Goal: Task Accomplishment & Management: Use online tool/utility

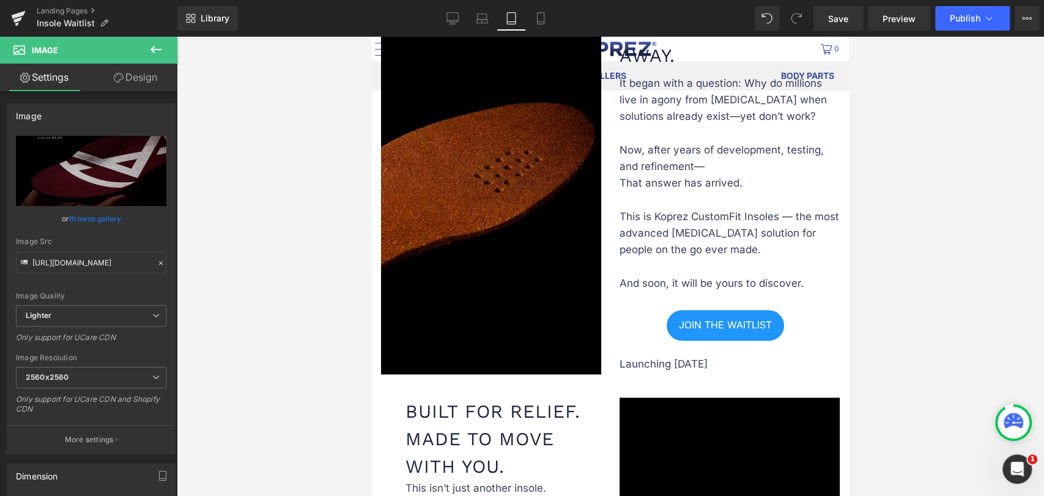
scroll to position [729, 0]
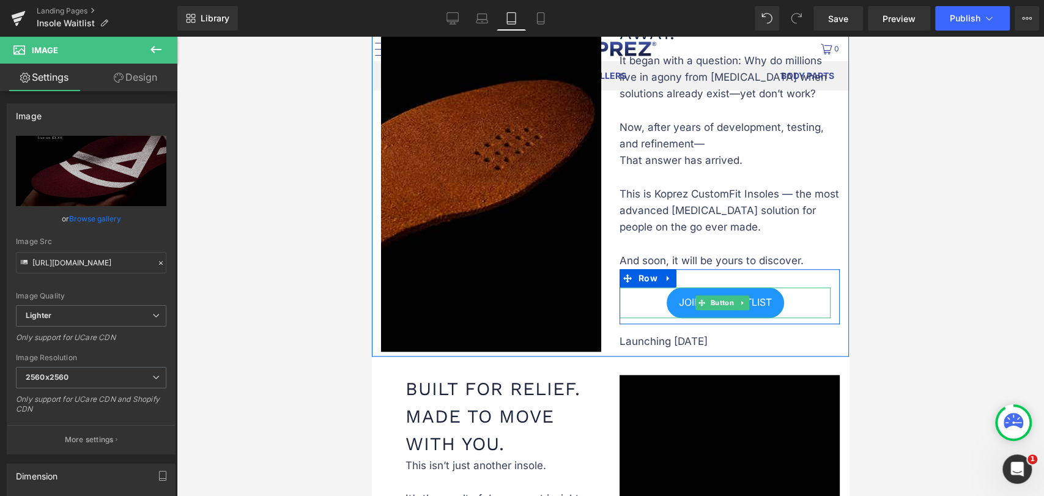
click at [649, 290] on div "JOIN THE WAITLIST" at bounding box center [724, 302] width 211 height 31
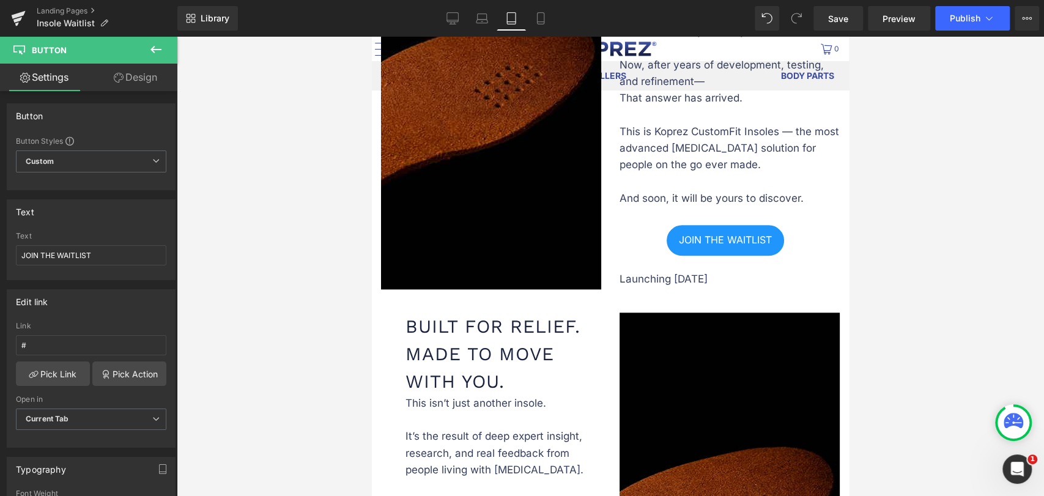
scroll to position [815, 0]
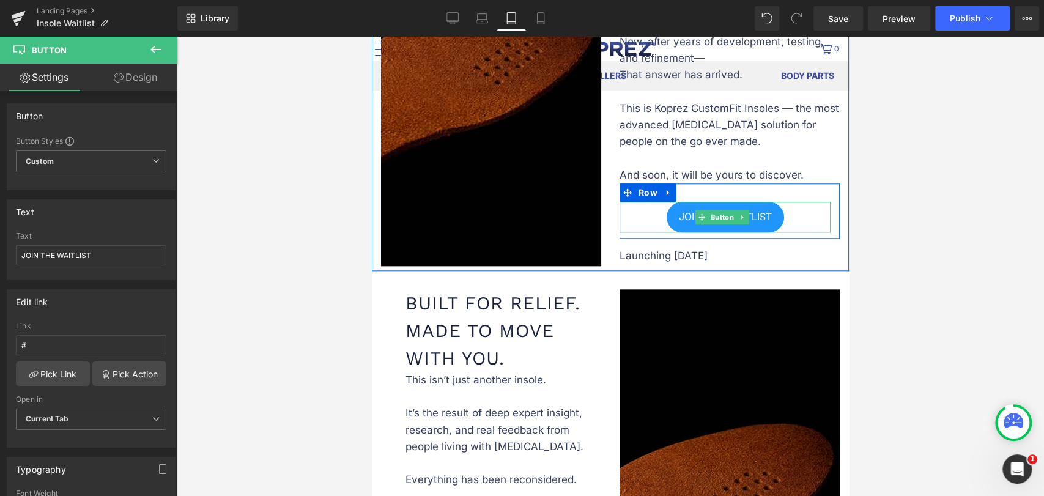
click at [668, 202] on link "JOIN THE WAITLIST" at bounding box center [724, 217] width 117 height 31
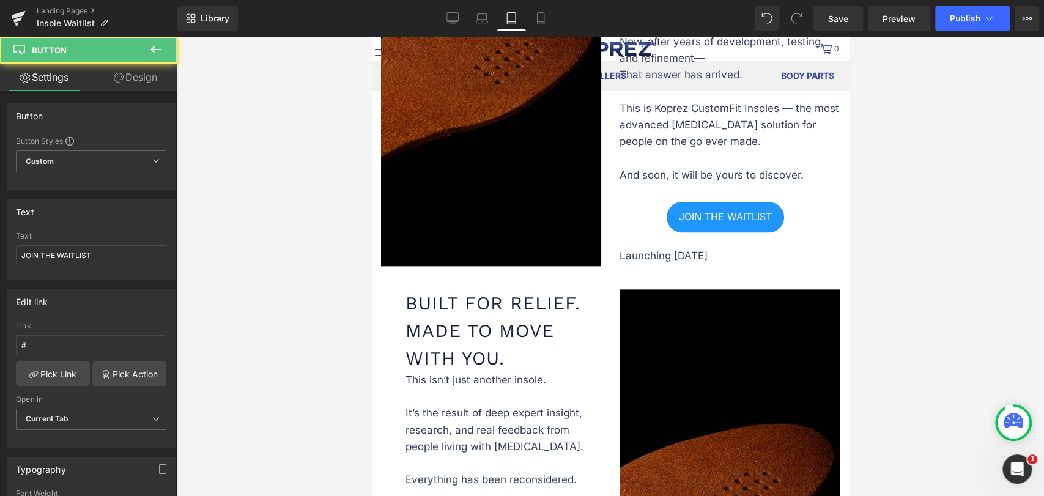
click at [150, 79] on link "Design" at bounding box center [135, 78] width 89 height 28
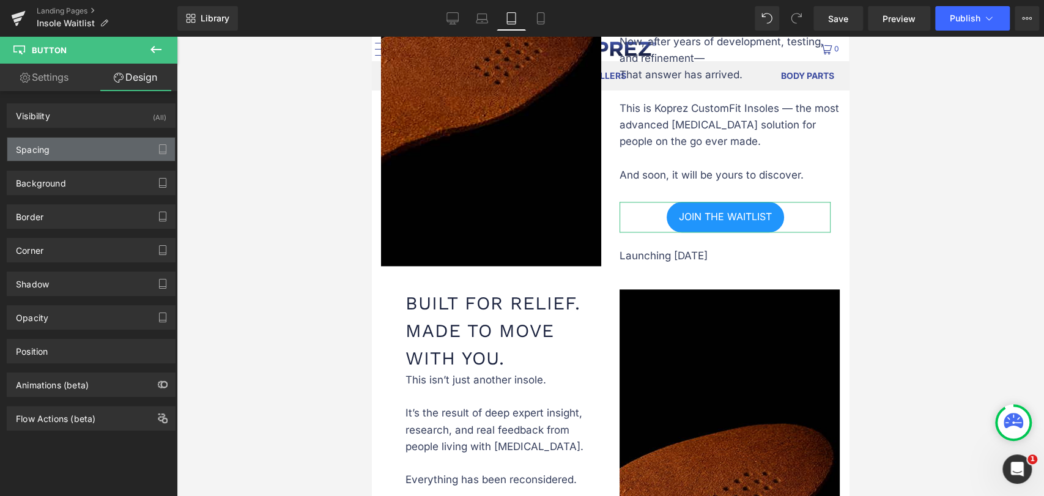
type input "0"
type input "-15"
type input "5"
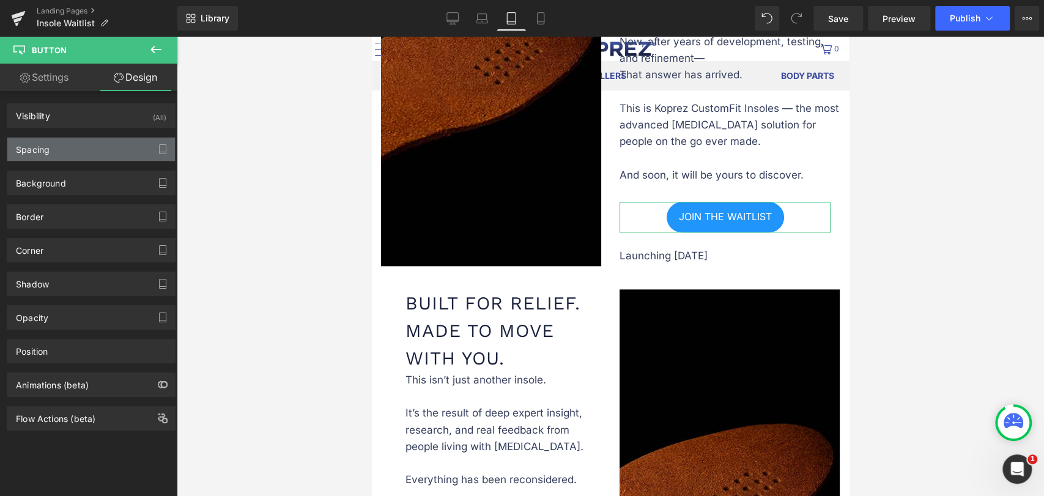
type input "0"
type input "5"
type input "0"
click at [67, 149] on div "Spacing" at bounding box center [91, 149] width 168 height 23
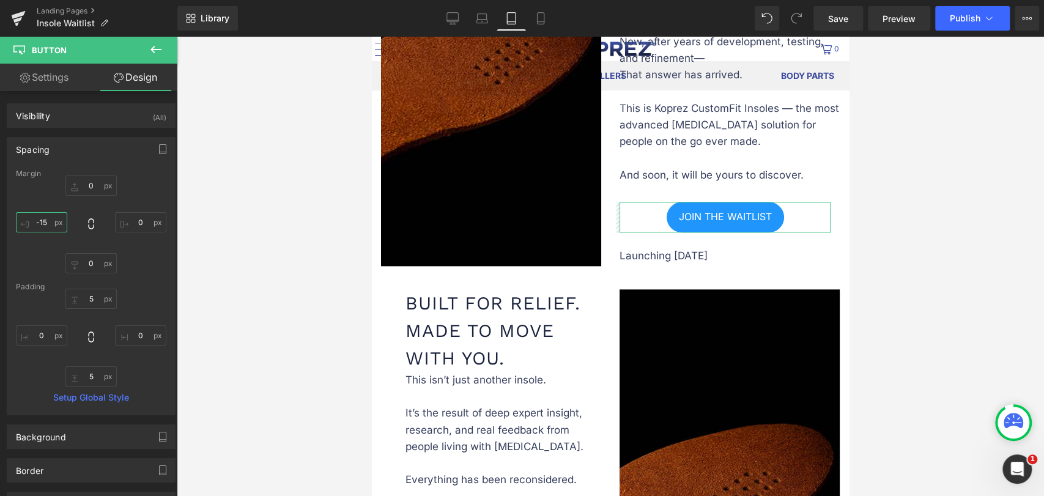
click at [46, 216] on input "-15" at bounding box center [41, 222] width 51 height 20
click at [46, 216] on input "0" at bounding box center [41, 222] width 51 height 20
type input "-36"
click at [40, 333] on input "0" at bounding box center [41, 335] width 51 height 20
type input "0"
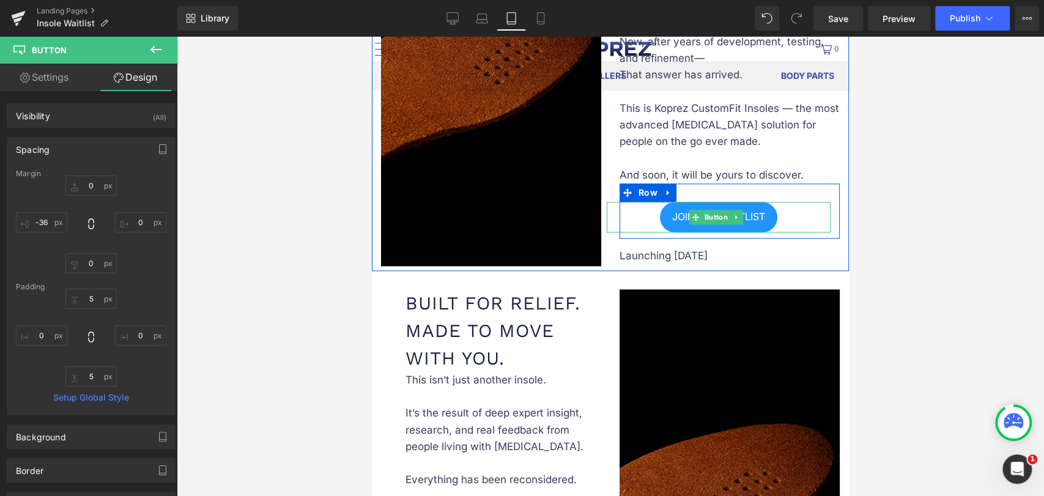
click at [674, 213] on span "JOIN THE WAITLIST" at bounding box center [718, 217] width 93 height 12
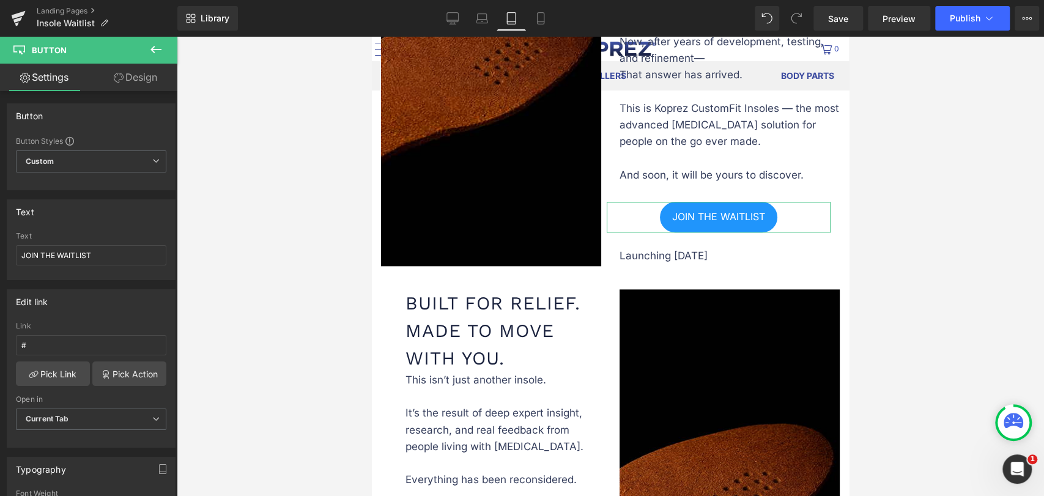
click at [146, 73] on link "Design" at bounding box center [135, 78] width 89 height 28
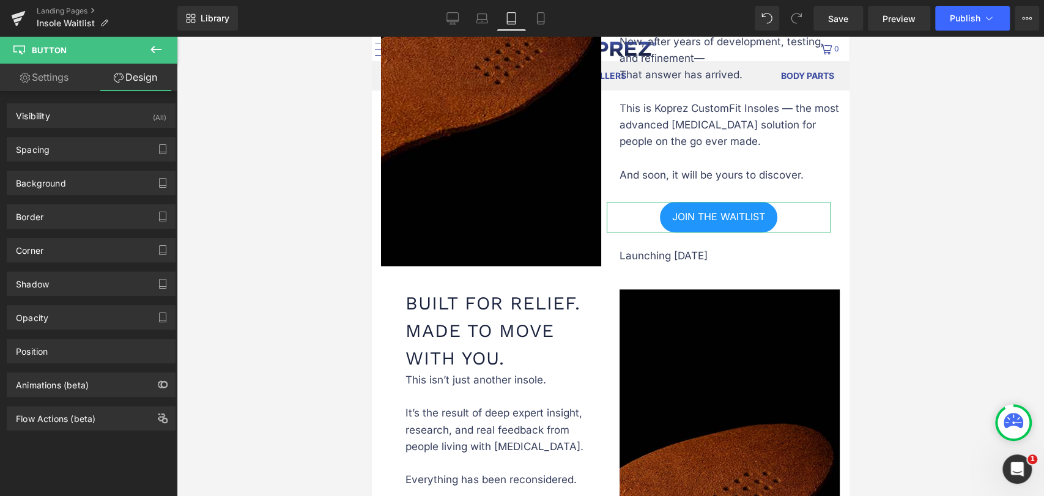
click at [62, 84] on link "Settings" at bounding box center [44, 78] width 89 height 28
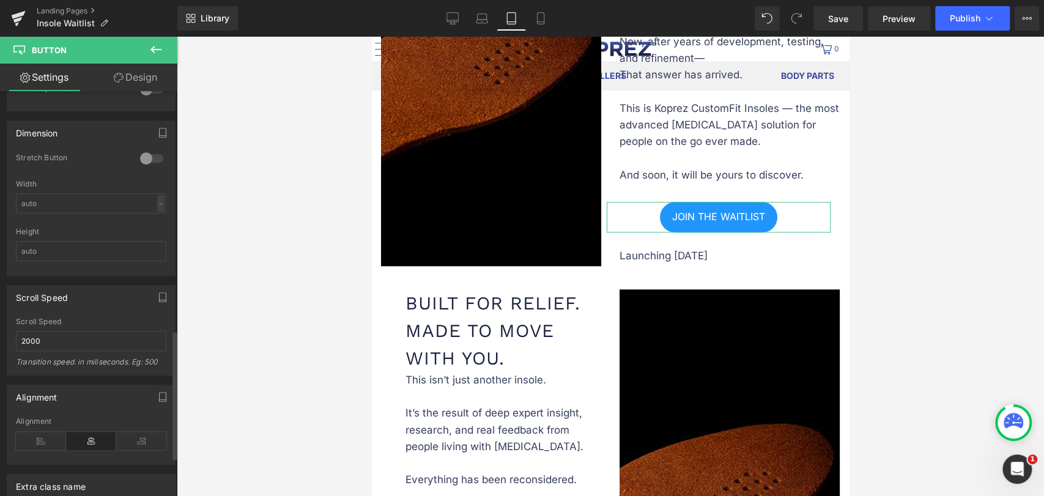
scroll to position [747, 0]
click at [37, 431] on icon at bounding box center [41, 435] width 50 height 18
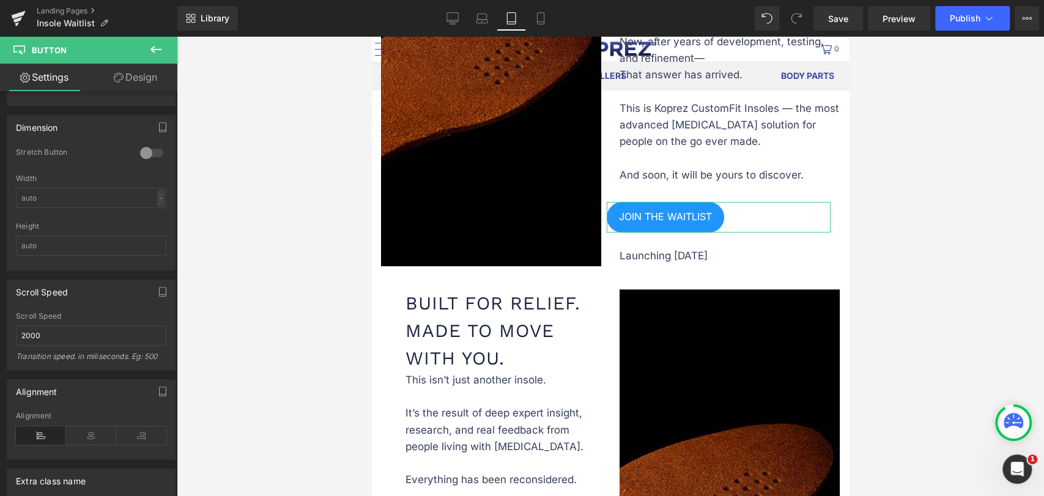
click at [132, 79] on link "Design" at bounding box center [135, 78] width 89 height 28
type input "0"
type input "-36"
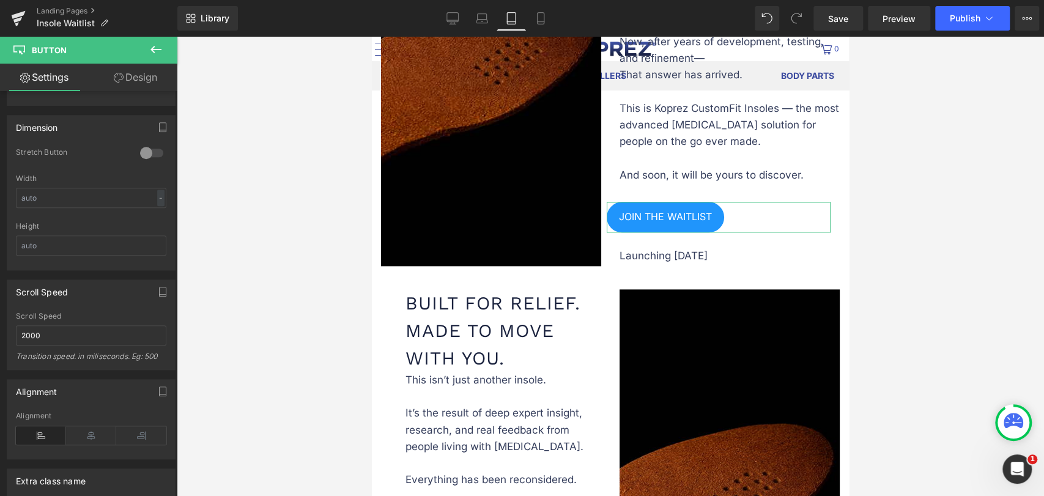
type input "5"
type input "0"
type input "5"
type input "0"
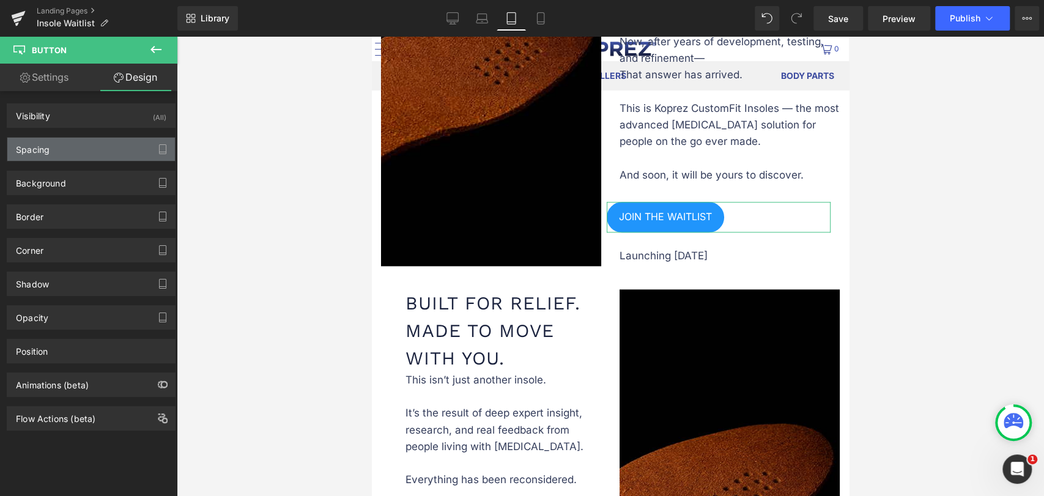
click at [47, 151] on div "Spacing" at bounding box center [33, 146] width 34 height 17
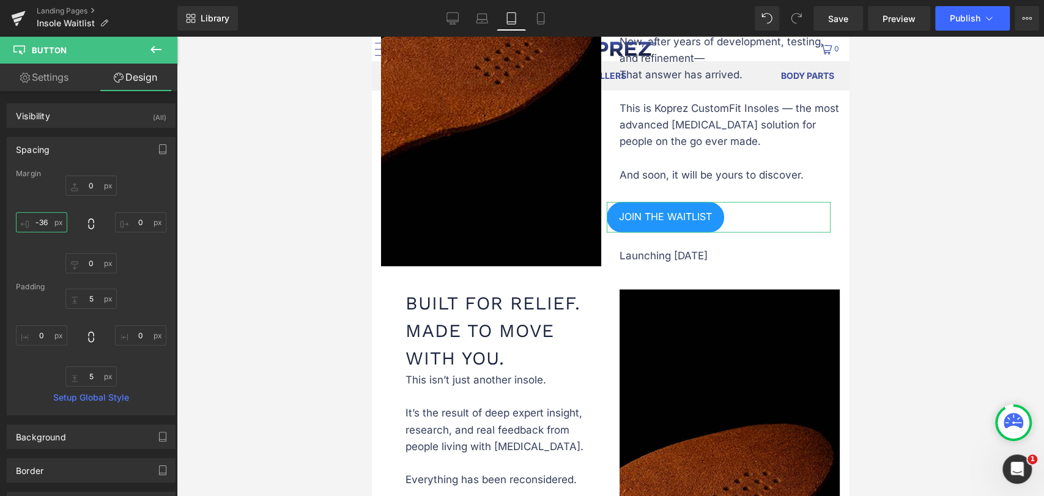
click at [47, 224] on input "-36" at bounding box center [41, 222] width 51 height 20
type input "-15"
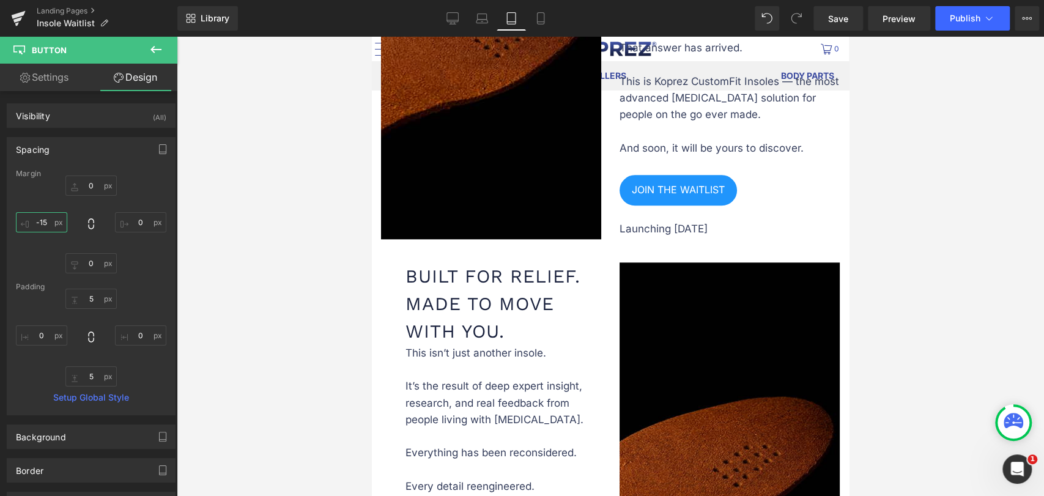
scroll to position [815, 0]
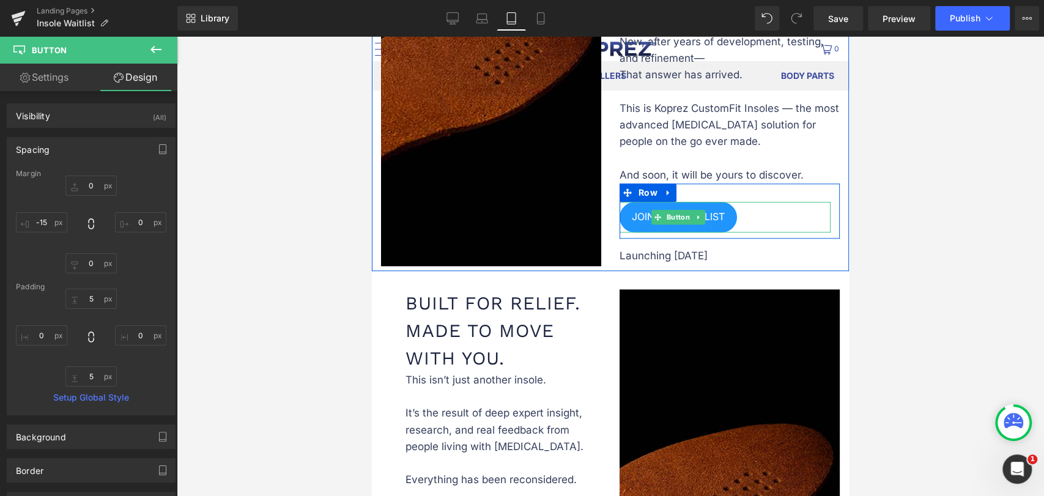
drag, startPoint x: 726, startPoint y: 209, endPoint x: 726, endPoint y: 242, distance: 33.0
click at [726, 209] on link "JOIN THE WAITLIST" at bounding box center [677, 217] width 117 height 31
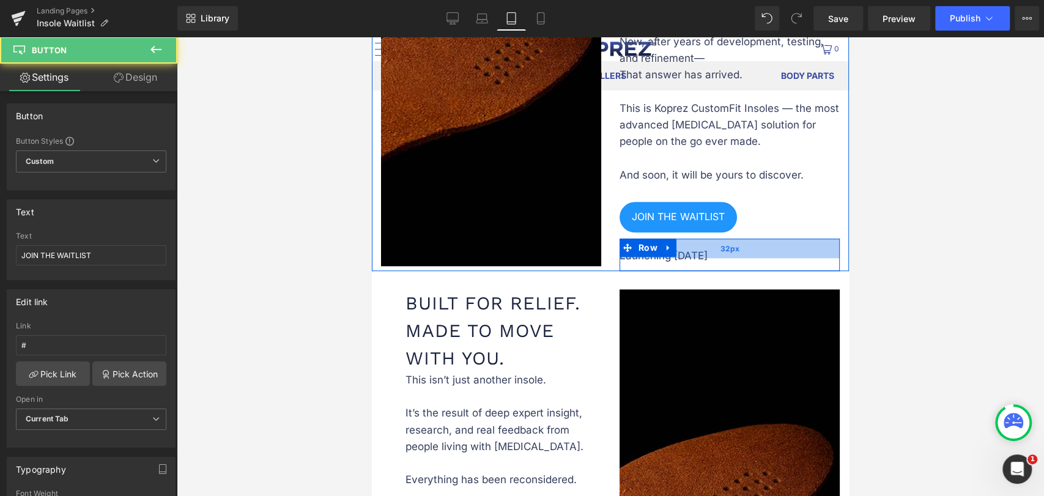
click at [725, 250] on div "32px" at bounding box center [729, 248] width 220 height 20
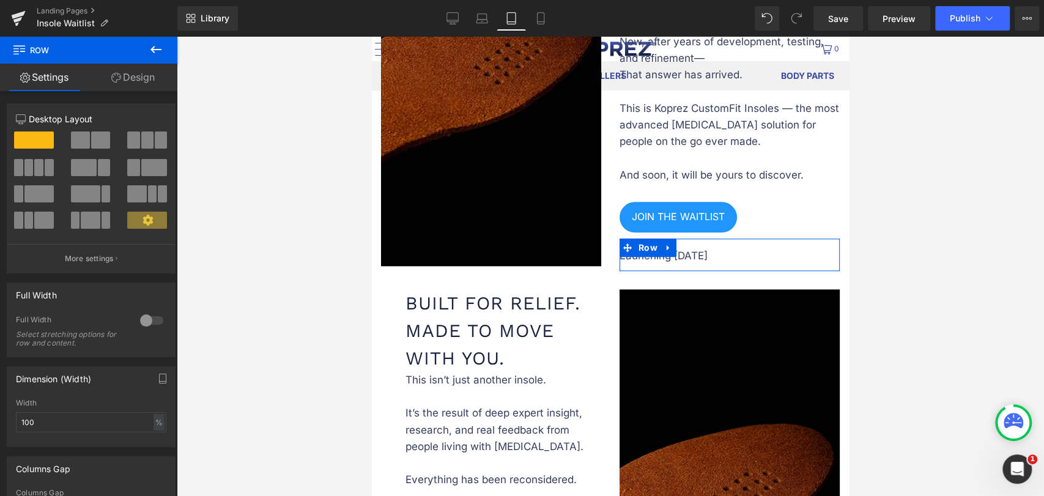
click at [142, 75] on link "Design" at bounding box center [133, 78] width 89 height 28
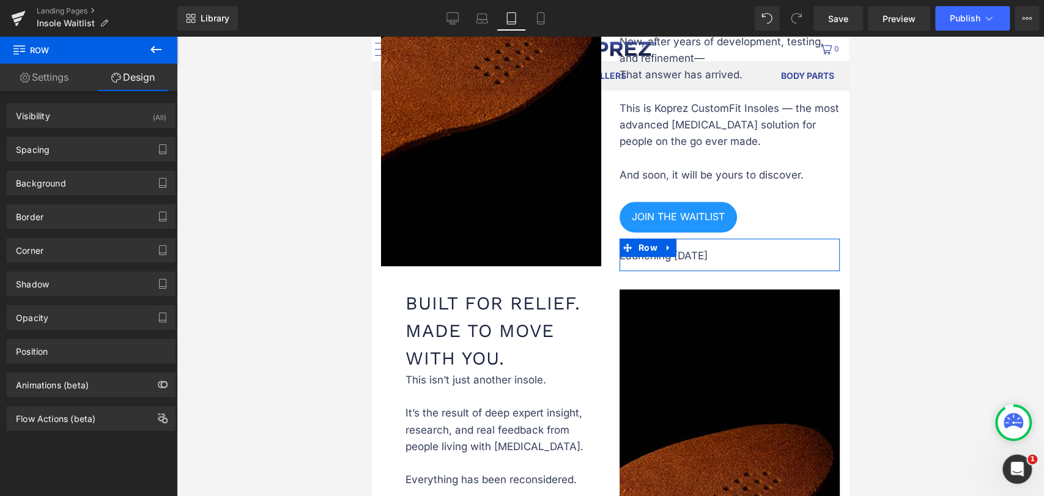
click at [62, 82] on link "Settings" at bounding box center [44, 78] width 89 height 28
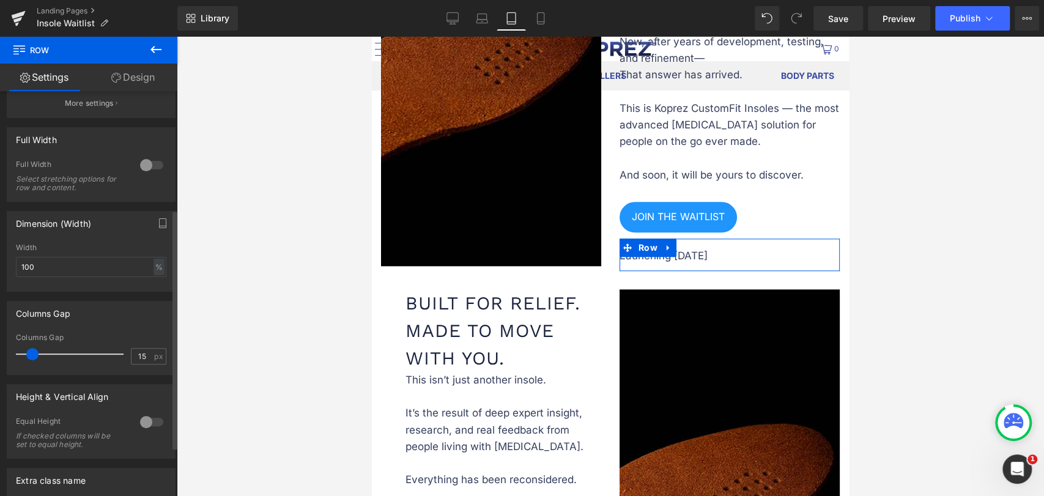
scroll to position [204, 0]
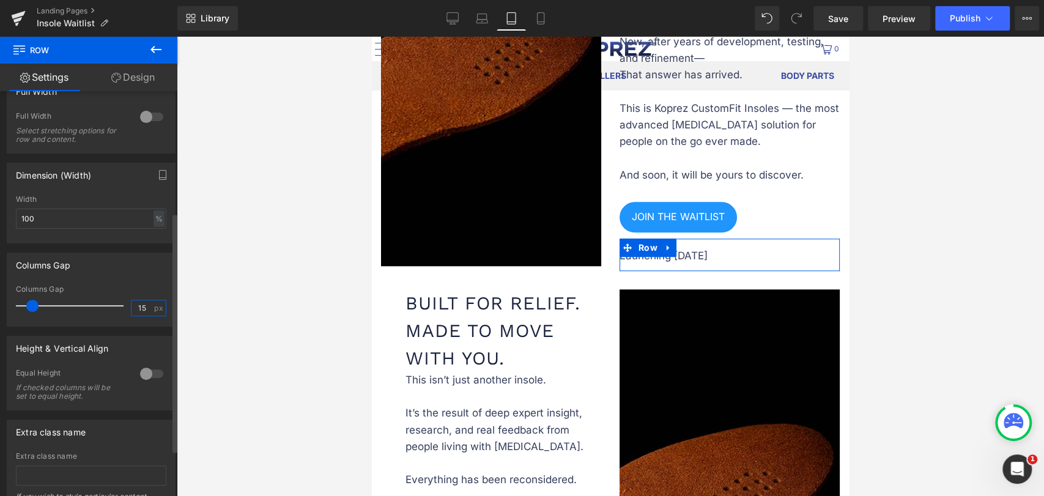
click at [141, 304] on input "15" at bounding box center [141, 307] width 21 height 15
type input "14"
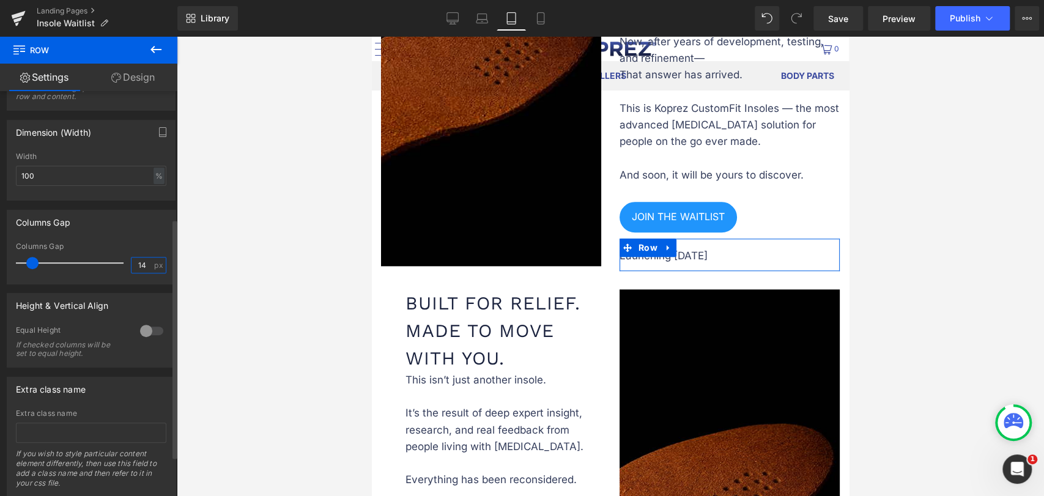
scroll to position [281, 0]
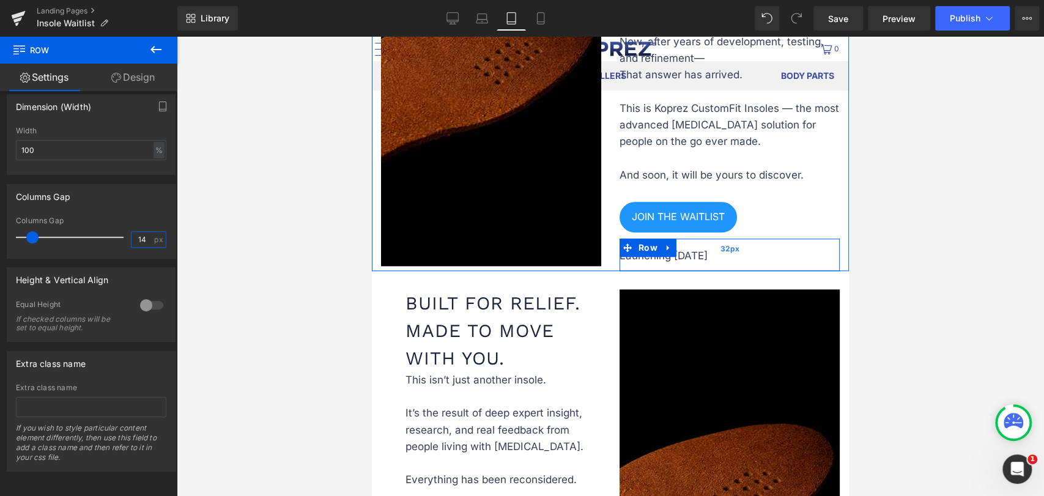
click at [649, 249] on div "32px" at bounding box center [729, 248] width 220 height 20
click at [692, 248] on div "32px" at bounding box center [729, 248] width 220 height 20
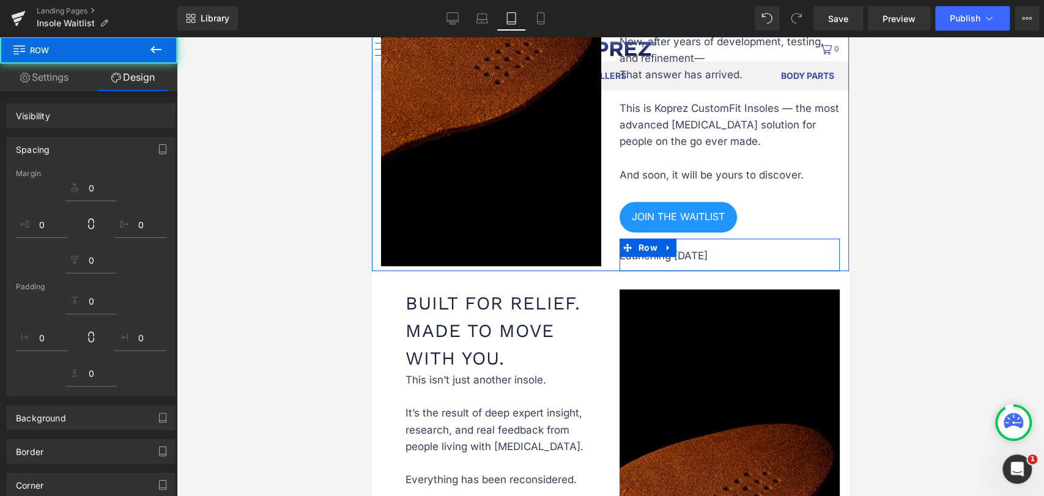
click at [687, 255] on div "Launching September 15 Text Block" at bounding box center [724, 256] width 211 height 17
click at [687, 255] on p "Launching [DATE]" at bounding box center [724, 256] width 211 height 17
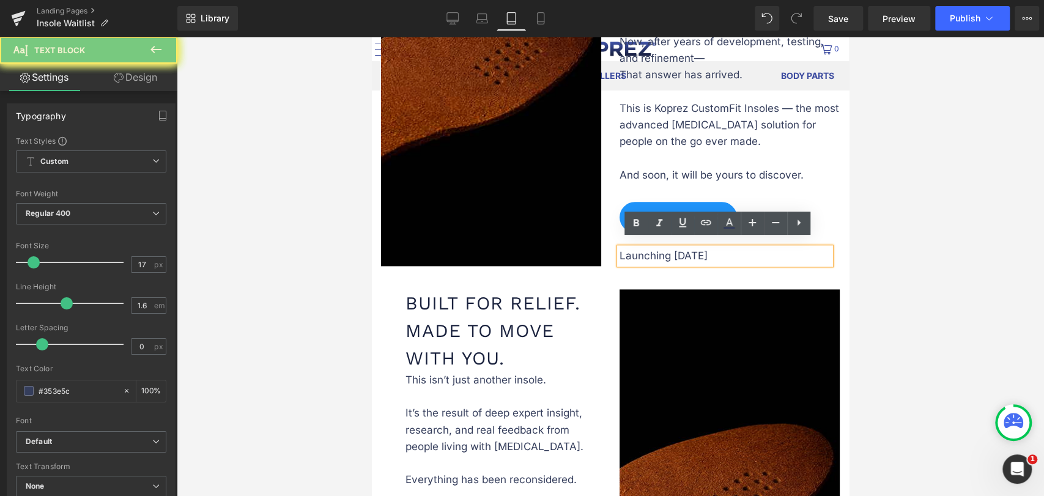
click at [679, 253] on p "Launching [DATE]" at bounding box center [724, 256] width 211 height 17
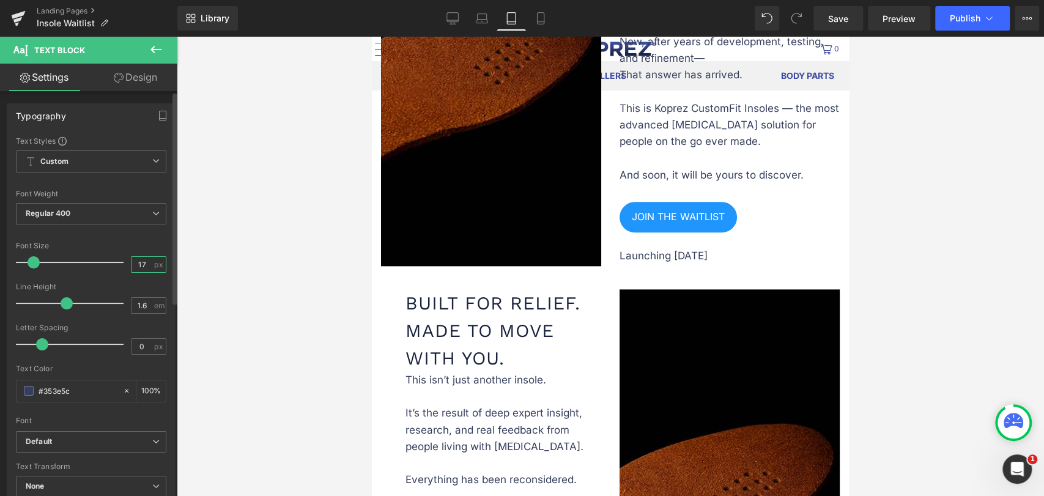
click at [147, 266] on input "17" at bounding box center [141, 264] width 21 height 15
type input "16"
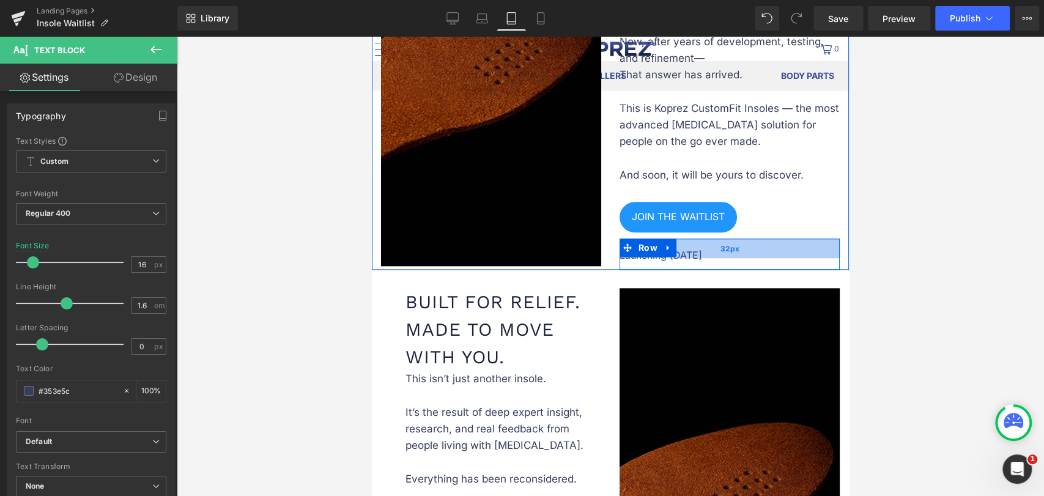
click at [673, 250] on div "32px" at bounding box center [729, 248] width 220 height 20
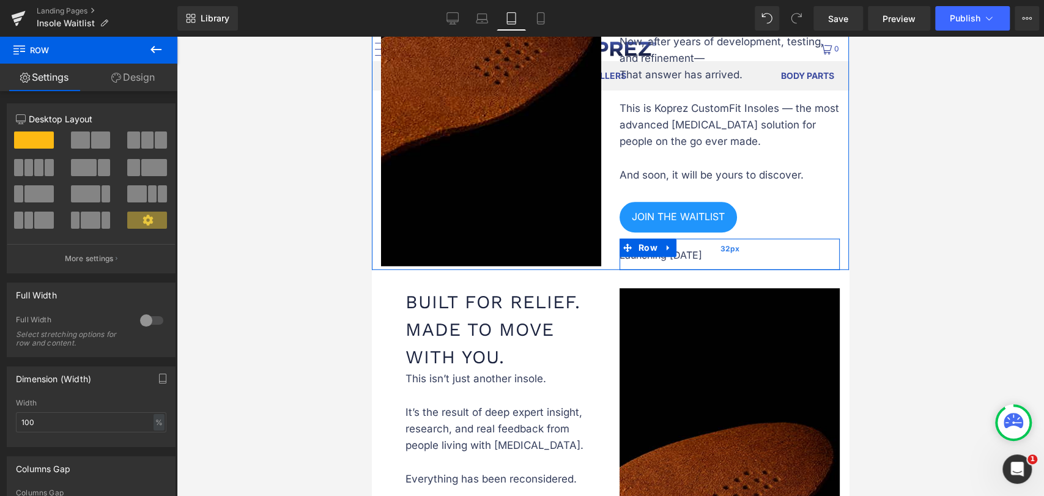
click at [678, 246] on div "32px" at bounding box center [729, 248] width 220 height 20
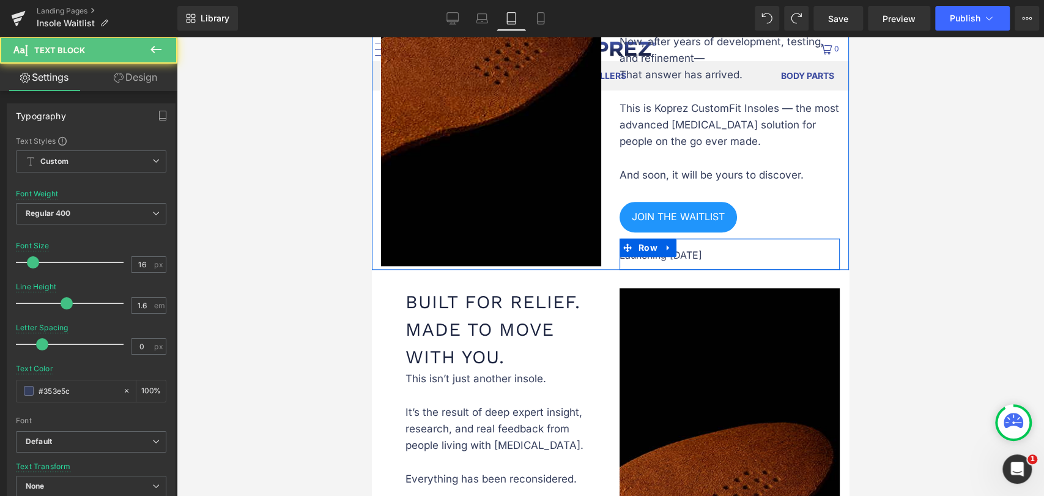
click at [678, 251] on div "Launching September 15 Text Block" at bounding box center [724, 256] width 211 height 16
click at [678, 251] on p "Launching [DATE]" at bounding box center [724, 256] width 211 height 16
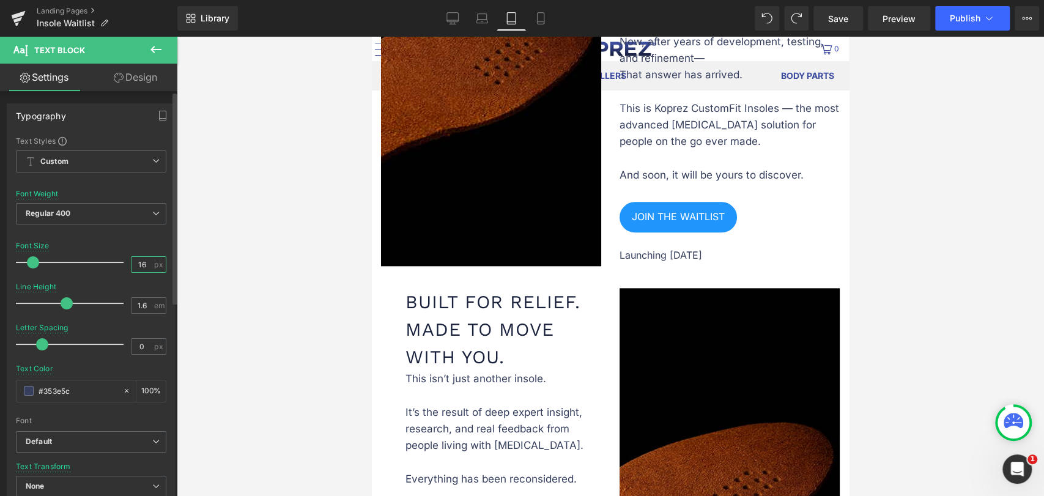
click at [143, 264] on input "16" at bounding box center [141, 264] width 21 height 15
type input "15"
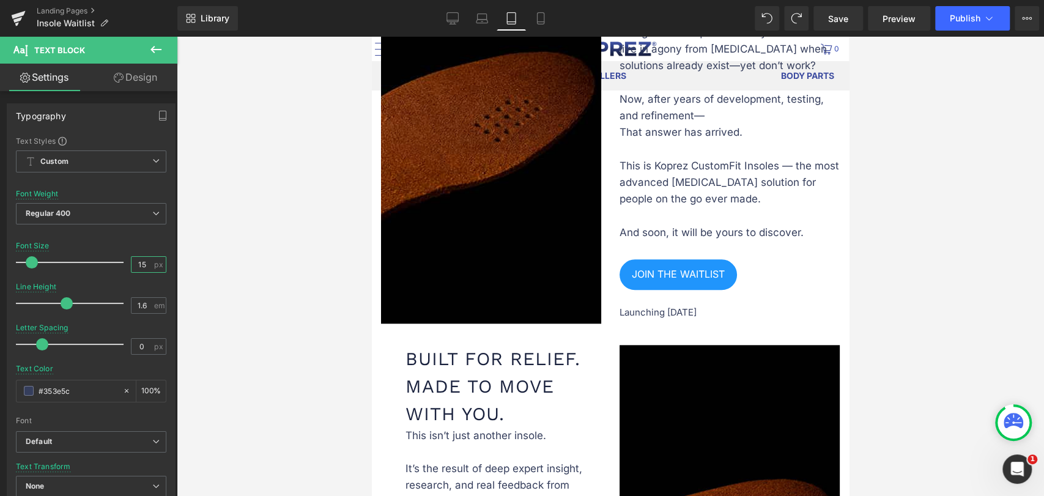
scroll to position [747, 0]
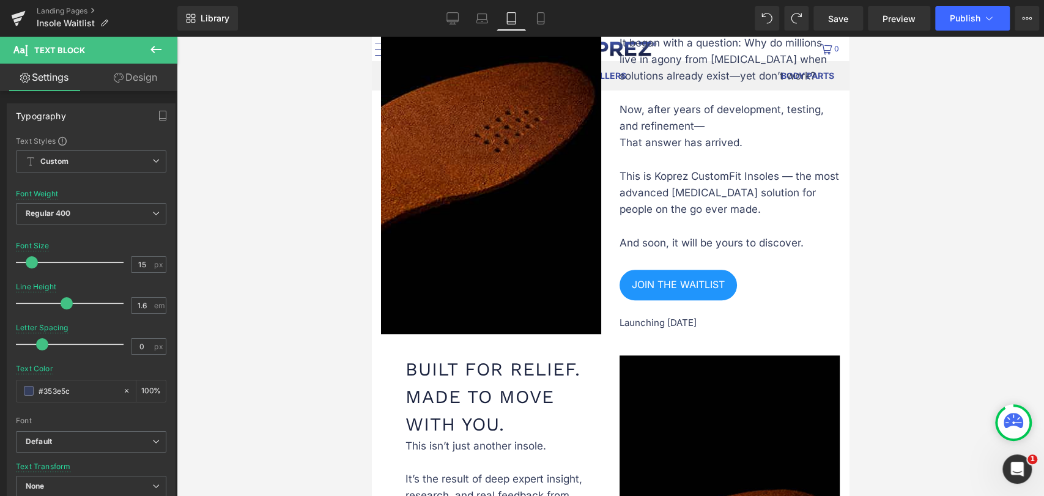
click at [938, 303] on div at bounding box center [610, 266] width 867 height 459
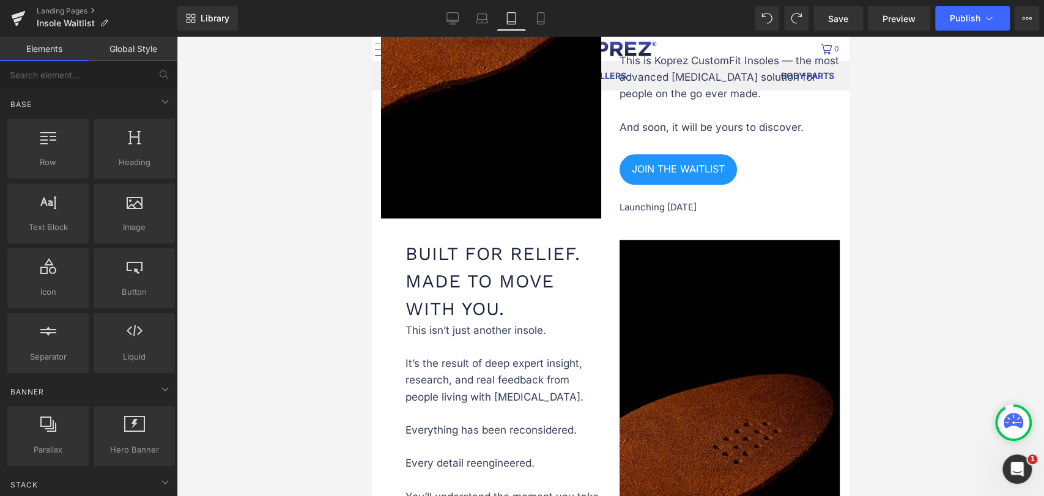
scroll to position [883, 0]
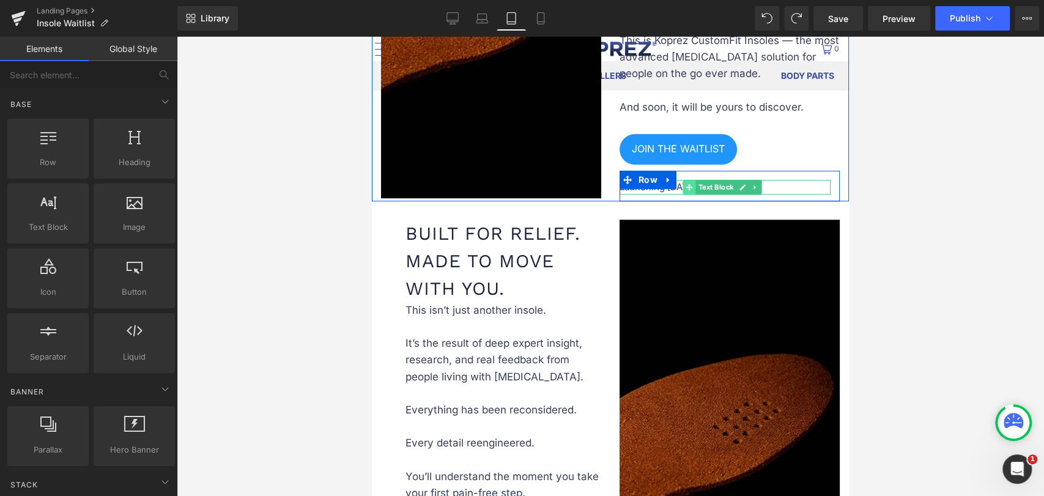
click at [687, 183] on span at bounding box center [689, 187] width 13 height 15
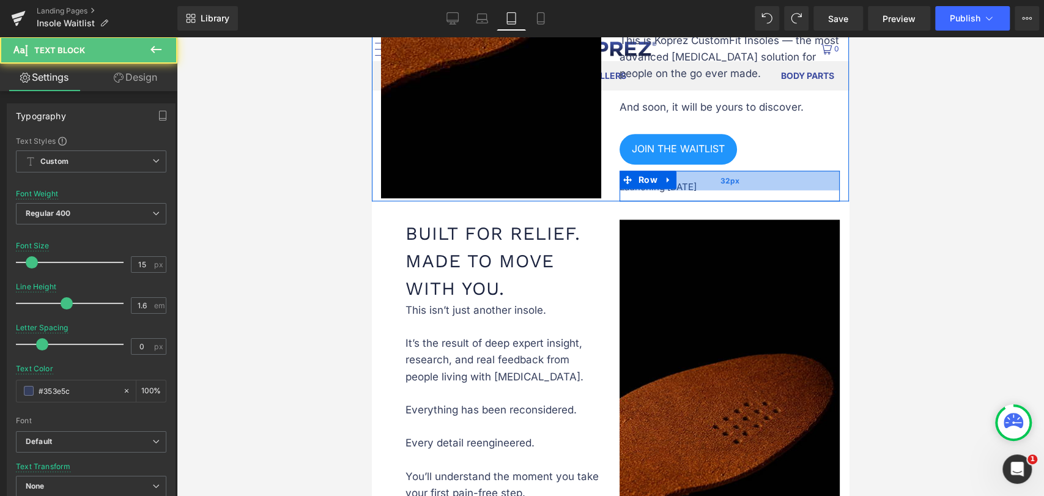
click at [675, 178] on div "32px" at bounding box center [729, 181] width 220 height 20
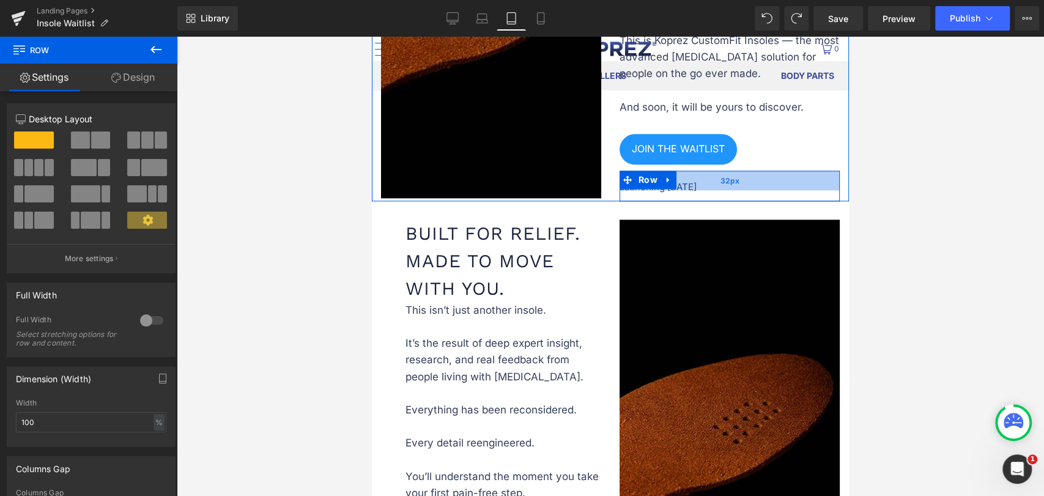
click at [676, 181] on div "32px" at bounding box center [729, 181] width 220 height 20
click at [677, 191] on div at bounding box center [724, 192] width 211 height 3
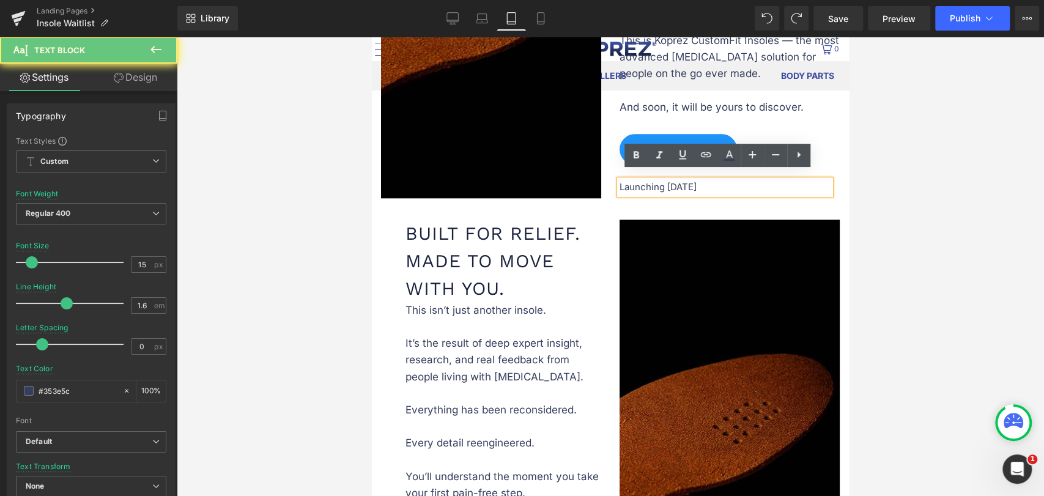
click at [676, 182] on p "Launching [DATE]" at bounding box center [724, 187] width 211 height 15
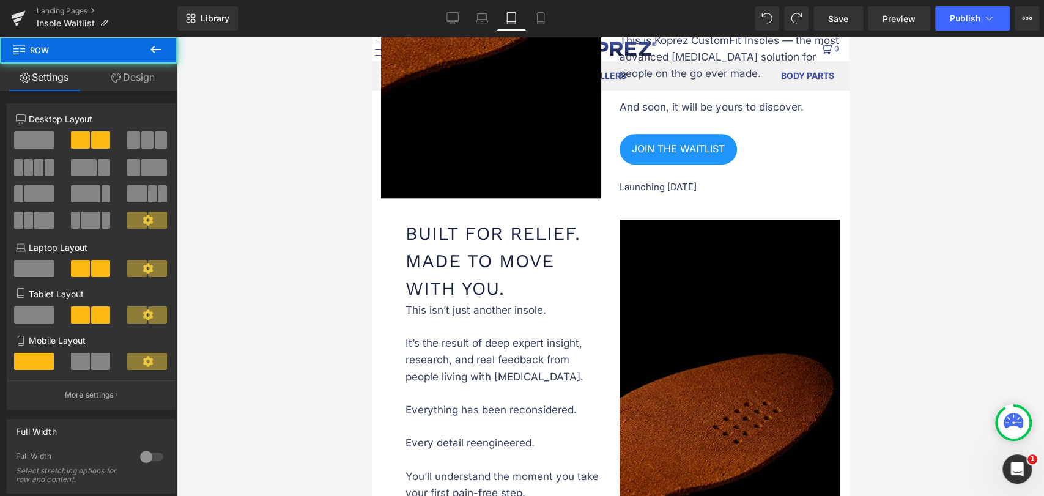
click at [957, 226] on div at bounding box center [610, 266] width 867 height 459
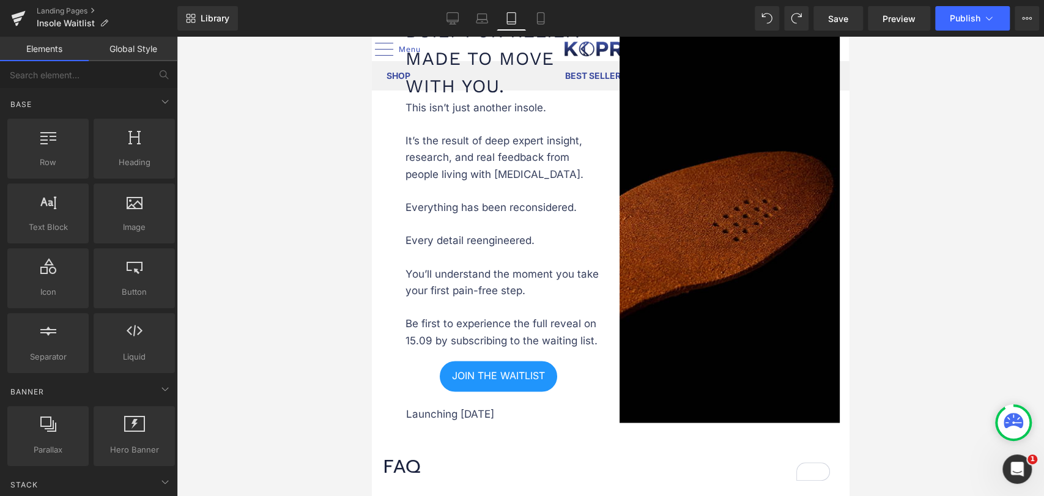
scroll to position [1087, 0]
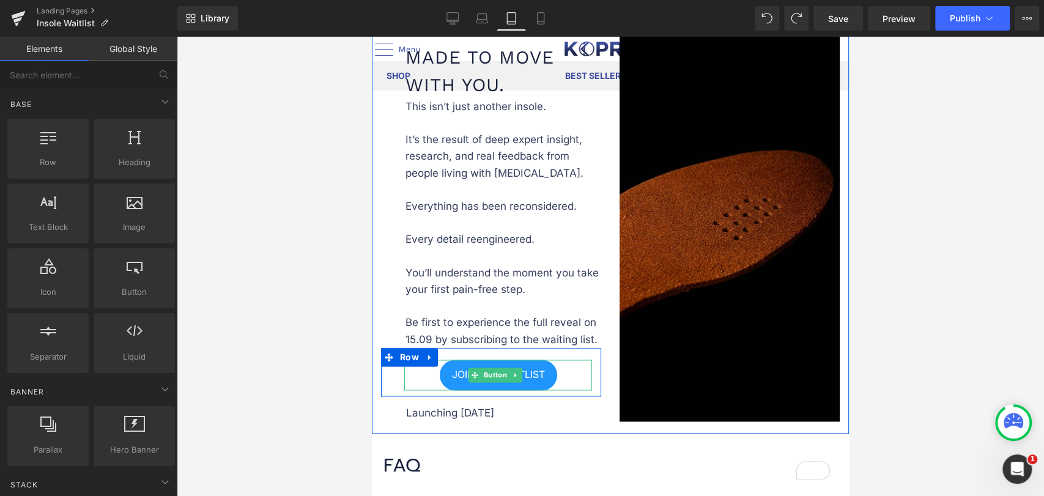
click at [443, 364] on link "JOIN THE WAITLIST" at bounding box center [498, 375] width 117 height 31
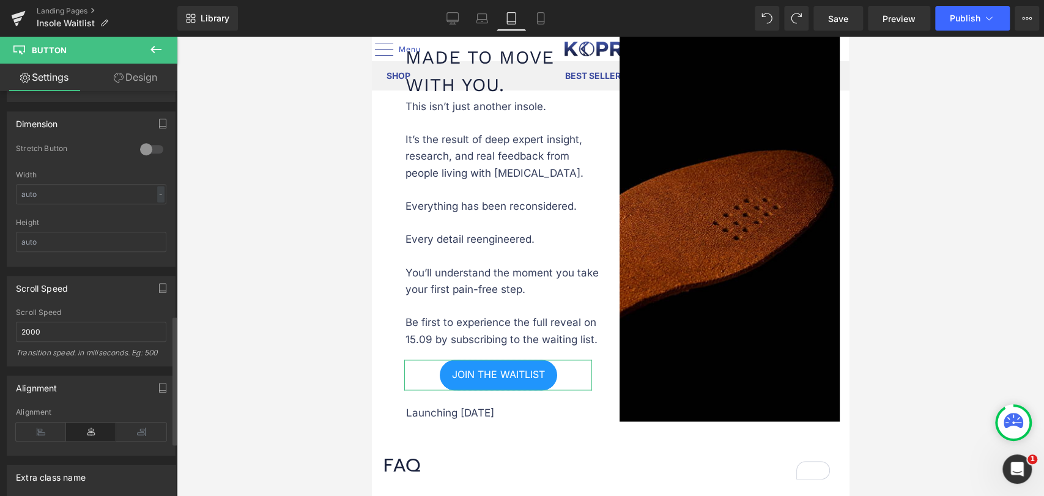
scroll to position [869, 0]
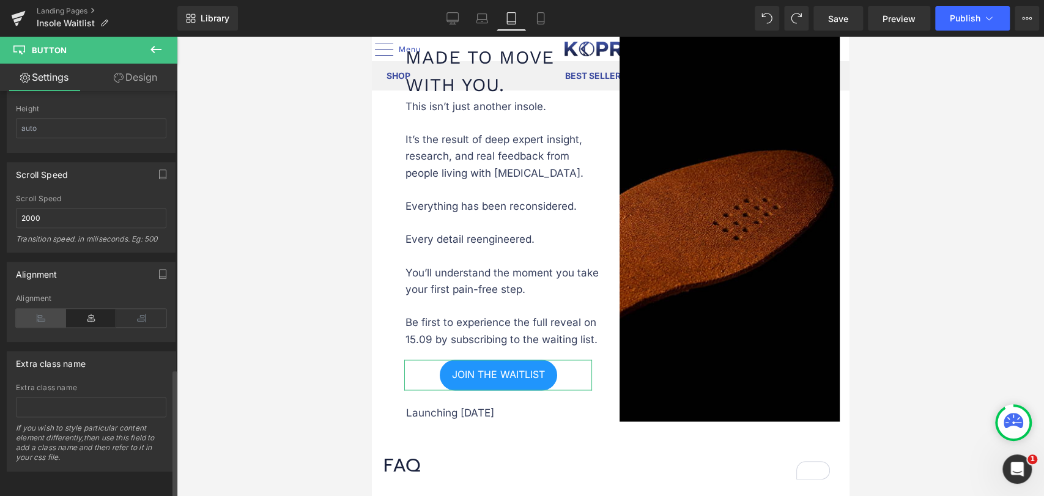
click at [52, 309] on icon at bounding box center [41, 318] width 50 height 18
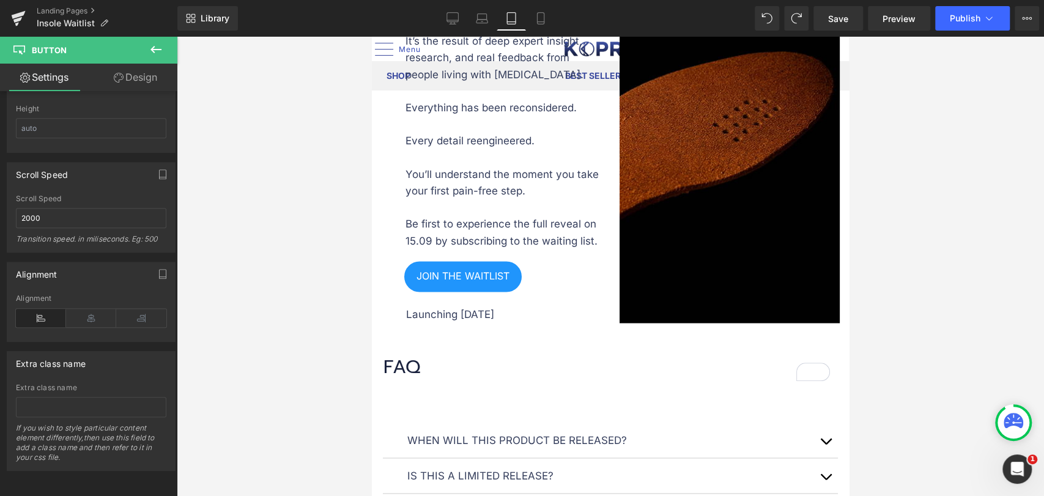
scroll to position [1223, 0]
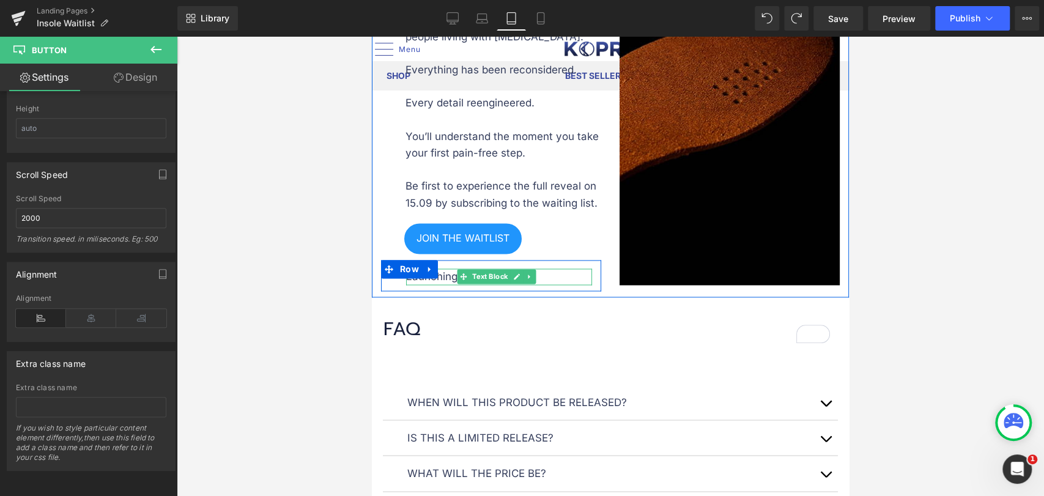
click at [449, 268] on p "Launching [DATE]" at bounding box center [499, 276] width 186 height 17
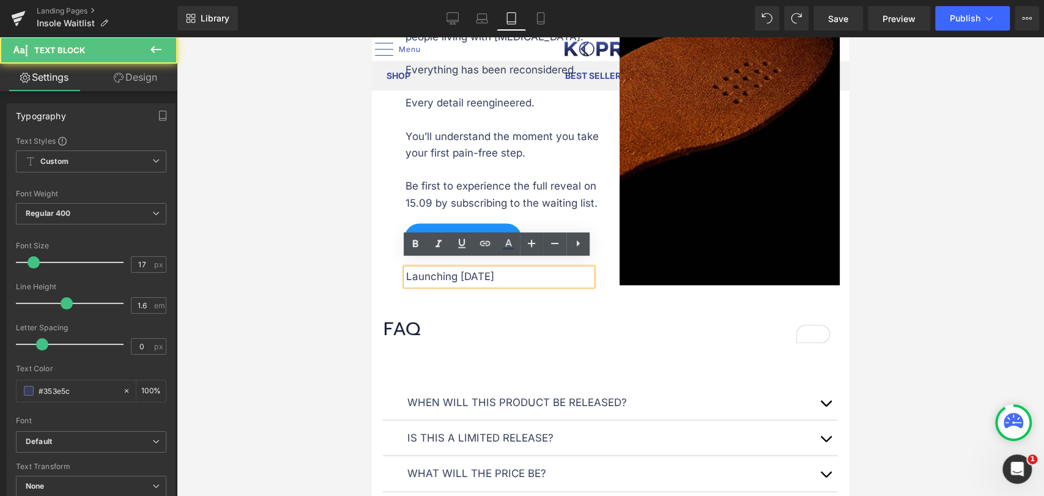
click at [449, 268] on p "Launching [DATE]" at bounding box center [499, 276] width 186 height 17
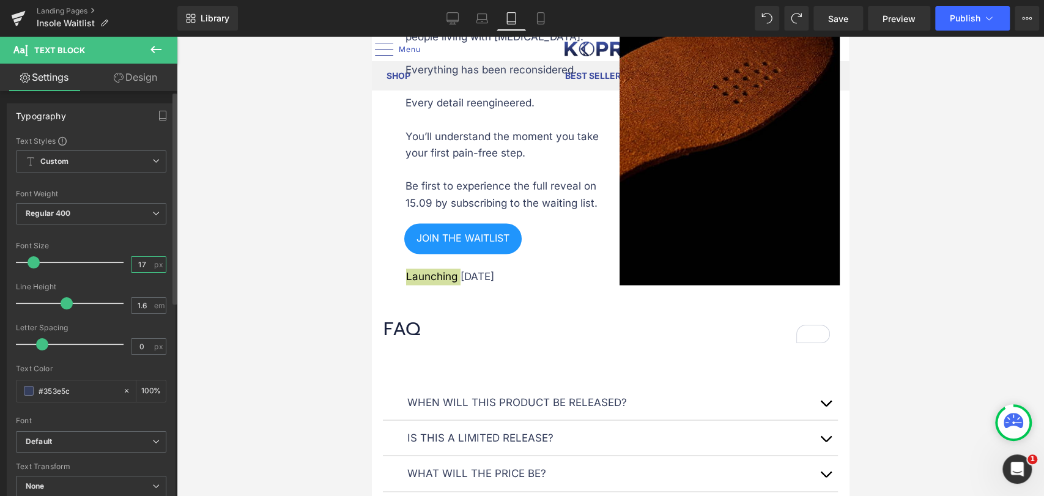
click at [143, 263] on input "17" at bounding box center [141, 264] width 21 height 15
type input "15"
click at [320, 264] on div at bounding box center [610, 266] width 867 height 459
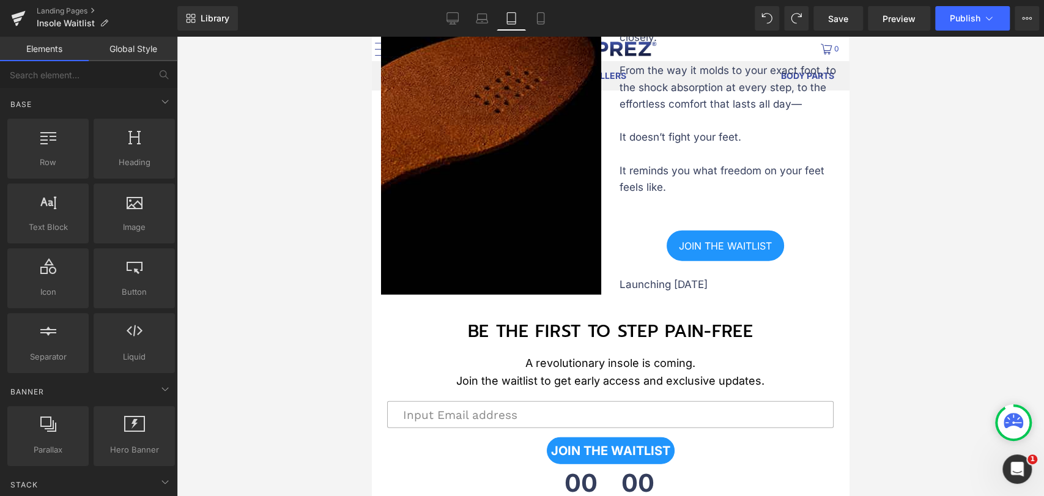
scroll to position [1902, 0]
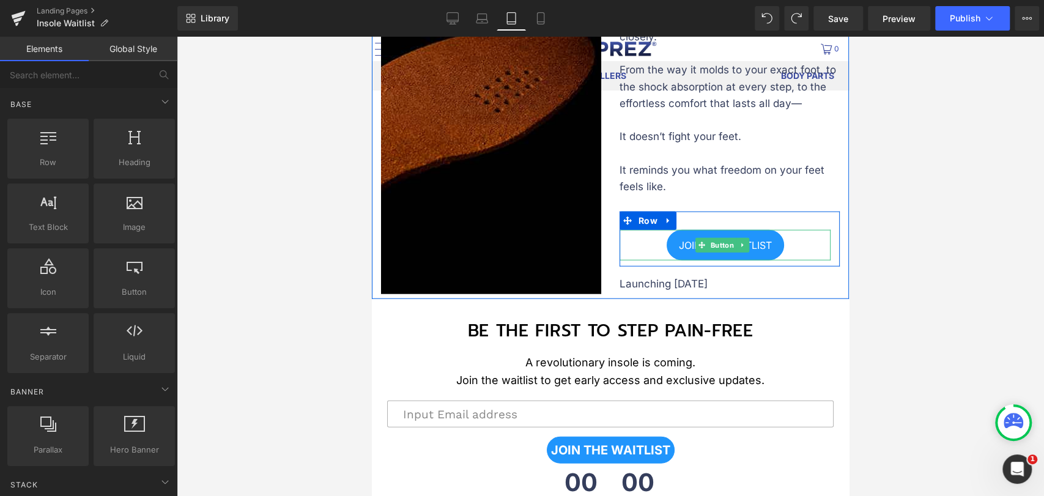
click at [687, 240] on span "JOIN THE WAITLIST" at bounding box center [725, 246] width 93 height 12
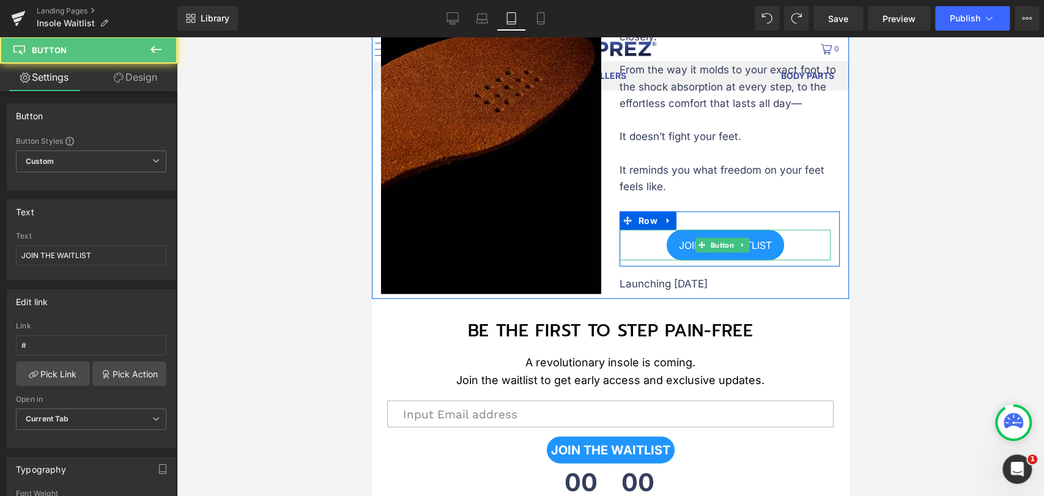
click at [685, 240] on span "JOIN THE WAITLIST" at bounding box center [725, 246] width 93 height 12
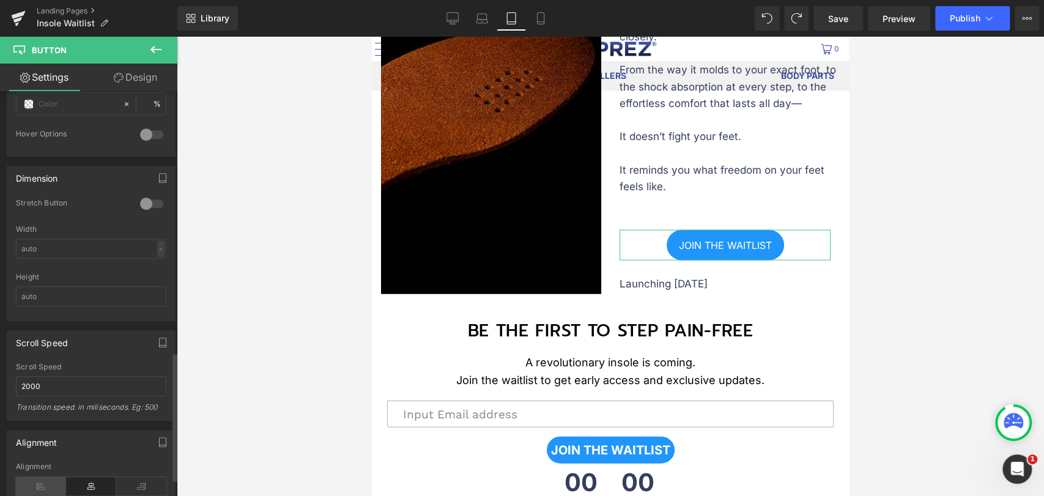
scroll to position [815, 0]
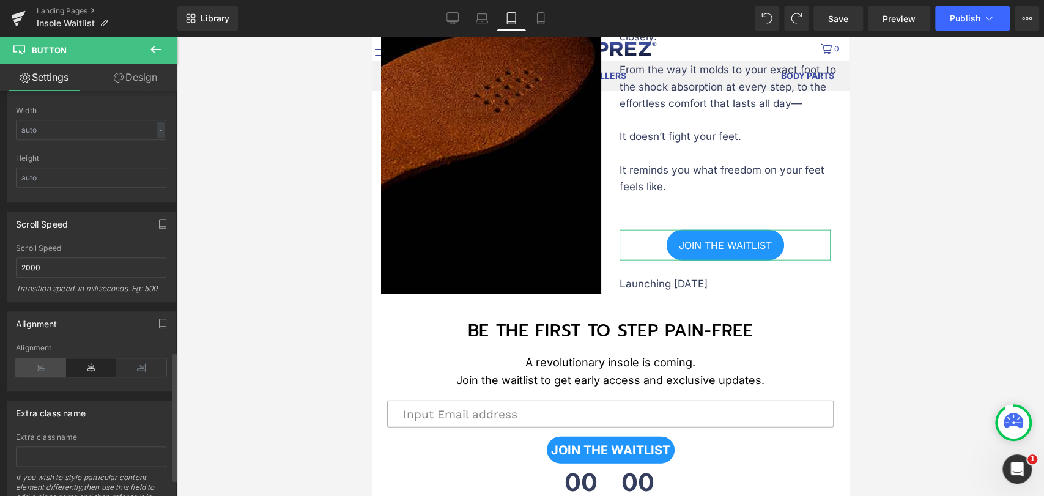
click at [45, 365] on icon at bounding box center [41, 367] width 50 height 18
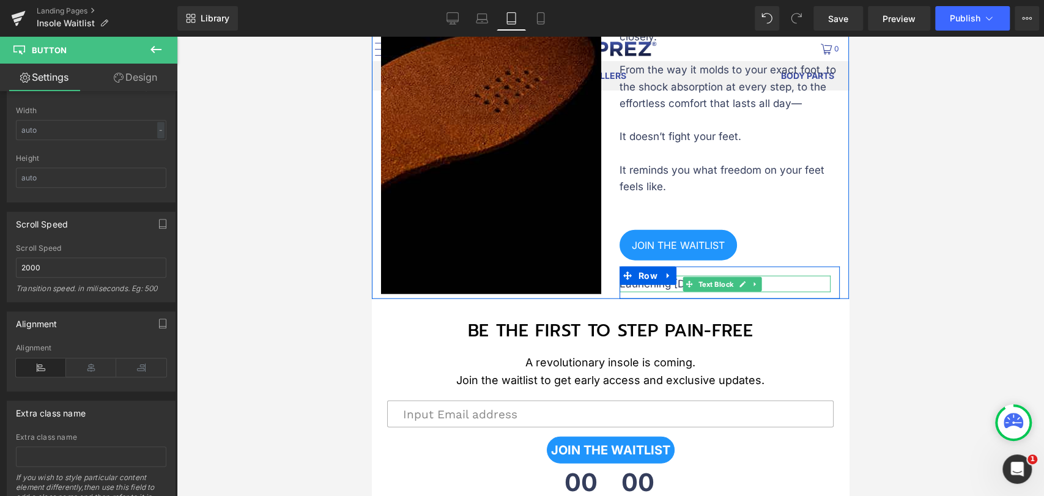
click at [631, 276] on p "Launching [DATE]" at bounding box center [724, 284] width 211 height 17
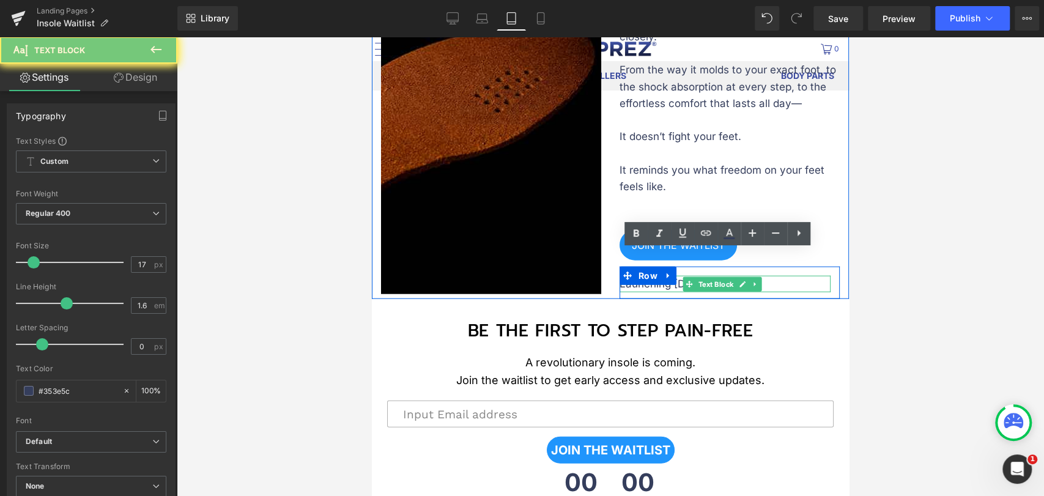
click at [631, 276] on p "Launching [DATE]" at bounding box center [724, 284] width 211 height 17
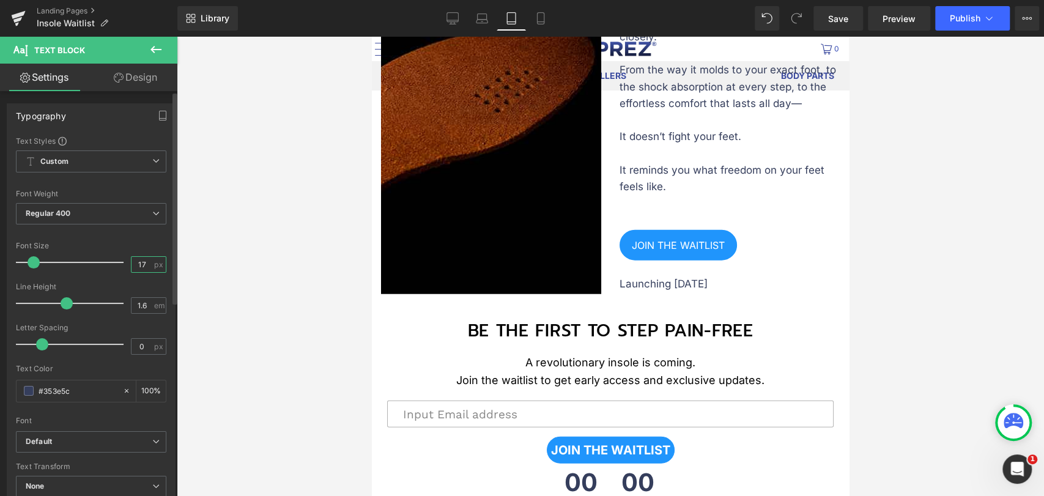
click at [138, 259] on input "17" at bounding box center [141, 264] width 21 height 15
type input "15"
click at [954, 233] on div at bounding box center [610, 266] width 867 height 459
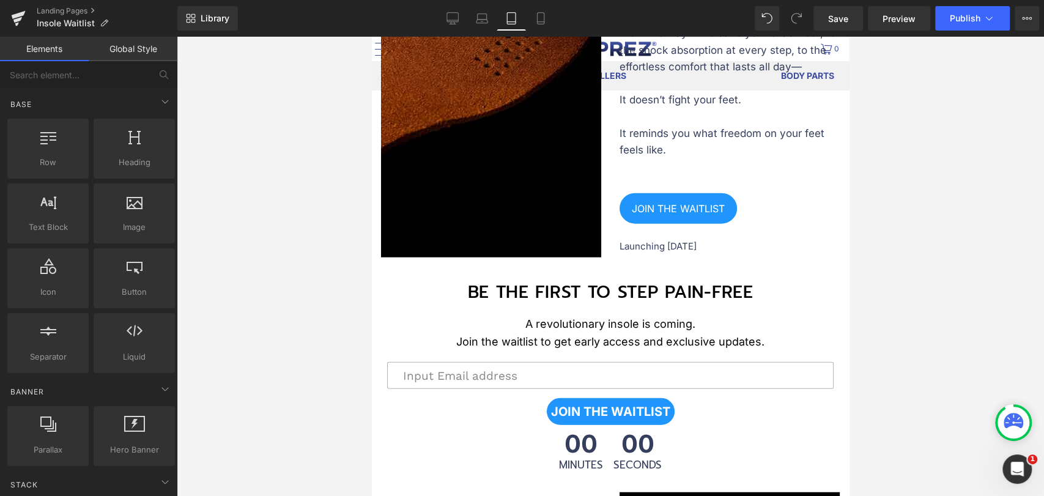
scroll to position [1834, 0]
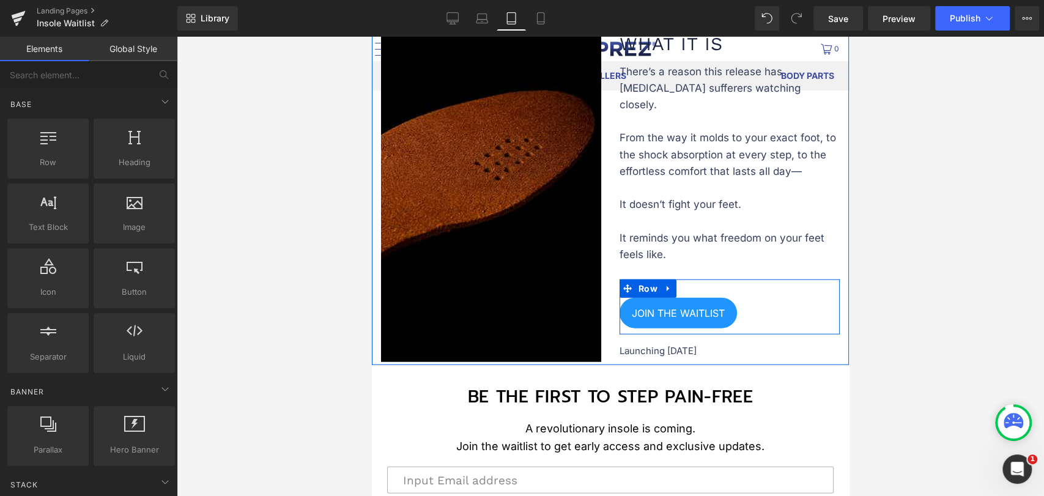
click at [717, 279] on div "JOIN THE WAITLIST Button Row" at bounding box center [729, 306] width 220 height 55
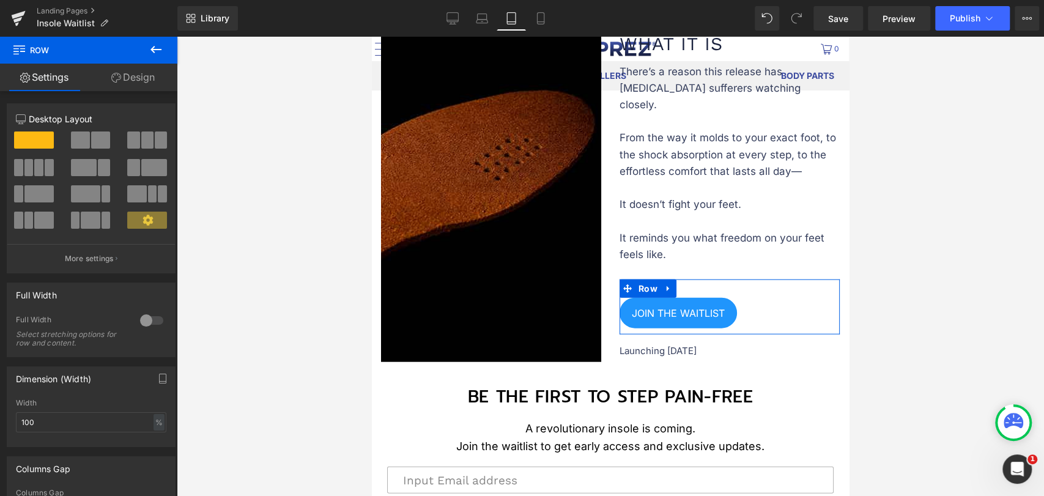
click at [128, 78] on link "Design" at bounding box center [133, 78] width 89 height 28
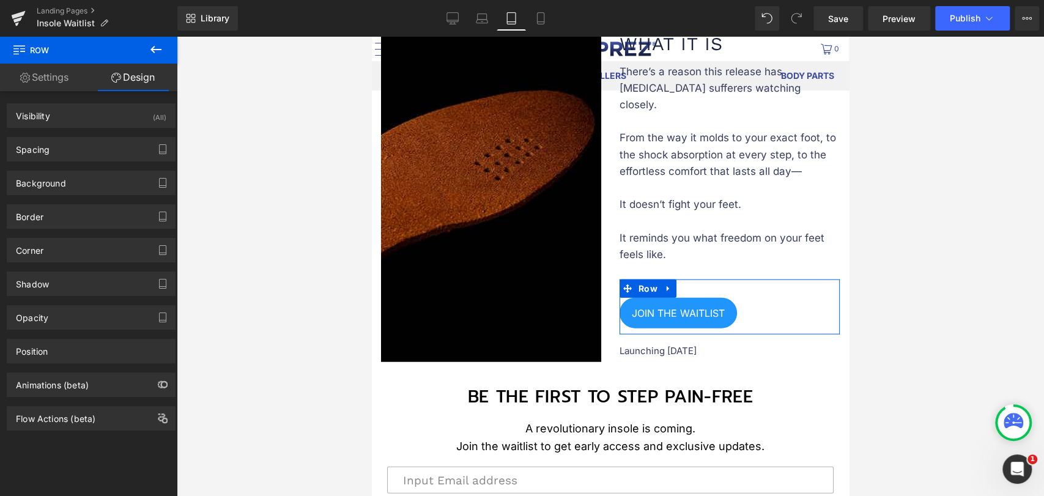
type input "0"
type input "30"
type input "0"
type input "10"
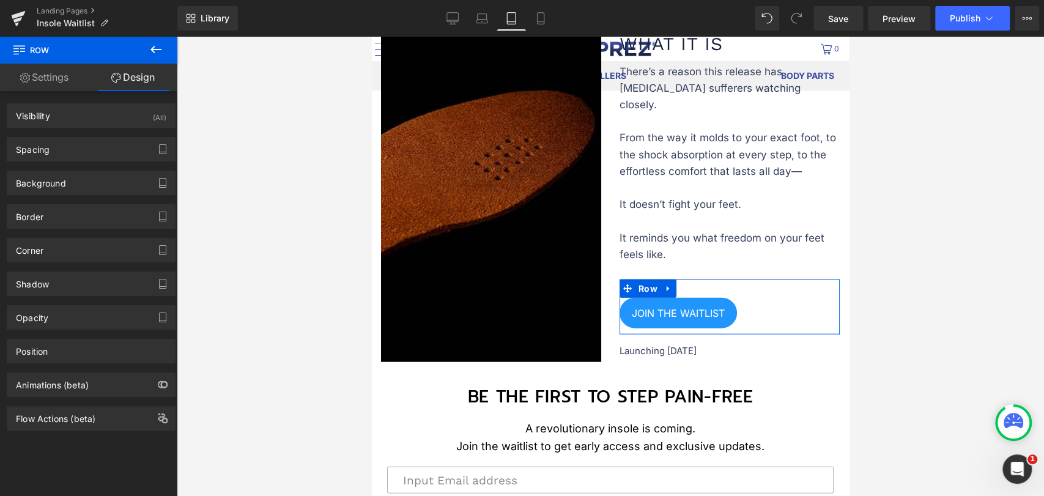
type input "0"
click at [73, 144] on div "Spacing" at bounding box center [91, 149] width 168 height 23
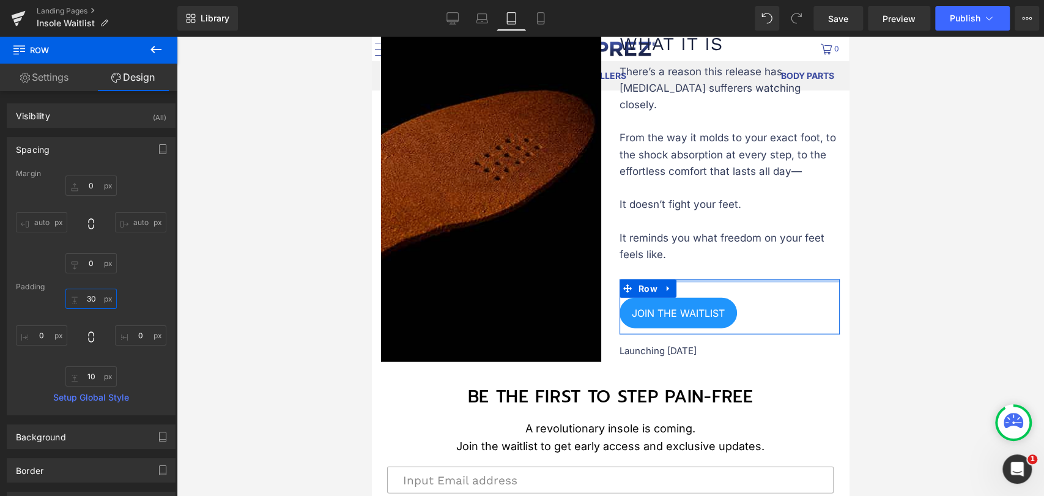
click at [93, 300] on input "30" at bounding box center [90, 299] width 51 height 20
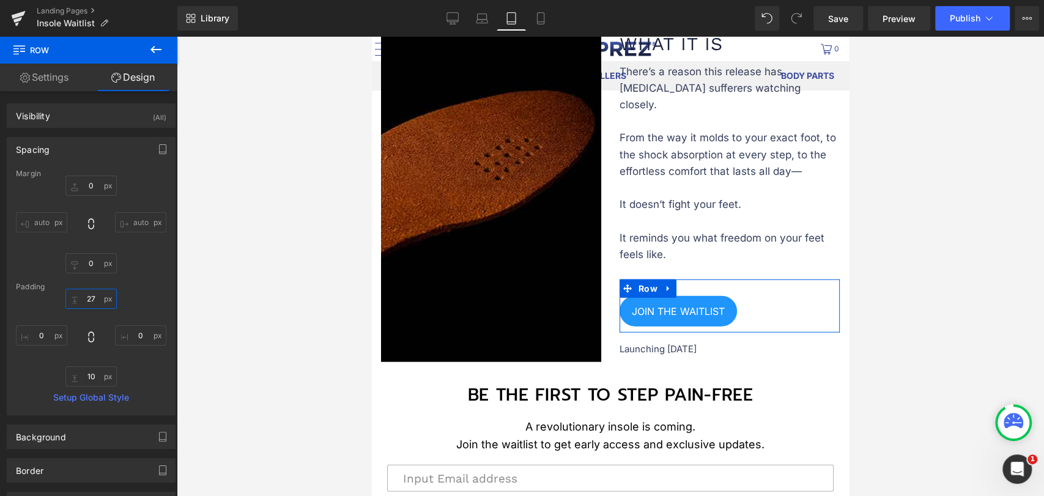
click at [97, 296] on input "27" at bounding box center [90, 299] width 51 height 20
type input "0"
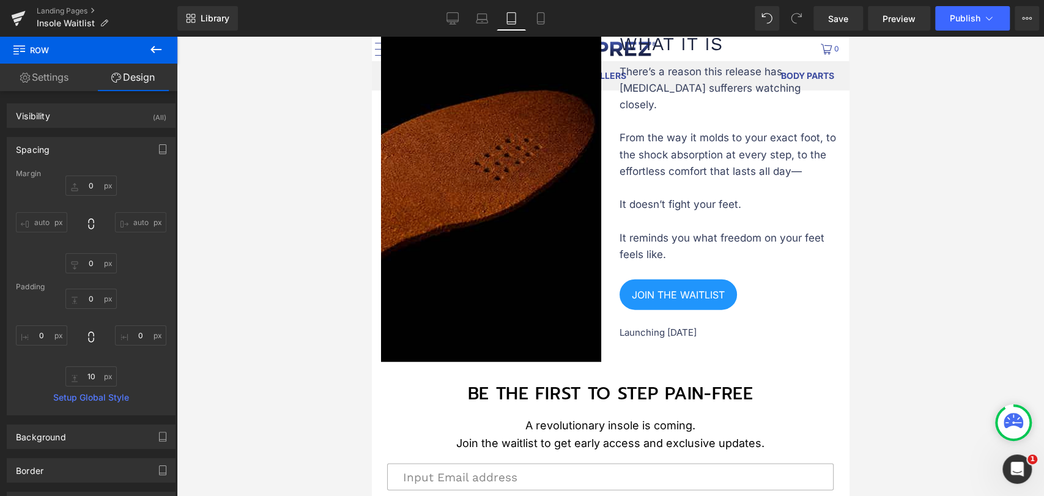
click at [942, 297] on div at bounding box center [610, 266] width 867 height 459
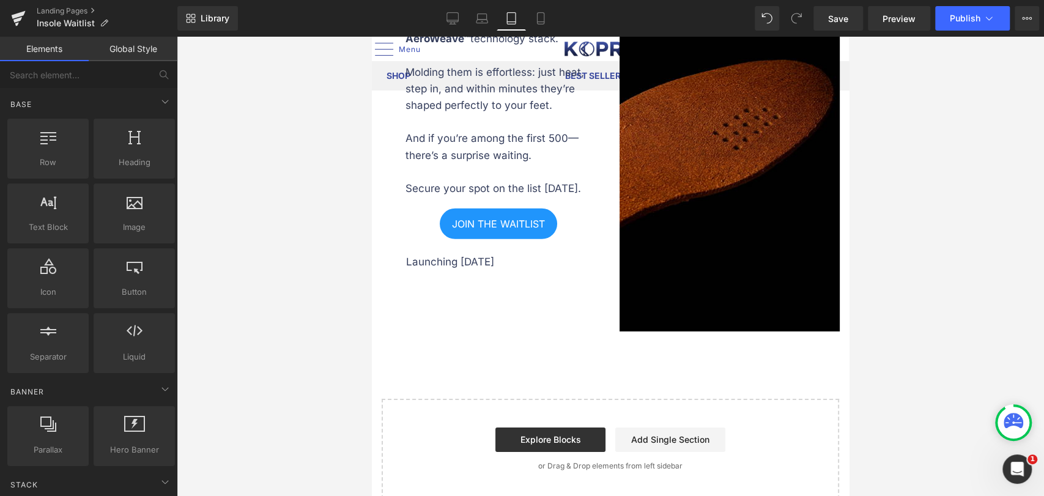
scroll to position [2488, 0]
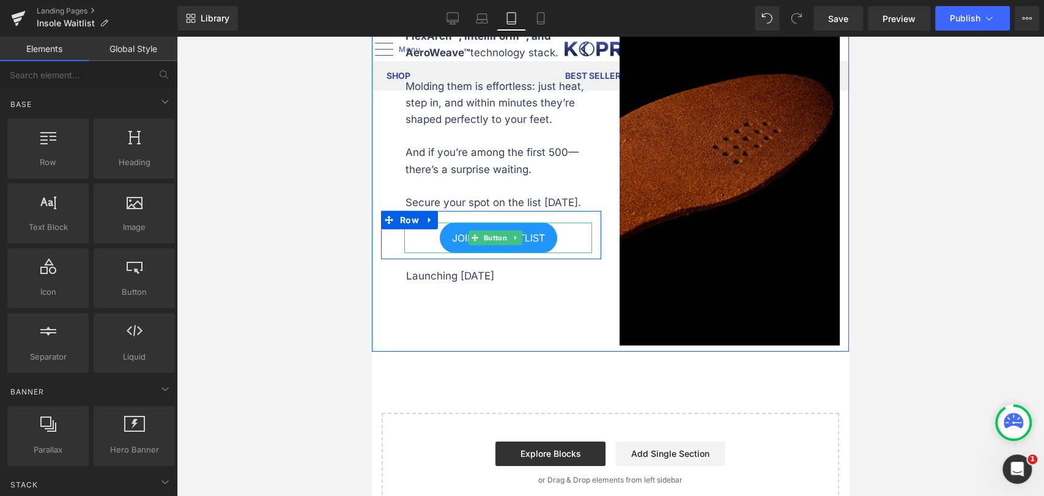
click at [514, 231] on link "JOIN THE WAITLIST" at bounding box center [498, 238] width 117 height 31
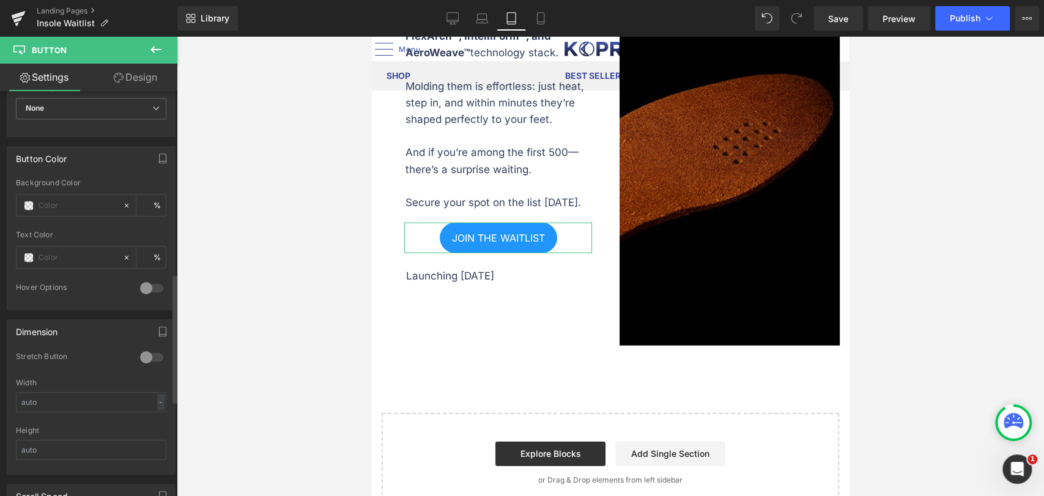
scroll to position [747, 0]
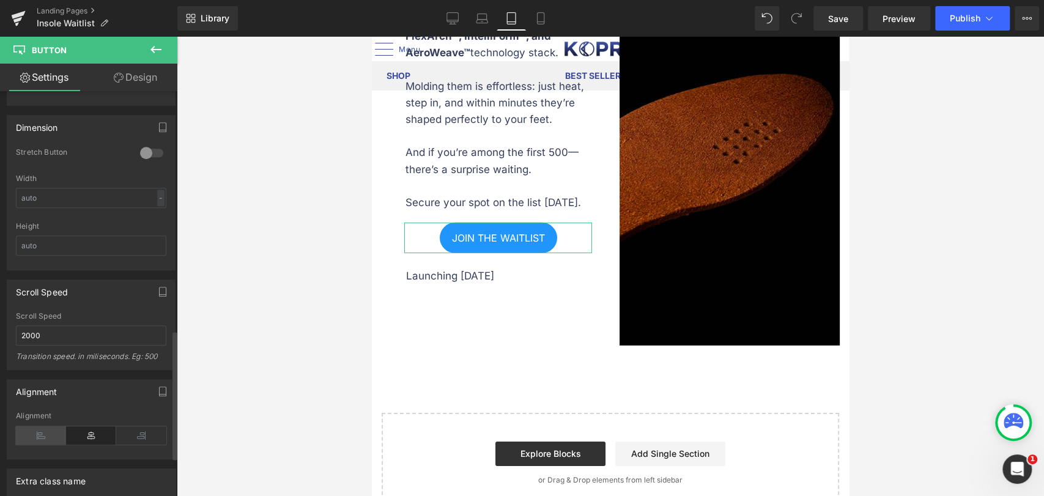
click at [47, 427] on icon at bounding box center [41, 435] width 50 height 18
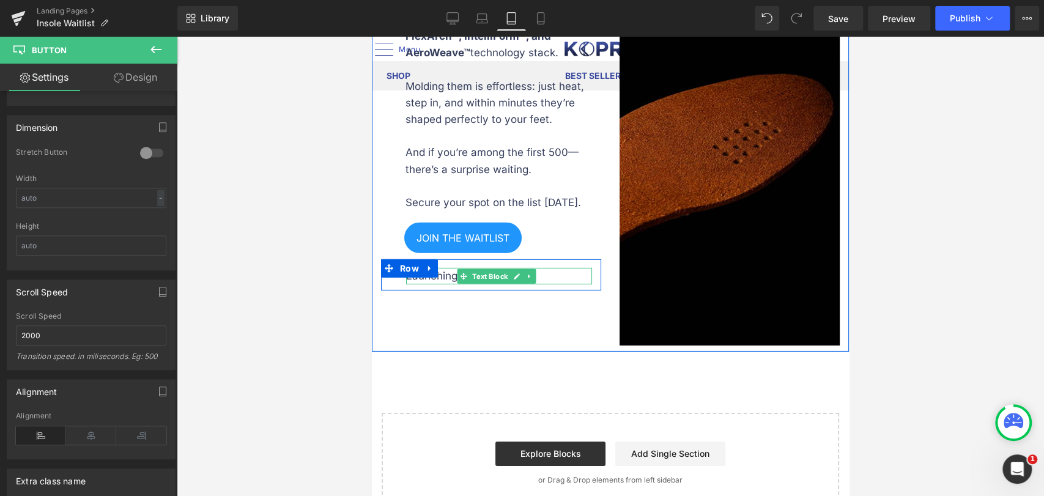
click at [434, 268] on p "Launching [DATE]" at bounding box center [499, 276] width 186 height 17
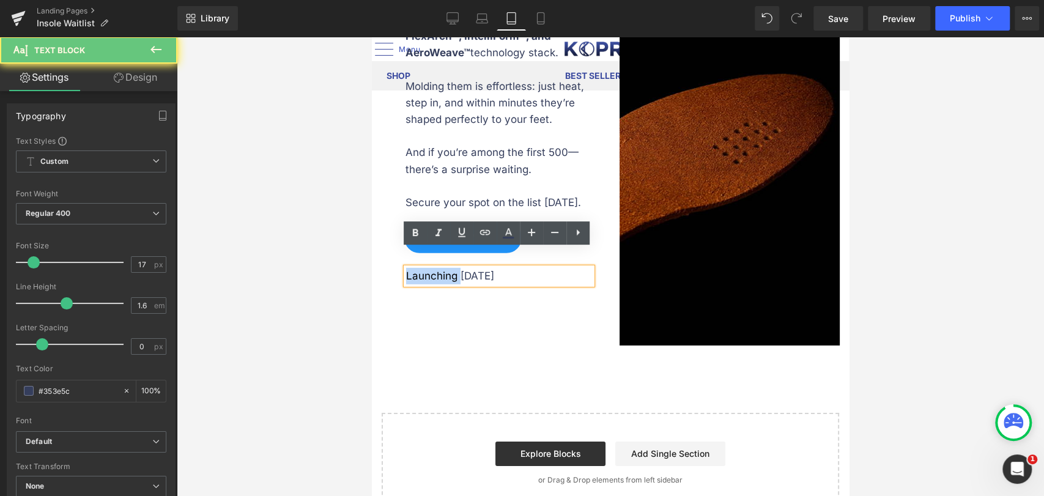
click at [444, 268] on p "Launching [DATE]" at bounding box center [499, 276] width 186 height 17
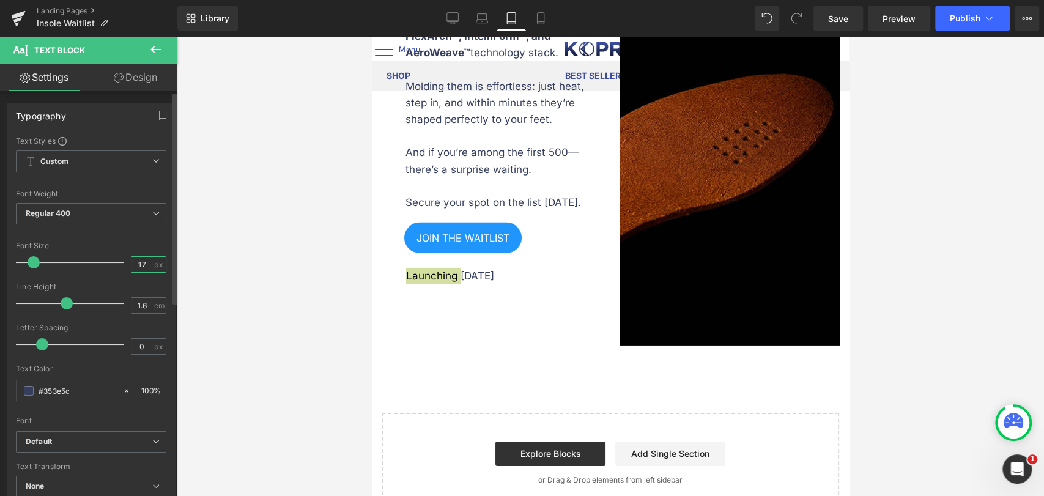
click at [141, 267] on input "17" at bounding box center [141, 264] width 21 height 15
type input "15"
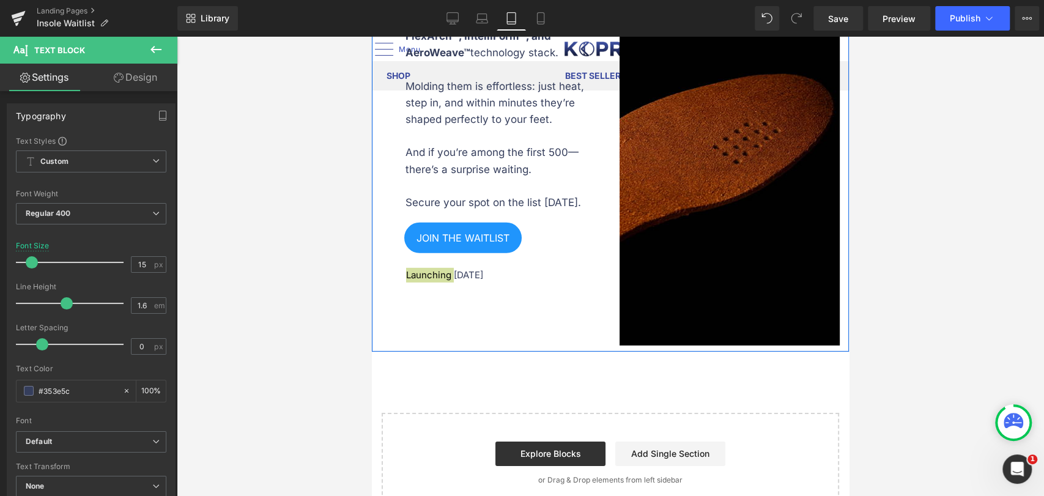
click at [325, 265] on div at bounding box center [610, 266] width 867 height 459
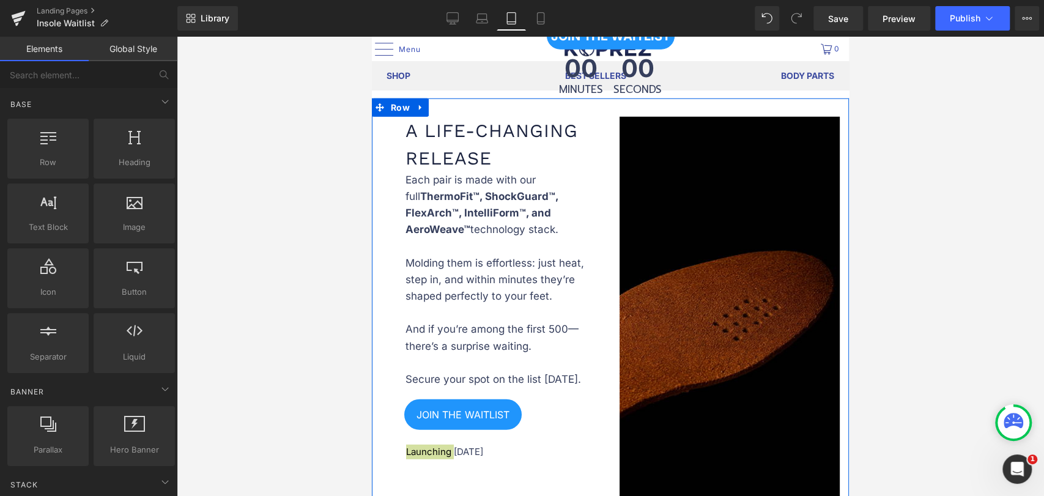
scroll to position [2216, 0]
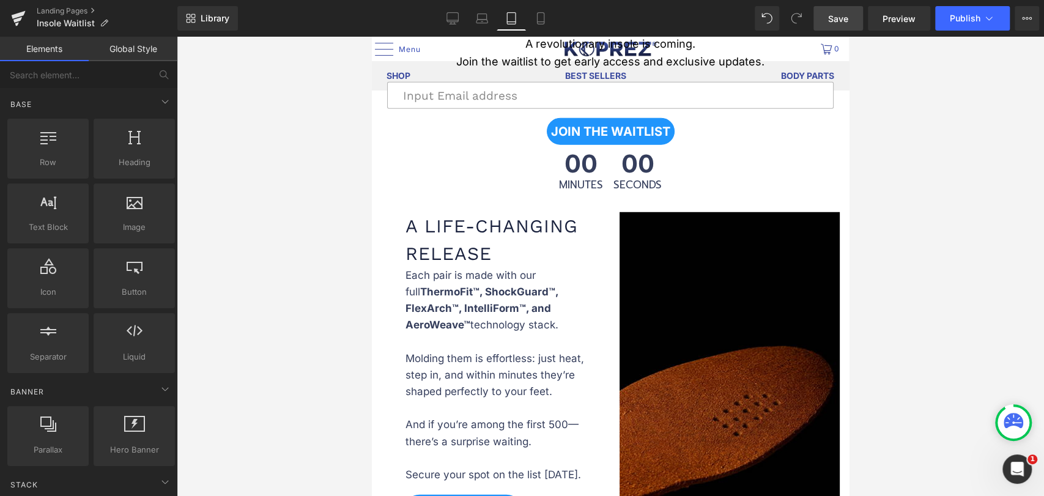
click at [832, 21] on span "Save" at bounding box center [838, 18] width 20 height 13
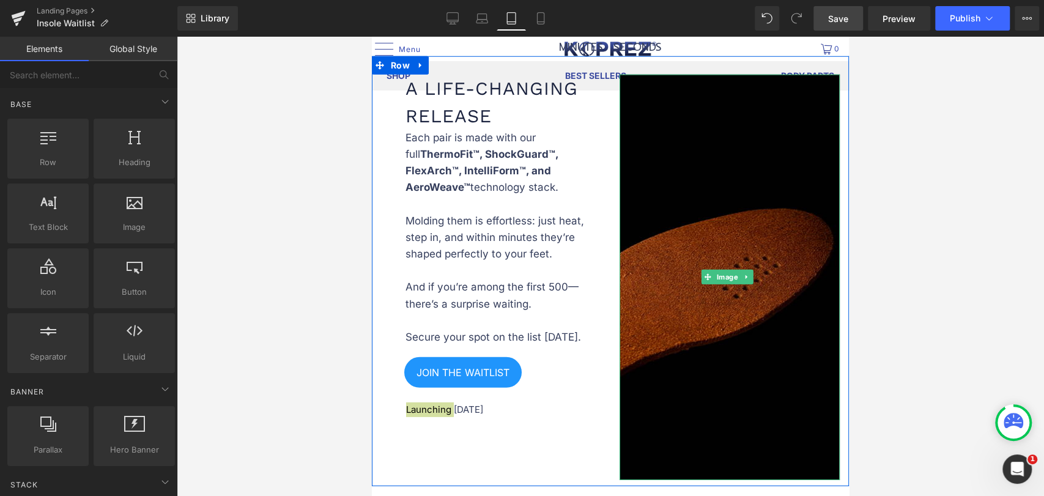
scroll to position [2420, 0]
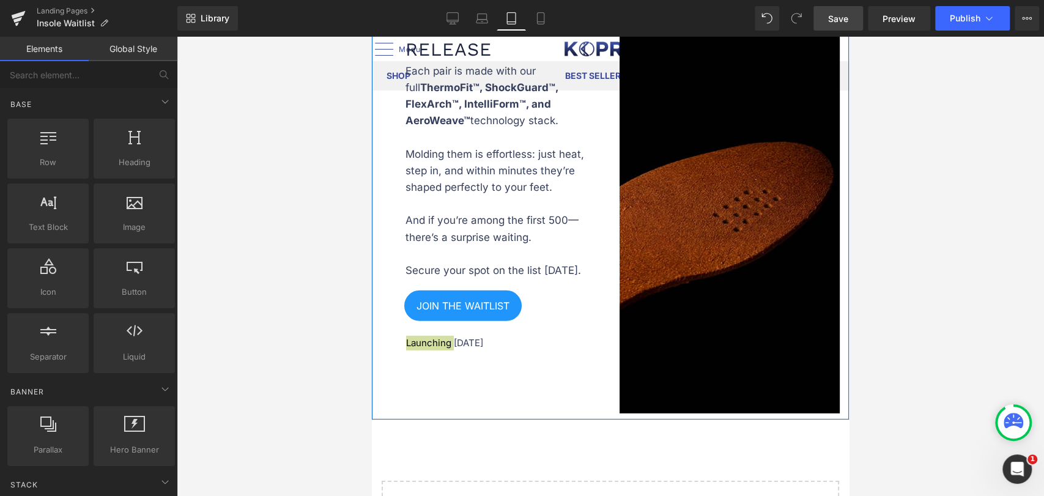
click at [972, 294] on div at bounding box center [610, 266] width 867 height 459
click at [447, 336] on p "Launching [DATE]" at bounding box center [499, 343] width 186 height 15
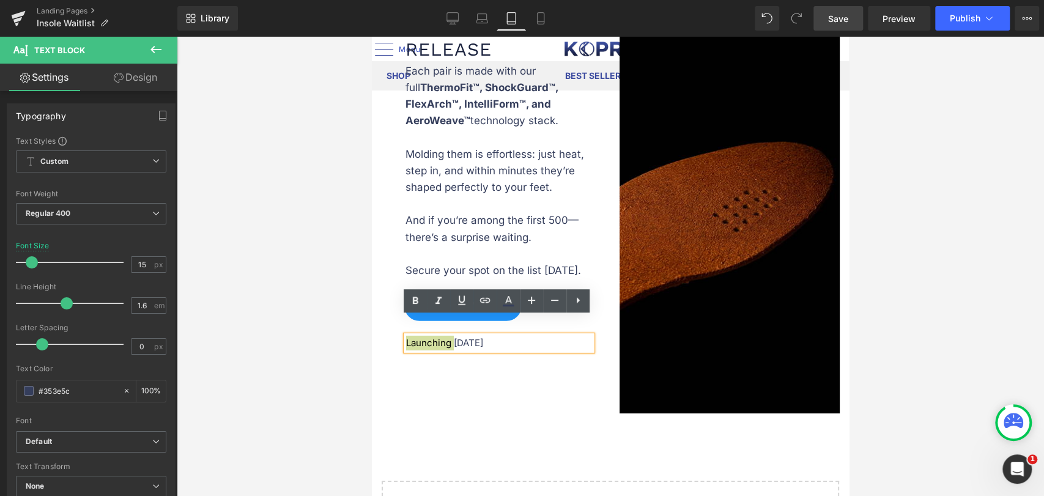
click at [917, 303] on div at bounding box center [610, 266] width 867 height 459
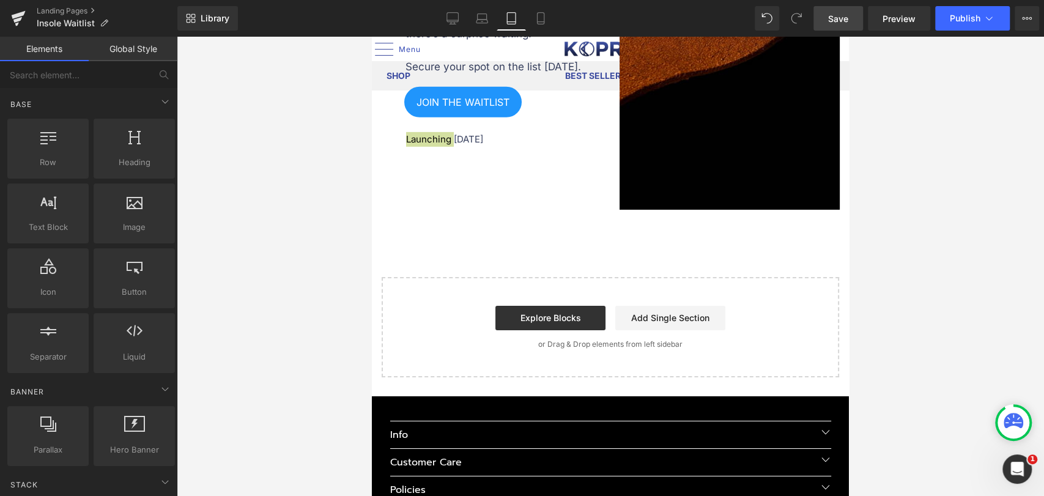
scroll to position [2488, 0]
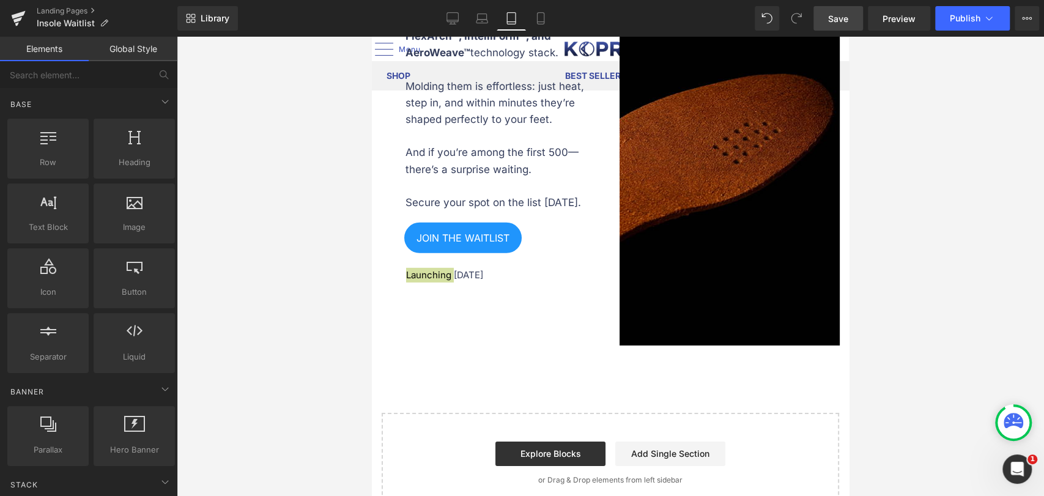
click at [929, 264] on div at bounding box center [610, 266] width 867 height 459
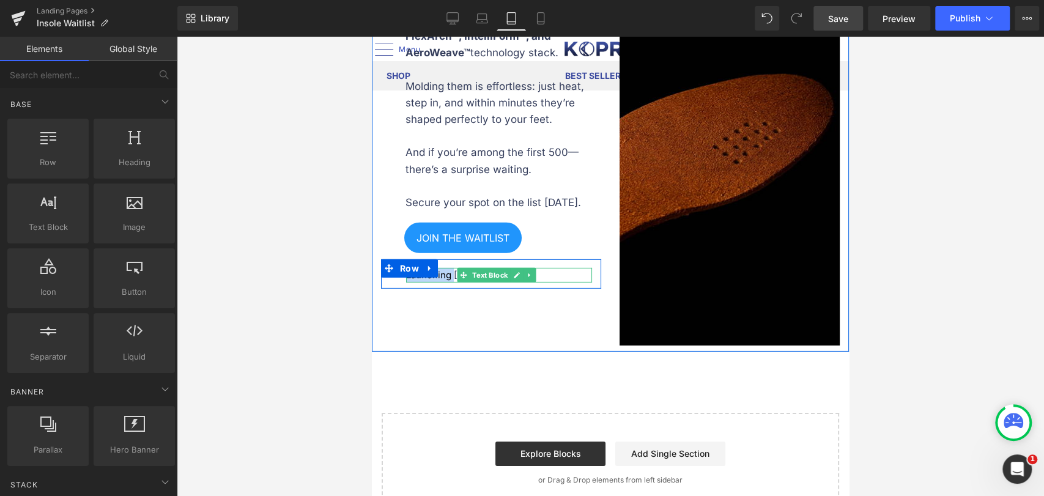
click at [453, 268] on p "Launching [DATE]" at bounding box center [499, 275] width 186 height 15
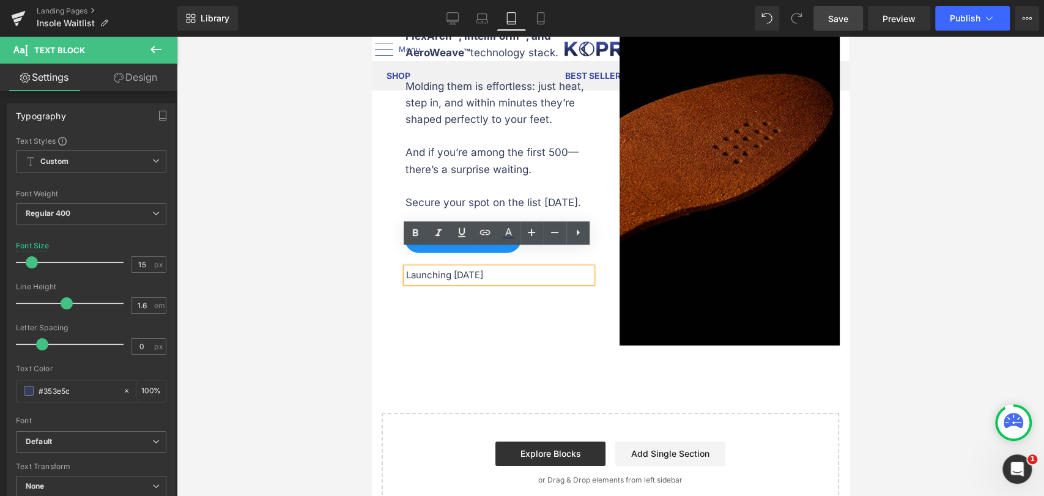
click at [959, 288] on div at bounding box center [610, 266] width 867 height 459
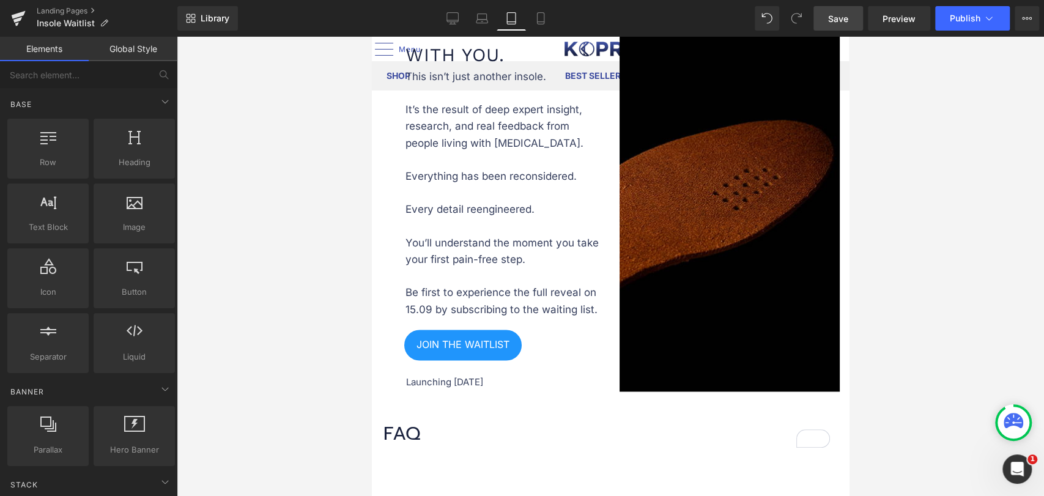
scroll to position [1061, 0]
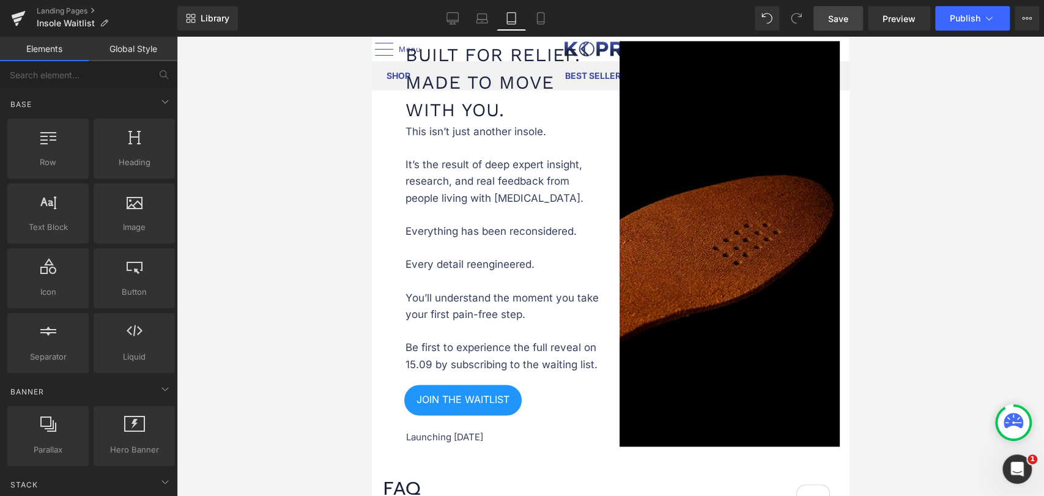
click at [850, 21] on link "Save" at bounding box center [838, 18] width 50 height 24
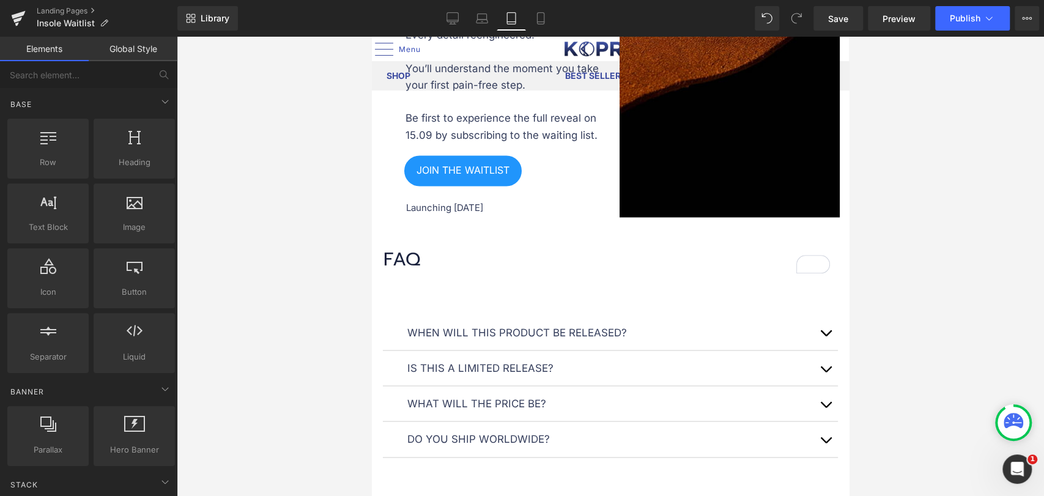
scroll to position [1562, 0]
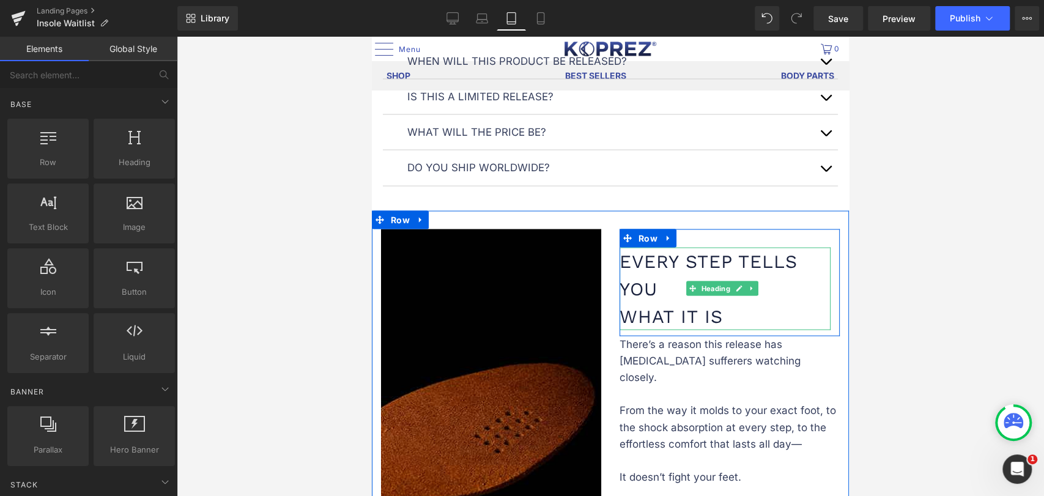
click at [619, 306] on h1 "every step tells you what it is" at bounding box center [724, 288] width 211 height 83
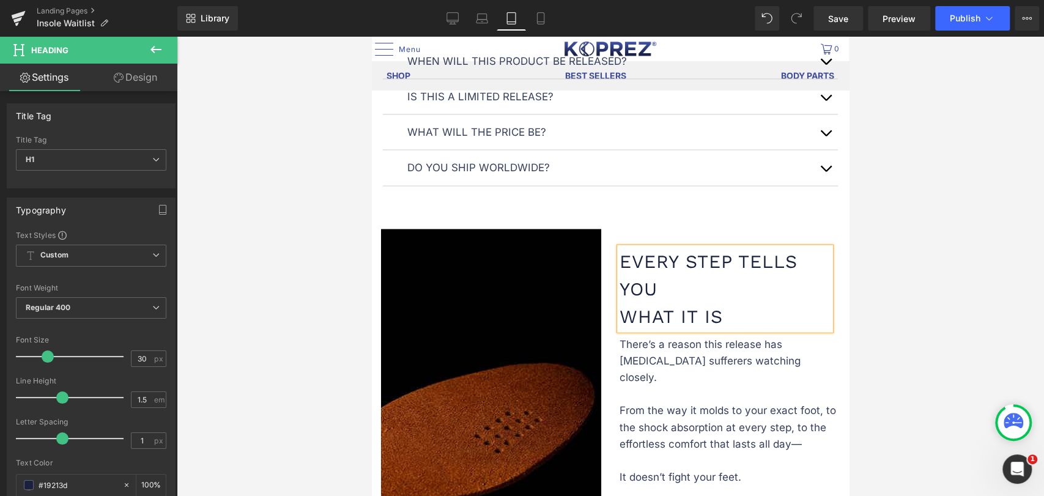
click at [619, 309] on h1 "every step tells you what it is" at bounding box center [724, 288] width 211 height 83
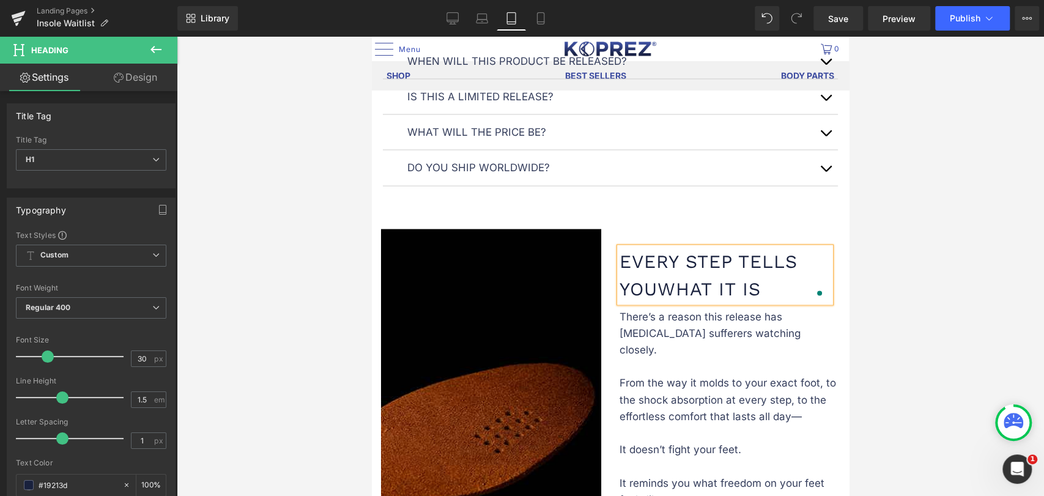
click at [964, 300] on div at bounding box center [610, 266] width 867 height 459
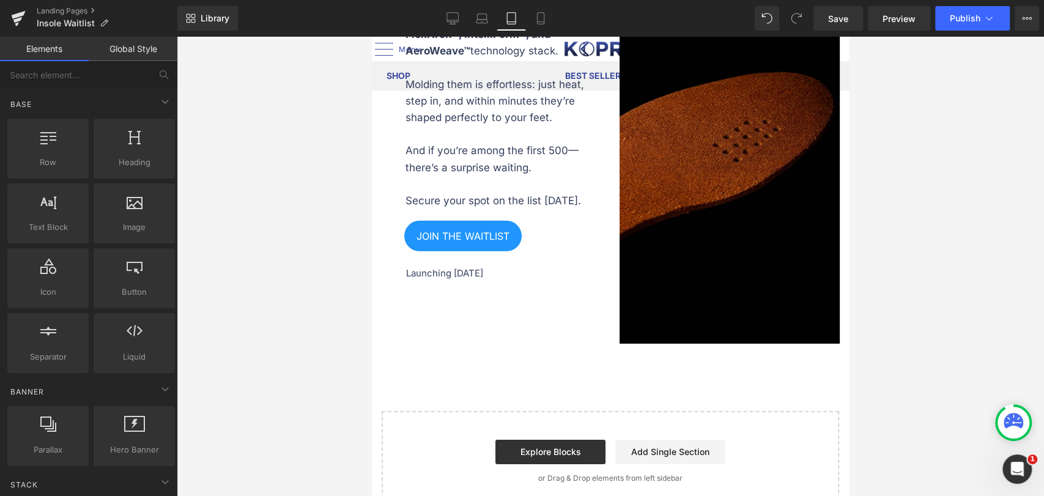
scroll to position [2446, 0]
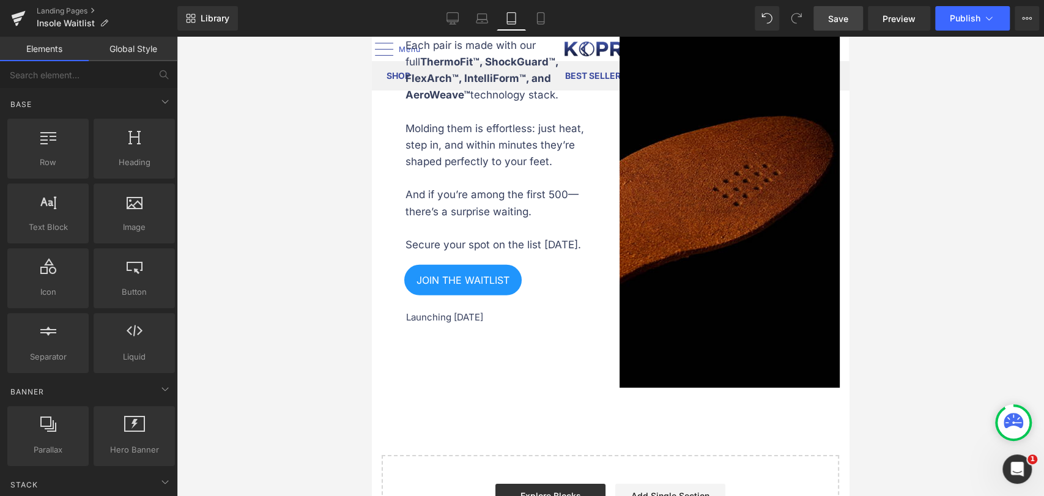
click at [848, 12] on span "Save" at bounding box center [838, 18] width 20 height 13
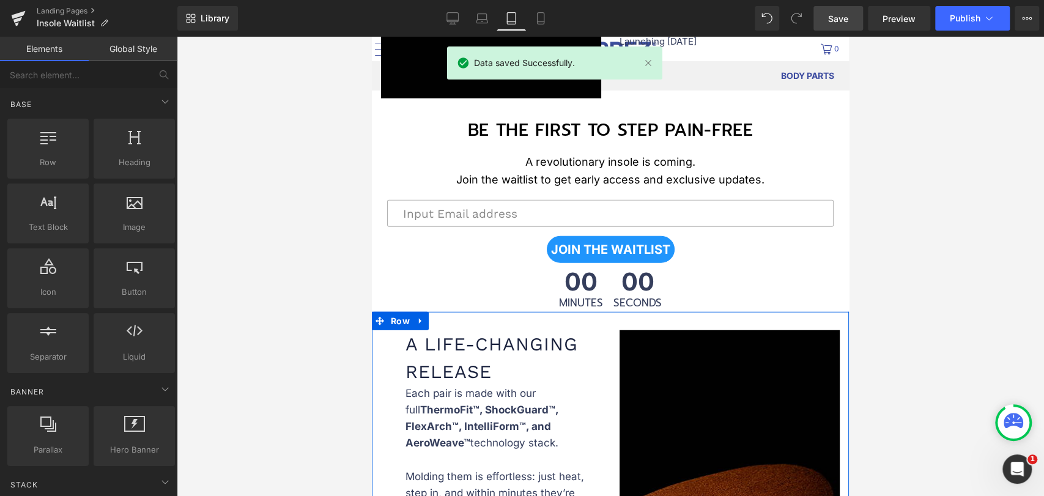
scroll to position [1970, 0]
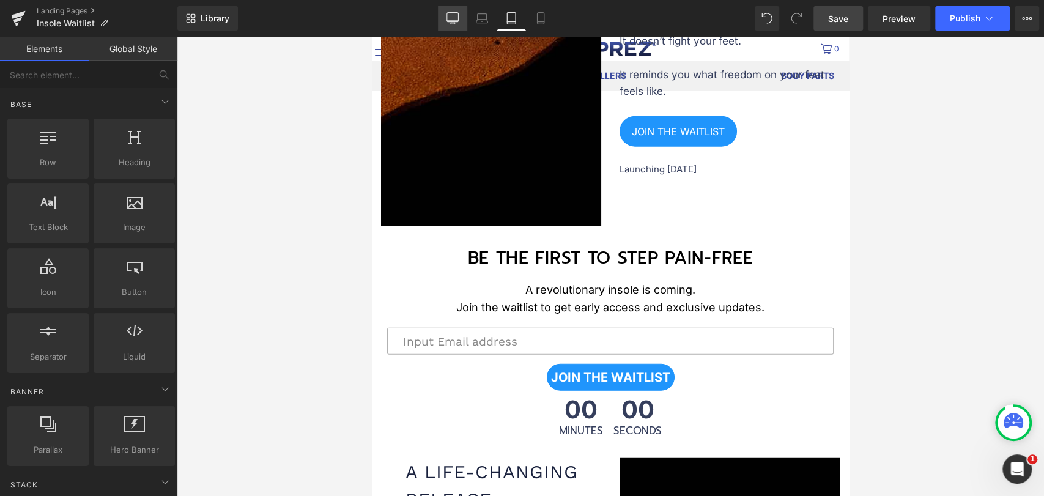
click at [445, 17] on link "Desktop" at bounding box center [452, 18] width 29 height 24
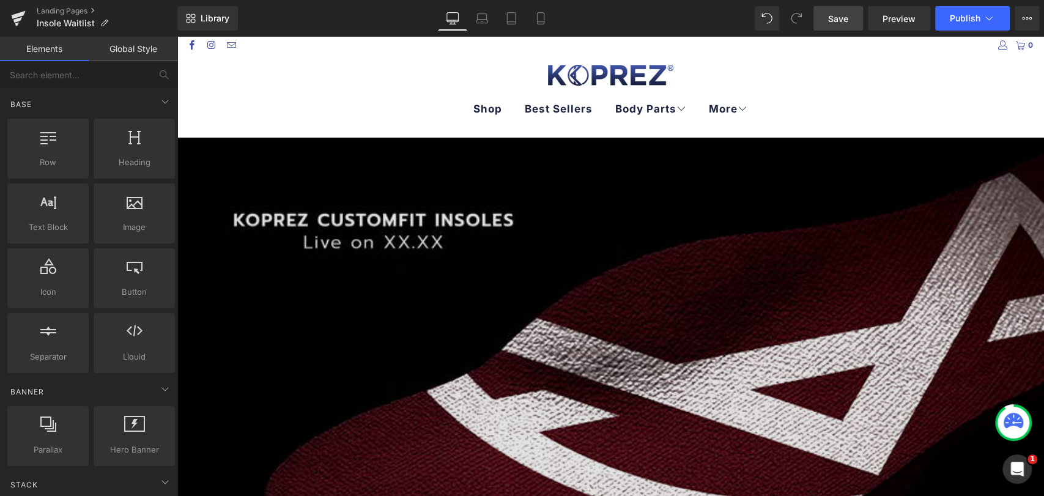
scroll to position [0, 0]
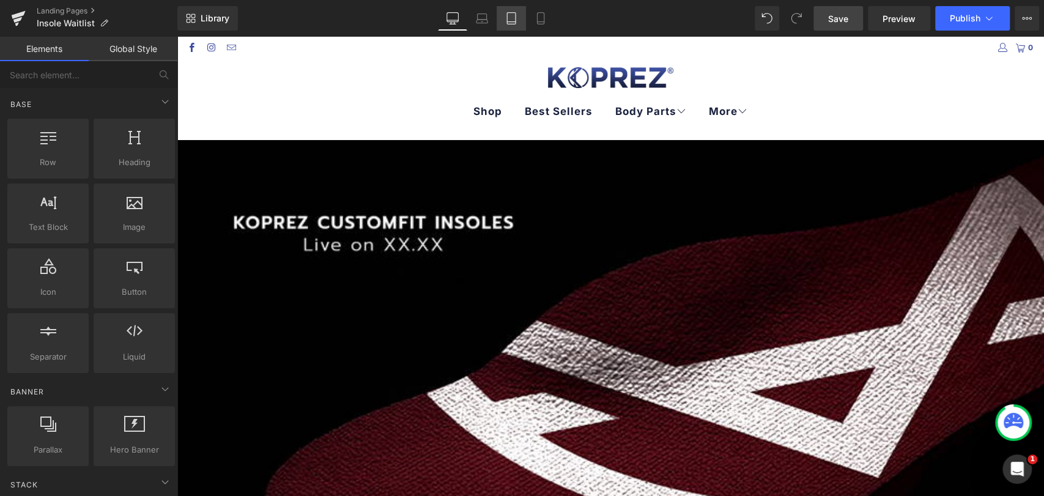
click at [506, 19] on icon at bounding box center [511, 18] width 12 height 12
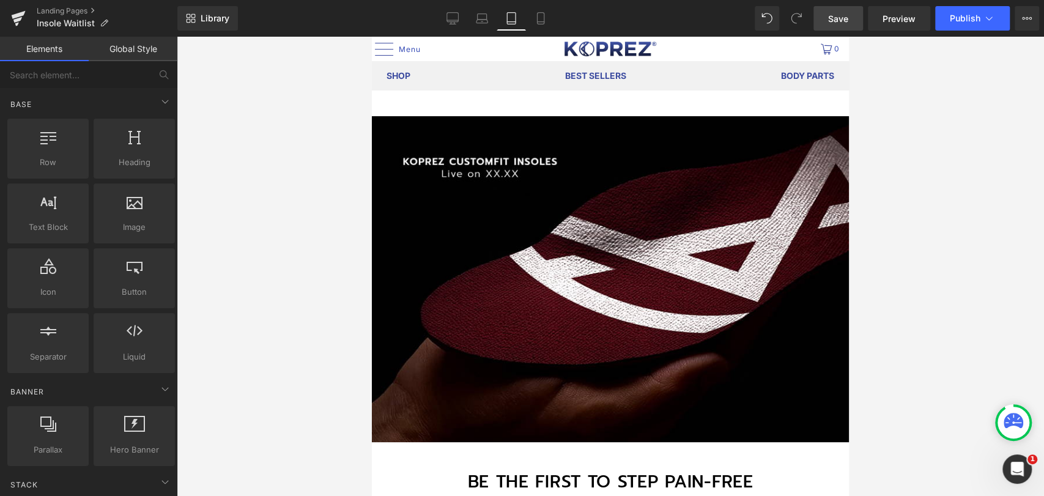
scroll to position [79, 0]
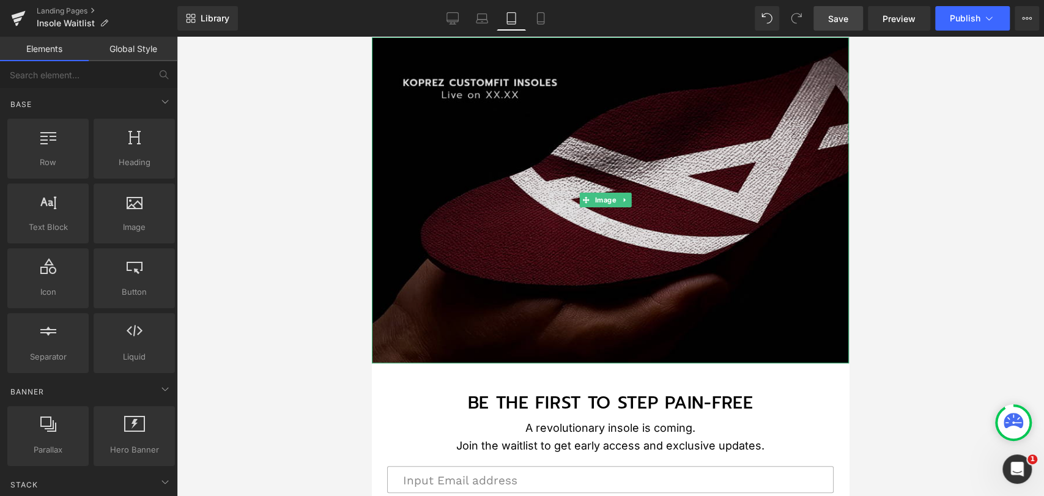
click at [467, 259] on img at bounding box center [610, 200] width 477 height 326
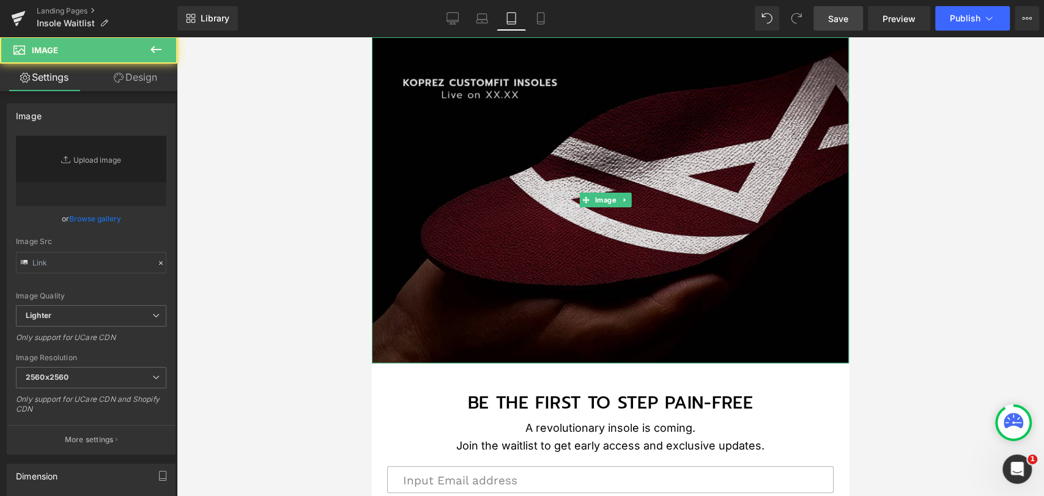
type input "https://ucarecdn.com/7e1ea7e8-3059-427e-9b25-cd096b793f1f/-/format/auto/-/previ…"
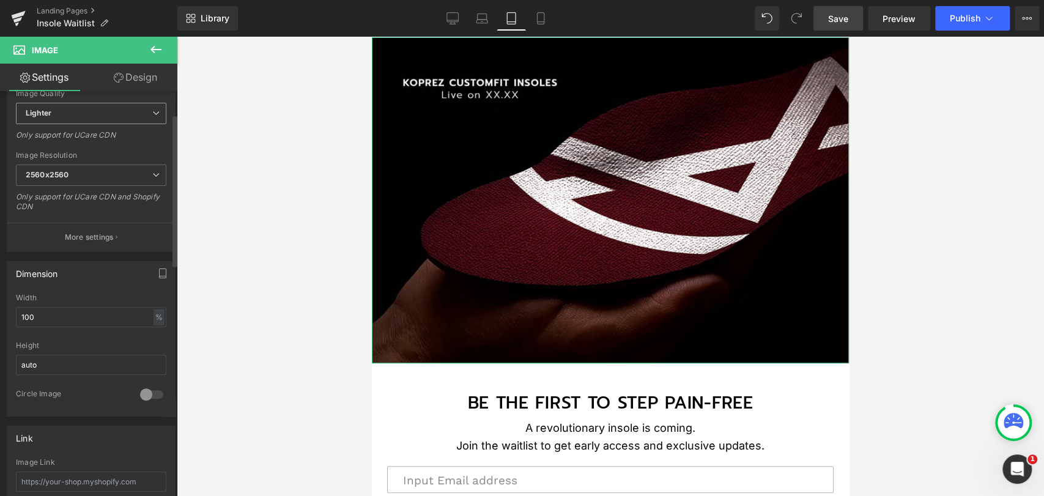
scroll to position [204, 0]
click at [159, 271] on icon "button" at bounding box center [162, 271] width 7 height 9
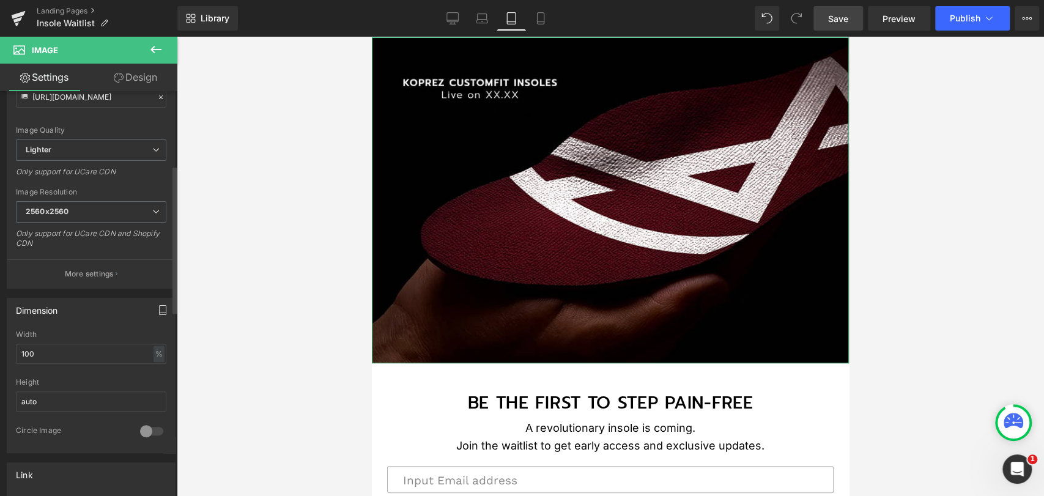
scroll to position [68, 0]
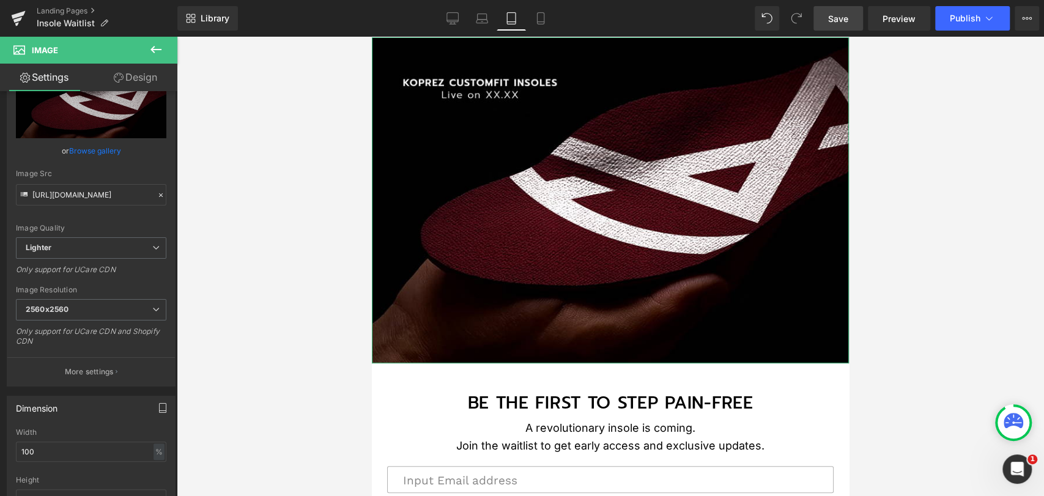
click at [145, 78] on link "Design" at bounding box center [135, 78] width 89 height 28
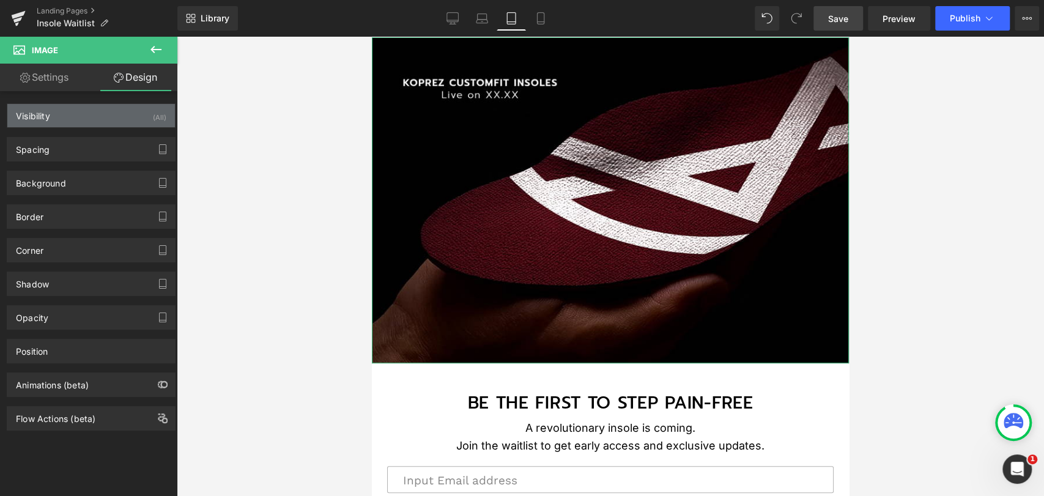
click at [136, 111] on div "Visibility (All)" at bounding box center [91, 115] width 168 height 23
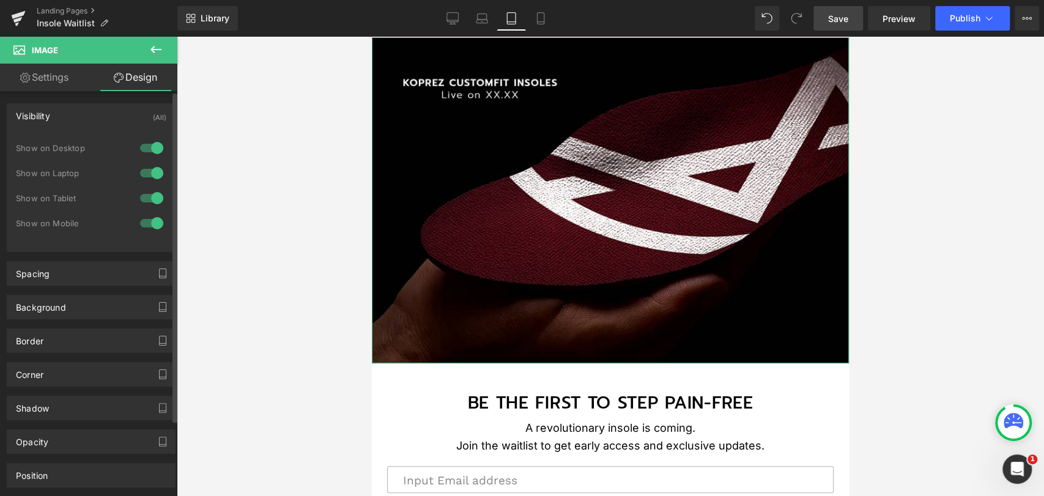
click at [149, 144] on div at bounding box center [151, 148] width 29 height 20
click at [150, 170] on div at bounding box center [151, 173] width 29 height 20
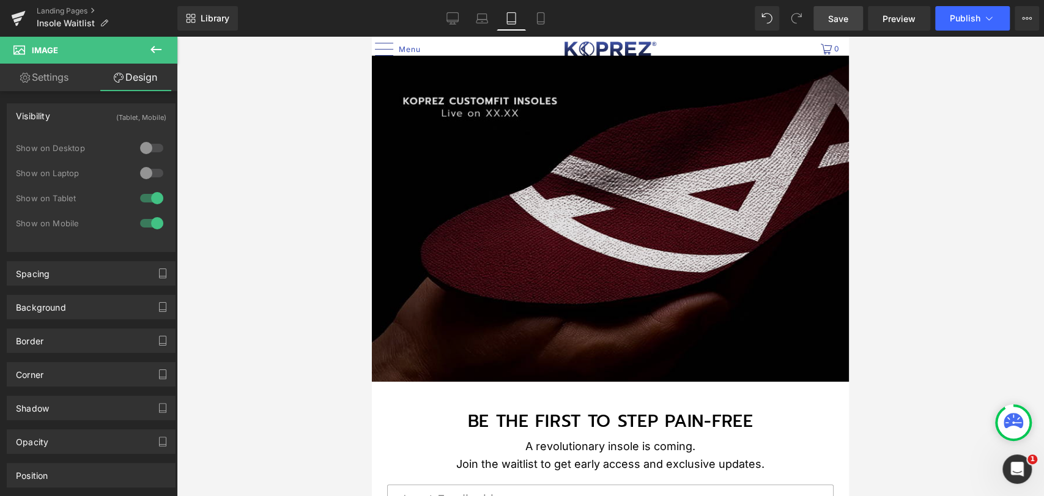
scroll to position [0, 0]
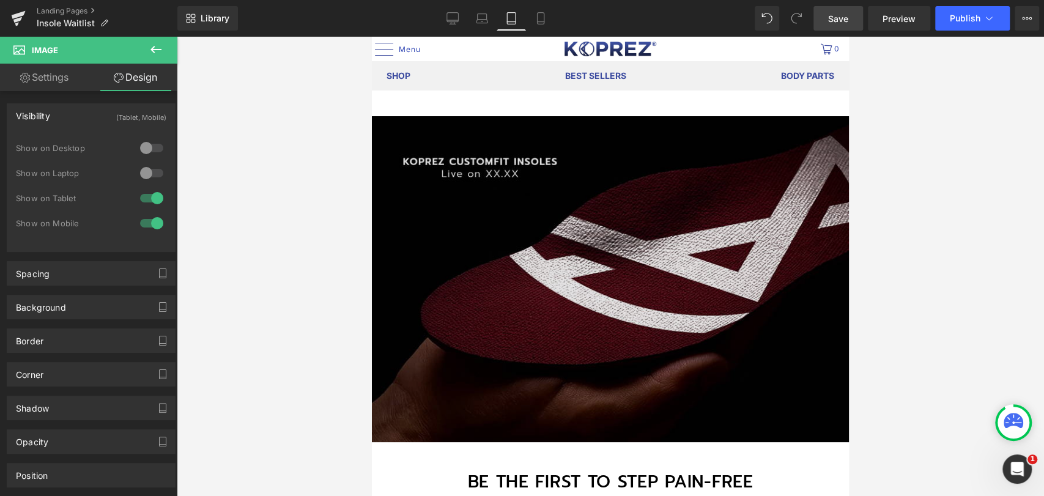
click at [504, 250] on img at bounding box center [610, 279] width 477 height 326
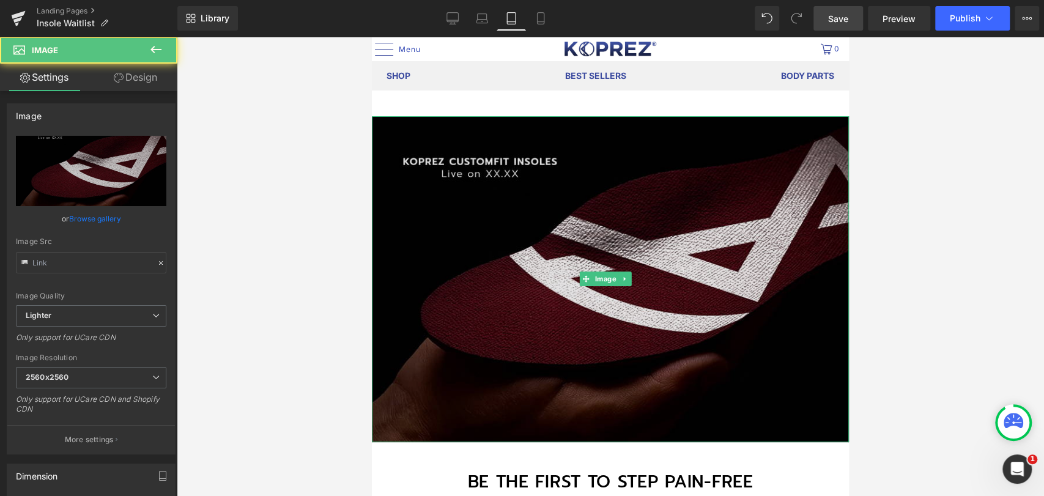
type input "https://ucarecdn.com/7e1ea7e8-3059-427e-9b25-cd096b793f1f/-/format/auto/-/previ…"
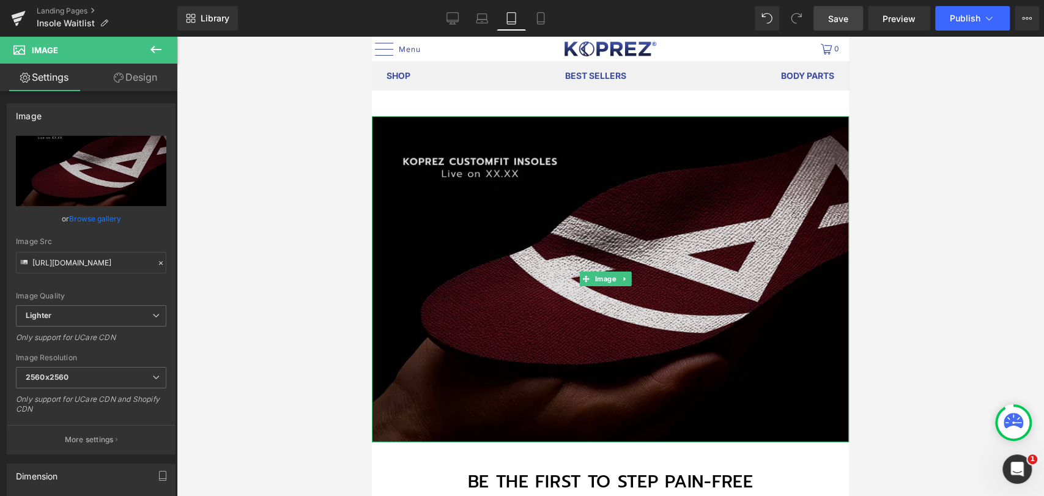
click at [504, 249] on img at bounding box center [610, 279] width 477 height 326
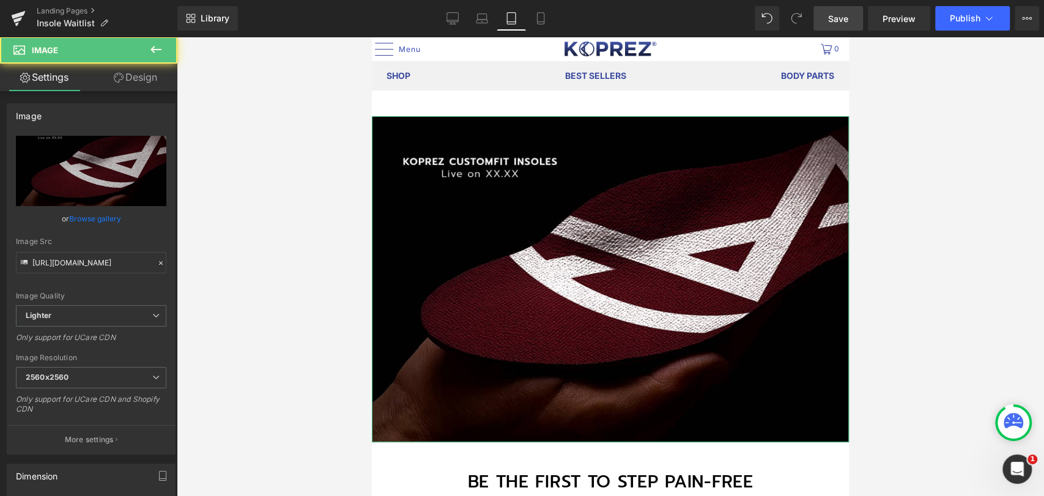
click at [139, 76] on link "Design" at bounding box center [135, 78] width 89 height 28
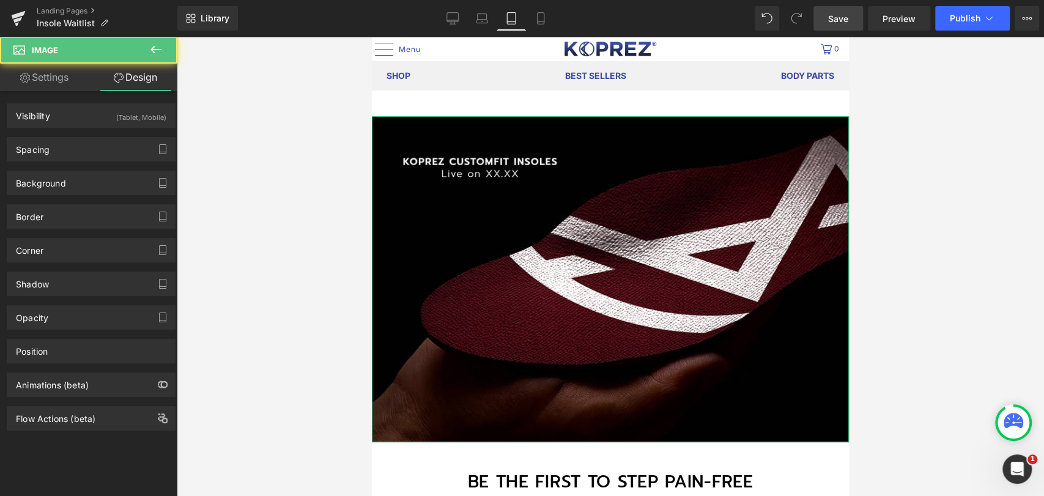
click at [127, 100] on div "Visibility (Tablet, Mobile) 0|0|0|0 0 Show on Desktop 0 Show on Laptop 1 Show o…" at bounding box center [91, 111] width 183 height 34
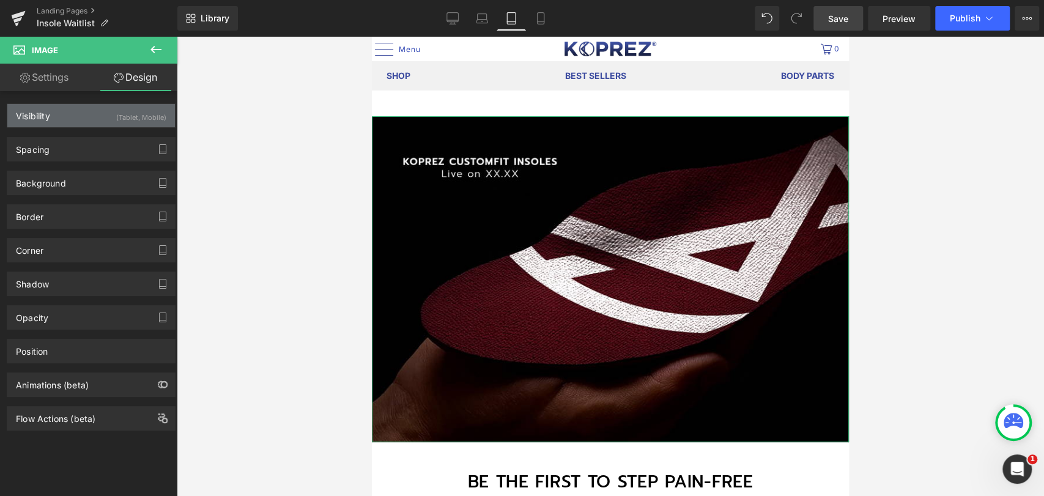
click at [87, 119] on div "Visibility (Tablet, Mobile)" at bounding box center [91, 115] width 168 height 23
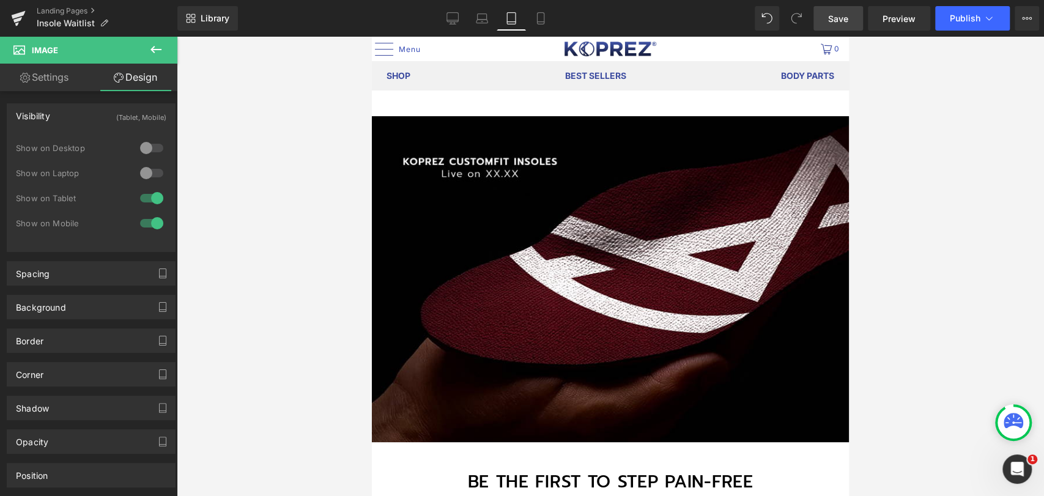
click at [270, 221] on div at bounding box center [610, 266] width 867 height 459
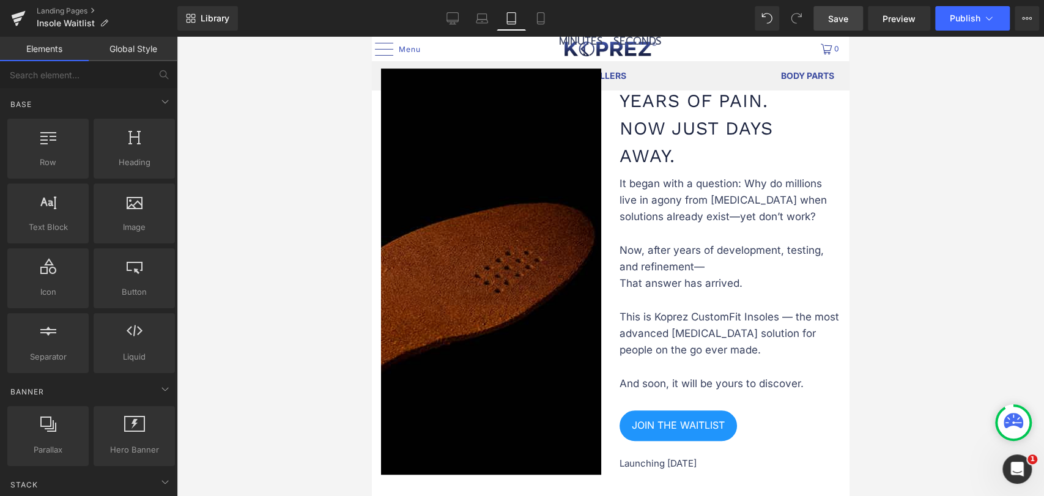
scroll to position [611, 0]
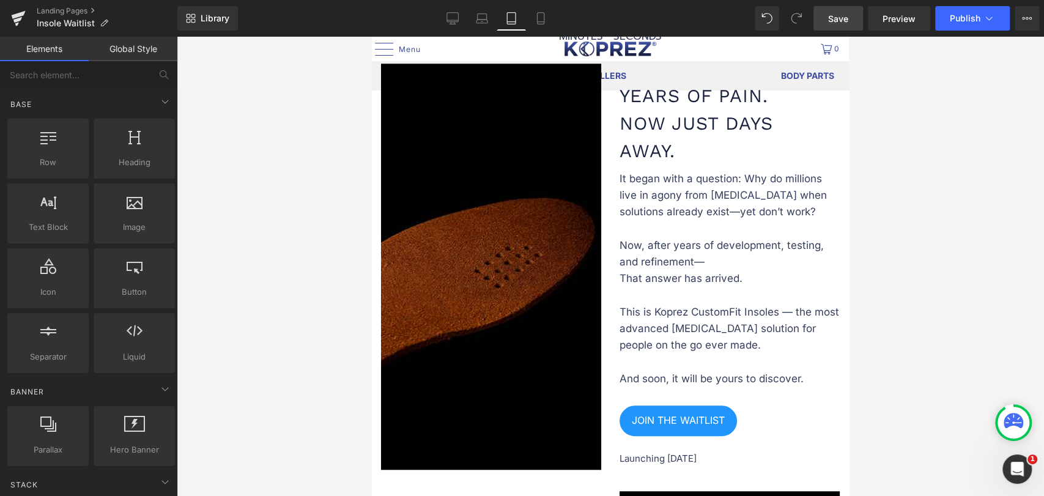
click at [467, 290] on img at bounding box center [491, 267] width 220 height 406
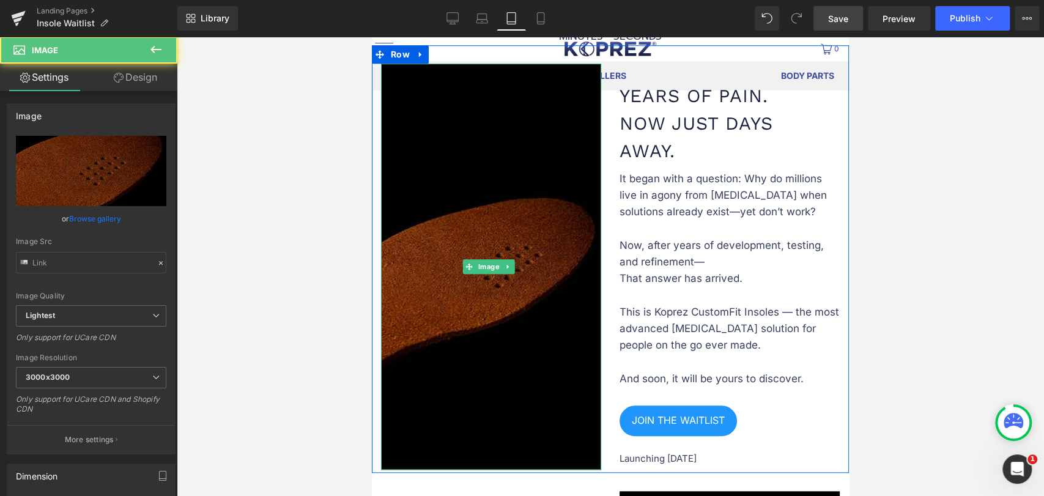
type input "https://ucarecdn.com/91cbd3ed-4725-4375-b147-e0b0d512c617/-/format/auto/-/previ…"
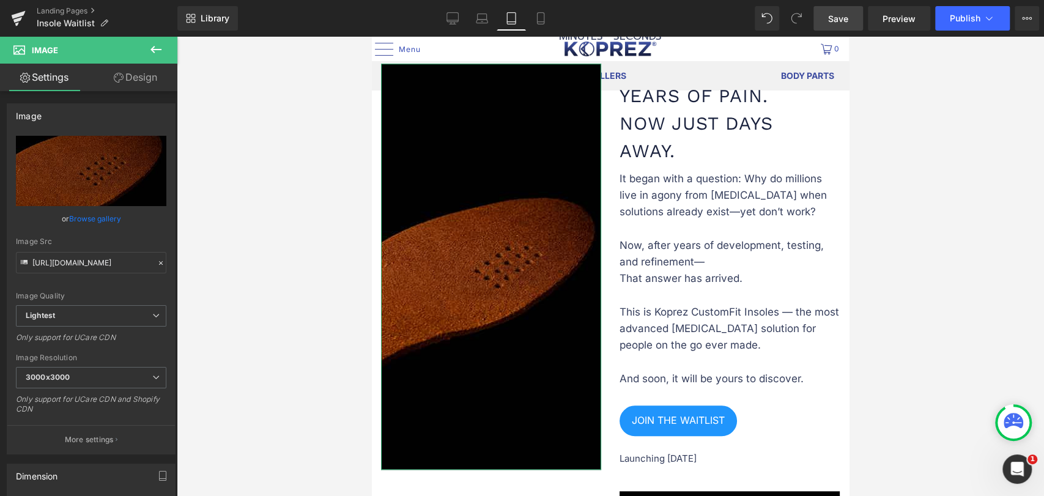
click at [139, 79] on link "Design" at bounding box center [135, 78] width 89 height 28
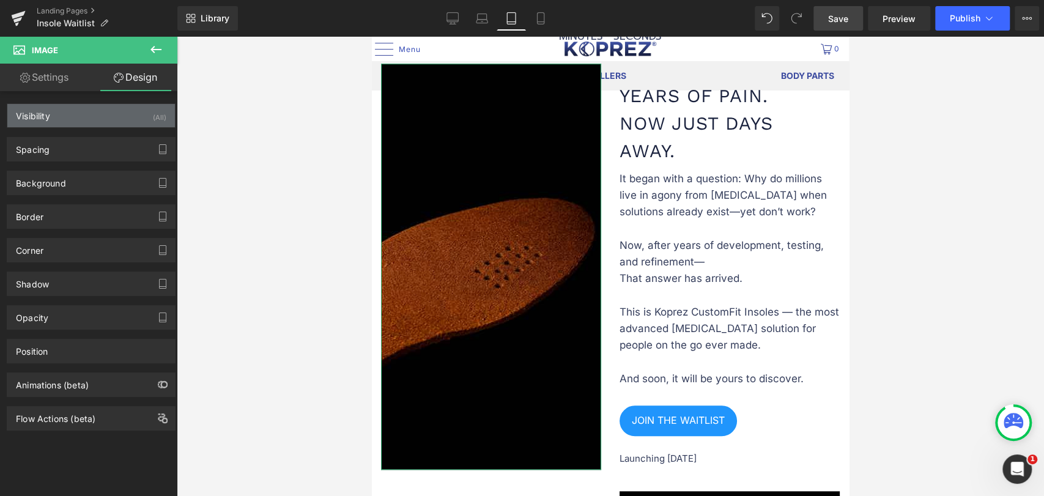
click at [116, 124] on div "Visibility (All)" at bounding box center [91, 115] width 168 height 23
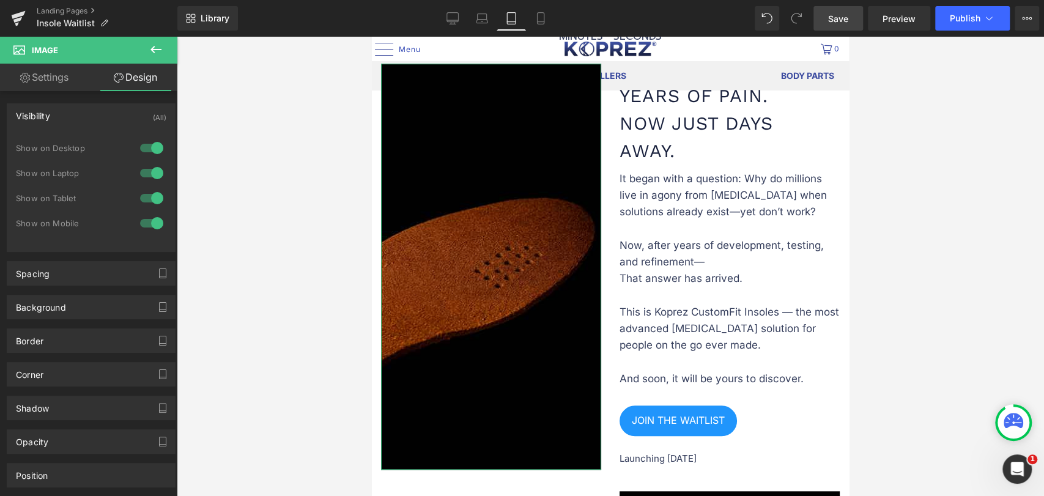
click at [149, 146] on div at bounding box center [151, 148] width 29 height 20
click at [149, 163] on div at bounding box center [151, 173] width 29 height 20
click at [268, 169] on div at bounding box center [610, 266] width 867 height 459
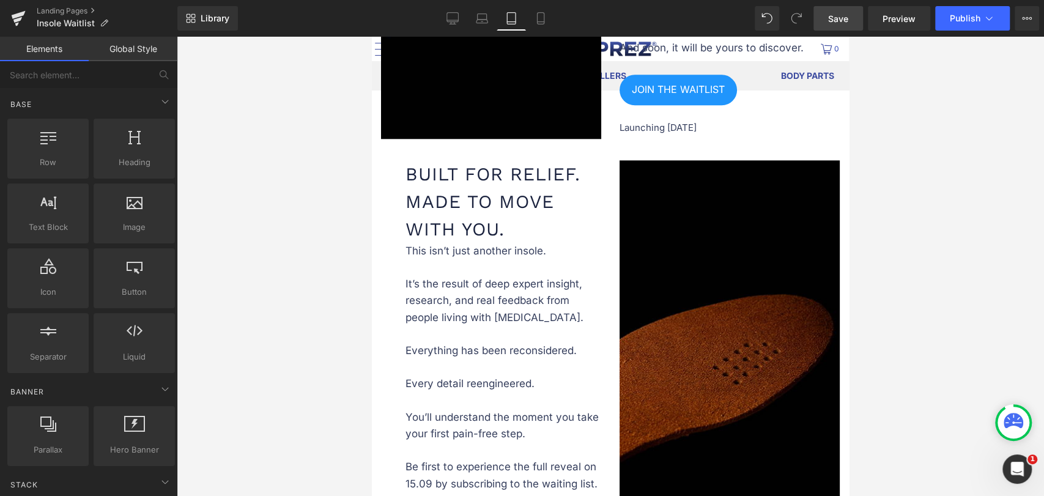
scroll to position [951, 0]
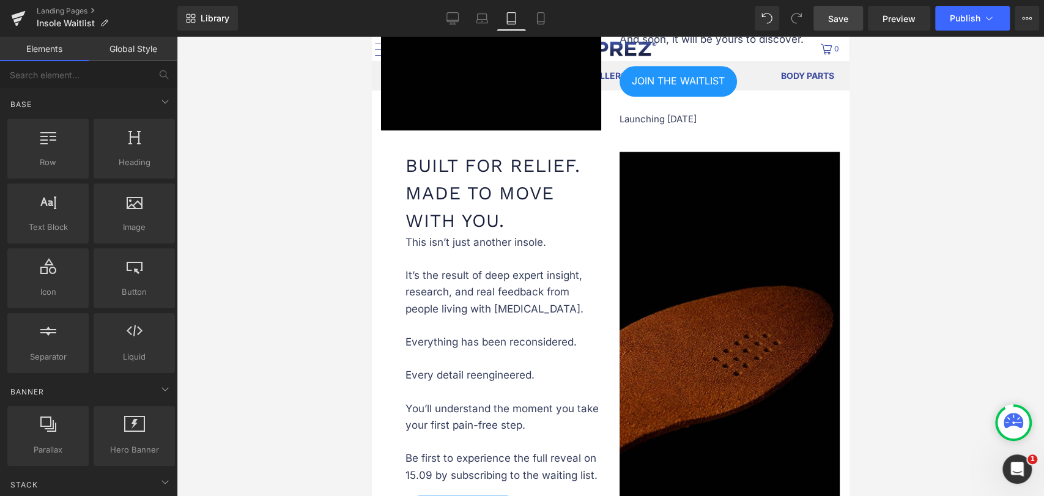
click at [682, 257] on img at bounding box center [729, 355] width 220 height 406
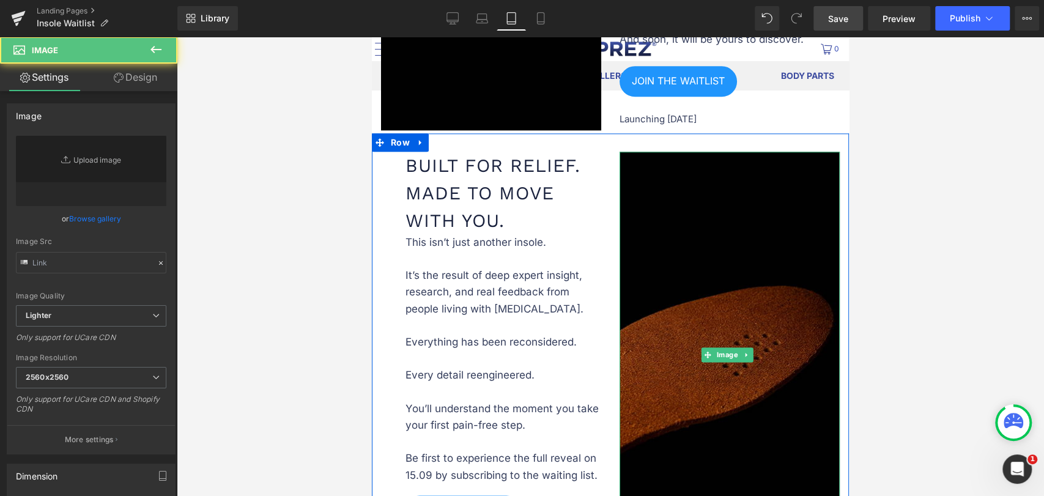
type input "https://ucarecdn.com/146a8737-78f4-4ff0-803c-b06338b3cb5f/-/format/auto/-/previ…"
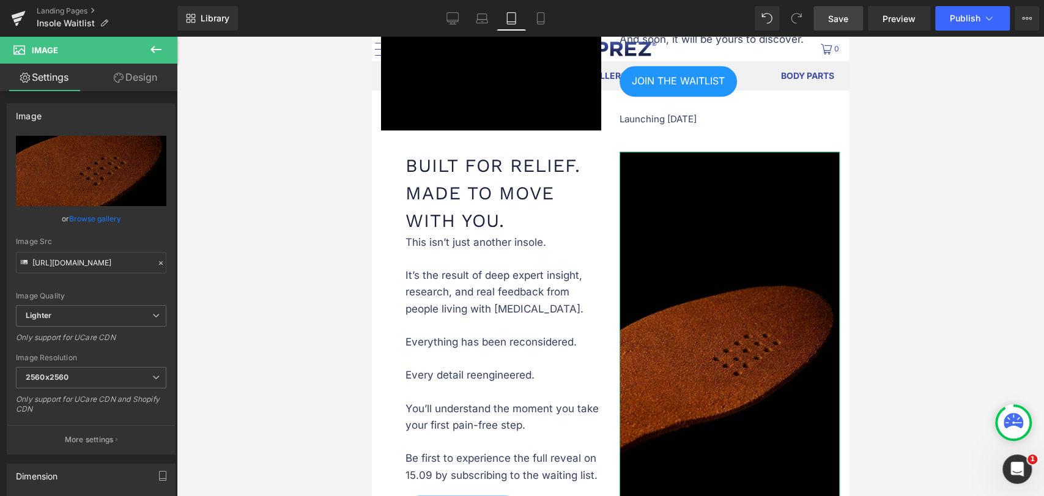
click at [148, 78] on link "Design" at bounding box center [135, 78] width 89 height 28
click at [0, 0] on div "Visibility" at bounding box center [0, 0] width 0 height 0
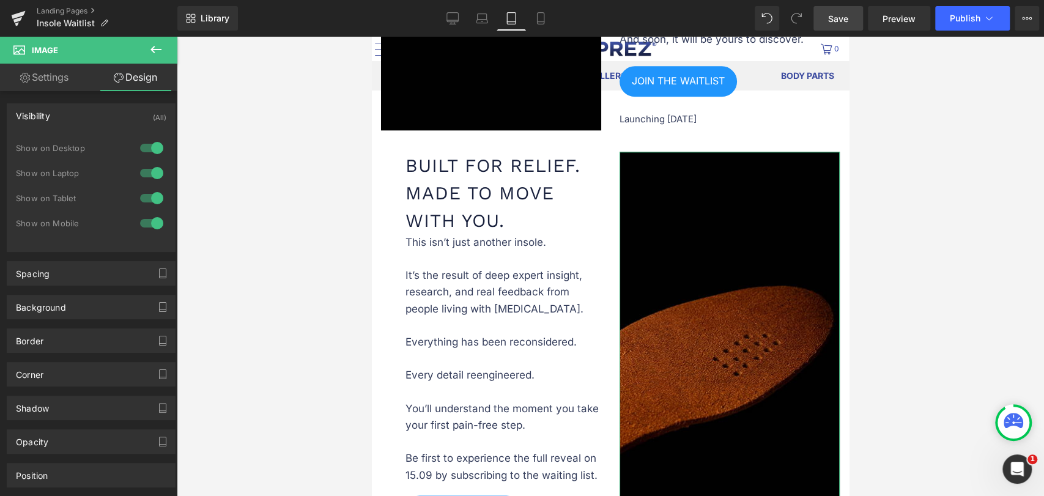
click at [142, 150] on div at bounding box center [151, 148] width 29 height 20
click at [147, 169] on div at bounding box center [151, 173] width 29 height 20
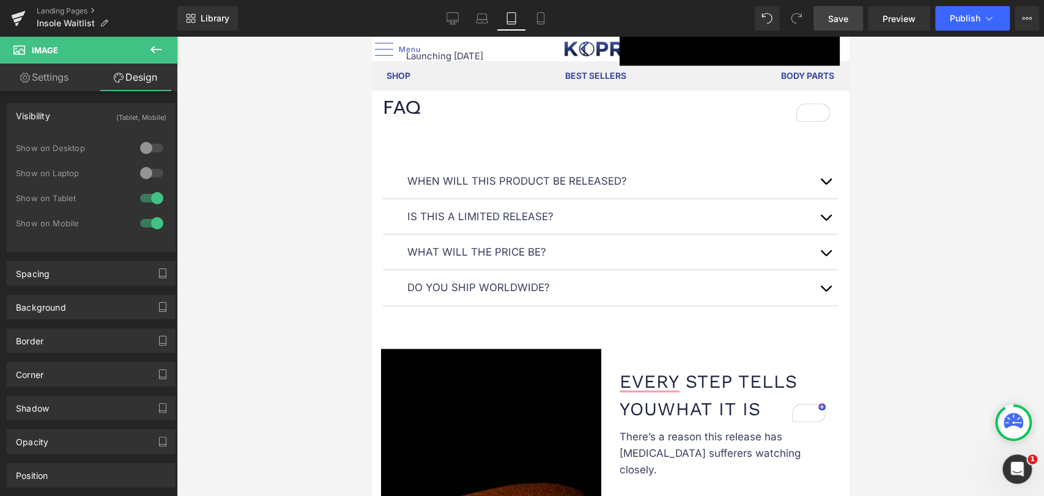
scroll to position [1630, 0]
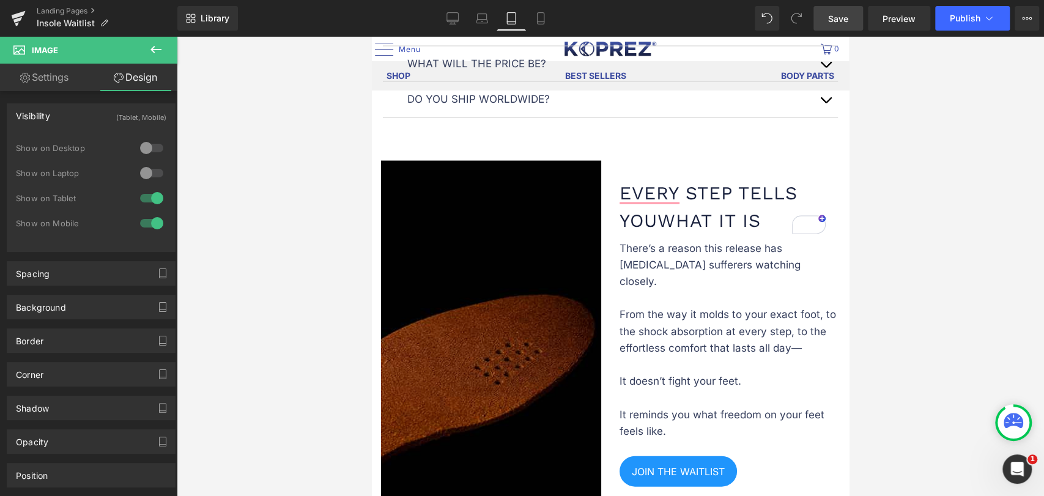
click at [490, 214] on img at bounding box center [491, 364] width 220 height 406
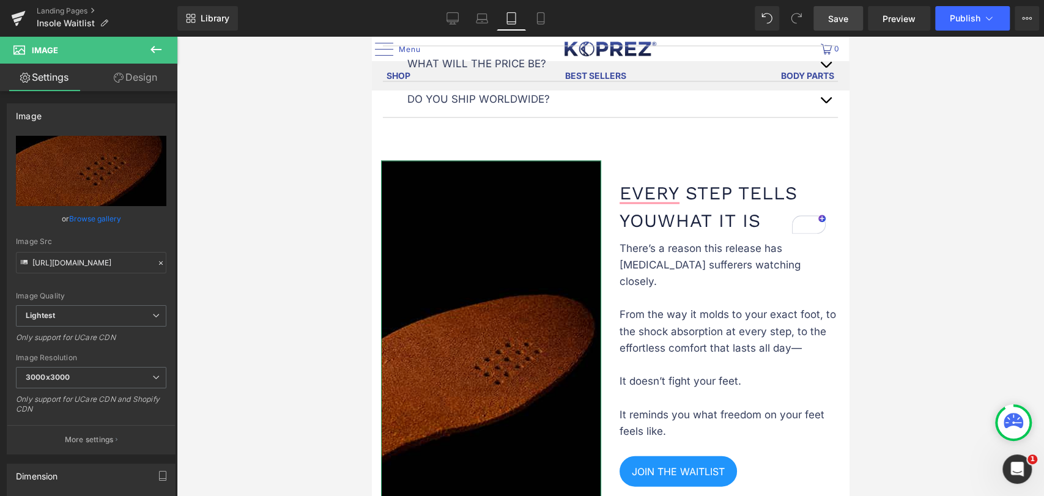
click at [145, 81] on link "Design" at bounding box center [135, 78] width 89 height 28
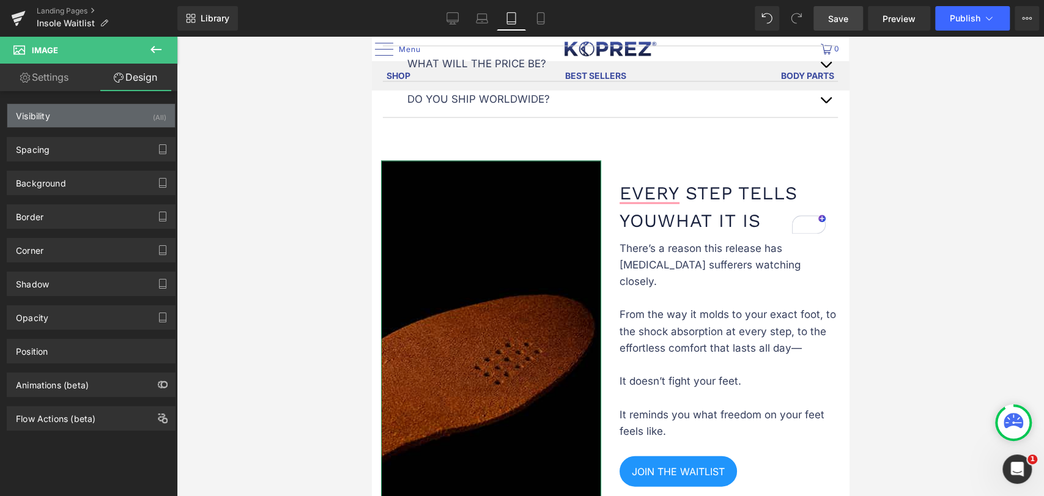
click at [135, 122] on div "Visibility (All)" at bounding box center [91, 115] width 168 height 23
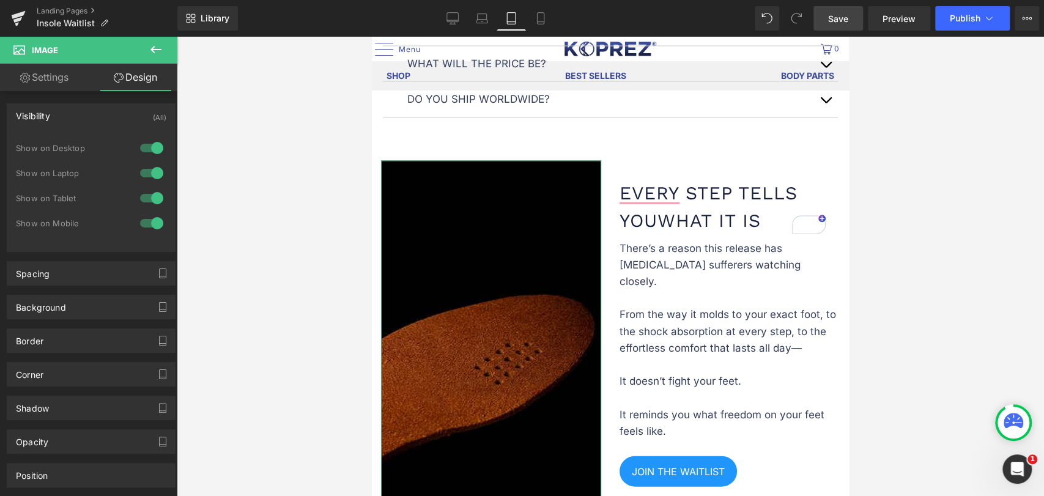
click at [149, 147] on div at bounding box center [151, 148] width 29 height 20
click at [152, 167] on div at bounding box center [151, 173] width 29 height 20
click at [282, 184] on div at bounding box center [610, 266] width 867 height 459
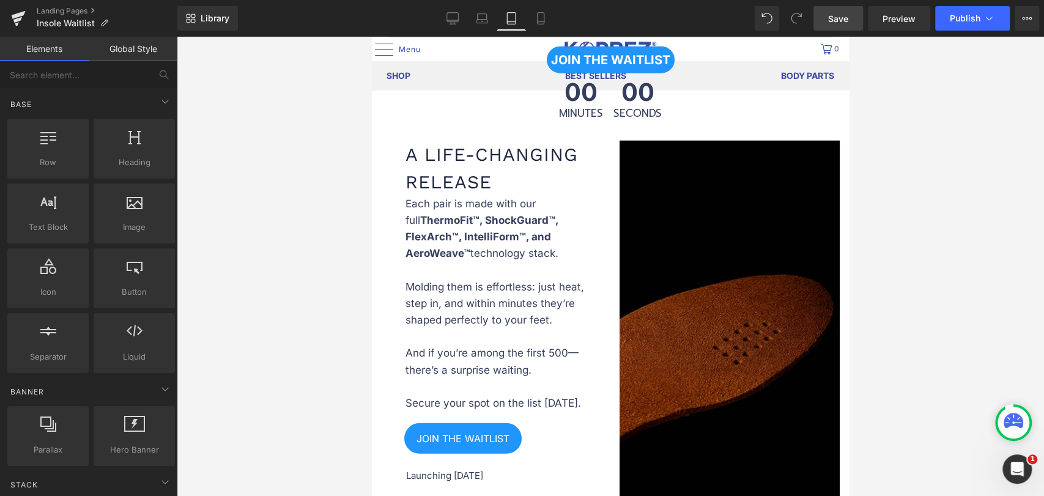
scroll to position [2309, 0]
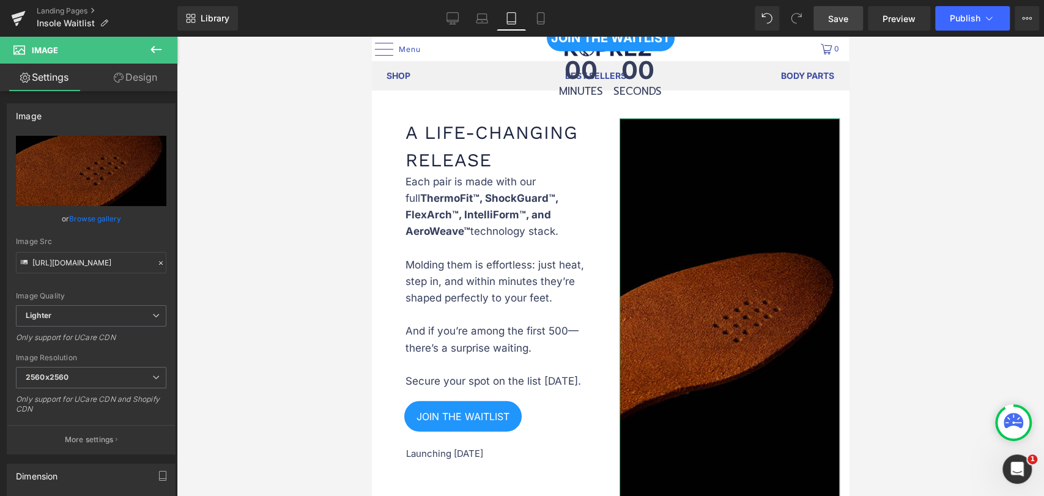
click at [135, 78] on link "Design" at bounding box center [135, 78] width 89 height 28
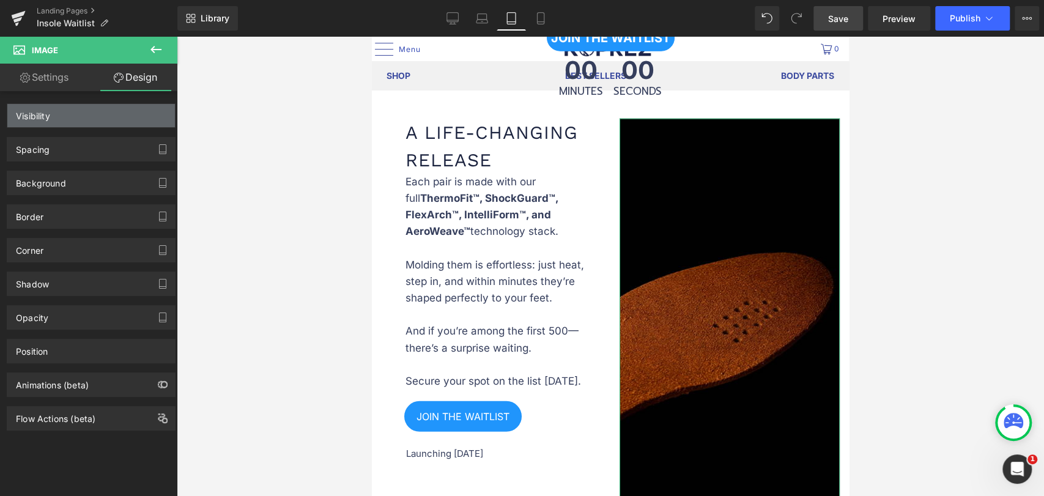
click at [122, 120] on div "Visibility" at bounding box center [91, 115] width 168 height 23
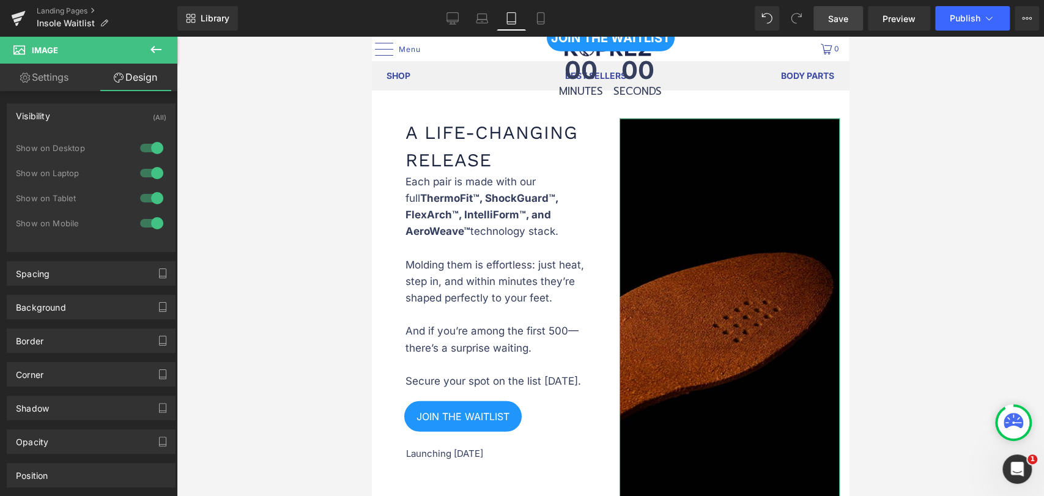
click at [139, 151] on div at bounding box center [151, 148] width 29 height 20
click at [142, 165] on div at bounding box center [151, 173] width 29 height 20
click at [237, 179] on div at bounding box center [610, 266] width 867 height 459
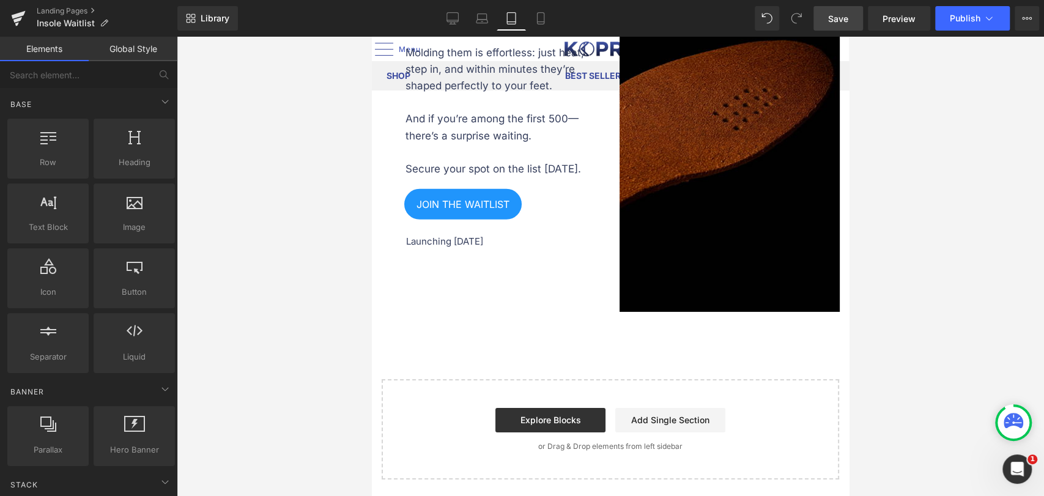
scroll to position [2420, 0]
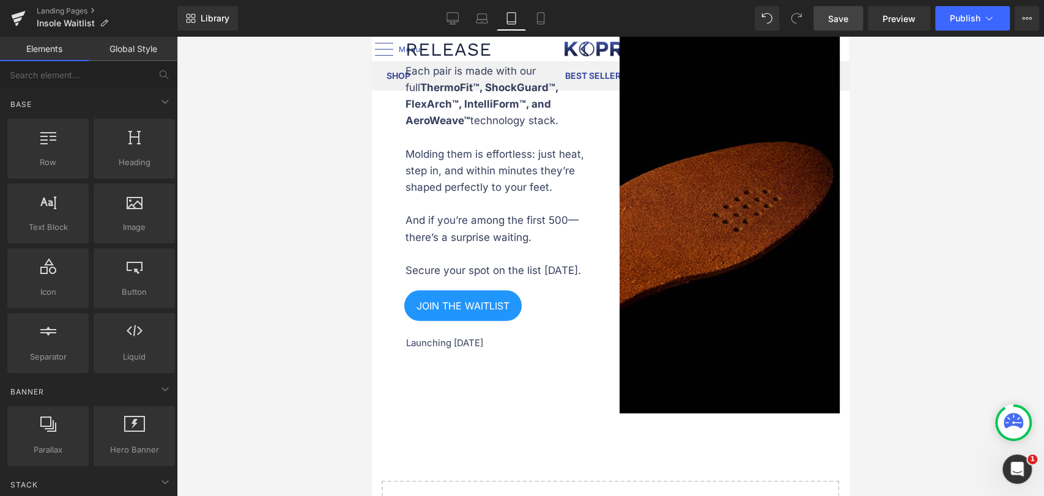
click at [853, 20] on link "Save" at bounding box center [838, 18] width 50 height 24
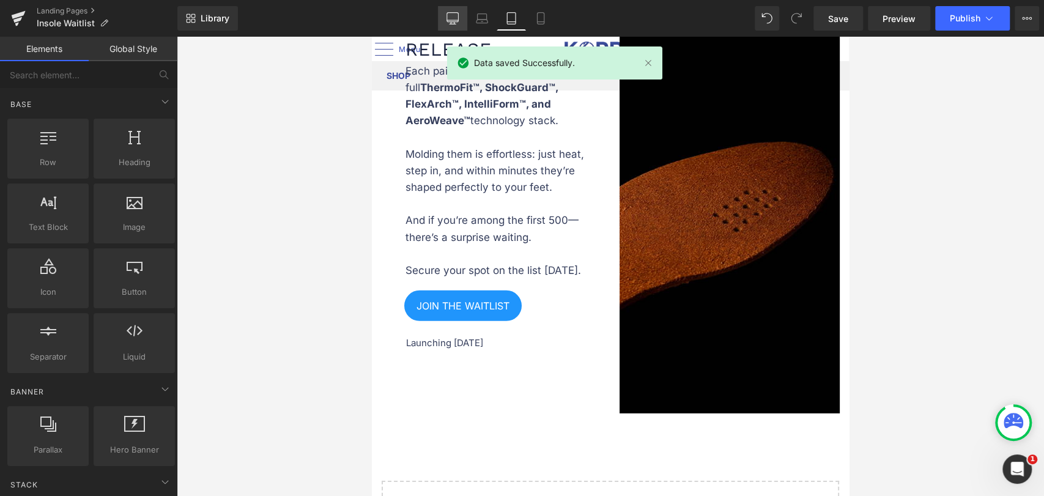
click at [454, 18] on icon at bounding box center [452, 18] width 12 height 12
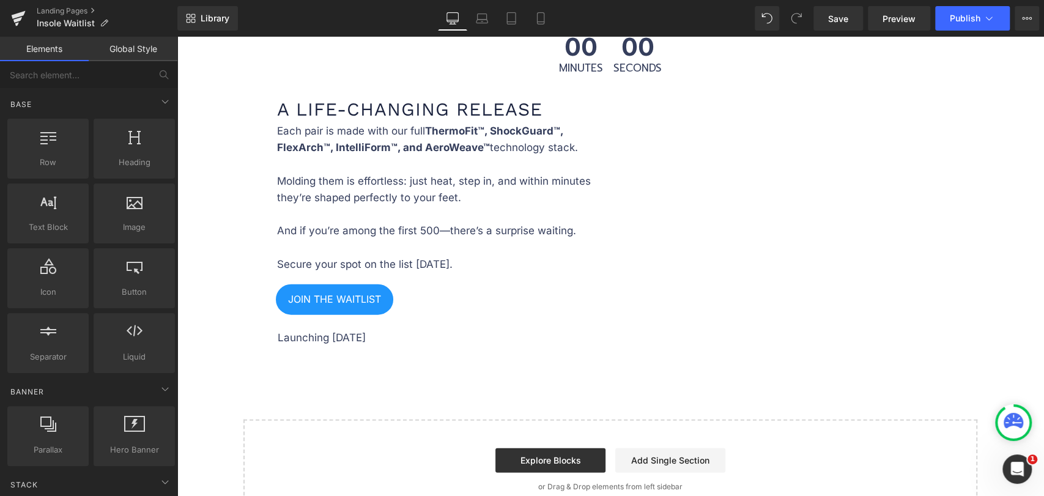
scroll to position [1735, 0]
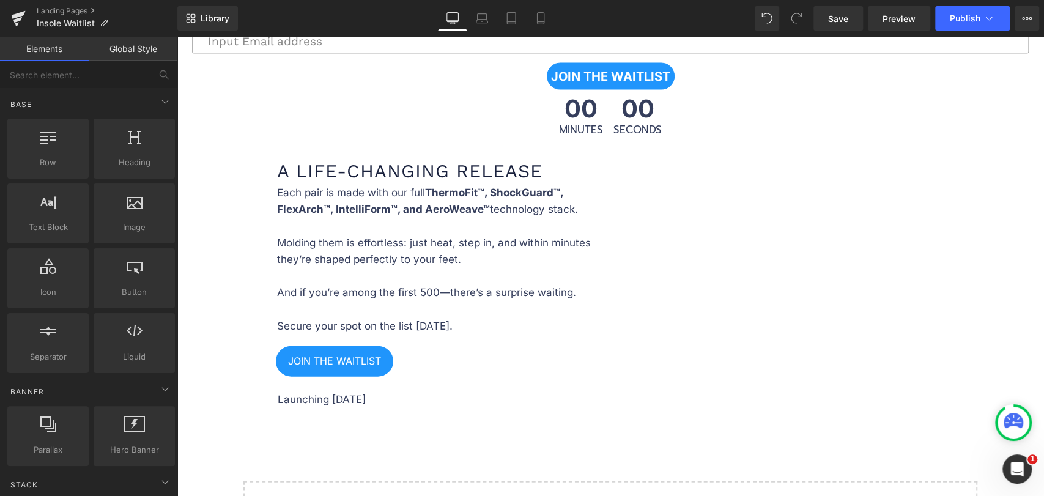
click at [761, 212] on div "A Life-Changing Release Heading Each pair is made with our full ThermoFit™, Sho…" at bounding box center [610, 279] width 734 height 281
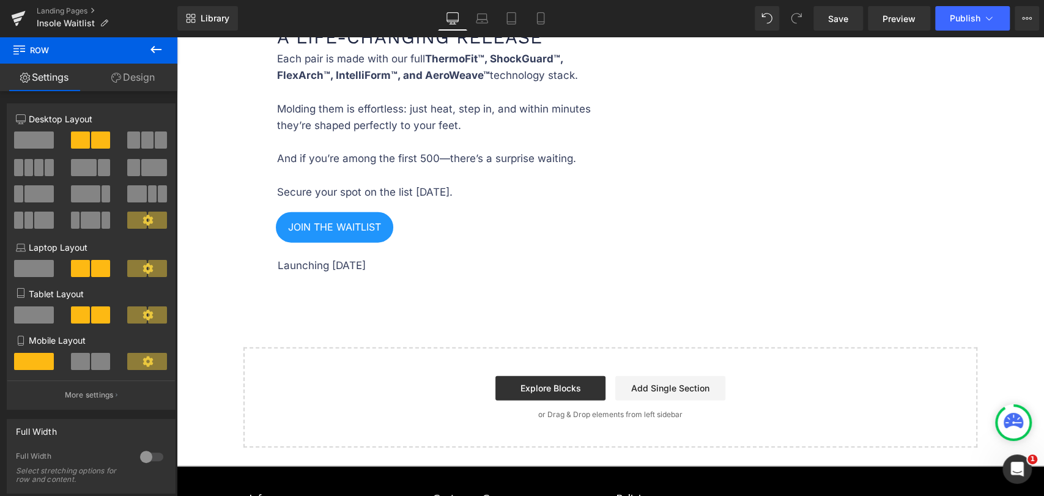
scroll to position [1802, 0]
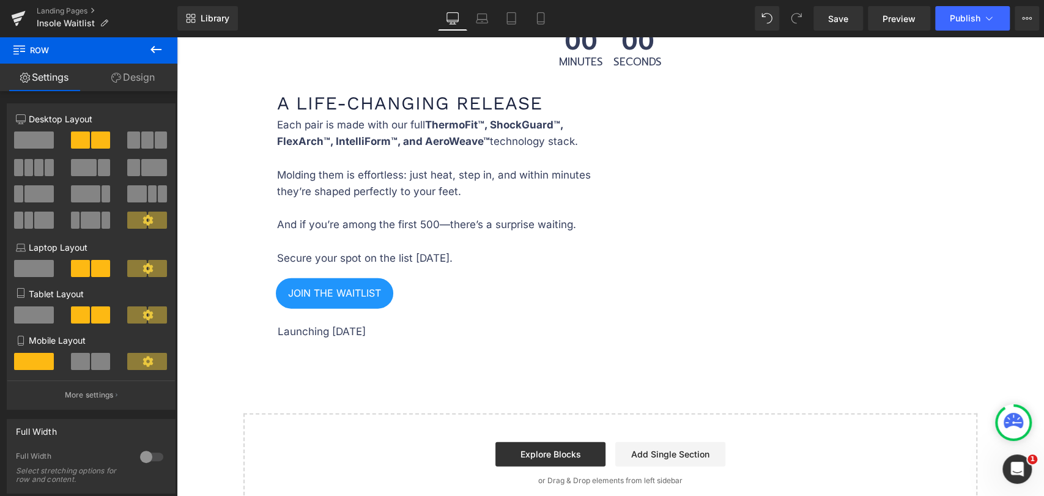
click at [678, 217] on div "A Life-Changing Release Heading Each pair is made with our full ThermoFit™, Sho…" at bounding box center [610, 211] width 734 height 281
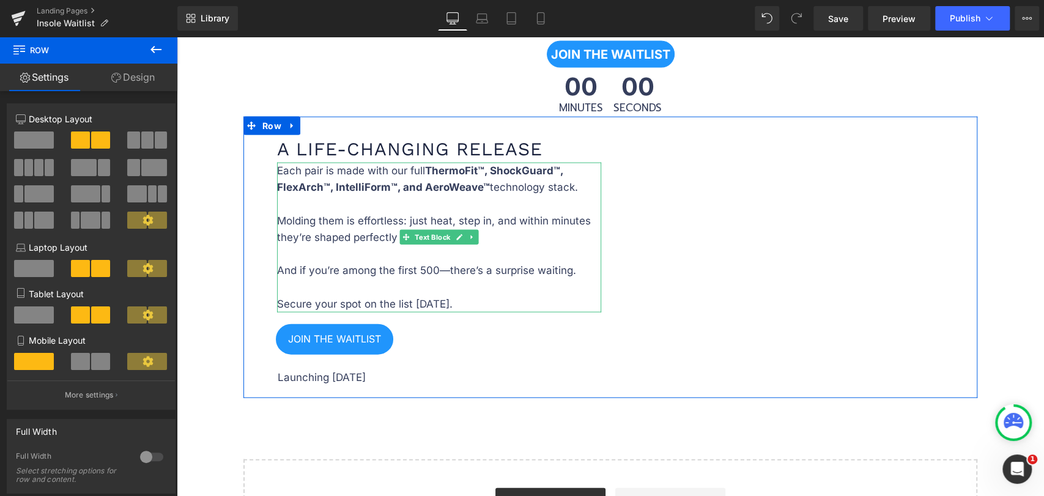
scroll to position [1735, 0]
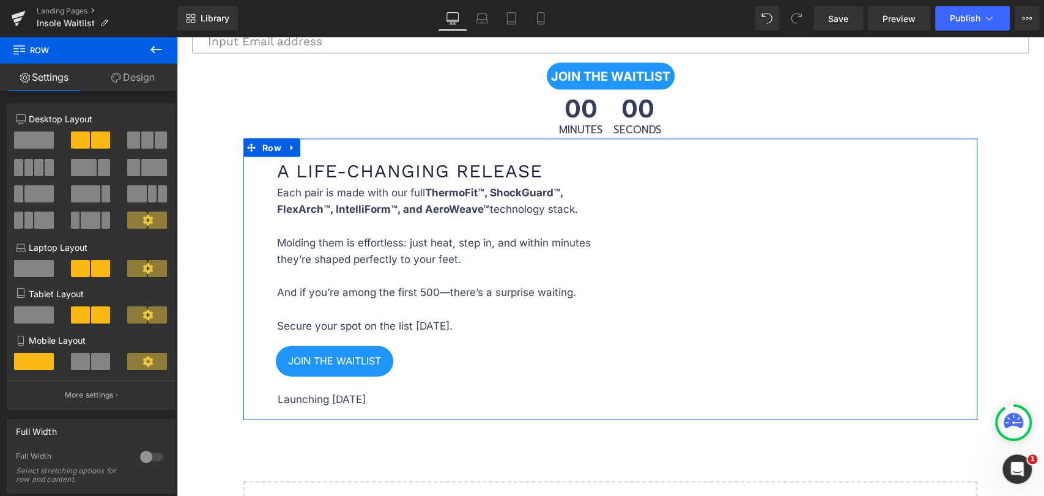
click at [117, 73] on icon at bounding box center [116, 78] width 10 height 10
click at [43, 74] on link "Settings" at bounding box center [44, 78] width 89 height 28
click at [799, 212] on div "A Life-Changing Release Heading Each pair is made with our full ThermoFit™, Sho…" at bounding box center [610, 279] width 734 height 281
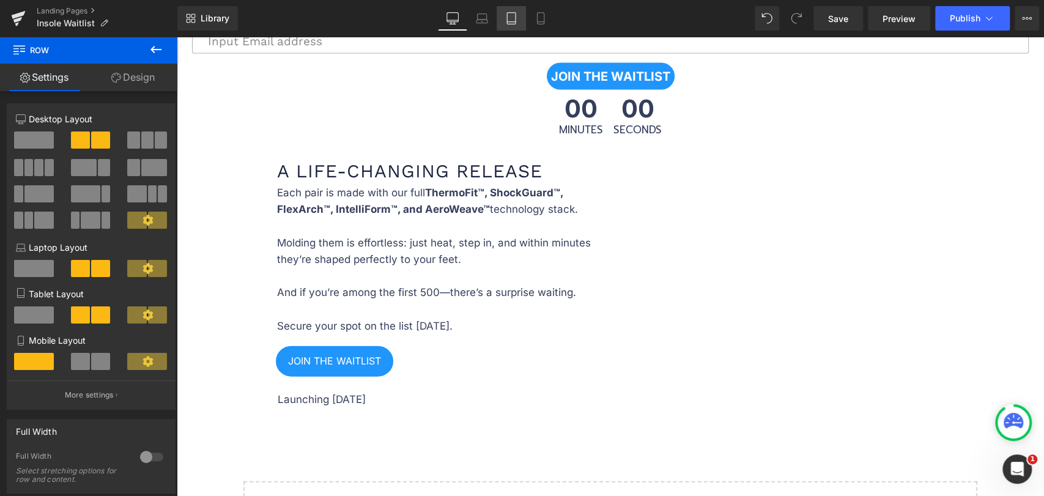
click at [509, 20] on icon at bounding box center [511, 18] width 12 height 12
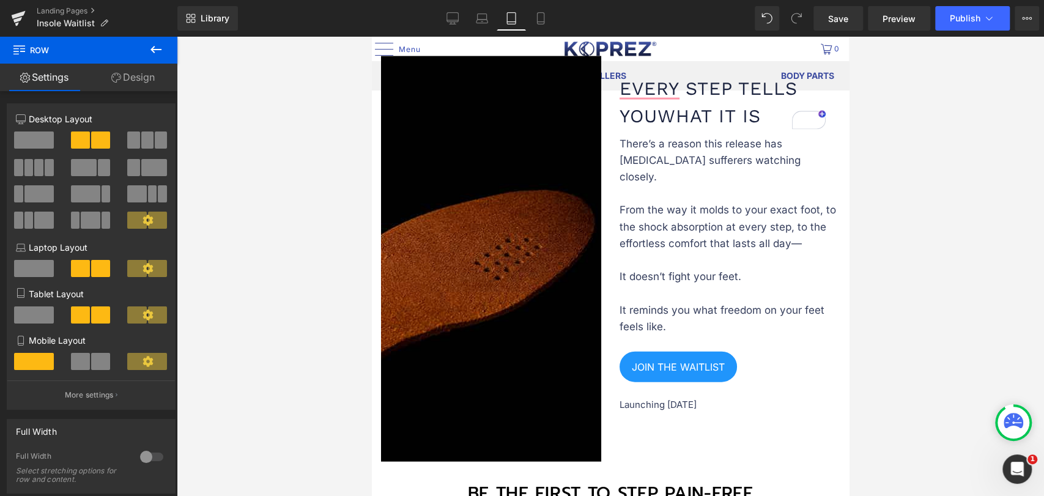
scroll to position [2271, 0]
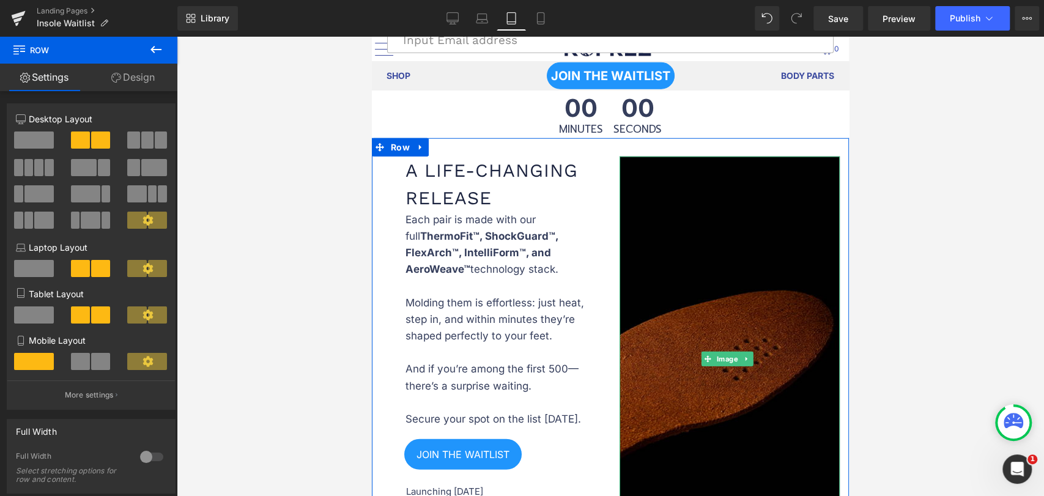
click at [731, 188] on img at bounding box center [729, 360] width 220 height 406
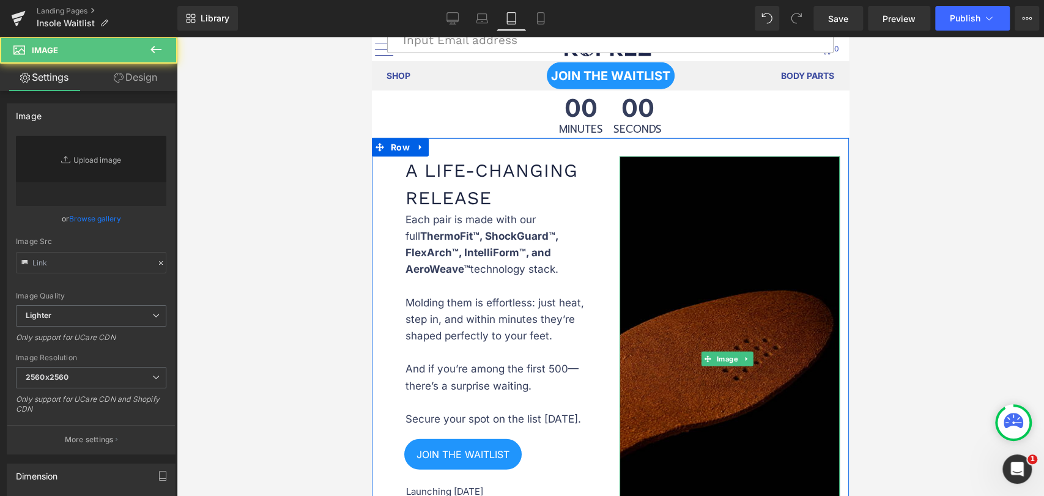
type input "https://ucarecdn.com/146a8737-78f4-4ff0-803c-b06338b3cb5f/-/format/auto/-/previ…"
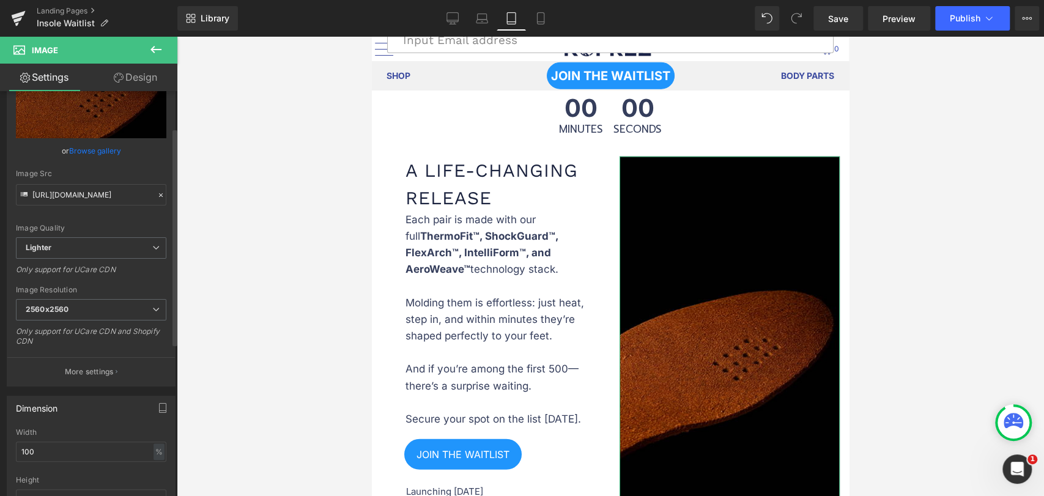
scroll to position [136, 0]
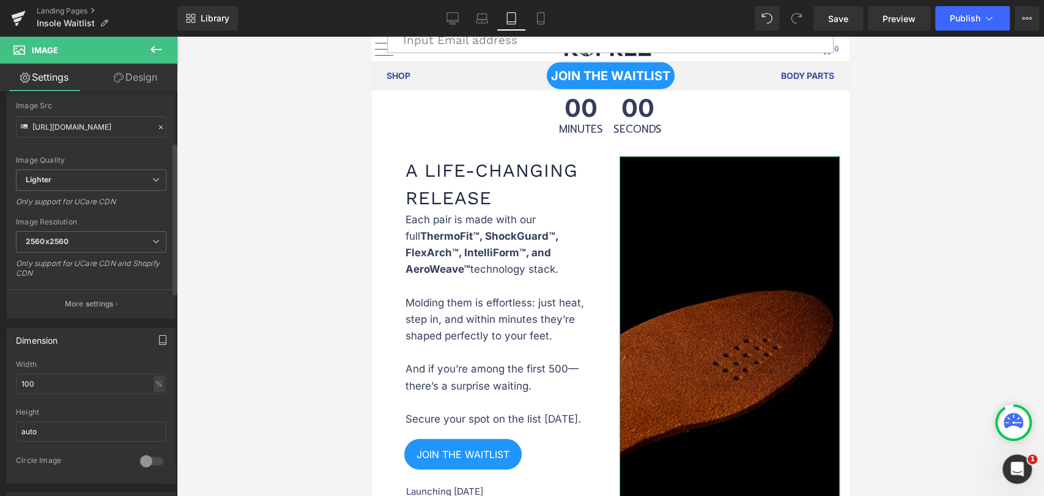
click at [160, 338] on icon "button" at bounding box center [163, 340] width 10 height 10
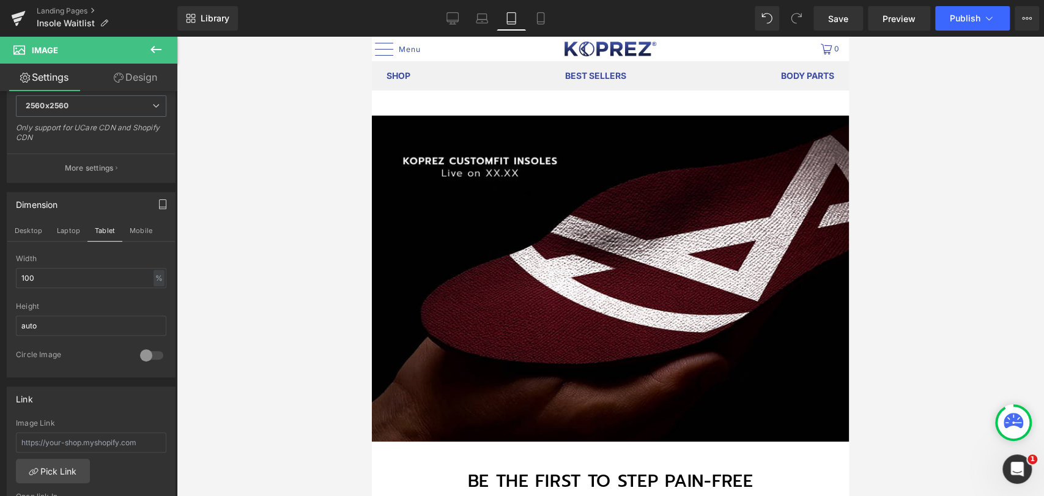
scroll to position [0, 0]
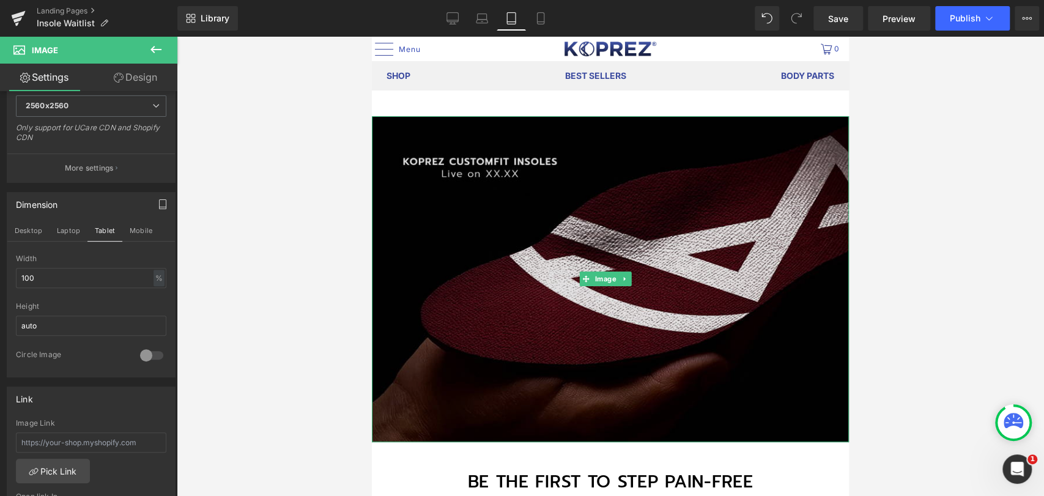
click at [438, 267] on img at bounding box center [610, 279] width 477 height 326
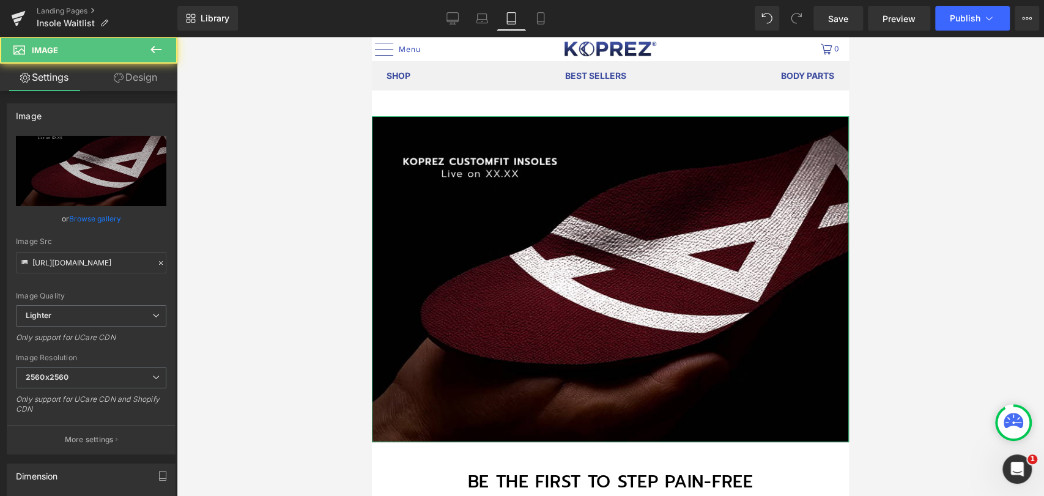
drag, startPoint x: 133, startPoint y: 90, endPoint x: 100, endPoint y: 128, distance: 50.3
click at [133, 90] on link "Design" at bounding box center [135, 78] width 89 height 28
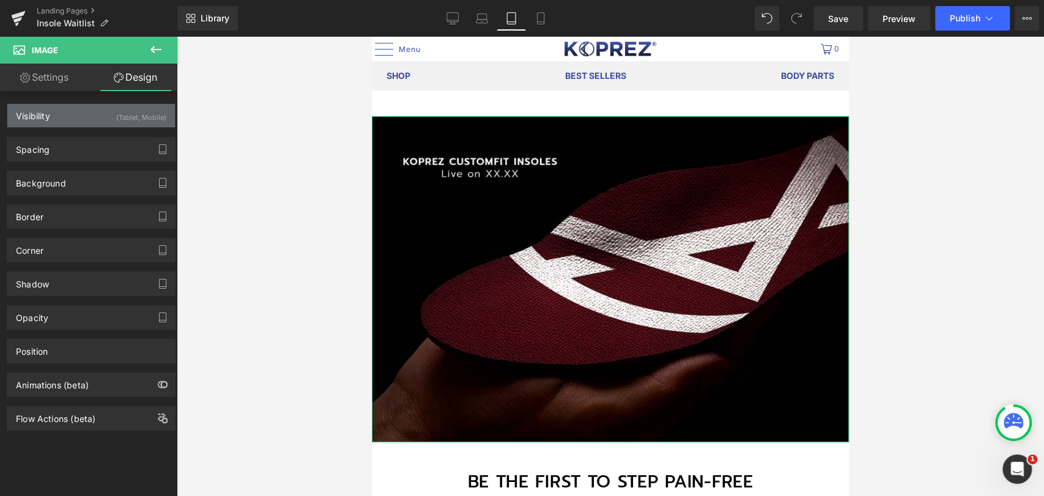
click at [100, 124] on div "Visibility (Tablet, Mobile)" at bounding box center [91, 115] width 168 height 23
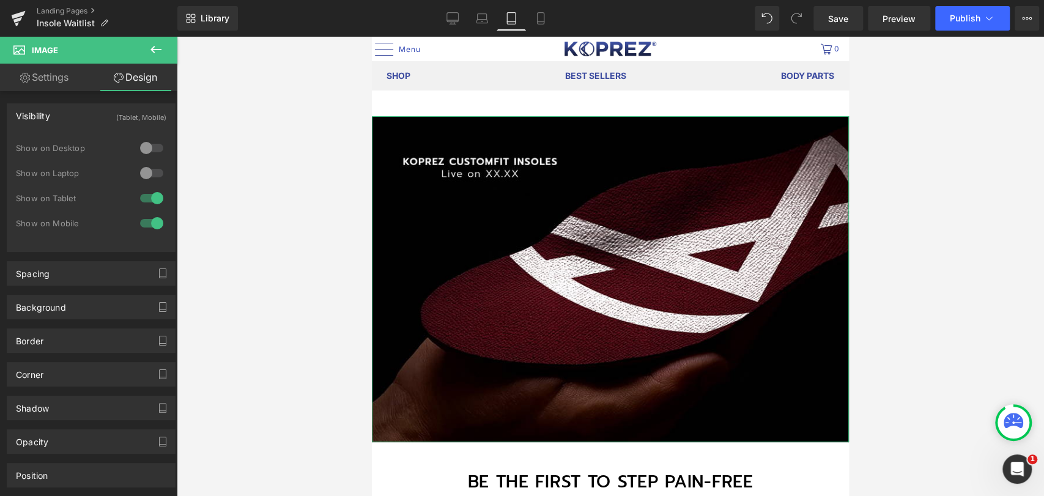
click at [144, 144] on div at bounding box center [151, 148] width 29 height 20
click at [146, 162] on div "Show on Desktop" at bounding box center [91, 154] width 150 height 25
click at [149, 177] on div at bounding box center [151, 173] width 29 height 20
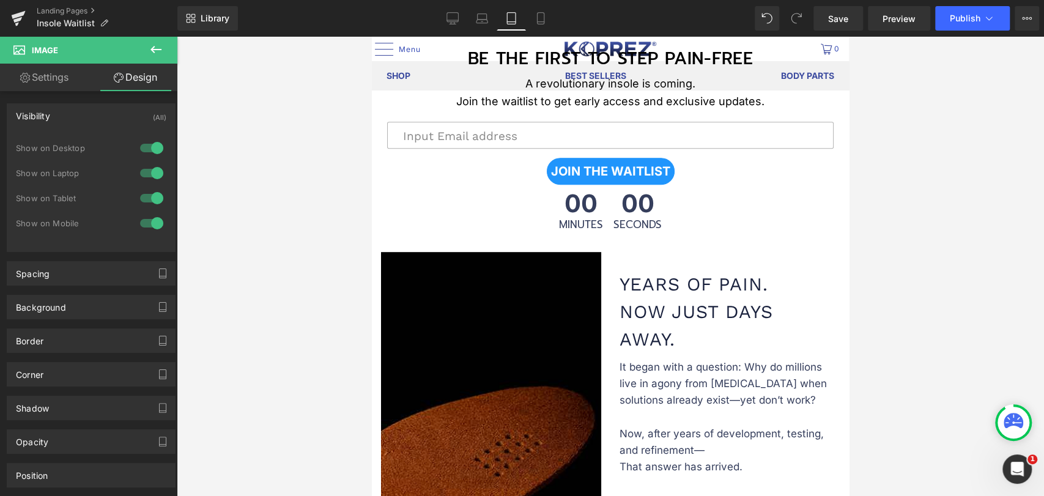
scroll to position [475, 0]
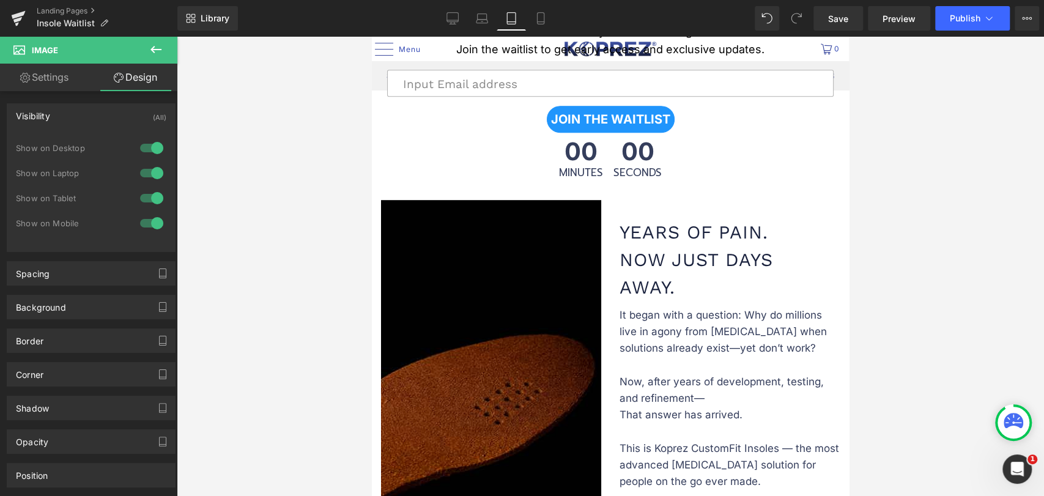
click at [459, 238] on img at bounding box center [491, 403] width 220 height 406
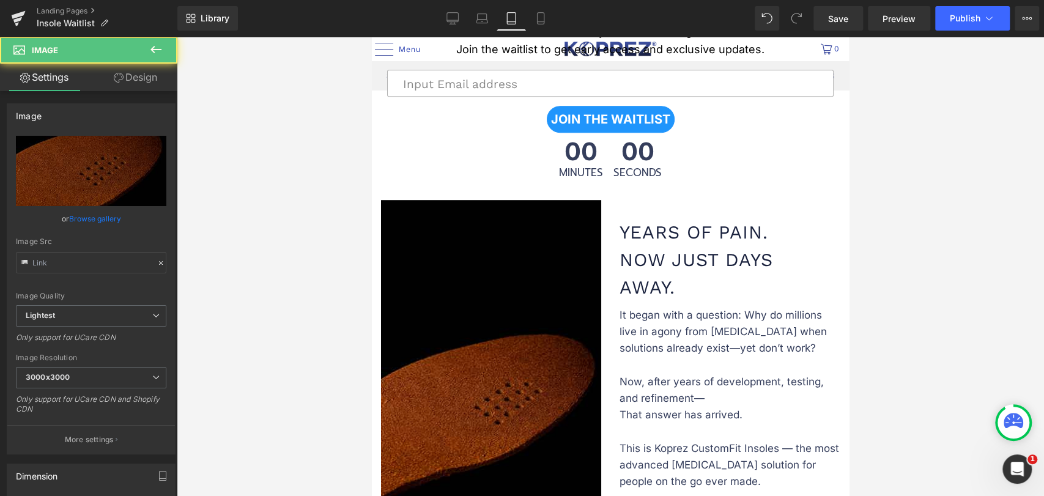
type input "https://ucarecdn.com/91cbd3ed-4725-4375-b147-e0b0d512c617/-/format/auto/-/previ…"
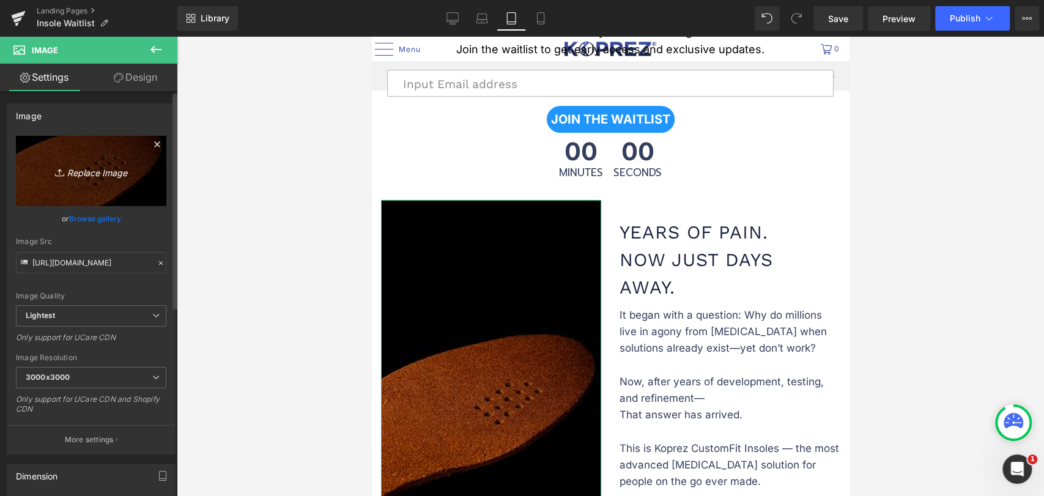
click at [139, 166] on link "Replace Image" at bounding box center [91, 171] width 150 height 70
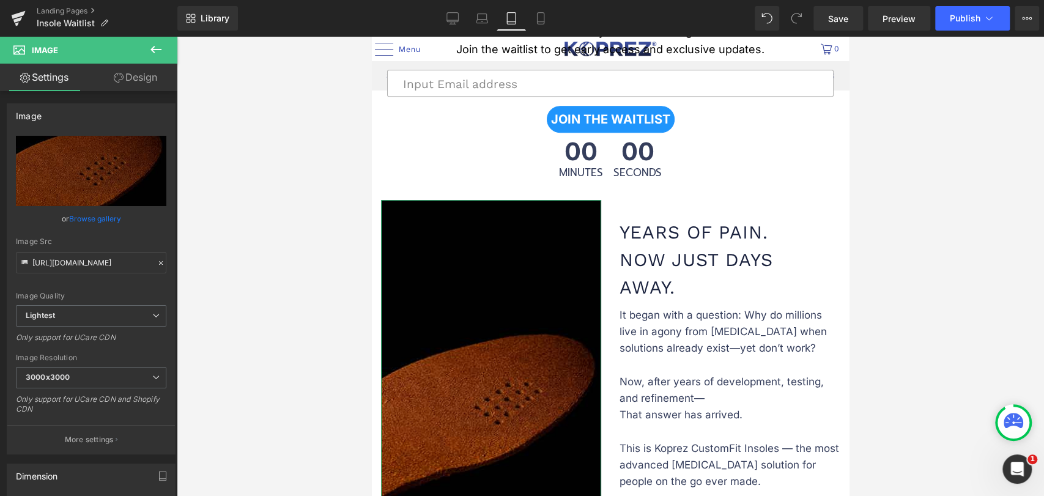
click at [142, 75] on link "Design" at bounding box center [135, 78] width 89 height 28
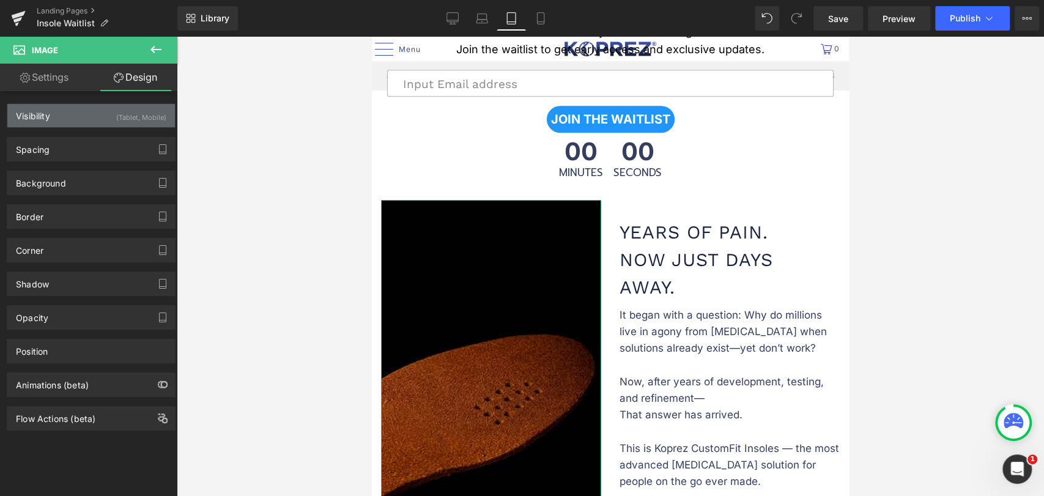
click at [137, 119] on div "(Tablet, Mobile)" at bounding box center [141, 114] width 50 height 20
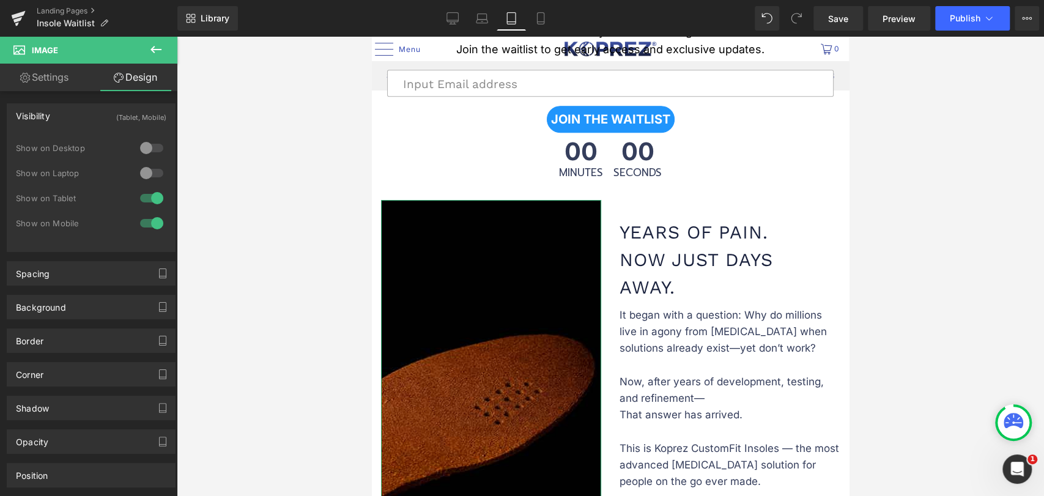
click at [147, 144] on div at bounding box center [151, 148] width 29 height 20
click at [144, 169] on div at bounding box center [151, 173] width 29 height 20
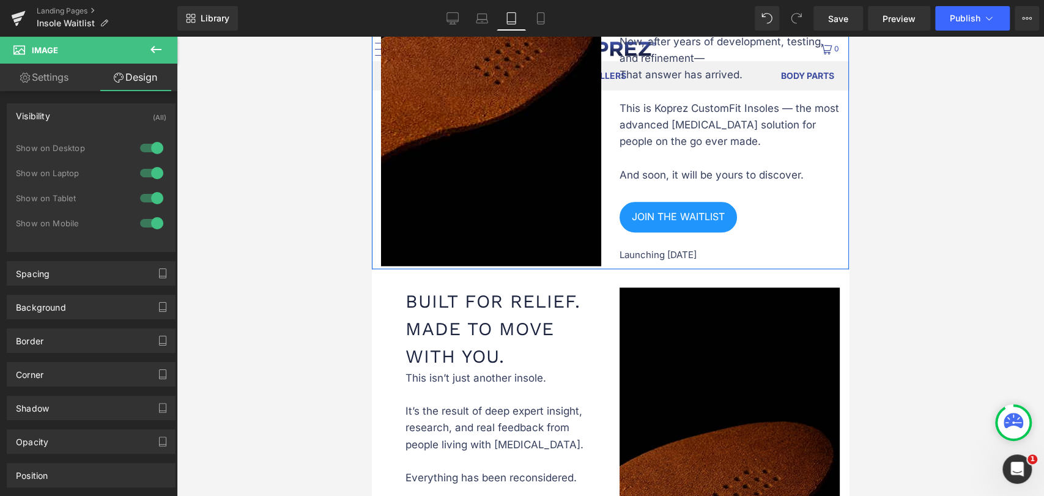
scroll to position [1019, 0]
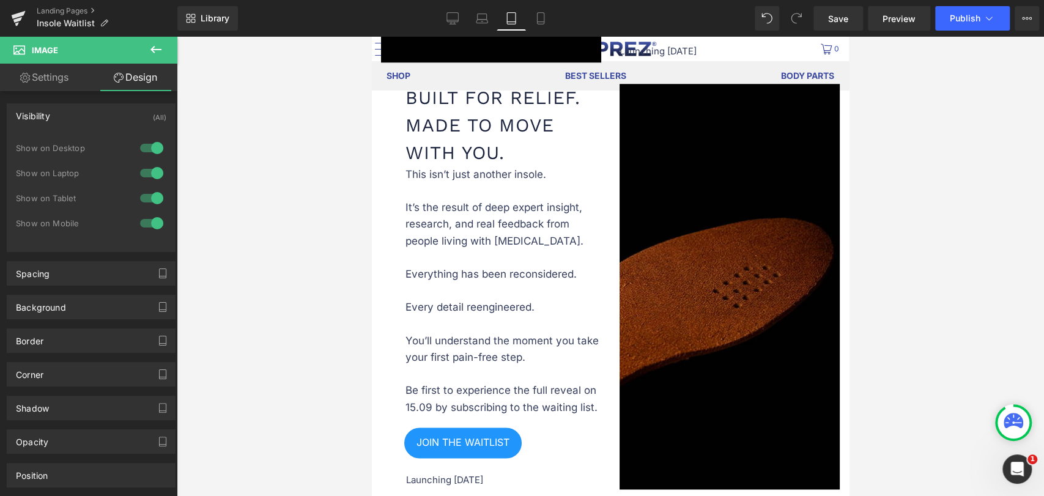
click at [682, 283] on img at bounding box center [729, 287] width 220 height 406
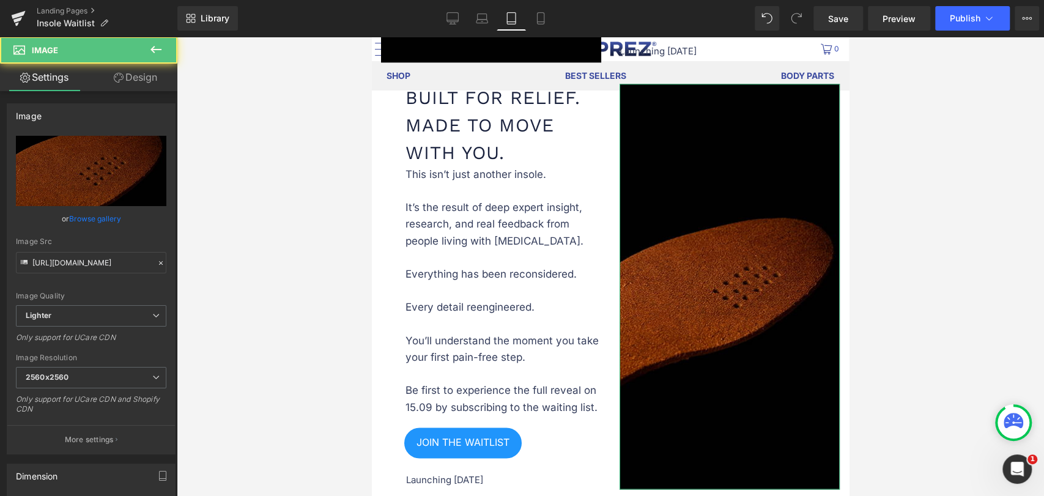
click at [131, 73] on link "Design" at bounding box center [135, 78] width 89 height 28
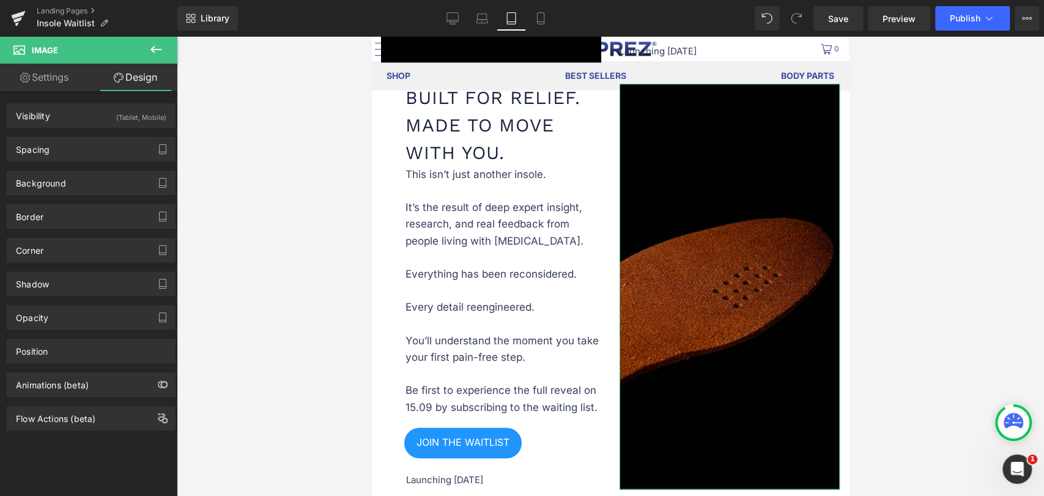
click at [117, 117] on div "(Tablet, Mobile)" at bounding box center [141, 114] width 50 height 20
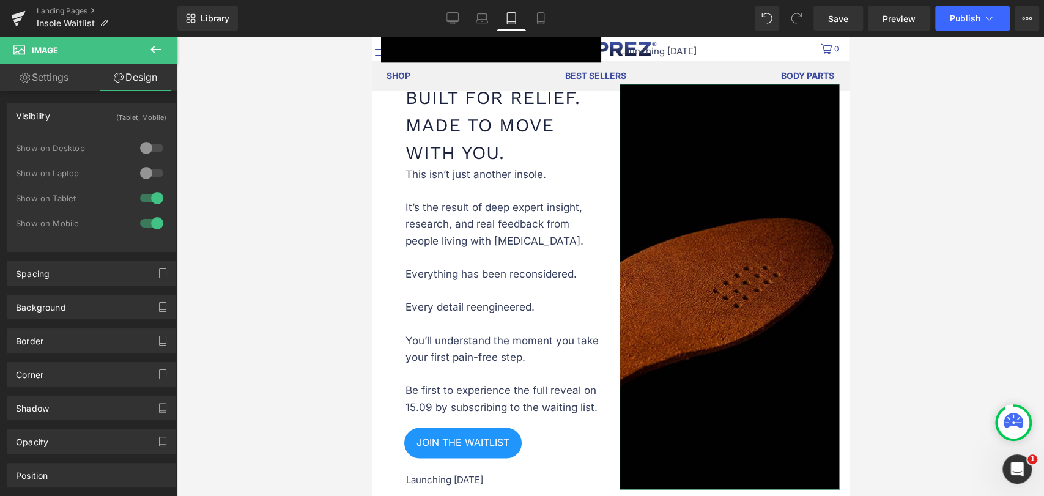
click at [137, 147] on div at bounding box center [151, 148] width 29 height 20
drag, startPoint x: 144, startPoint y: 177, endPoint x: 111, endPoint y: 227, distance: 60.4
click at [144, 177] on div at bounding box center [151, 173] width 29 height 20
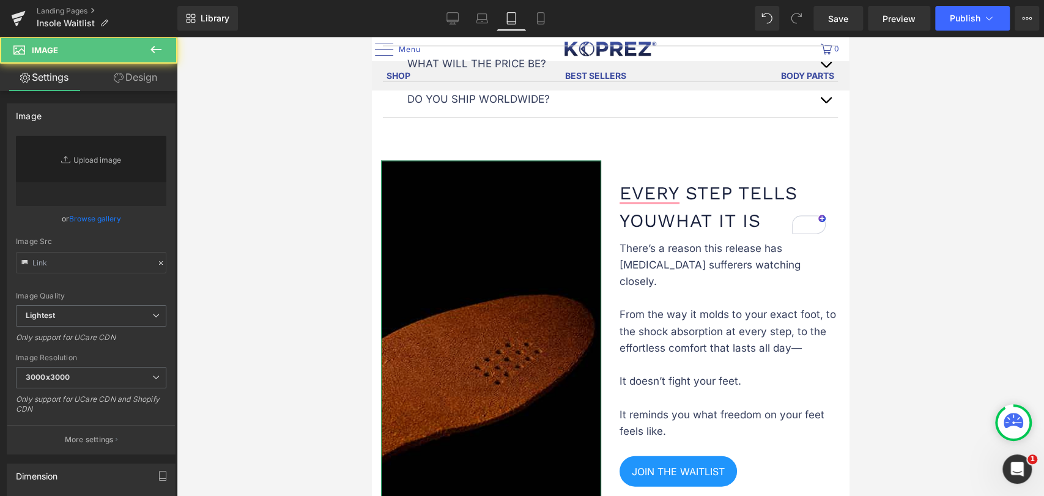
click at [131, 84] on link "Design" at bounding box center [135, 78] width 89 height 28
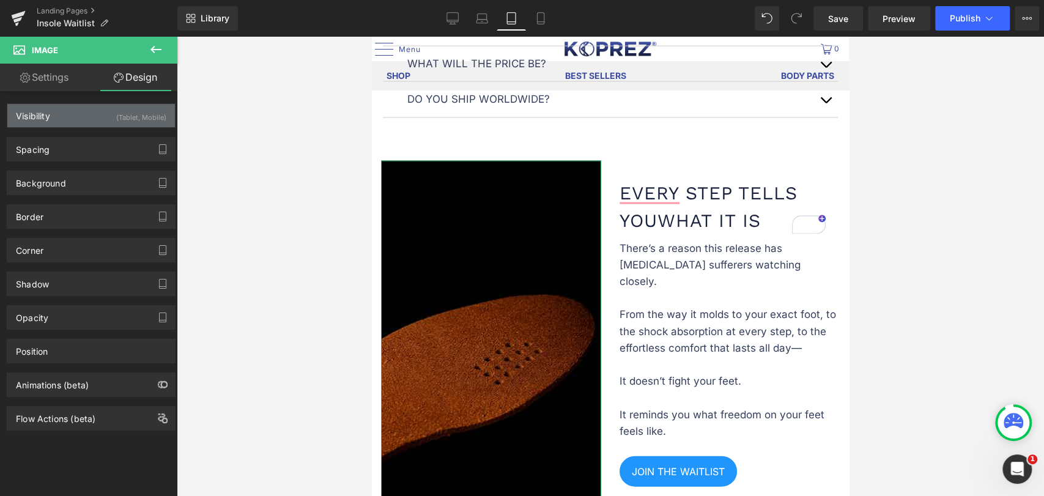
click at [142, 113] on div "(Tablet, Mobile)" at bounding box center [141, 114] width 50 height 20
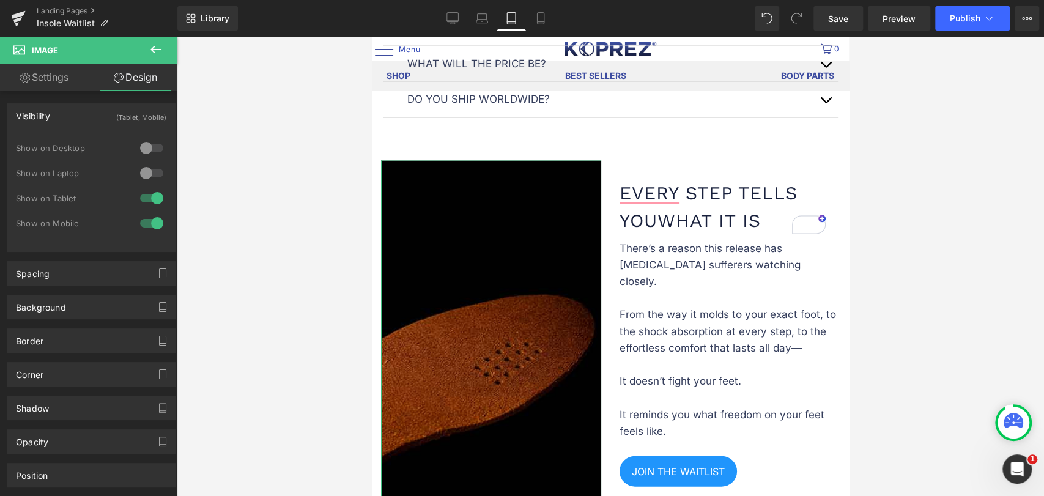
click at [153, 143] on div at bounding box center [151, 148] width 29 height 20
click at [151, 182] on div at bounding box center [151, 173] width 29 height 20
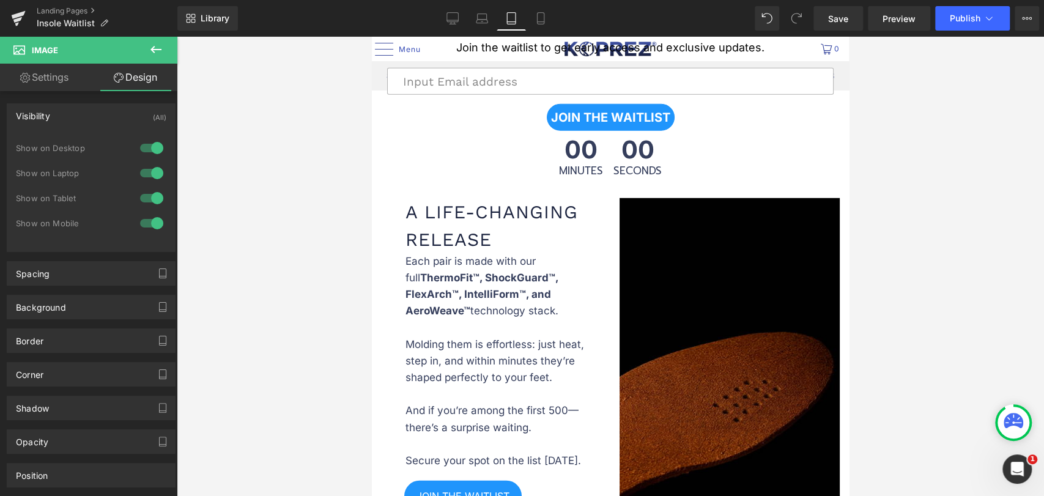
scroll to position [2377, 0]
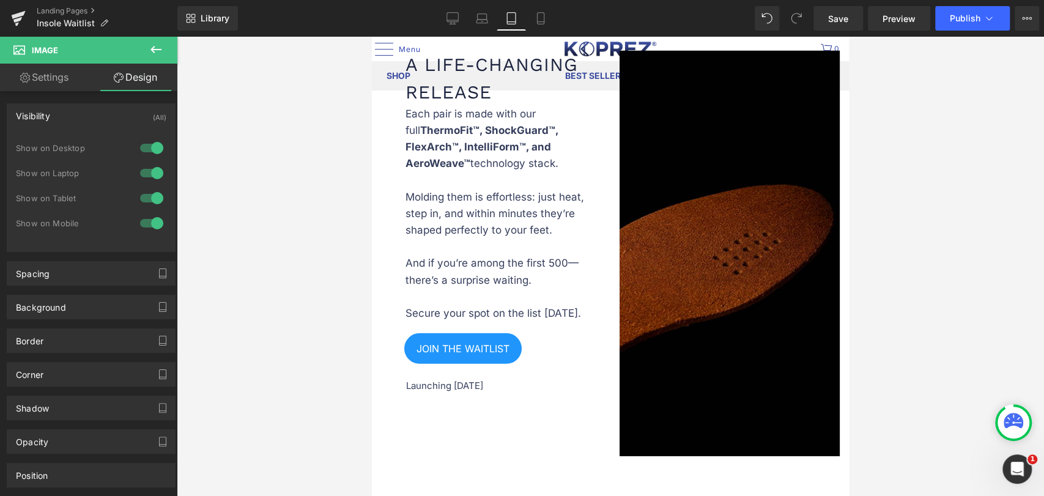
click at [693, 228] on img at bounding box center [729, 254] width 220 height 406
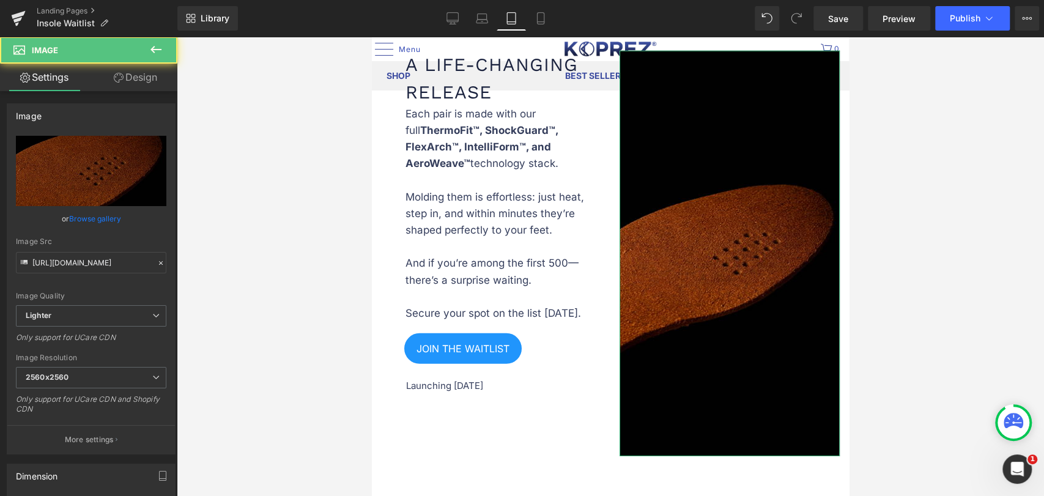
click at [125, 80] on link "Design" at bounding box center [135, 78] width 89 height 28
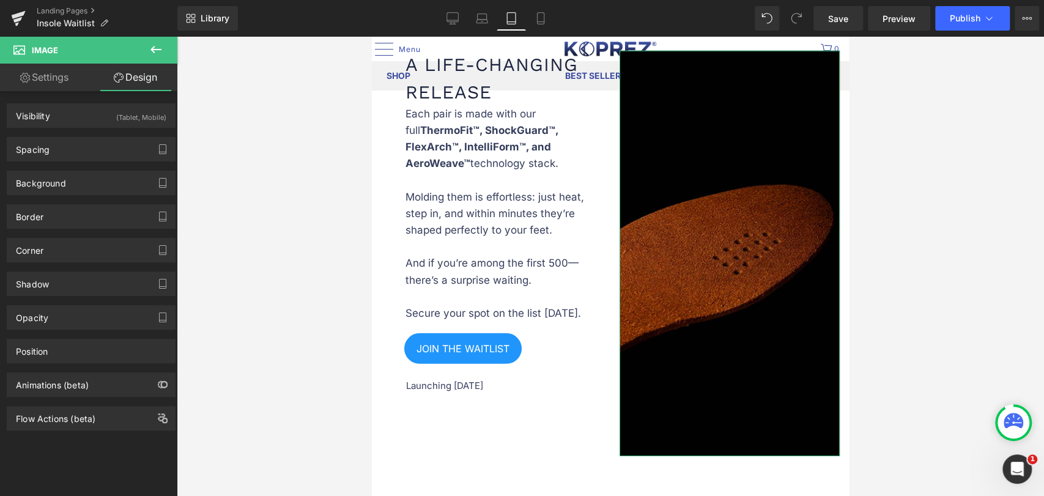
click at [119, 117] on div "(Tablet, Mobile)" at bounding box center [141, 114] width 50 height 20
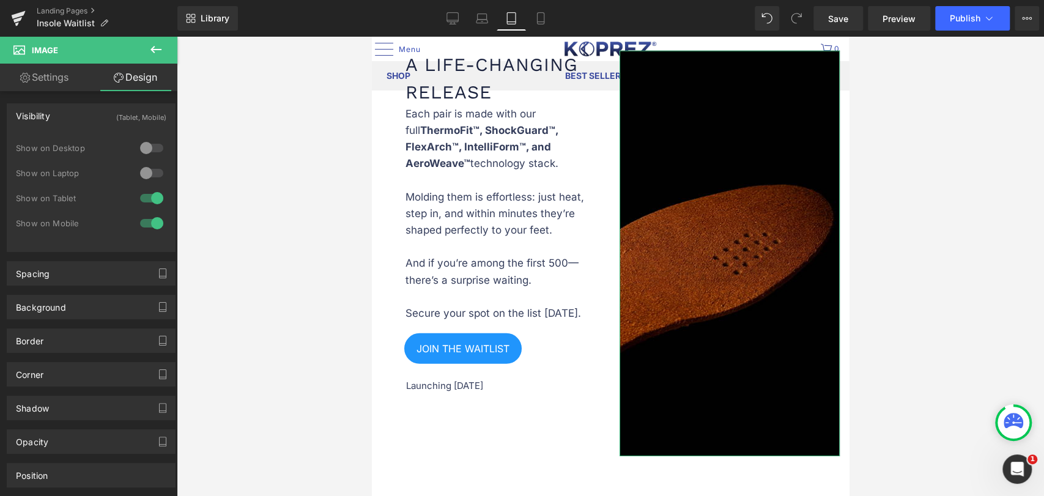
click at [147, 144] on div at bounding box center [151, 148] width 29 height 20
click at [151, 161] on div "Show on Desktop" at bounding box center [91, 154] width 150 height 25
click at [149, 172] on div at bounding box center [151, 173] width 29 height 20
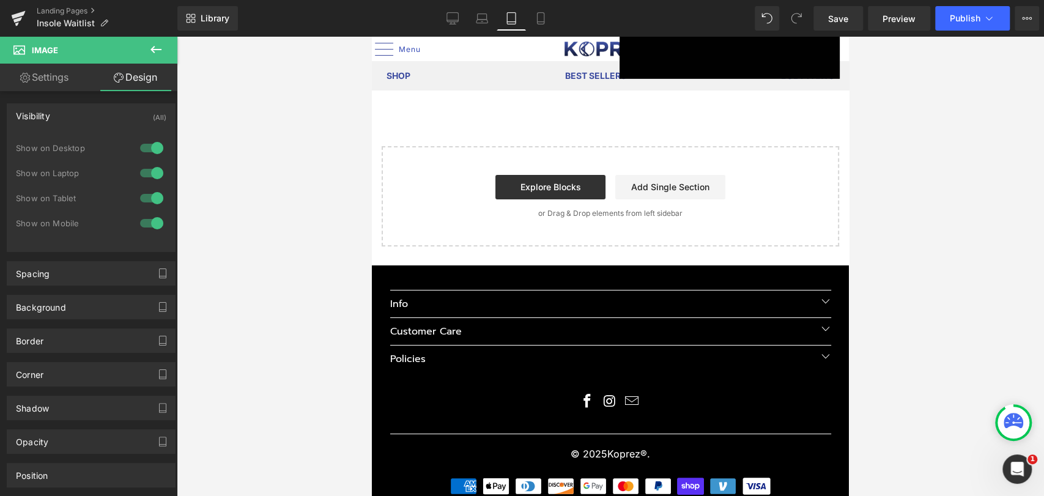
scroll to position [2488, 0]
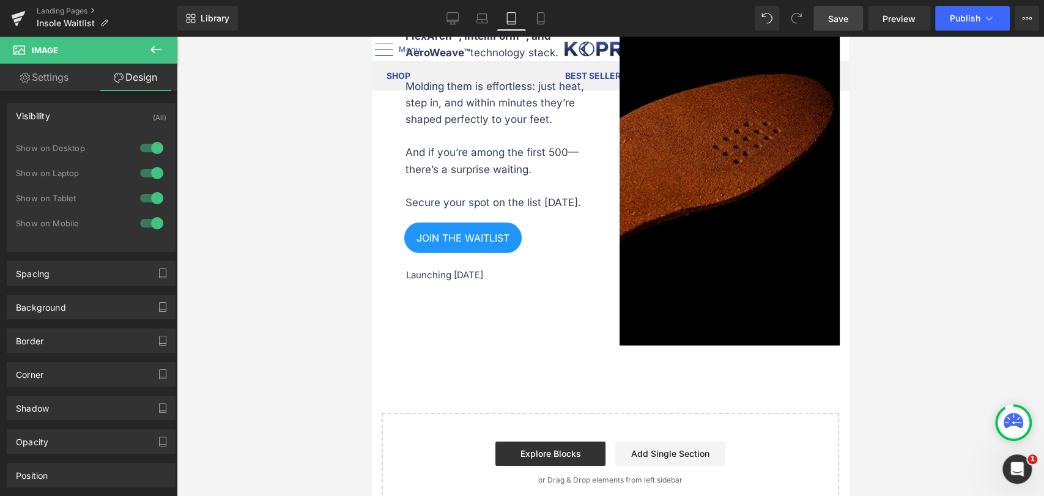
click at [842, 12] on span "Save" at bounding box center [838, 18] width 20 height 13
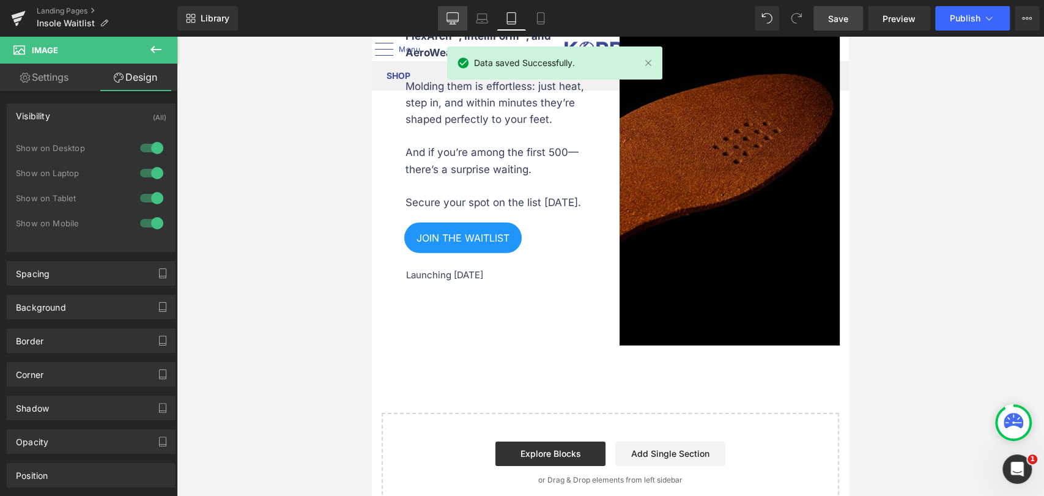
click at [443, 20] on link "Desktop" at bounding box center [452, 18] width 29 height 24
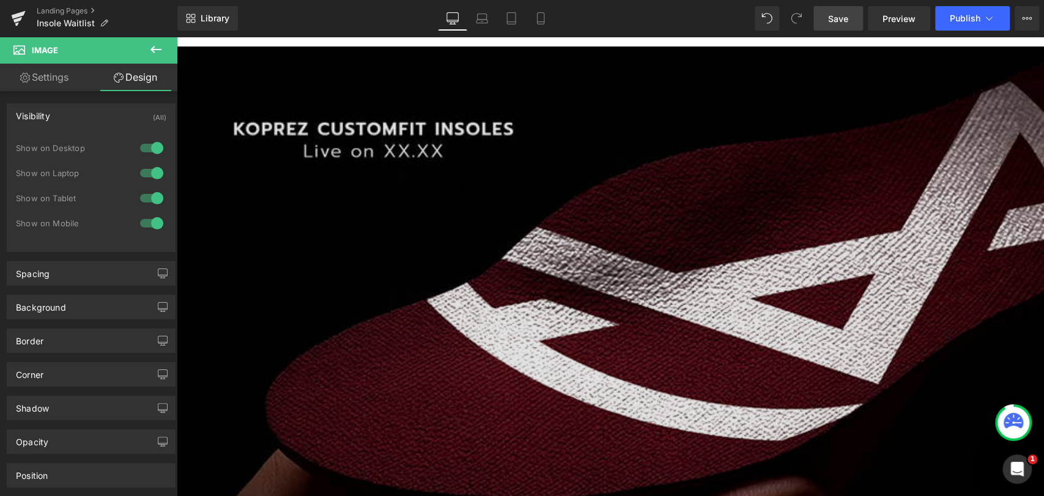
scroll to position [165, 0]
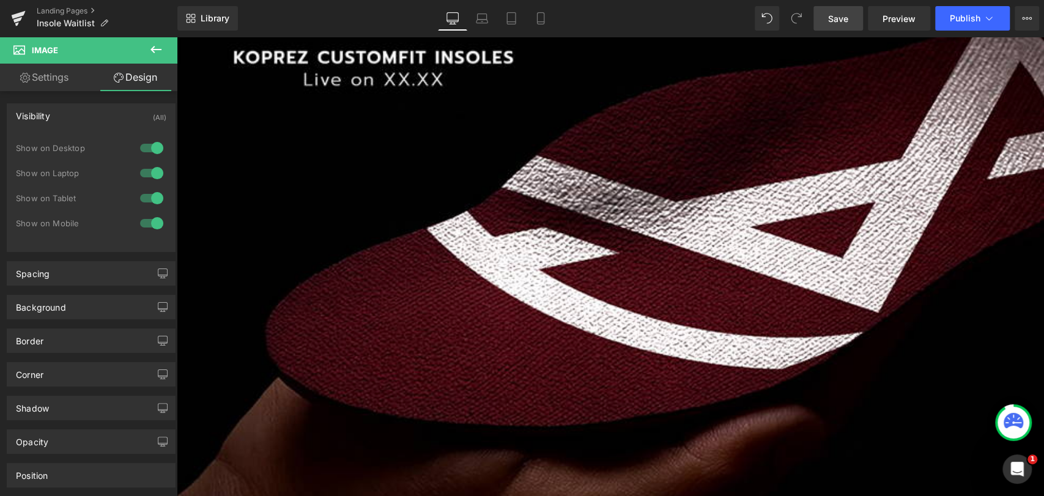
click at [158, 40] on button at bounding box center [156, 50] width 43 height 27
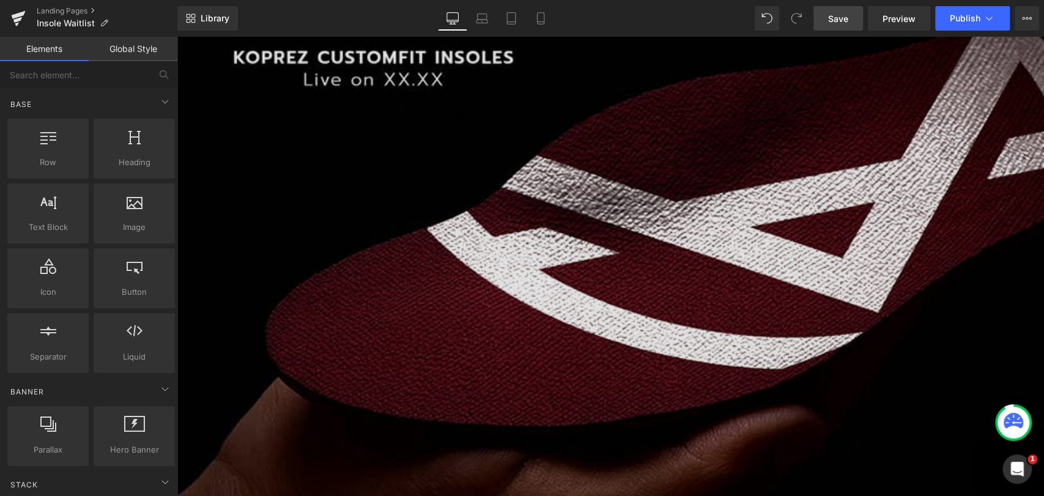
click at [355, 182] on img at bounding box center [610, 271] width 867 height 592
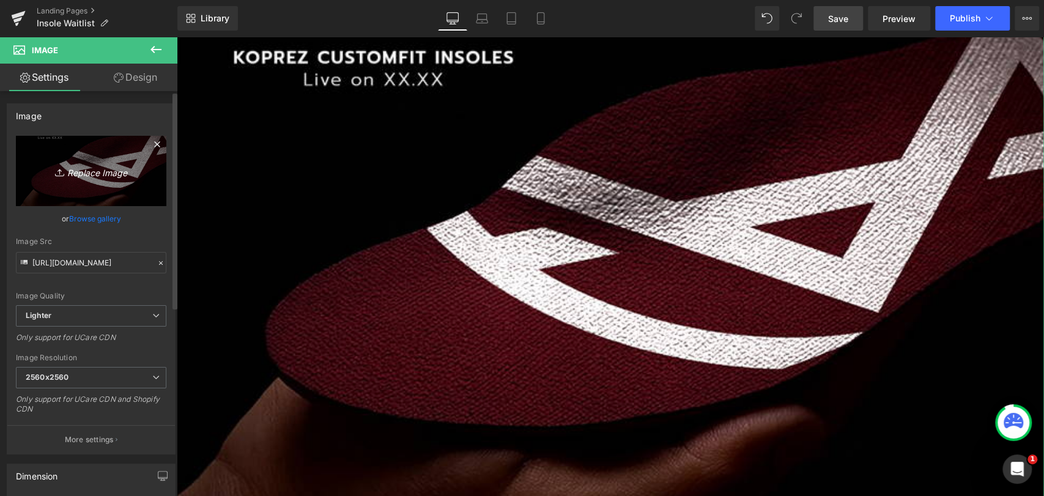
click at [85, 165] on icon "Replace Image" at bounding box center [91, 170] width 98 height 15
type input "C:\fakepath\BG 1.jpg"
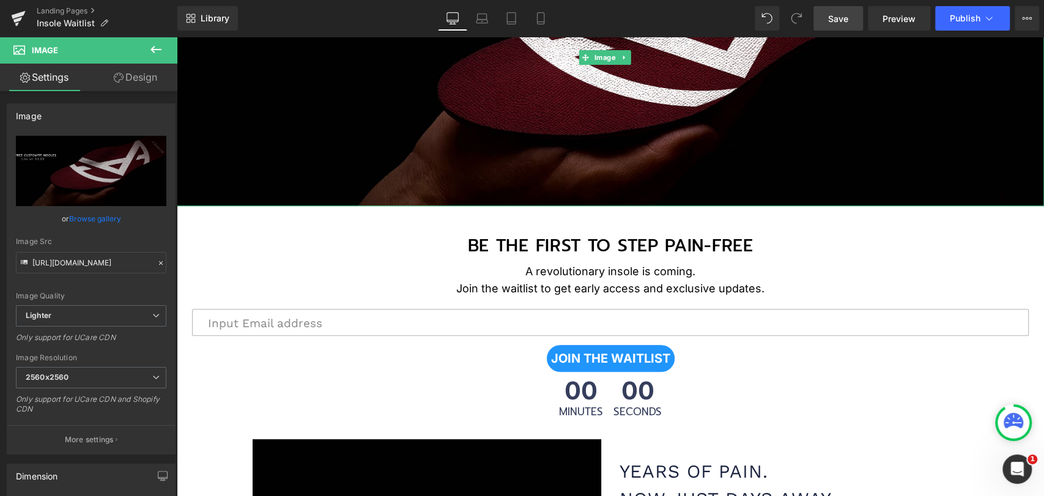
type input "https://ucarecdn.com/eff706be-78b4-44eb-a7ae-7d76e0ddef8b/-/format/auto/-/previ…"
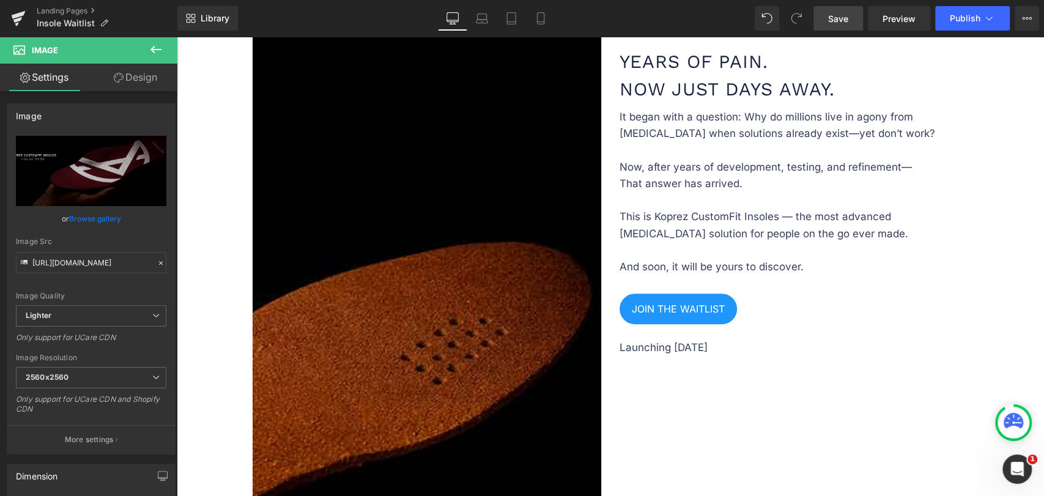
scroll to position [777, 0]
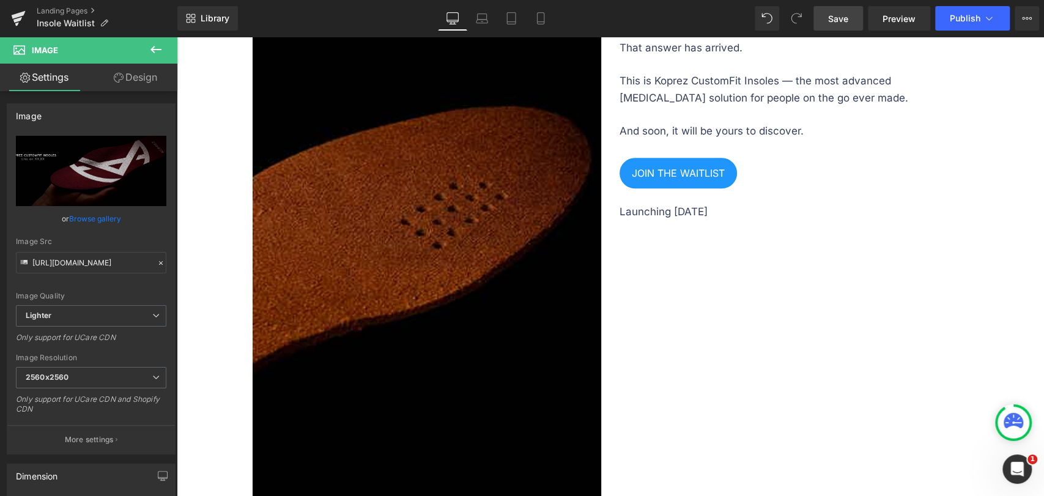
click at [354, 235] on img at bounding box center [427, 215] width 349 height 643
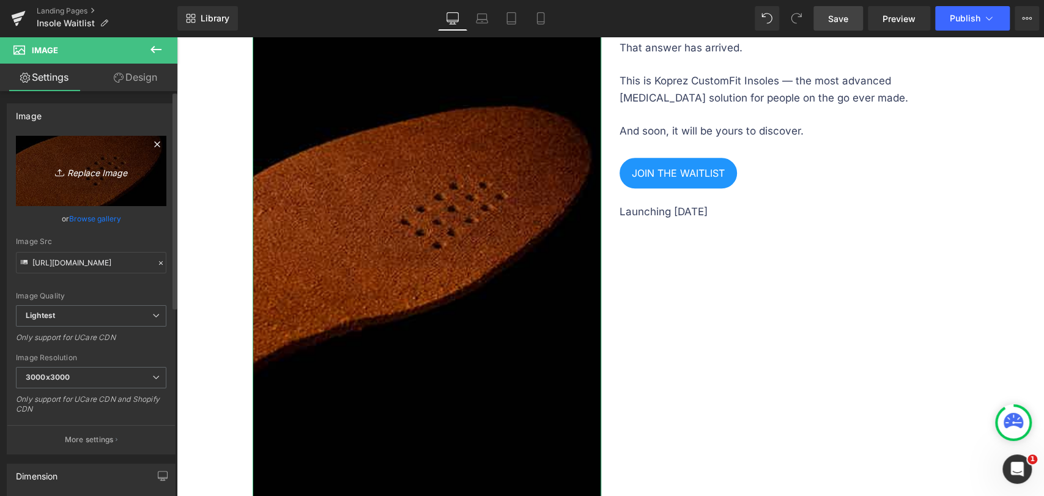
click at [105, 168] on icon "Replace Image" at bounding box center [91, 170] width 98 height 15
type input "C:\fakepath\21.webp"
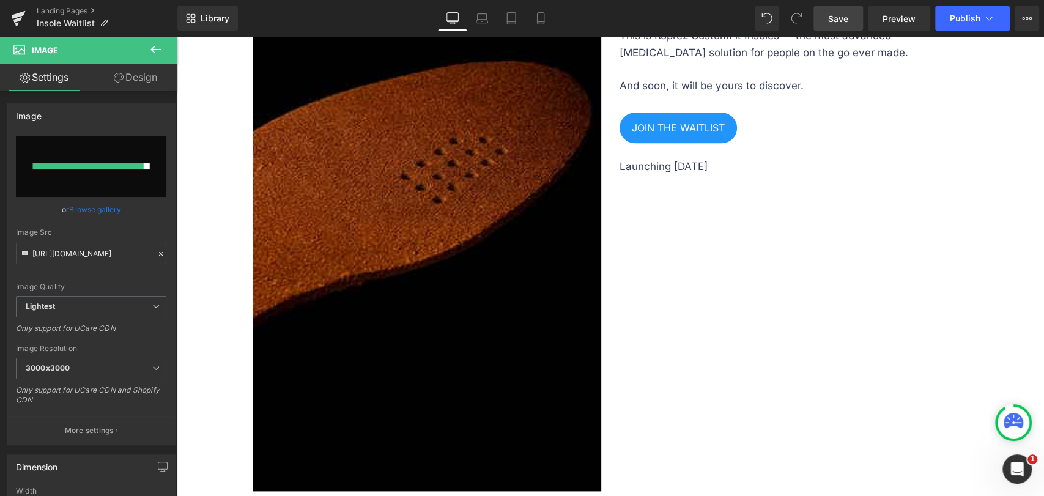
scroll to position [912, 0]
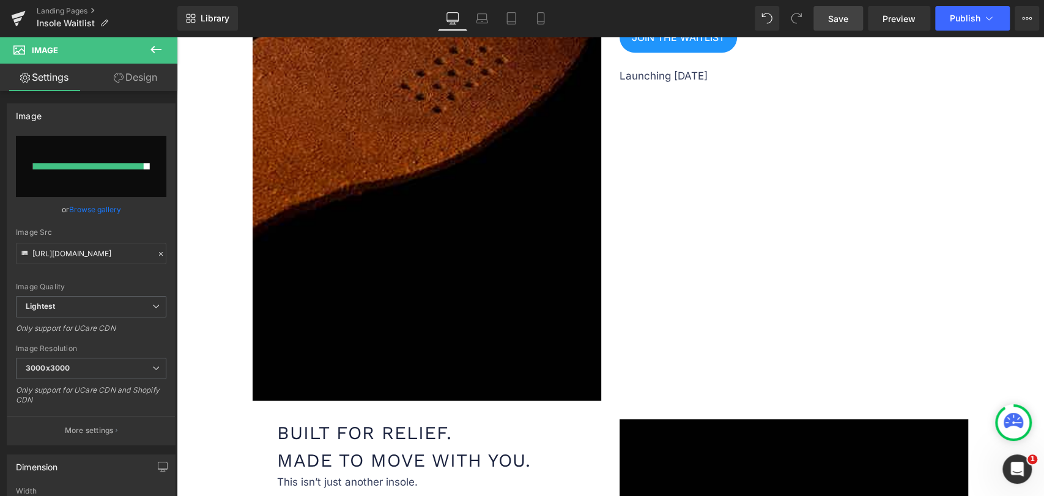
type input "https://ucarecdn.com/adb39789-c505-464d-9856-112b19265a2c/-/format/auto/-/previ…"
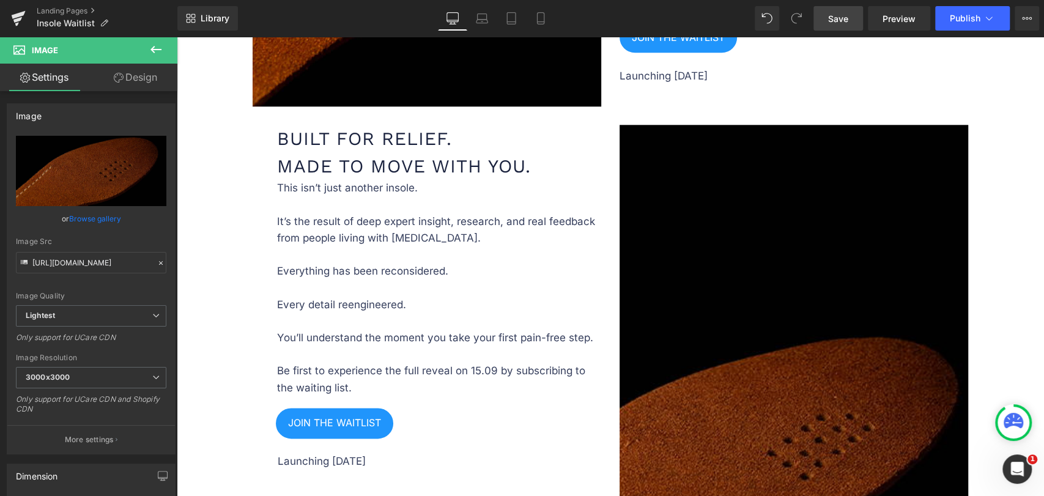
click at [804, 349] on img at bounding box center [793, 446] width 349 height 643
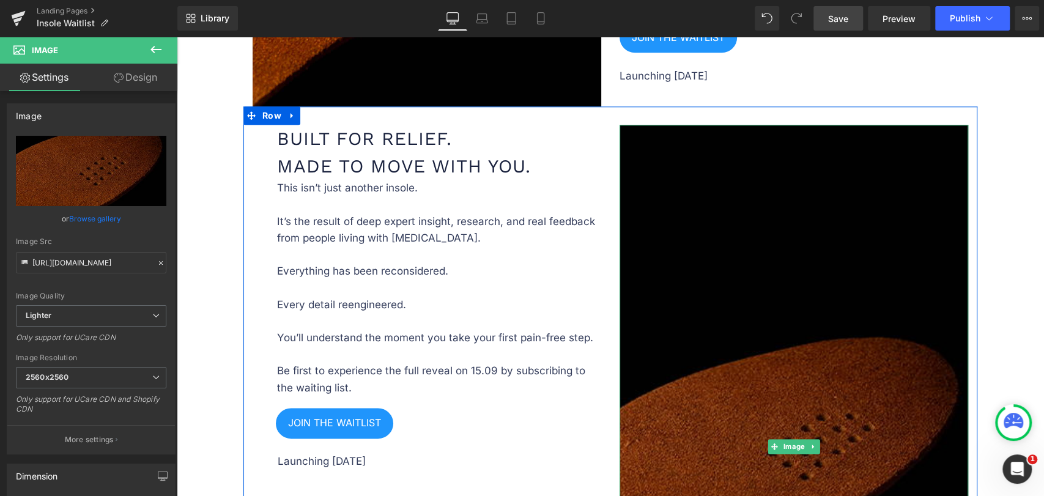
click at [879, 256] on img at bounding box center [793, 446] width 349 height 643
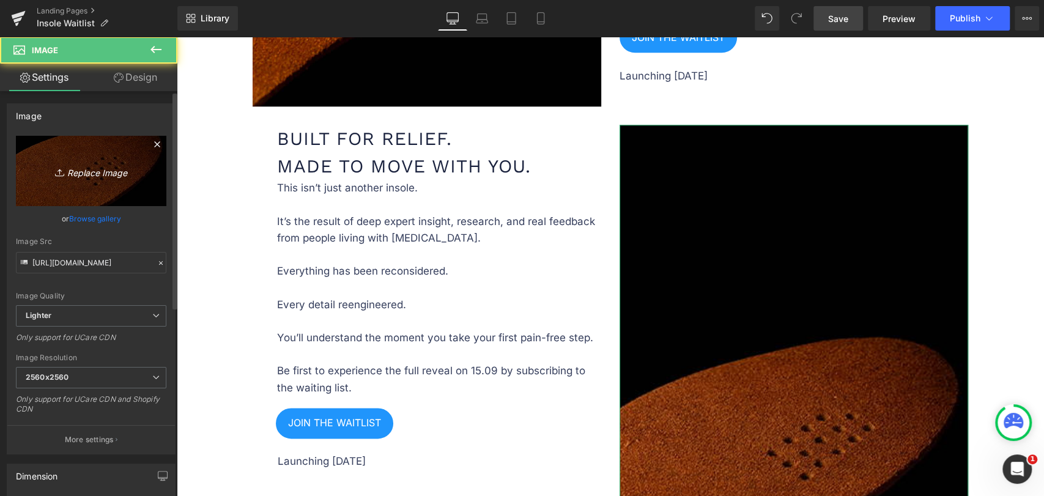
click at [108, 179] on link "Replace Image" at bounding box center [91, 171] width 150 height 70
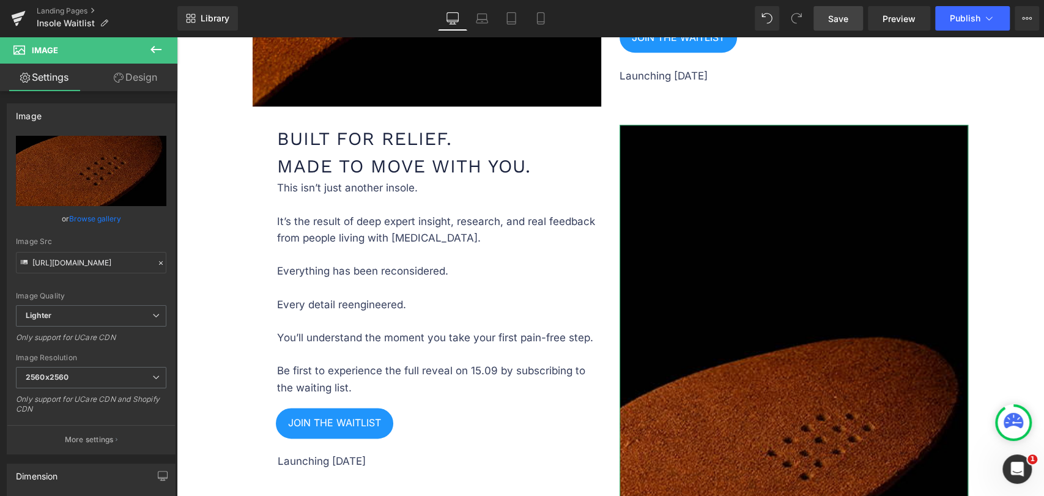
type input "C:\fakepath\21.webp"
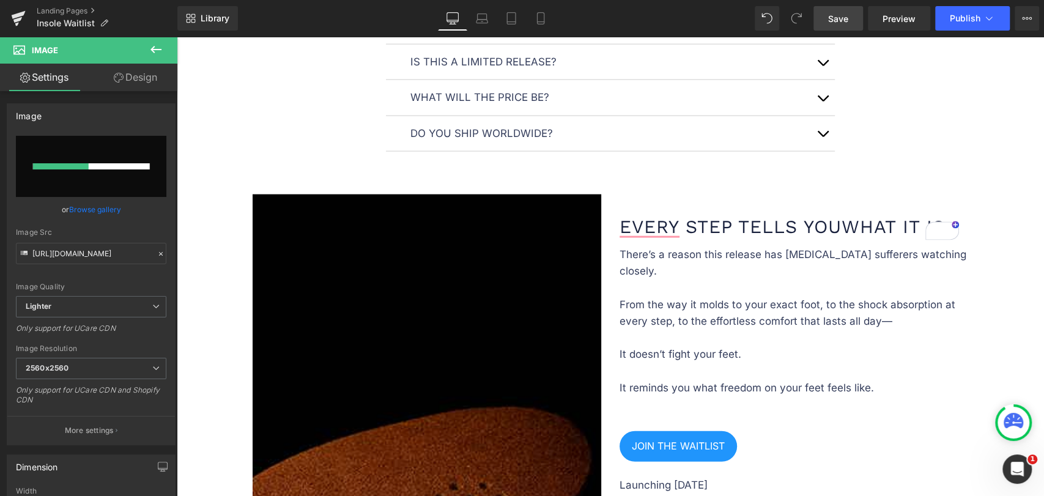
scroll to position [1864, 0]
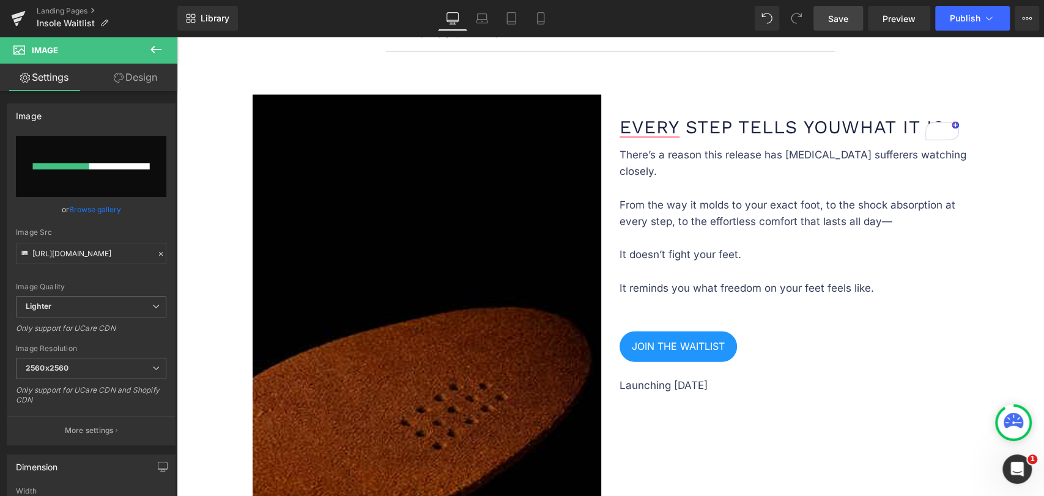
click at [503, 278] on img at bounding box center [427, 416] width 349 height 643
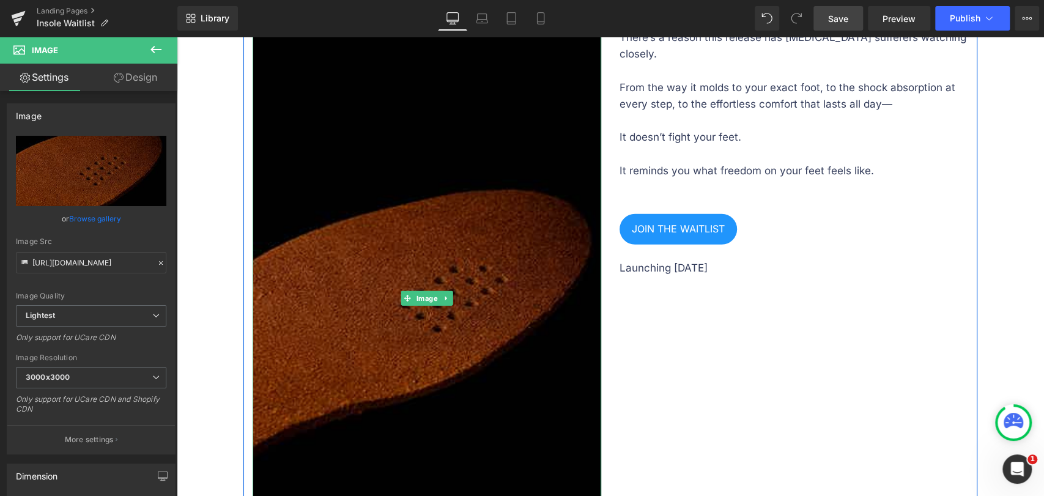
scroll to position [2067, 0]
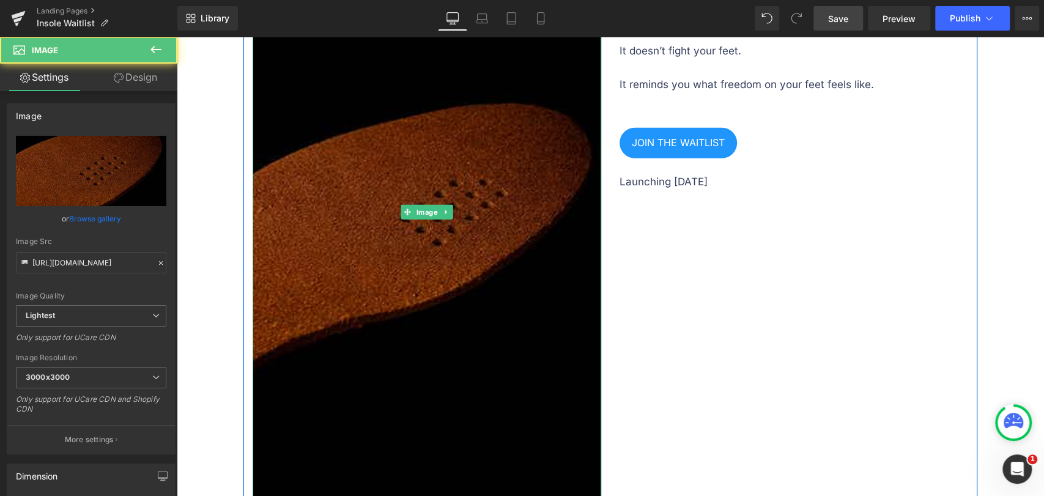
click at [406, 130] on img at bounding box center [427, 212] width 349 height 643
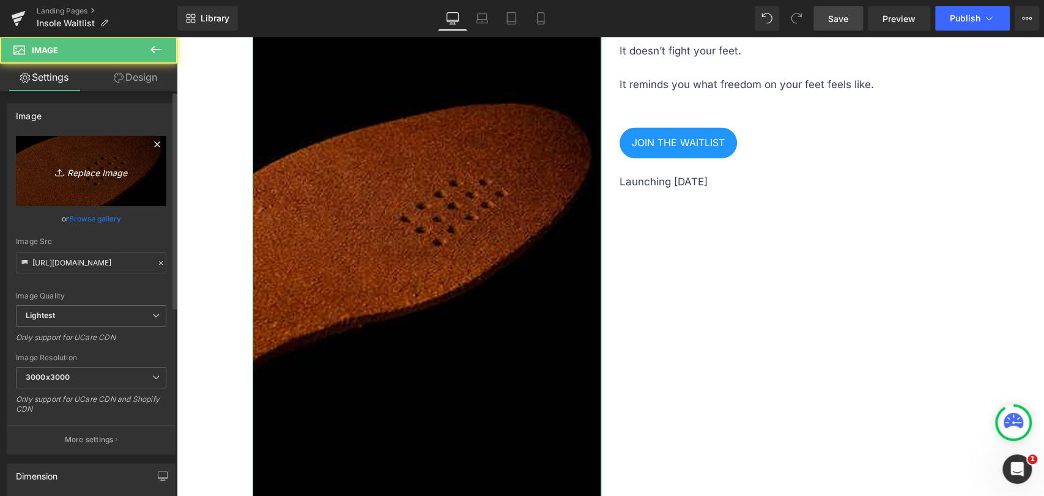
click at [108, 190] on link "Replace Image" at bounding box center [91, 171] width 150 height 70
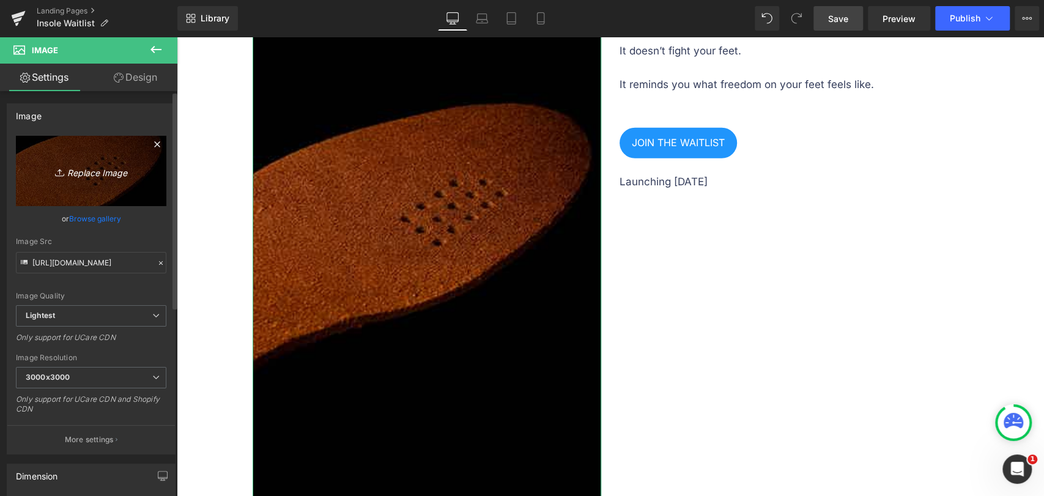
type input "C:\fakepath\21.webp"
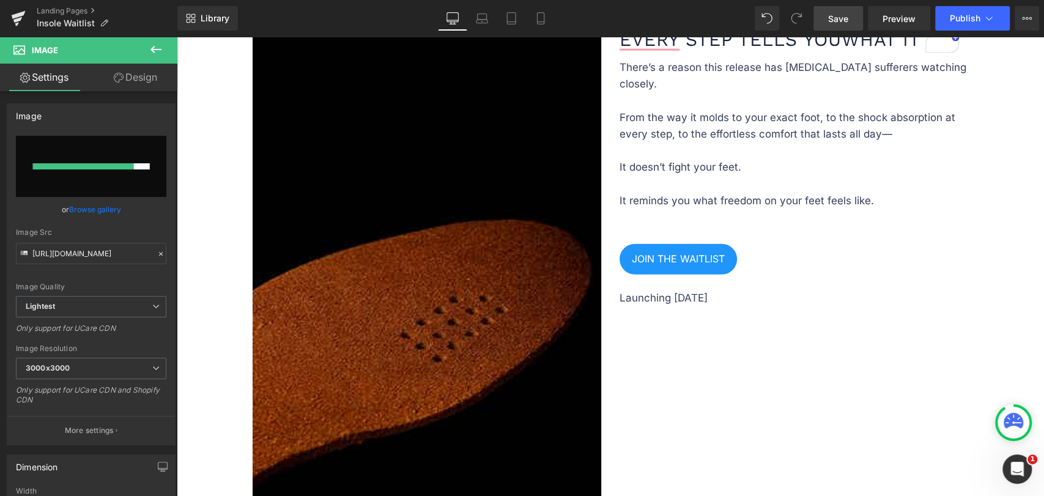
scroll to position [1999, 0]
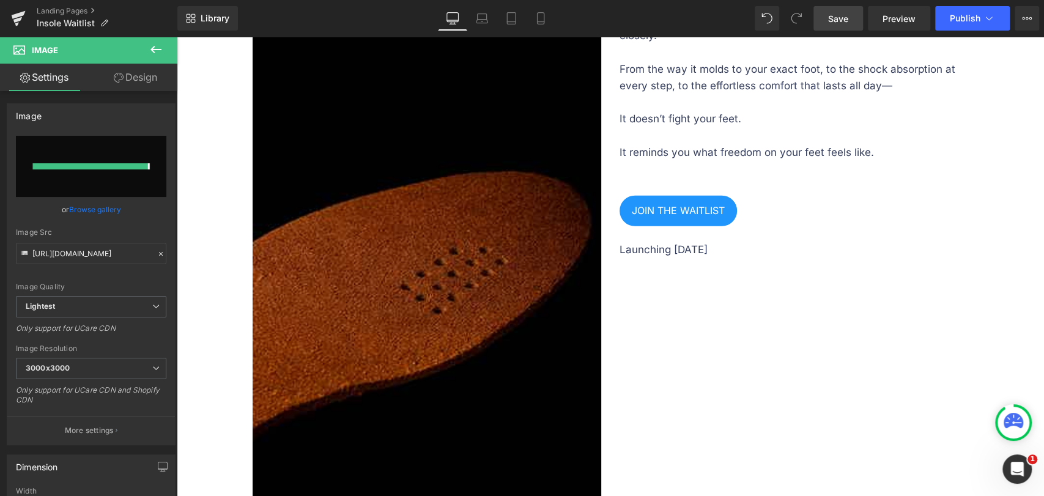
type input "https://ucarecdn.com/d48b9d47-d680-43be-9b29-de937b6bc3be/-/format/auto/-/previ…"
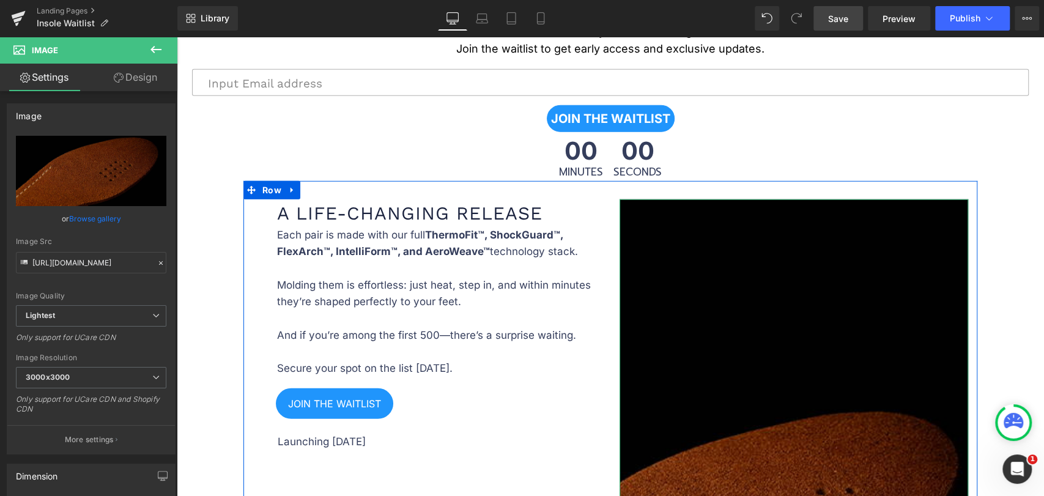
scroll to position [2543, 0]
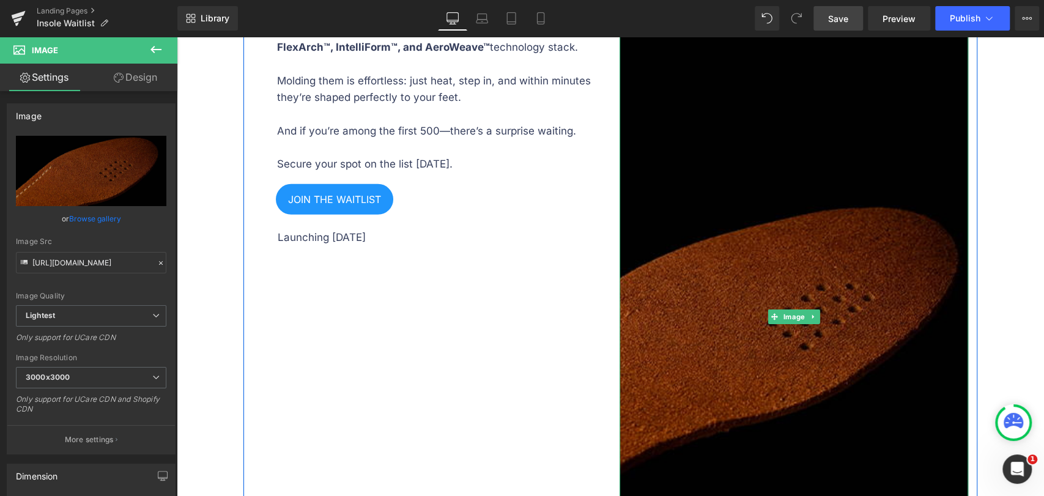
click at [699, 245] on img at bounding box center [793, 316] width 349 height 643
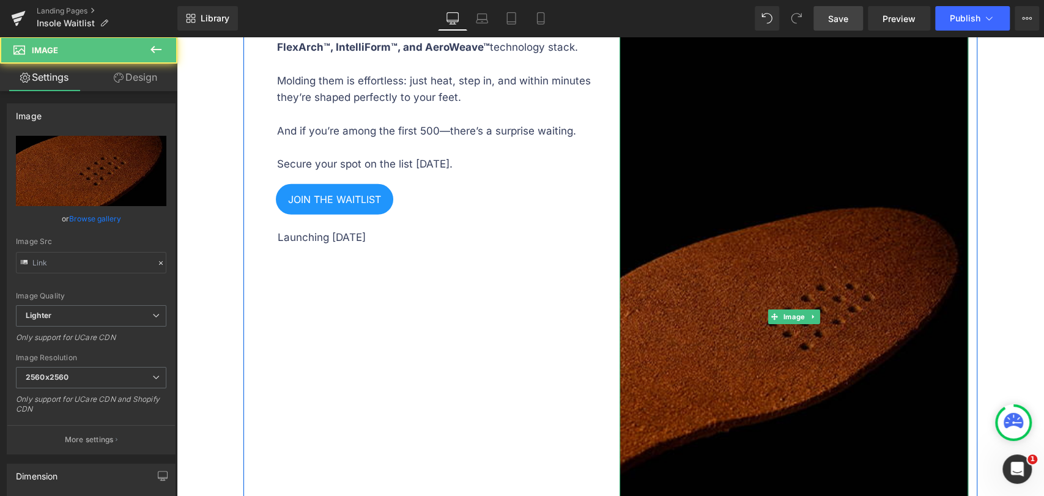
type input "https://ucarecdn.com/146a8737-78f4-4ff0-803c-b06338b3cb5f/-/format/auto/-/previ…"
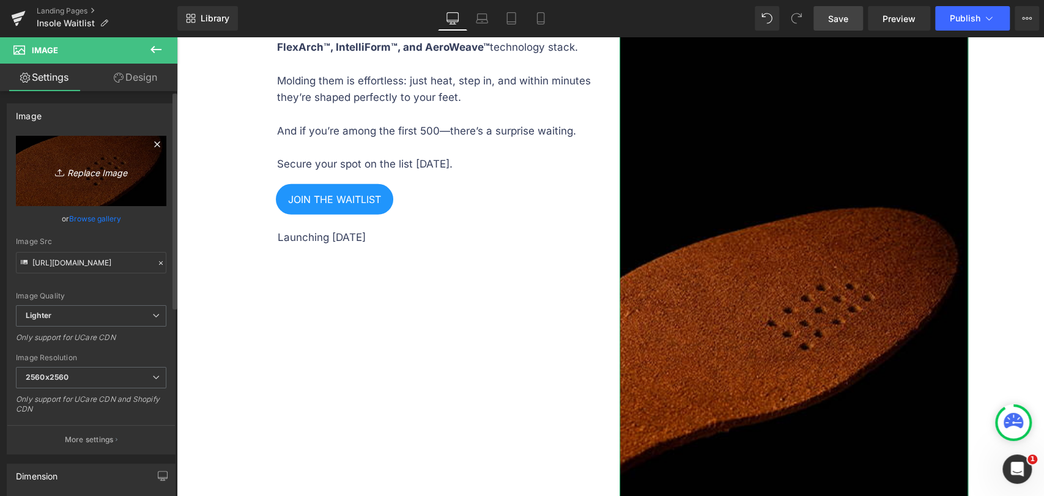
click at [109, 172] on icon "Replace Image" at bounding box center [91, 170] width 98 height 15
type input "C:\fakepath\21.webp"
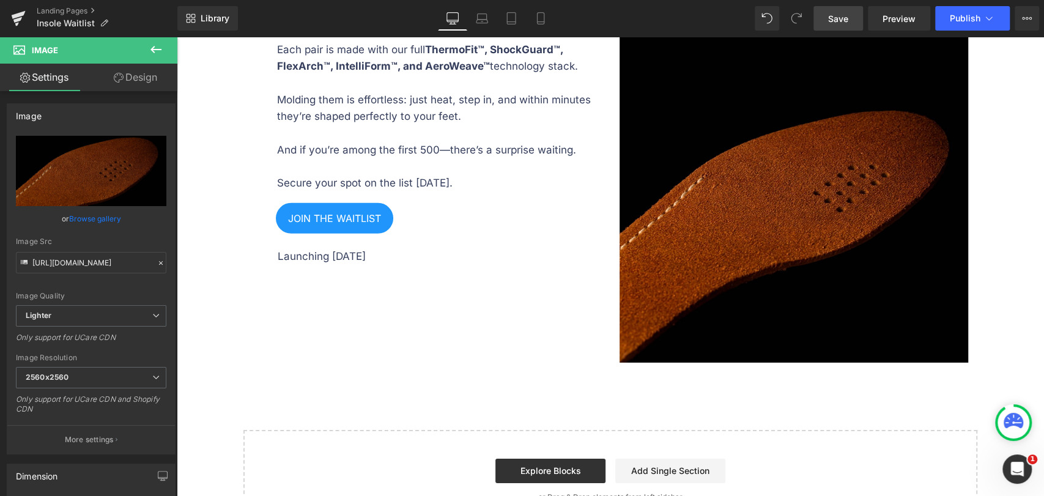
scroll to position [2611, 0]
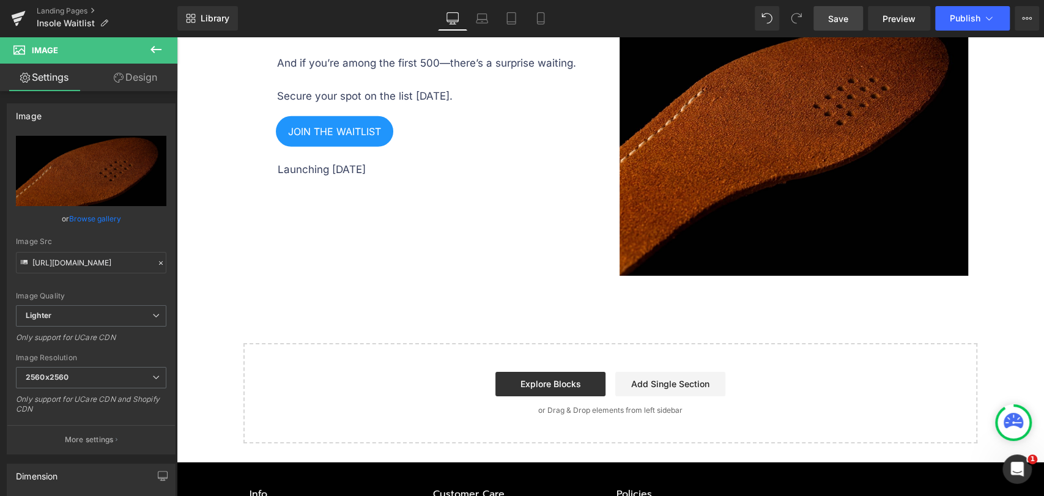
type input "https://ucarecdn.com/6e44b680-8b43-42bb-8385-d78a1df49ace/-/format/auto/-/previ…"
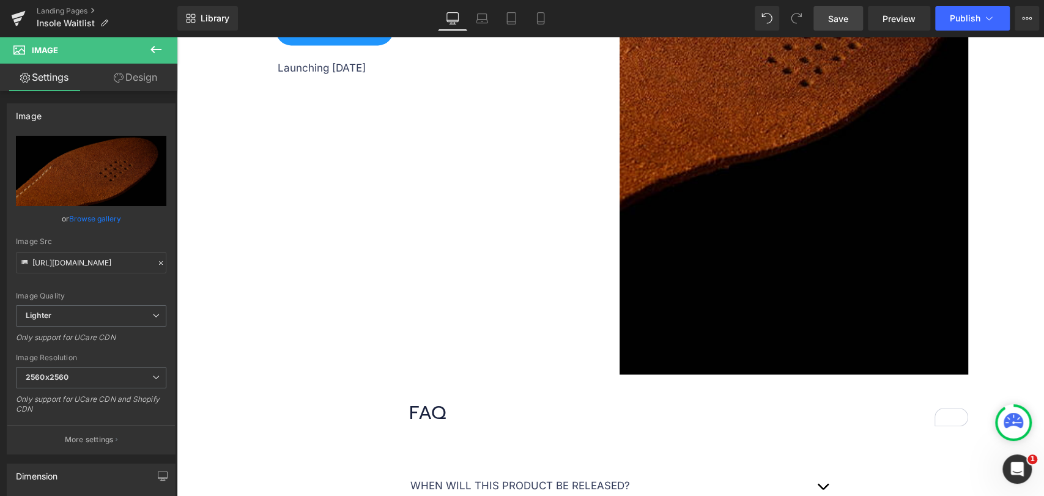
scroll to position [1203, 0]
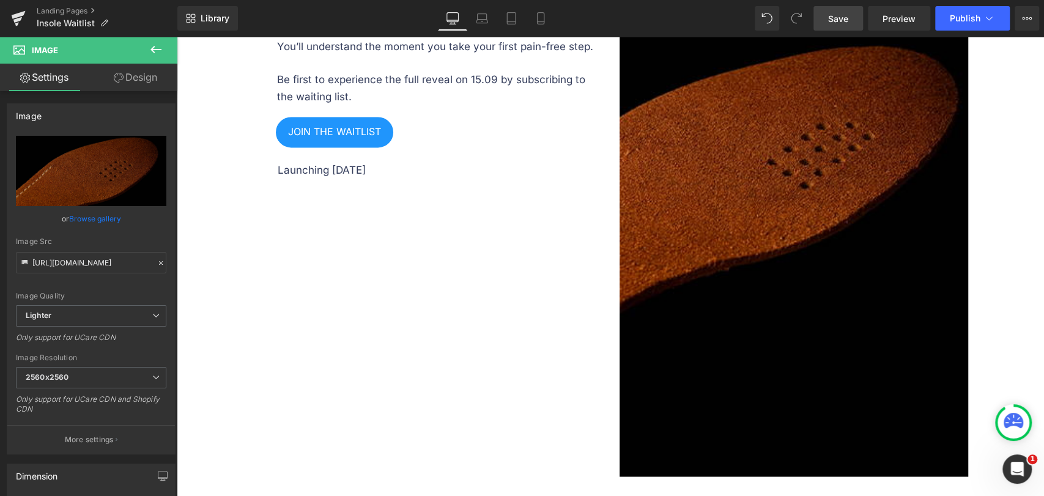
click at [844, 28] on link "Save" at bounding box center [838, 18] width 50 height 24
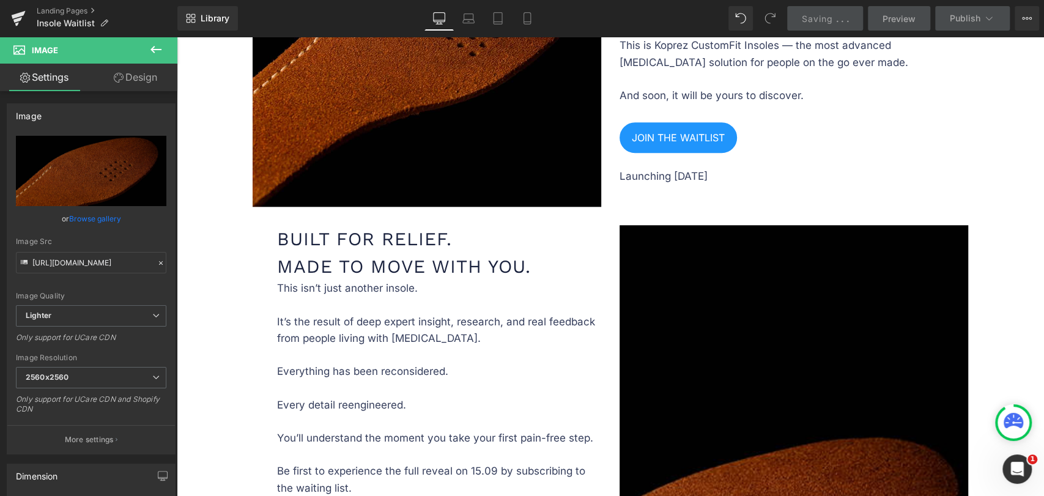
scroll to position [932, 0]
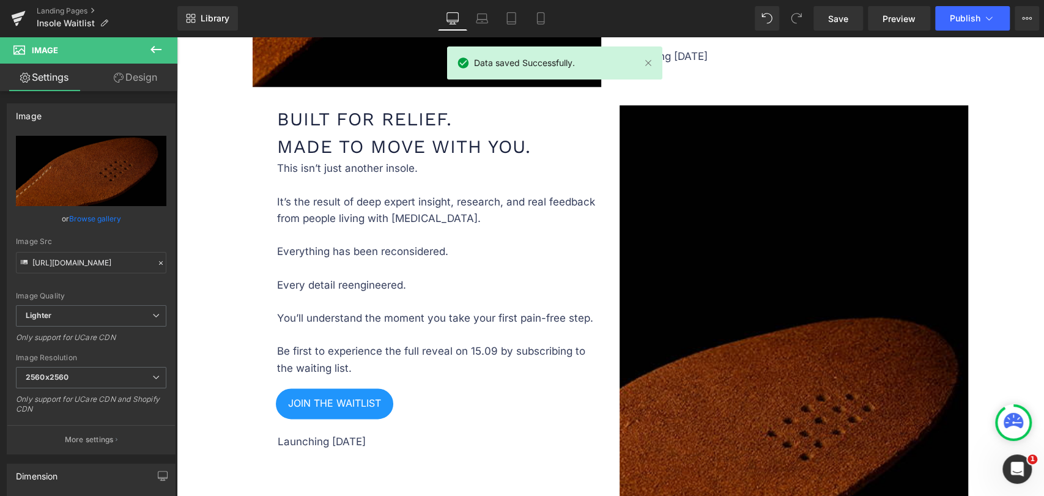
click at [680, 226] on img at bounding box center [793, 426] width 349 height 643
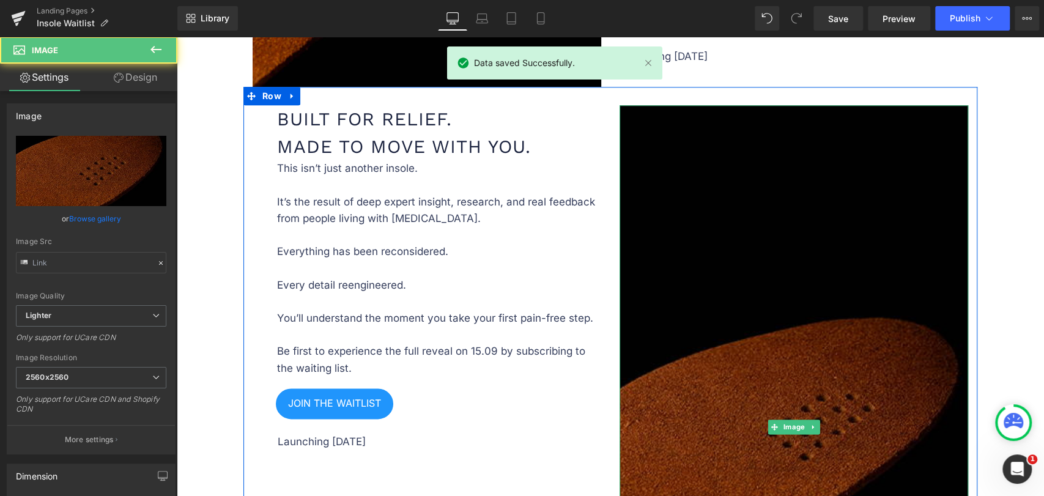
type input "https://ucarecdn.com/146a8737-78f4-4ff0-803c-b06338b3cb5f/-/format/auto/-/previ…"
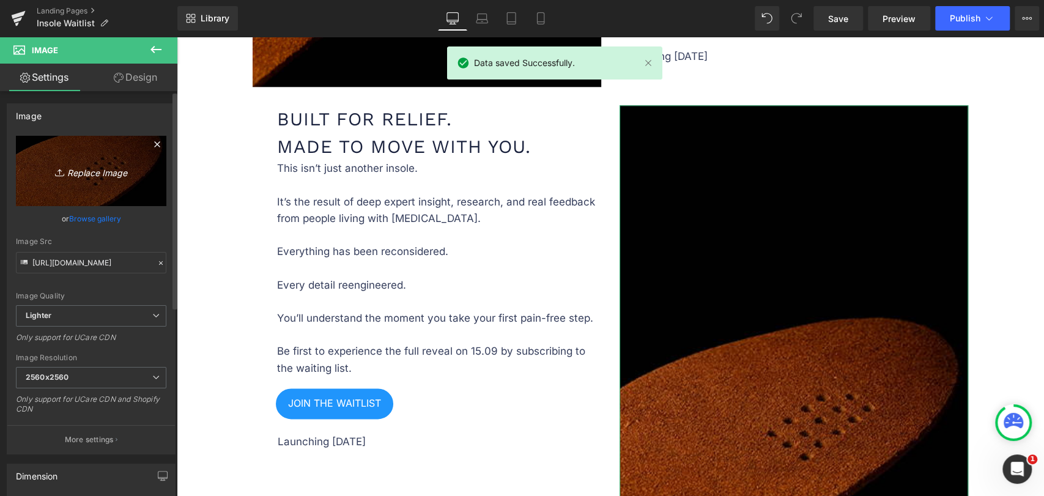
click at [110, 172] on icon "Replace Image" at bounding box center [91, 170] width 98 height 15
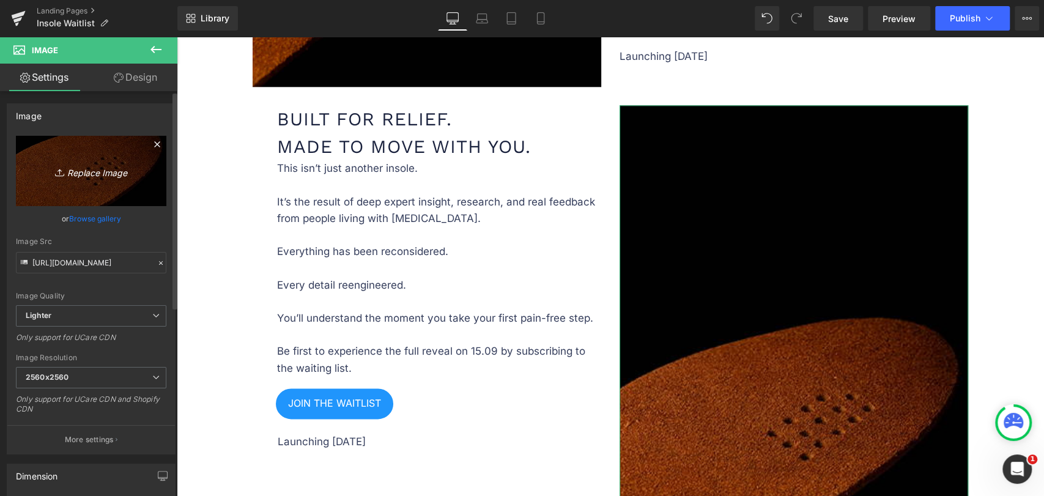
type input "C:\fakepath\21.webp"
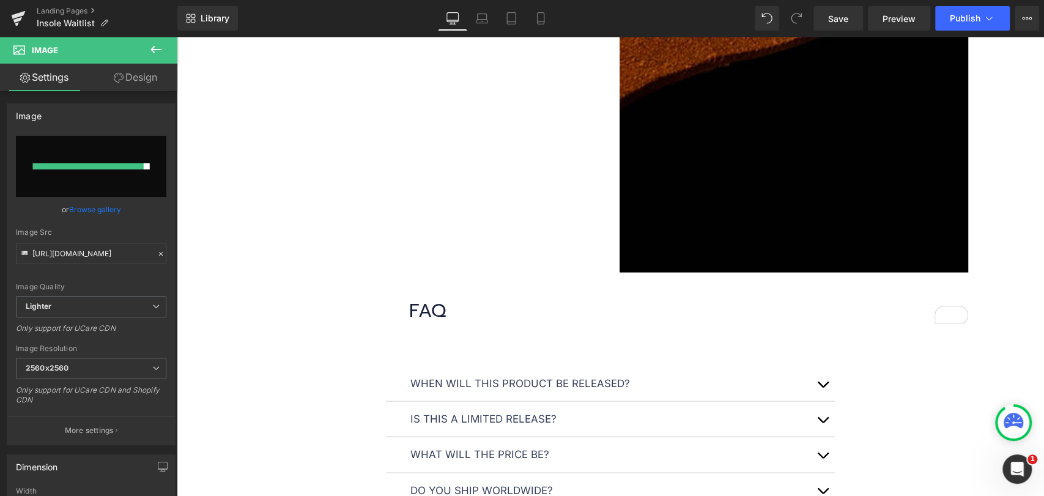
scroll to position [1135, 0]
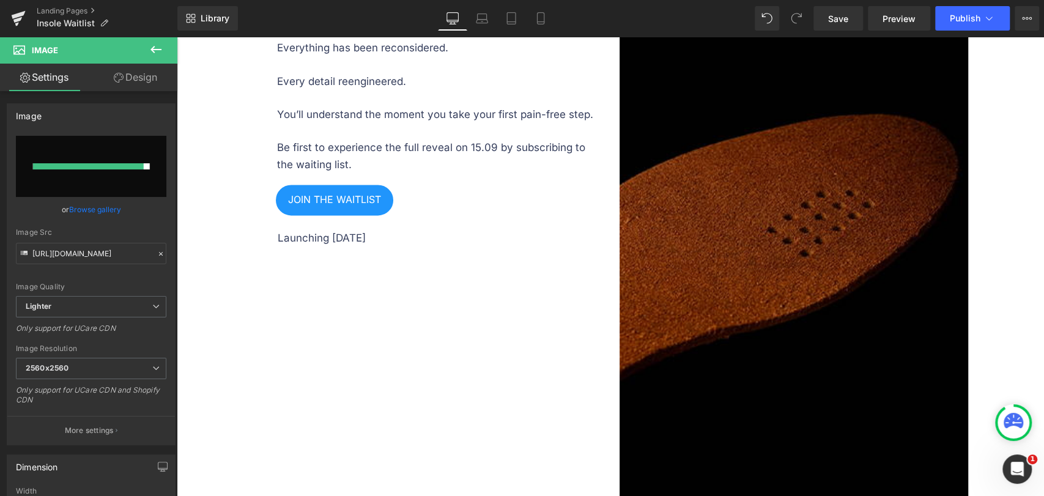
click at [706, 283] on img at bounding box center [793, 223] width 349 height 643
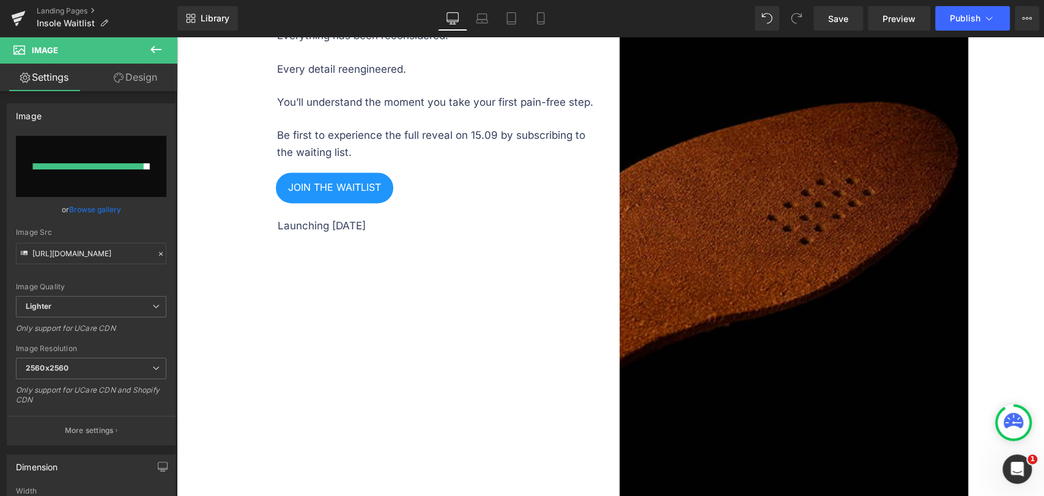
scroll to position [1223, 0]
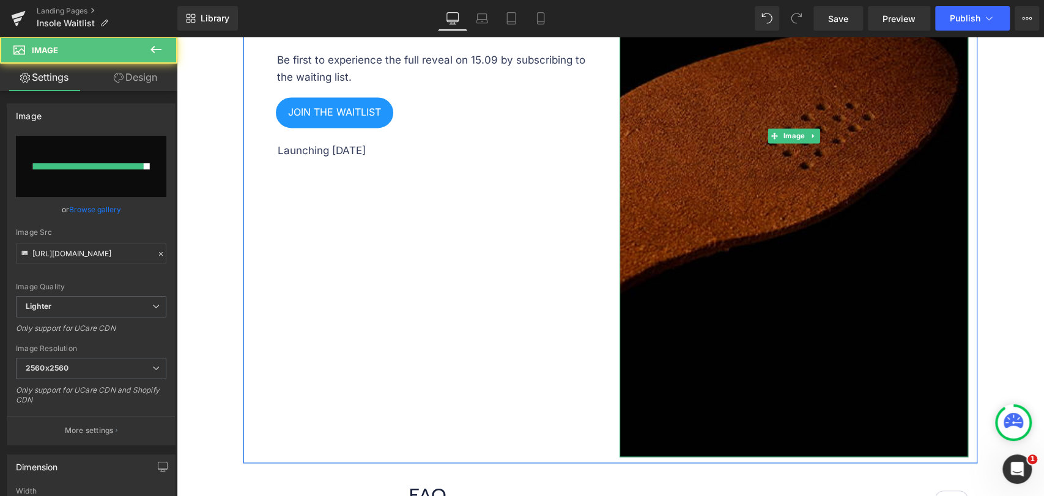
click at [743, 229] on img at bounding box center [793, 135] width 349 height 643
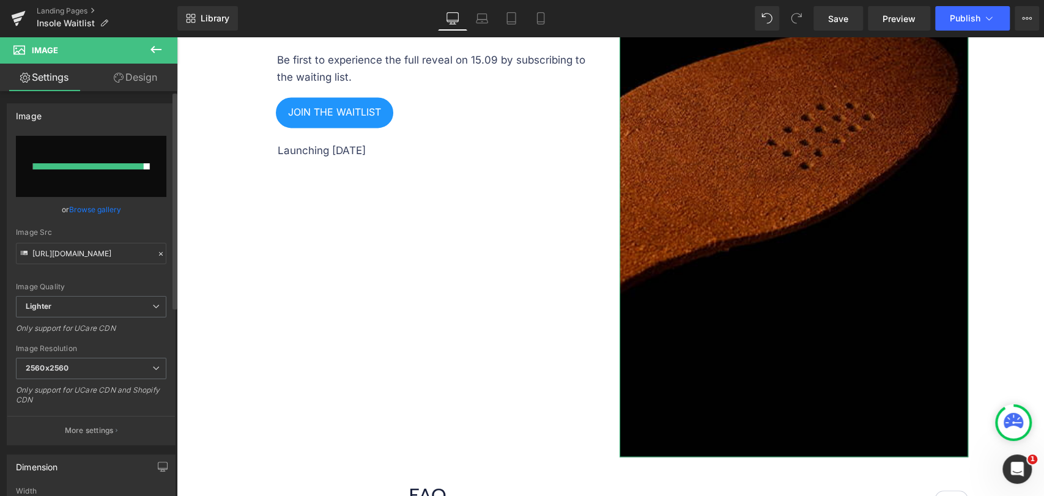
click at [109, 160] on input "file" at bounding box center [91, 166] width 150 height 61
type input "C:\fakepath\21.webp"
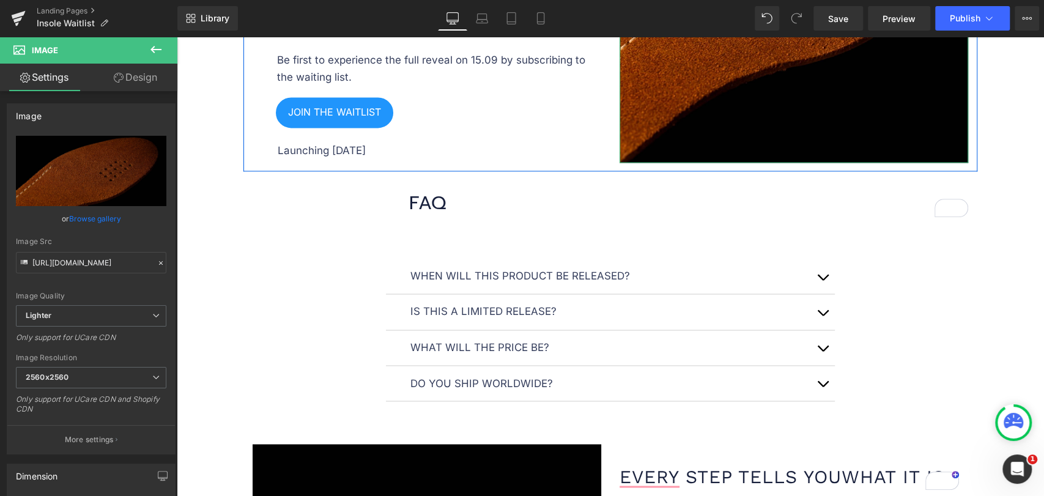
type input "https://ucarecdn.com/c7da376d-a240-4647-a6e9-07018feb3f91/-/format/auto/-/previ…"
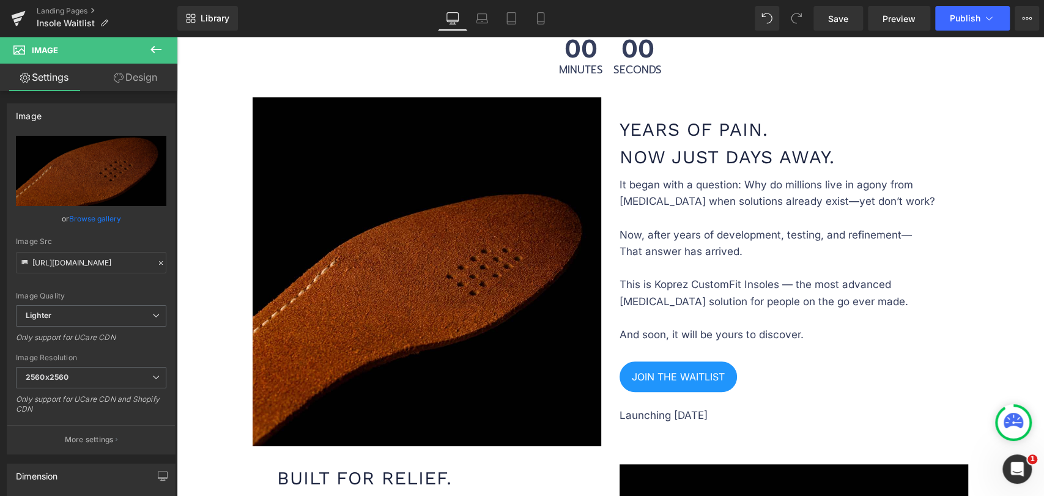
scroll to position [504, 0]
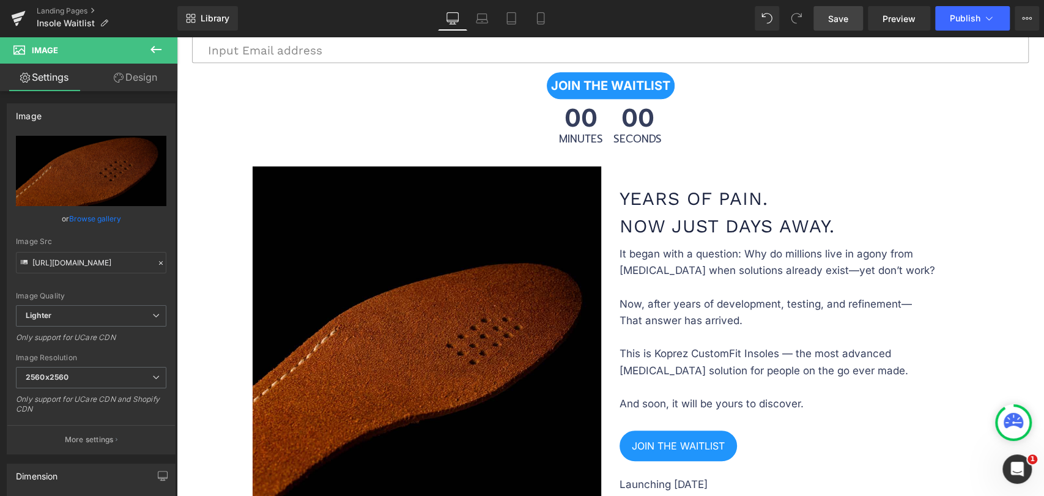
click at [840, 18] on span "Save" at bounding box center [838, 18] width 20 height 13
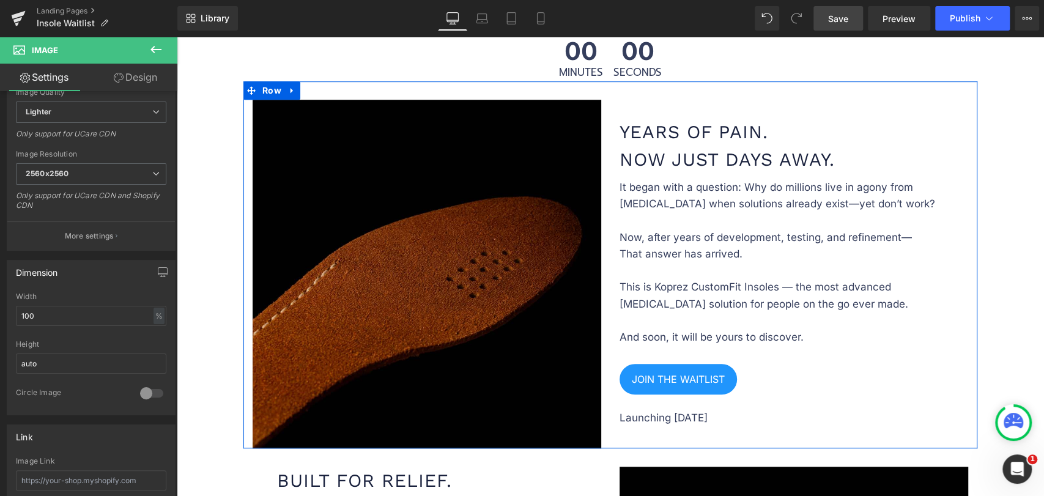
scroll to position [572, 0]
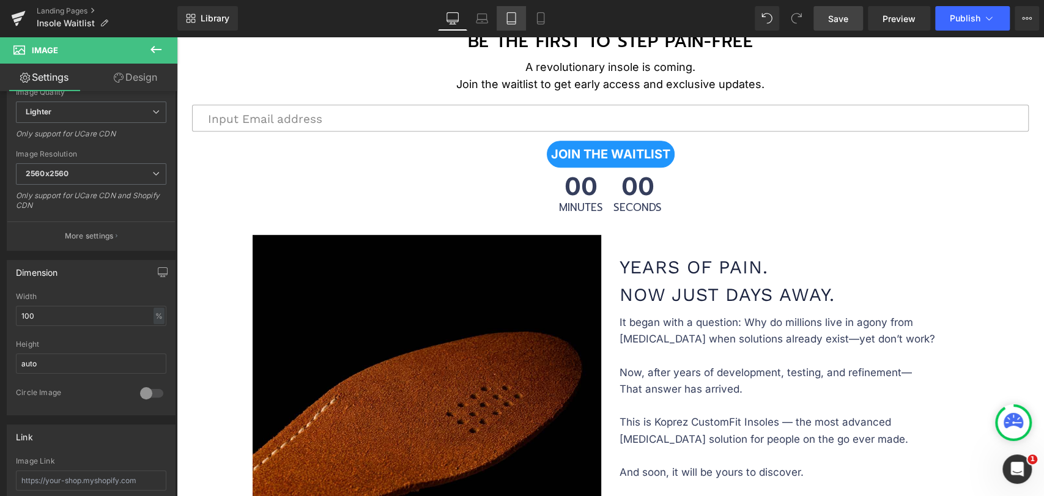
click at [519, 12] on link "Tablet" at bounding box center [510, 18] width 29 height 24
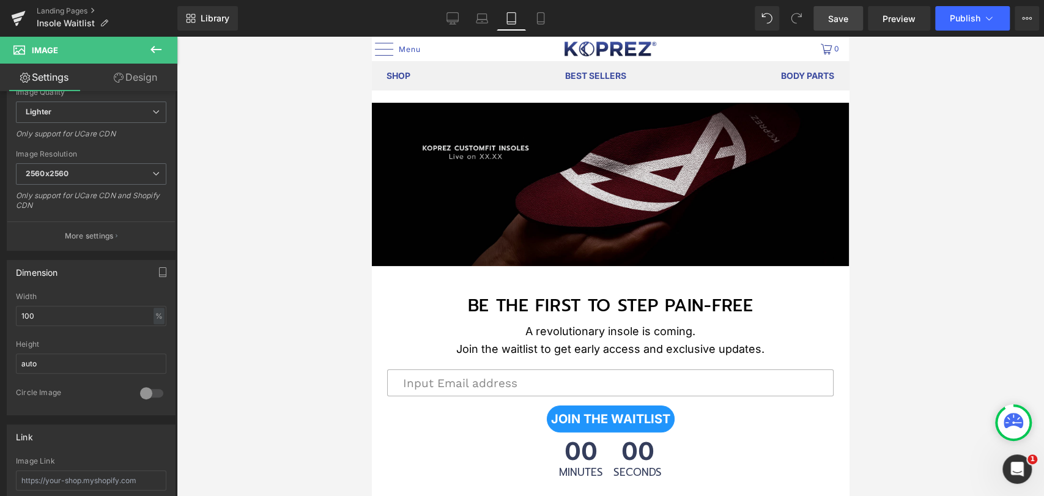
scroll to position [0, 0]
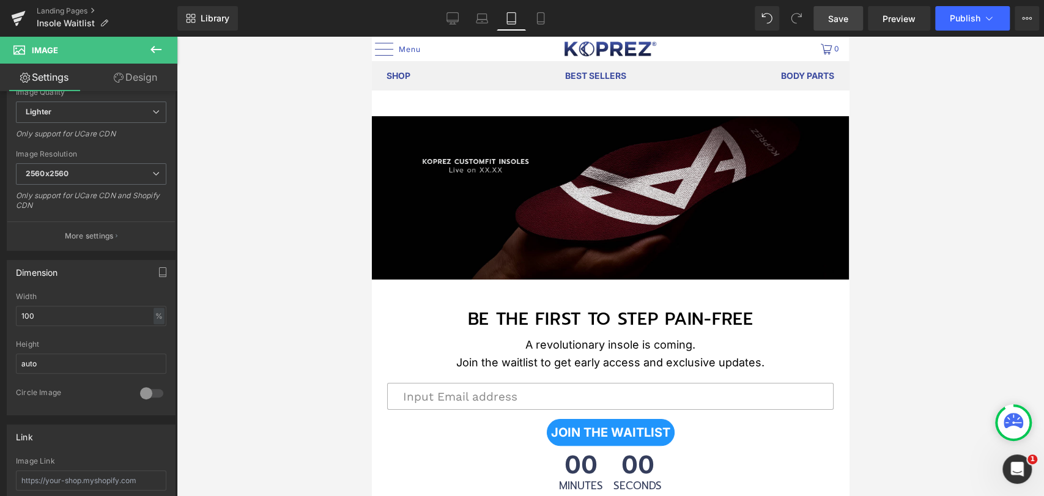
click at [552, 228] on img at bounding box center [610, 197] width 477 height 163
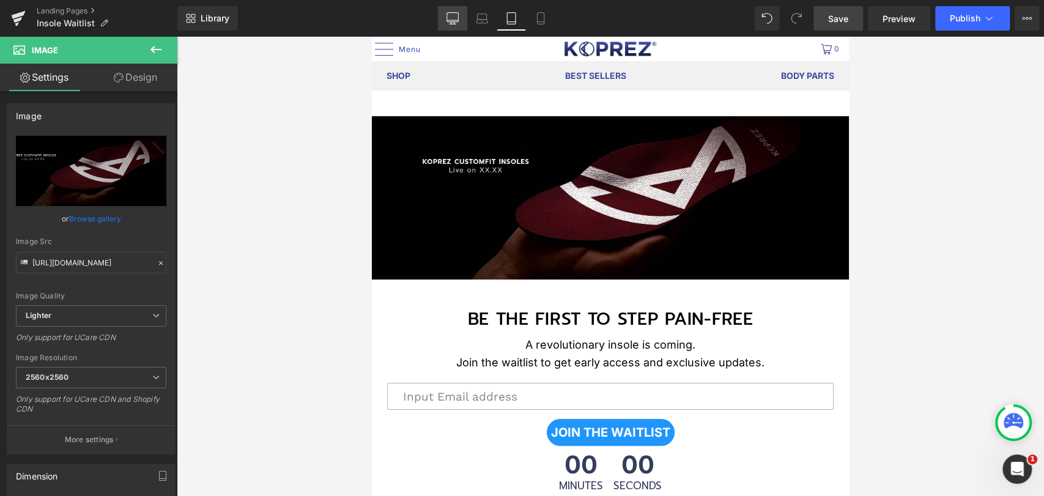
click at [451, 19] on icon at bounding box center [452, 18] width 12 height 12
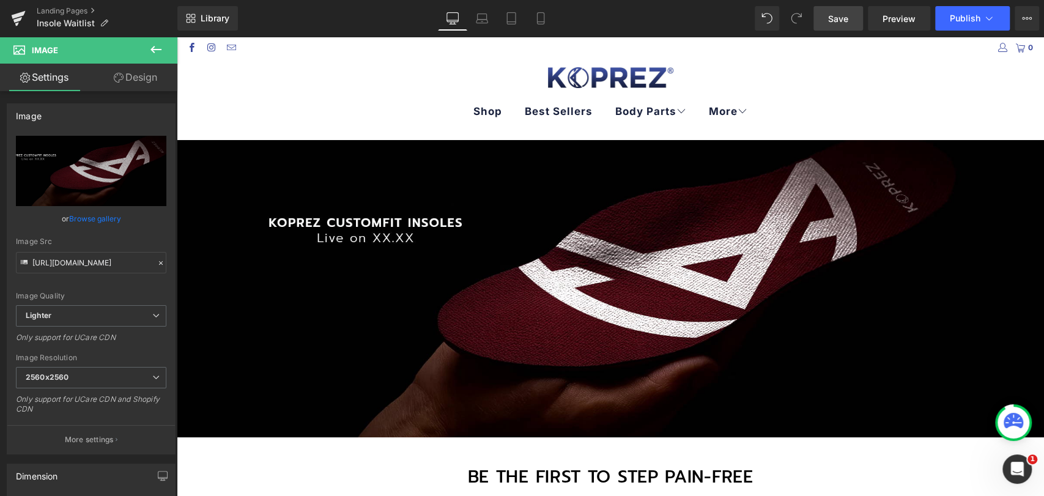
scroll to position [24, 0]
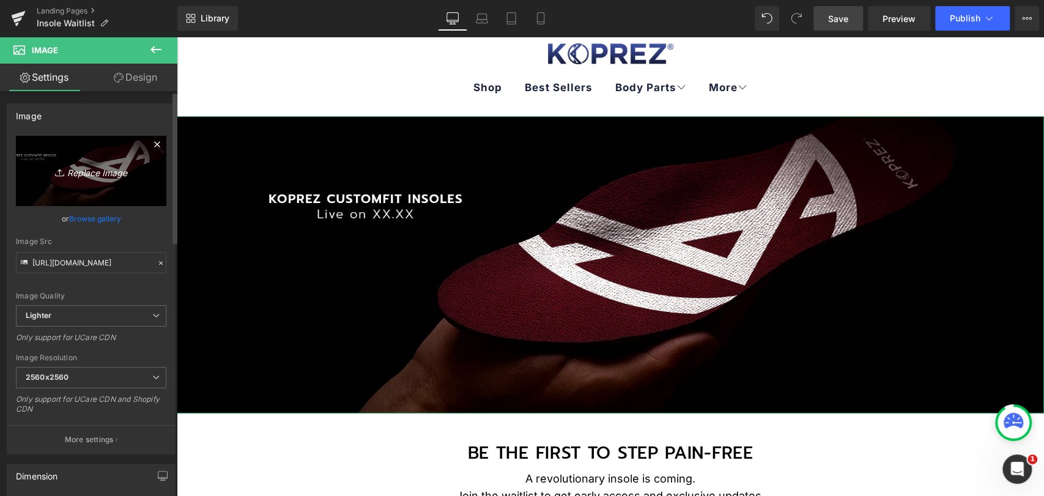
click at [100, 178] on icon "Replace Image" at bounding box center [91, 170] width 98 height 15
type input "C:\fakepath\BG 1.jpg"
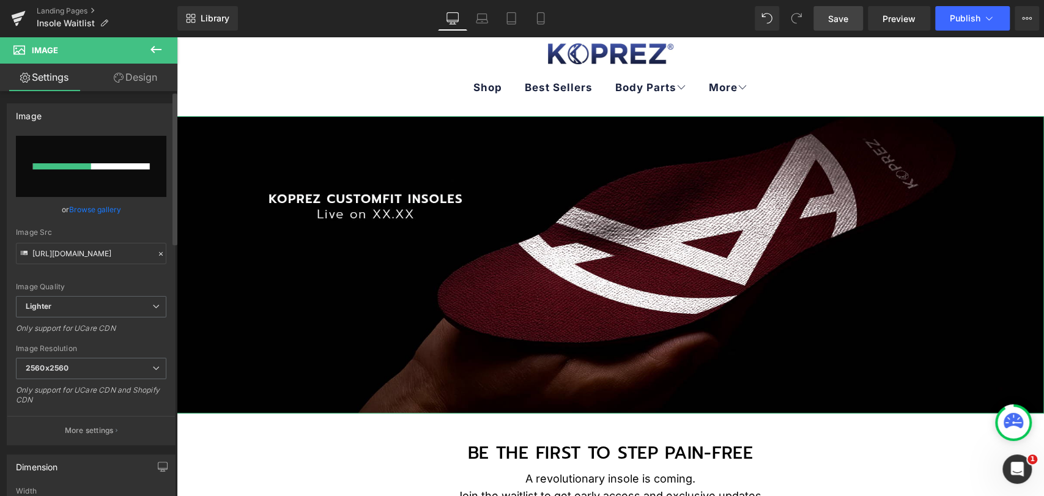
click at [100, 207] on link "Browse gallery" at bounding box center [95, 209] width 52 height 21
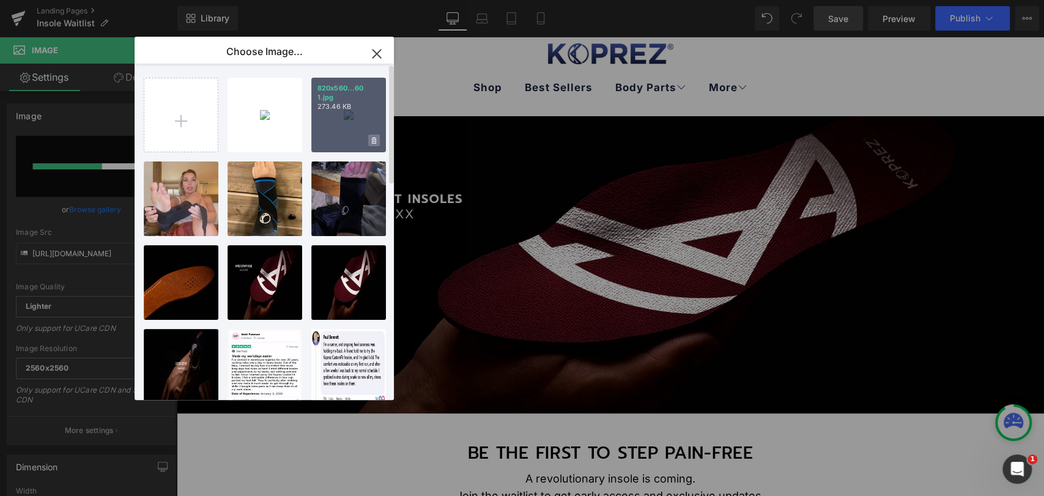
click at [372, 142] on icon at bounding box center [374, 140] width 4 height 7
click at [331, 138] on span "Yes" at bounding box center [332, 140] width 31 height 13
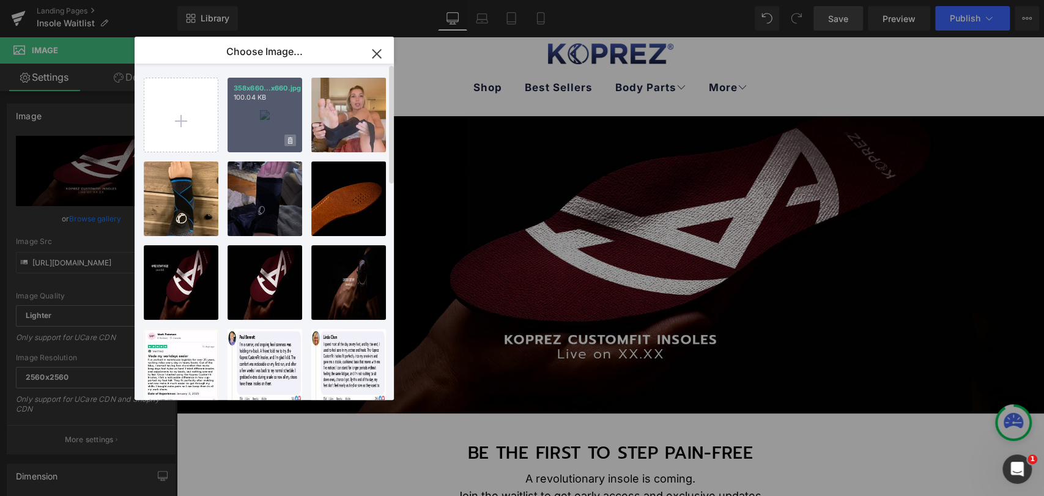
type input "https://ucarecdn.com/e5bdf4e5-f386-4009-b3ca-da00fbc0de94/-/format/auto/-/previ…"
click at [292, 143] on span at bounding box center [290, 141] width 12 height 12
click at [242, 143] on span "Yes" at bounding box center [249, 140] width 31 height 13
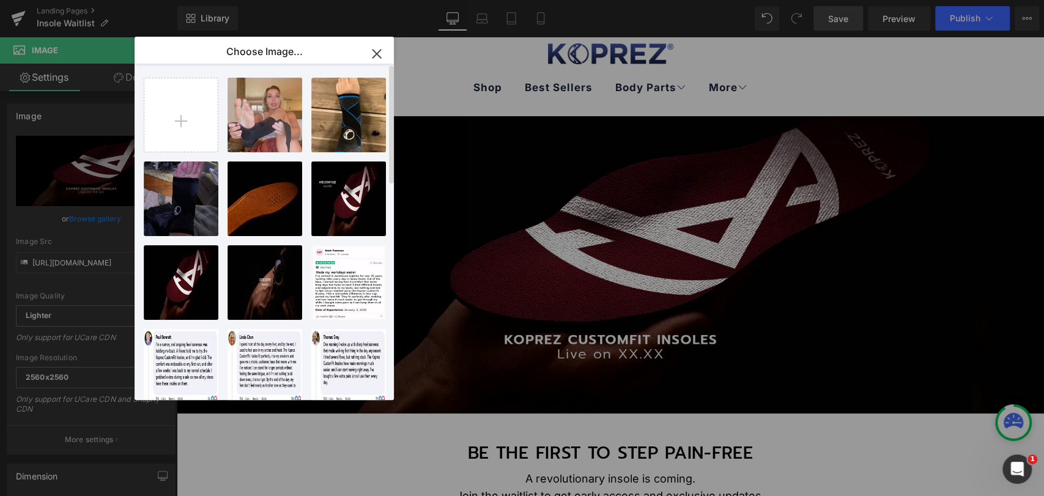
click at [373, 52] on icon "button" at bounding box center [377, 54] width 20 height 20
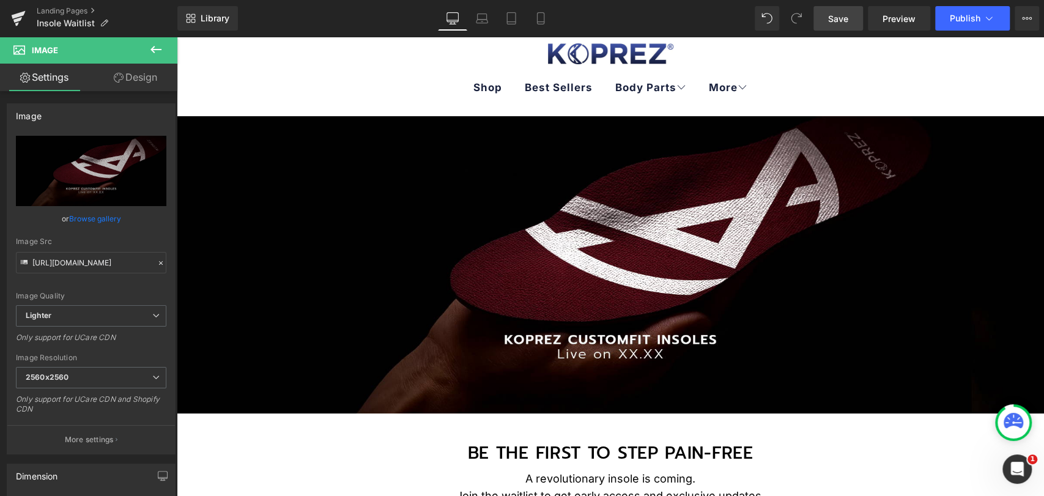
scroll to position [0, 0]
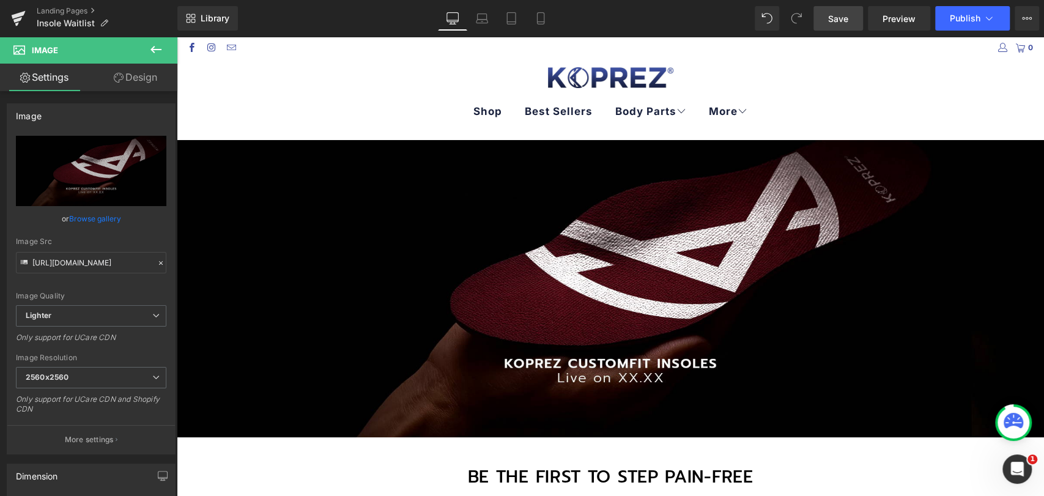
click at [847, 24] on span "Save" at bounding box center [838, 18] width 20 height 13
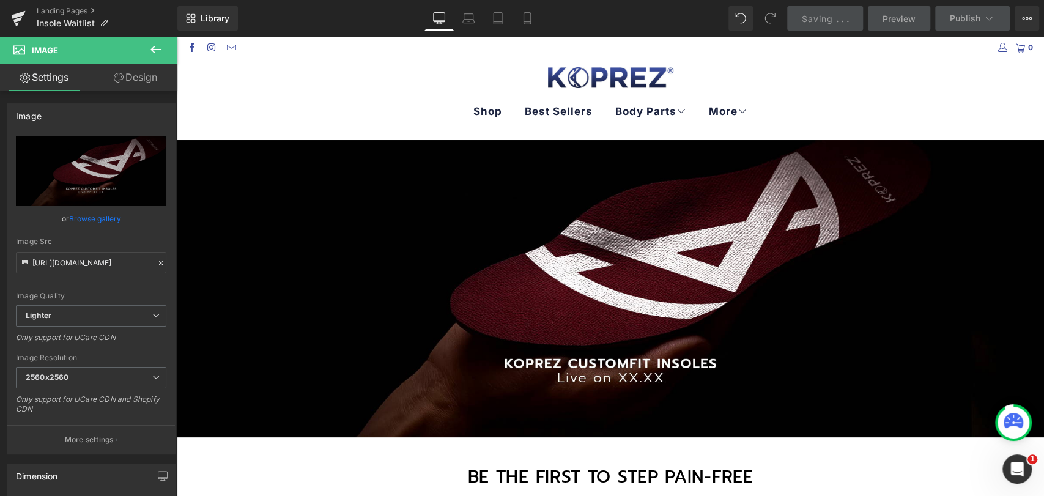
click at [157, 49] on icon at bounding box center [155, 49] width 11 height 7
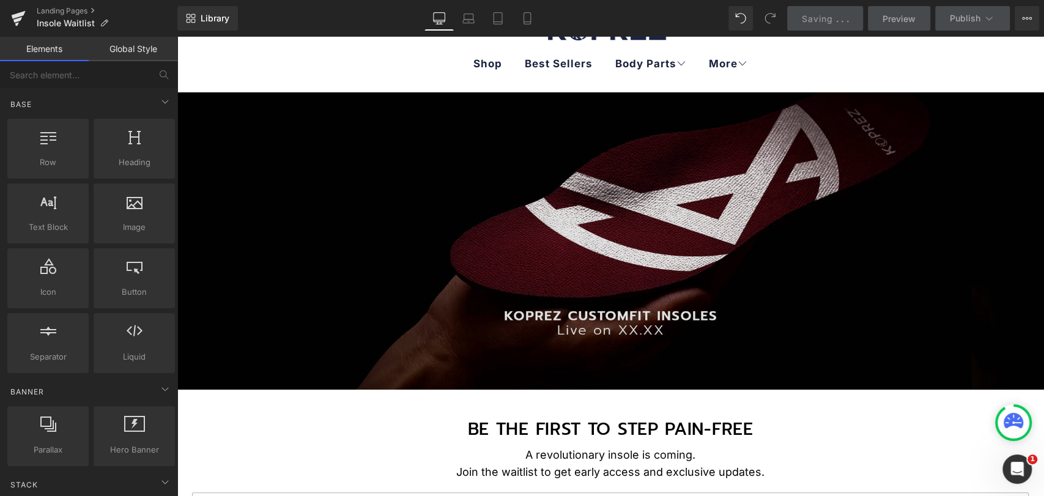
scroll to position [68, 0]
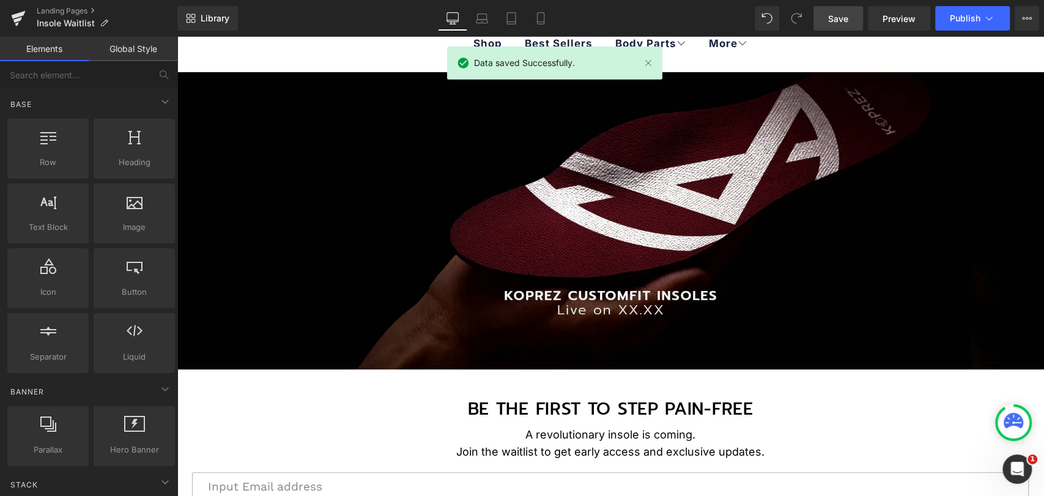
click at [267, 56] on ul "Shop Best Sellers Body Parts Knee Foot Wrist Elbow Back More About Us FAQs" at bounding box center [610, 44] width 843 height 44
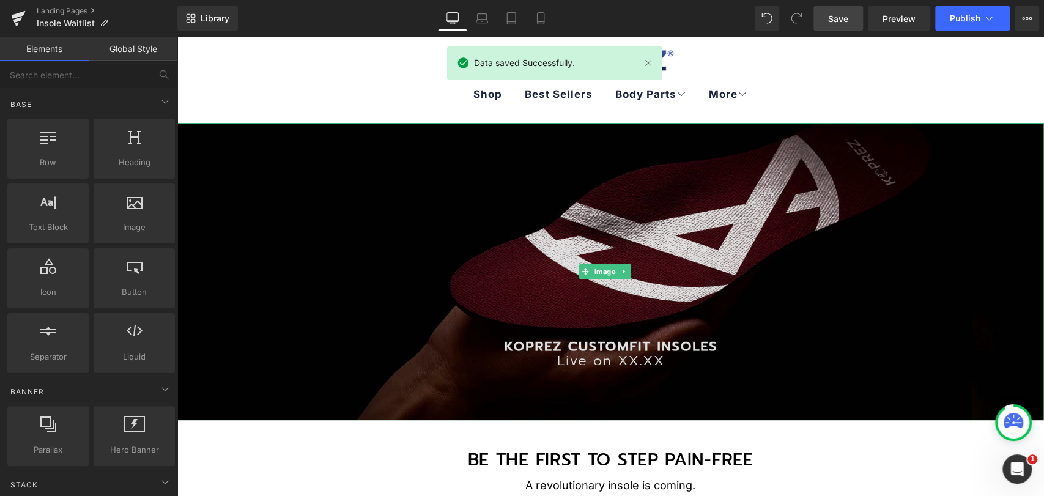
scroll to position [0, 0]
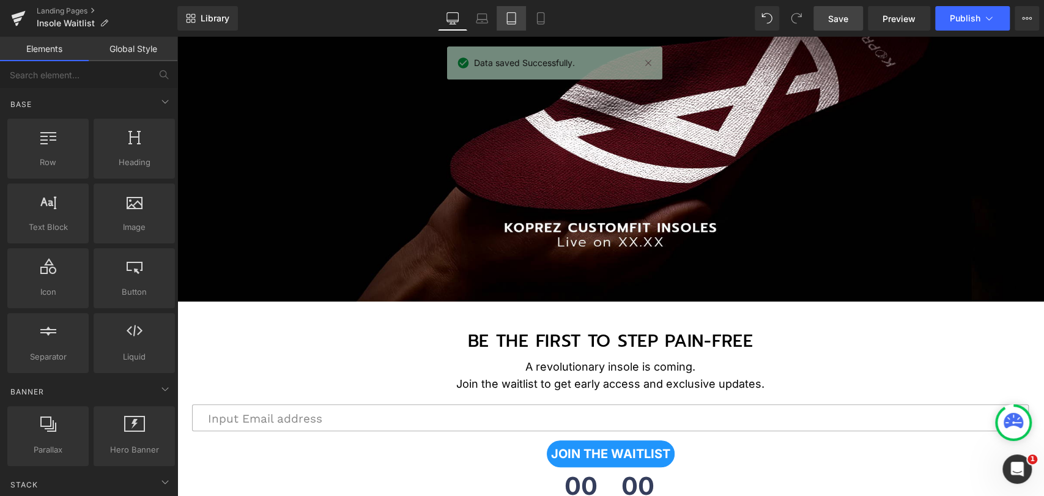
click at [512, 20] on icon at bounding box center [511, 18] width 12 height 12
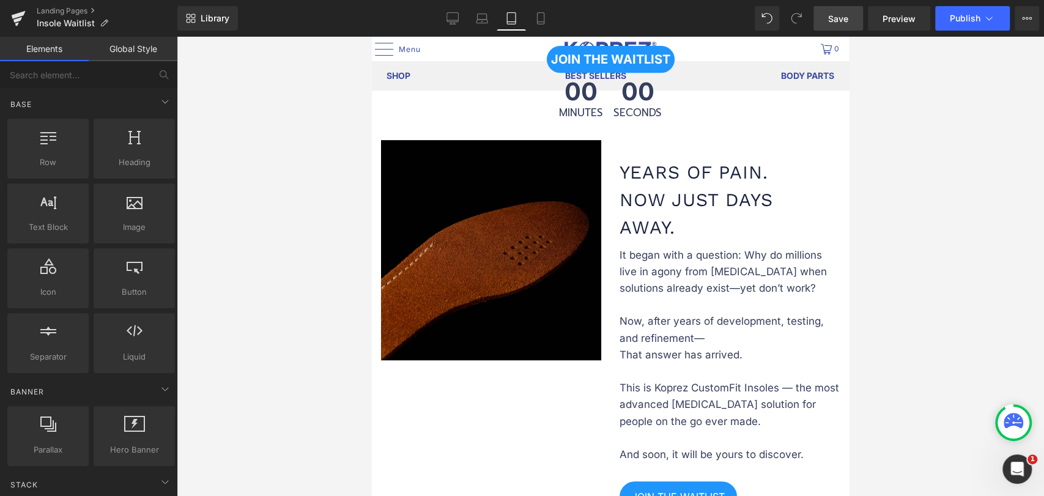
scroll to position [443, 0]
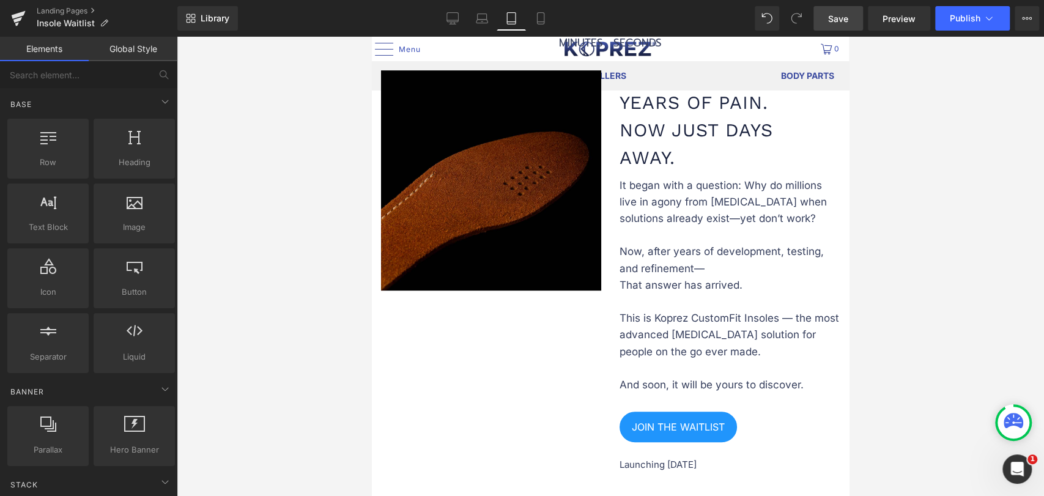
click at [545, 247] on img at bounding box center [491, 180] width 220 height 220
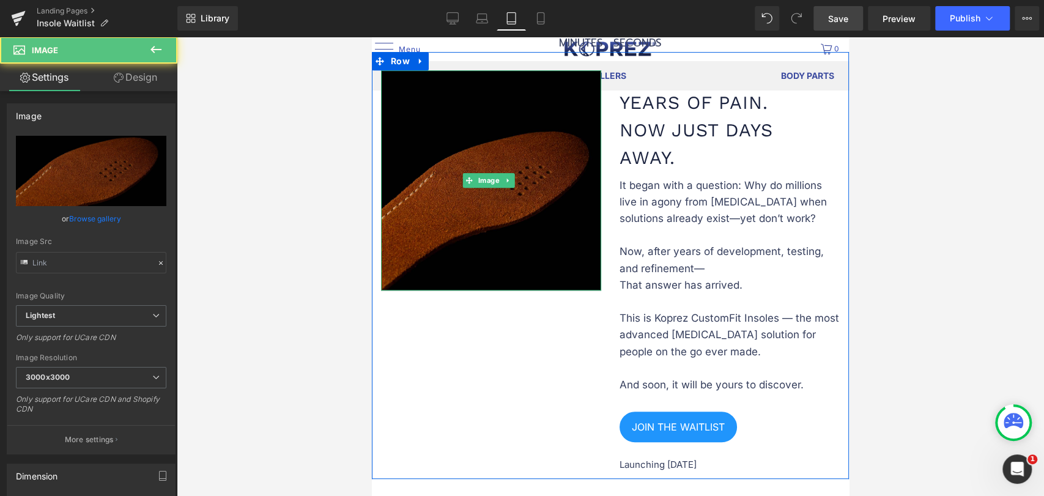
type input "https://ucarecdn.com/adb39789-c505-464d-9856-112b19265a2c/-/format/auto/-/previ…"
click at [551, 242] on img at bounding box center [491, 180] width 220 height 220
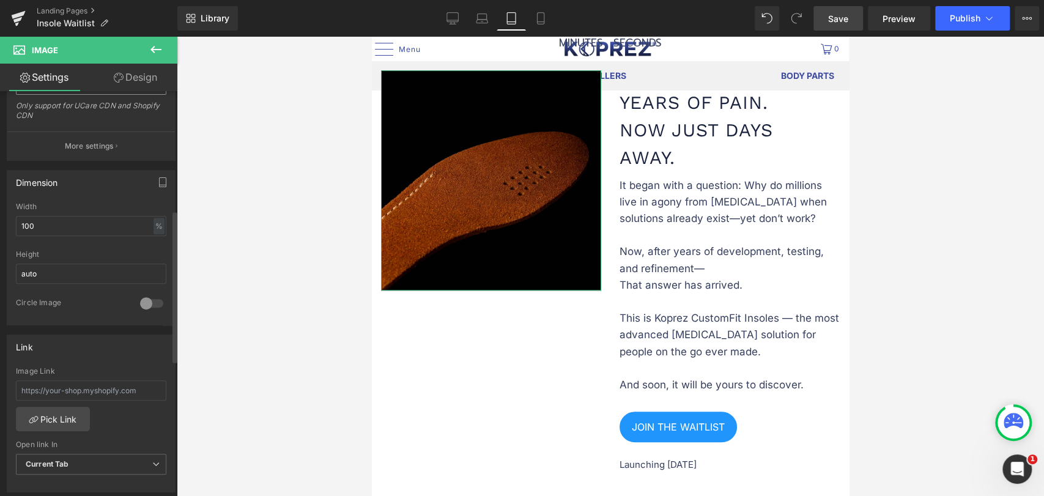
scroll to position [339, 0]
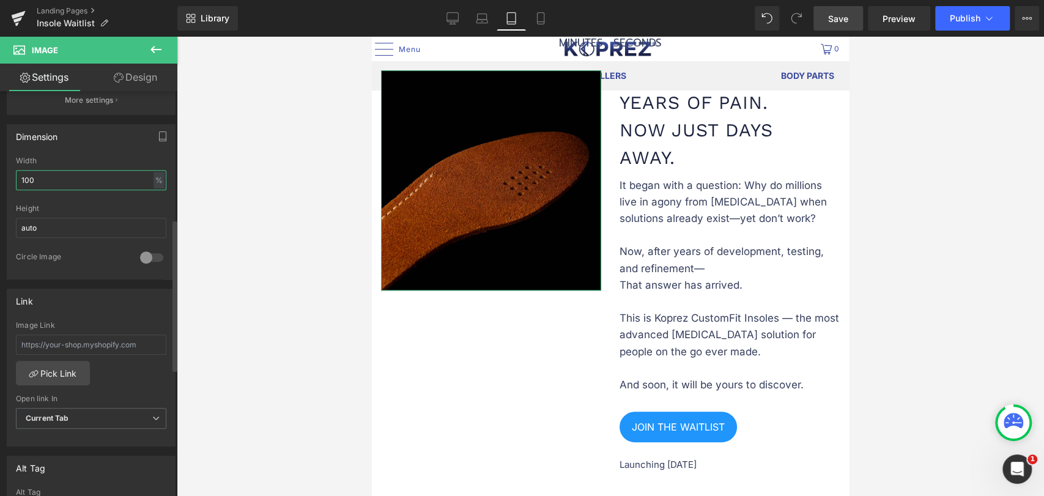
click at [69, 182] on input "100" at bounding box center [91, 180] width 150 height 20
type input "358"
click at [57, 223] on input "auto" at bounding box center [91, 228] width 150 height 20
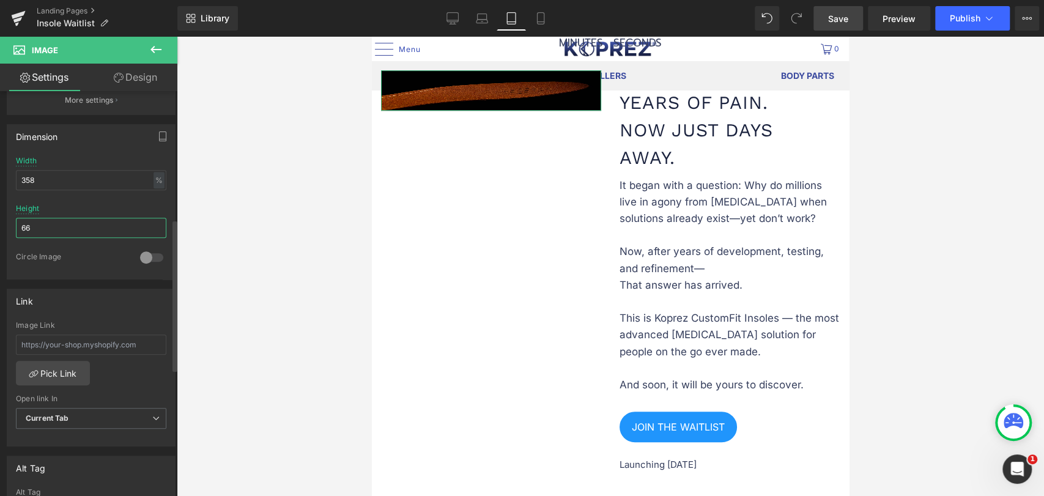
type input "660"
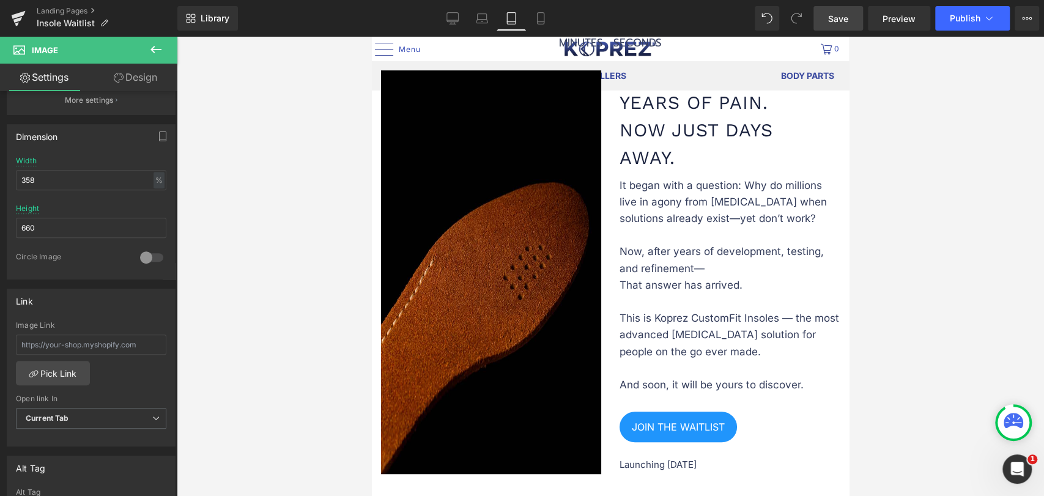
click at [959, 256] on div at bounding box center [610, 266] width 867 height 459
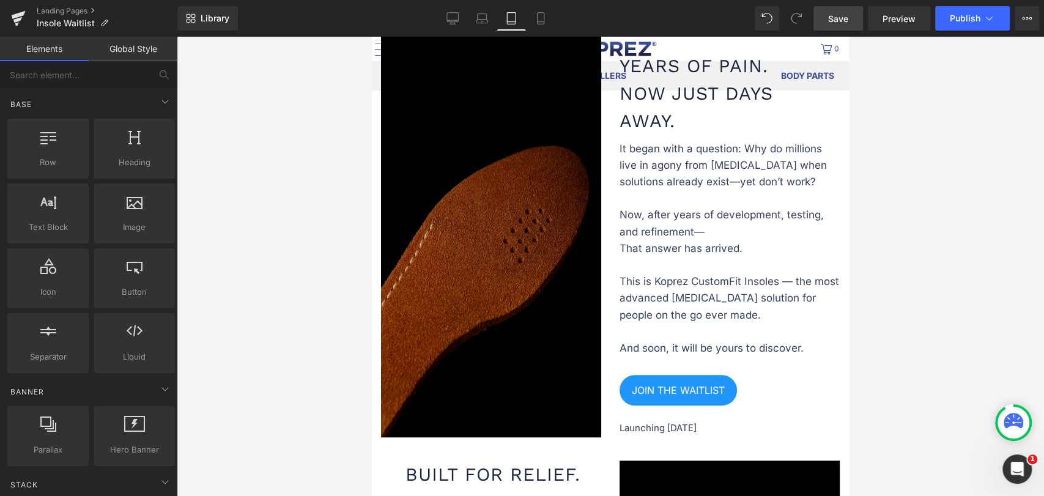
scroll to position [511, 0]
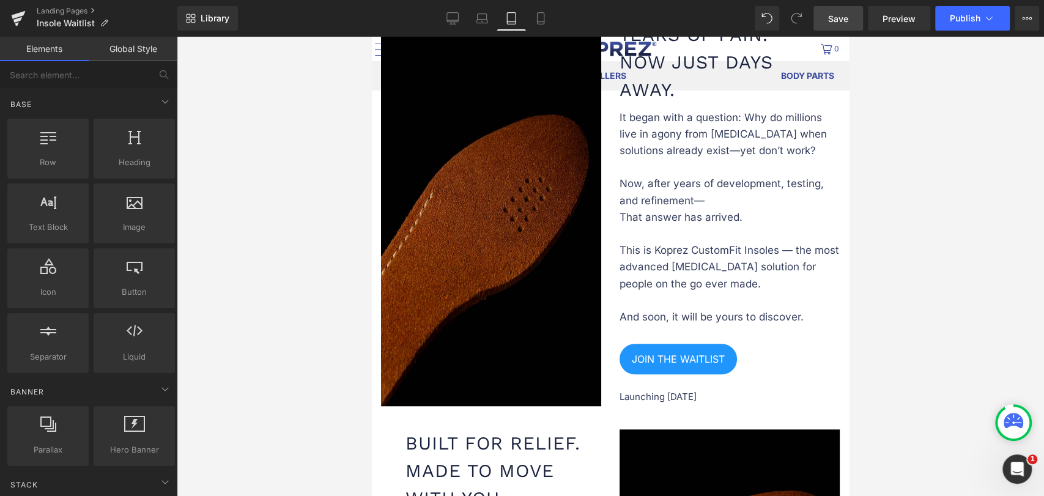
click at [507, 221] on img at bounding box center [491, 204] width 220 height 404
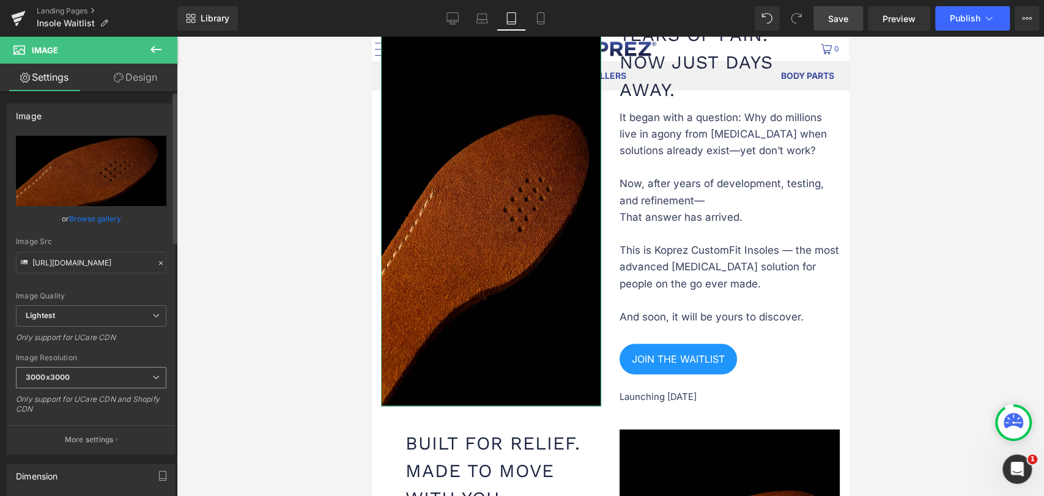
click at [72, 380] on span "3000x3000" at bounding box center [91, 377] width 150 height 21
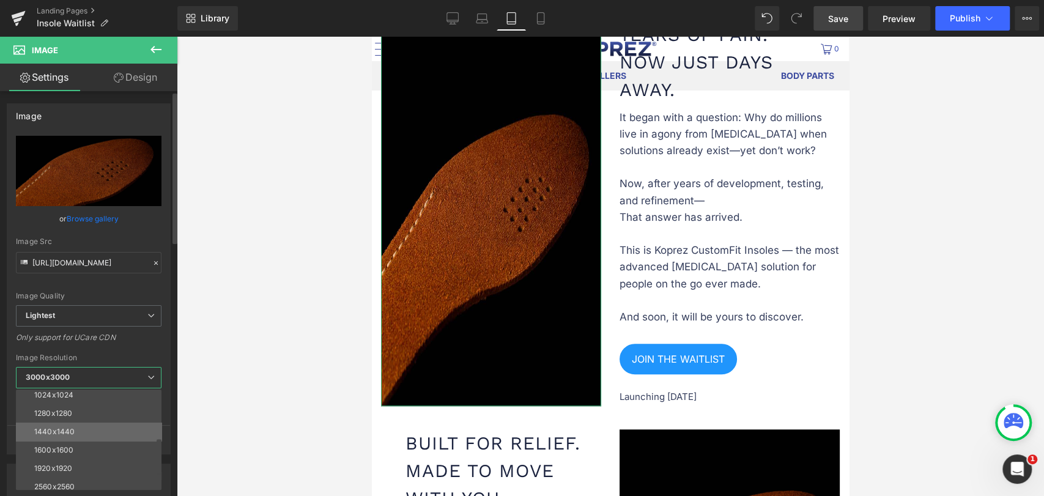
scroll to position [174, 0]
click at [85, 426] on li "1600x1600" at bounding box center [91, 426] width 151 height 18
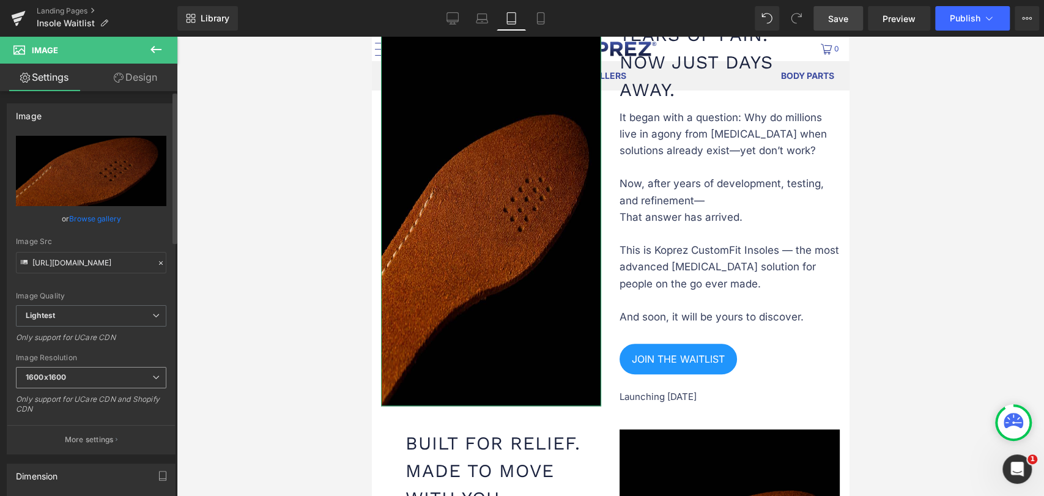
click at [84, 378] on span "1600x1600" at bounding box center [91, 377] width 150 height 21
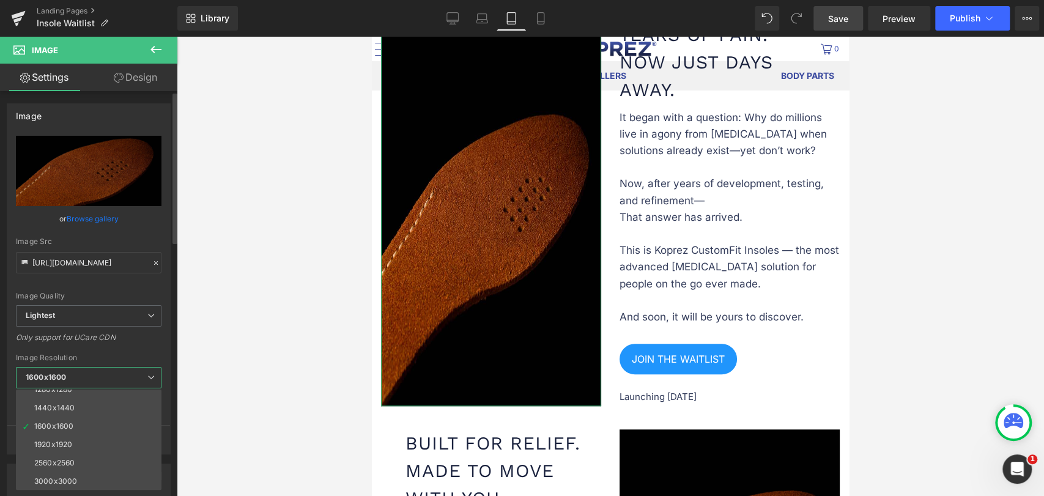
click at [89, 474] on li "3000x3000" at bounding box center [91, 481] width 151 height 18
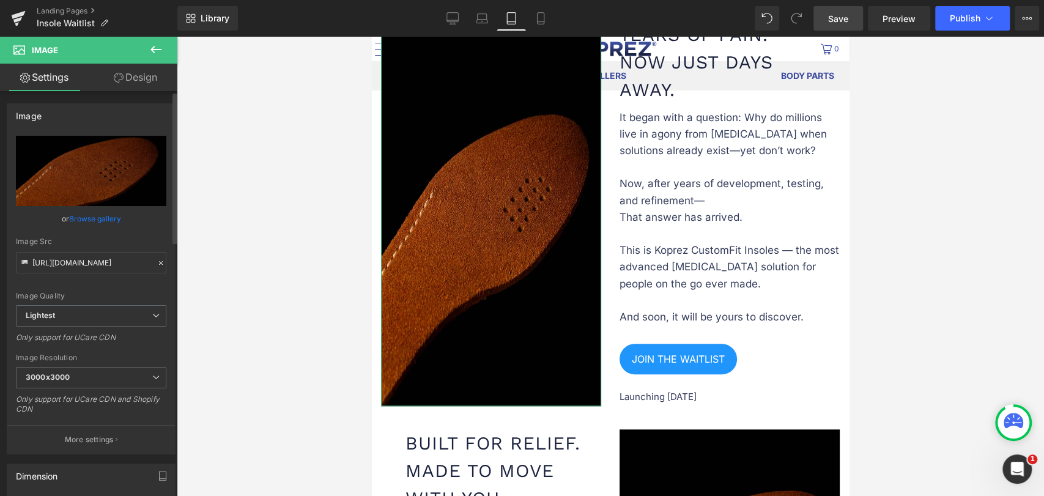
type input "https://ucarecdn.com/adb39789-c505-464d-9856-112b19265a2c/-/format/auto/-/previ…"
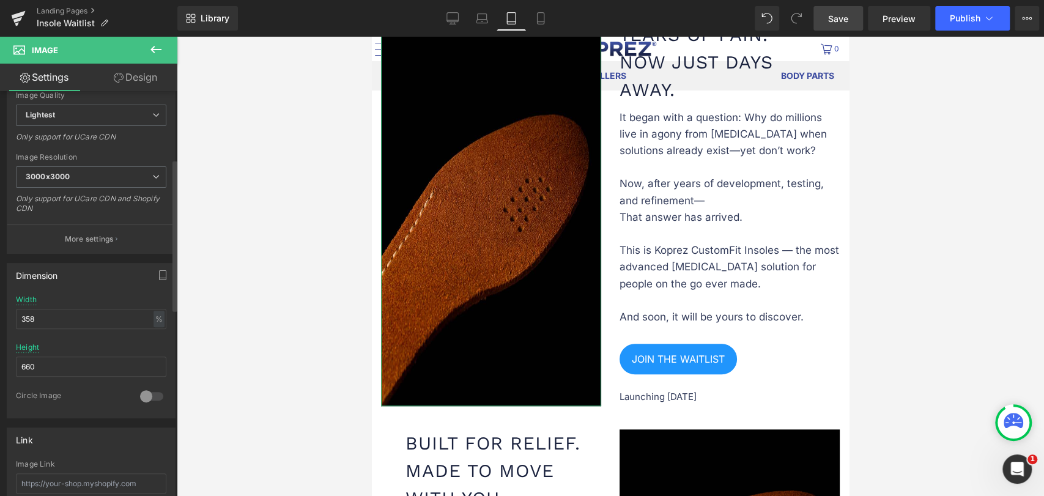
scroll to position [204, 0]
click at [153, 313] on div "%" at bounding box center [158, 316] width 11 height 17
click at [100, 314] on input "358" at bounding box center [91, 316] width 150 height 20
type input "auto"
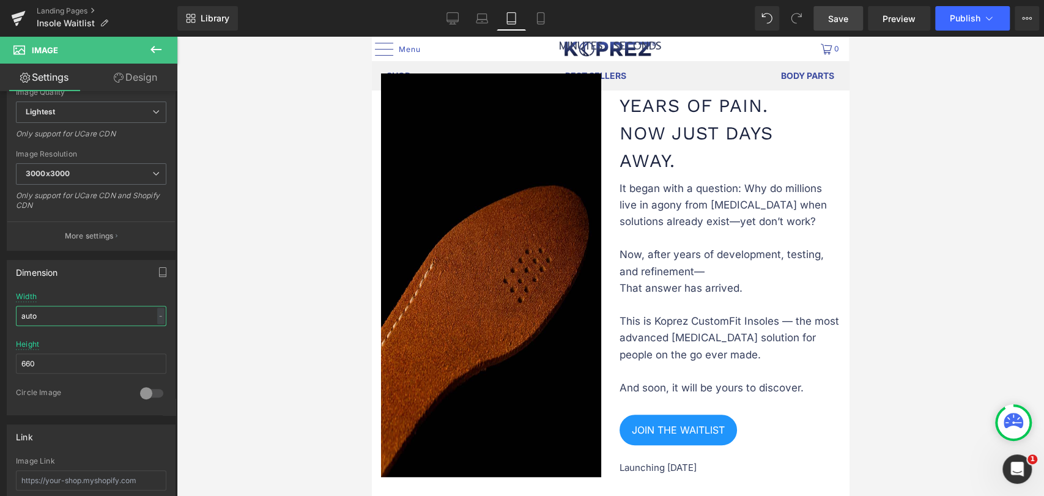
scroll to position [511, 0]
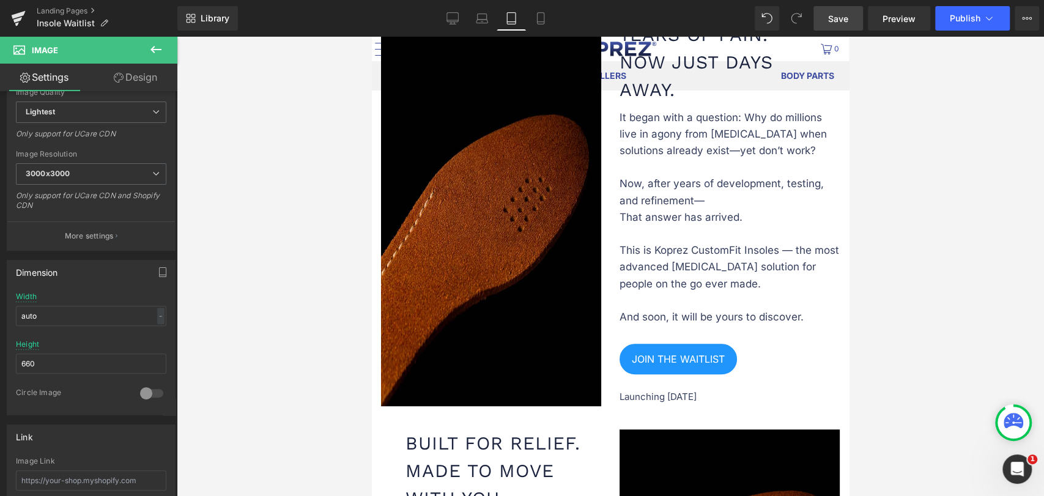
click at [229, 311] on div at bounding box center [610, 266] width 867 height 459
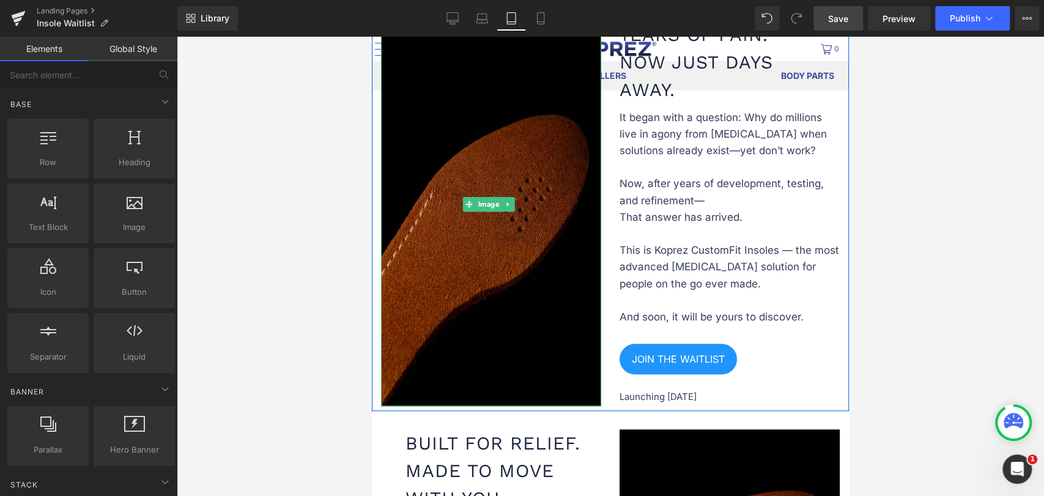
click at [491, 204] on span "Image" at bounding box center [488, 204] width 26 height 15
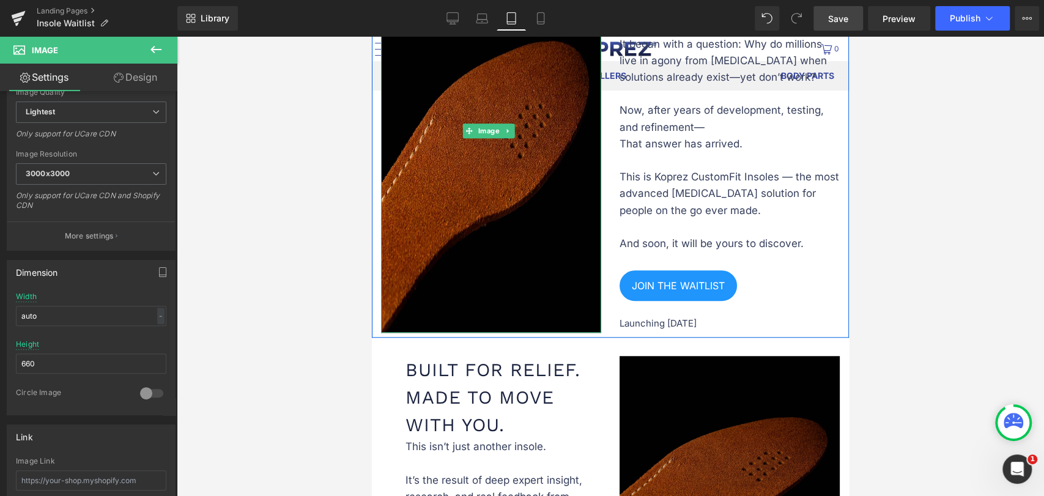
scroll to position [714, 0]
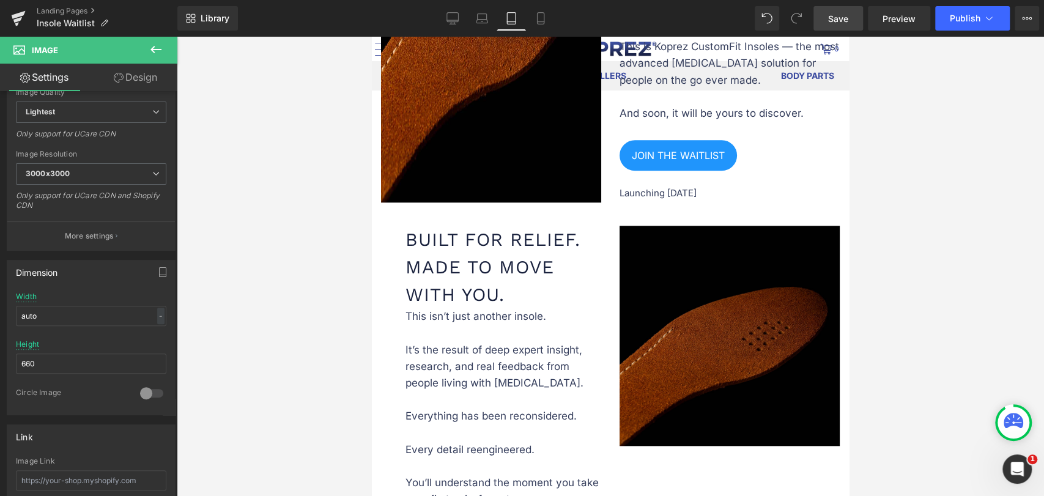
click at [687, 277] on img at bounding box center [729, 336] width 220 height 220
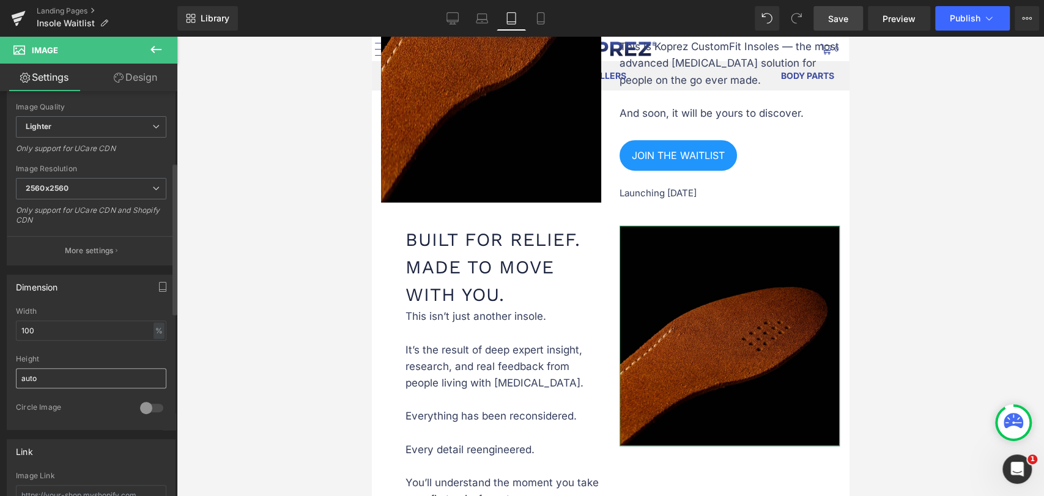
scroll to position [204, 0]
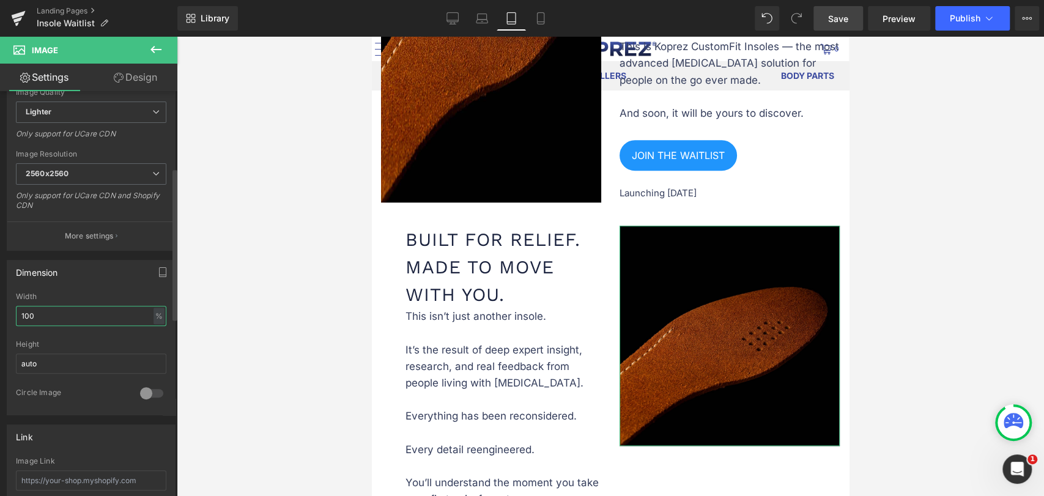
click at [79, 314] on input "100" at bounding box center [91, 316] width 150 height 20
drag, startPoint x: 83, startPoint y: 319, endPoint x: 122, endPoint y: 315, distance: 39.3
click at [16, 320] on input "100" at bounding box center [91, 316] width 150 height 20
click at [163, 313] on div "100% Width 100 % % px auto Height auto 0 Circle Image" at bounding box center [91, 353] width 168 height 122
click at [153, 313] on div "%" at bounding box center [158, 316] width 11 height 17
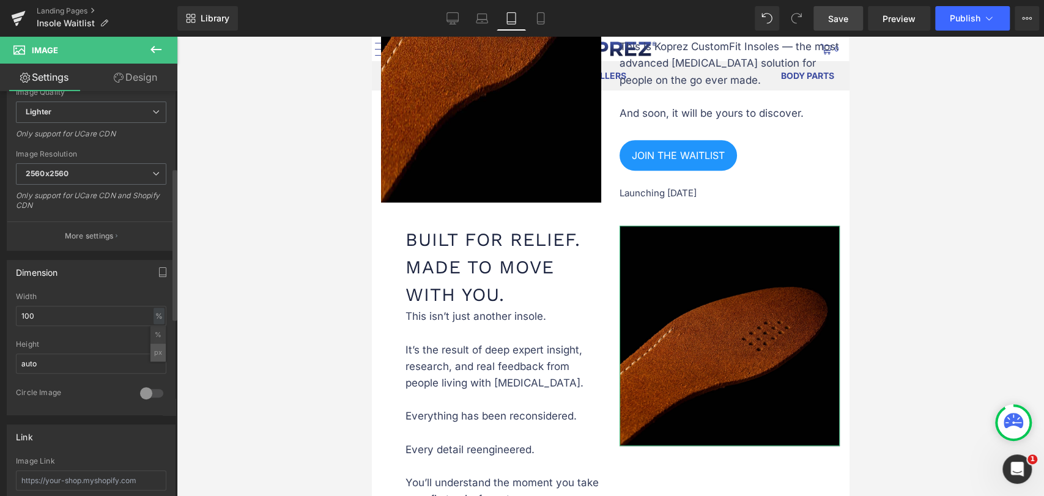
click at [152, 354] on li "px" at bounding box center [157, 353] width 15 height 18
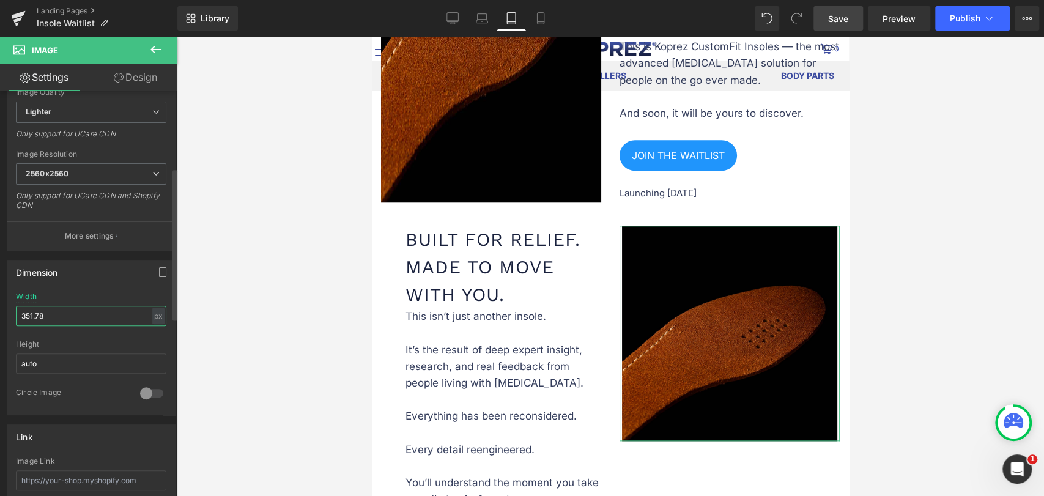
click at [90, 316] on input "351.78" at bounding box center [91, 316] width 150 height 20
click at [90, 315] on input "351.78" at bounding box center [91, 316] width 150 height 20
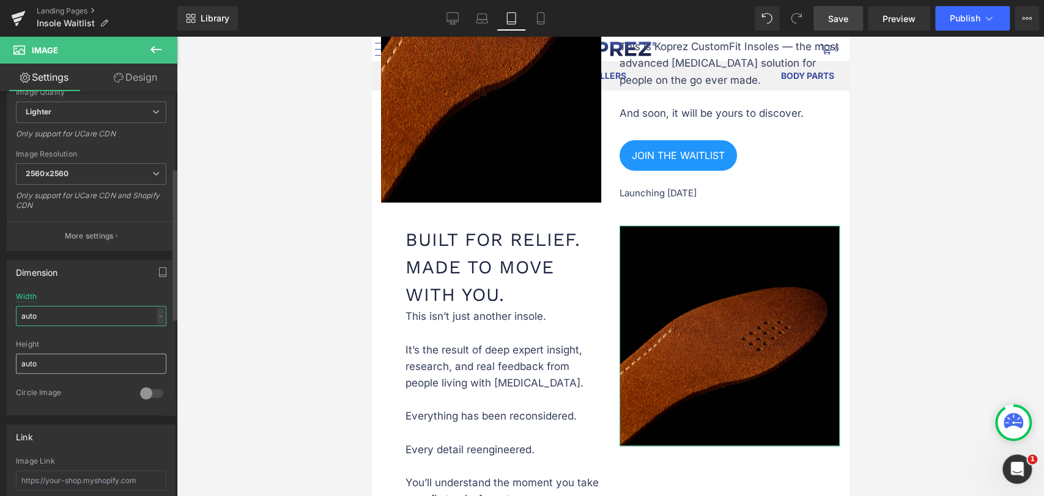
type input "auto"
click at [48, 370] on input "auto" at bounding box center [91, 363] width 150 height 20
drag, startPoint x: 50, startPoint y: 368, endPoint x: 9, endPoint y: 368, distance: 41.0
click at [9, 368] on div "auto Width auto - % px auto Height auto 0 Circle Image" at bounding box center [91, 353] width 168 height 122
type input "660"
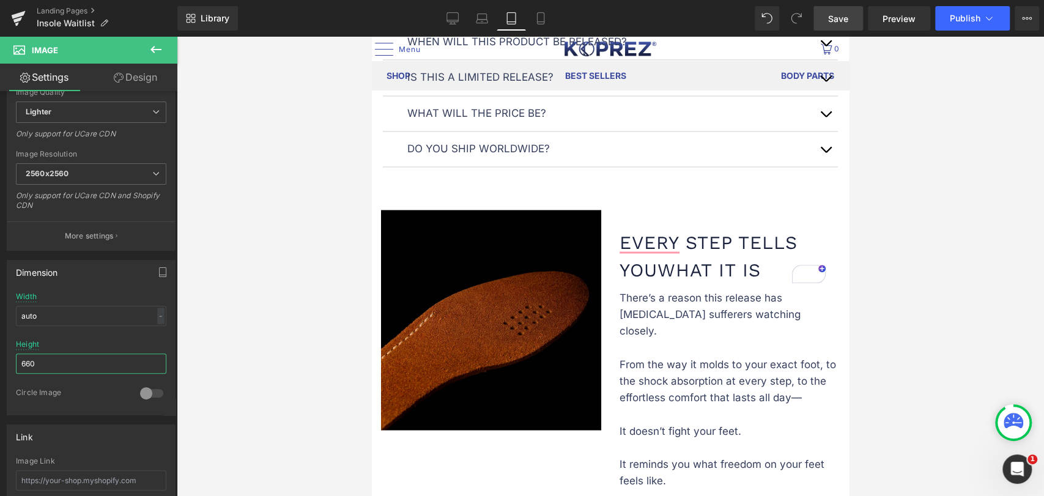
scroll to position [1462, 0]
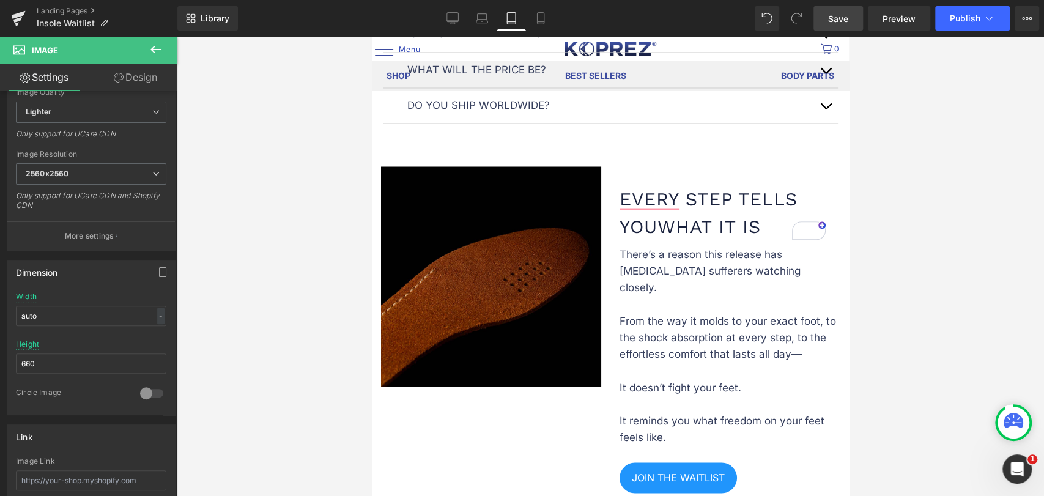
click at [476, 254] on img at bounding box center [491, 276] width 220 height 220
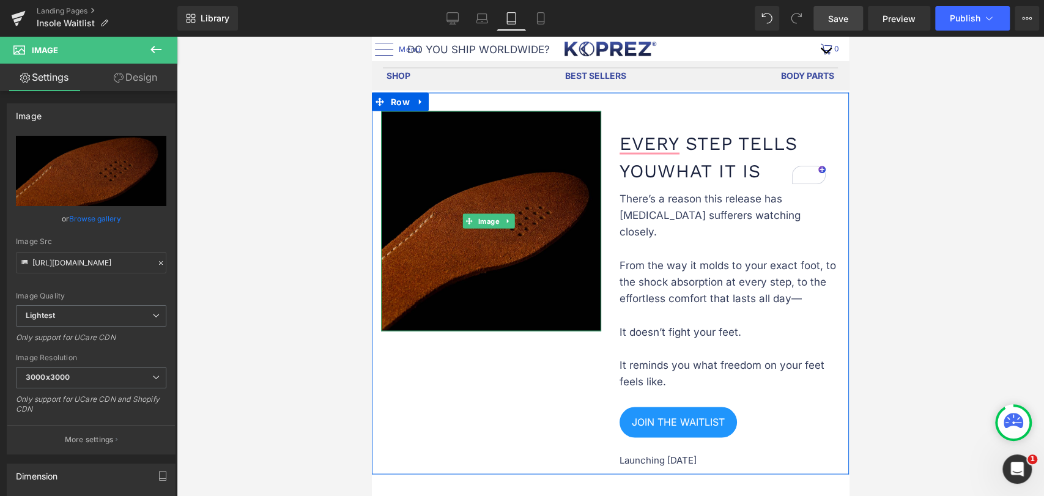
scroll to position [1530, 0]
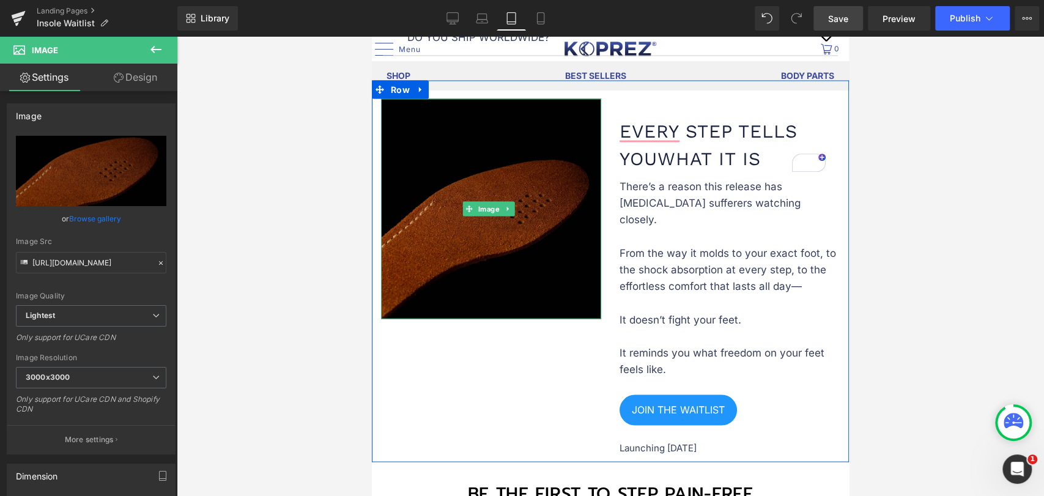
click at [427, 231] on img at bounding box center [491, 208] width 220 height 220
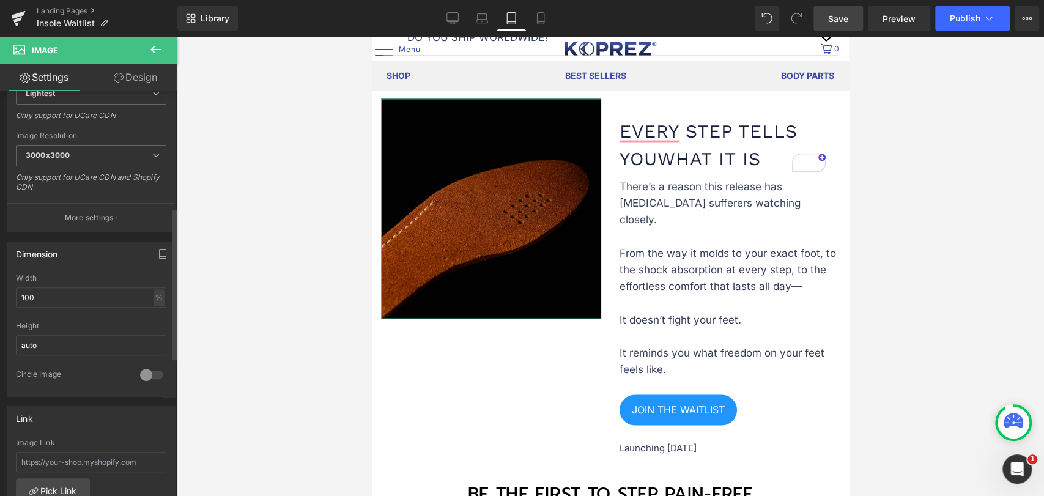
scroll to position [339, 0]
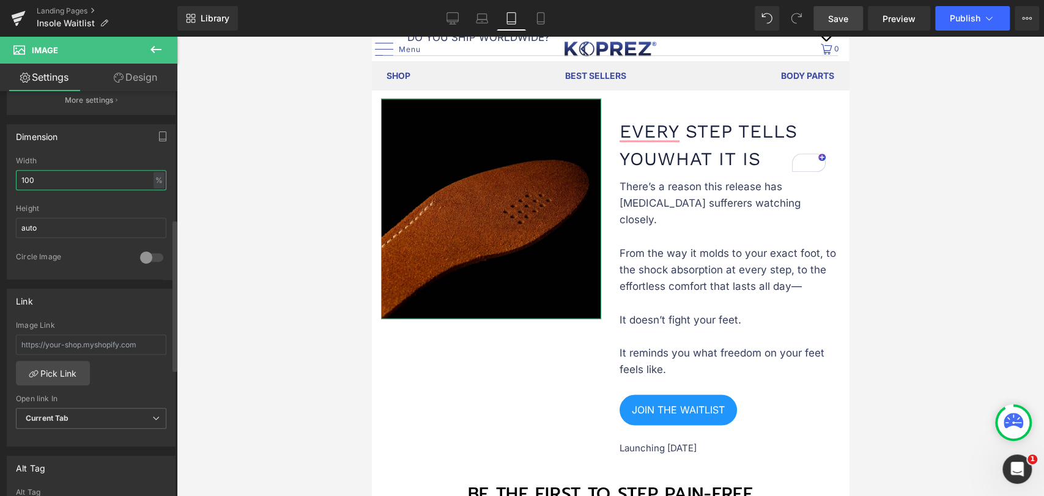
click at [57, 183] on input "100" at bounding box center [91, 180] width 150 height 20
click at [78, 227] on input "auto" at bounding box center [91, 228] width 150 height 20
drag, startPoint x: 64, startPoint y: 227, endPoint x: 0, endPoint y: 229, distance: 63.6
click at [0, 229] on div "Dimension 100% Width 100 % % px auto Height auto 0 Circle Image" at bounding box center [91, 197] width 183 height 164
click at [88, 181] on input "100" at bounding box center [91, 180] width 150 height 20
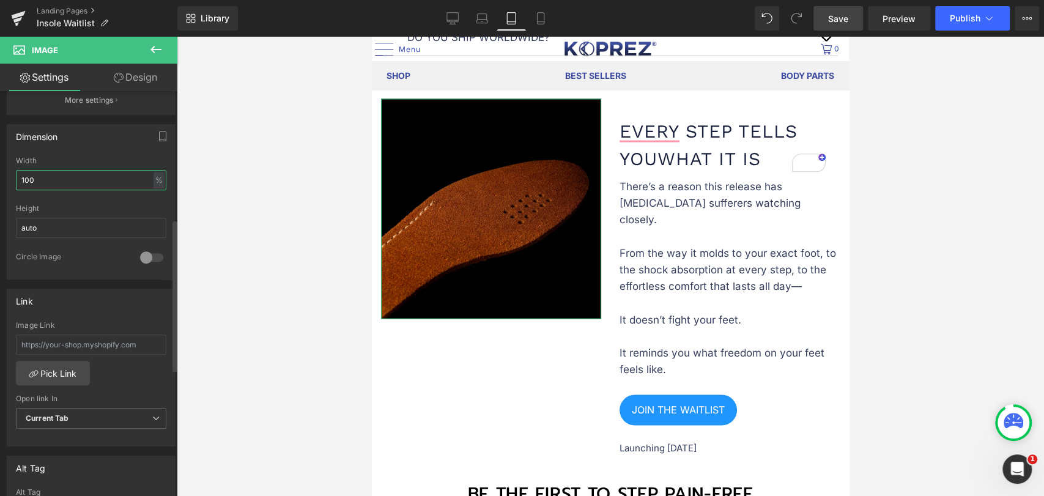
paste input "auto"
type input "auto"
click at [73, 229] on input "auto" at bounding box center [91, 228] width 150 height 20
type input "660"
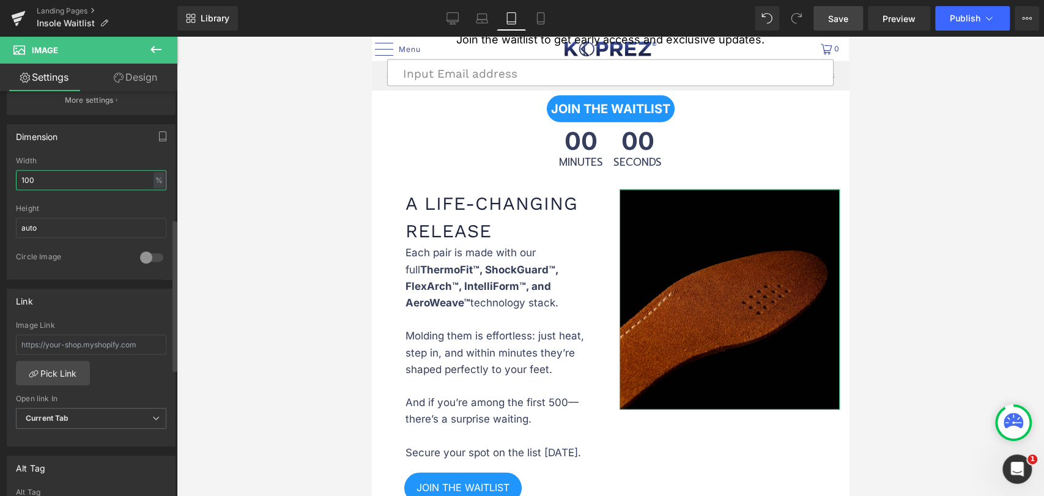
click at [71, 172] on input "100" at bounding box center [91, 180] width 150 height 20
paste input "auto"
type input "auto"
click at [67, 234] on input "auto" at bounding box center [91, 228] width 150 height 20
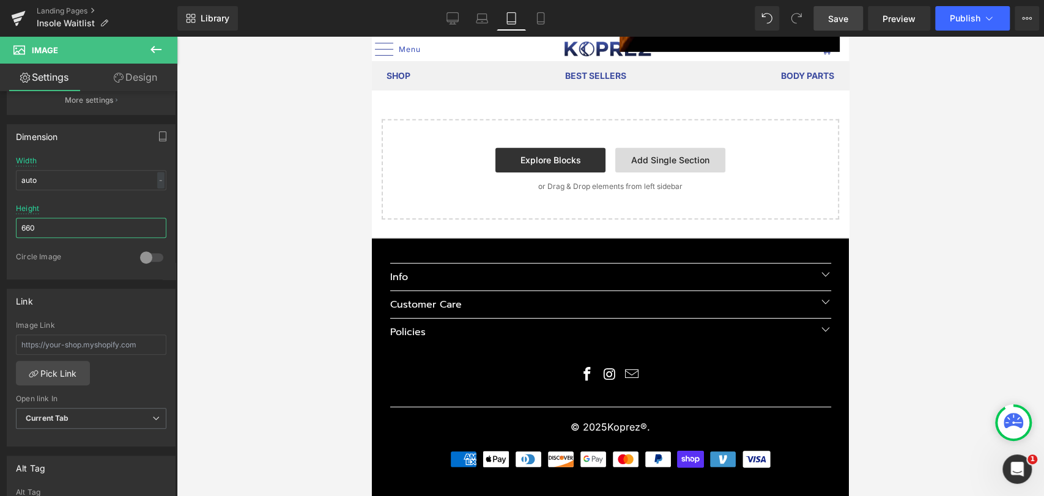
scroll to position [2275, 0]
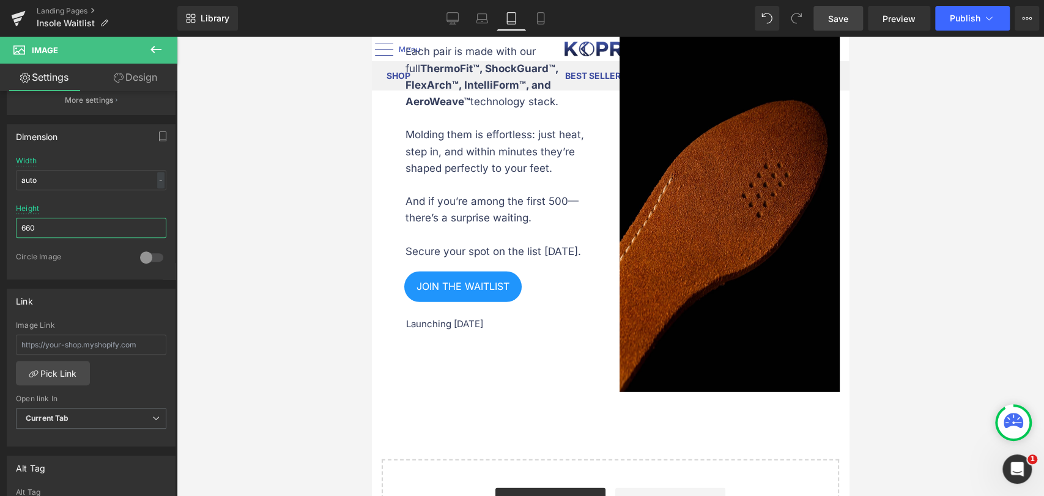
type input "660"
click at [830, 19] on span "Save" at bounding box center [838, 18] width 20 height 13
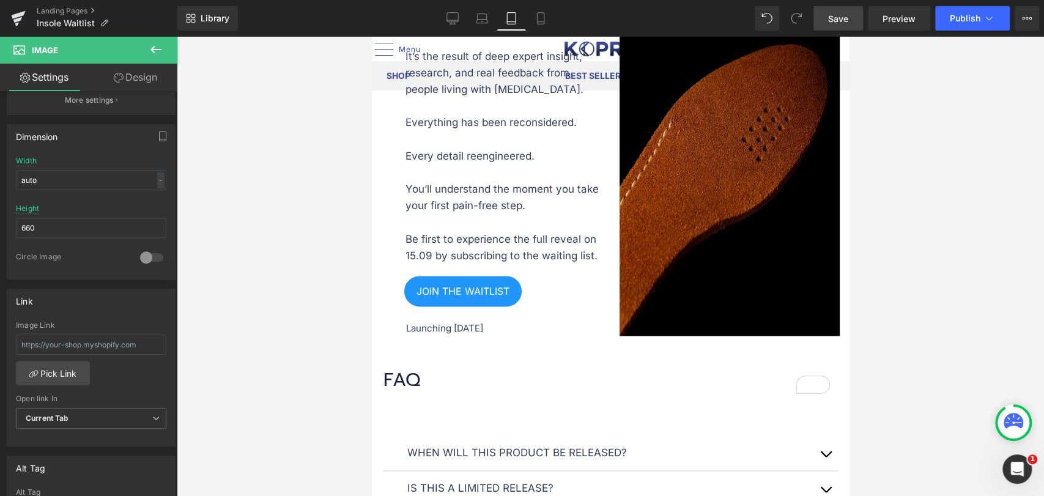
scroll to position [1120, 0]
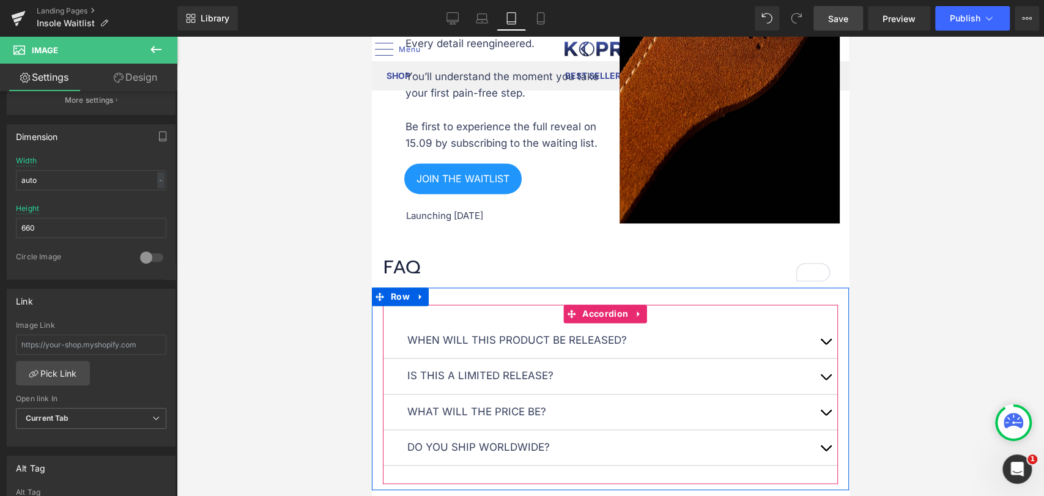
click at [524, 311] on div "When will this product be released? Text Block The launch date is 15.09.2025 at…" at bounding box center [610, 393] width 455 height 179
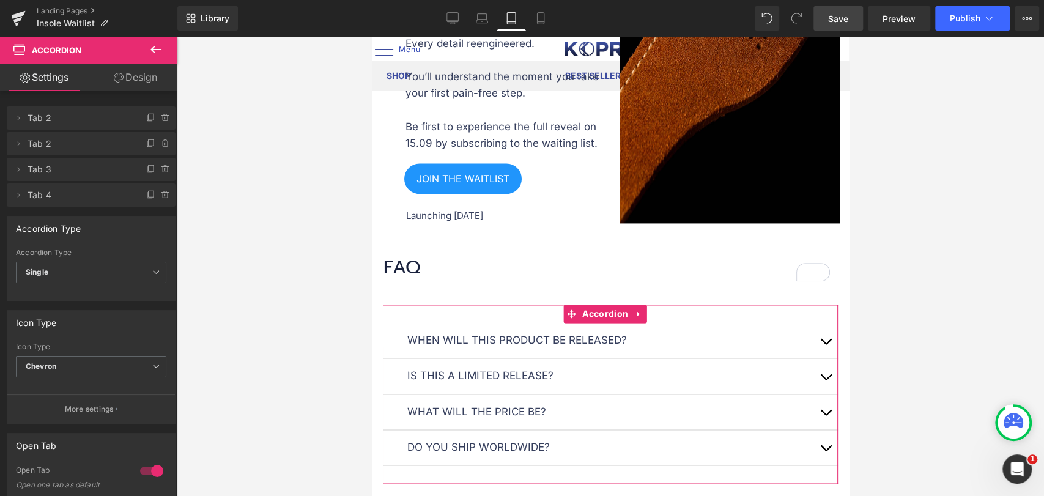
click at [122, 65] on link "Design" at bounding box center [135, 78] width 89 height 28
click at [0, 0] on div "Spacing Margin Padding" at bounding box center [0, 0] width 0 height 0
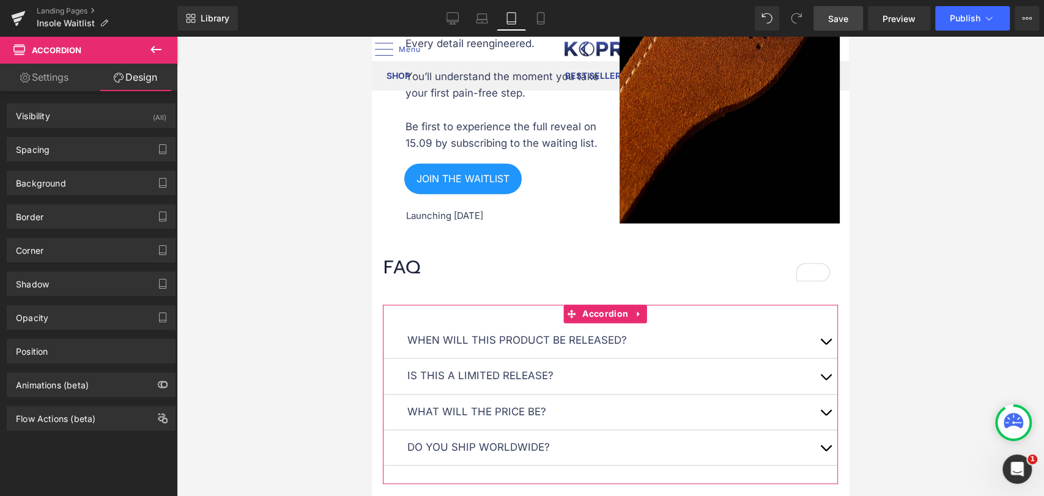
type input "0"
type input "3"
type input "0"
type input "3"
type input "30"
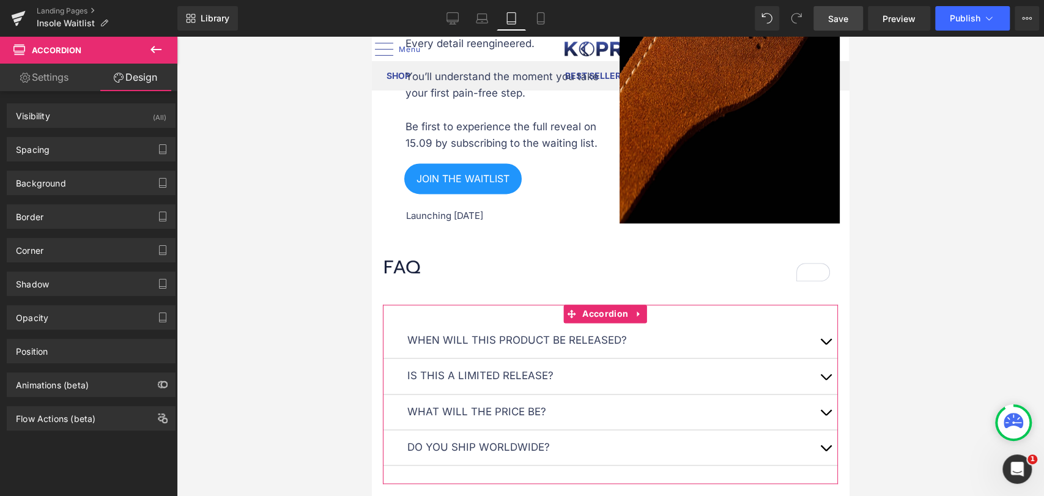
type input "0"
type input "30"
type input "0"
click at [64, 144] on div "Spacing" at bounding box center [91, 149] width 168 height 23
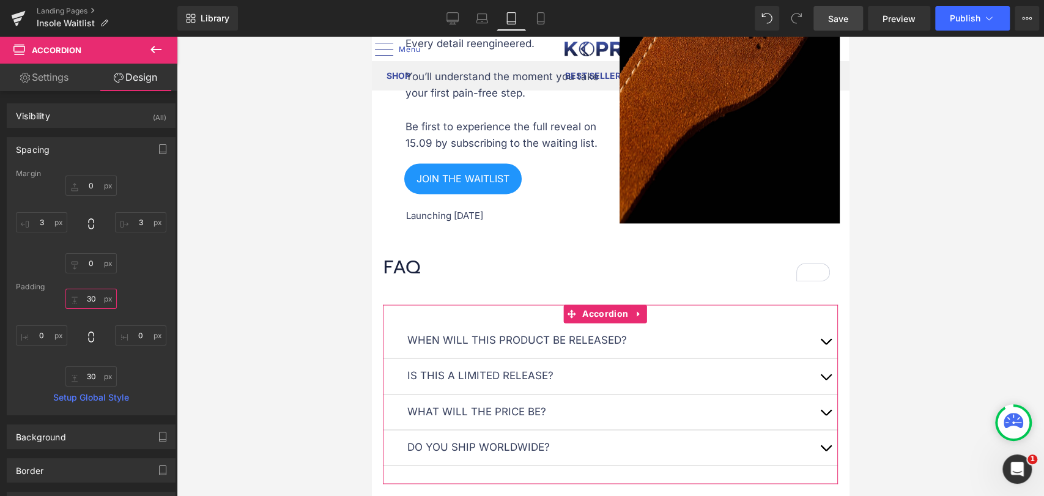
click at [94, 301] on input "30" at bounding box center [90, 299] width 51 height 20
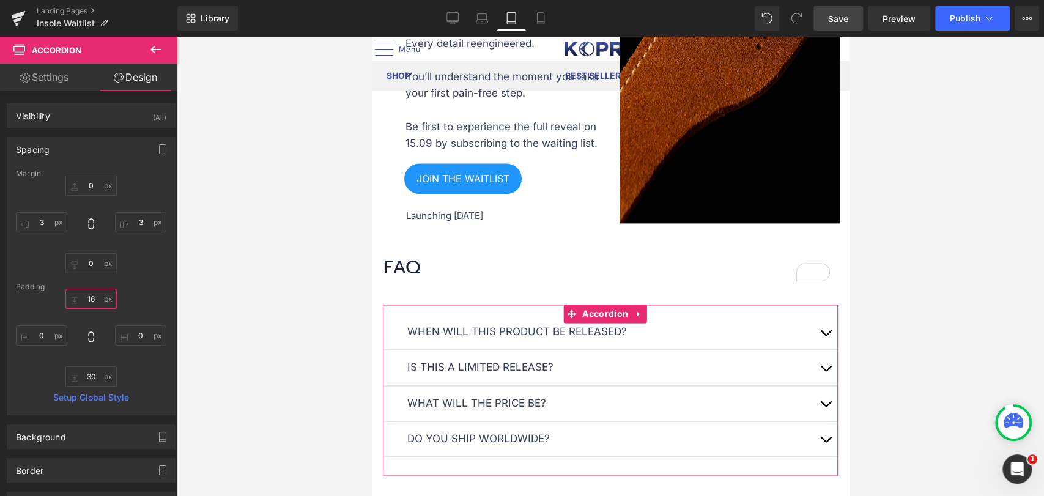
click at [93, 299] on input "16" at bounding box center [90, 299] width 51 height 20
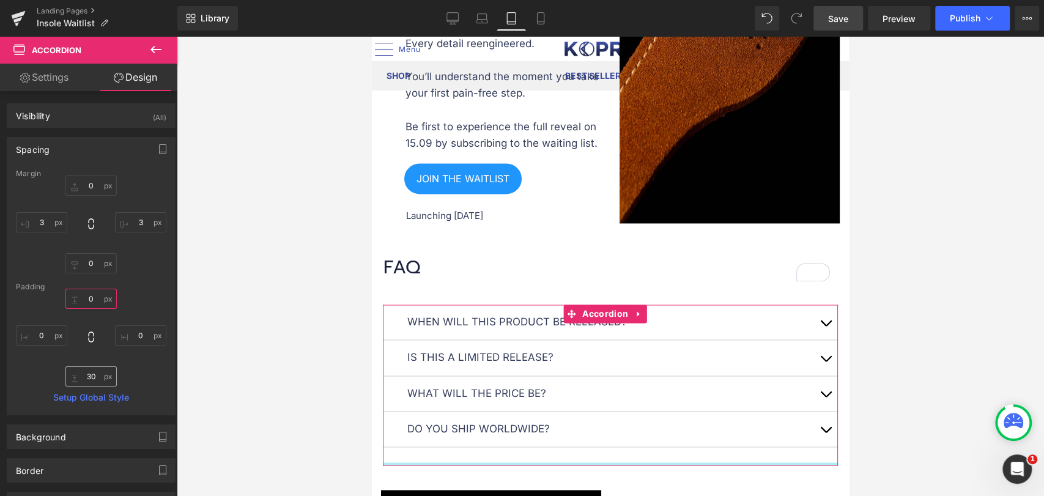
type input "0"
click at [88, 378] on input "30" at bounding box center [90, 376] width 51 height 20
click at [88, 377] on input "30" at bounding box center [90, 376] width 51 height 20
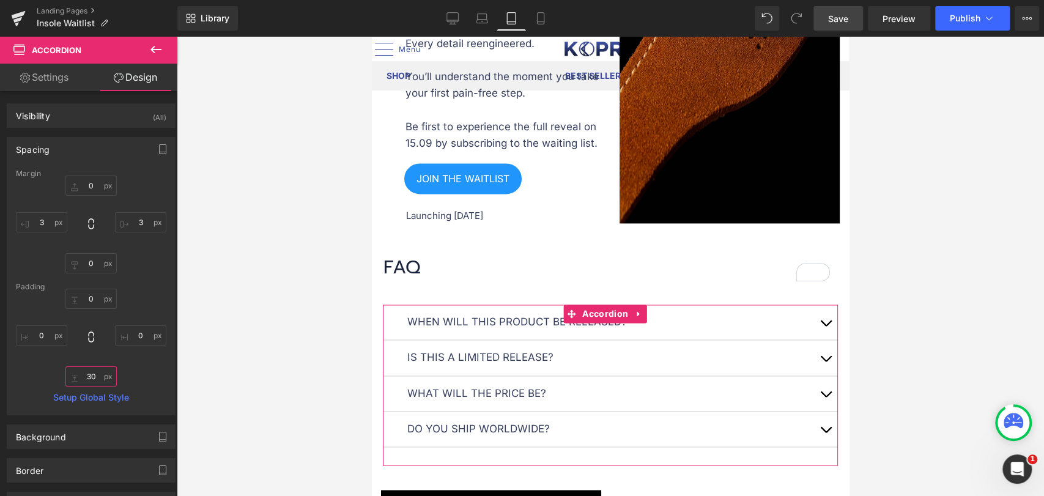
type input "00"
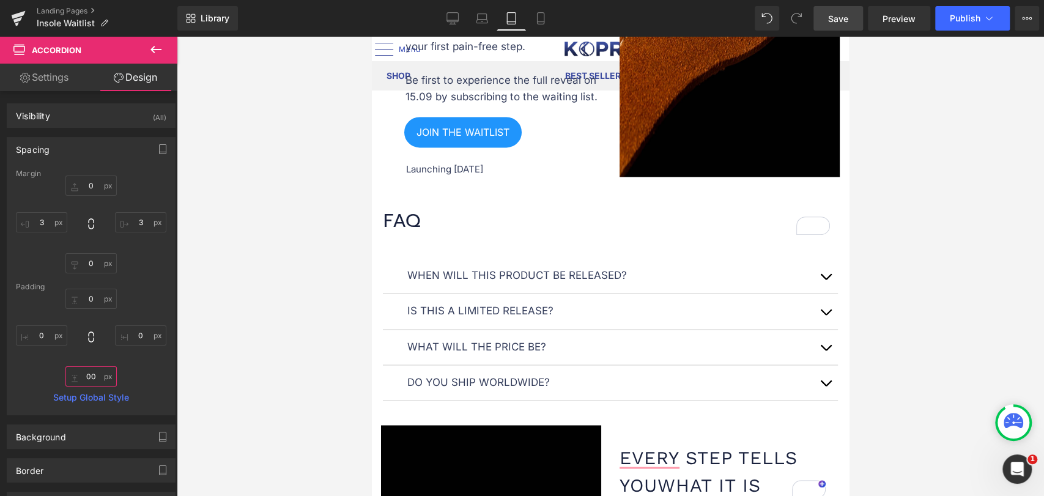
scroll to position [1188, 0]
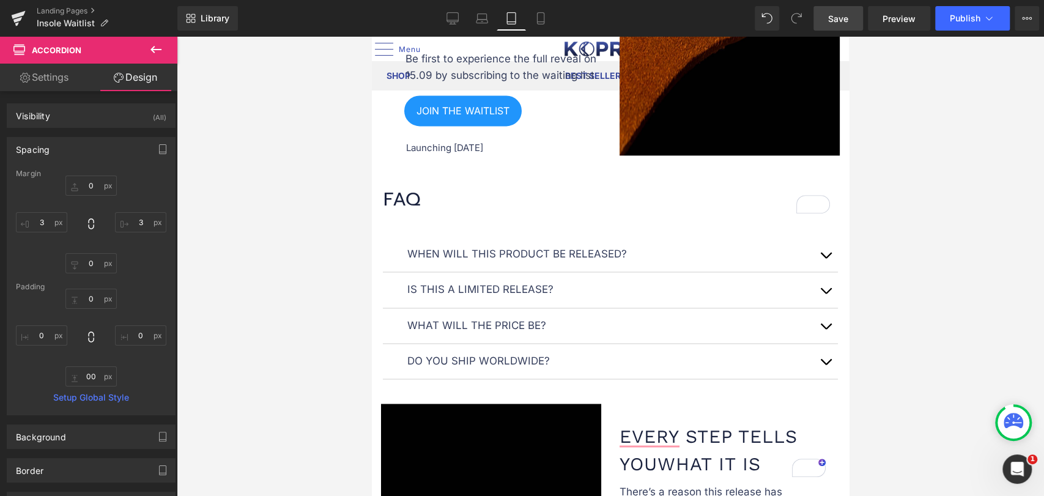
click at [877, 306] on div at bounding box center [610, 266] width 867 height 459
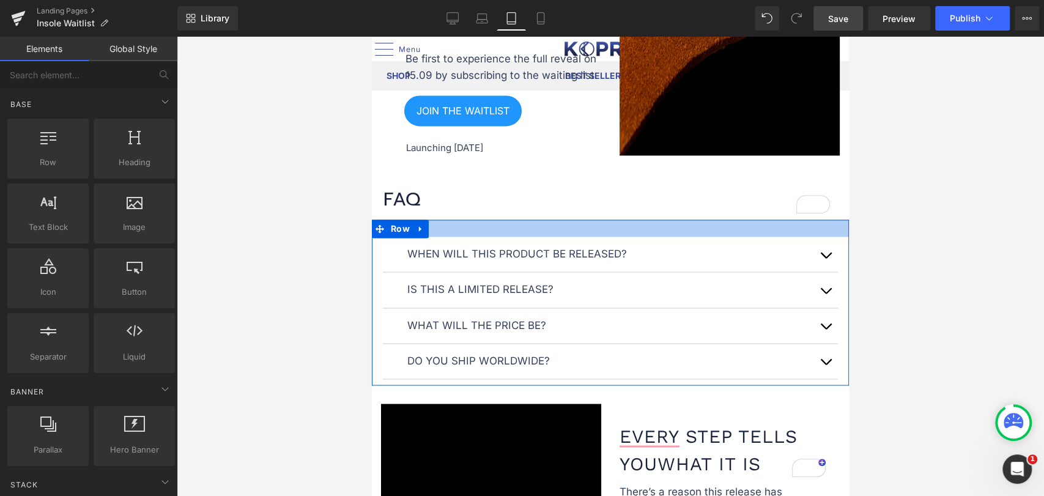
click at [531, 227] on div at bounding box center [610, 228] width 477 height 17
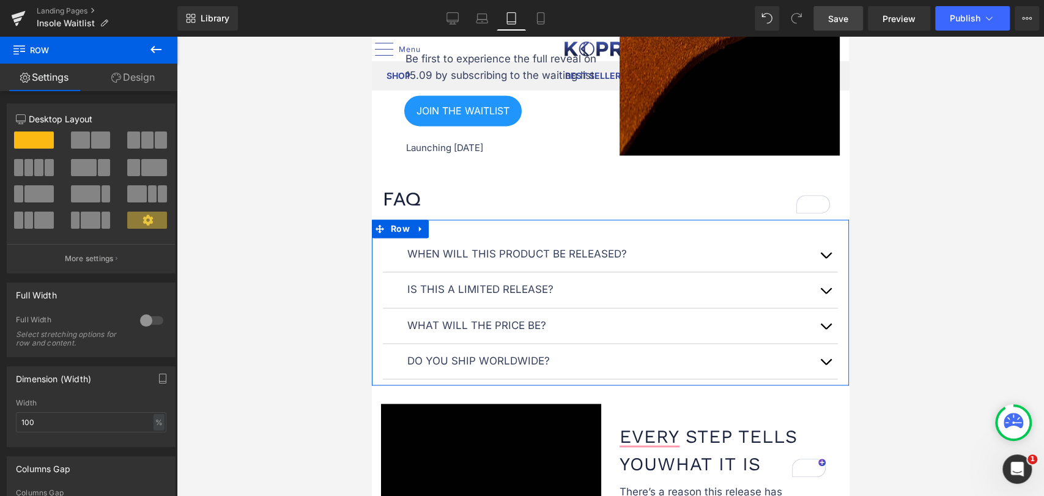
click at [139, 75] on link "Design" at bounding box center [133, 78] width 89 height 28
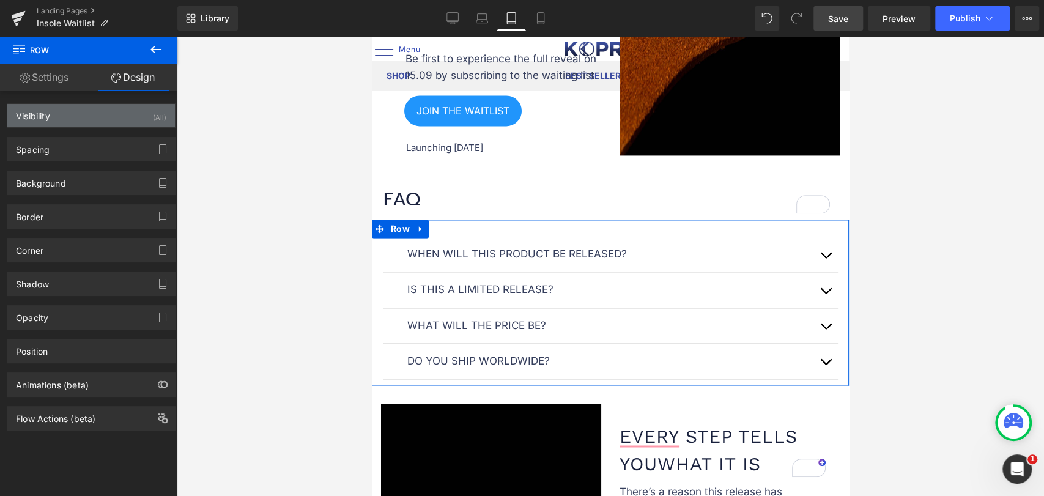
type input "0"
type input "28"
type input "0"
type input "10"
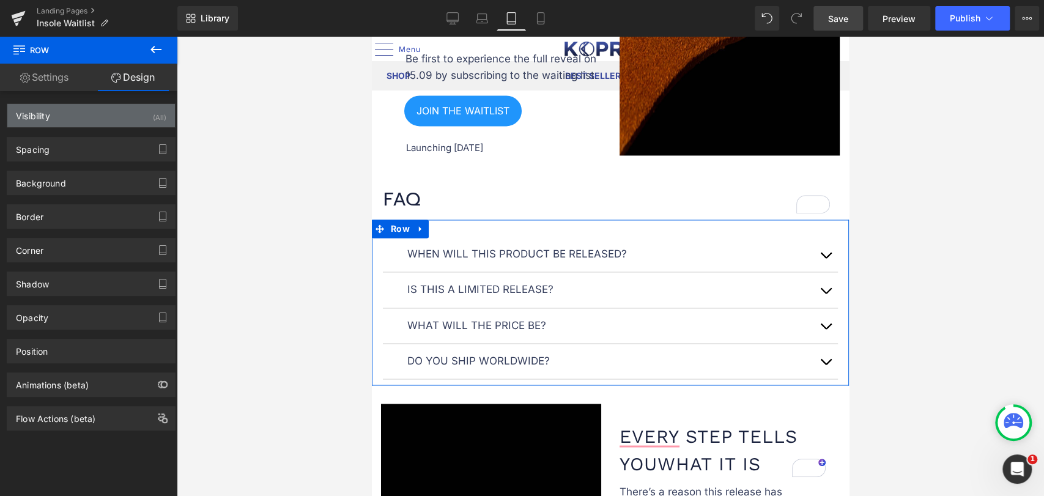
type input "0"
click at [89, 111] on div "Visibility (All)" at bounding box center [91, 115] width 168 height 23
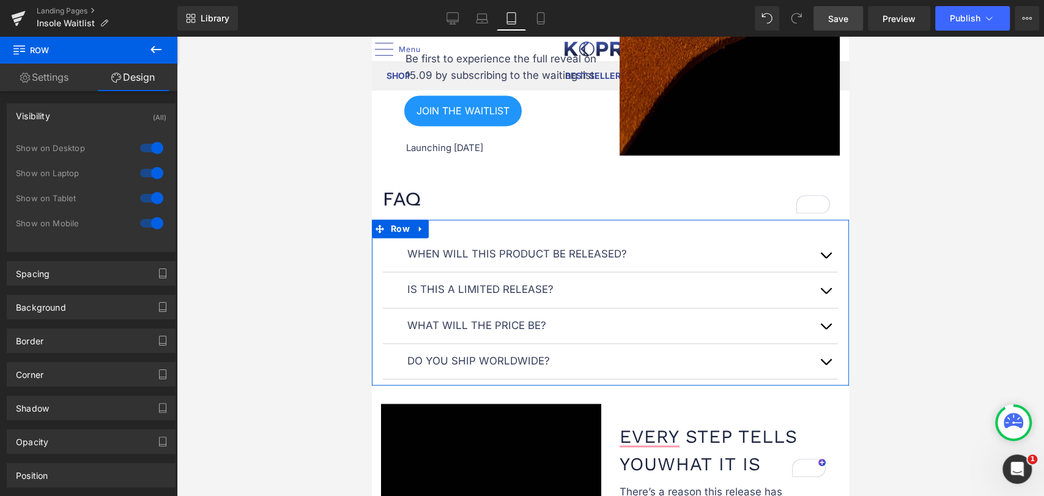
click at [78, 119] on div "Visibility (All)" at bounding box center [91, 115] width 168 height 23
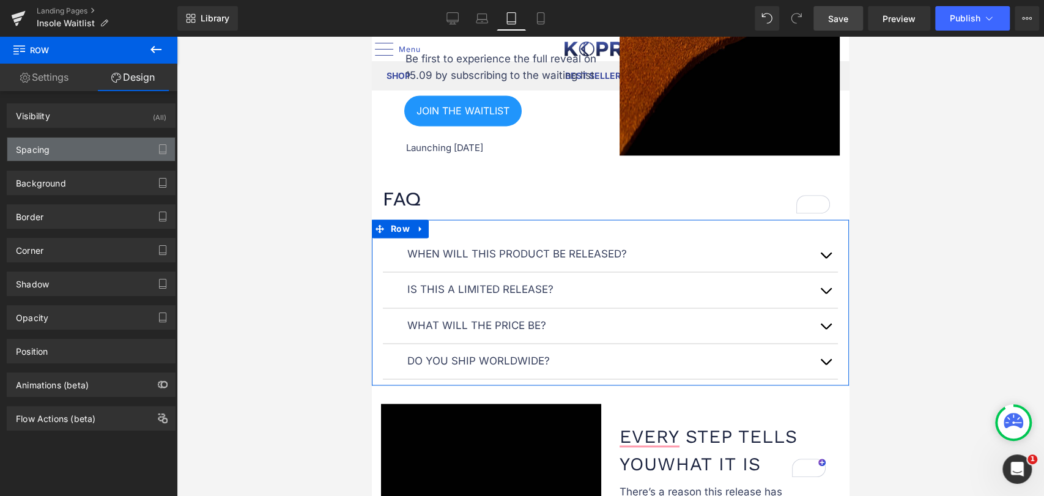
click at [79, 148] on div "Spacing" at bounding box center [91, 149] width 168 height 23
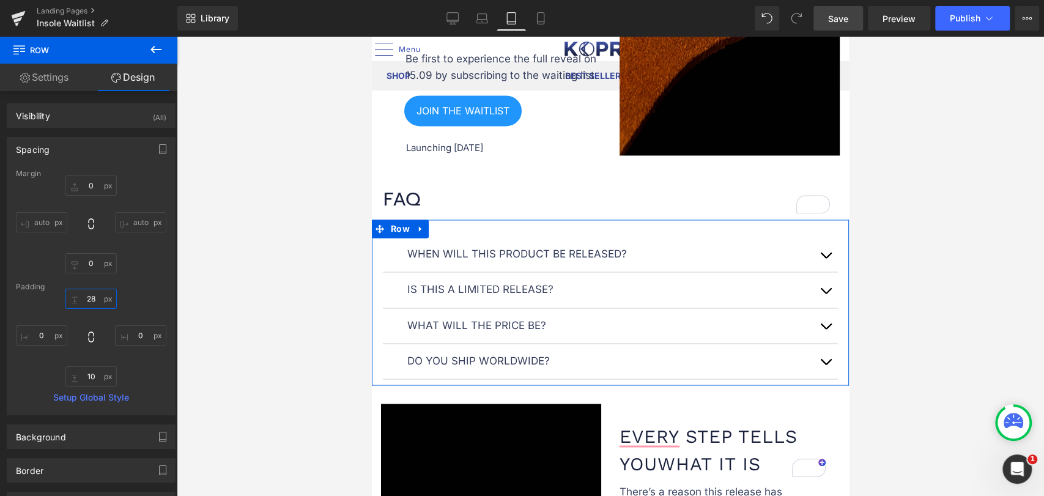
click at [90, 295] on input "28" at bounding box center [90, 299] width 51 height 20
click at [89, 304] on input "28" at bounding box center [90, 299] width 51 height 20
type input "0"
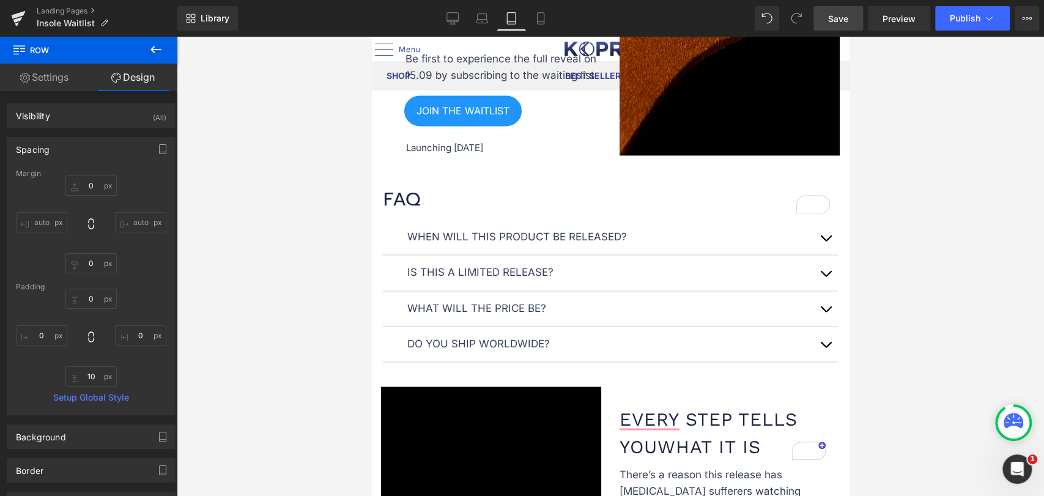
click at [880, 262] on div at bounding box center [610, 266] width 867 height 459
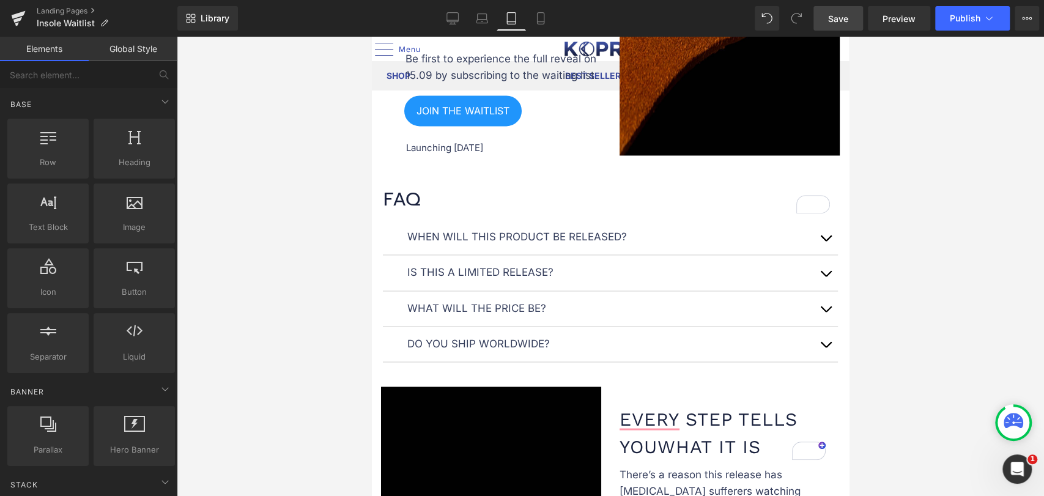
click at [918, 224] on div at bounding box center [610, 266] width 867 height 459
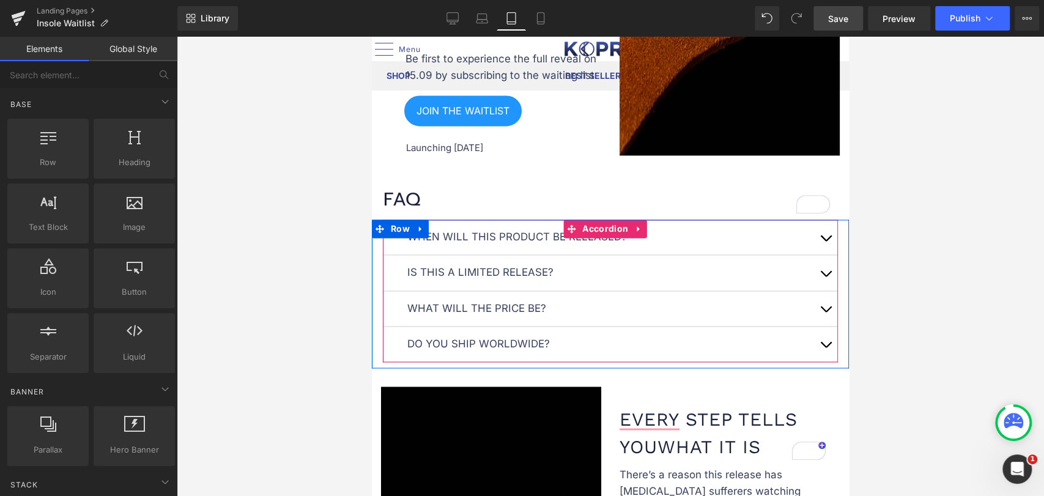
click at [712, 351] on div "Do you ship worldwide? Text Block" at bounding box center [610, 344] width 455 height 35
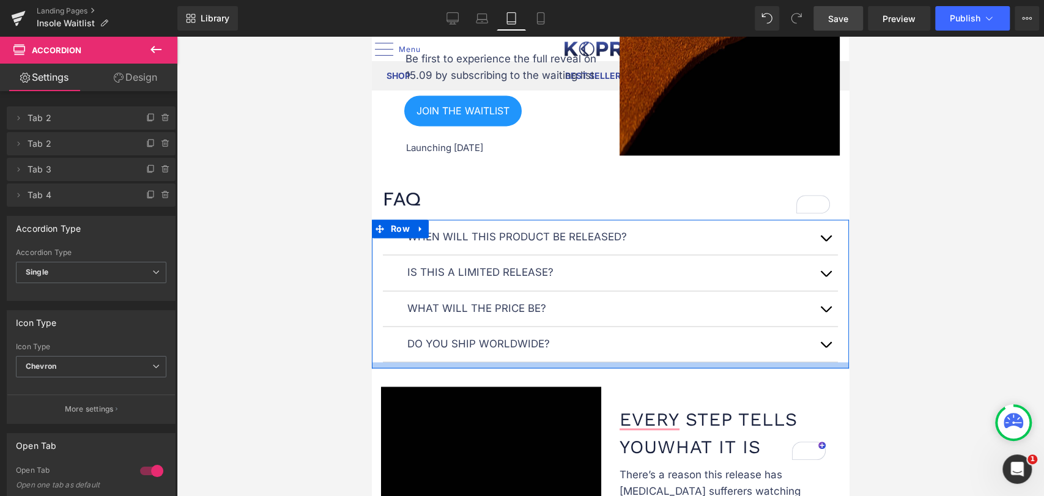
click at [698, 362] on div at bounding box center [610, 365] width 477 height 6
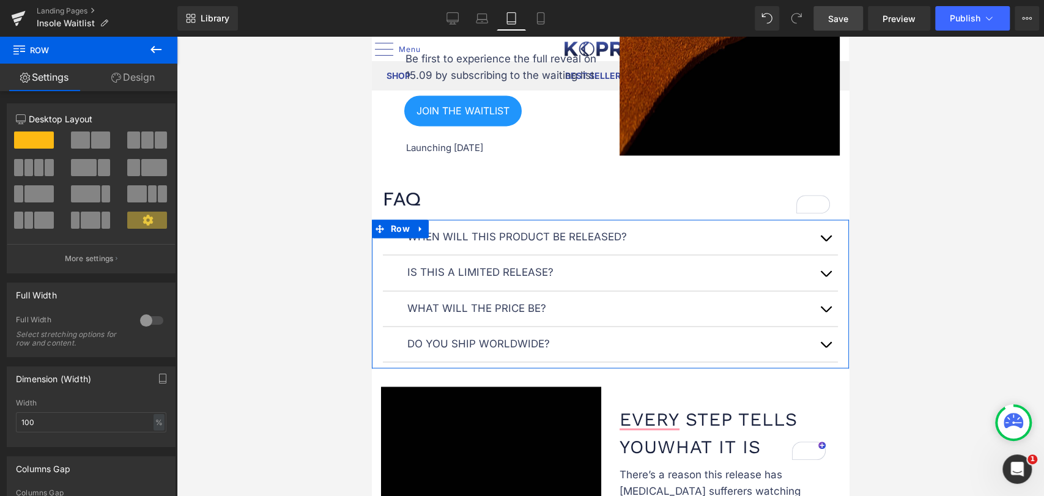
click at [152, 79] on link "Design" at bounding box center [133, 78] width 89 height 28
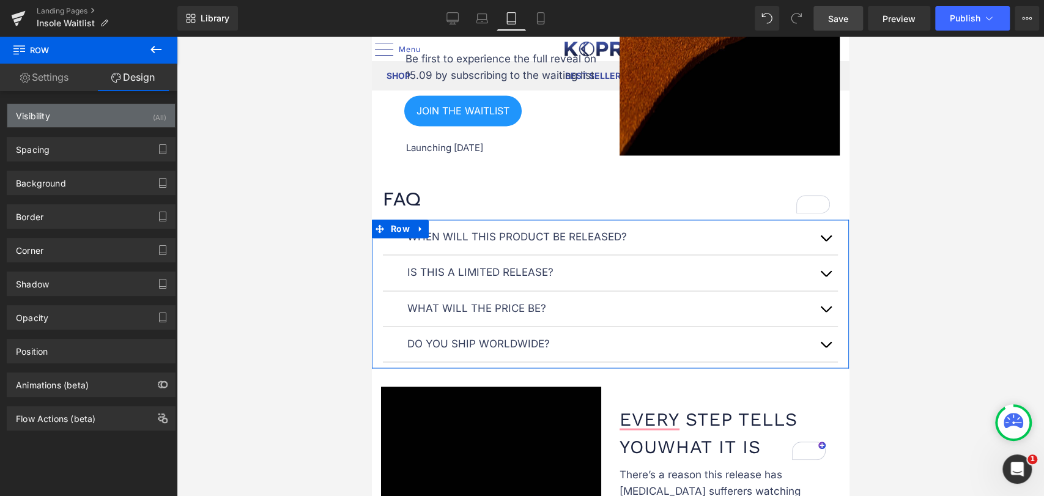
type input "0"
type input "10"
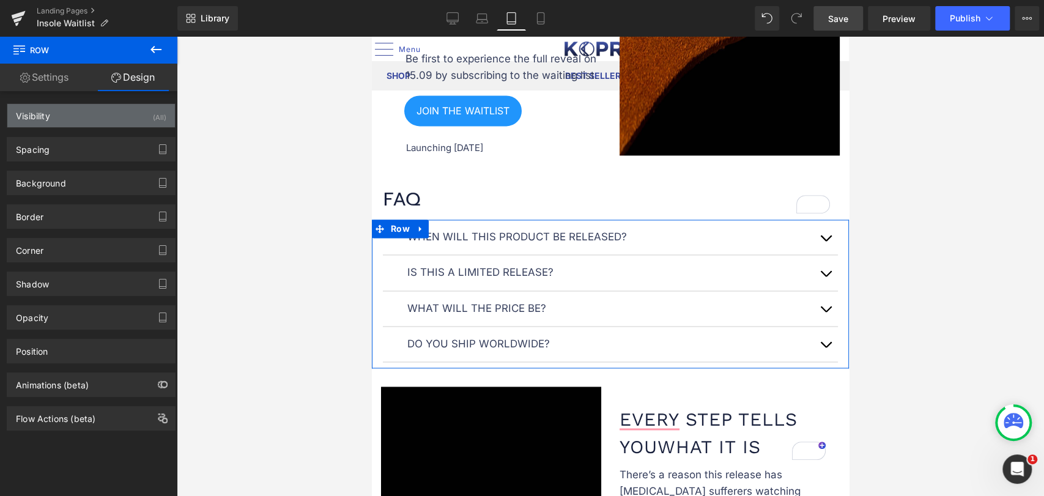
type input "0"
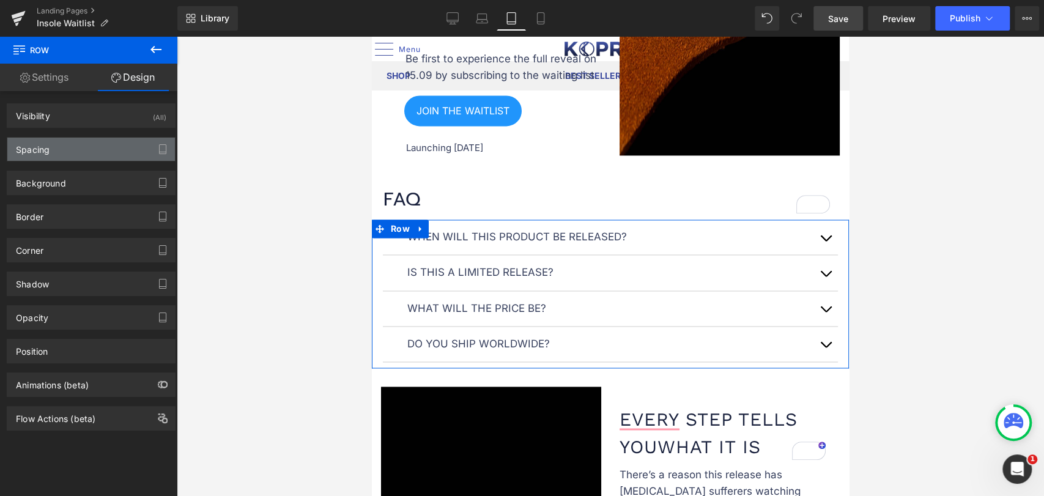
click at [66, 148] on div "Spacing" at bounding box center [91, 149] width 168 height 23
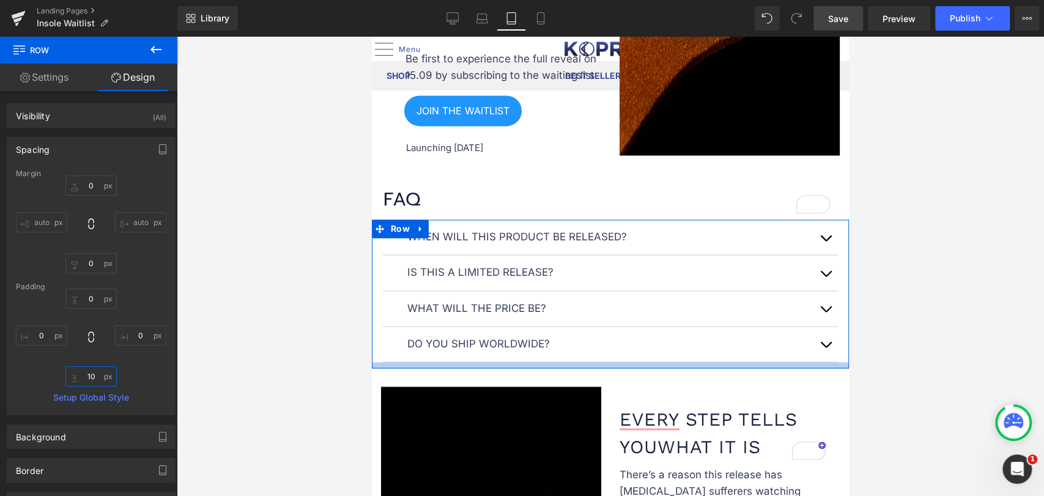
click at [100, 375] on input "10" at bounding box center [90, 376] width 51 height 20
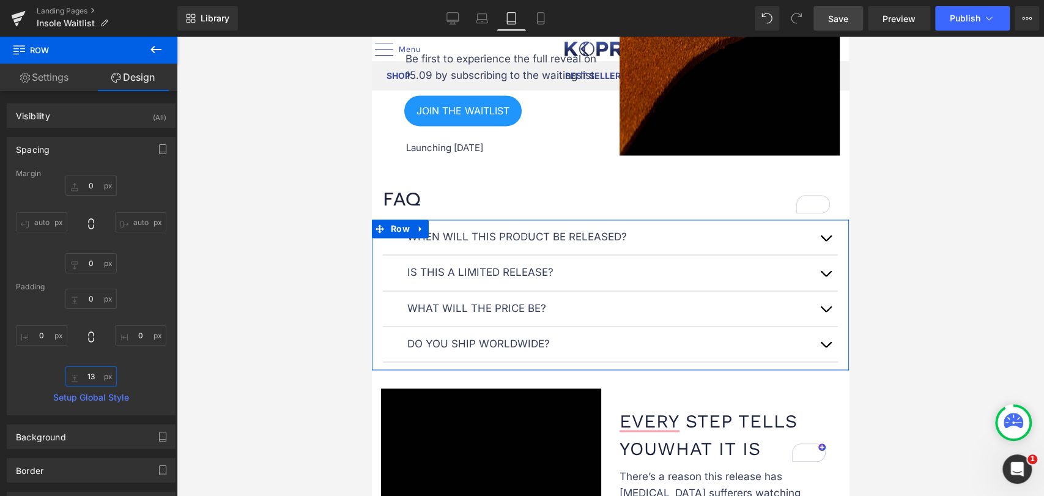
click at [100, 375] on input "13" at bounding box center [90, 376] width 51 height 20
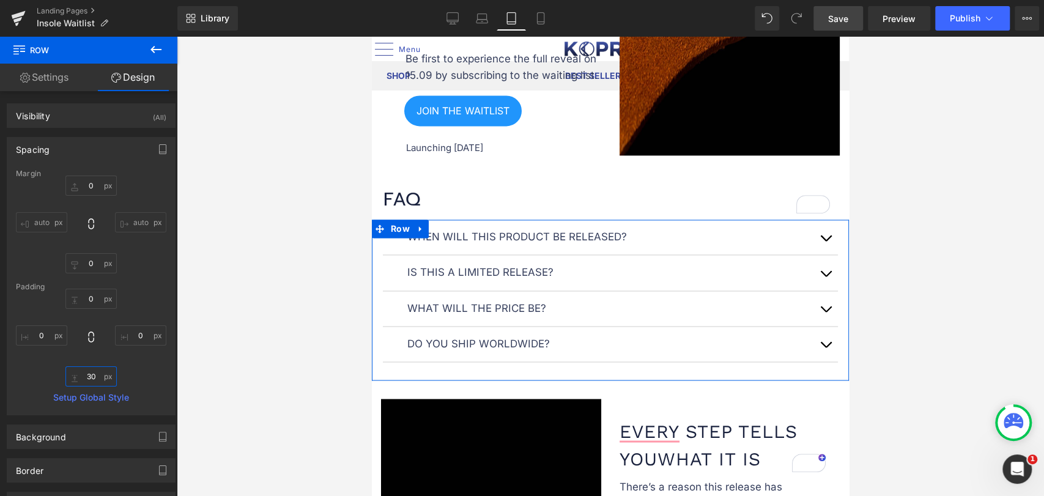
click at [100, 375] on input "30" at bounding box center [90, 376] width 51 height 20
click at [98, 375] on input "32" at bounding box center [90, 376] width 51 height 20
click at [98, 375] on input "35" at bounding box center [90, 376] width 51 height 20
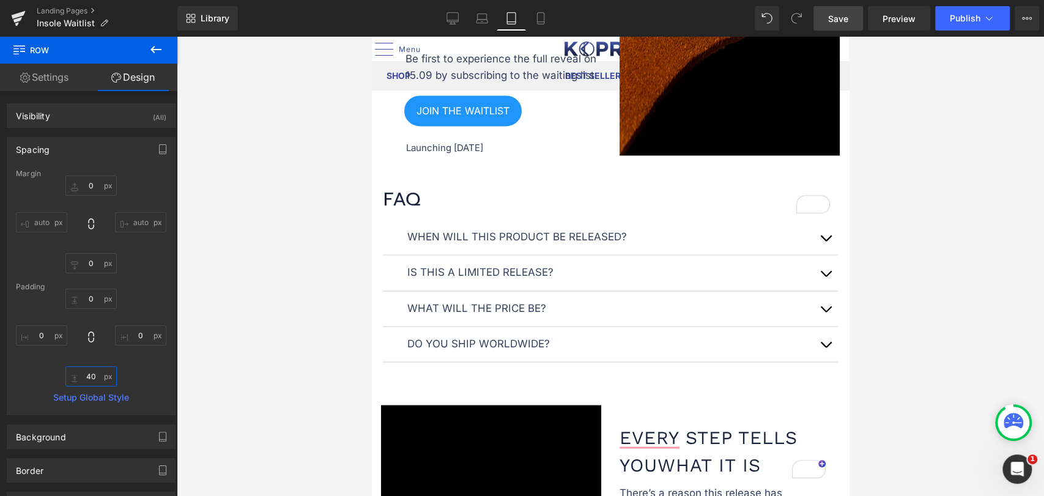
type input "40"
click at [842, 12] on span "Save" at bounding box center [838, 18] width 20 height 13
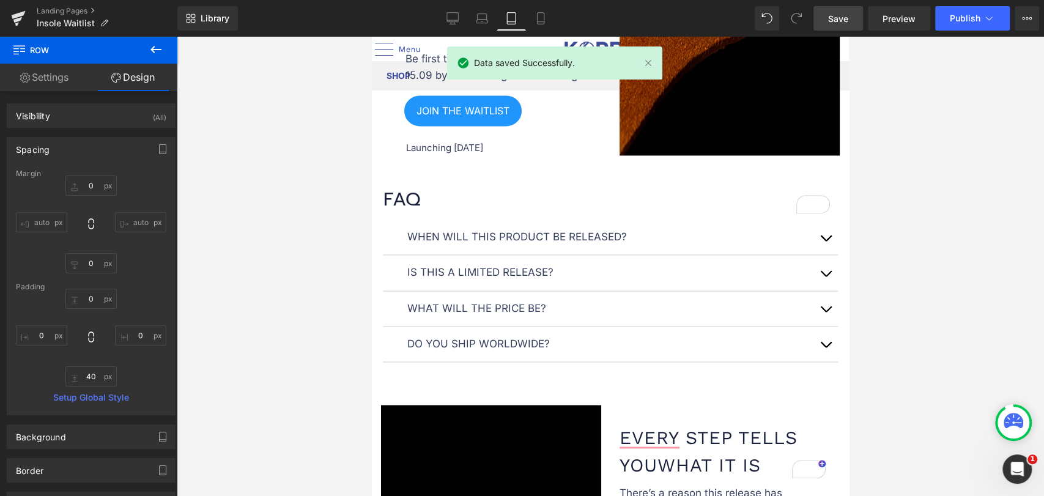
click at [978, 188] on div at bounding box center [610, 266] width 867 height 459
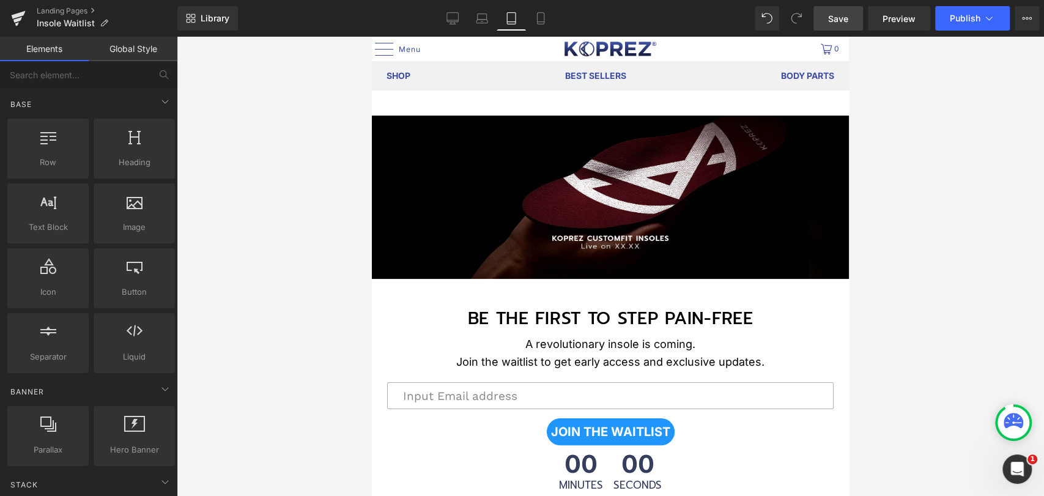
scroll to position [0, 0]
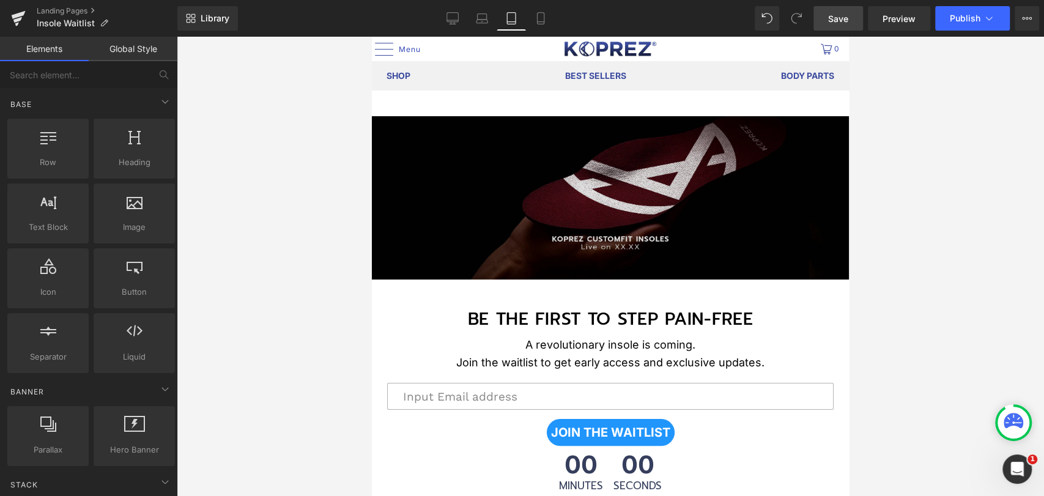
click at [517, 194] on img at bounding box center [610, 197] width 477 height 163
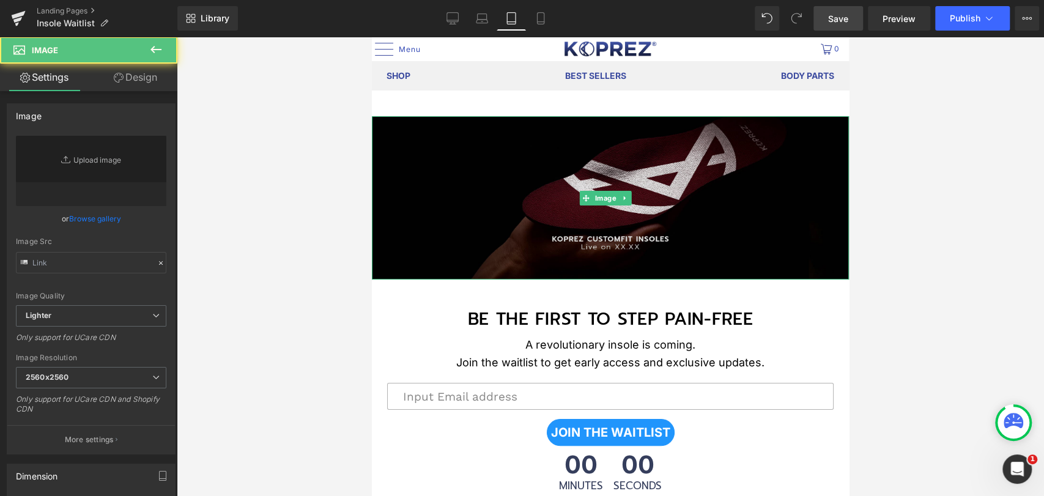
type input "https://ucarecdn.com/e5bdf4e5-f386-4009-b3ca-da00fbc0de94/-/format/auto/-/previ…"
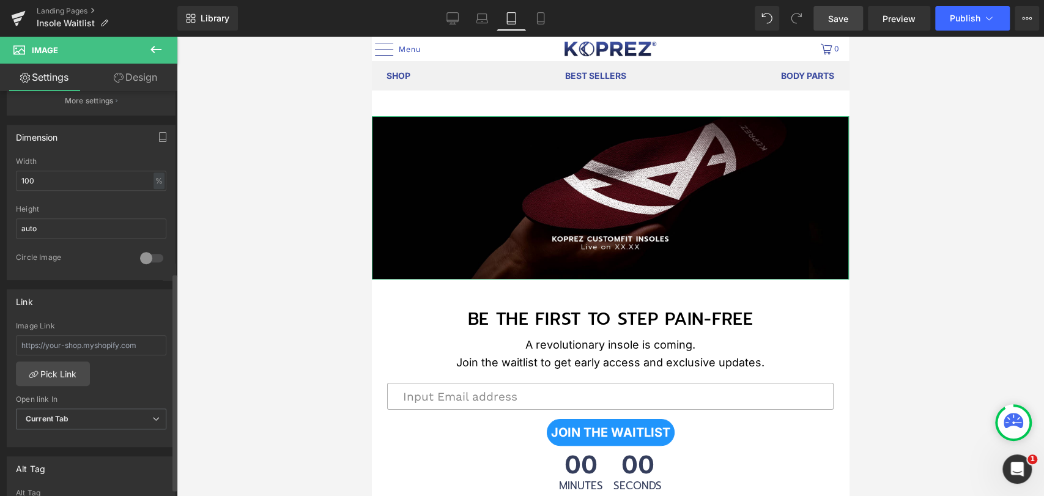
scroll to position [339, 0]
click at [69, 177] on input "100" at bounding box center [91, 180] width 150 height 20
click at [157, 176] on div "%" at bounding box center [158, 180] width 11 height 17
click at [155, 216] on li "px" at bounding box center [157, 217] width 15 height 18
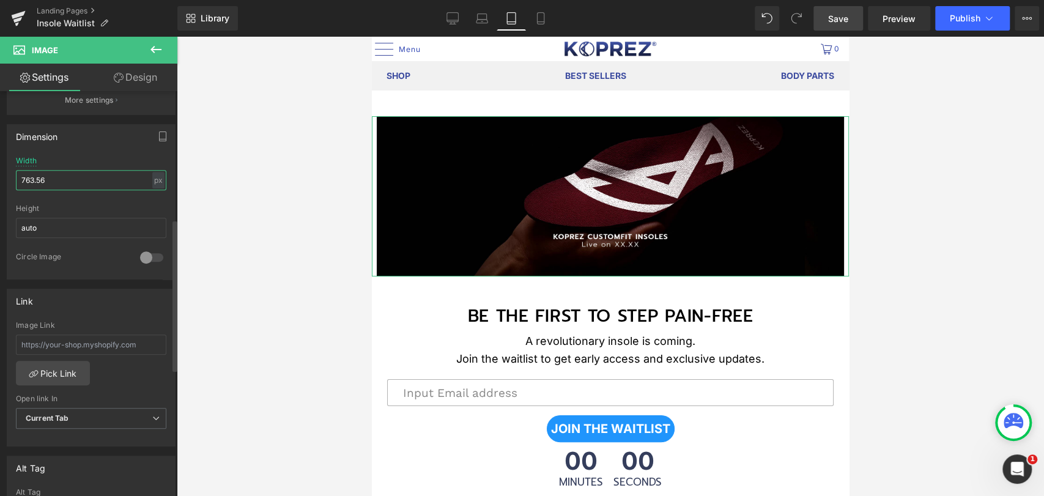
click at [94, 180] on input "763.56" at bounding box center [91, 180] width 150 height 20
drag, startPoint x: 94, startPoint y: 180, endPoint x: 18, endPoint y: 182, distance: 76.5
click at [18, 182] on input "763.56" at bounding box center [91, 180] width 150 height 20
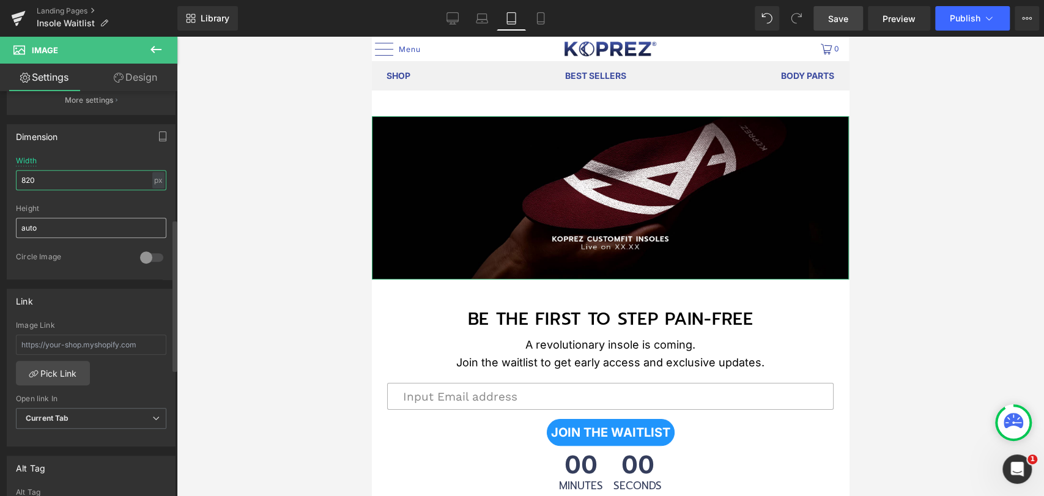
type input "820"
click at [55, 221] on input "auto" at bounding box center [91, 228] width 150 height 20
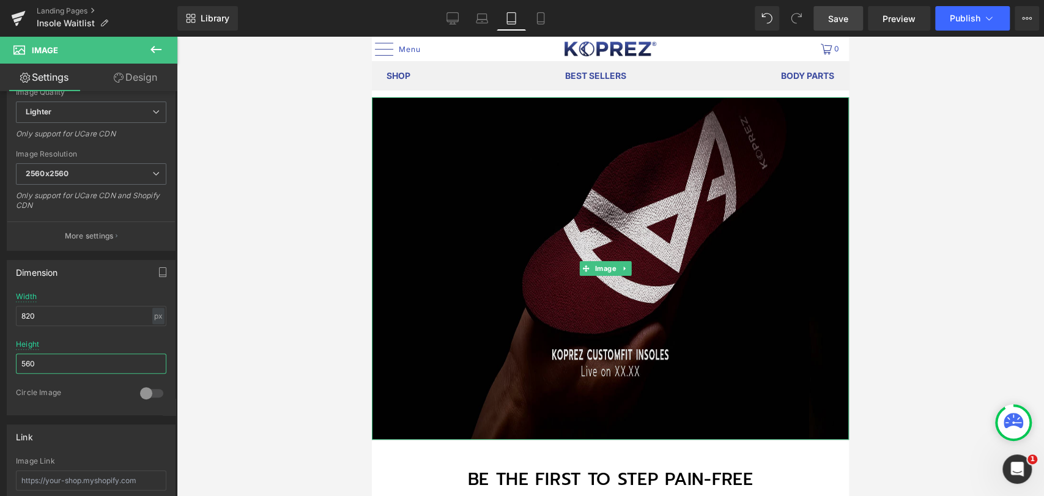
scroll to position [0, 0]
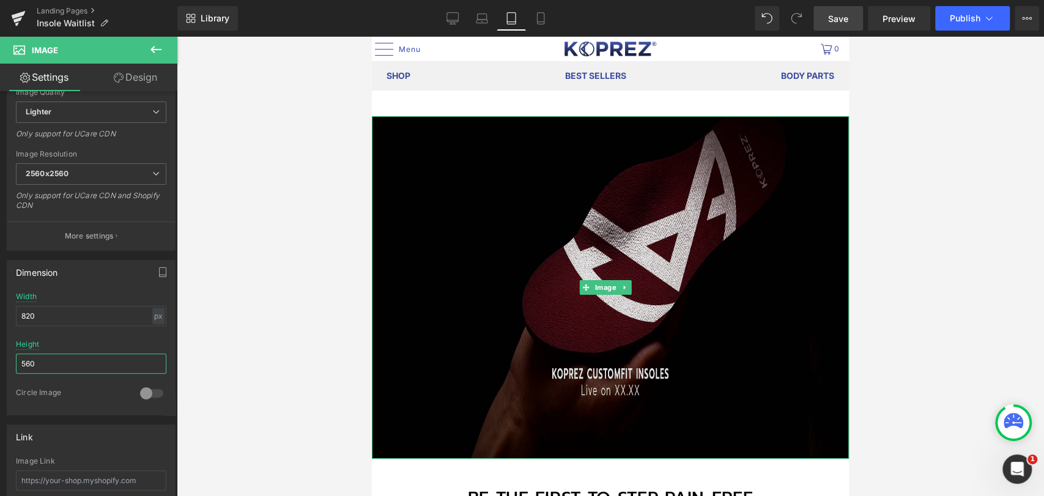
type input "560"
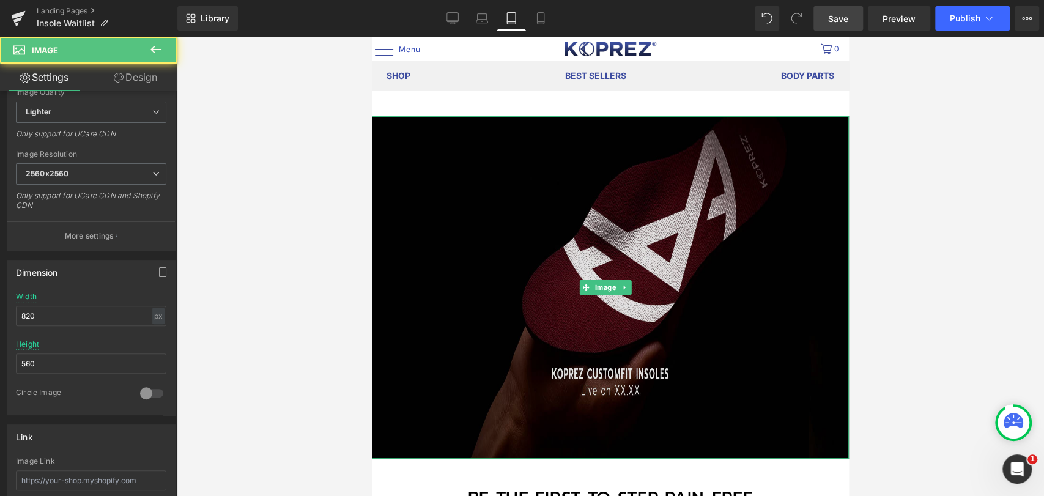
click at [533, 241] on img at bounding box center [610, 287] width 477 height 342
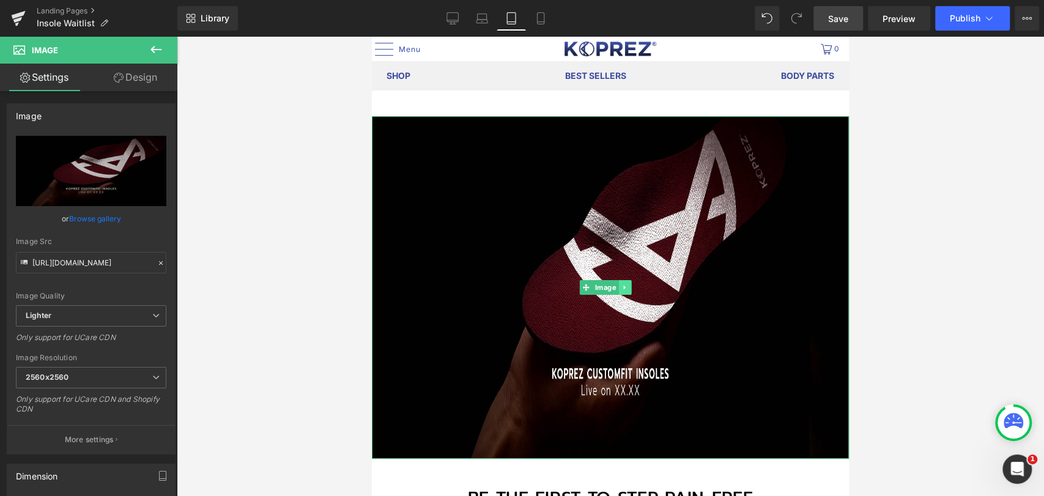
click at [624, 287] on icon at bounding box center [624, 288] width 2 height 4
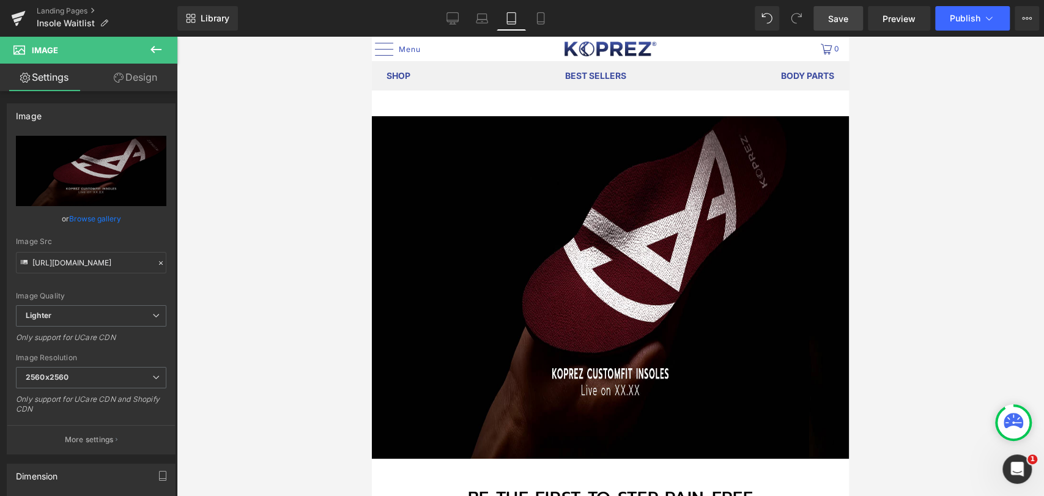
click at [899, 226] on div at bounding box center [610, 266] width 867 height 459
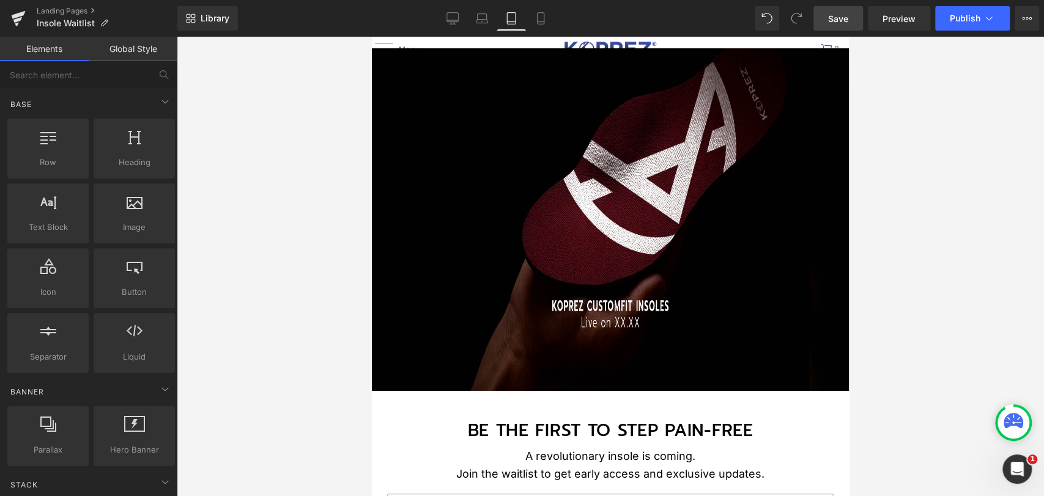
scroll to position [271, 0]
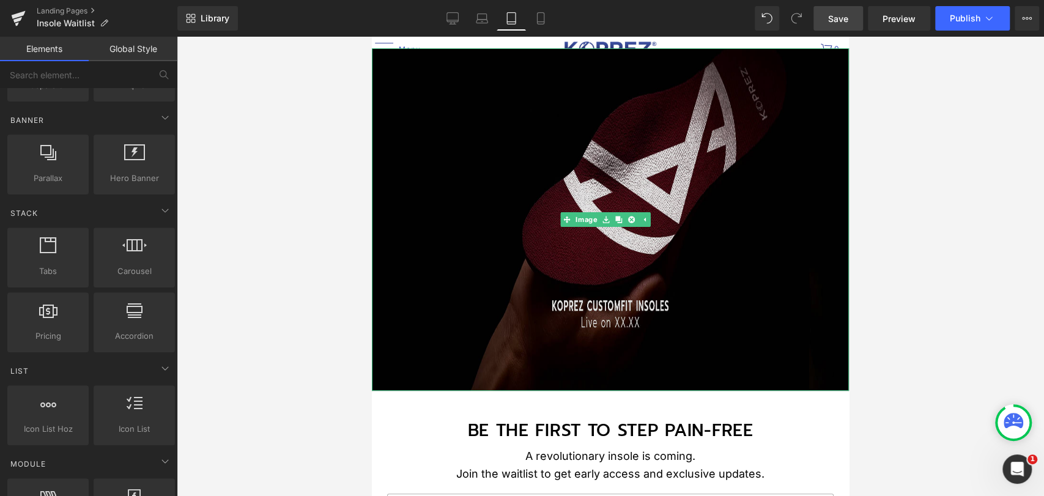
click at [498, 174] on img at bounding box center [610, 219] width 477 height 342
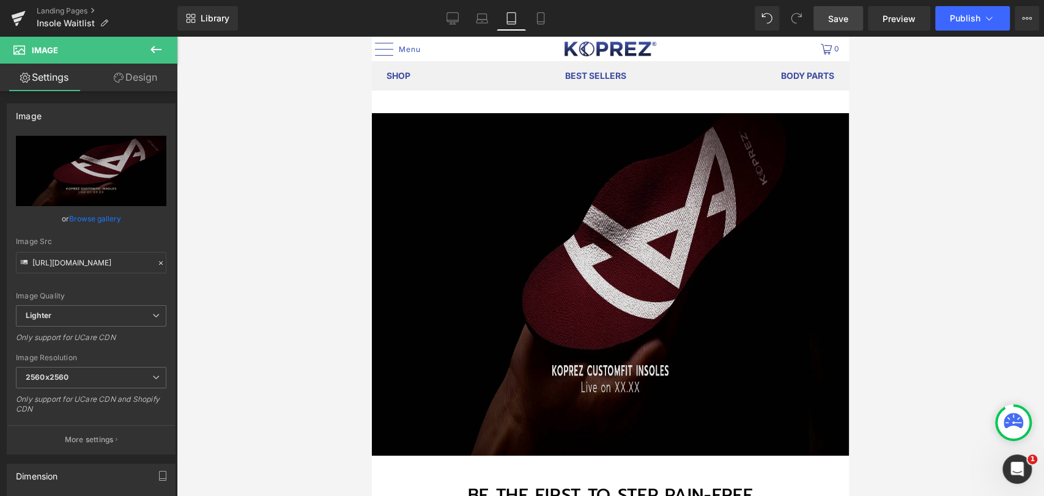
scroll to position [0, 0]
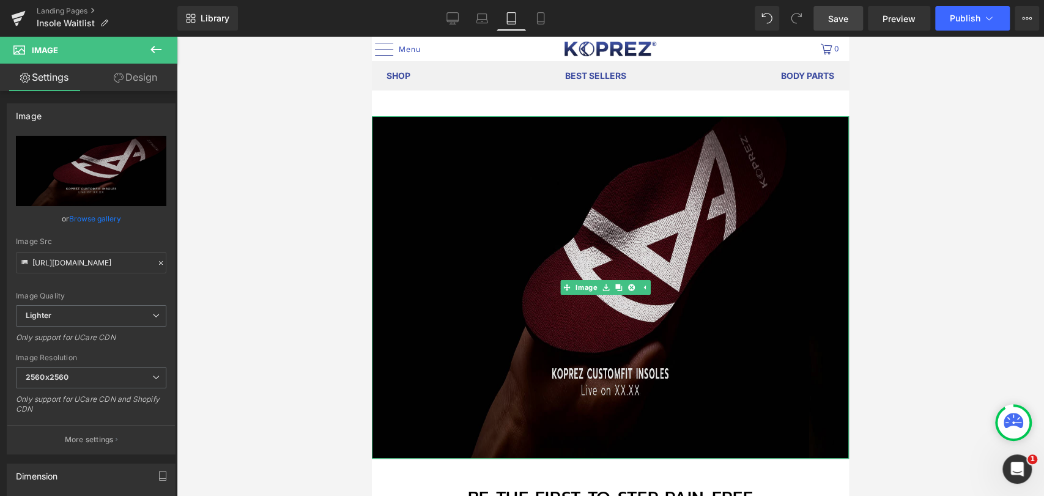
click at [390, 194] on img at bounding box center [610, 287] width 477 height 342
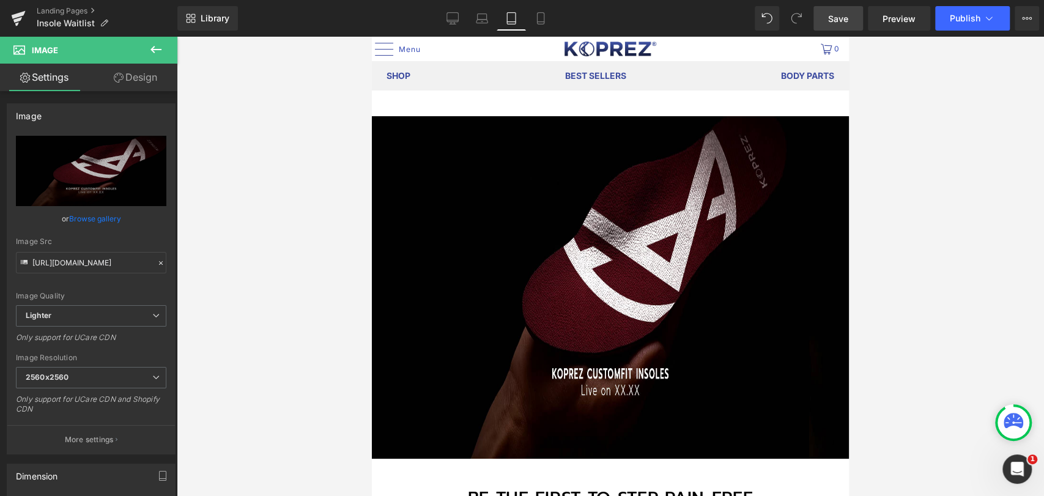
click at [836, 23] on span "Save" at bounding box center [838, 18] width 20 height 13
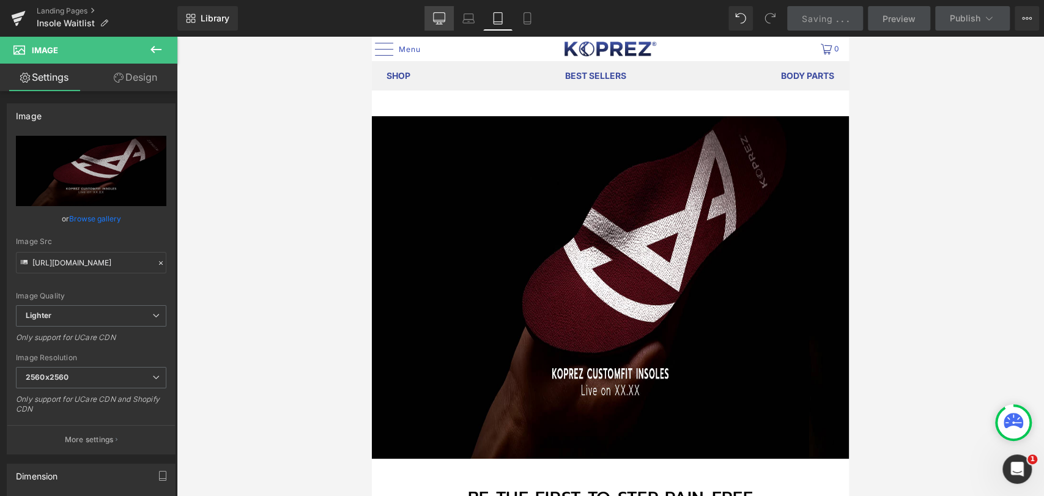
click at [443, 19] on icon at bounding box center [439, 18] width 12 height 12
type input "100"
type input "auto"
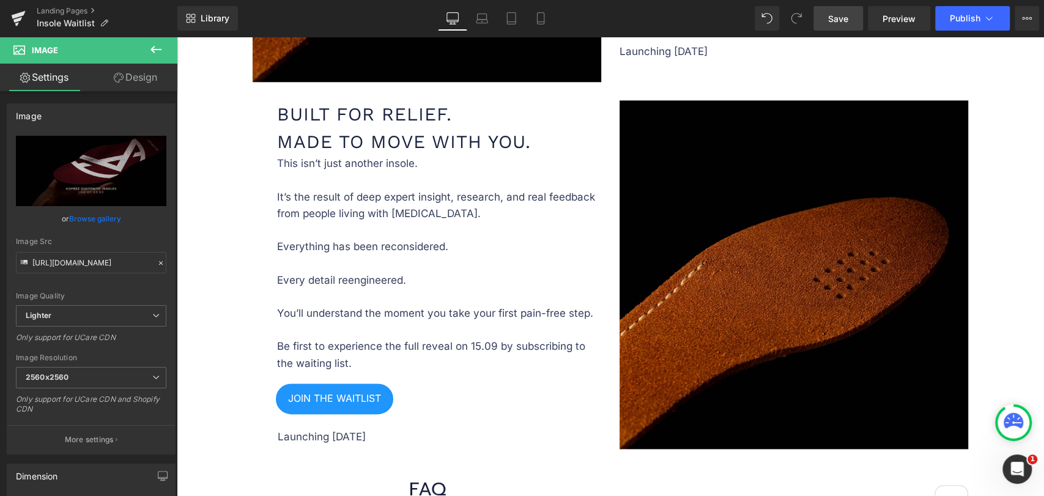
scroll to position [1251, 0]
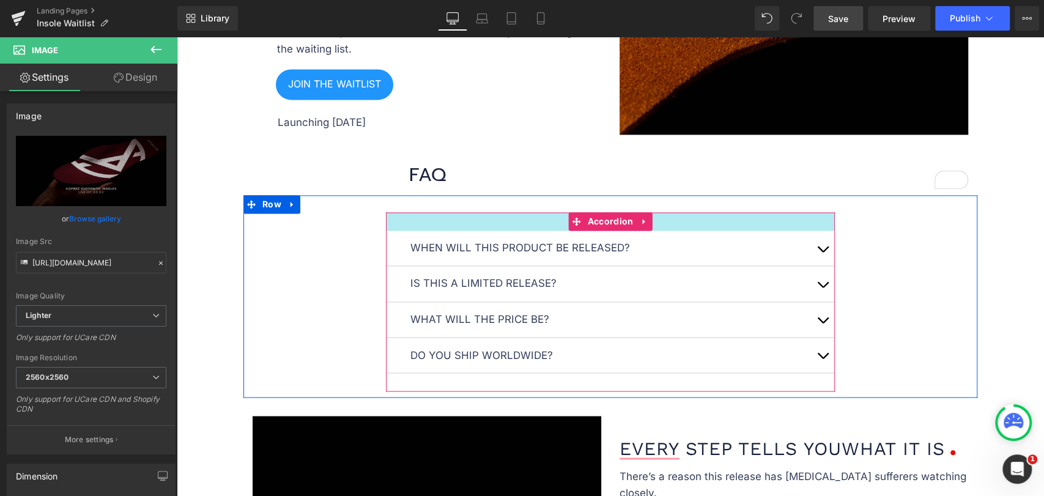
click at [511, 220] on div at bounding box center [610, 221] width 449 height 18
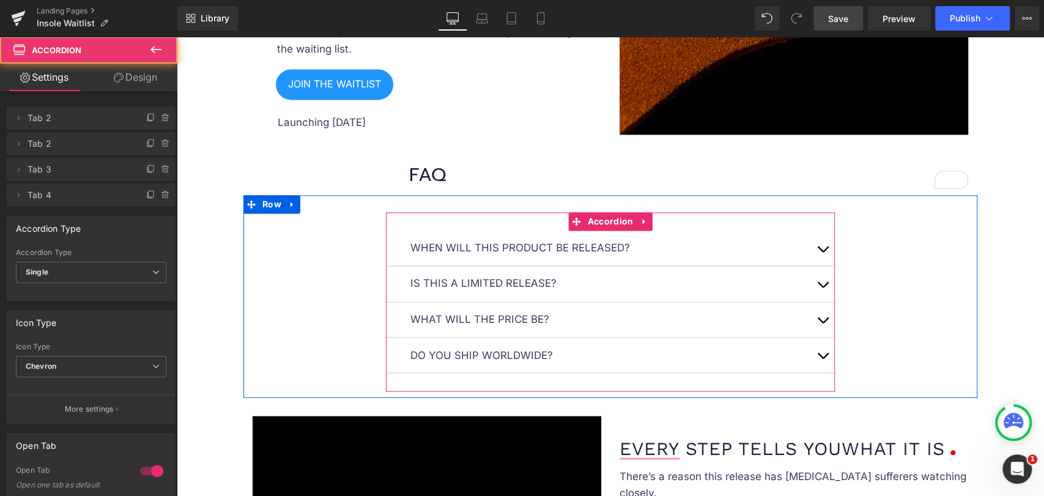
click at [512, 212] on div at bounding box center [610, 221] width 449 height 18
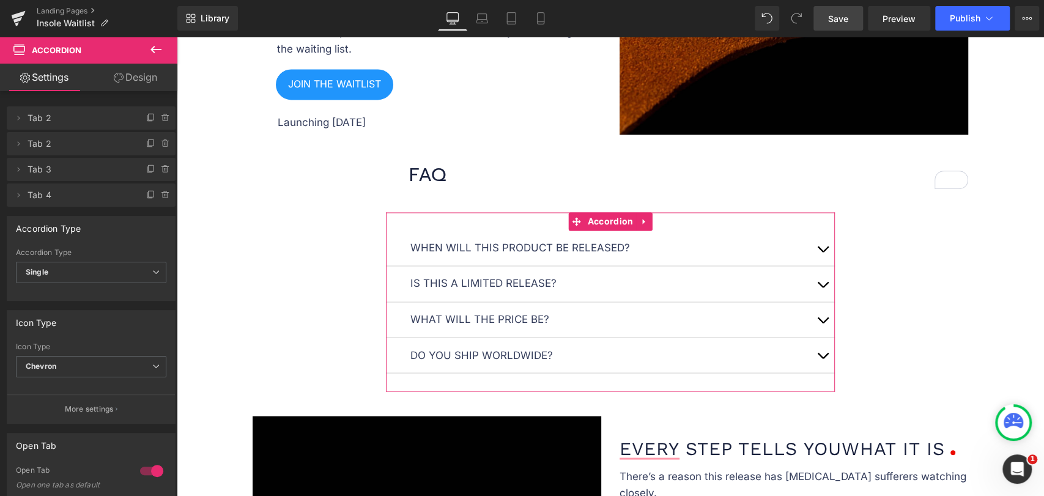
click at [163, 78] on link "Design" at bounding box center [135, 78] width 89 height 28
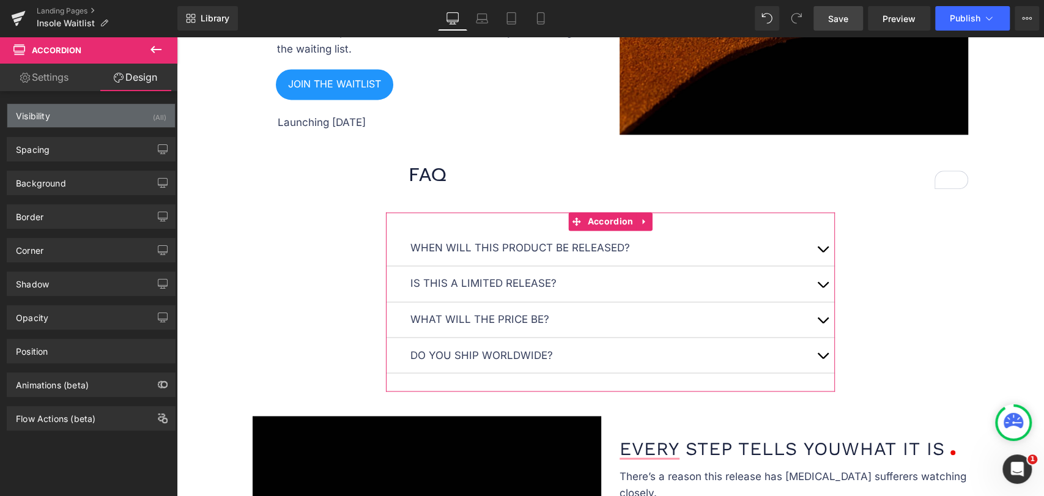
click at [94, 121] on div "Visibility (All)" at bounding box center [91, 115] width 168 height 23
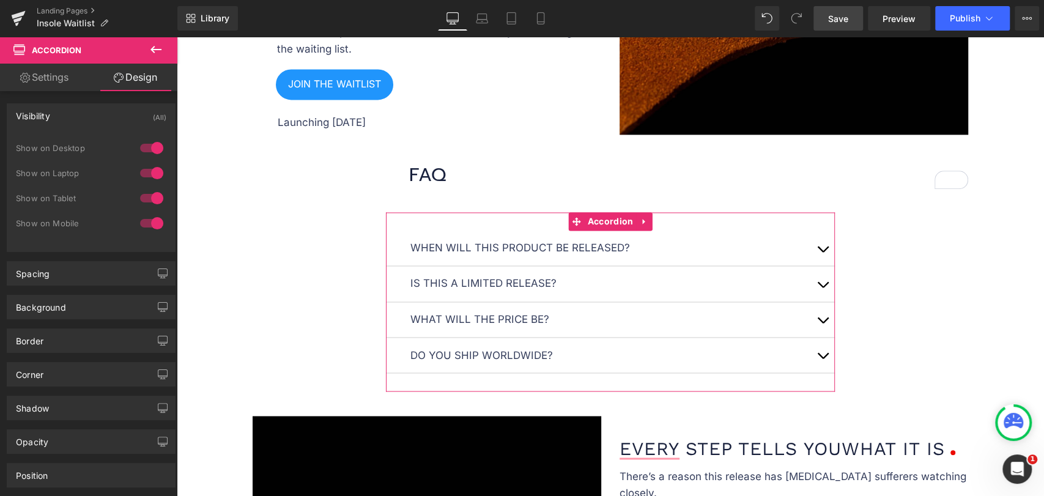
click at [95, 119] on div "Visibility (All)" at bounding box center [91, 115] width 168 height 23
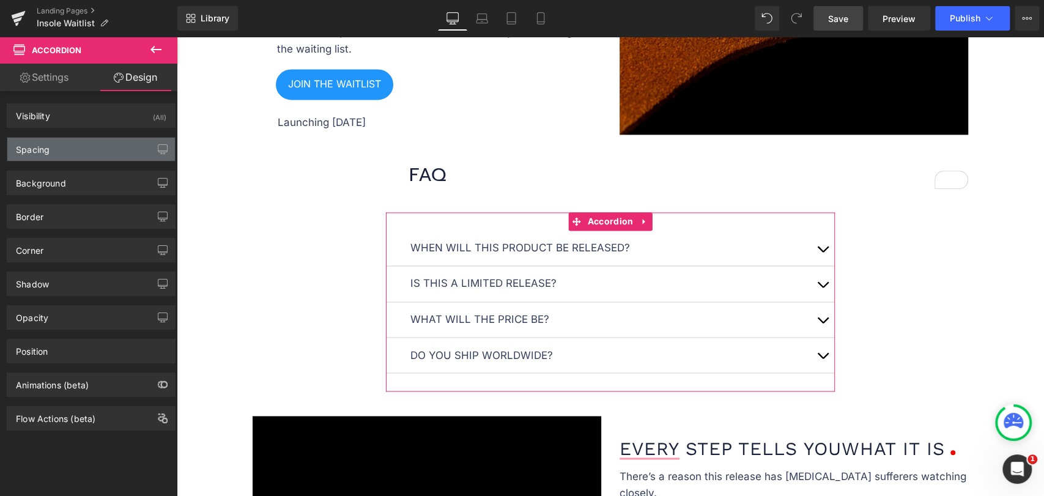
click at [87, 152] on div "Spacing" at bounding box center [91, 149] width 168 height 23
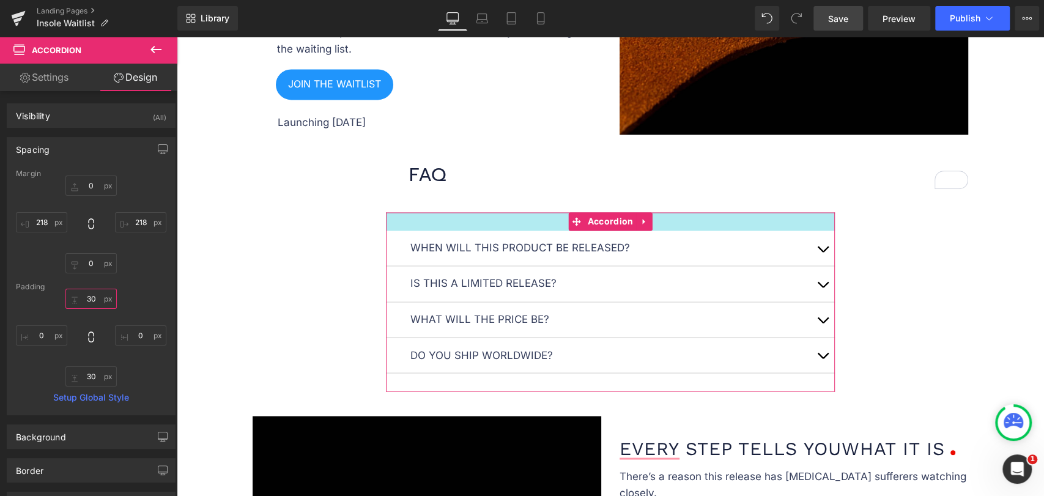
click at [94, 304] on input "30" at bounding box center [90, 299] width 51 height 20
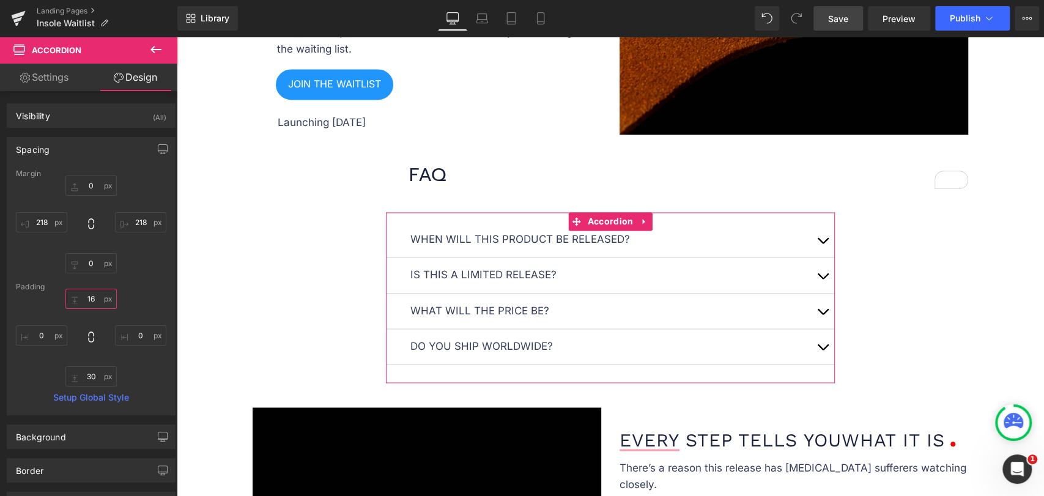
click at [92, 295] on input "16" at bounding box center [90, 299] width 51 height 20
type input "0"
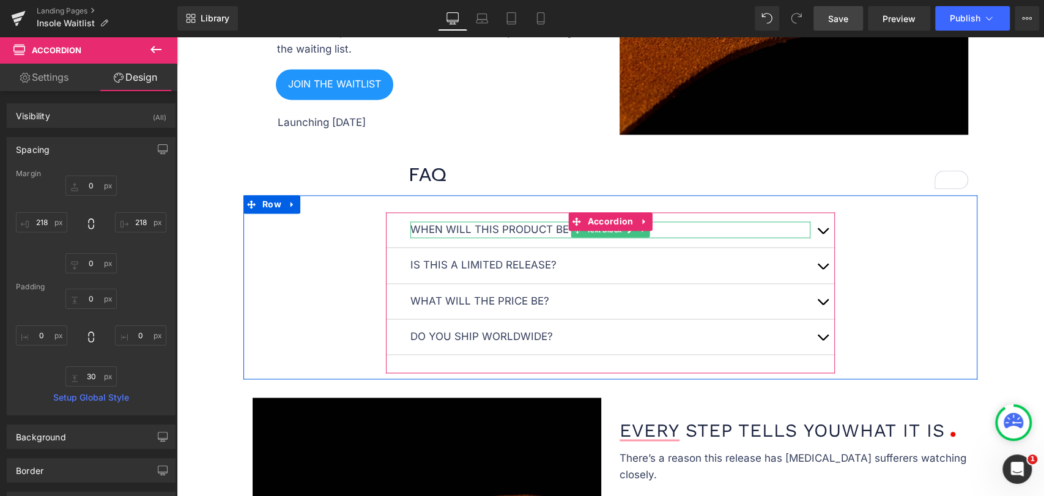
click at [440, 226] on p "When will this product be released?" at bounding box center [610, 229] width 400 height 17
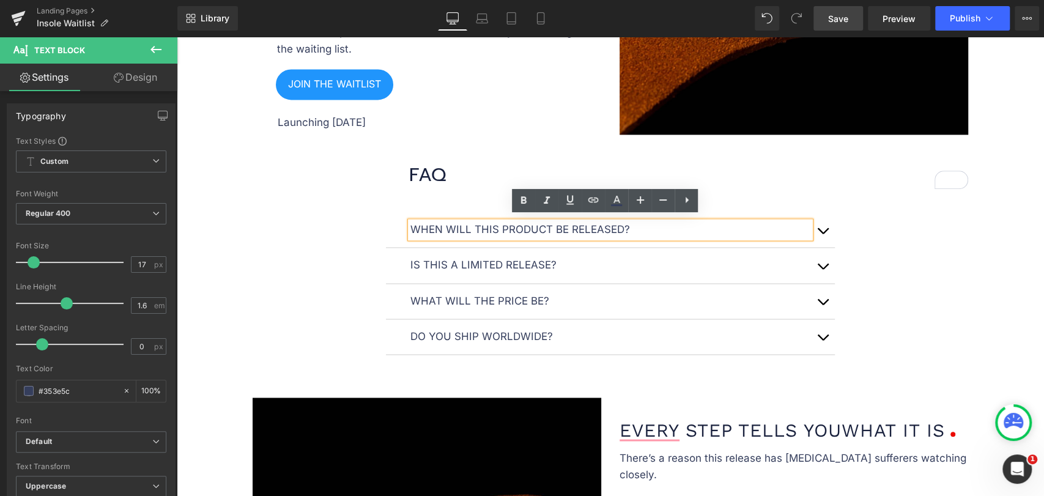
click at [435, 200] on div "When will this product be released? Text Block The launch date is 15.09.2025 at…" at bounding box center [610, 287] width 734 height 184
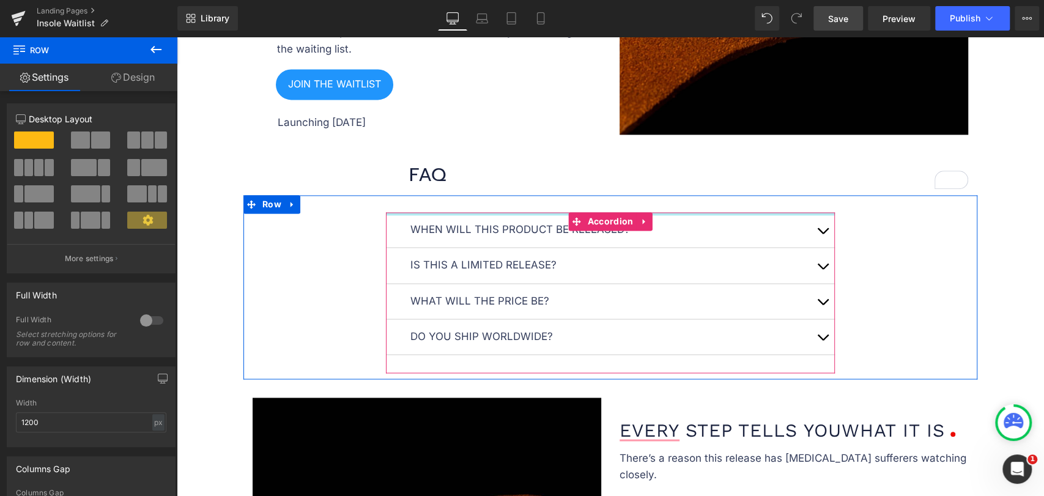
click at [418, 212] on div at bounding box center [610, 213] width 449 height 3
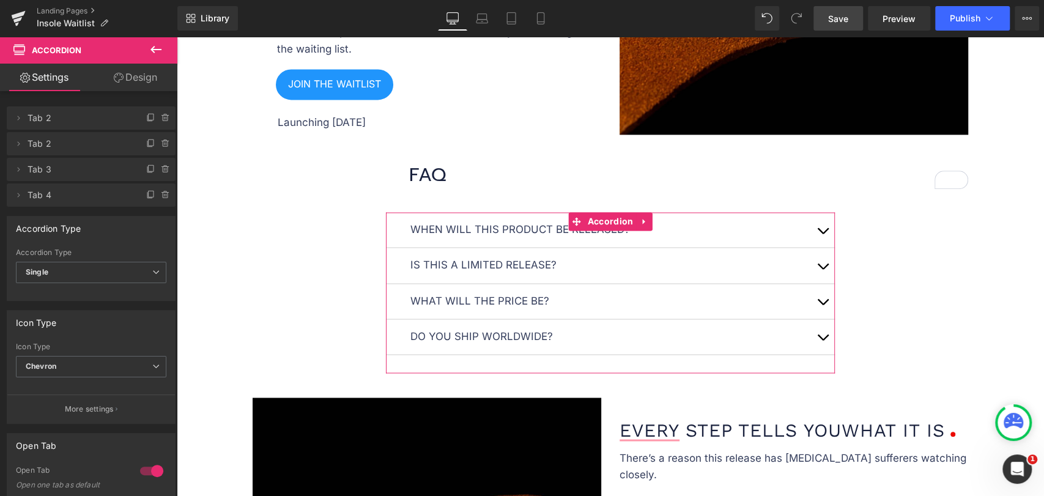
click at [127, 80] on link "Design" at bounding box center [135, 78] width 89 height 28
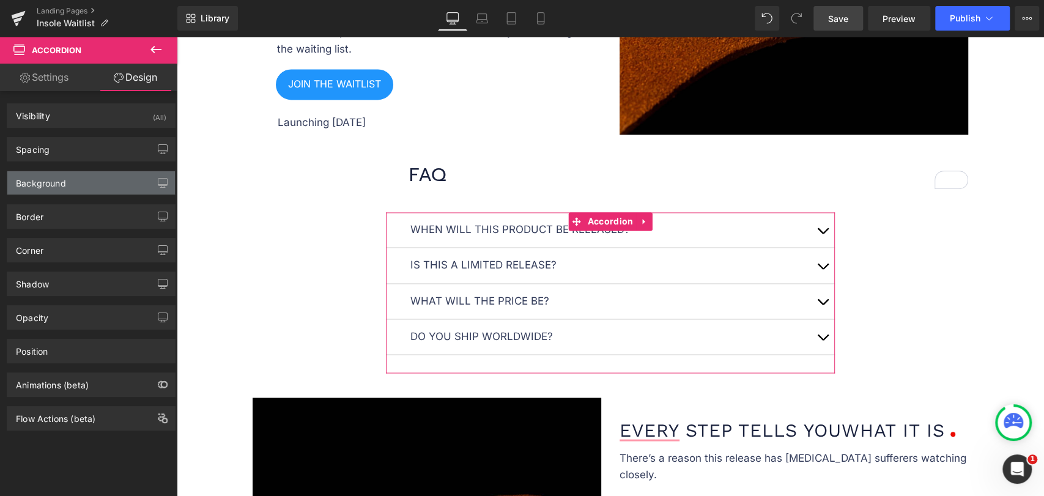
type input "0"
type input "218"
type input "0"
type input "218"
type input "0"
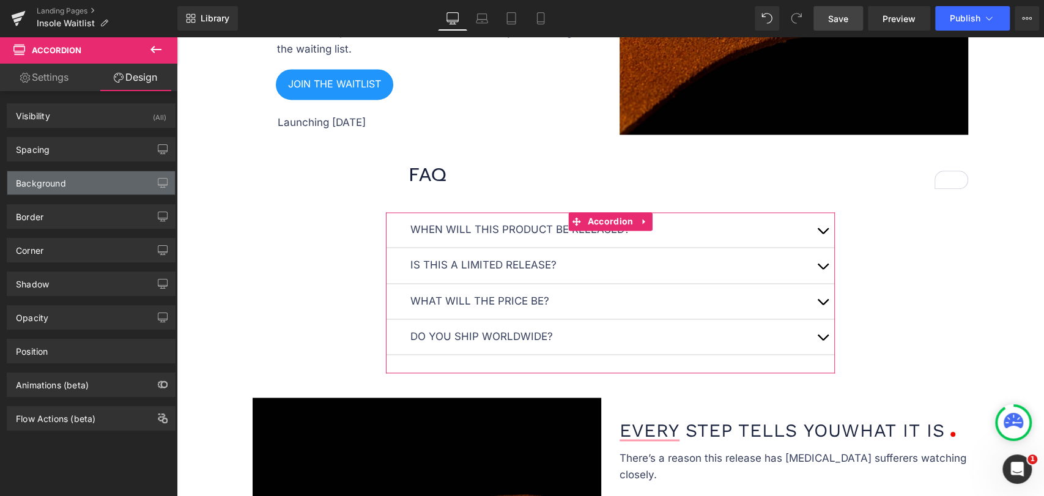
type input "0"
type input "30"
type input "0"
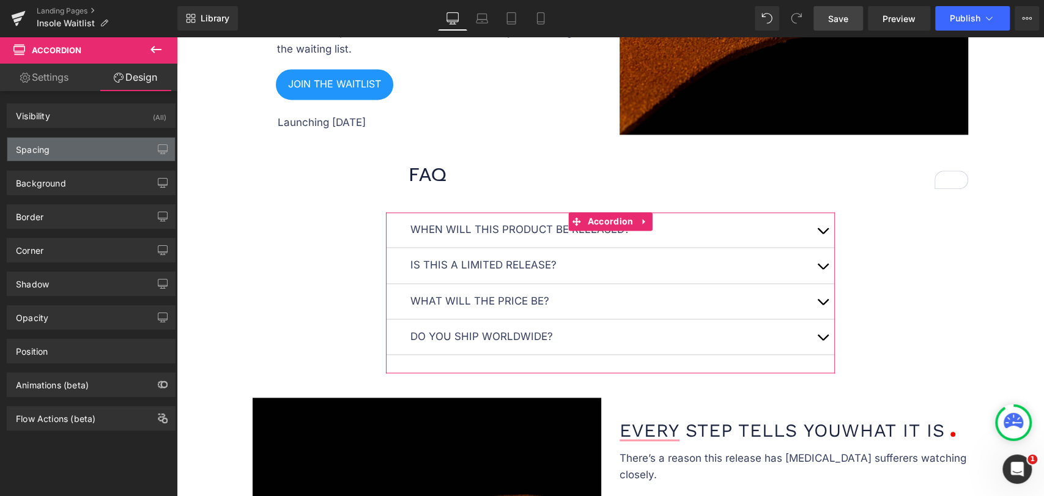
click at [76, 152] on div "Spacing" at bounding box center [91, 149] width 168 height 23
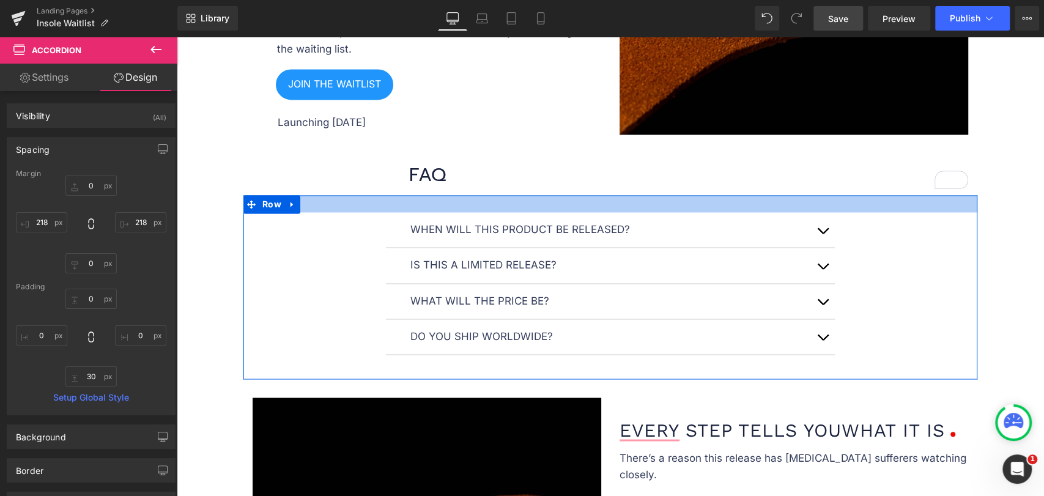
click at [448, 197] on div at bounding box center [610, 203] width 734 height 17
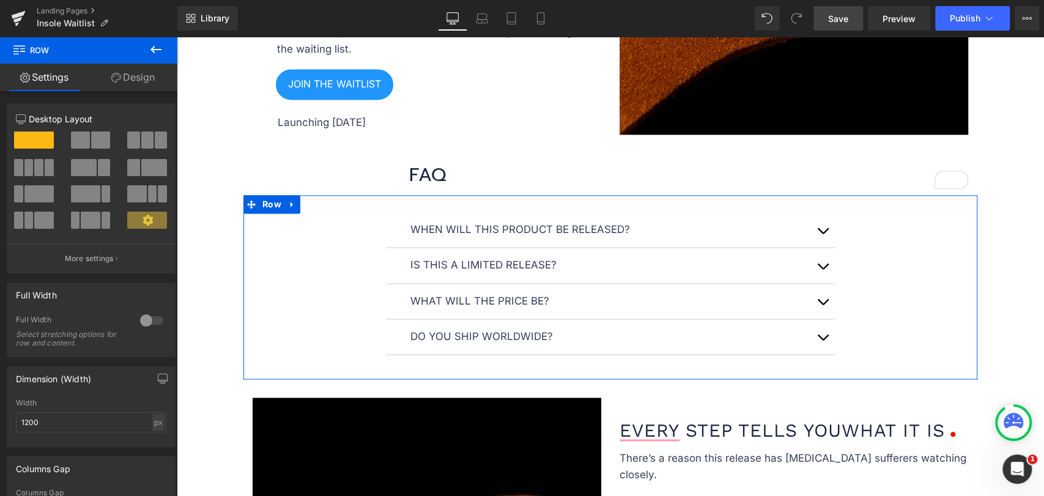
click at [142, 82] on link "Design" at bounding box center [133, 78] width 89 height 28
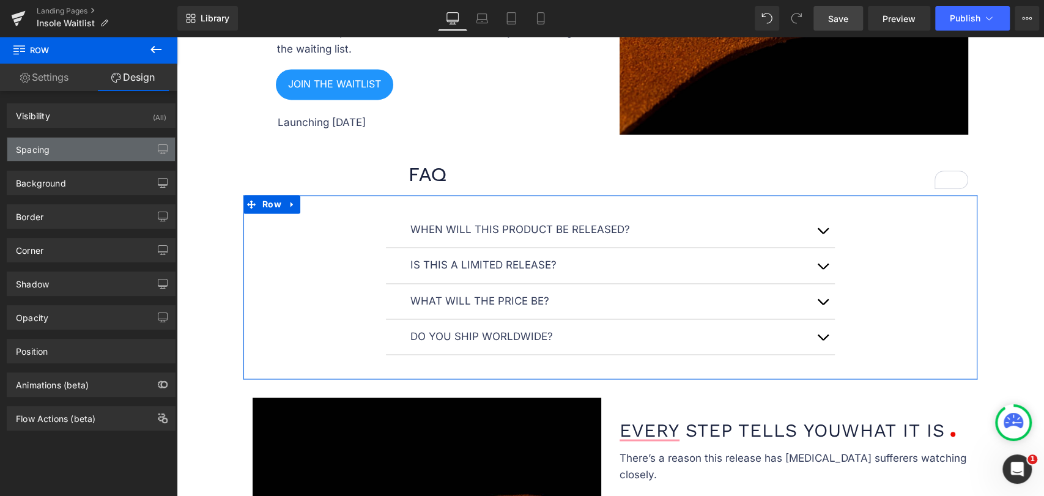
click at [68, 150] on div "Spacing" at bounding box center [91, 149] width 168 height 23
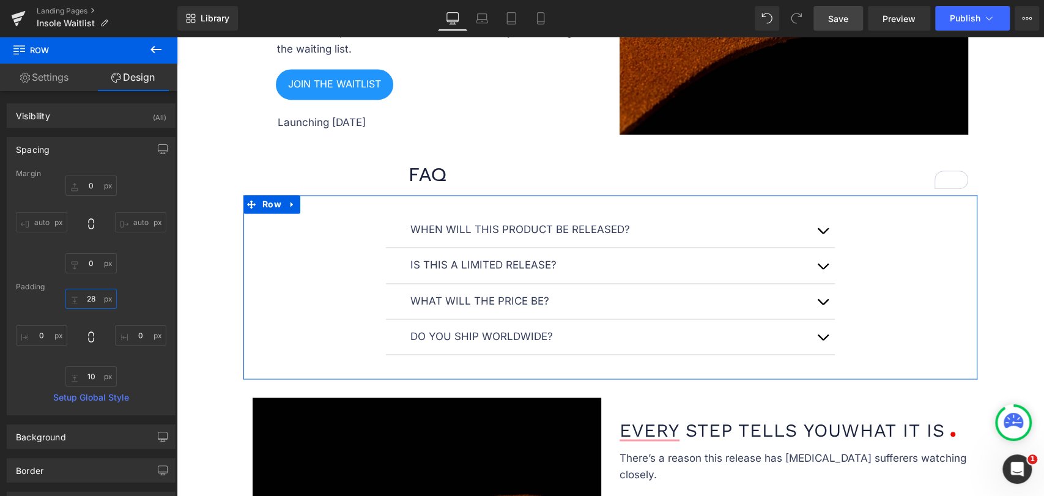
click at [91, 298] on input "28" at bounding box center [90, 299] width 51 height 20
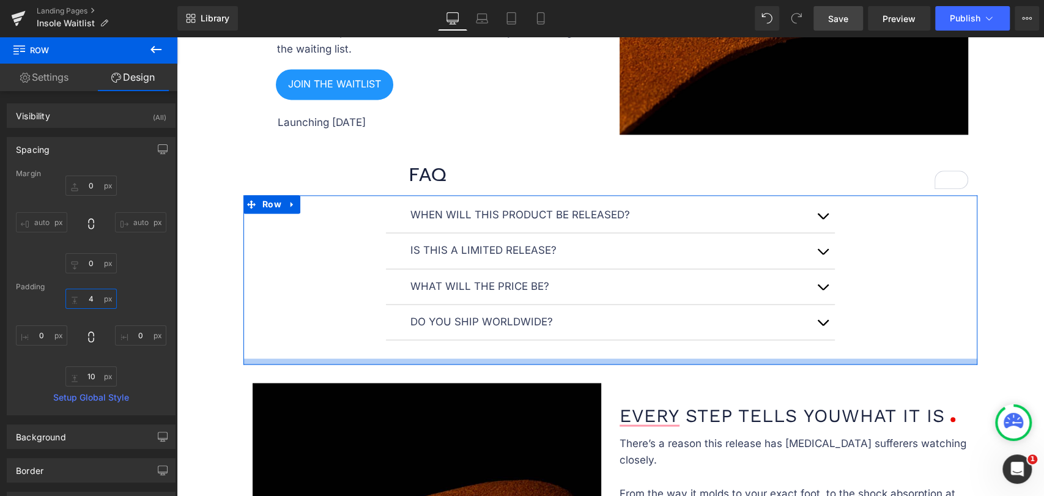
type input "5"
click at [488, 359] on div at bounding box center [610, 362] width 734 height 6
click at [93, 376] on input "10" at bounding box center [90, 376] width 51 height 20
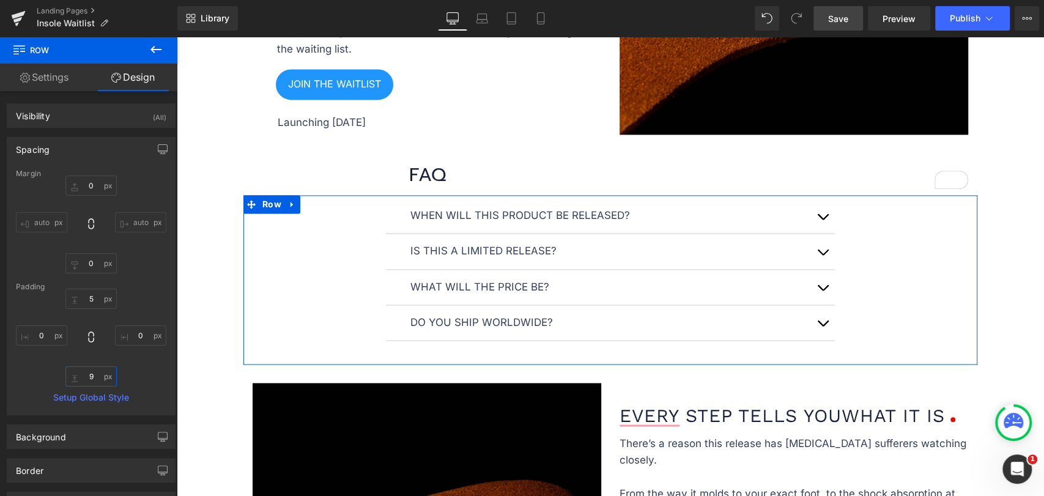
type input "10"
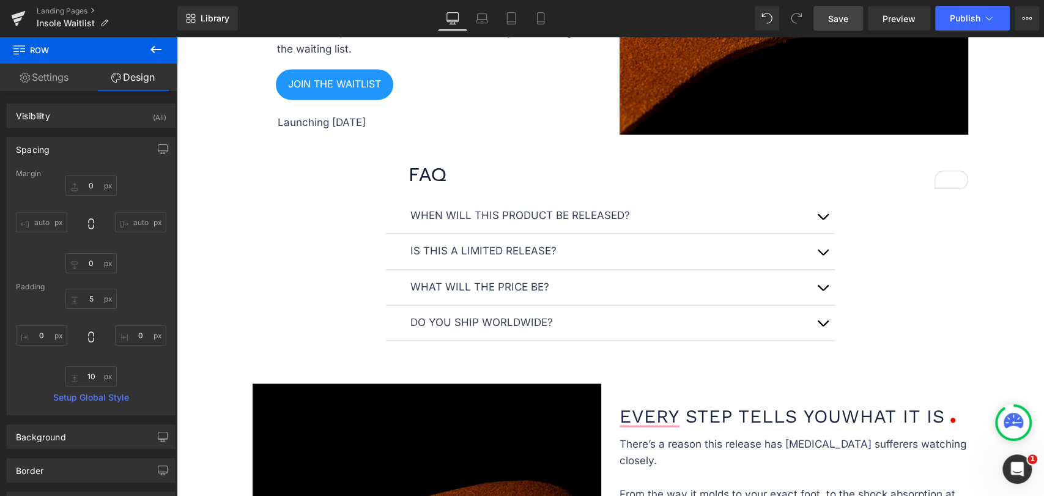
drag, startPoint x: 822, startPoint y: 9, endPoint x: 590, endPoint y: 99, distance: 248.6
click at [822, 9] on link "Save" at bounding box center [838, 18] width 50 height 24
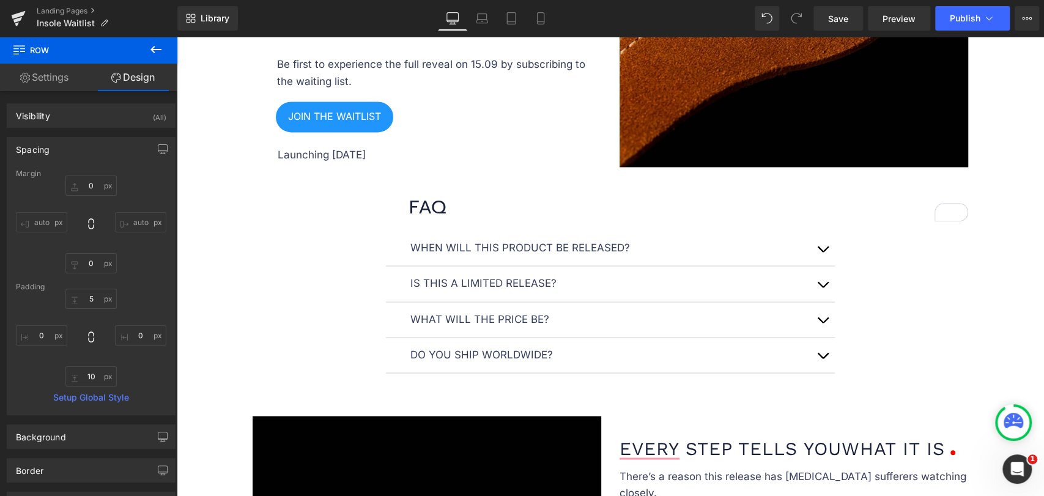
scroll to position [1218, 0]
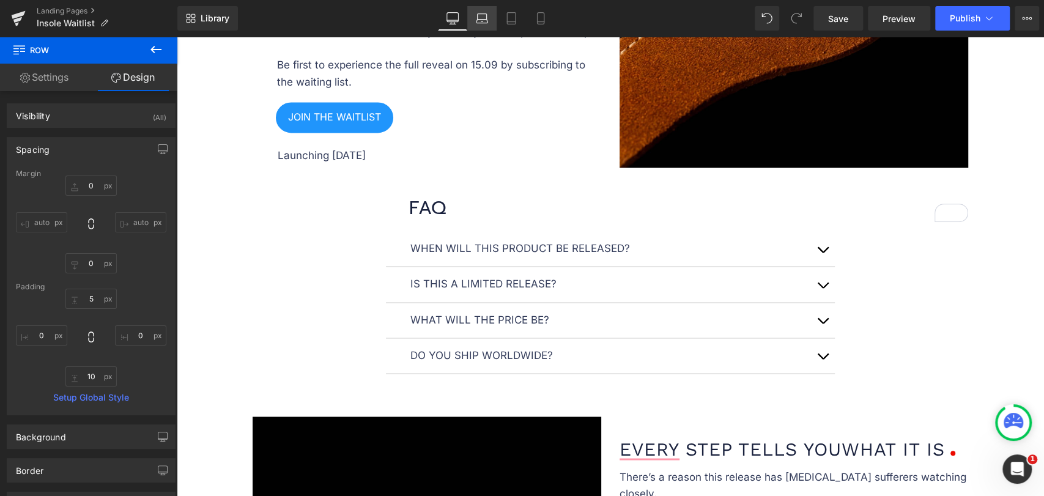
click at [485, 25] on link "Laptop" at bounding box center [481, 18] width 29 height 24
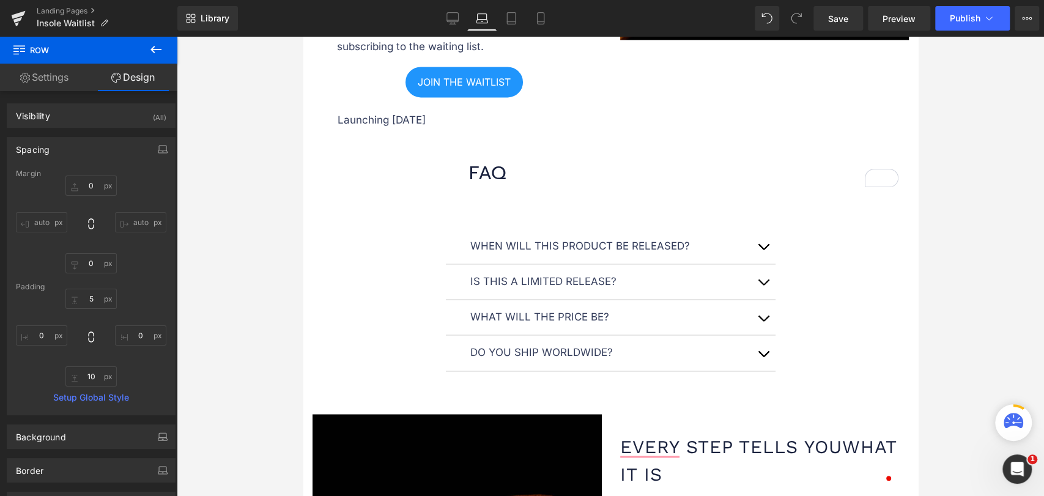
type input "0"
type input "28"
type input "0"
type input "10"
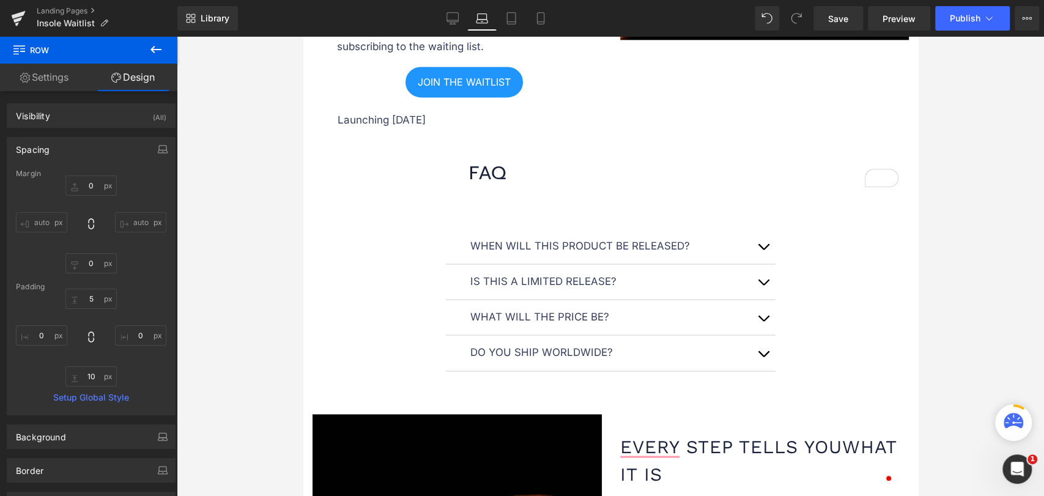
type input "0"
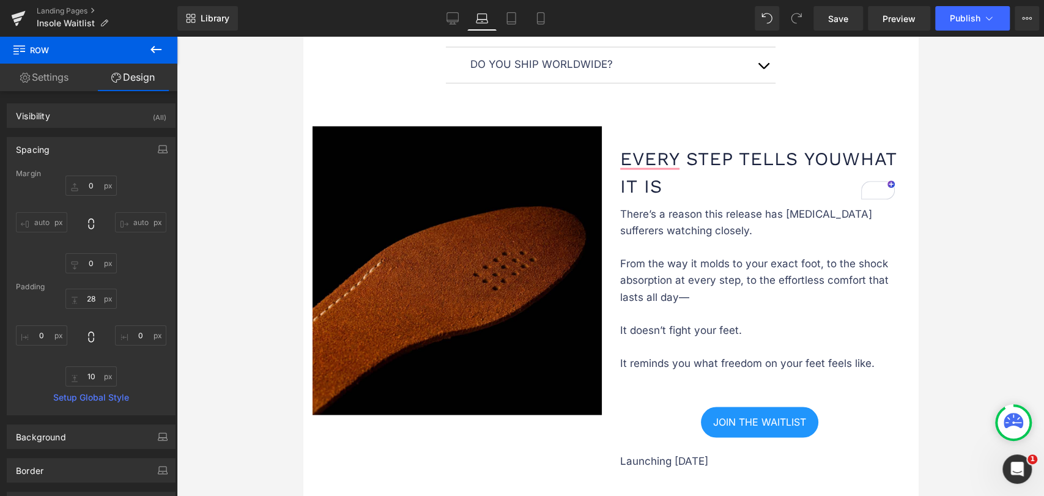
scroll to position [1166, 0]
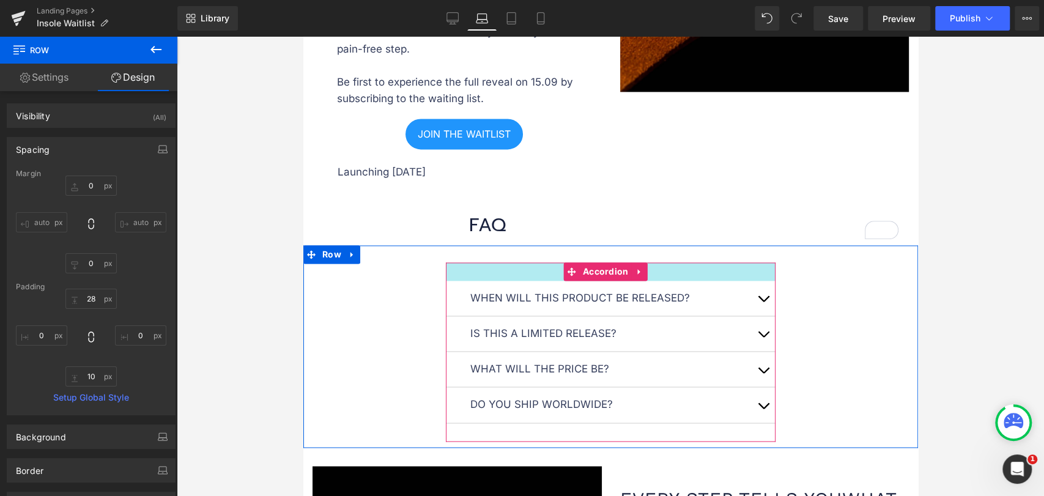
click at [522, 262] on div at bounding box center [610, 271] width 330 height 18
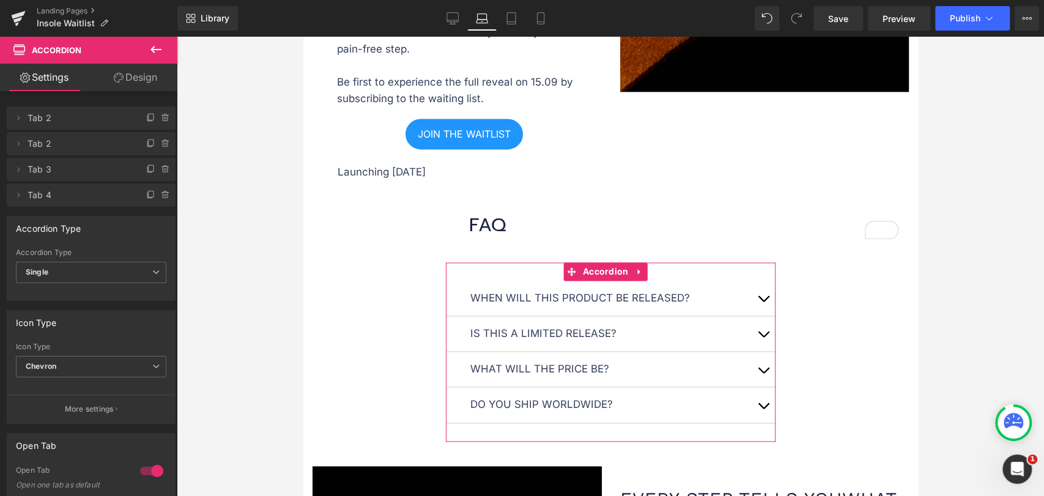
click at [123, 75] on link "Design" at bounding box center [135, 78] width 89 height 28
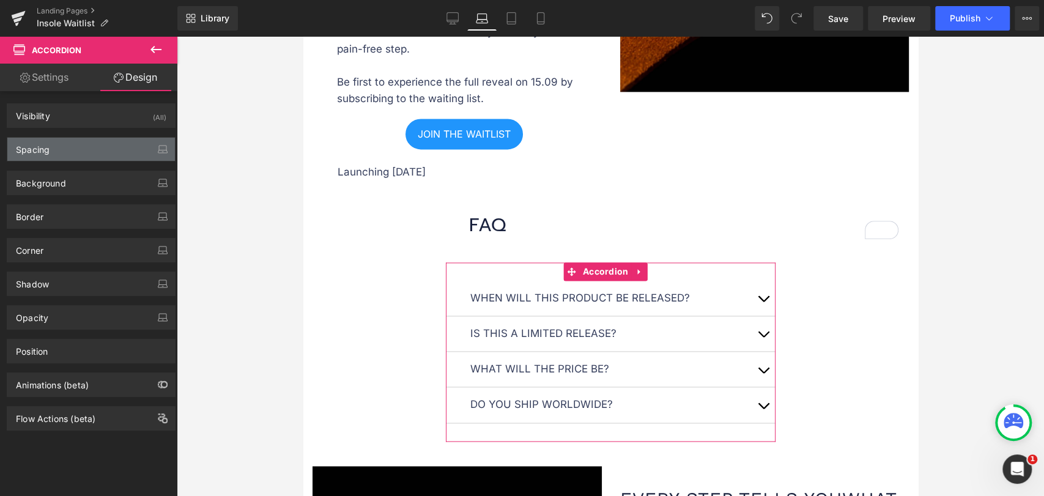
type input "0"
type input "218"
type input "0"
type input "218"
type input "30"
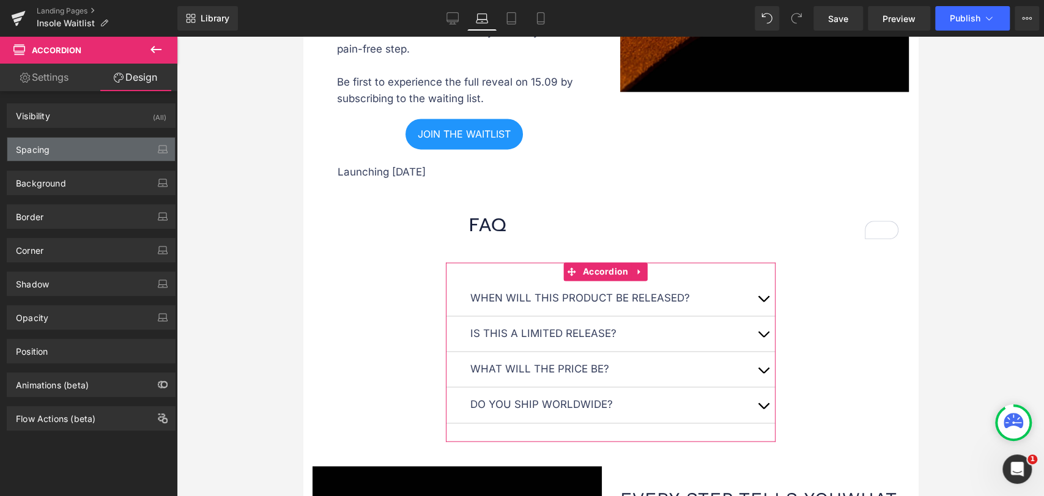
type input "0"
type input "30"
type input "0"
click at [83, 144] on div "Spacing" at bounding box center [91, 149] width 168 height 23
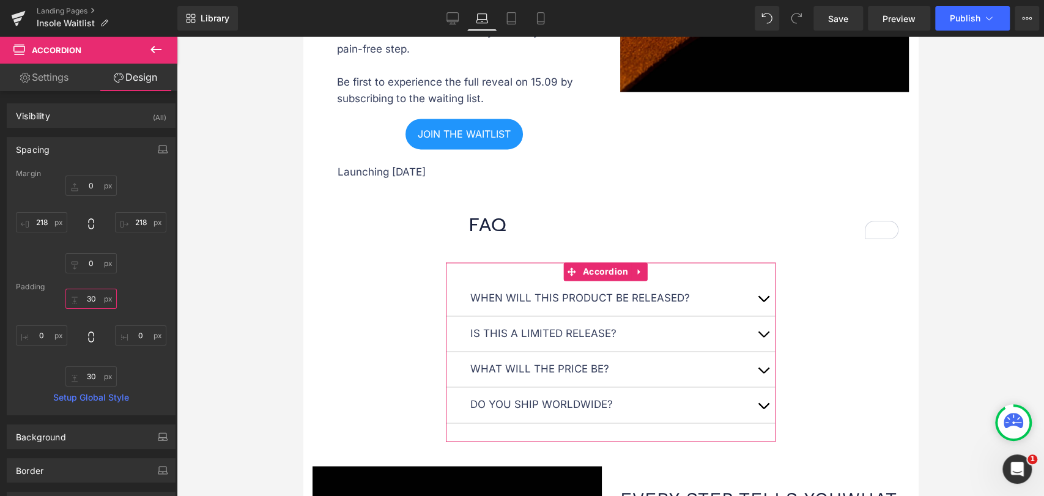
click at [92, 295] on input "30" at bounding box center [90, 299] width 51 height 20
type input "0"
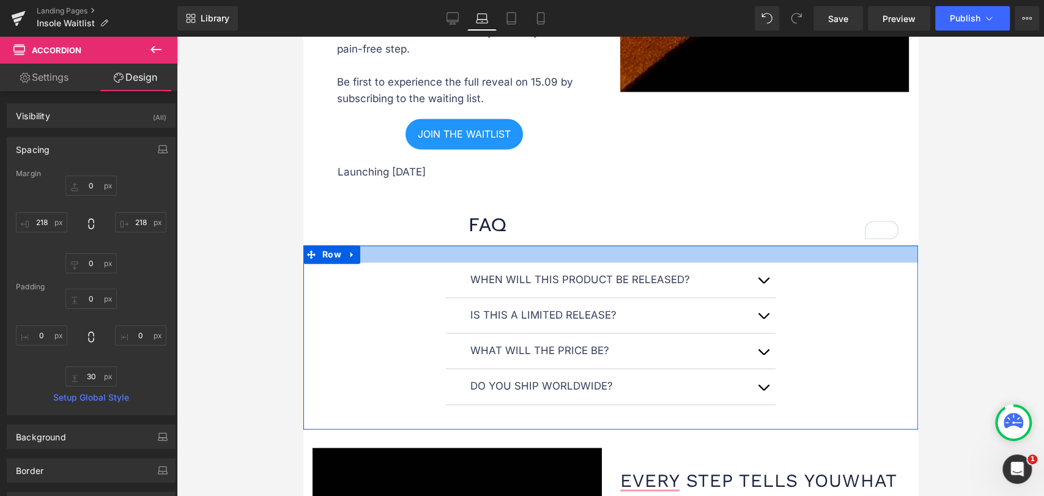
click at [535, 245] on div at bounding box center [610, 253] width 614 height 17
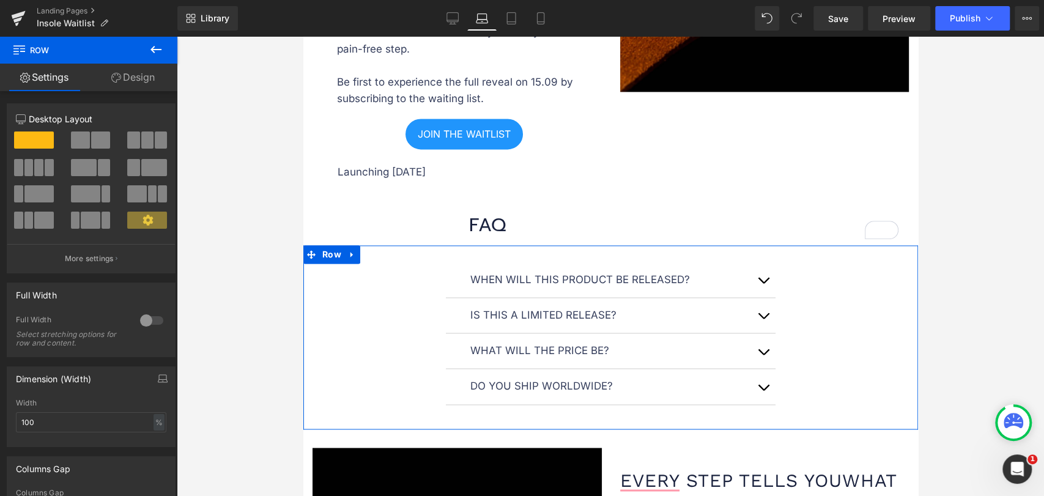
click at [122, 82] on link "Design" at bounding box center [133, 78] width 89 height 28
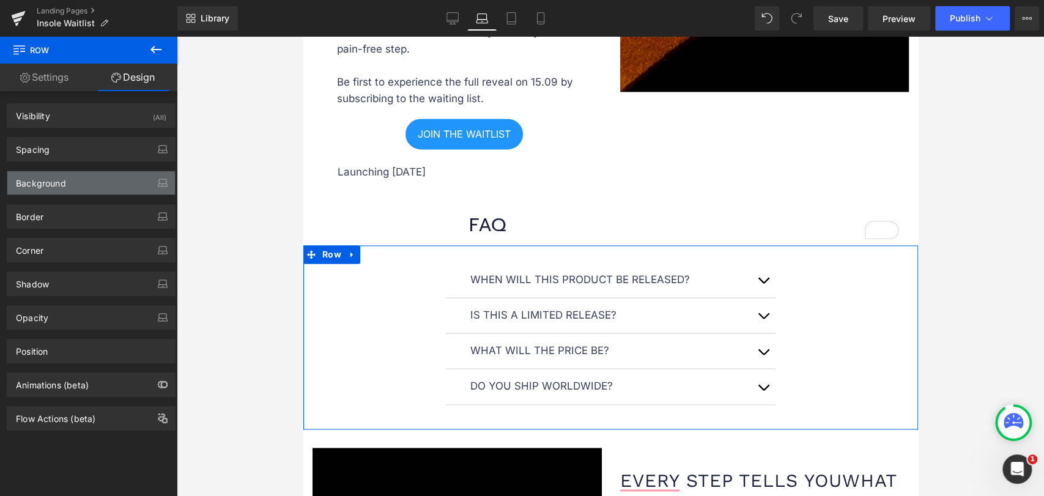
type input "0"
type input "28"
type input "0"
type input "10"
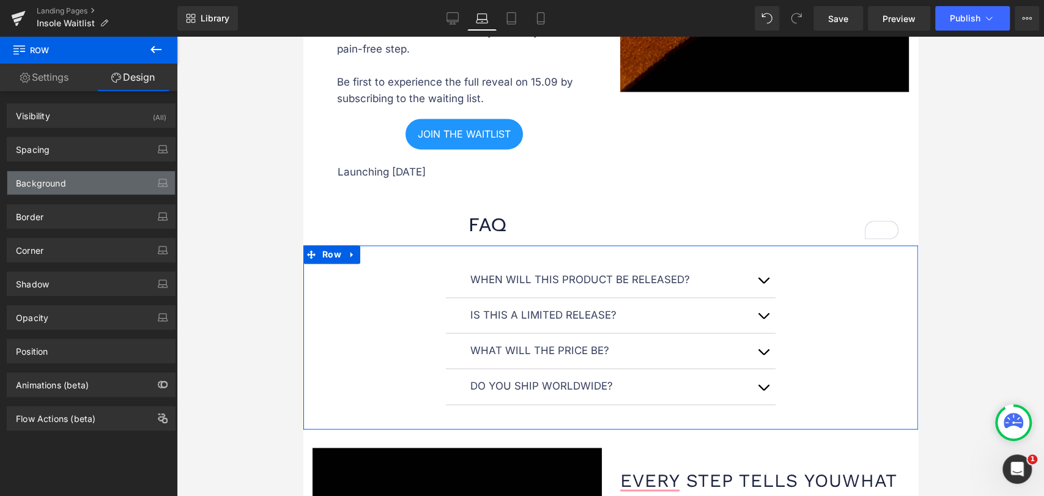
type input "0"
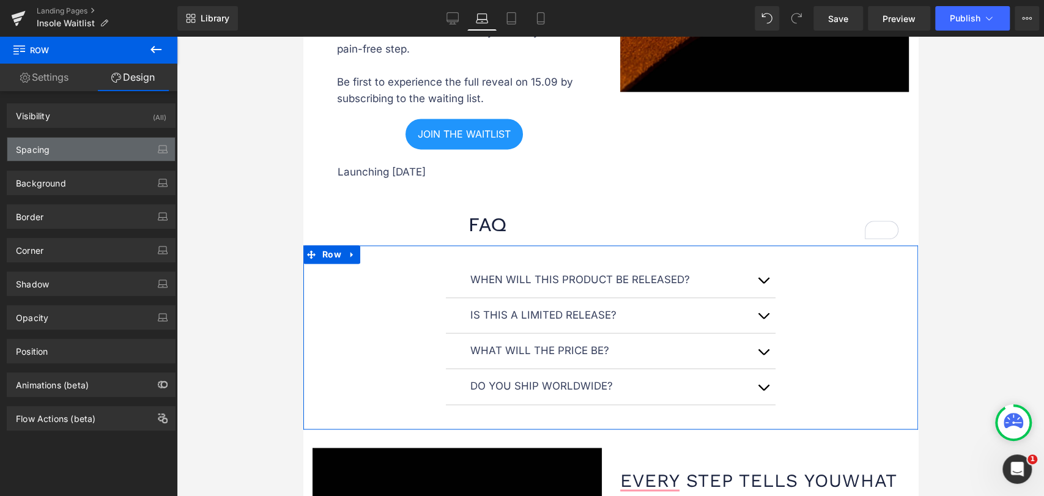
click at [92, 152] on div "Spacing" at bounding box center [91, 149] width 168 height 23
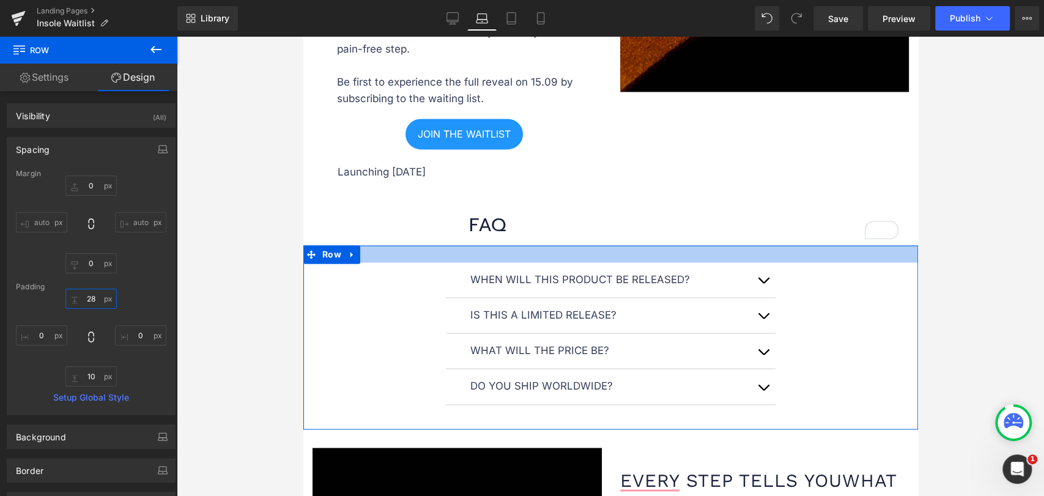
click at [94, 304] on input "28" at bounding box center [90, 299] width 51 height 20
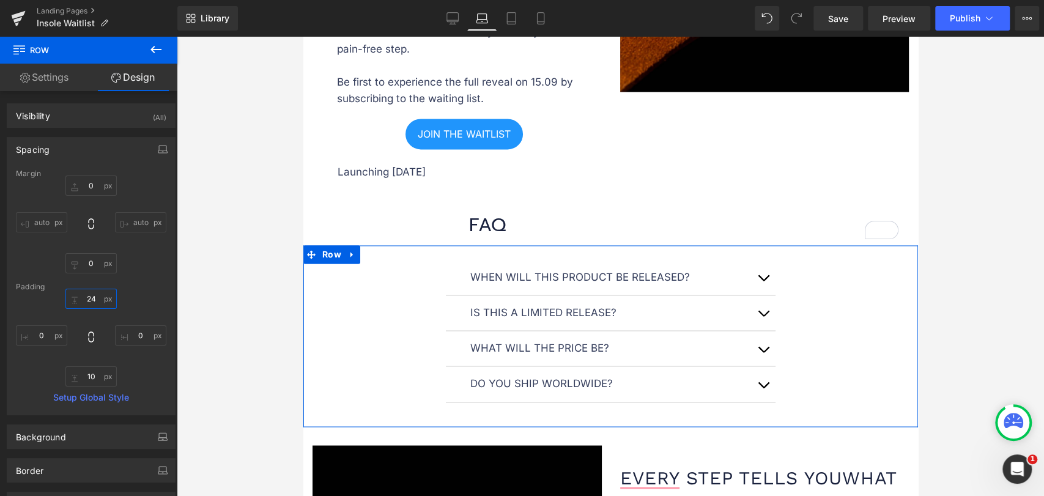
click at [92, 303] on input "24" at bounding box center [90, 299] width 51 height 20
click at [98, 300] on input "24" at bounding box center [90, 299] width 51 height 20
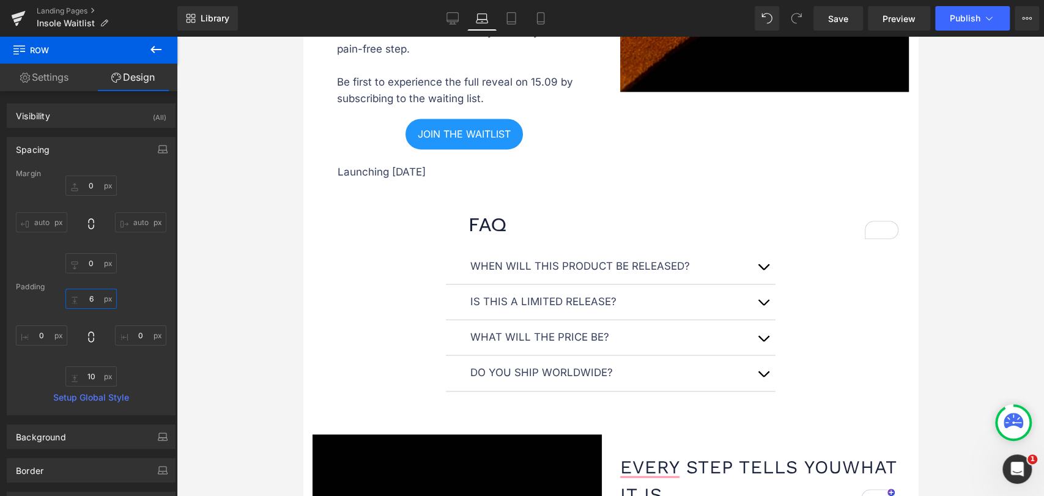
type input "5"
click at [849, 19] on link "Save" at bounding box center [838, 18] width 50 height 24
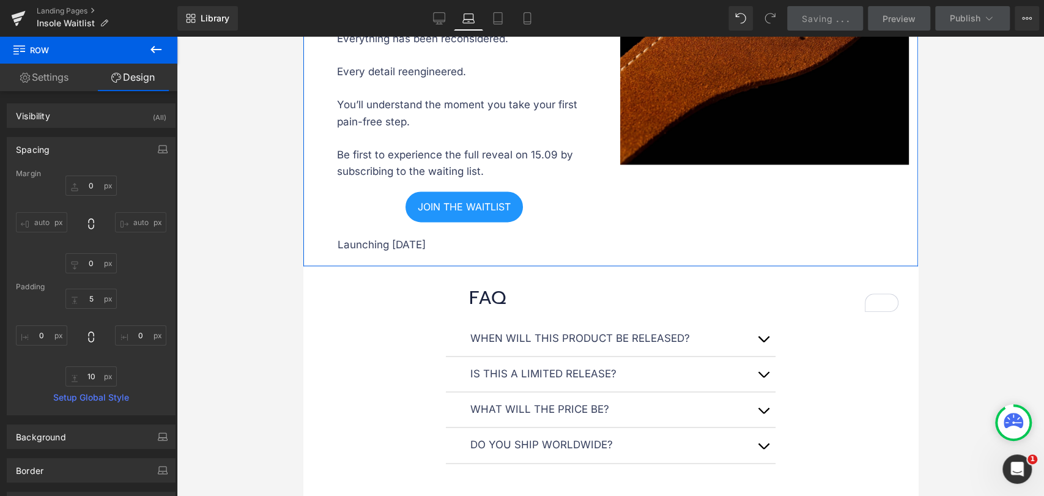
scroll to position [962, 0]
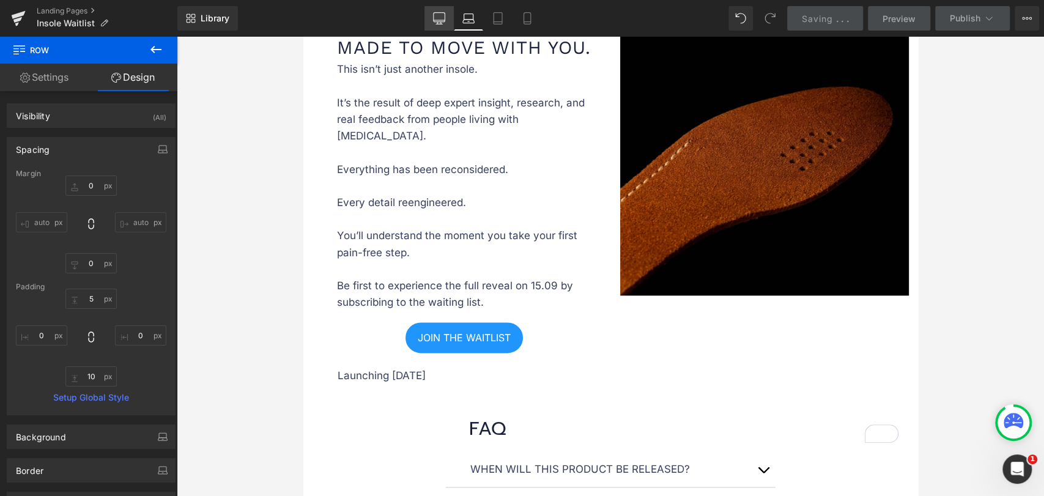
click at [446, 15] on link "Desktop" at bounding box center [438, 18] width 29 height 24
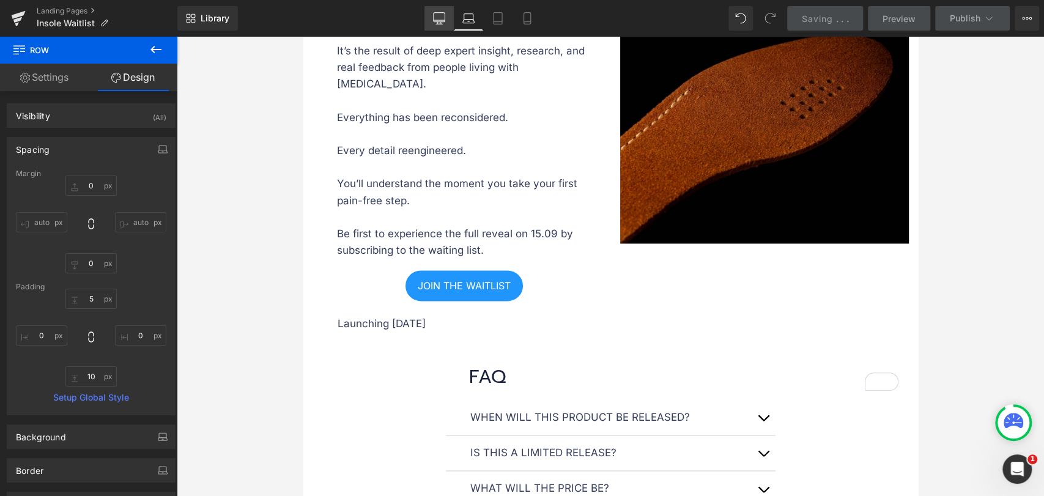
type input "0"
type input "5"
type input "0"
type input "10"
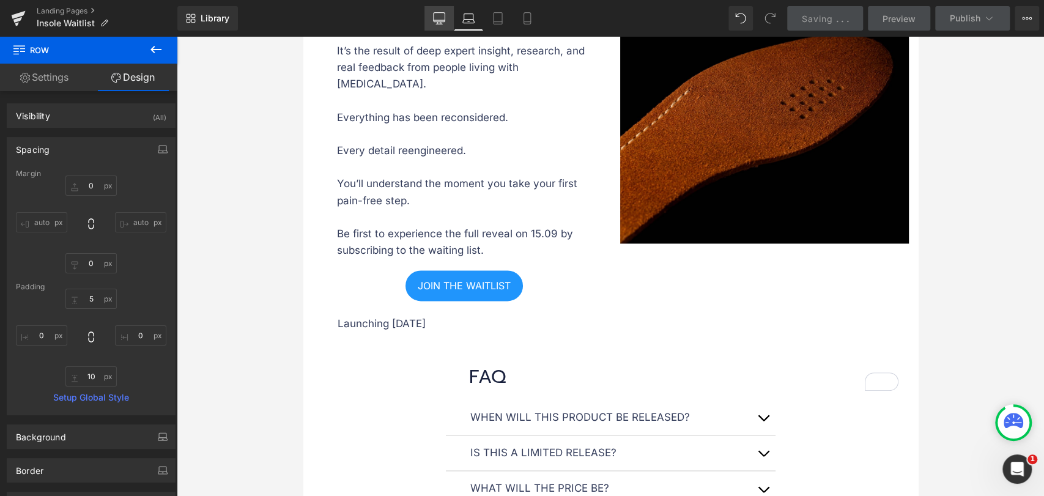
type input "0"
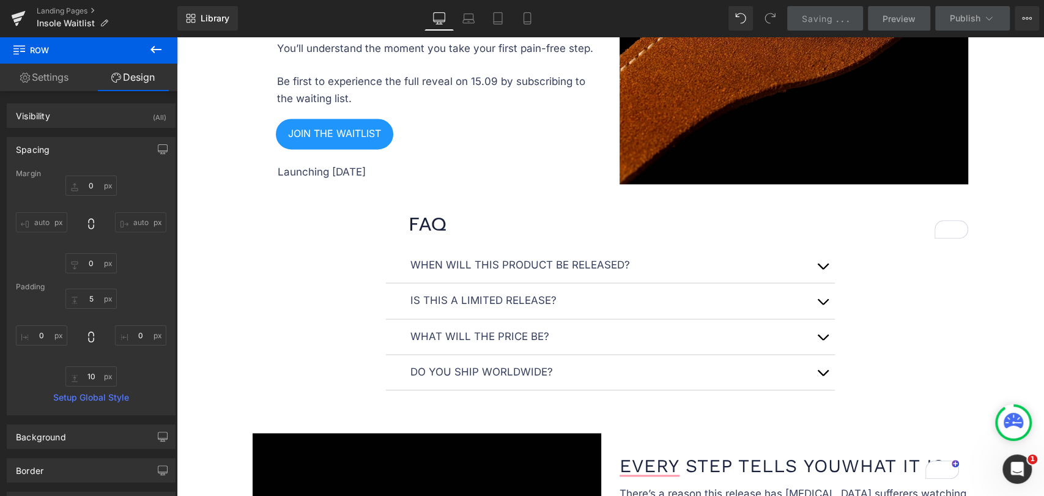
scroll to position [1218, 0]
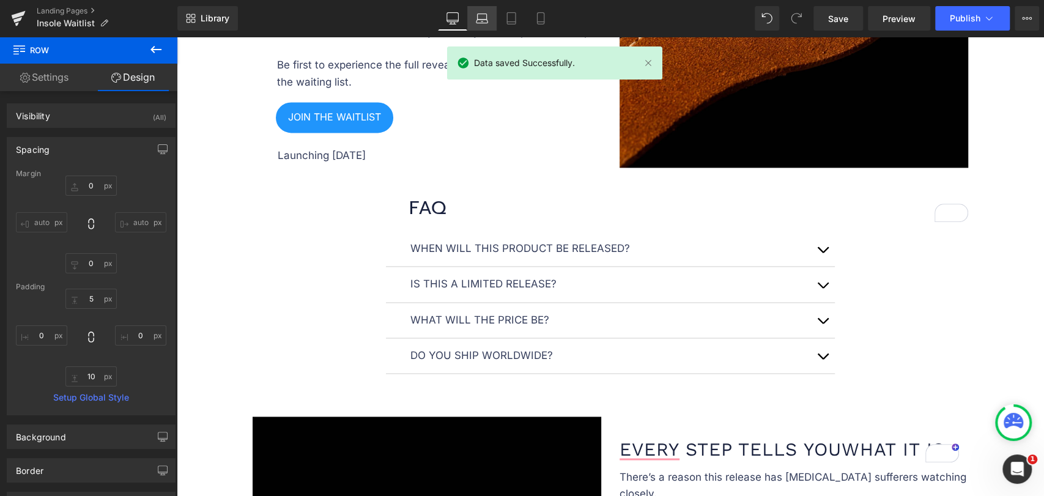
click at [477, 22] on icon at bounding box center [482, 18] width 12 height 12
type input "0"
type input "5"
type input "0"
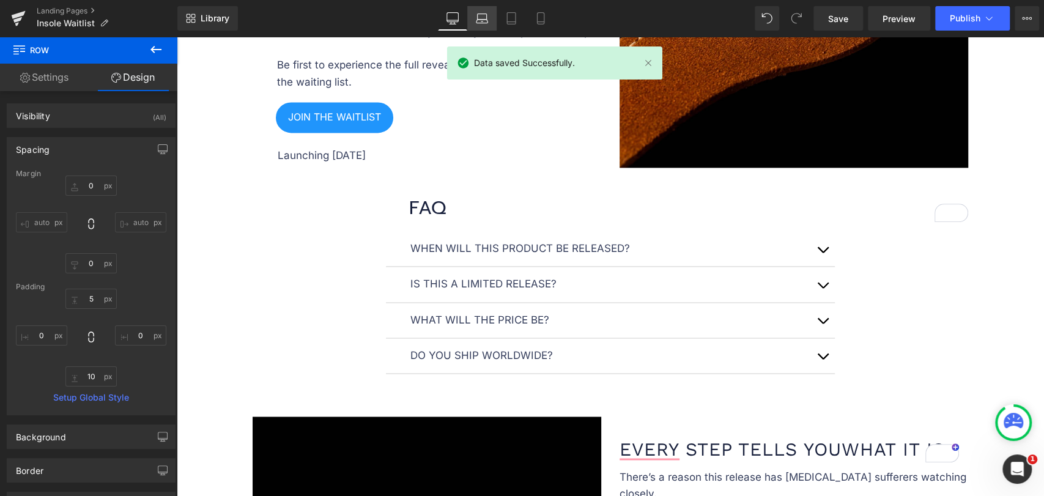
type input "10"
type input "0"
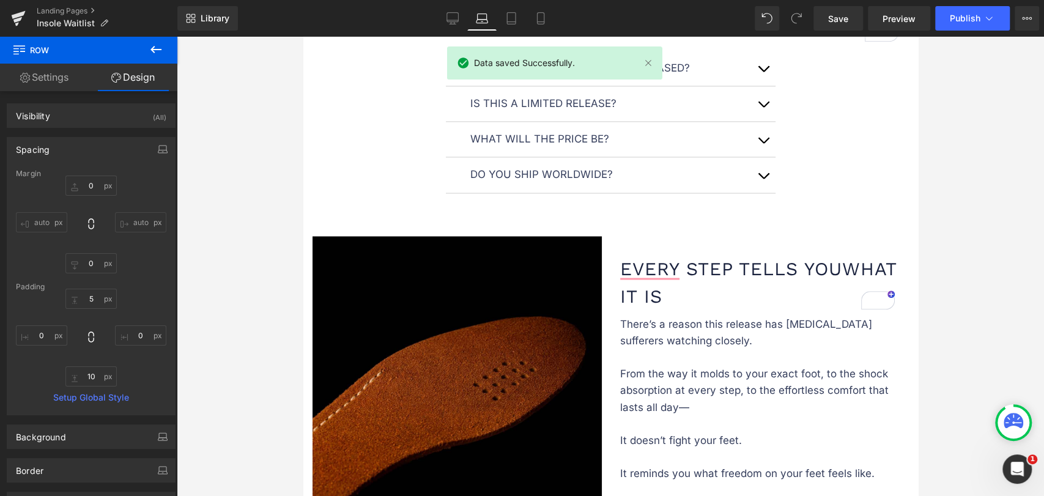
scroll to position [1370, 0]
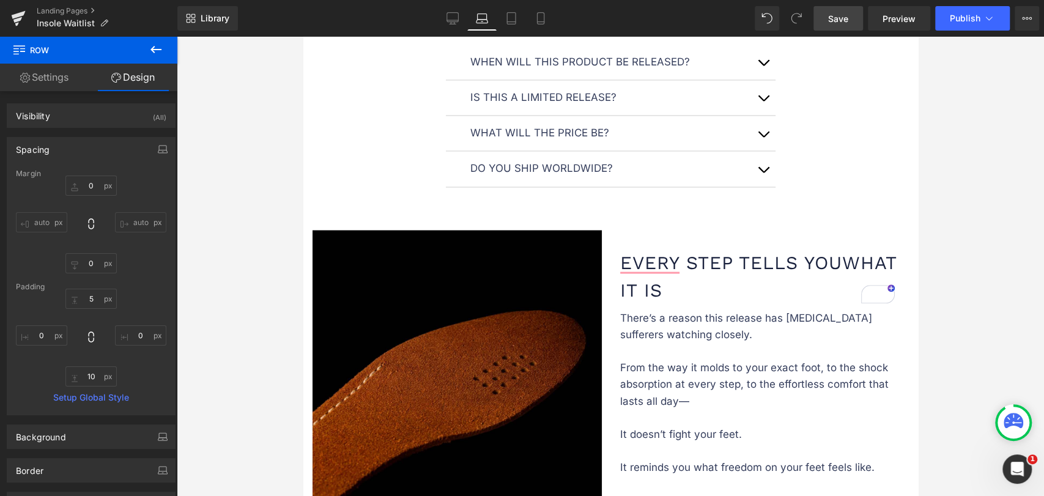
click at [835, 10] on link "Save" at bounding box center [838, 18] width 50 height 24
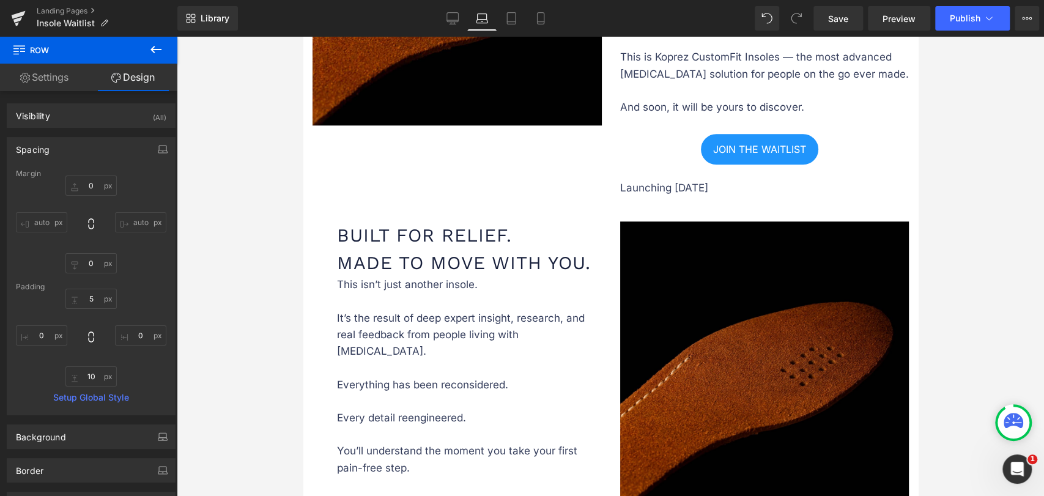
scroll to position [543, 0]
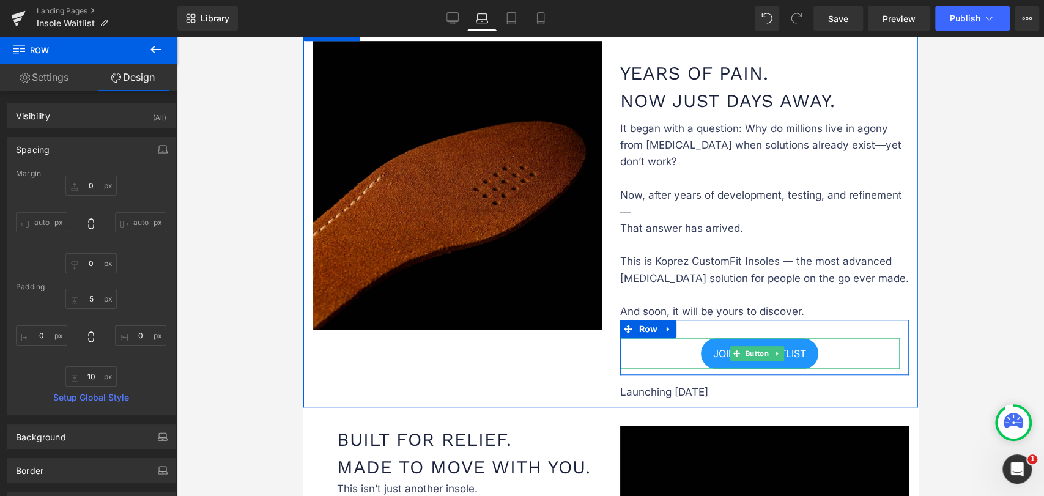
click at [688, 344] on div "JOIN THE WAITLIST" at bounding box center [759, 353] width 280 height 31
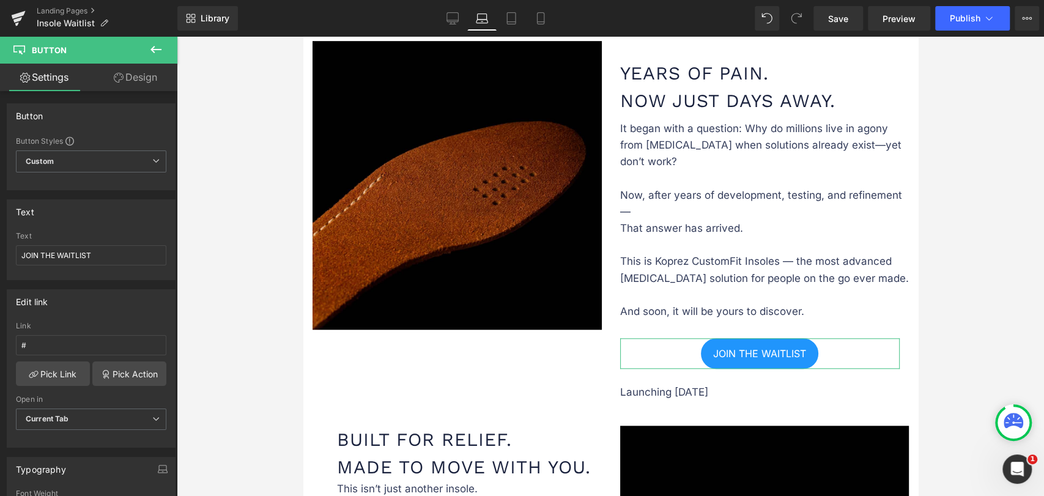
click at [125, 83] on link "Design" at bounding box center [135, 78] width 89 height 28
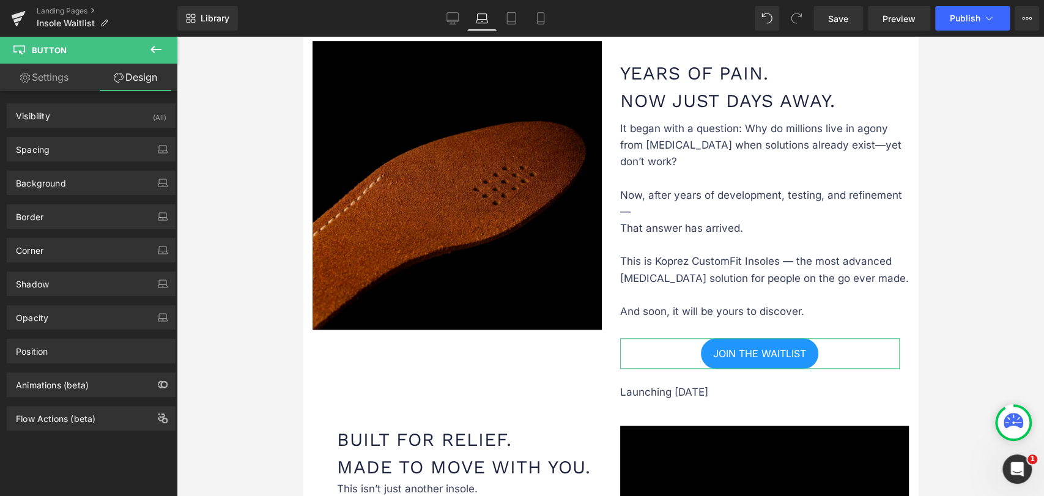
type input "0"
type input "-15"
type input "5"
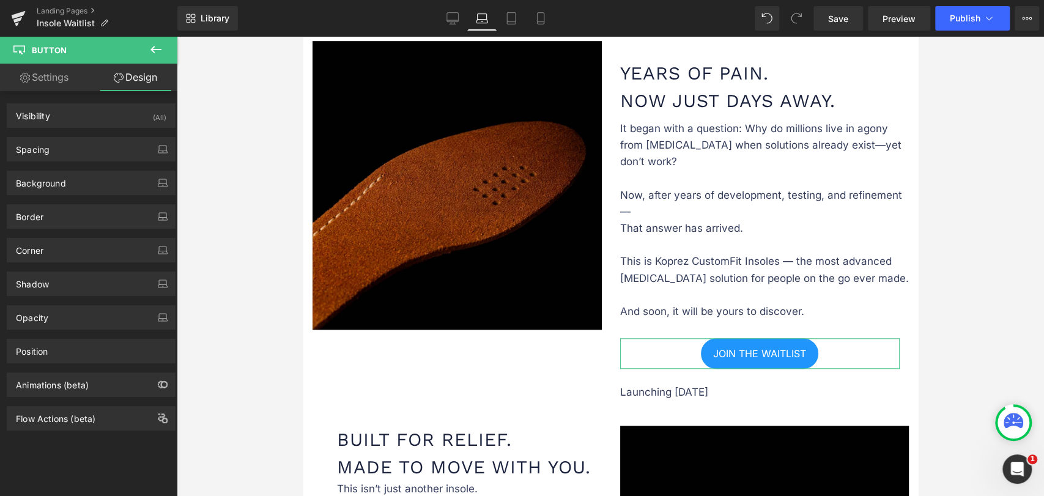
type input "0"
type input "5"
type input "0"
click at [73, 153] on div "Spacing" at bounding box center [91, 149] width 168 height 23
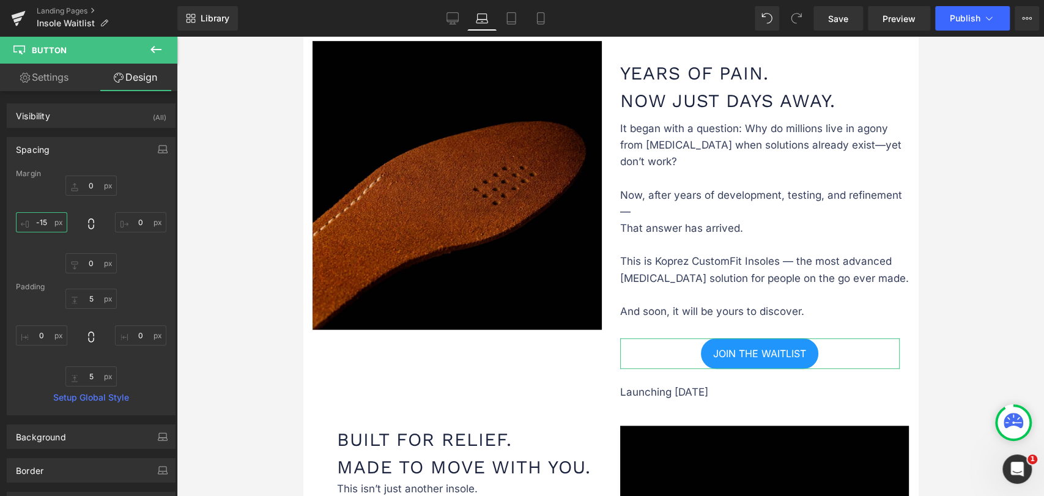
click at [56, 221] on input "-15" at bounding box center [41, 222] width 51 height 20
type input "0"
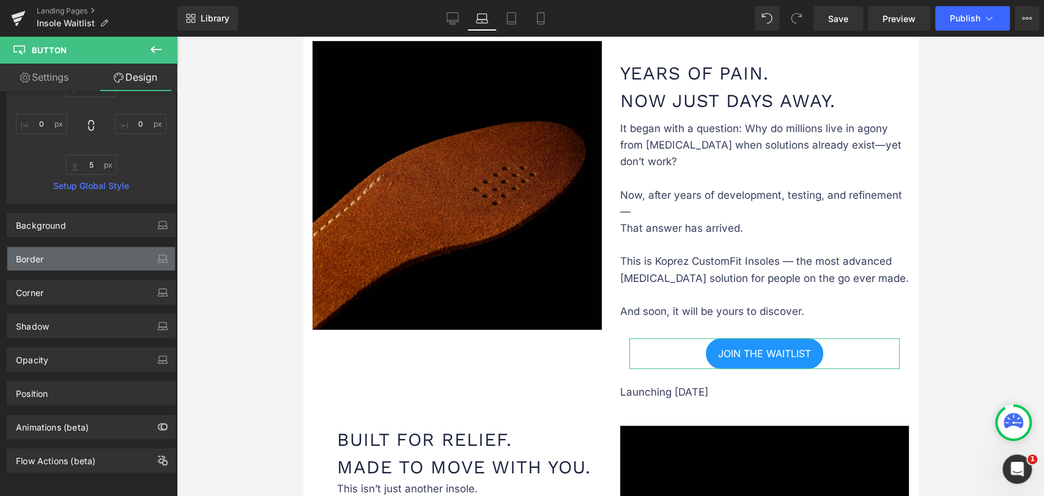
scroll to position [222, 0]
click at [54, 77] on link "Settings" at bounding box center [44, 78] width 89 height 28
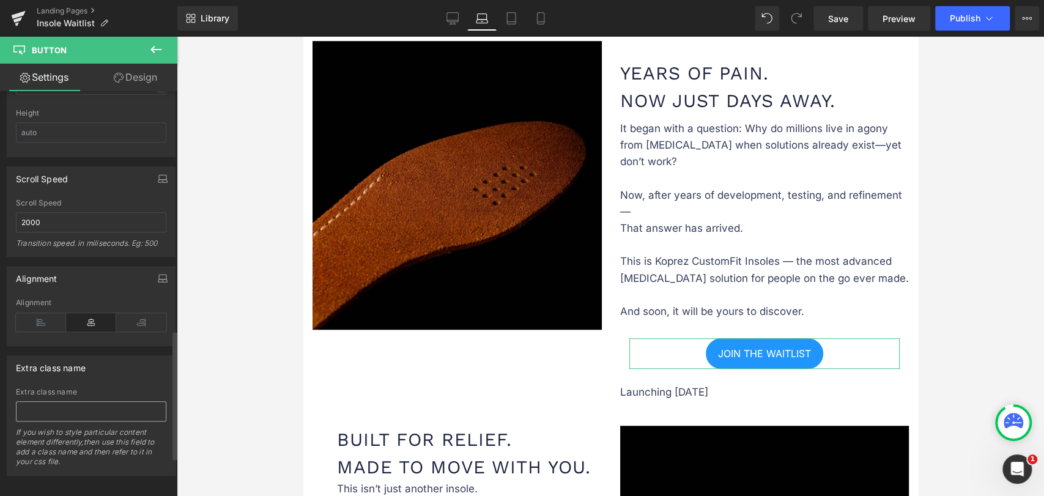
scroll to position [869, 0]
click at [36, 312] on icon at bounding box center [41, 318] width 50 height 18
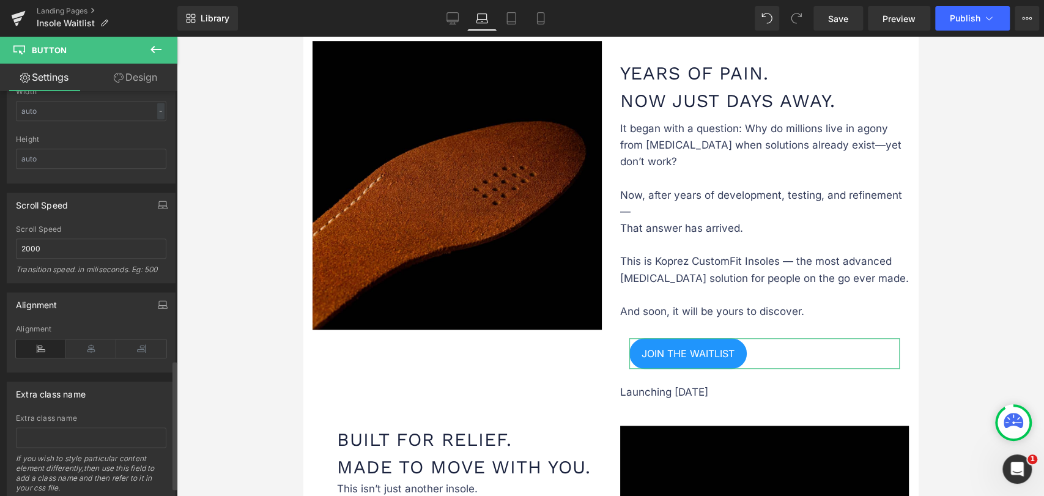
scroll to position [733, 0]
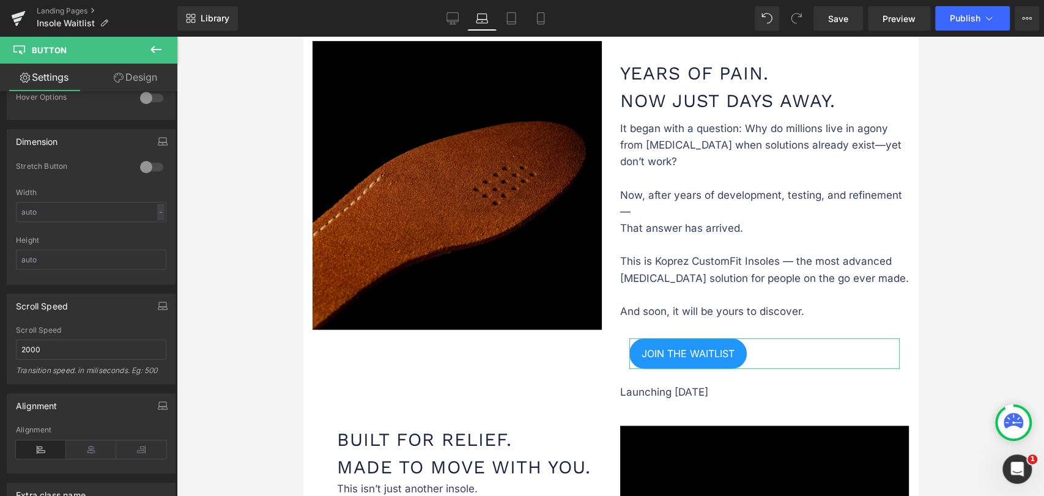
click at [138, 87] on link "Design" at bounding box center [135, 78] width 89 height 28
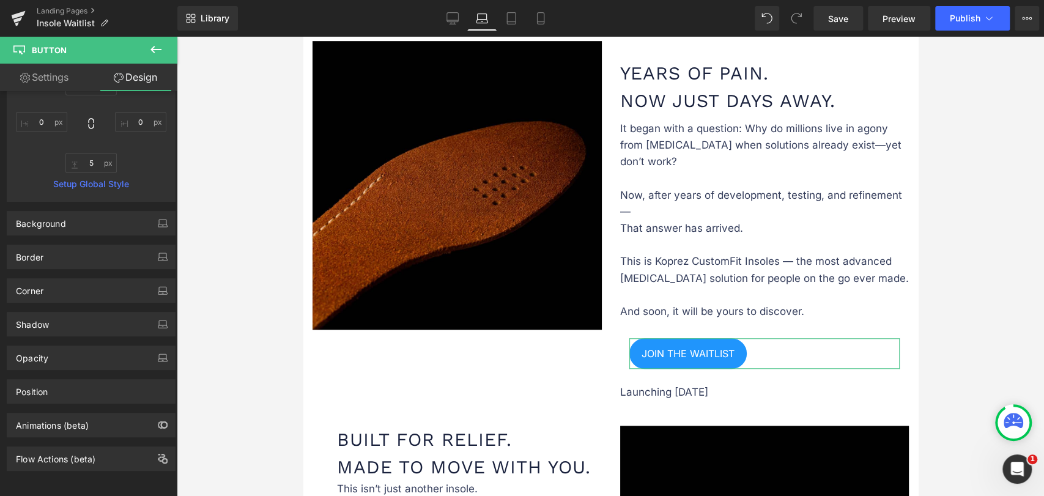
type input "0"
type input "5"
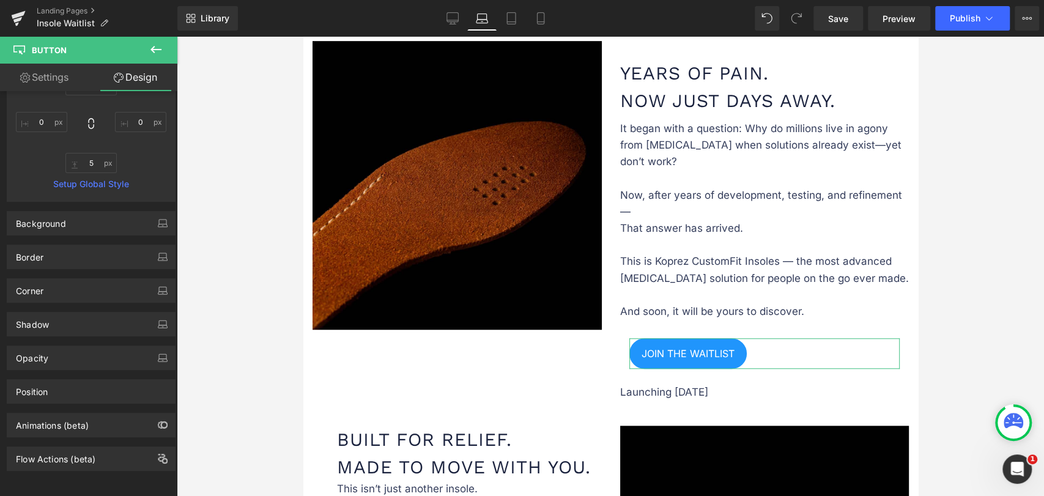
type input "0"
type input "5"
type input "0"
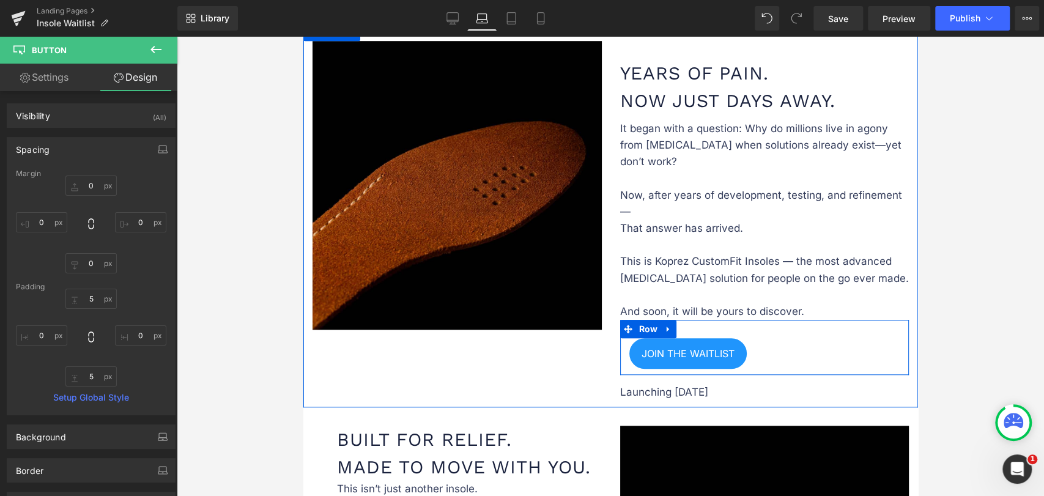
click at [619, 353] on div "JOIN THE WAITLIST Button" at bounding box center [763, 353] width 289 height 31
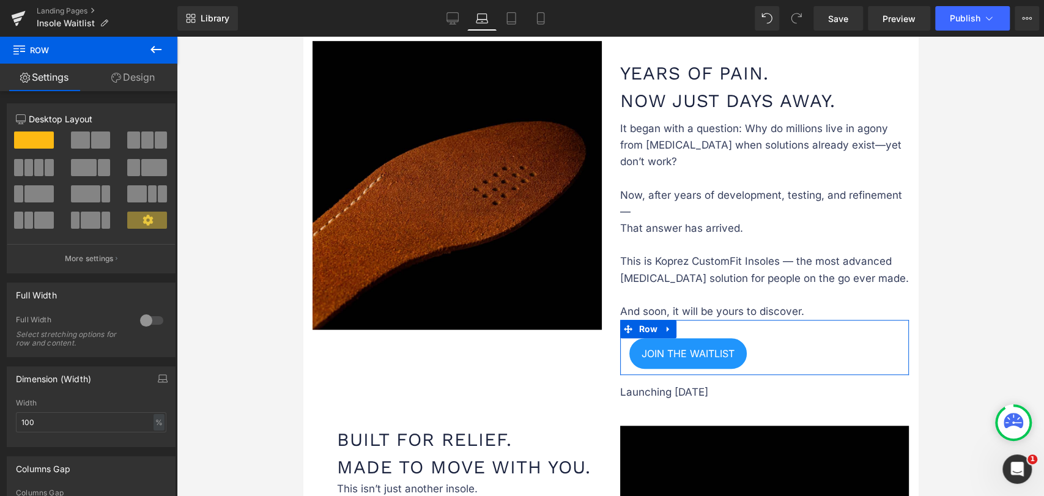
click at [157, 78] on link "Design" at bounding box center [133, 78] width 89 height 28
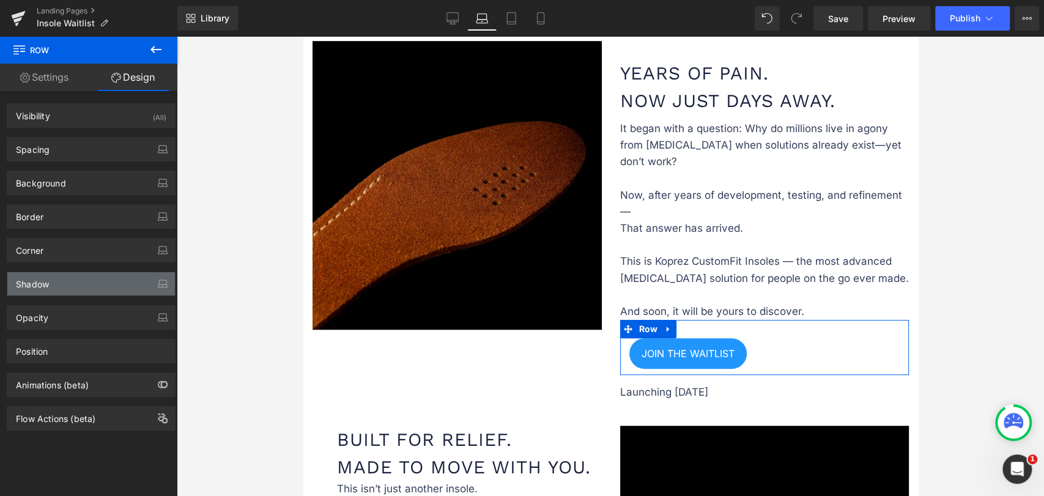
type input "0"
type input "30"
type input "0"
type input "10"
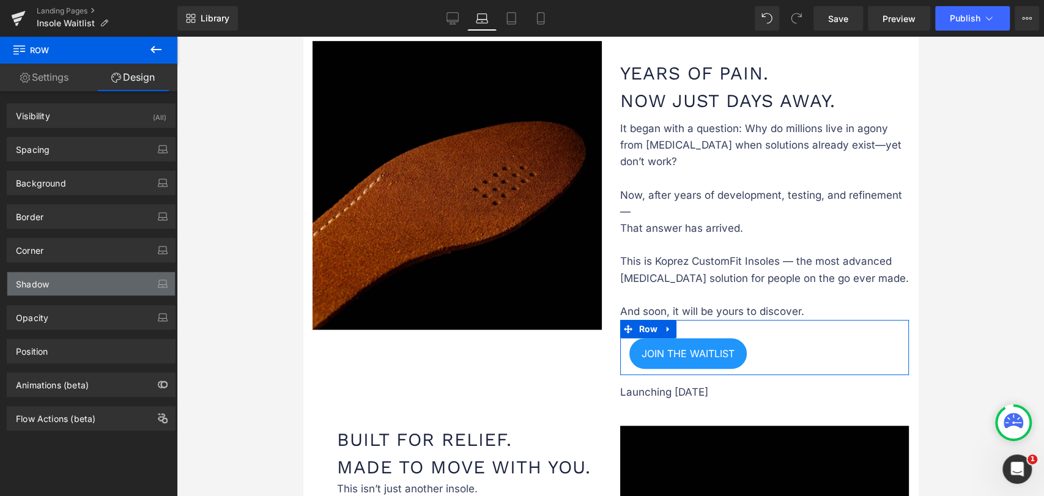
type input "0"
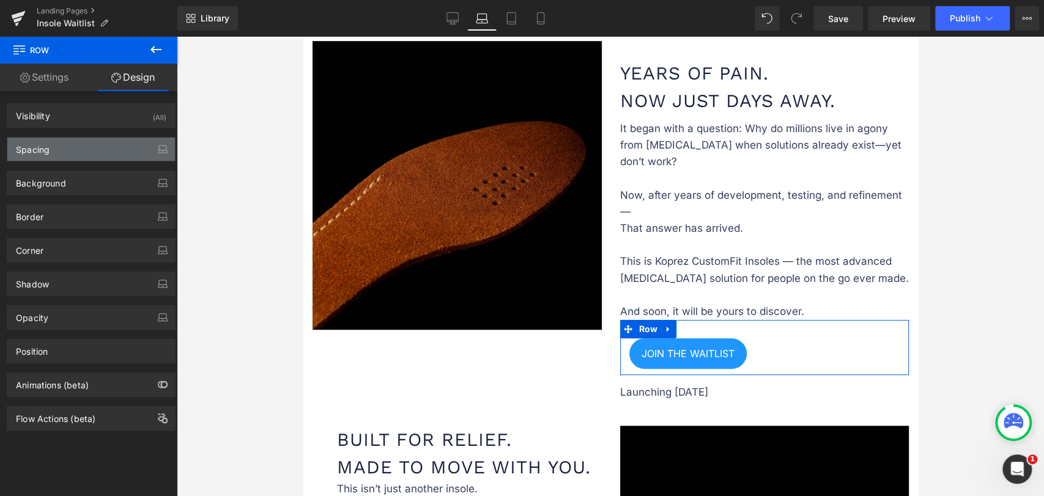
click at [59, 153] on div "Spacing" at bounding box center [91, 149] width 168 height 23
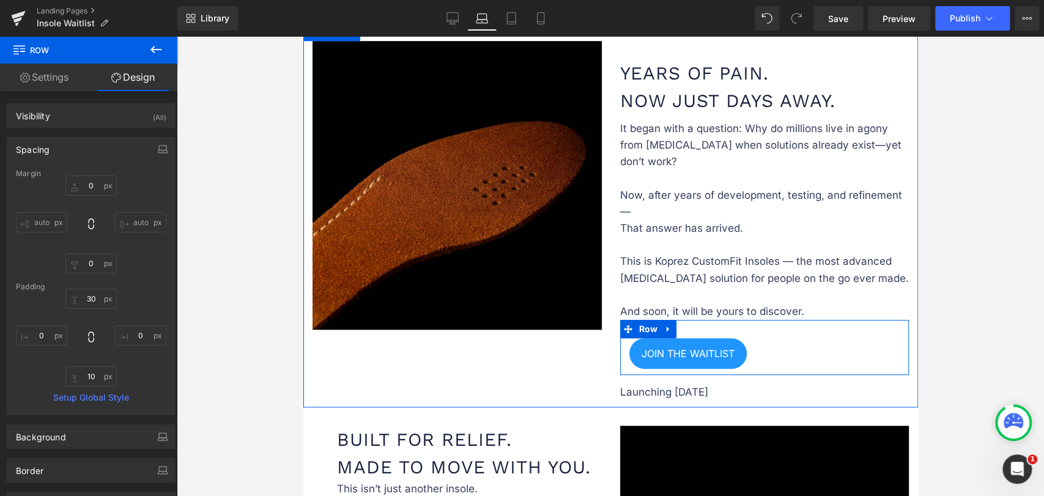
click at [619, 350] on div "JOIN THE WAITLIST Button" at bounding box center [763, 353] width 289 height 31
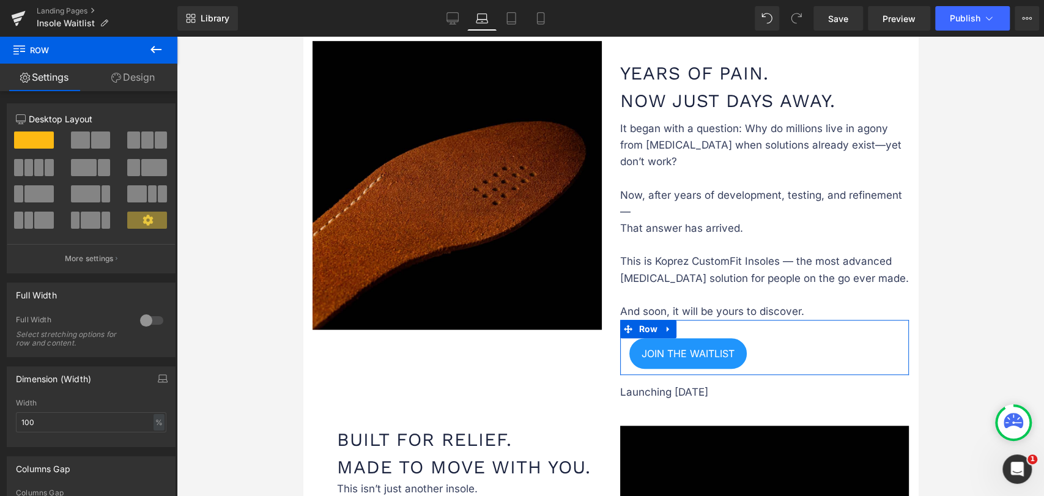
click at [138, 80] on link "Design" at bounding box center [133, 78] width 89 height 28
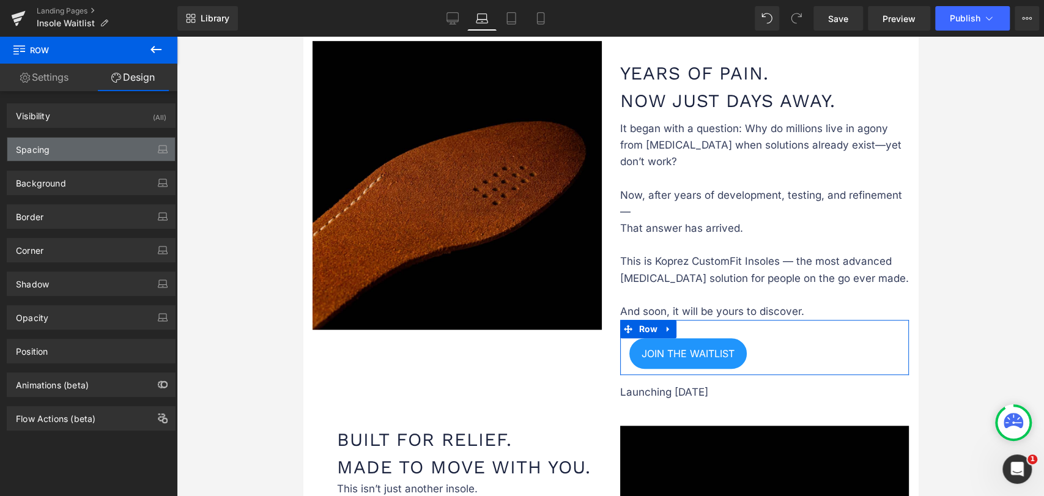
click at [74, 142] on div "Spacing" at bounding box center [91, 149] width 168 height 23
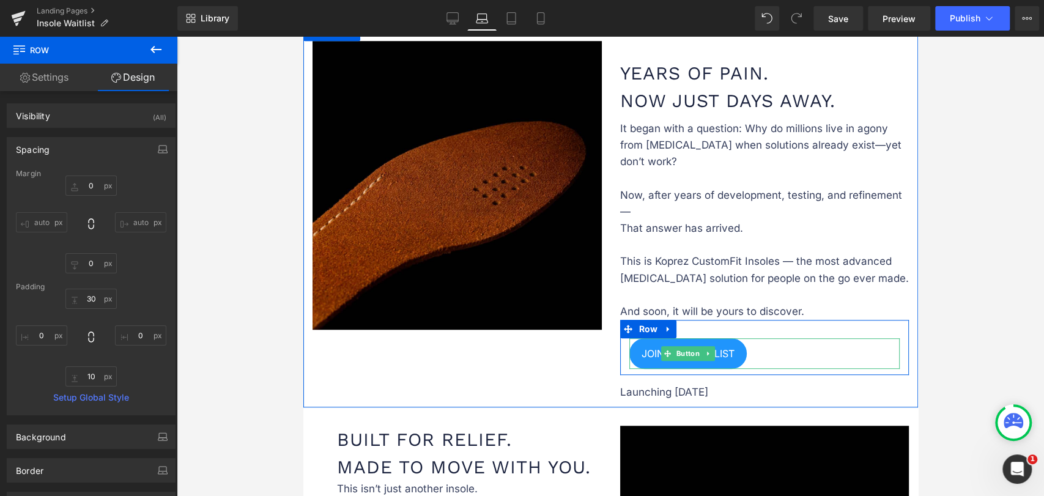
click at [629, 351] on link "JOIN THE WAITLIST" at bounding box center [687, 353] width 117 height 31
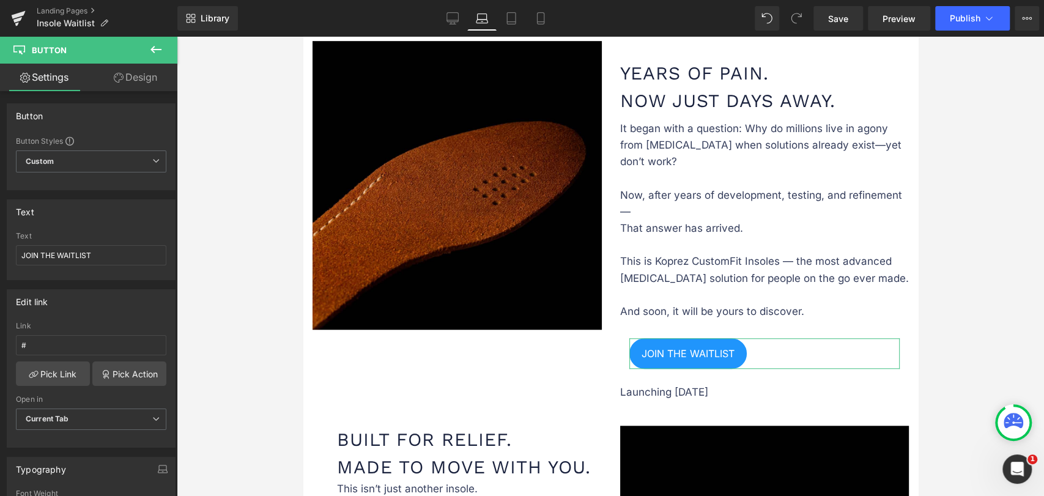
click at [125, 82] on link "Design" at bounding box center [135, 78] width 89 height 28
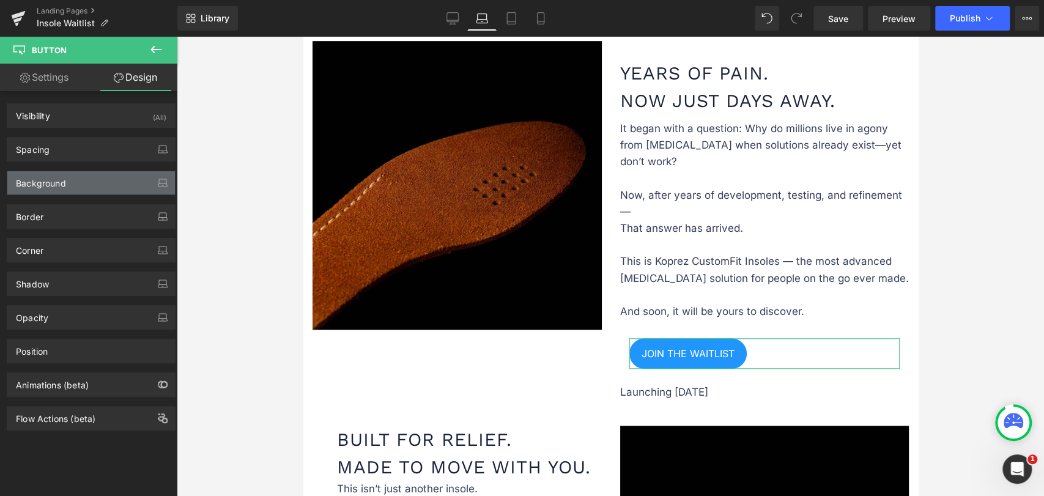
type input "0"
type input "5"
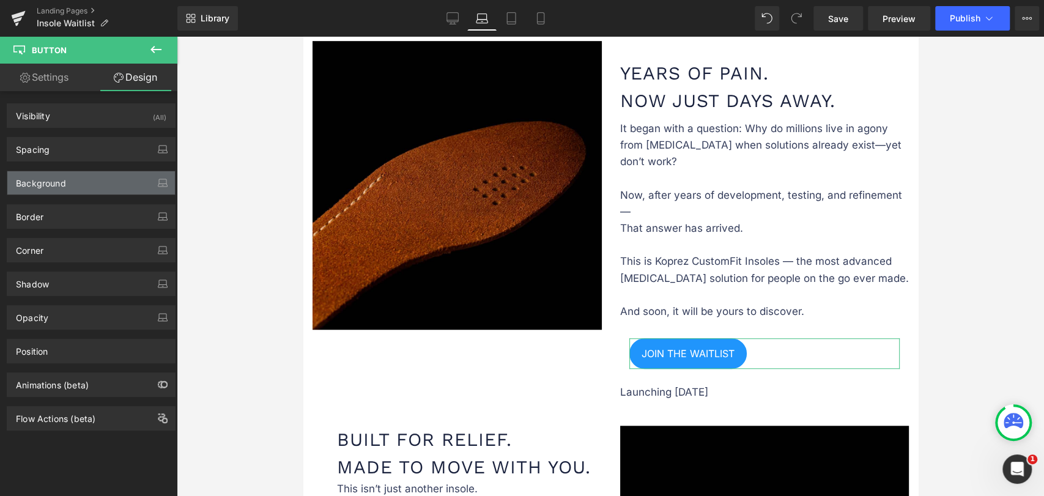
type input "0"
type input "5"
type input "0"
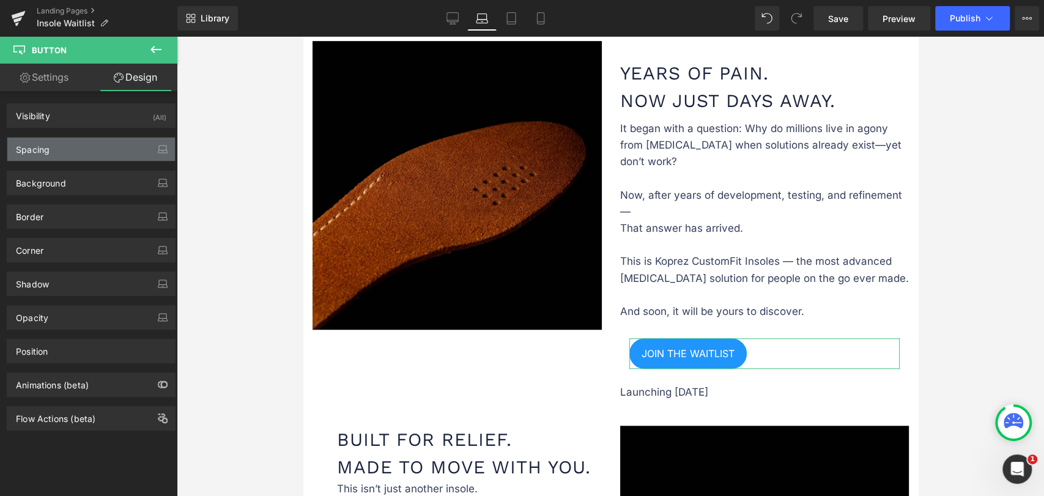
click at [67, 139] on div "Spacing" at bounding box center [91, 149] width 168 height 23
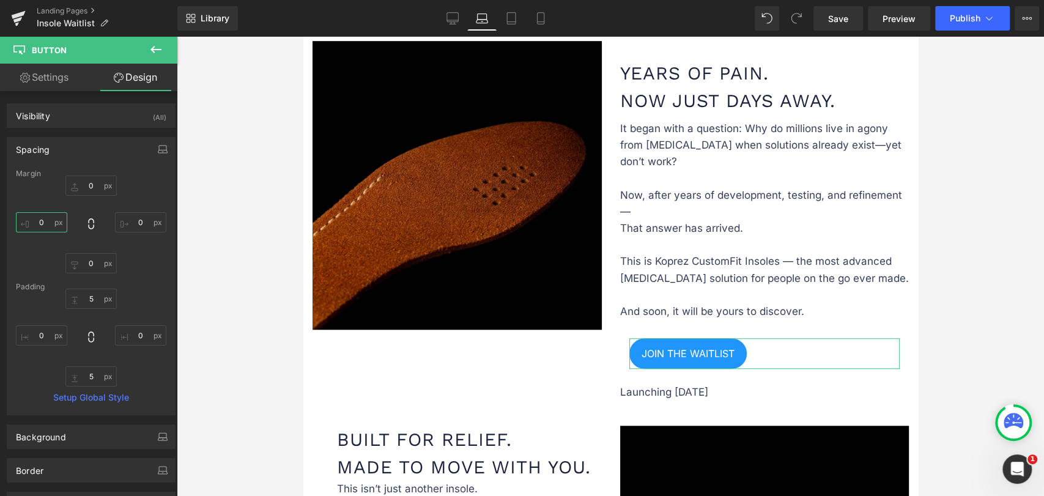
click at [46, 219] on input "0" at bounding box center [41, 222] width 51 height 20
type input "-15"
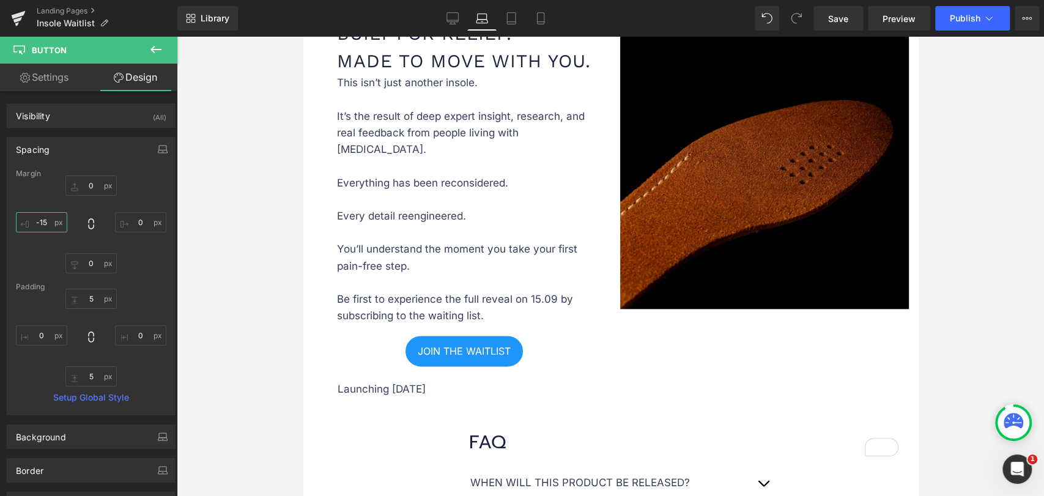
scroll to position [951, 0]
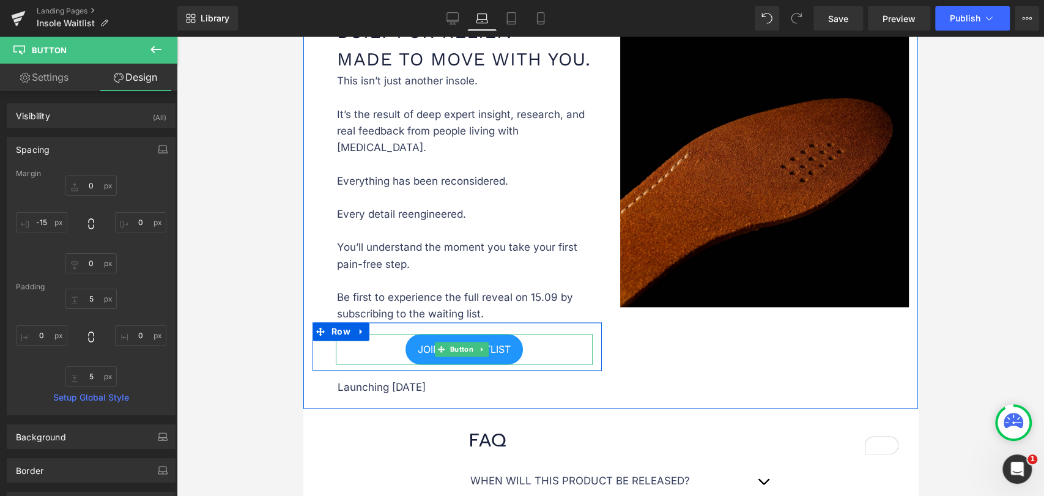
click at [405, 334] on link "JOIN THE WAITLIST" at bounding box center [463, 349] width 117 height 31
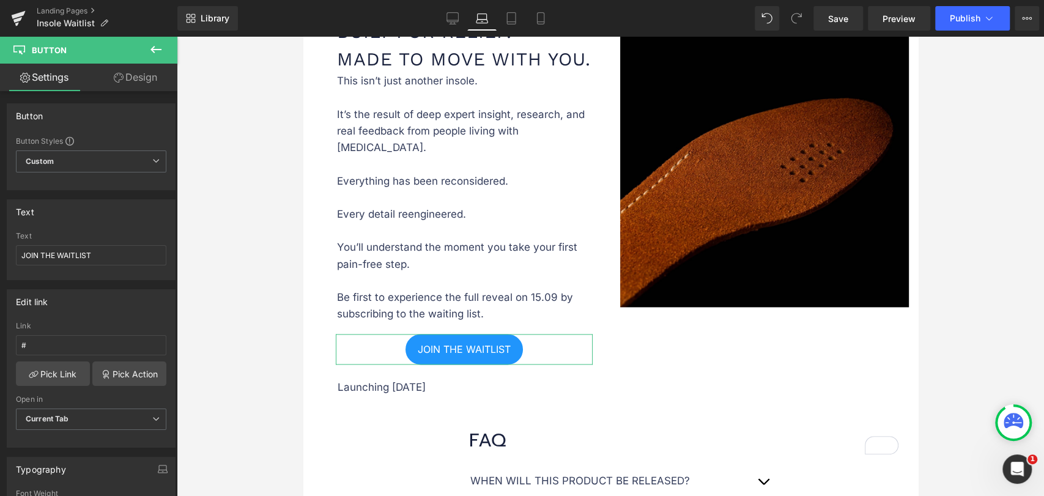
click at [124, 70] on link "Design" at bounding box center [135, 78] width 89 height 28
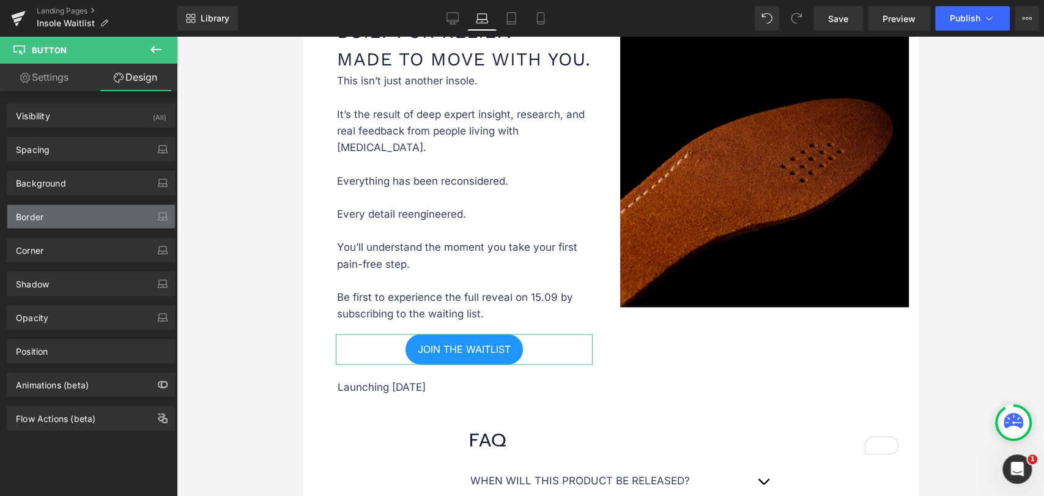
type input "0"
type input "23"
type input "5"
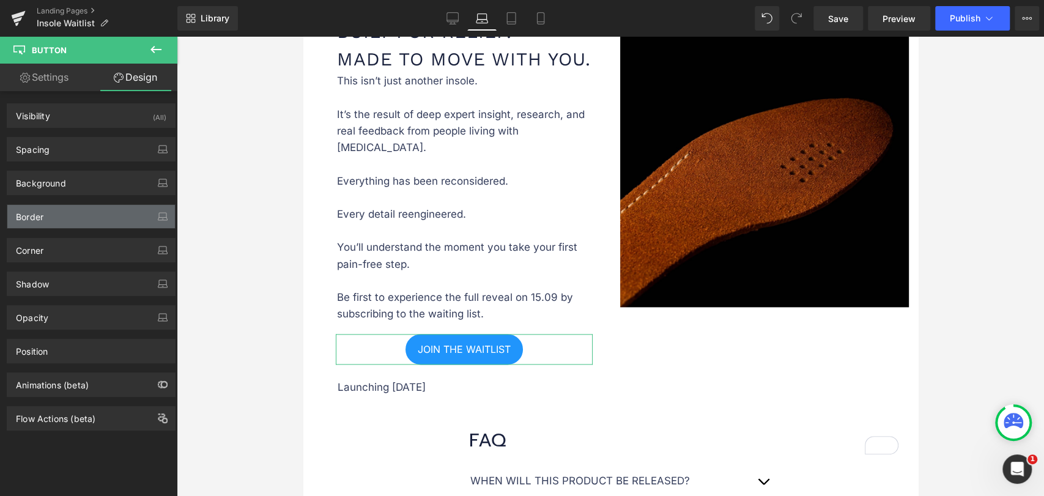
type input "0"
type input "5"
type input "0"
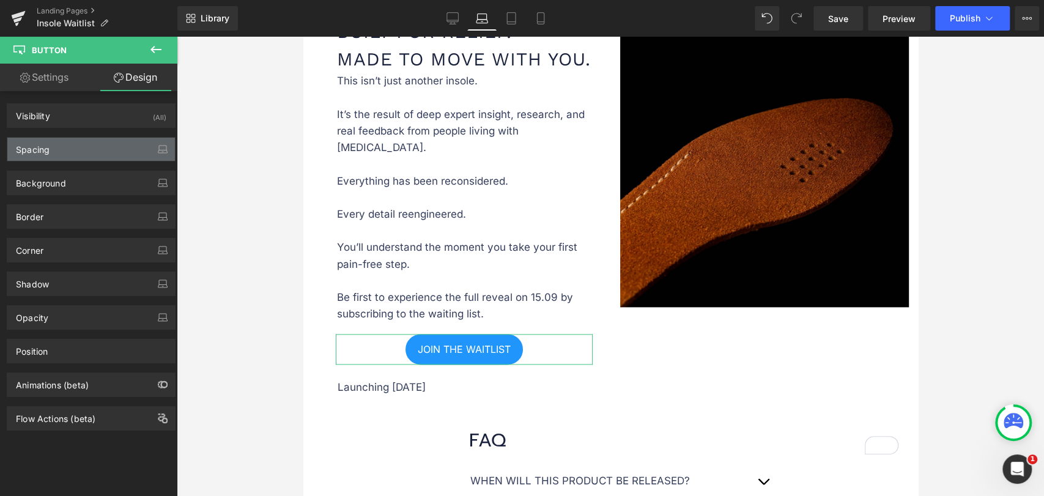
click at [52, 152] on div "Spacing" at bounding box center [91, 149] width 168 height 23
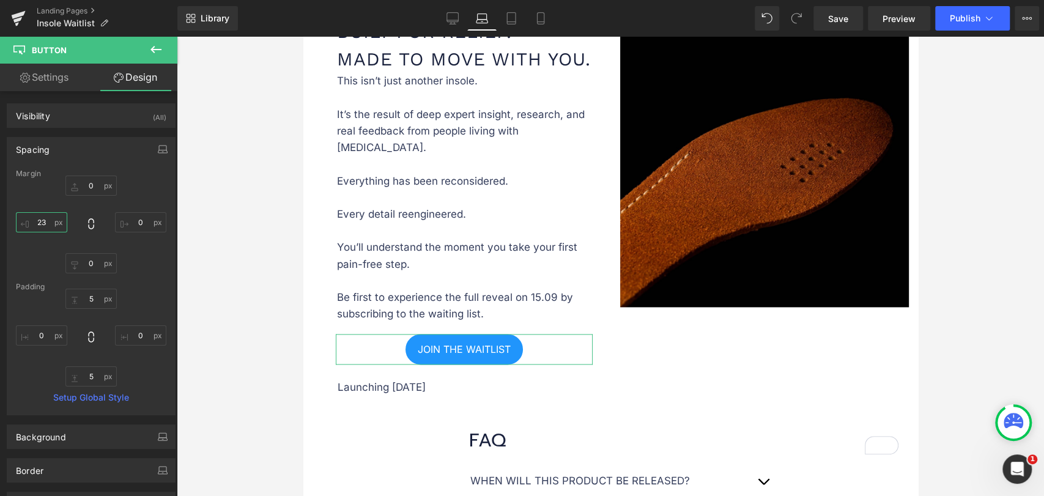
click at [51, 226] on input "23" at bounding box center [41, 222] width 51 height 20
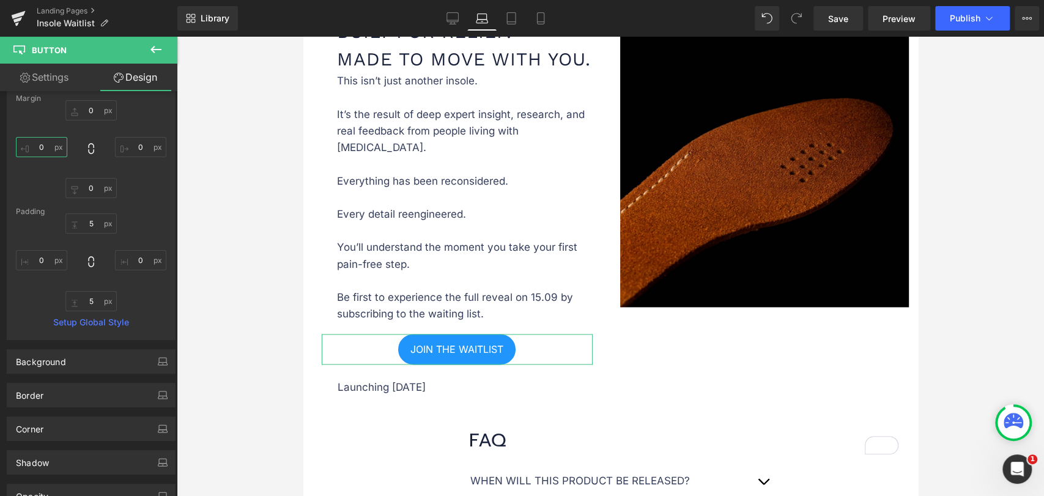
scroll to position [222, 0]
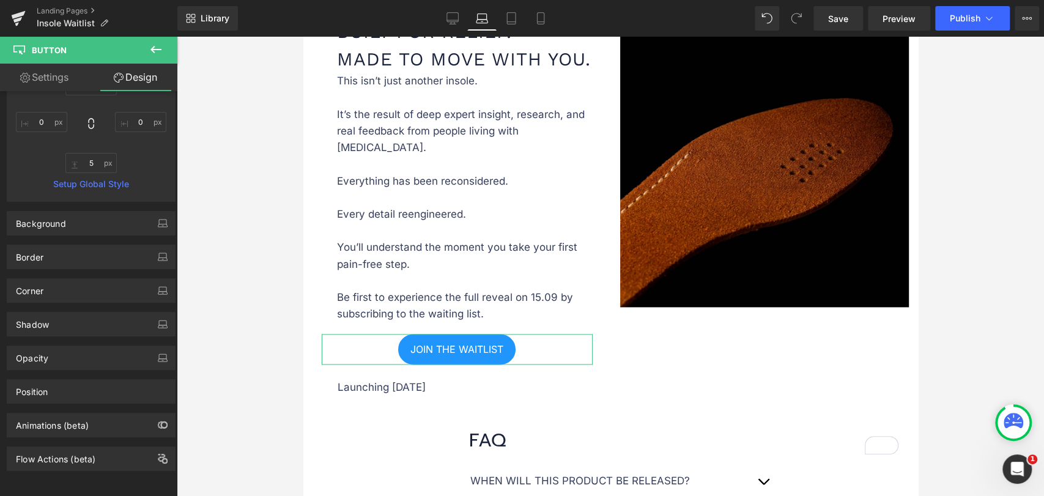
type input "0"
click at [46, 76] on link "Settings" at bounding box center [44, 78] width 89 height 28
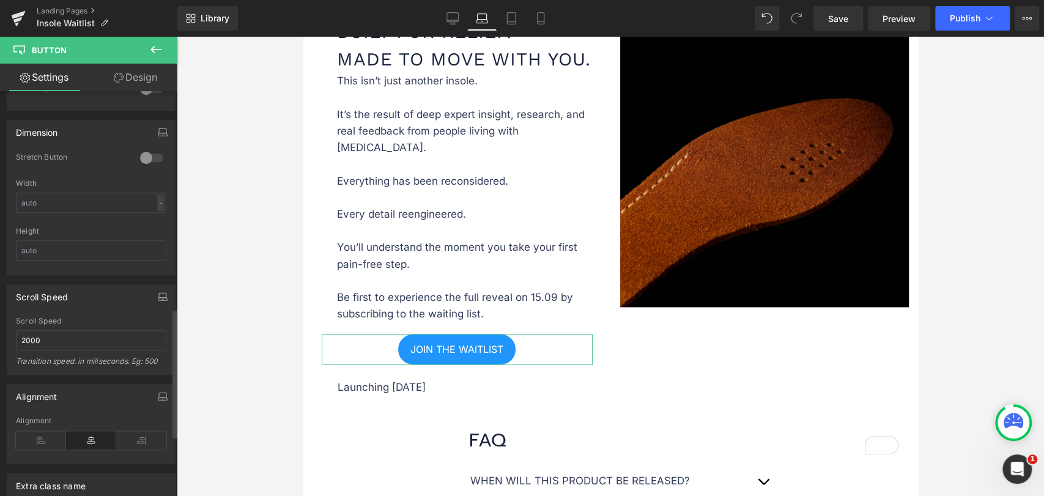
scroll to position [869, 0]
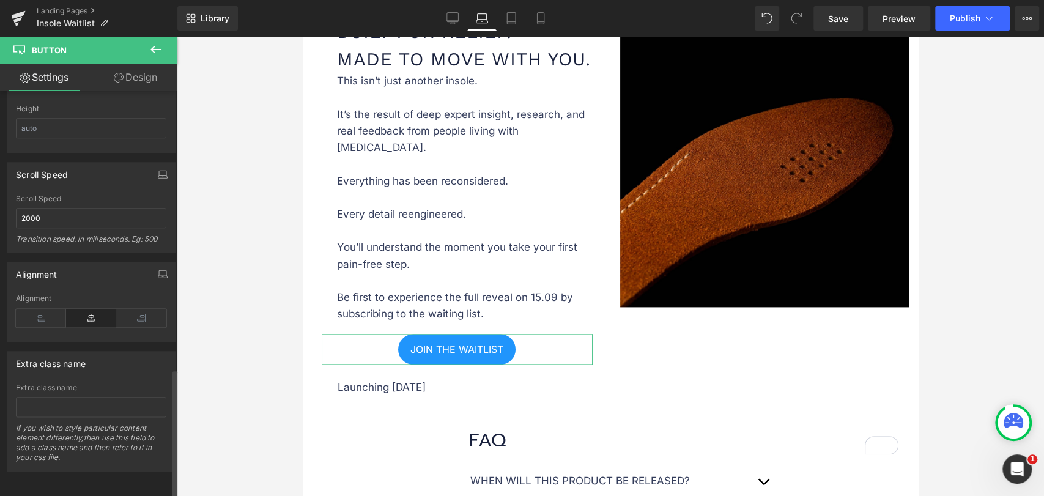
click at [33, 295] on div "Alignment" at bounding box center [91, 317] width 150 height 47
click at [39, 309] on icon at bounding box center [41, 318] width 50 height 18
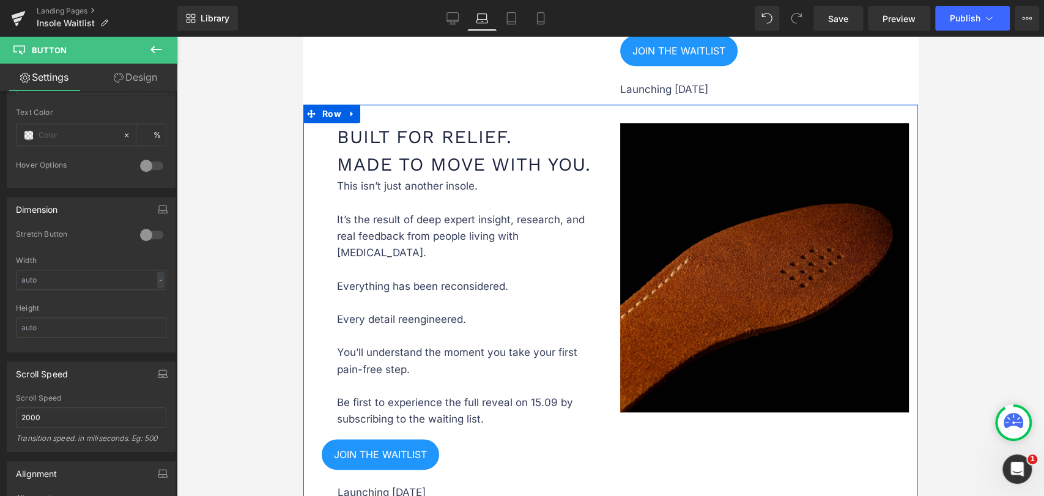
scroll to position [815, 0]
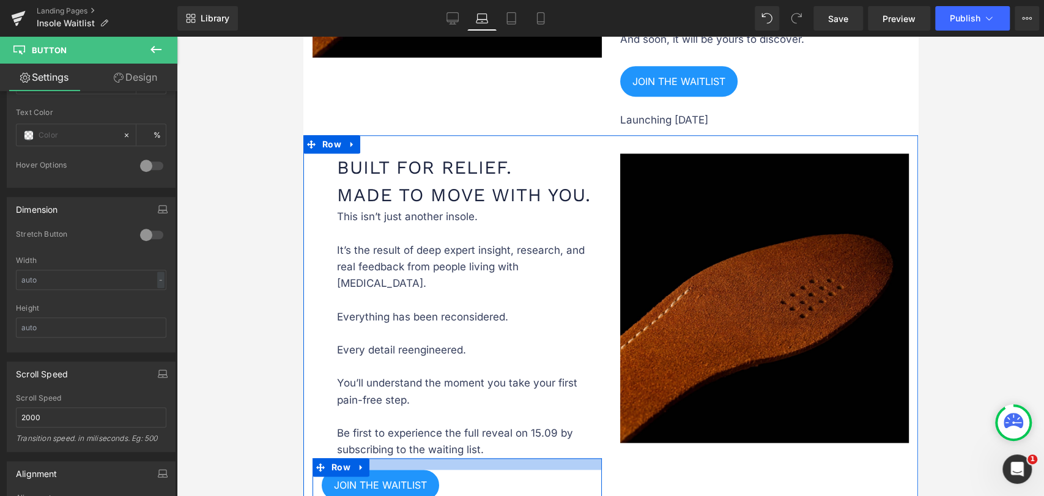
click at [449, 458] on div at bounding box center [456, 464] width 289 height 12
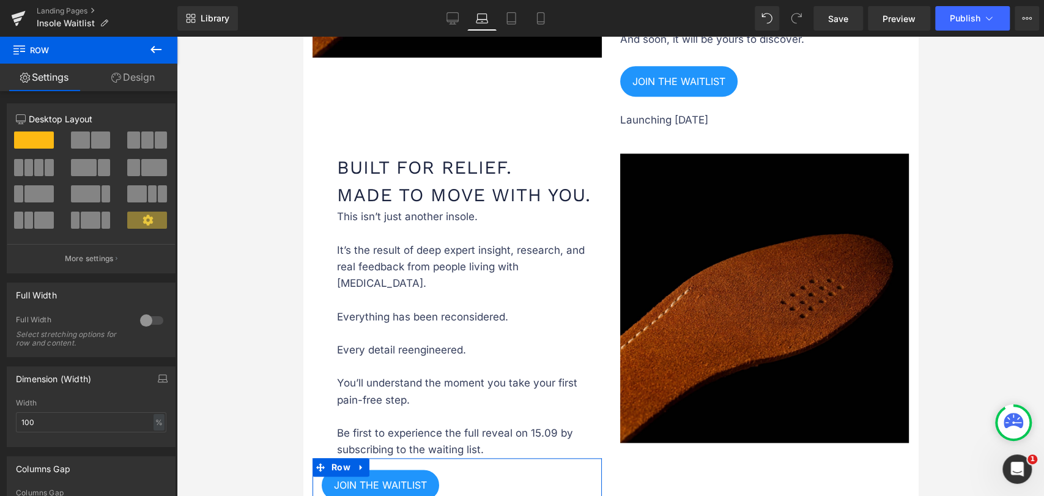
click at [147, 74] on link "Design" at bounding box center [133, 78] width 89 height 28
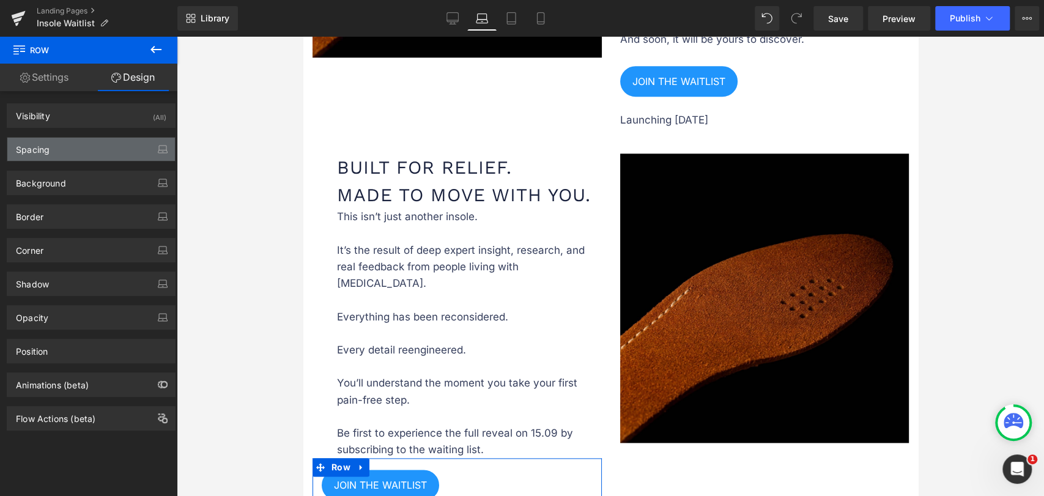
click at [88, 157] on div "Spacing" at bounding box center [91, 149] width 168 height 23
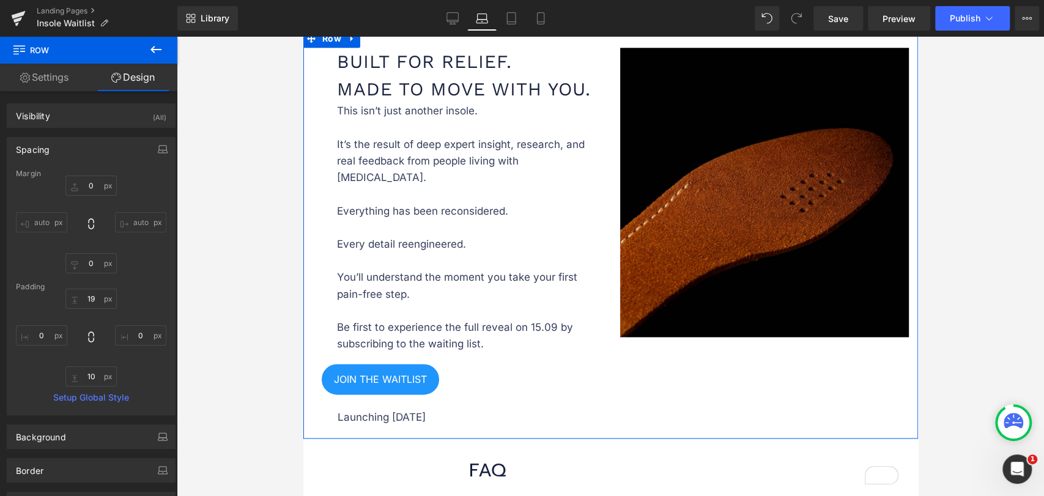
scroll to position [951, 0]
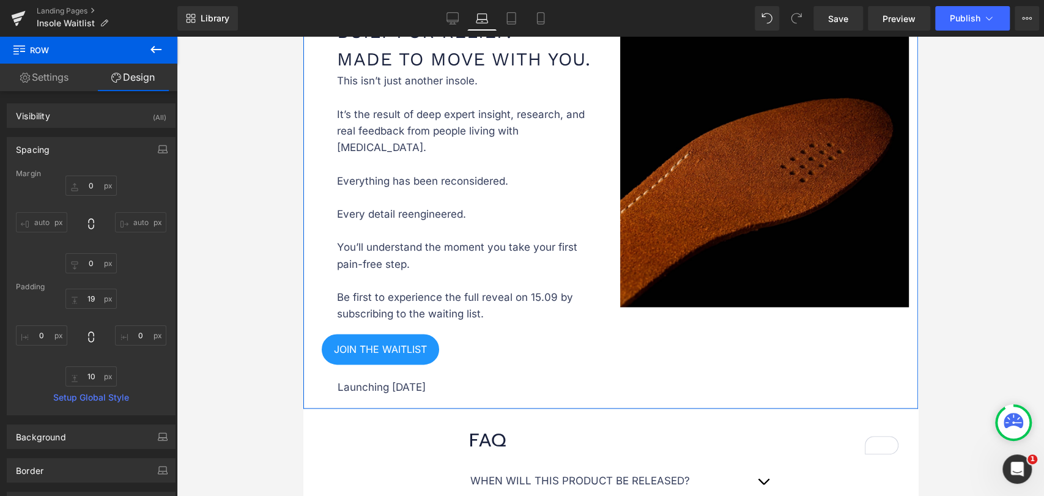
drag, startPoint x: 395, startPoint y: 340, endPoint x: 402, endPoint y: 335, distance: 8.8
click at [303, 37] on div at bounding box center [303, 37] width 0 height 0
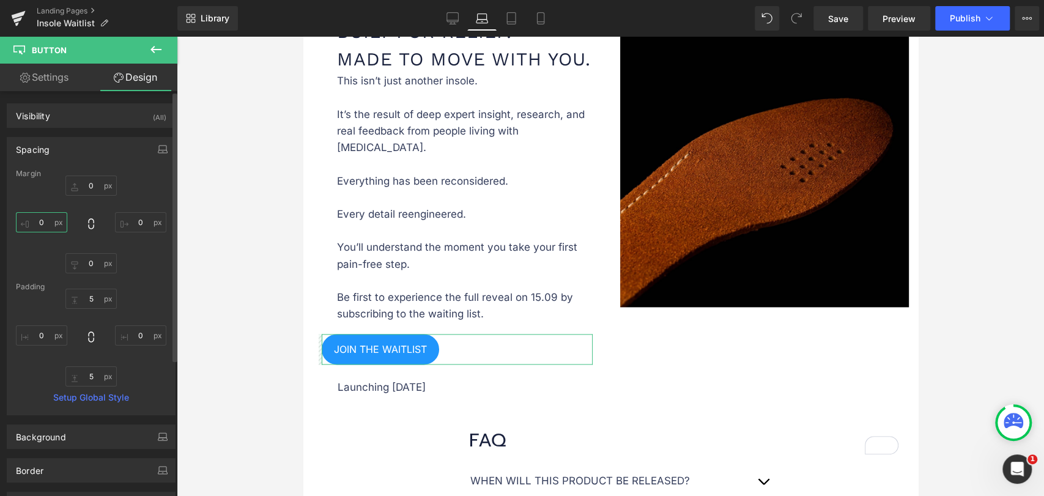
click at [48, 221] on input "0" at bounding box center [41, 222] width 51 height 20
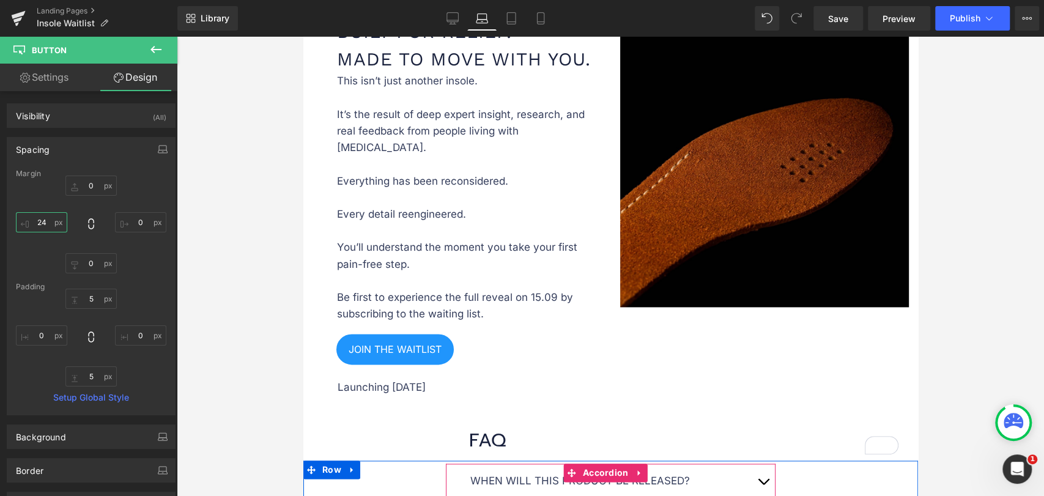
type input "23"
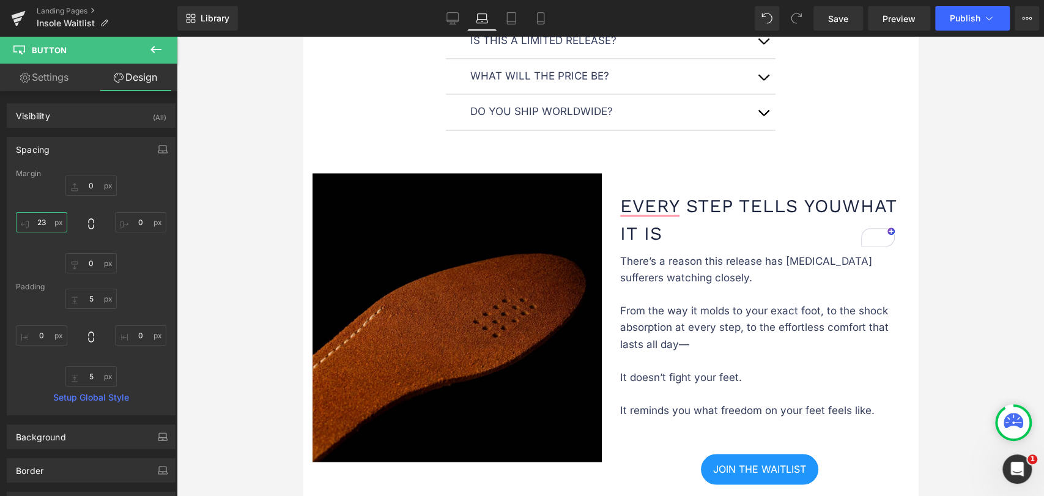
scroll to position [1698, 0]
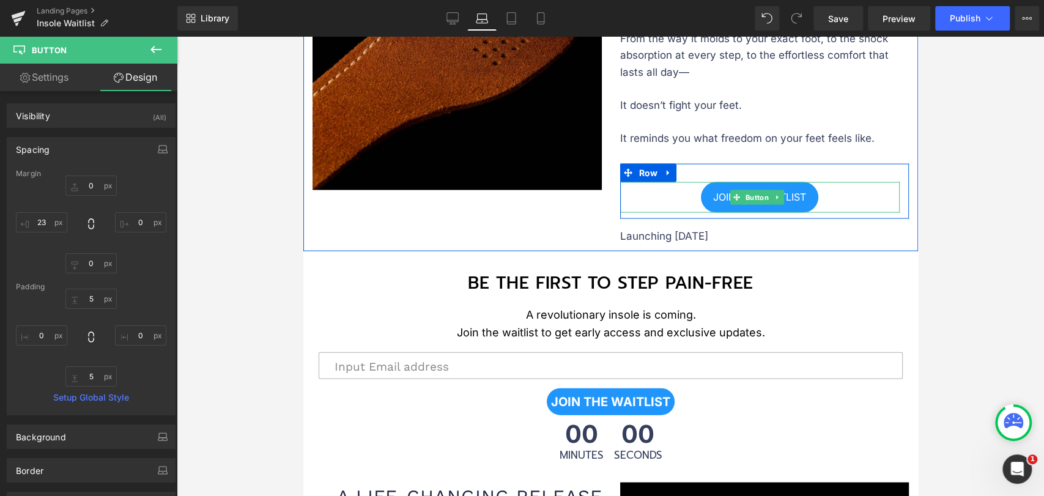
click at [723, 191] on span "JOIN THE WAITLIST" at bounding box center [758, 197] width 93 height 12
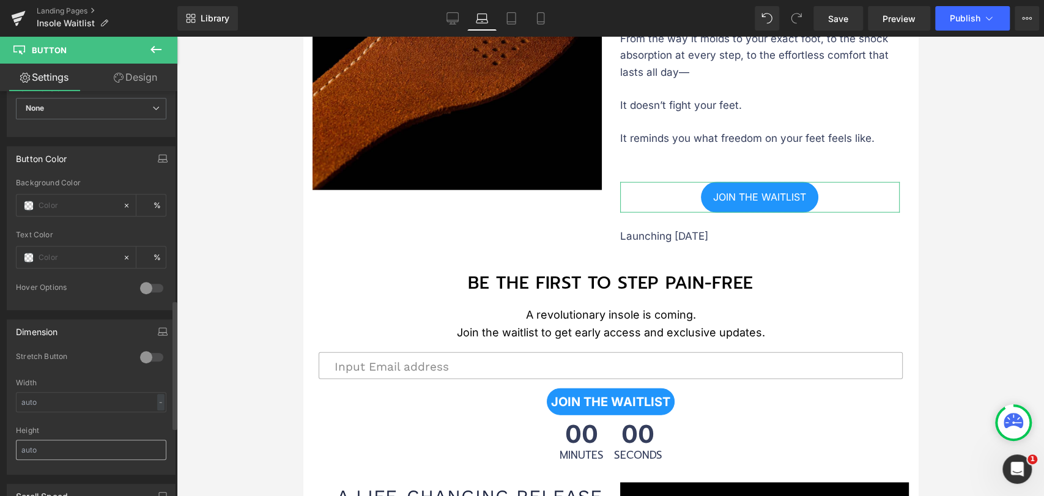
scroll to position [747, 0]
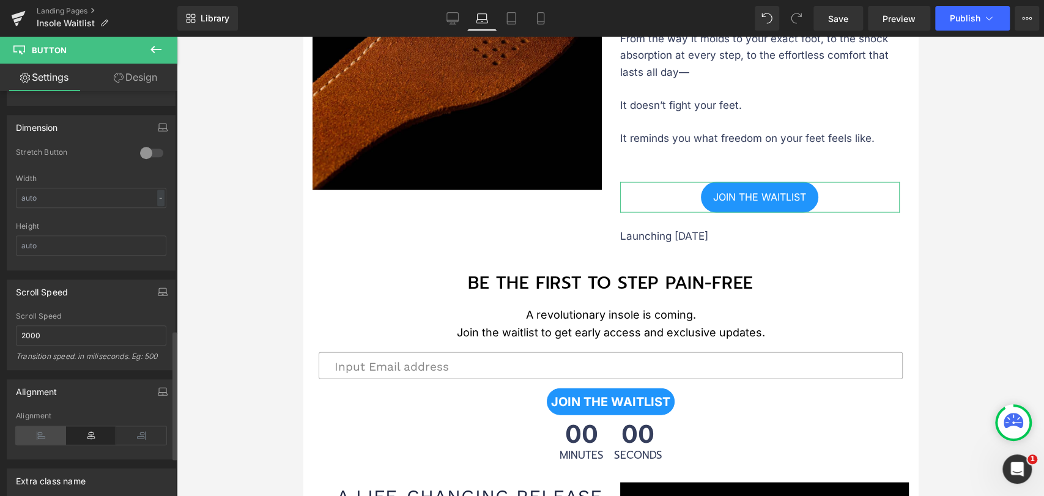
click at [35, 426] on icon at bounding box center [41, 435] width 50 height 18
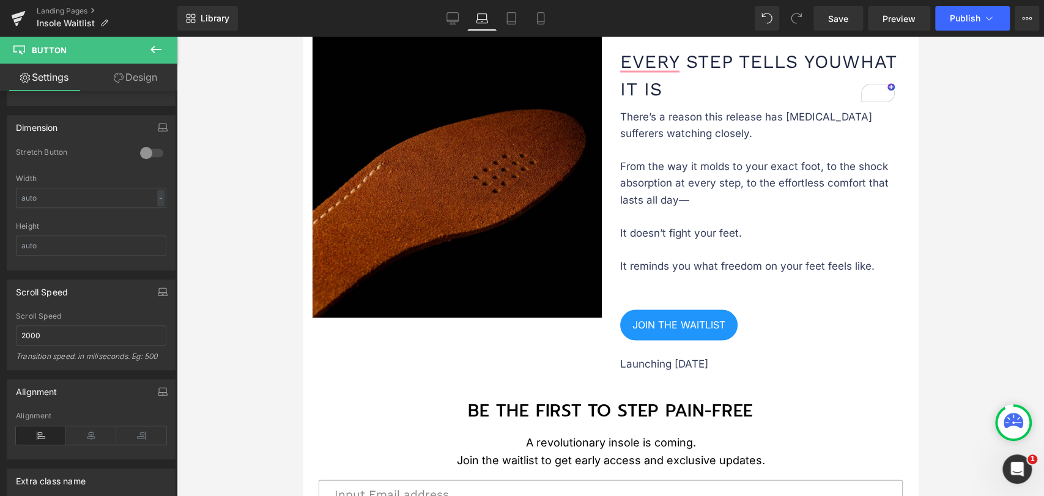
scroll to position [1562, 0]
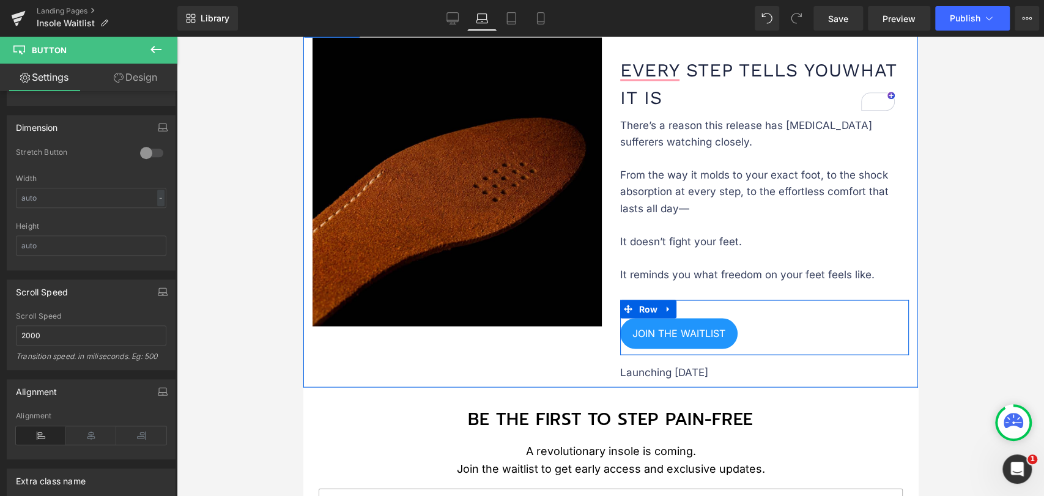
click at [695, 300] on div "JOIN THE WAITLIST Button Row" at bounding box center [763, 327] width 289 height 55
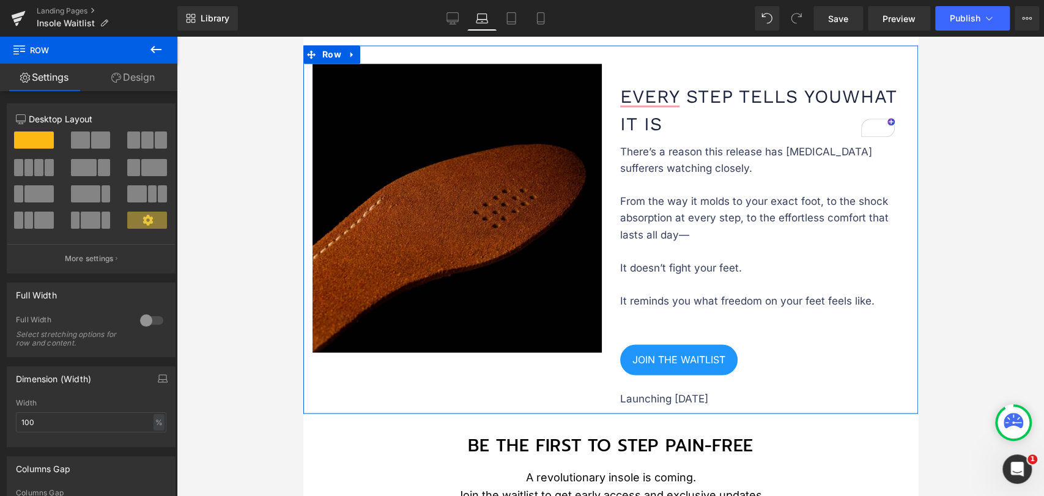
scroll to position [1494, 0]
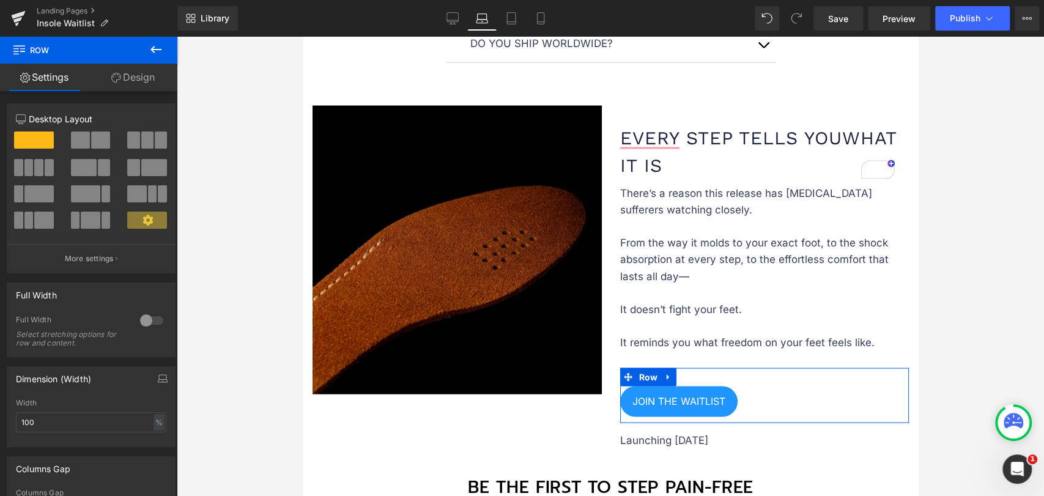
click at [125, 73] on link "Design" at bounding box center [133, 78] width 89 height 28
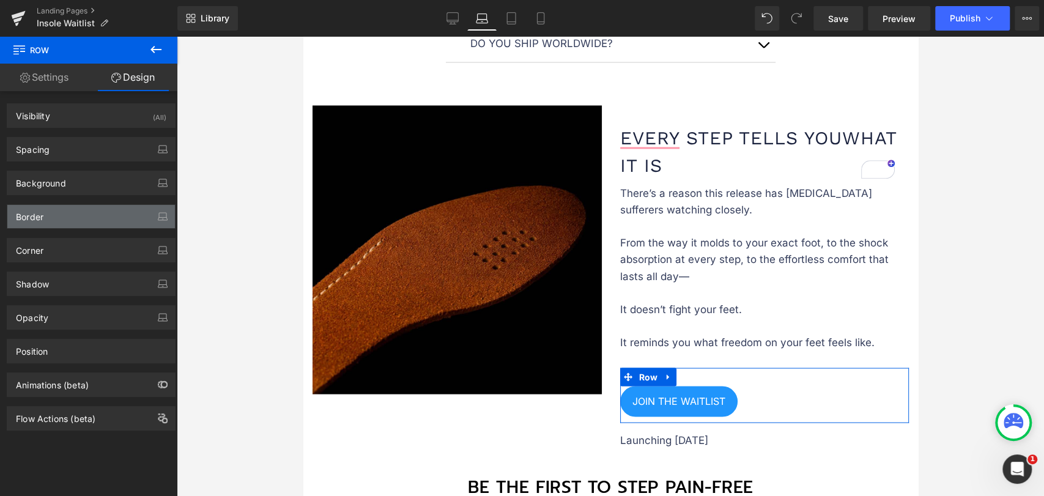
type input "0"
type input "30"
type input "0"
type input "10"
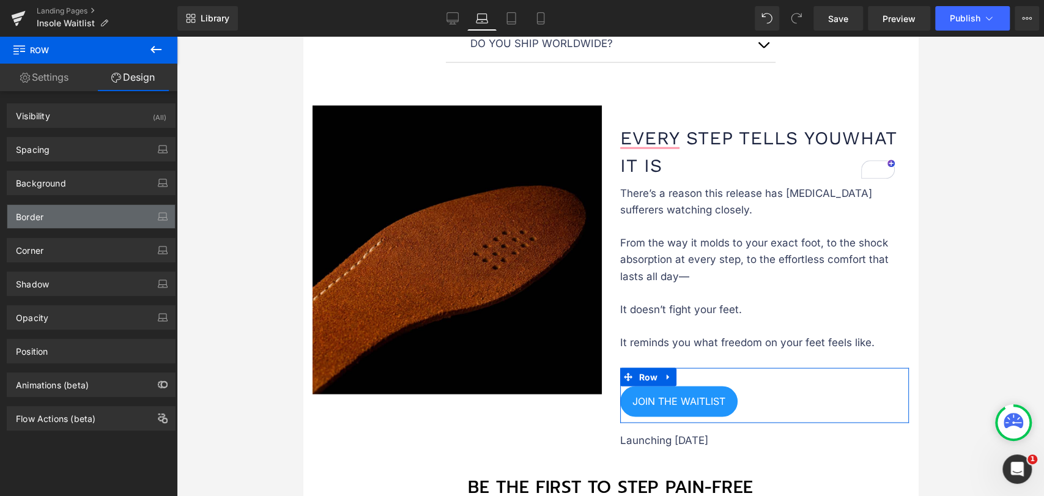
type input "0"
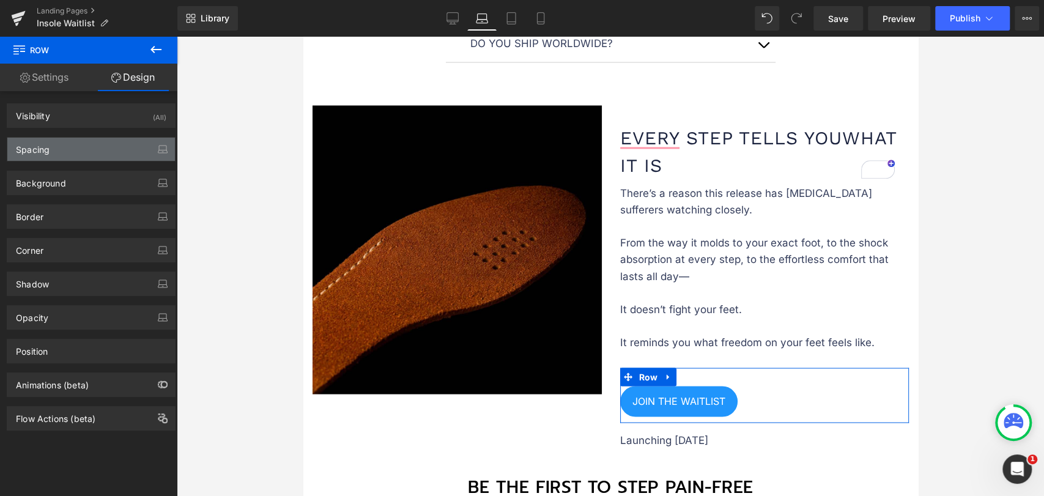
click at [74, 150] on div "Spacing" at bounding box center [91, 149] width 168 height 23
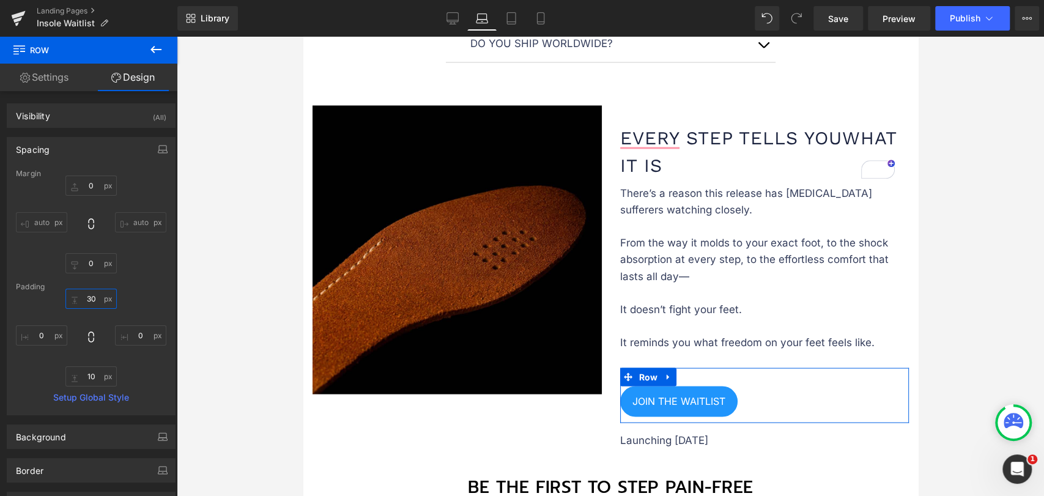
click at [90, 299] on input "30" at bounding box center [90, 299] width 51 height 20
click at [90, 298] on input "30" at bounding box center [90, 299] width 51 height 20
type input "00"
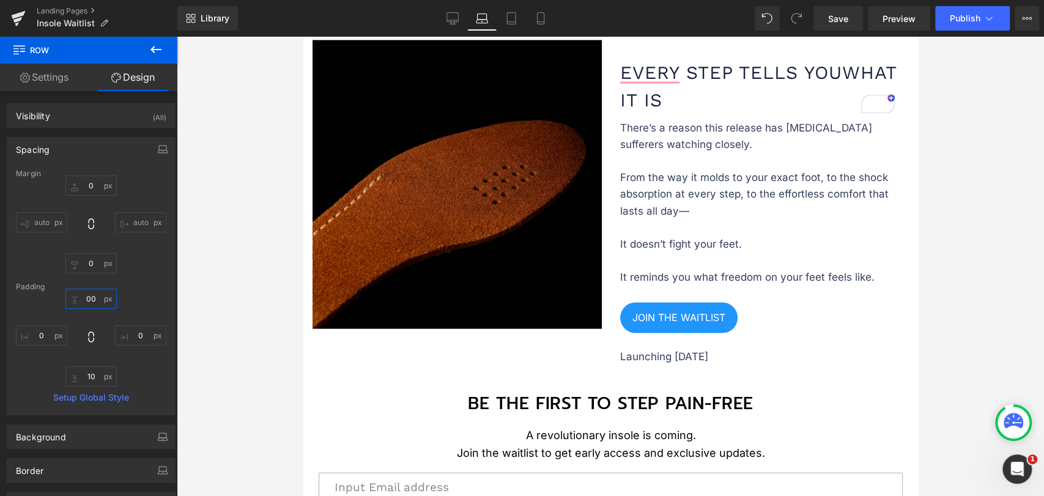
scroll to position [1562, 0]
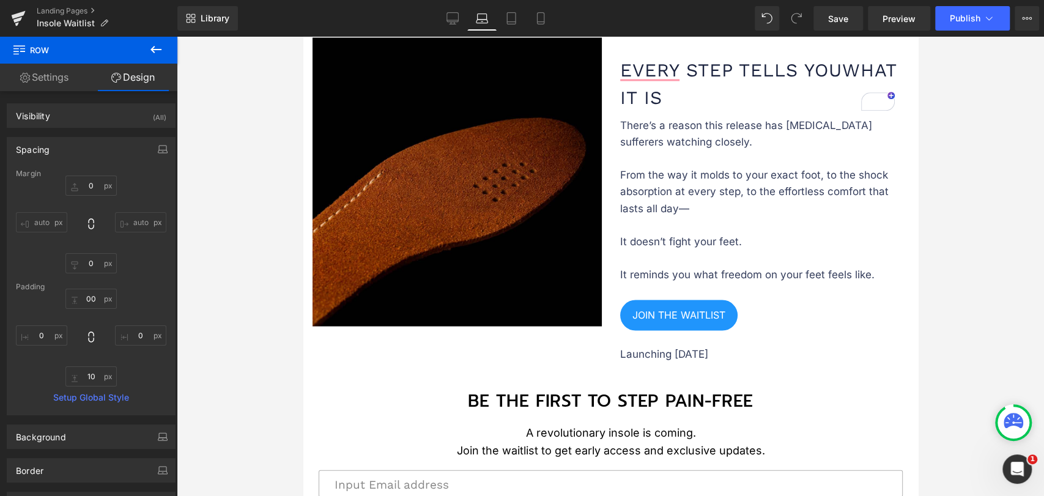
click at [975, 260] on div at bounding box center [610, 266] width 867 height 459
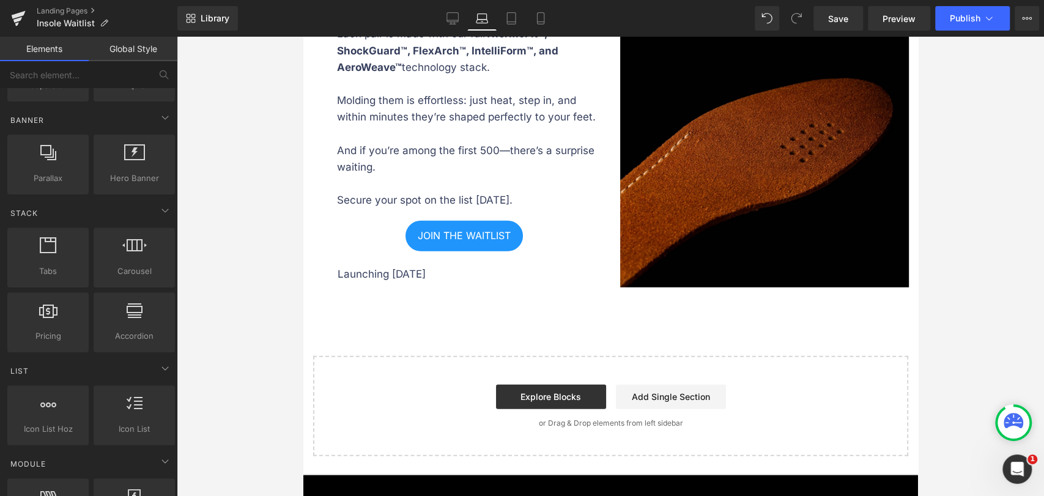
scroll to position [2174, 0]
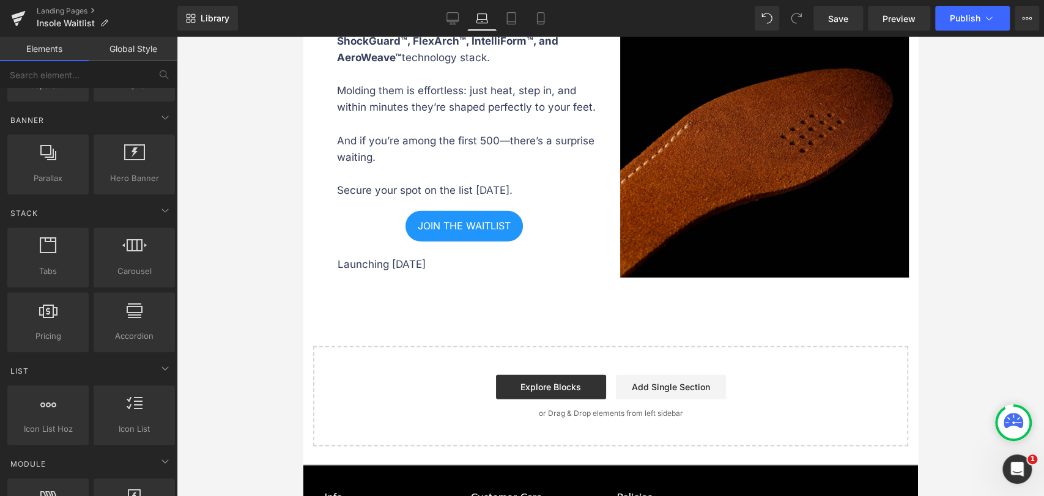
click at [408, 227] on link "JOIN THE WAITLIST" at bounding box center [463, 226] width 117 height 31
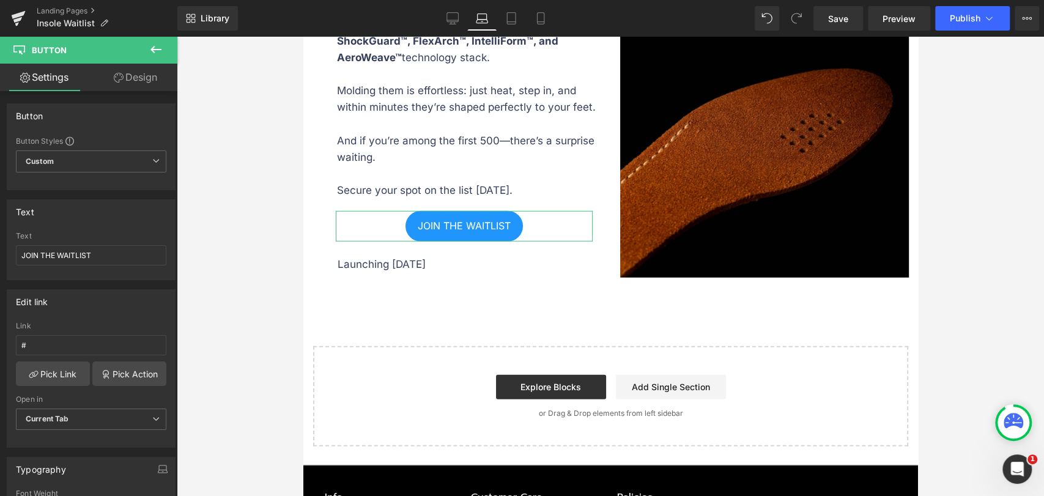
click at [138, 83] on link "Design" at bounding box center [135, 78] width 89 height 28
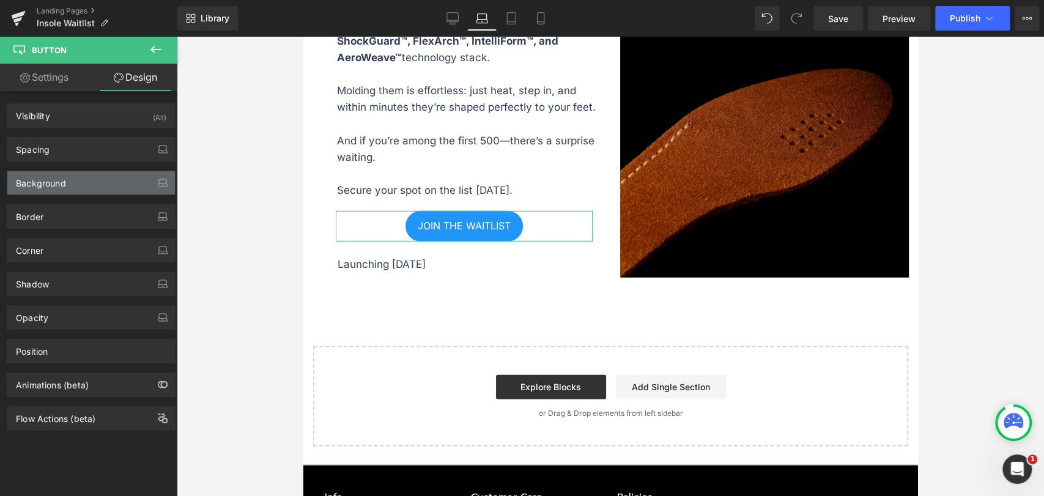
type input "0"
type input "23"
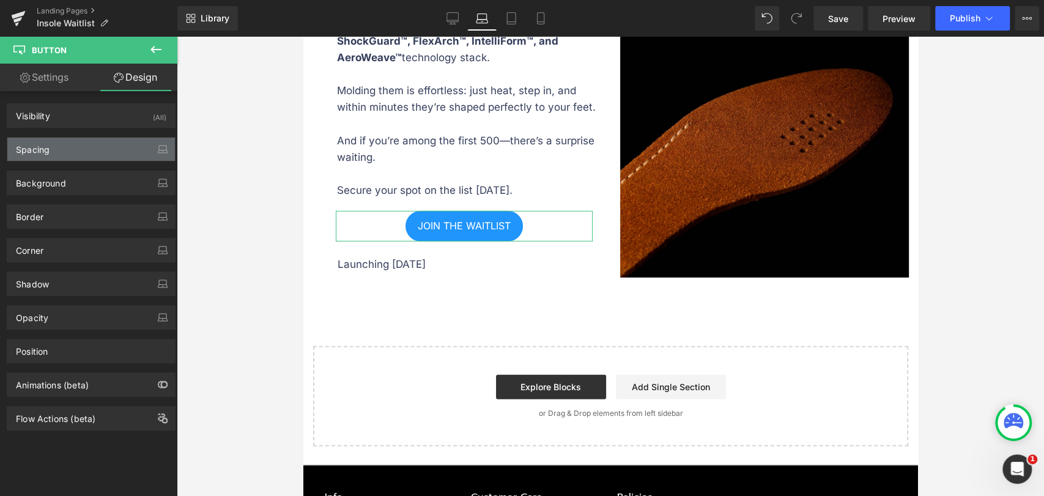
click at [75, 142] on div "Spacing" at bounding box center [91, 149] width 168 height 23
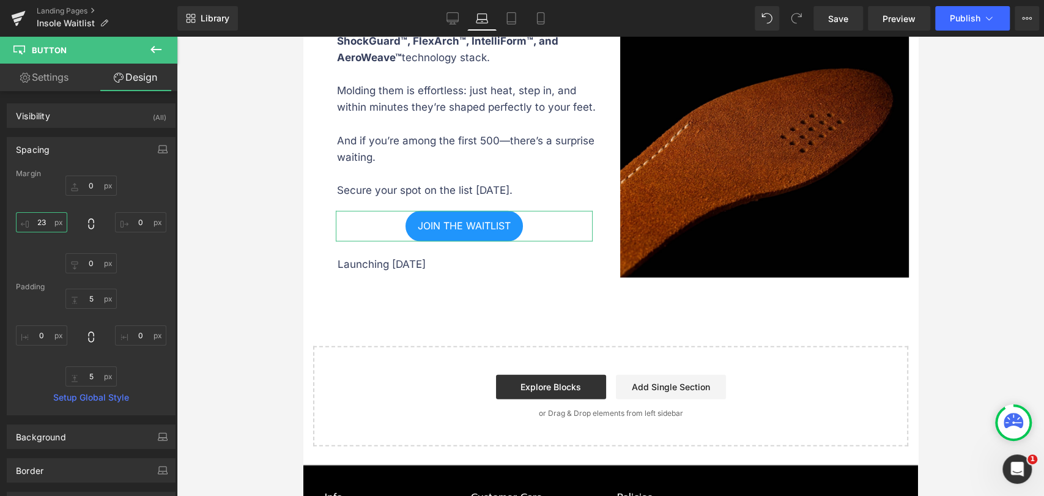
click at [48, 215] on input "23" at bounding box center [41, 222] width 51 height 20
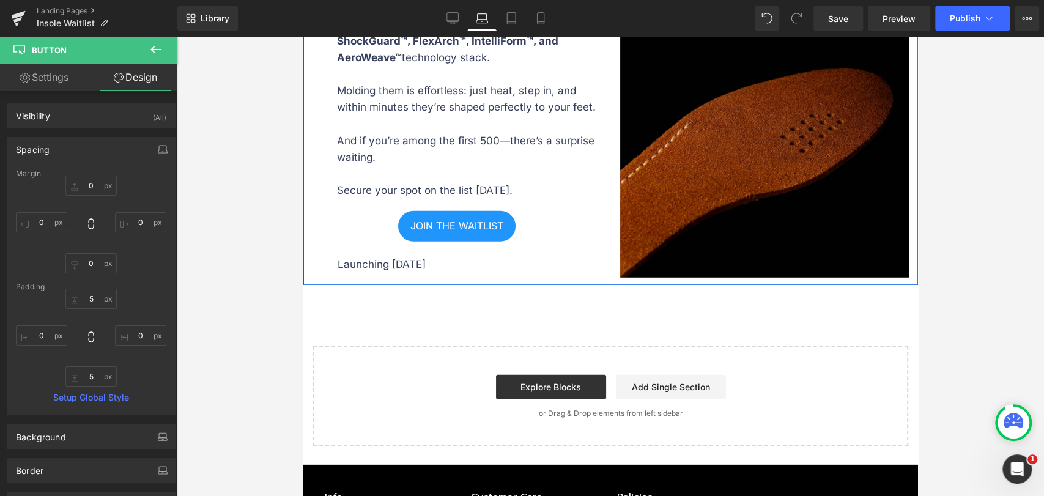
click at [411, 232] on span "JOIN THE WAITLIST" at bounding box center [456, 226] width 93 height 12
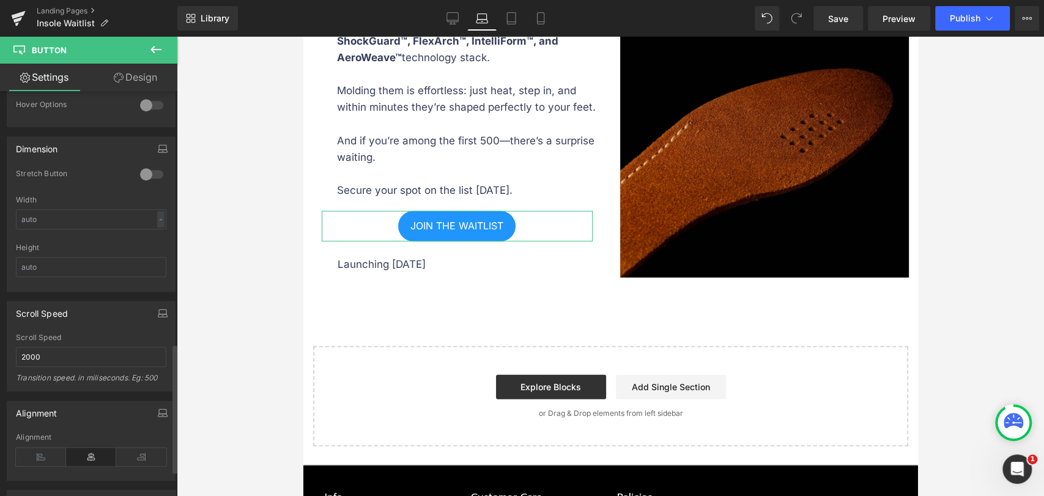
scroll to position [869, 0]
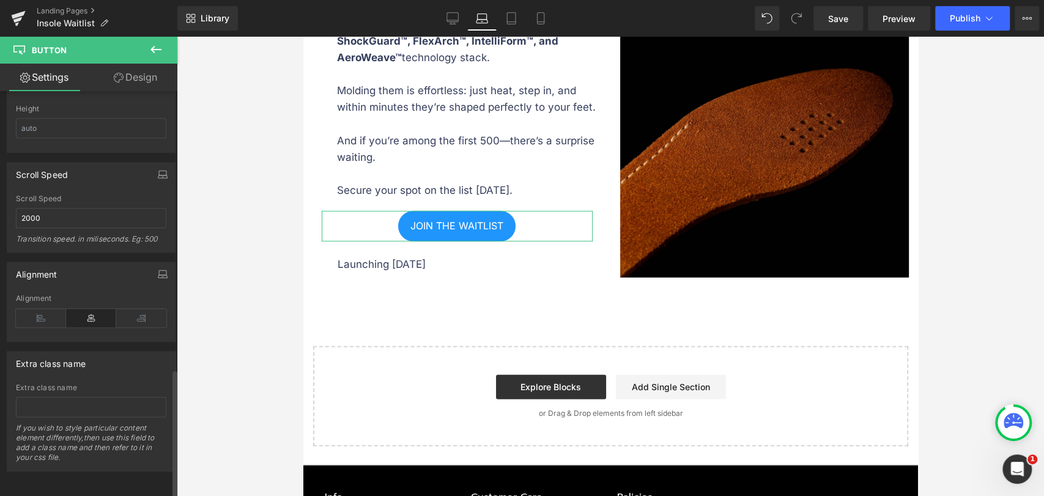
click at [35, 319] on div "Alignment" at bounding box center [91, 317] width 150 height 47
click at [40, 309] on icon at bounding box center [41, 318] width 50 height 18
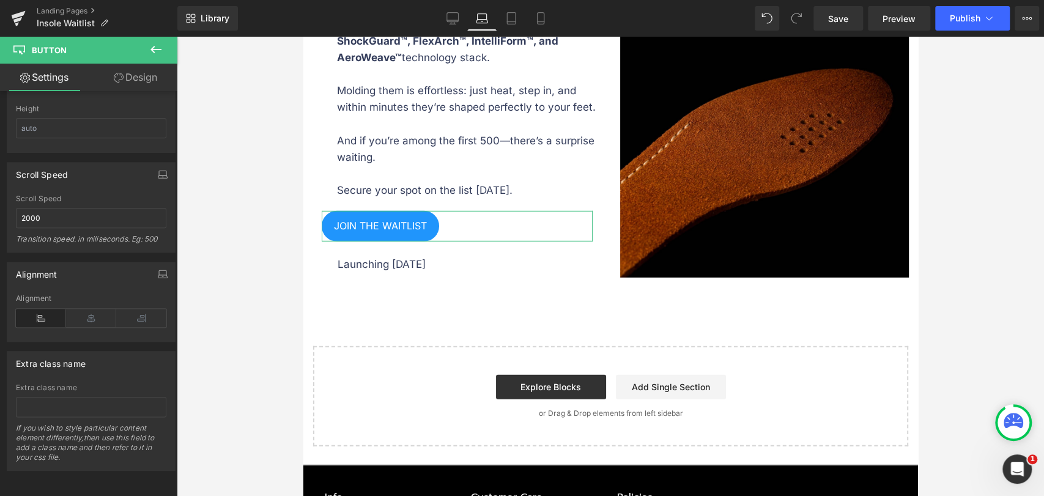
click at [127, 72] on link "Design" at bounding box center [135, 78] width 89 height 28
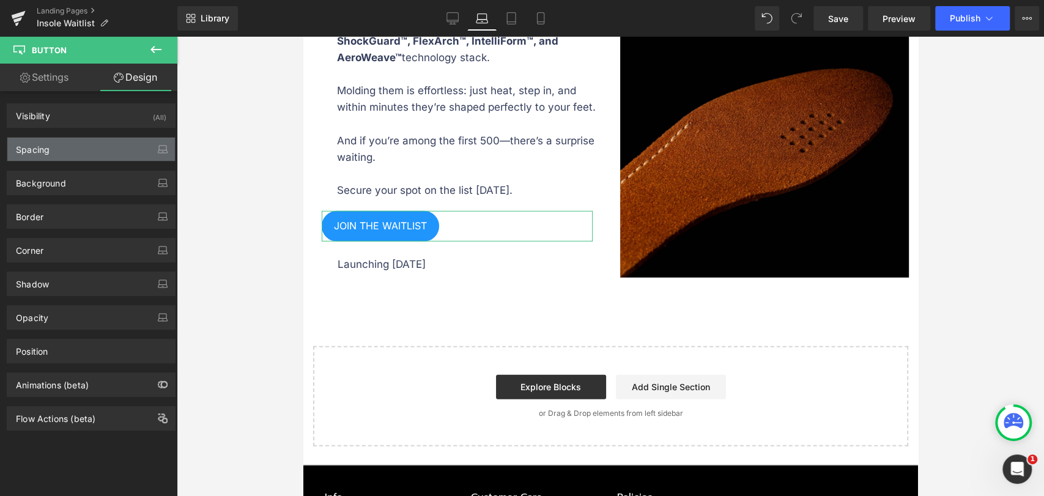
click at [54, 147] on div "Spacing" at bounding box center [91, 149] width 168 height 23
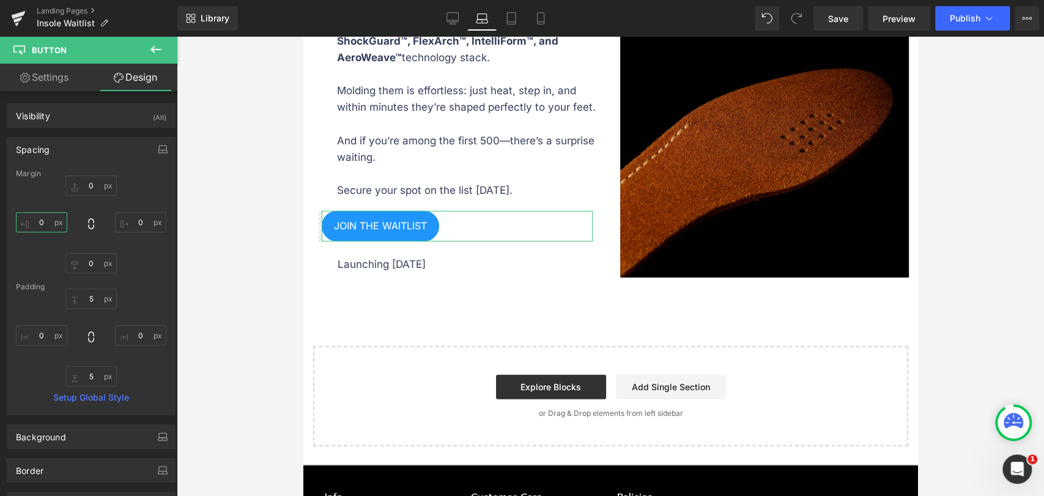
click at [39, 223] on input "0" at bounding box center [41, 222] width 51 height 20
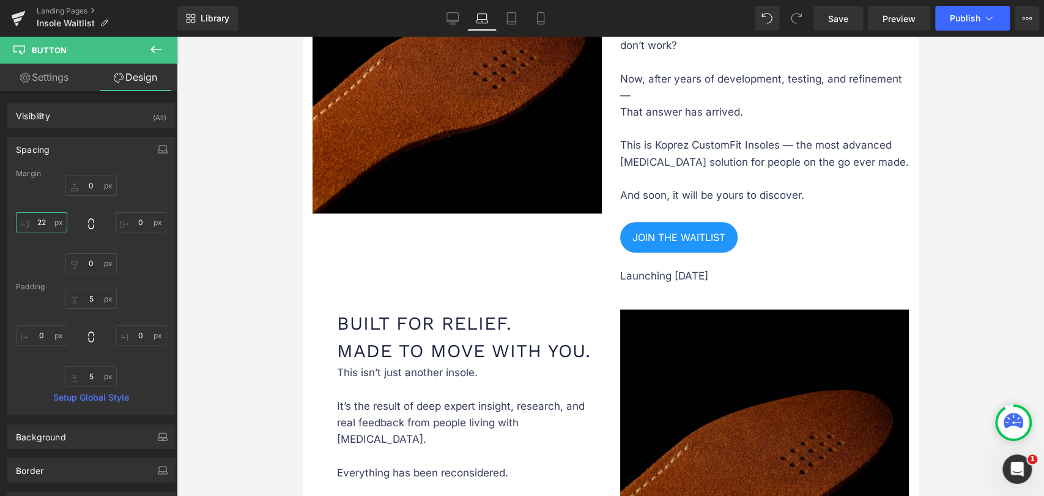
scroll to position [641, 0]
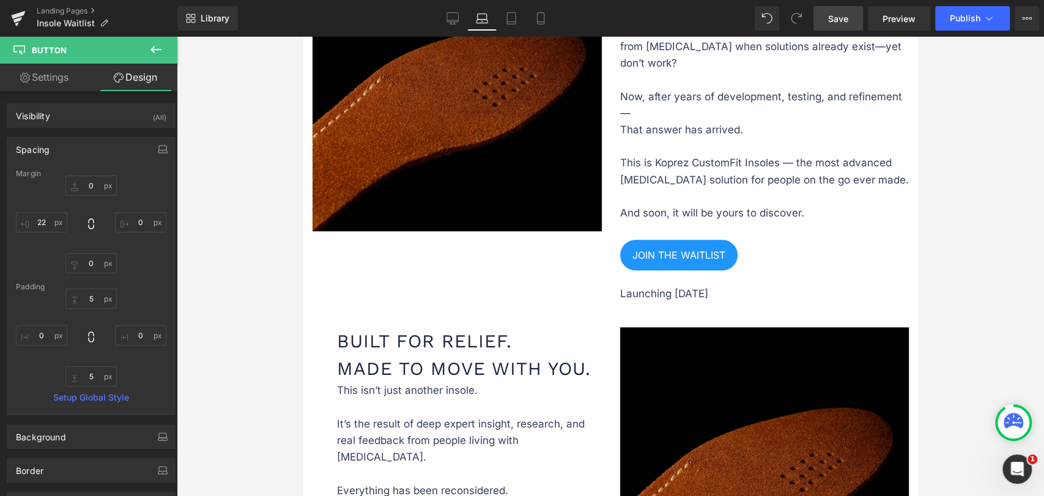
click at [844, 26] on link "Save" at bounding box center [838, 18] width 50 height 24
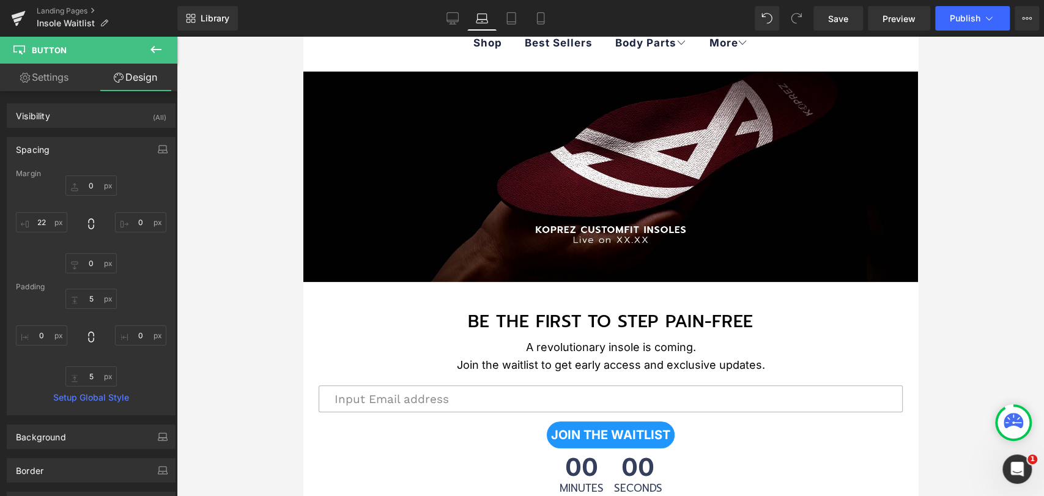
scroll to position [136, 0]
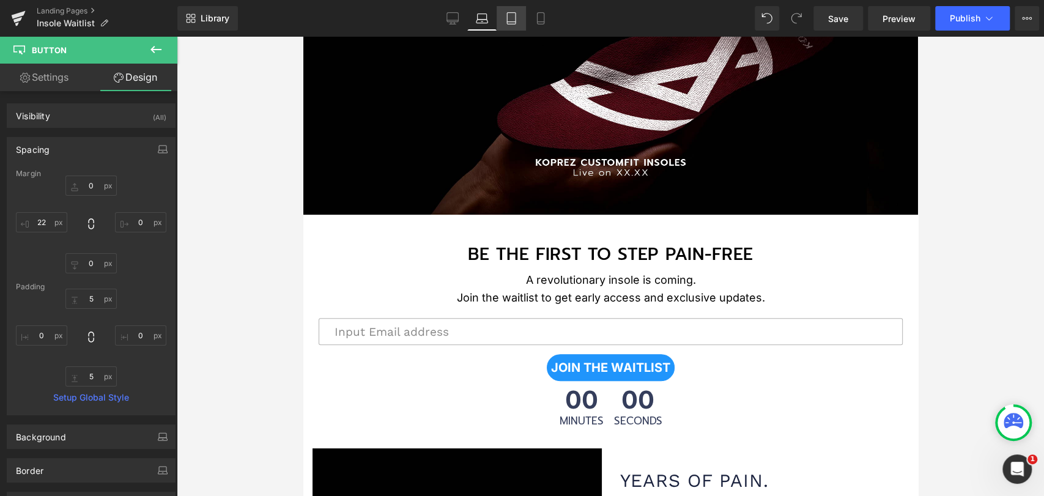
click at [508, 21] on icon at bounding box center [511, 18] width 12 height 12
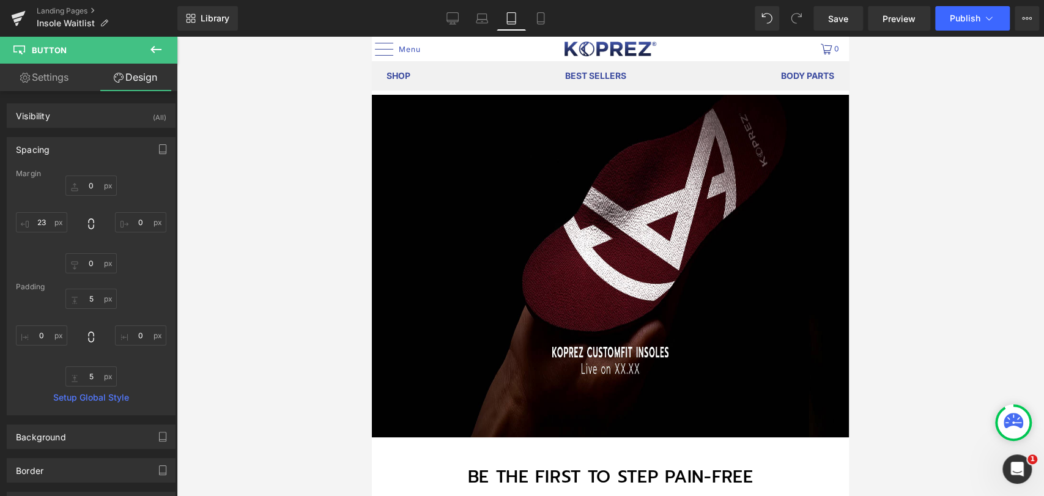
scroll to position [0, 0]
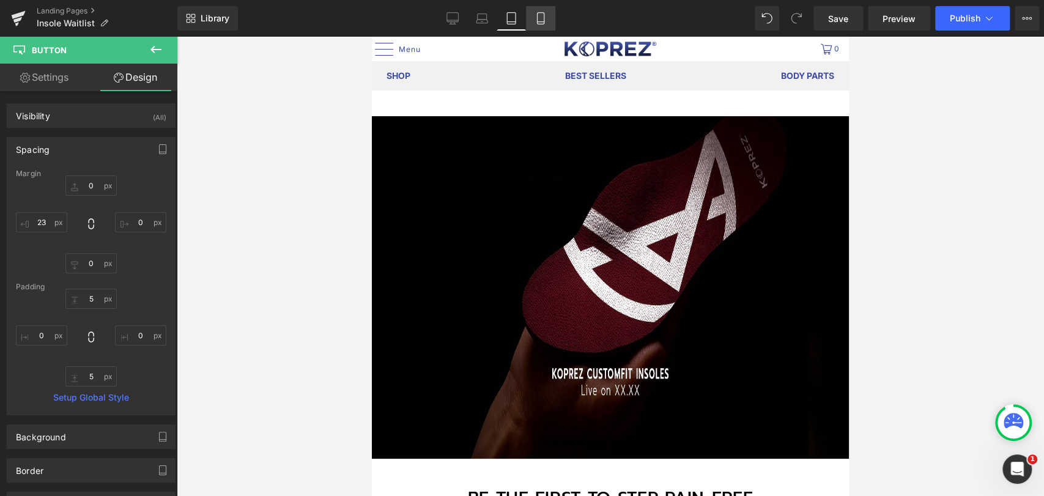
click at [534, 21] on icon at bounding box center [540, 18] width 12 height 12
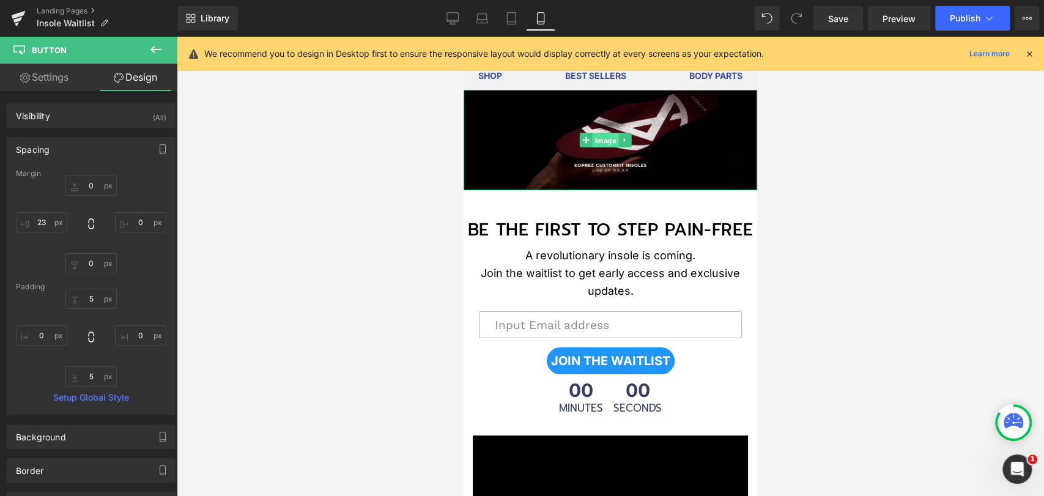
click at [594, 136] on span "Image" at bounding box center [605, 140] width 26 height 15
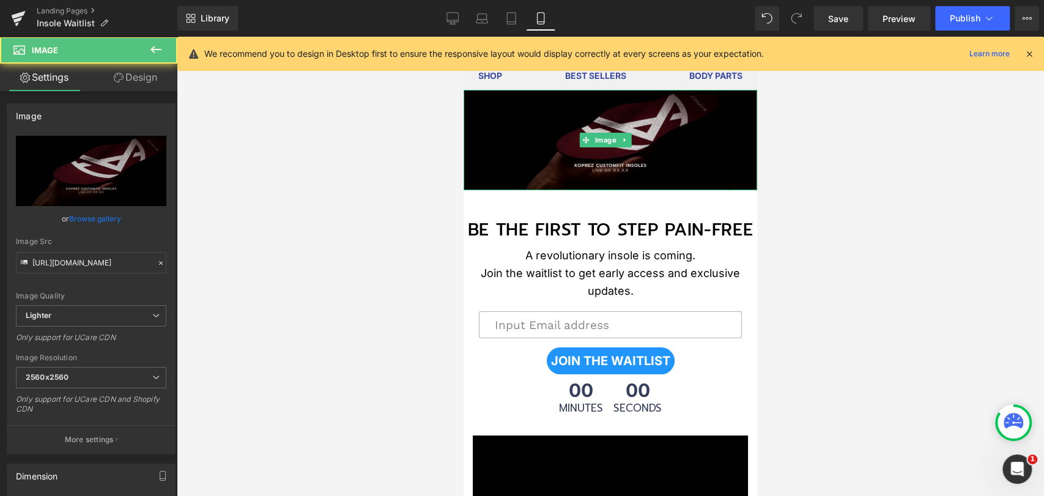
click at [536, 125] on img at bounding box center [609, 140] width 293 height 100
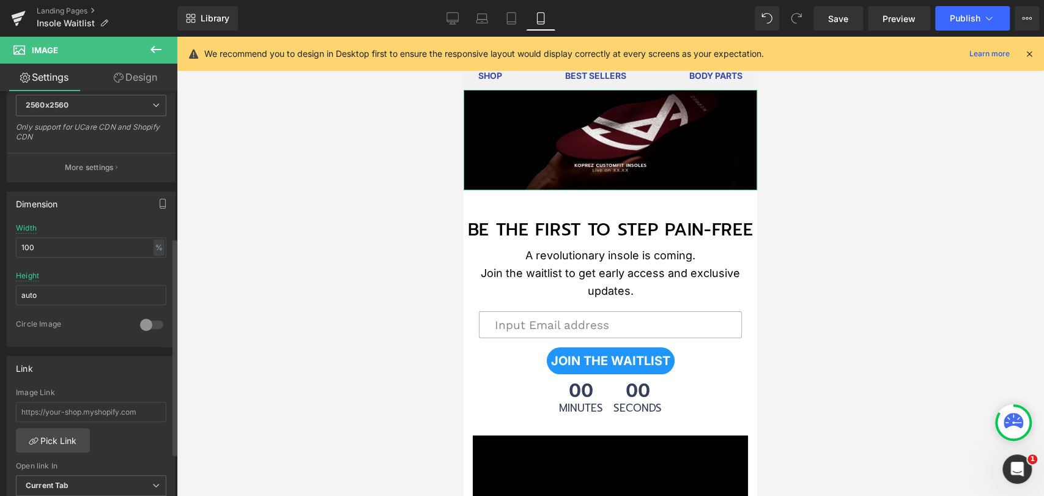
scroll to position [271, 0]
drag, startPoint x: 69, startPoint y: 249, endPoint x: 99, endPoint y: 247, distance: 30.0
click at [69, 248] on input "100" at bounding box center [91, 248] width 150 height 20
click at [155, 240] on div "%" at bounding box center [158, 248] width 11 height 17
click at [154, 265] on li "%" at bounding box center [157, 267] width 15 height 18
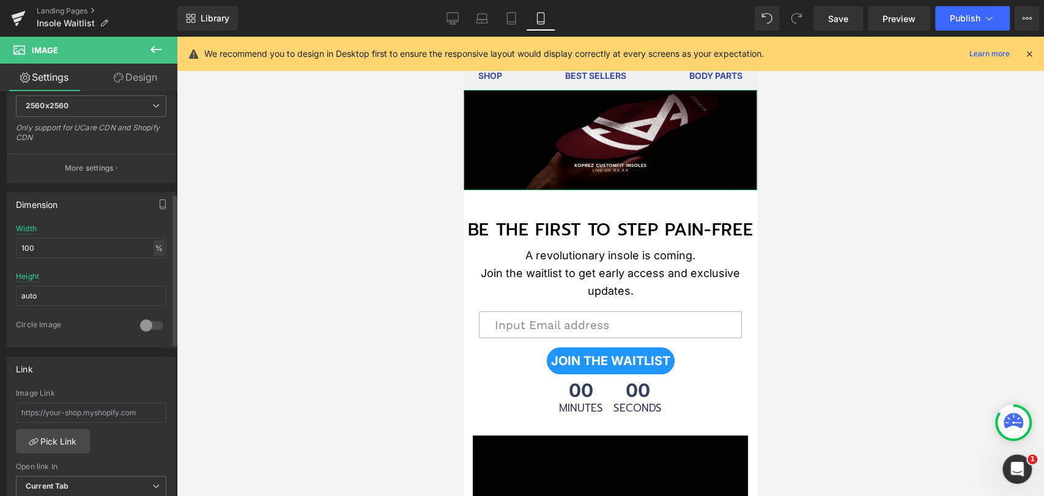
click at [158, 246] on div "%" at bounding box center [158, 248] width 11 height 17
click at [154, 283] on li "px" at bounding box center [157, 285] width 15 height 18
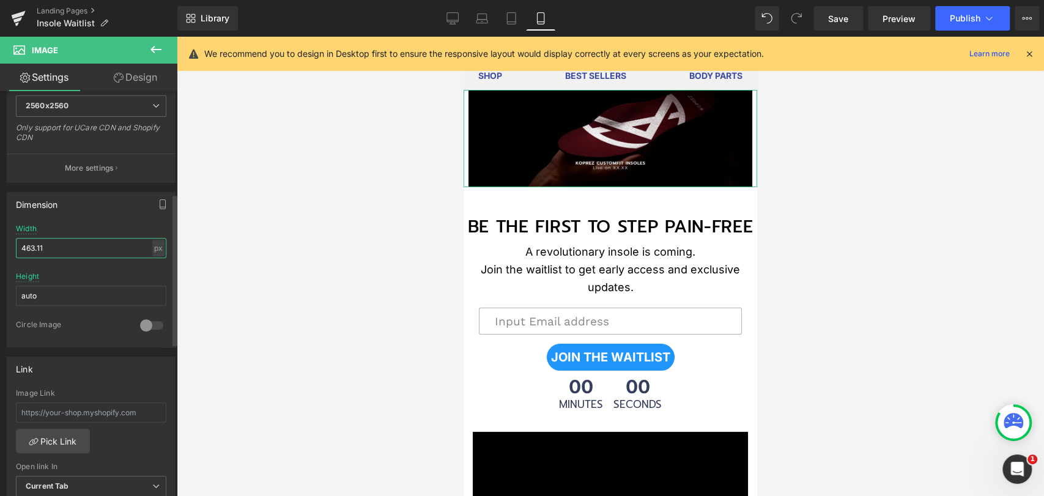
click at [92, 251] on input "463.11" at bounding box center [91, 248] width 150 height 20
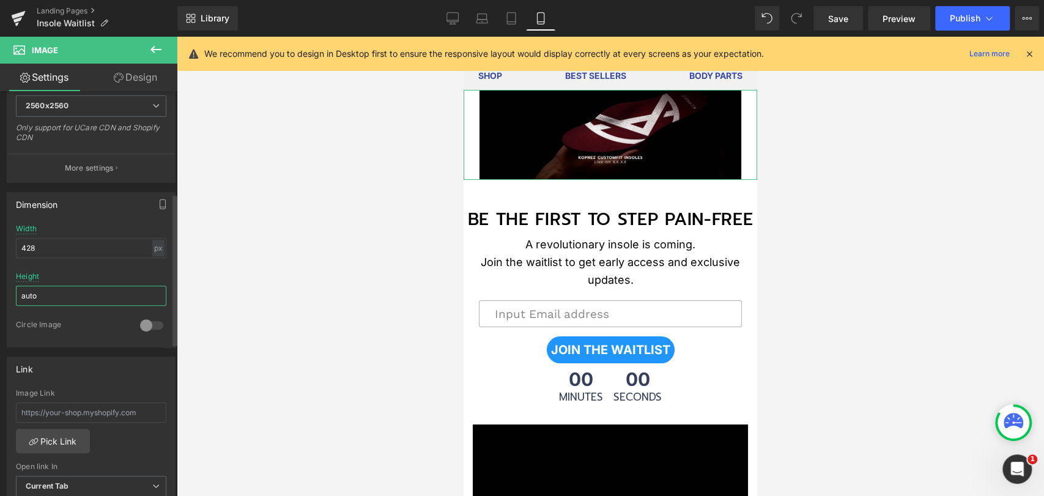
click at [58, 286] on input "auto" at bounding box center [91, 296] width 150 height 20
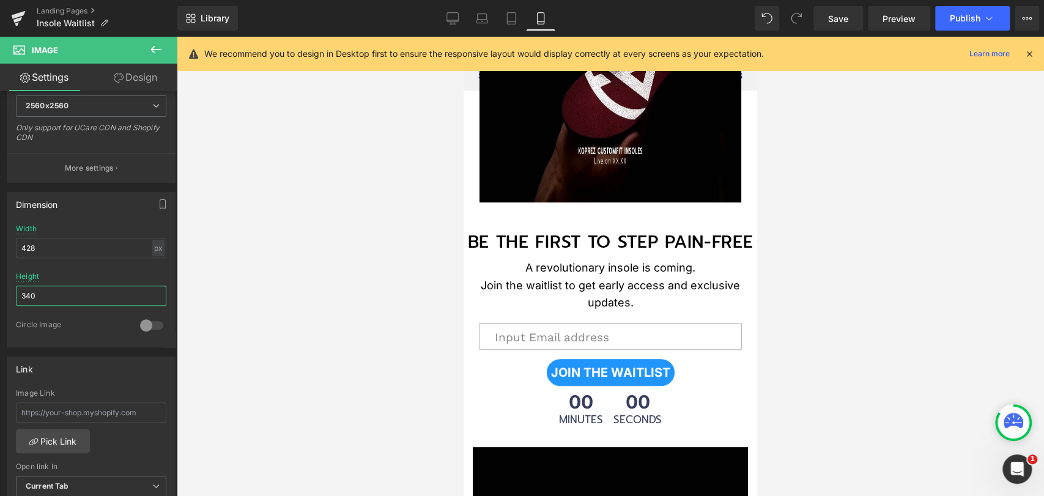
scroll to position [0, 0]
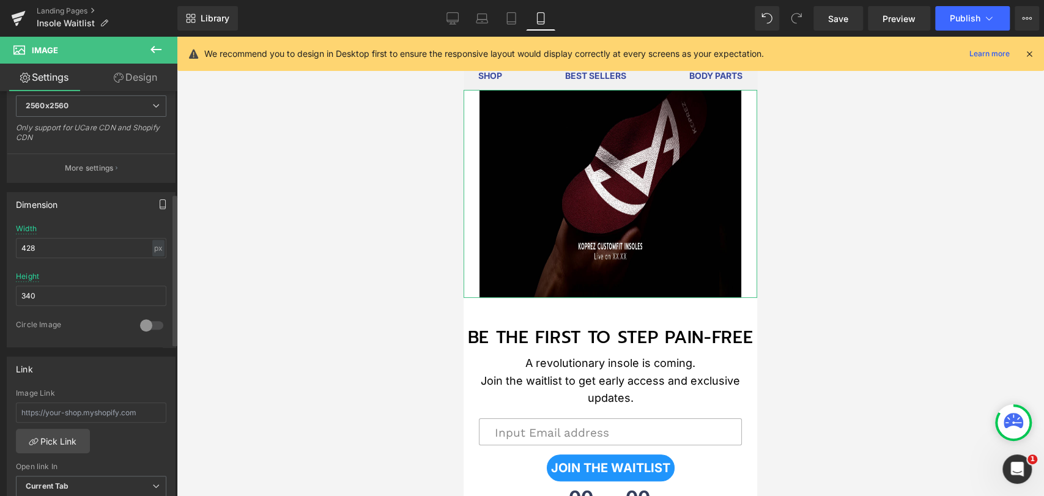
click at [160, 202] on icon "button" at bounding box center [163, 203] width 6 height 9
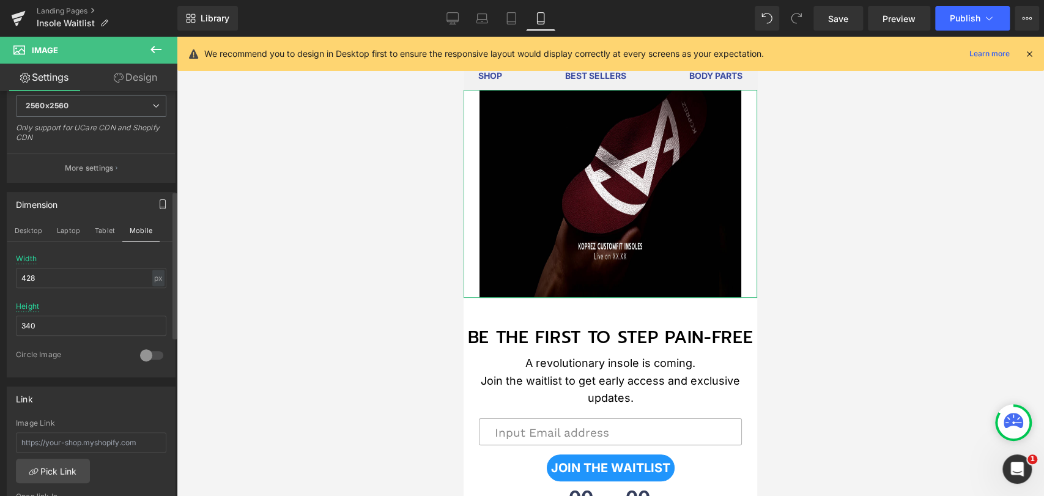
click at [140, 353] on div at bounding box center [151, 355] width 29 height 20
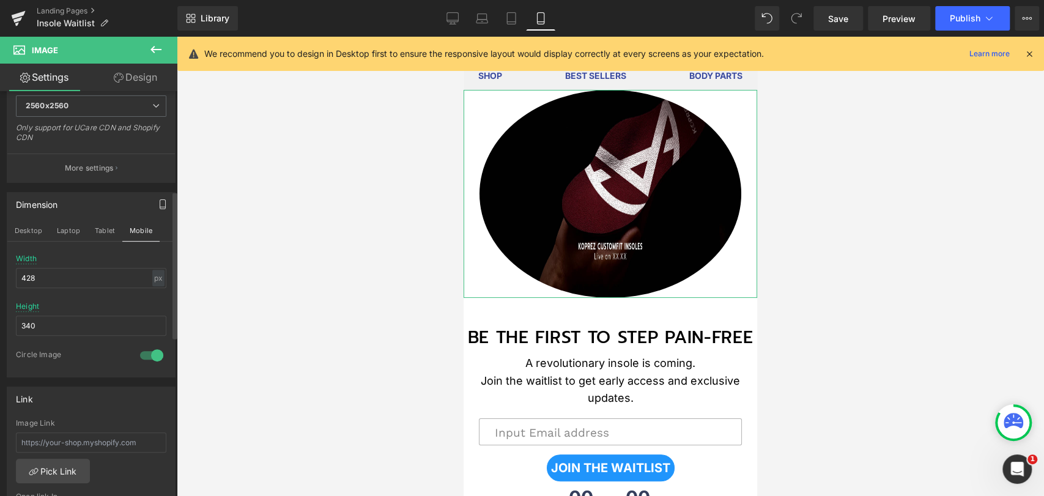
click at [140, 353] on div at bounding box center [151, 355] width 29 height 20
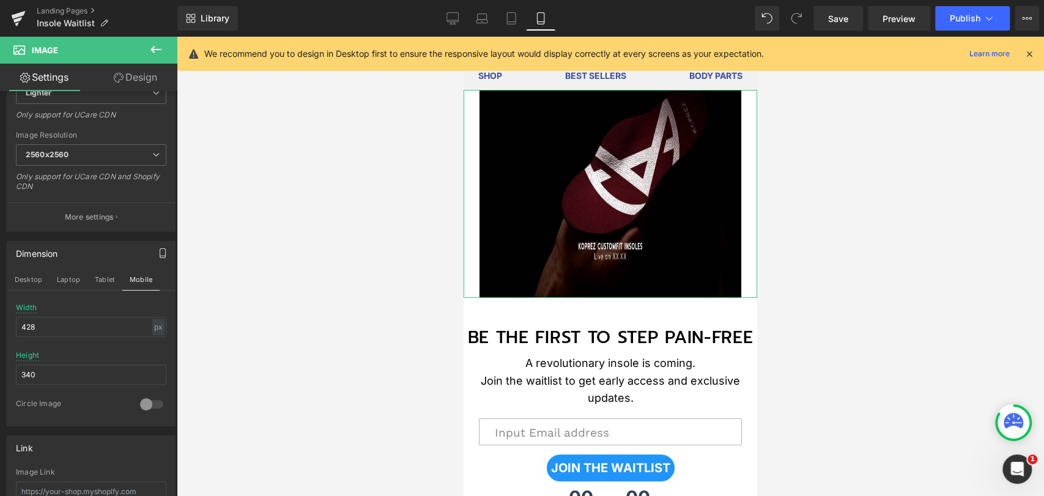
scroll to position [204, 0]
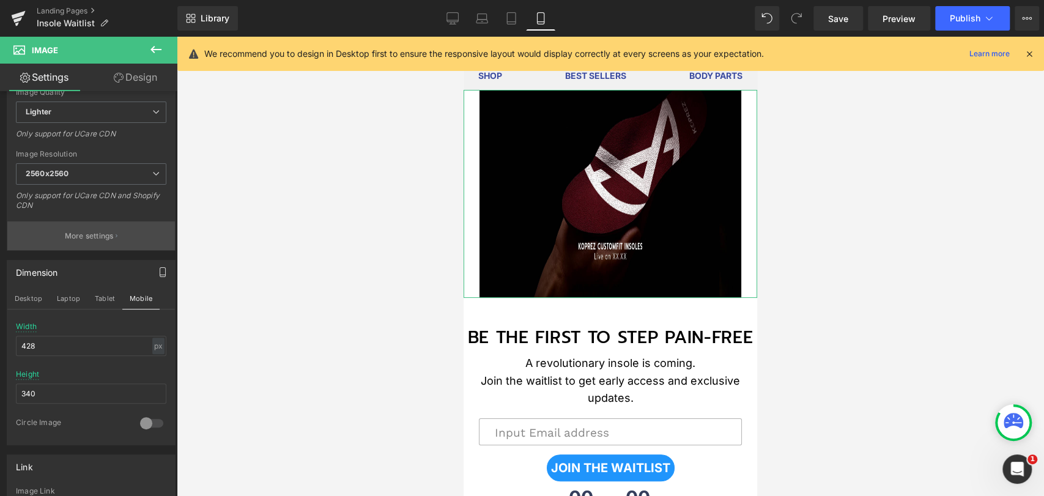
click at [81, 236] on p "More settings" at bounding box center [89, 236] width 49 height 11
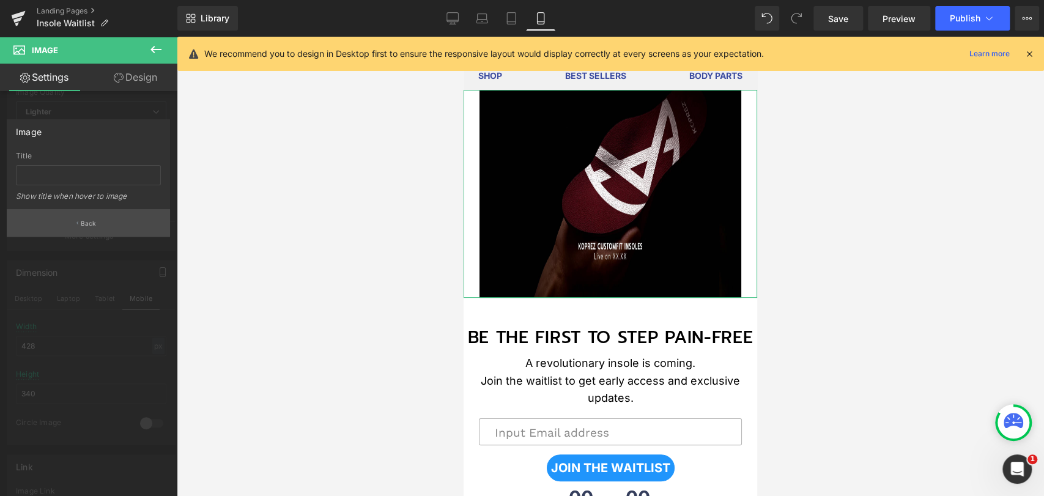
click at [89, 224] on p "Back" at bounding box center [89, 223] width 16 height 9
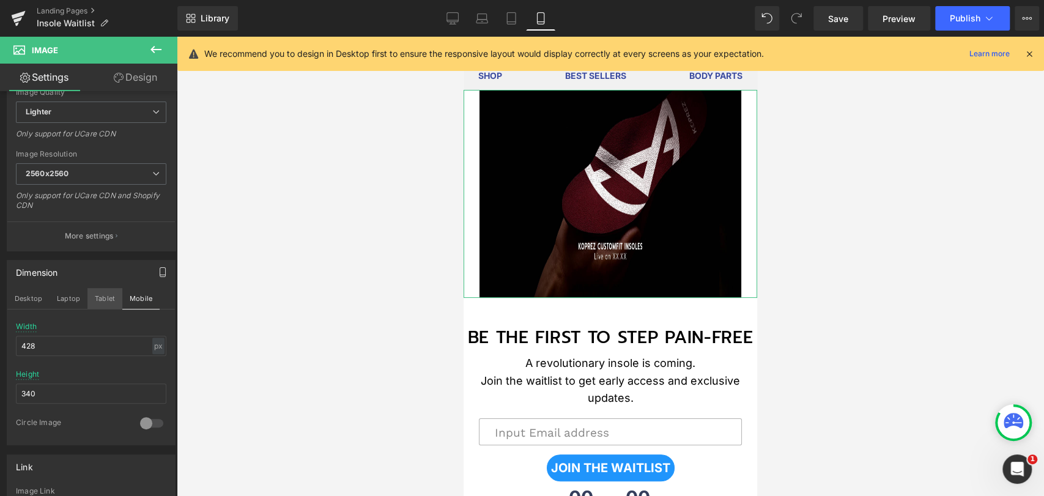
click at [104, 295] on button "Tablet" at bounding box center [104, 298] width 35 height 21
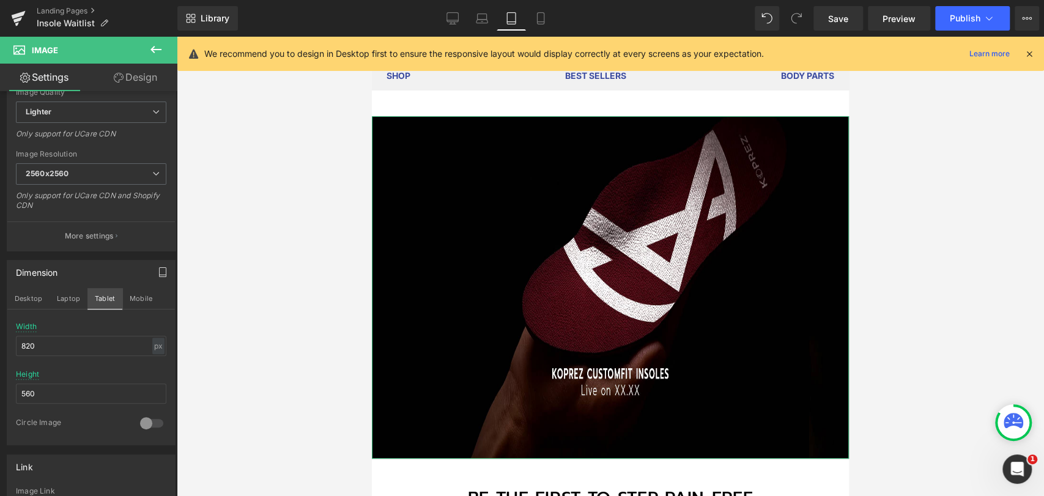
scroll to position [26, 0]
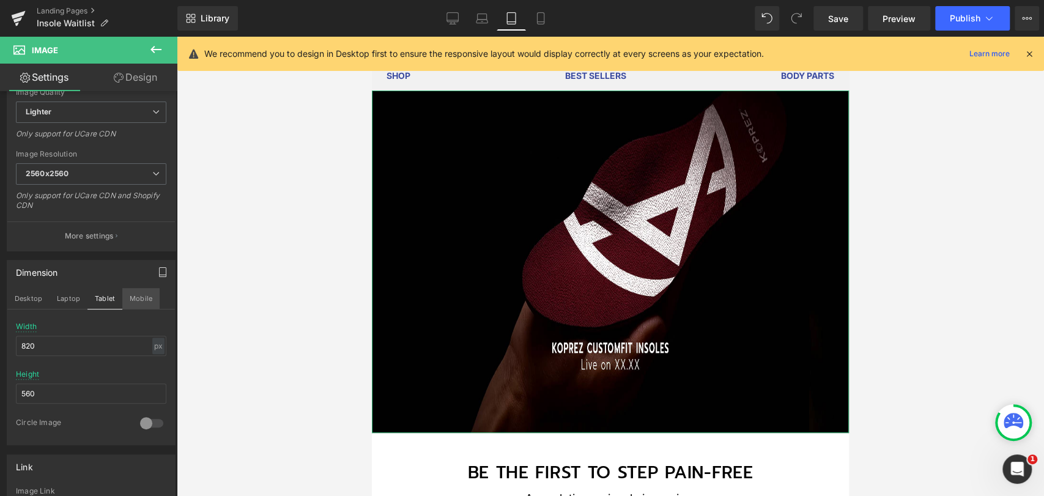
click at [135, 296] on button "Mobile" at bounding box center [140, 298] width 37 height 21
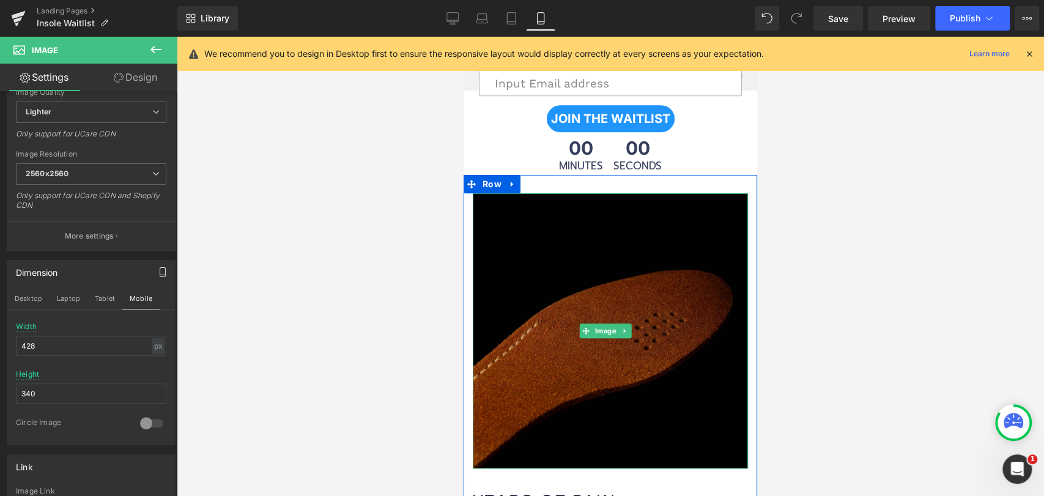
scroll to position [339, 0]
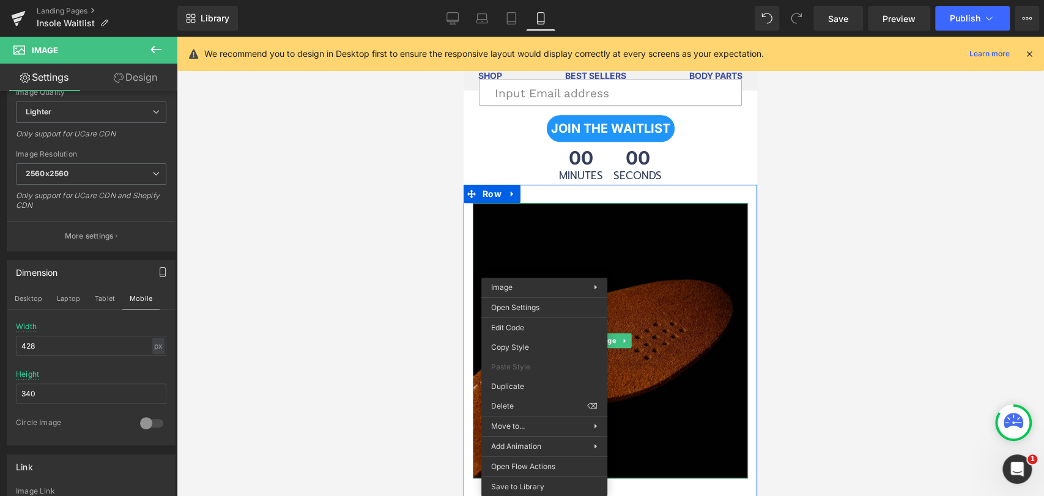
click at [523, 259] on img at bounding box center [610, 340] width 275 height 275
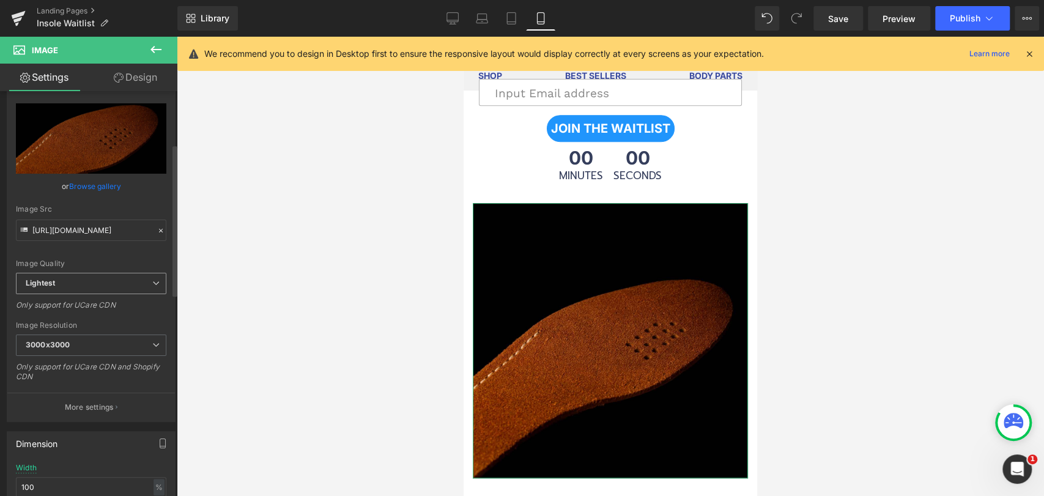
scroll to position [271, 0]
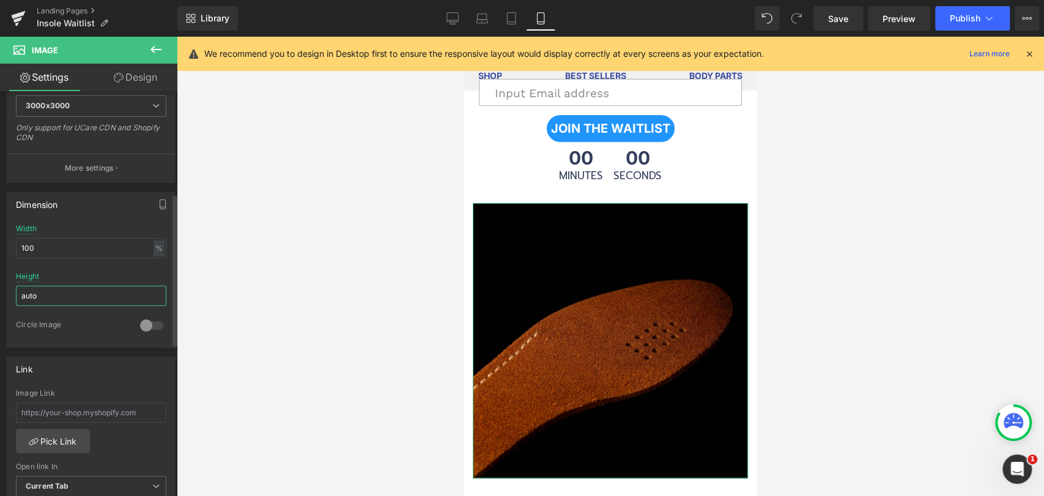
click at [54, 299] on input "auto" at bounding box center [91, 296] width 150 height 20
click at [65, 249] on input "100" at bounding box center [91, 248] width 150 height 20
click at [163, 242] on div "100% Width 100 % % px auto Height auto 0 Circle Image" at bounding box center [91, 285] width 168 height 122
click at [154, 242] on div "%" at bounding box center [158, 248] width 11 height 17
click at [153, 285] on li "px" at bounding box center [157, 285] width 15 height 18
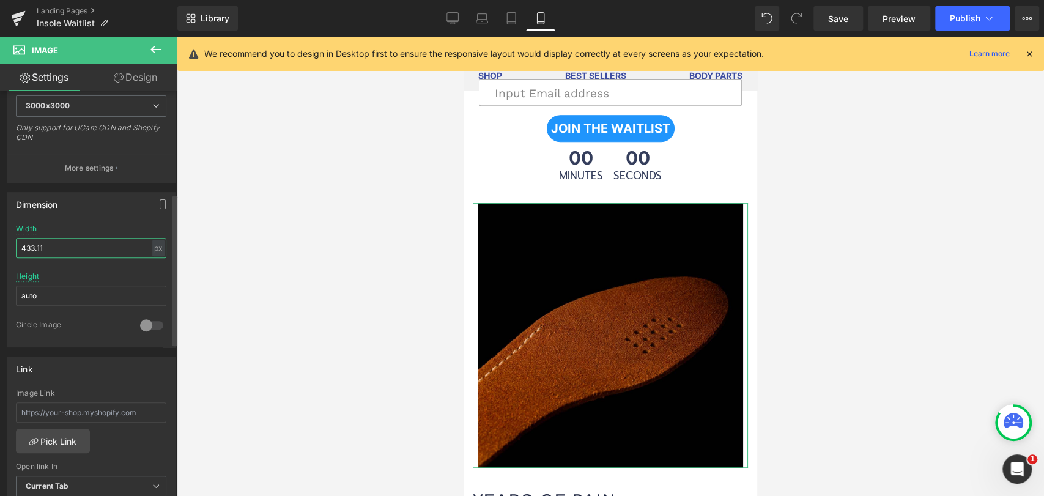
click at [79, 247] on input "433.11" at bounding box center [91, 248] width 150 height 20
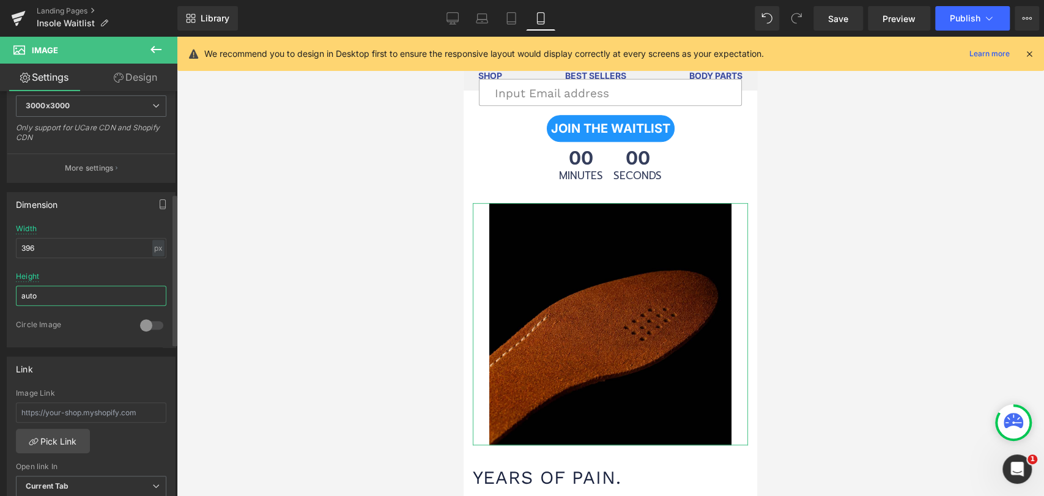
click at [73, 301] on input "auto" at bounding box center [91, 296] width 150 height 20
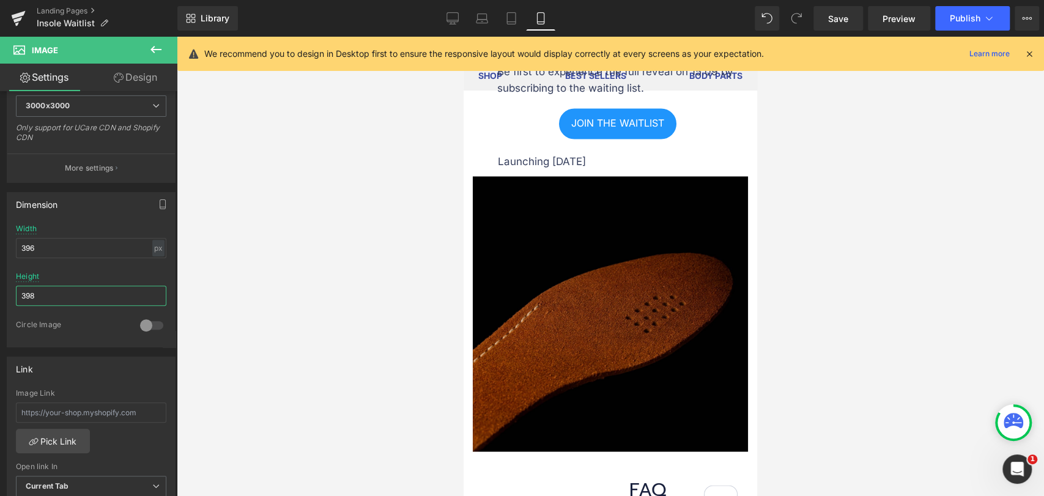
scroll to position [1426, 0]
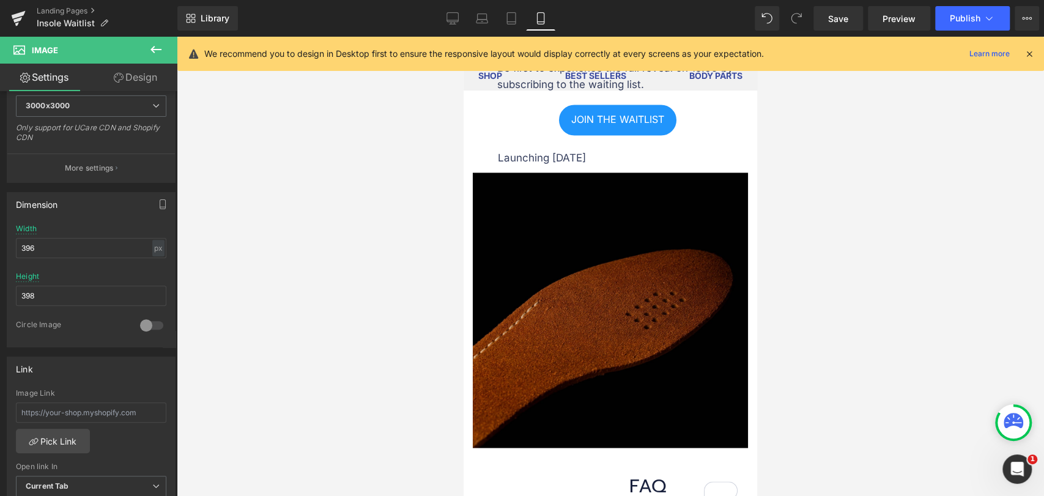
click at [629, 290] on img at bounding box center [610, 309] width 275 height 275
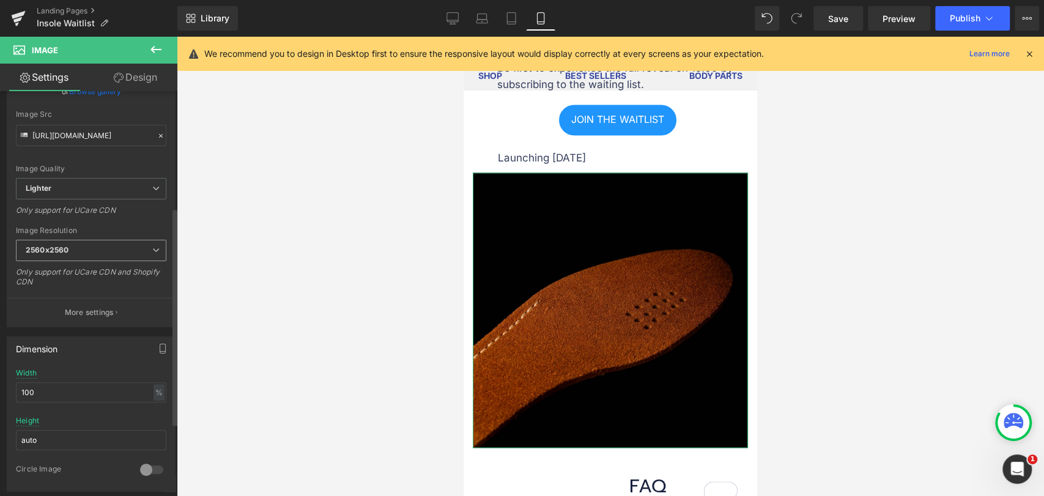
scroll to position [270, 0]
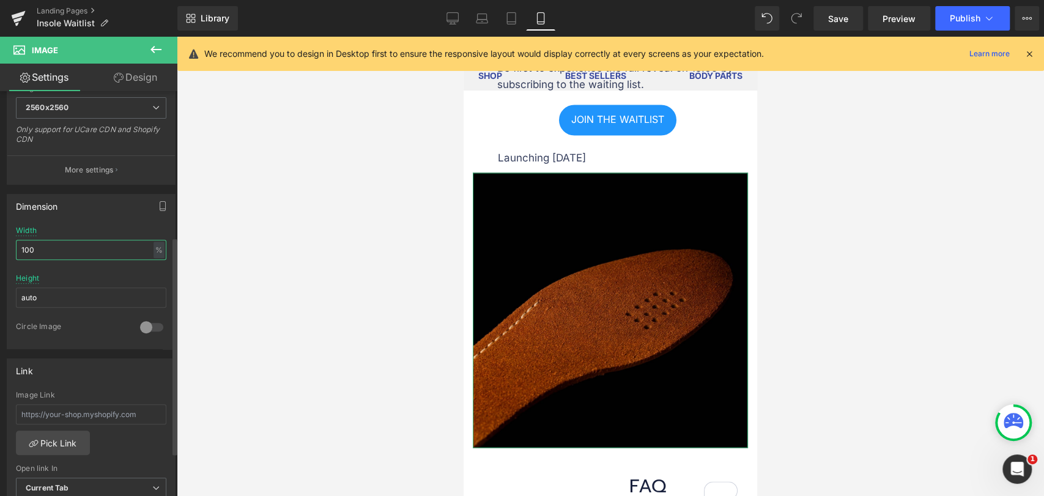
click at [68, 252] on input "100" at bounding box center [91, 250] width 150 height 20
click at [39, 287] on input "auto" at bounding box center [91, 297] width 150 height 20
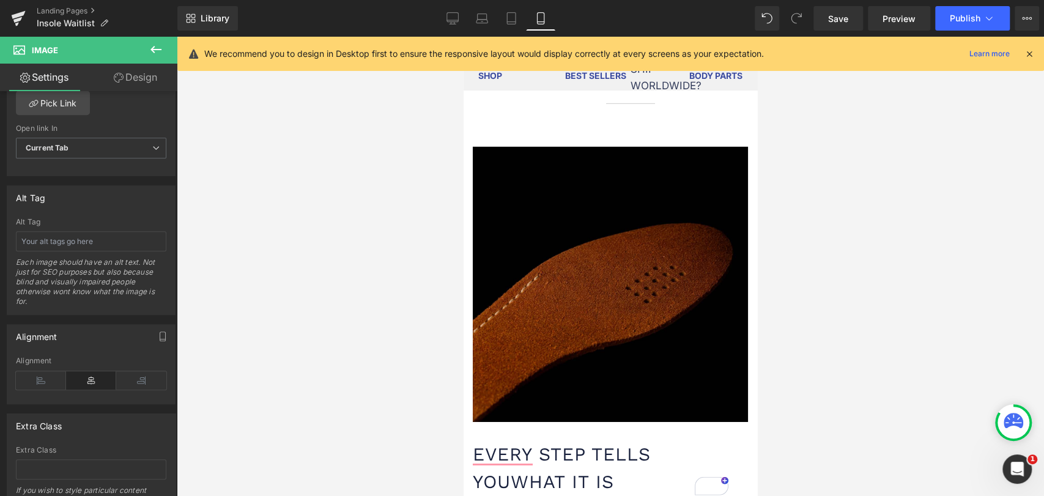
scroll to position [2649, 0]
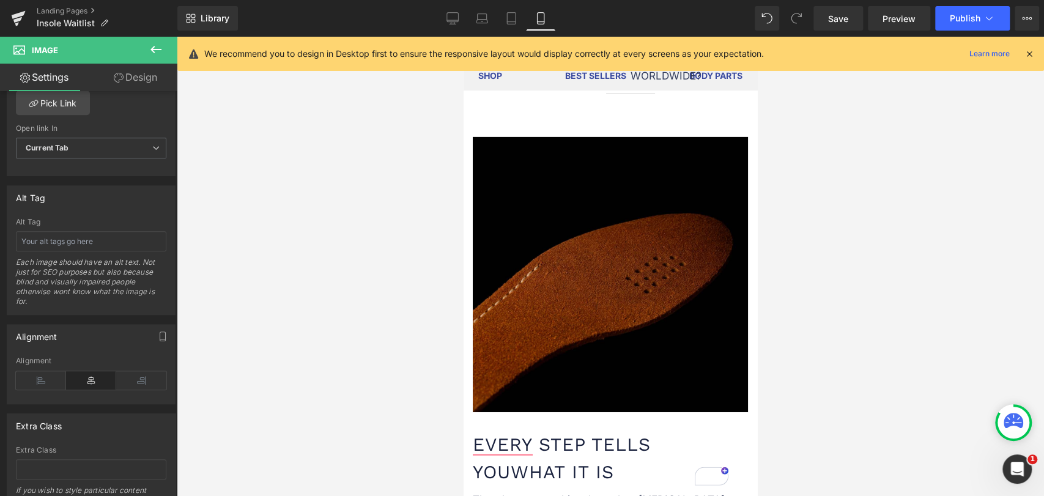
click at [569, 298] on img at bounding box center [610, 274] width 275 height 275
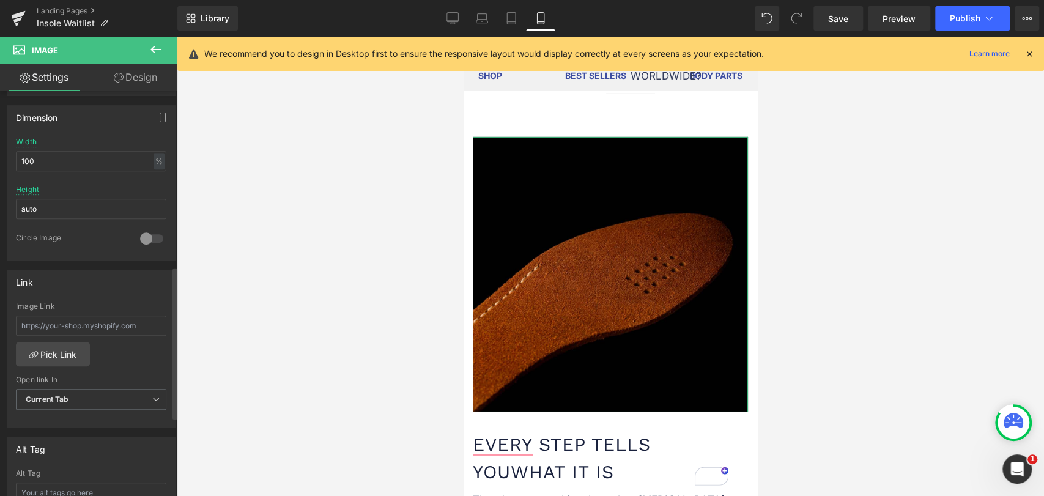
scroll to position [339, 0]
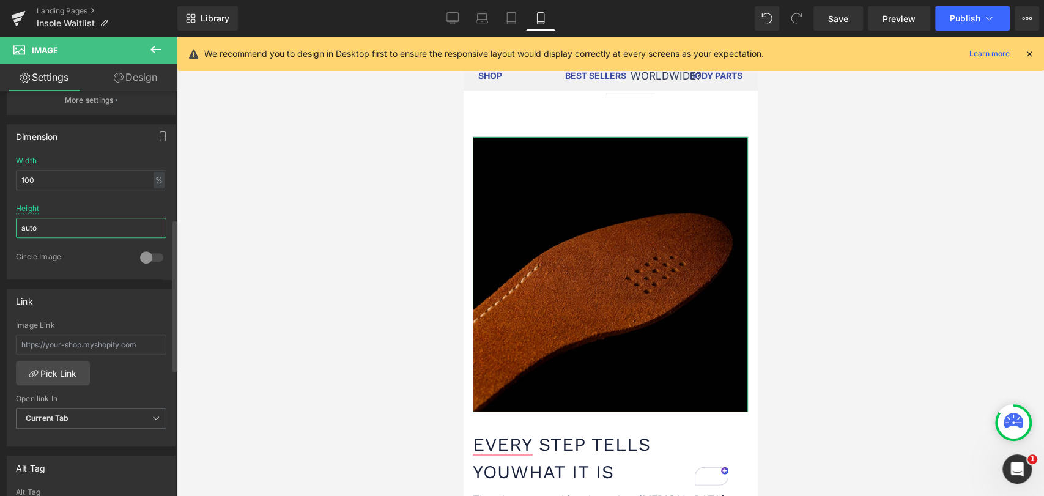
click at [78, 220] on input "auto" at bounding box center [91, 228] width 150 height 20
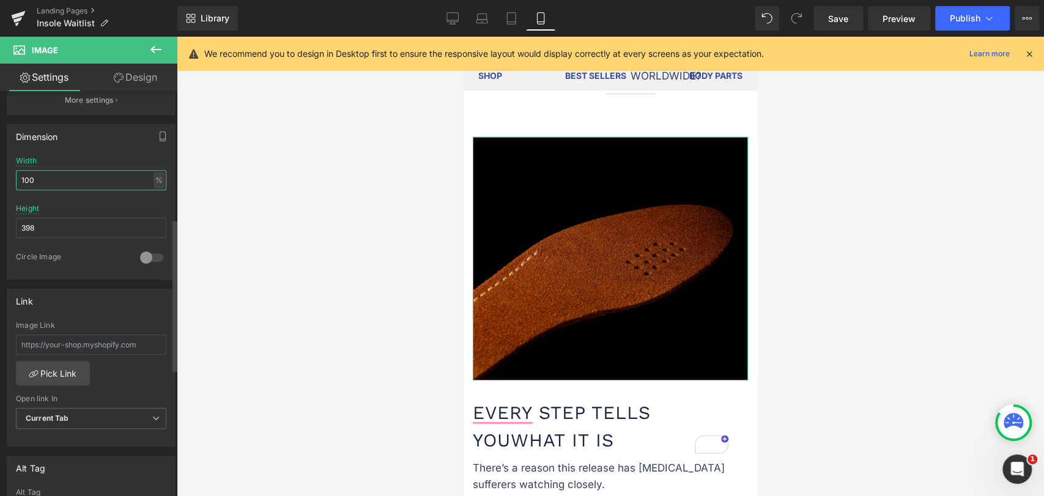
click at [62, 186] on input "100" at bounding box center [91, 180] width 150 height 20
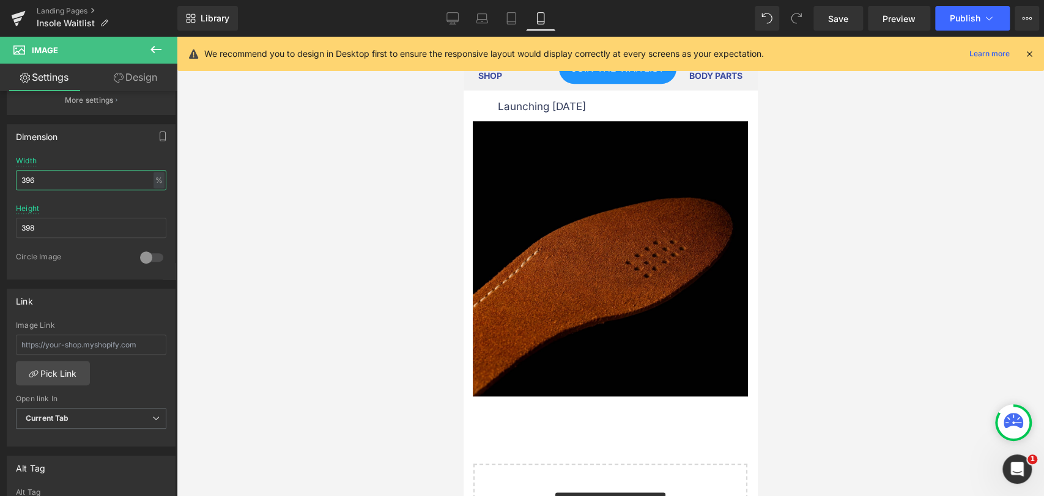
scroll to position [3872, 0]
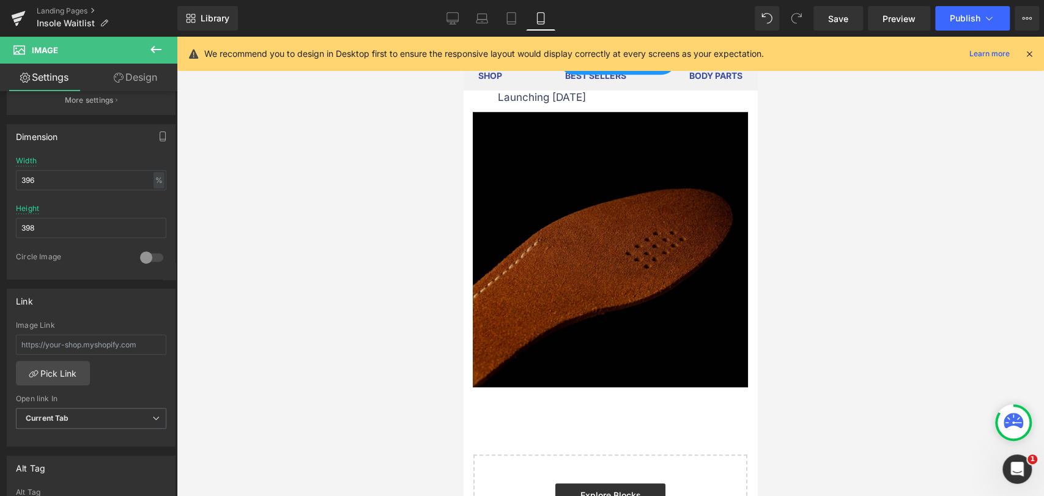
click at [580, 278] on img at bounding box center [610, 249] width 275 height 275
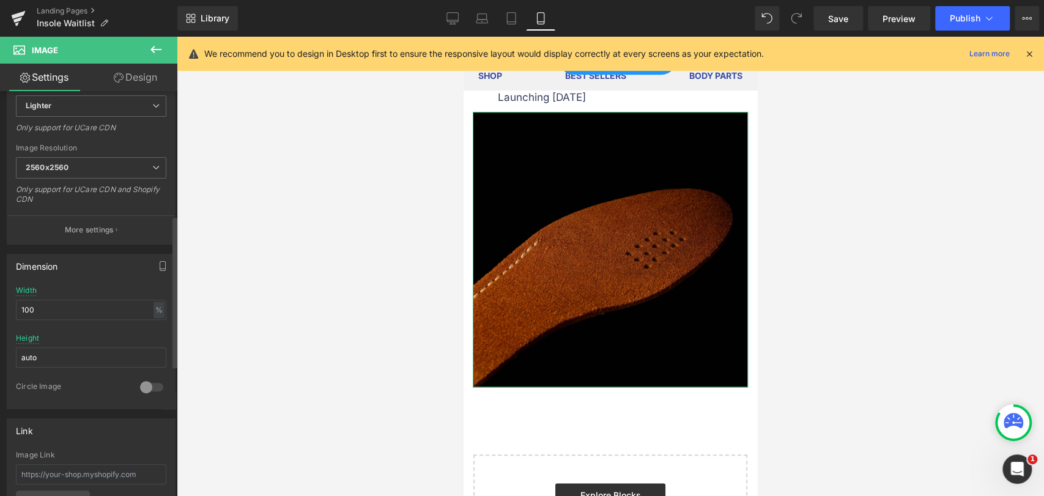
scroll to position [202, 0]
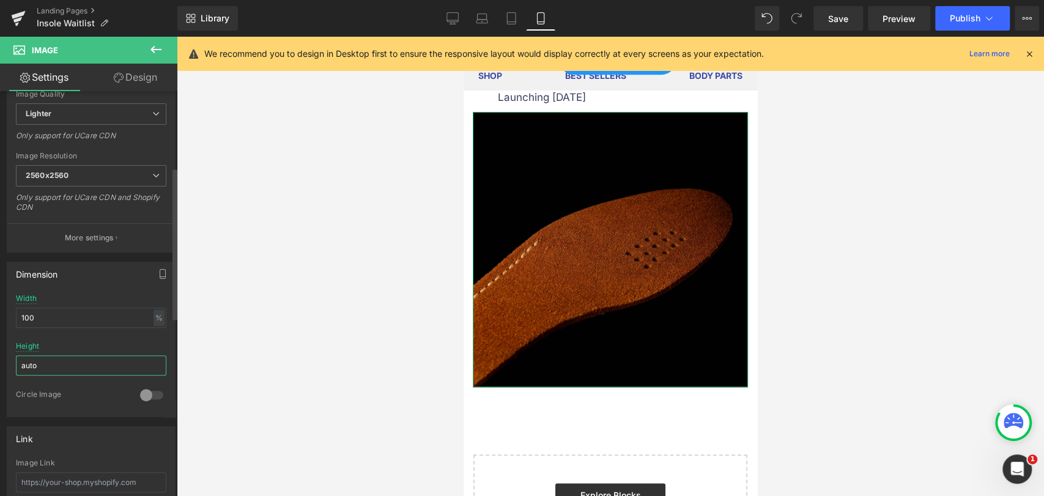
click at [69, 357] on input "auto" at bounding box center [91, 365] width 150 height 20
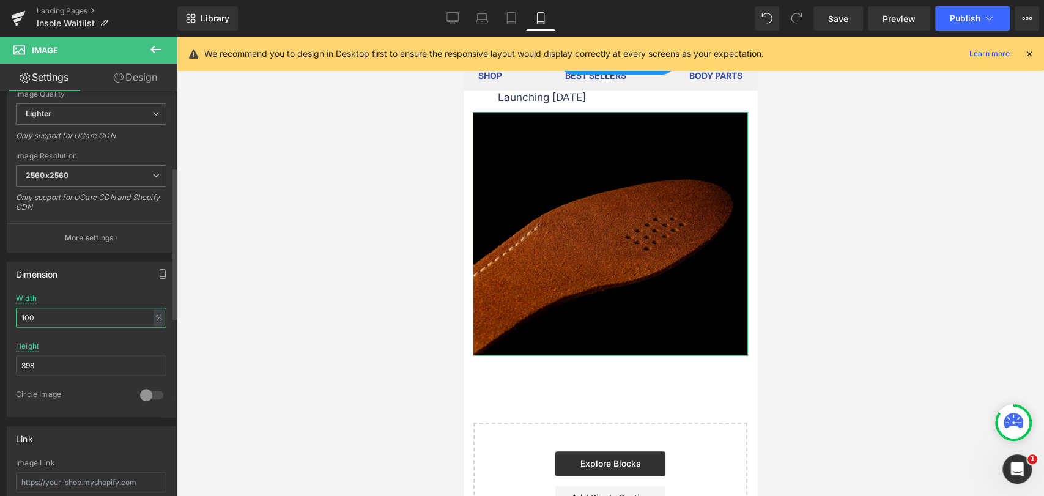
click at [68, 315] on input "100" at bounding box center [91, 318] width 150 height 20
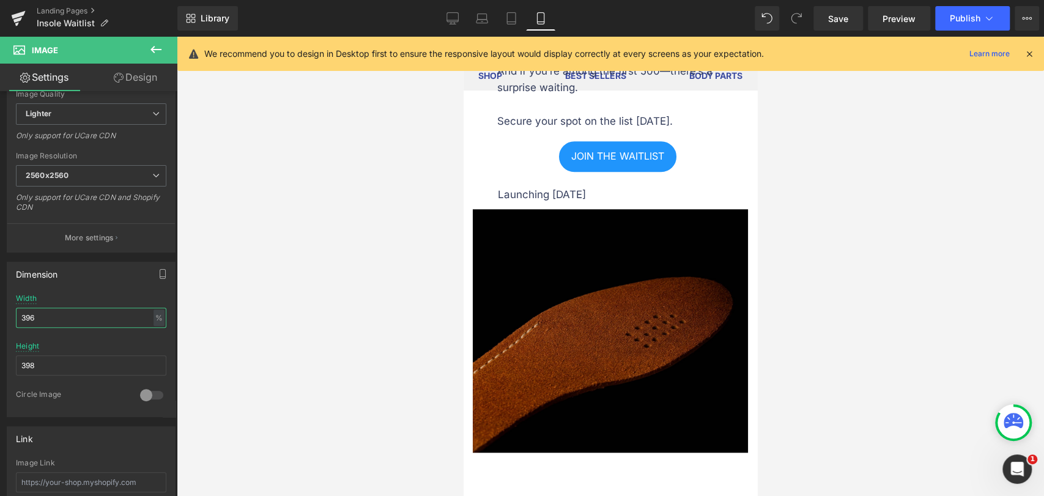
scroll to position [3774, 0]
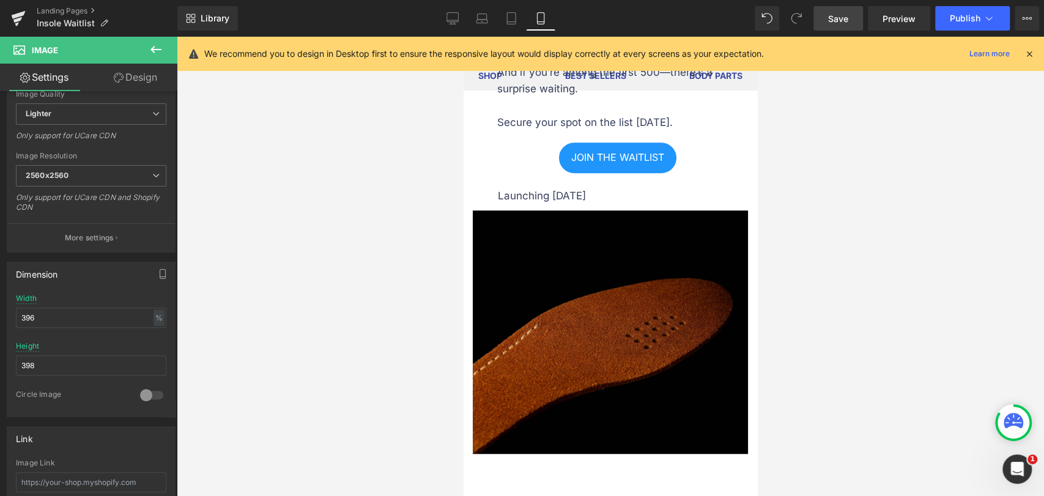
click at [837, 13] on span "Save" at bounding box center [838, 18] width 20 height 13
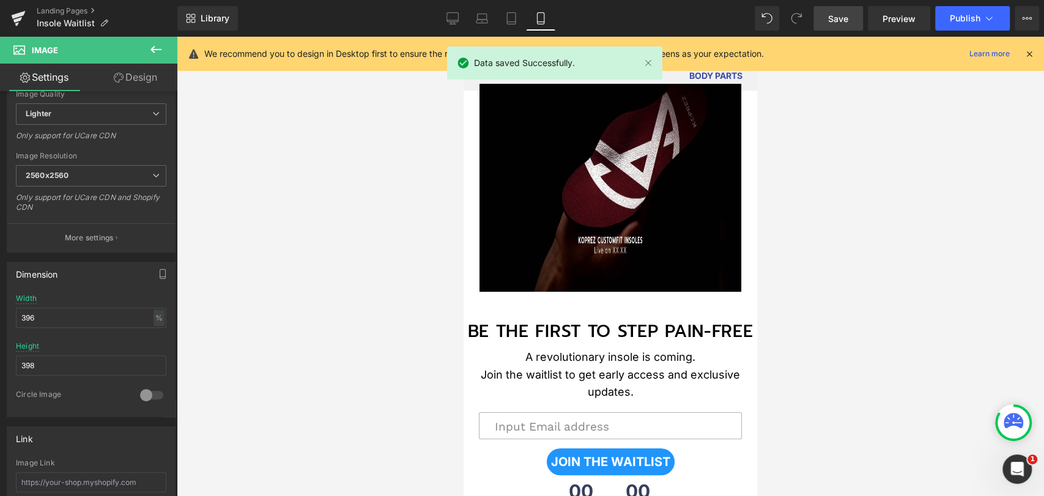
scroll to position [0, 0]
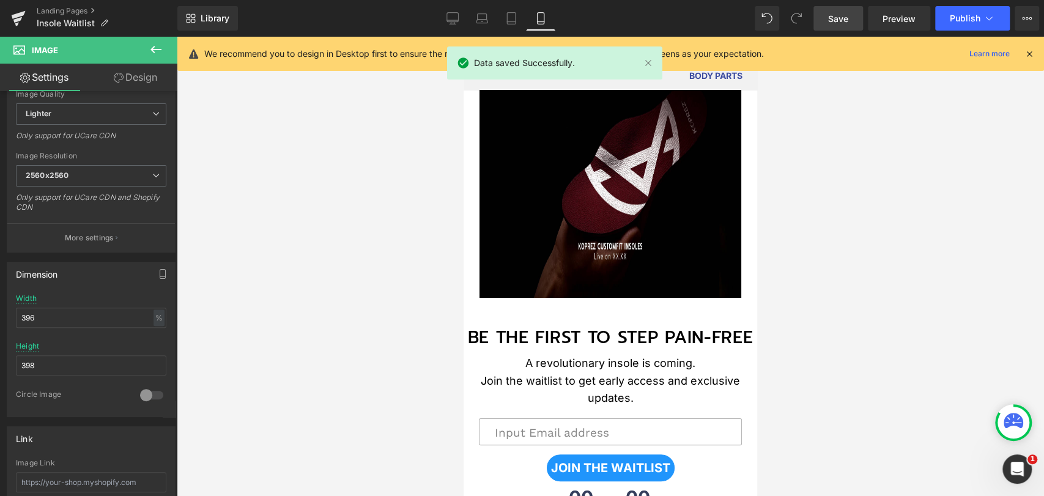
drag, startPoint x: 752, startPoint y: 421, endPoint x: 1228, endPoint y: 103, distance: 572.5
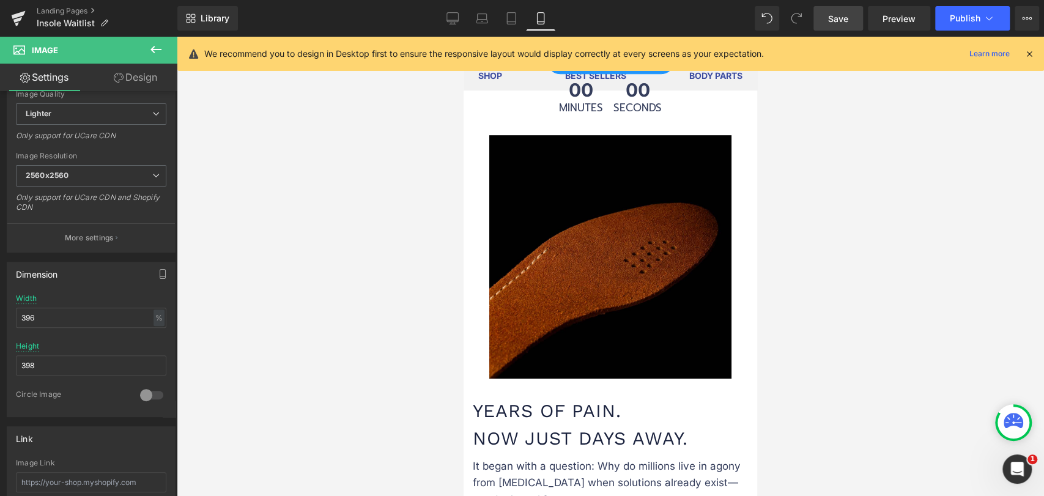
scroll to position [136, 0]
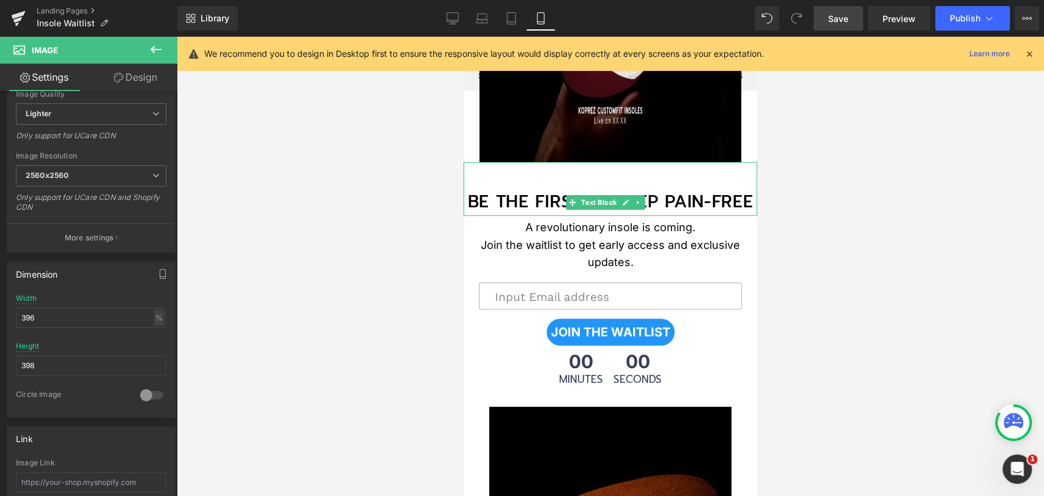
click at [684, 199] on p "BE THE FIRST TO STEP PAIN-FREE" at bounding box center [609, 202] width 293 height 28
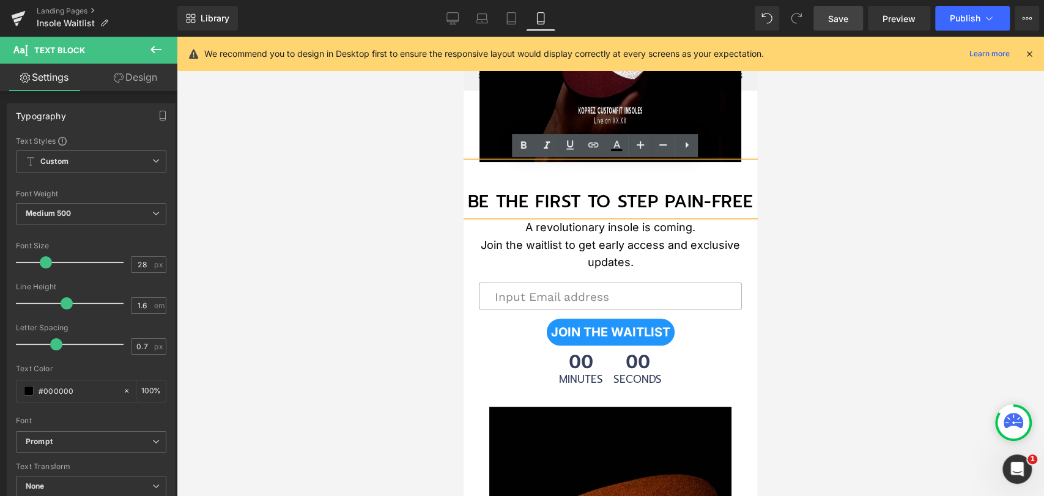
click at [682, 199] on p "BE THE FIRST TO STEP PAIN-FREE" at bounding box center [609, 202] width 293 height 28
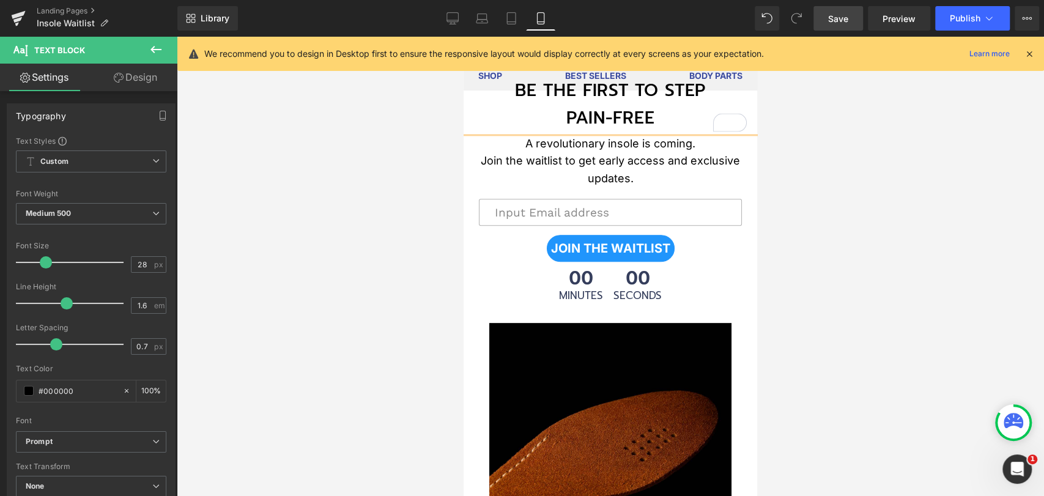
scroll to position [271, 0]
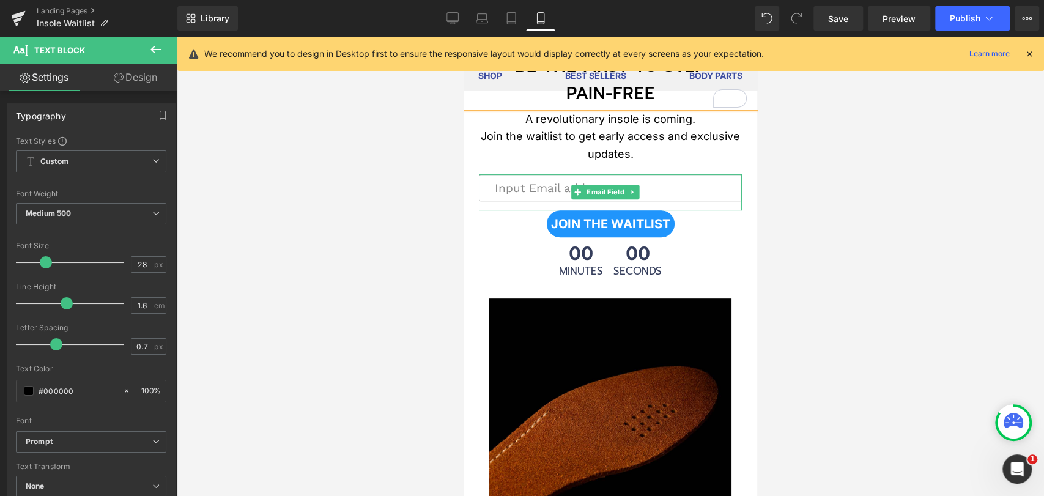
scroll to position [204, 0]
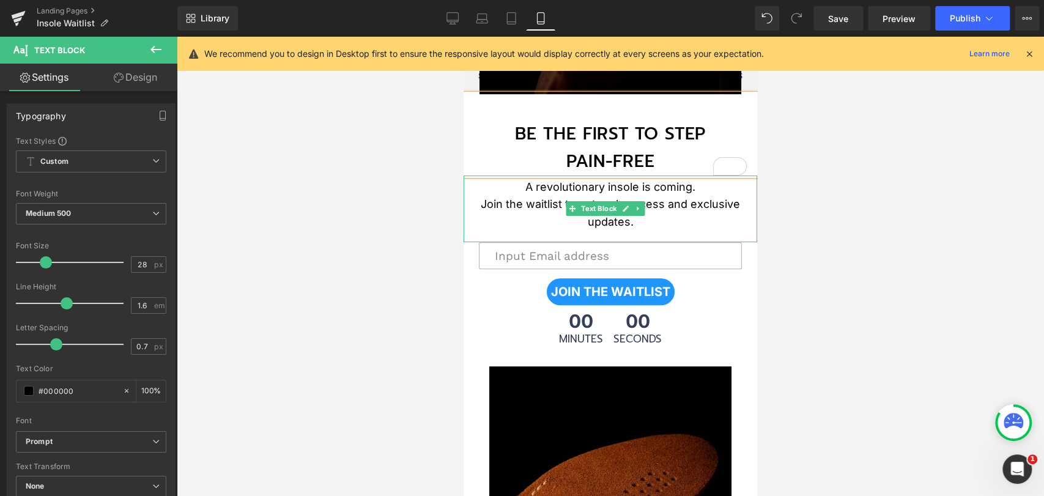
click at [684, 210] on p "A revolutionary insole is coming. Join the waitlist to get early access and exc…" at bounding box center [609, 205] width 293 height 53
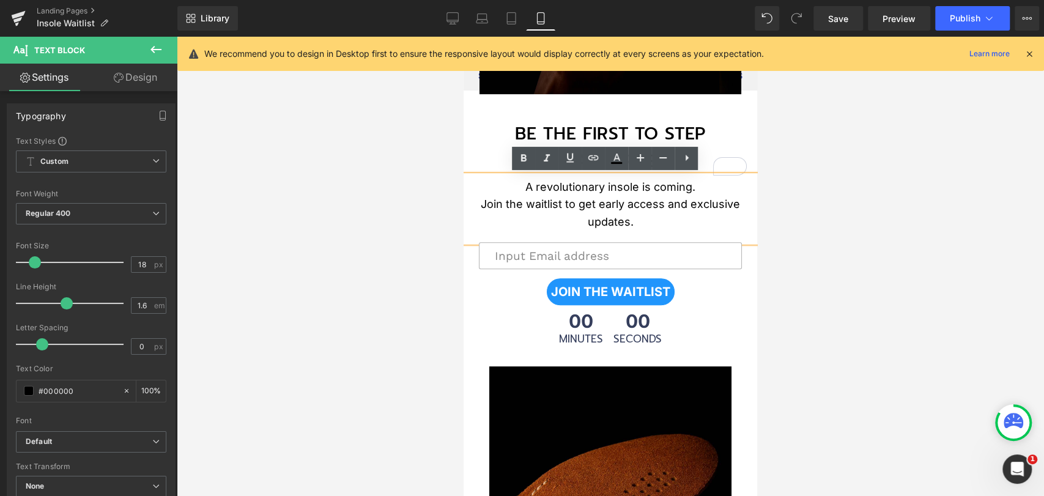
click at [686, 205] on p "A revolutionary insole is coming. Join the waitlist to get early access and exc…" at bounding box center [609, 205] width 293 height 53
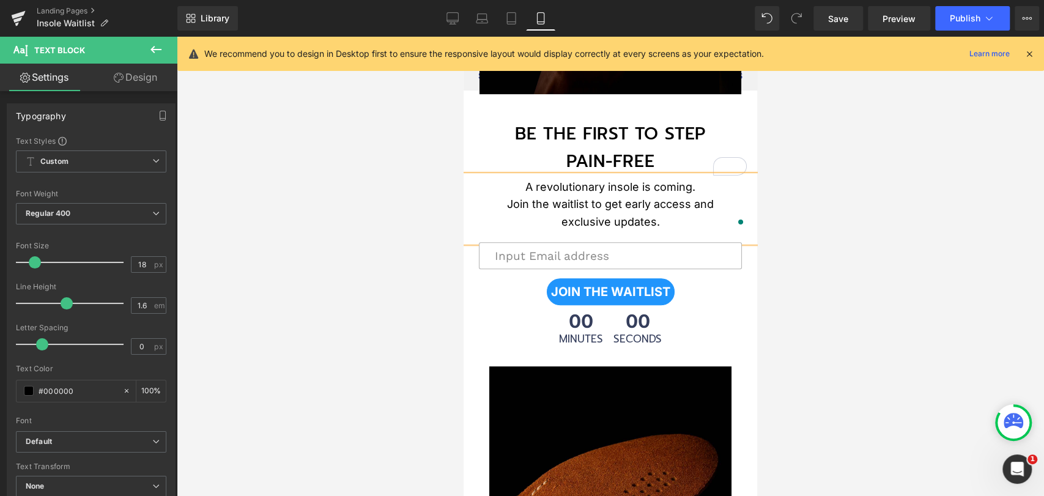
click at [861, 231] on div at bounding box center [610, 266] width 867 height 459
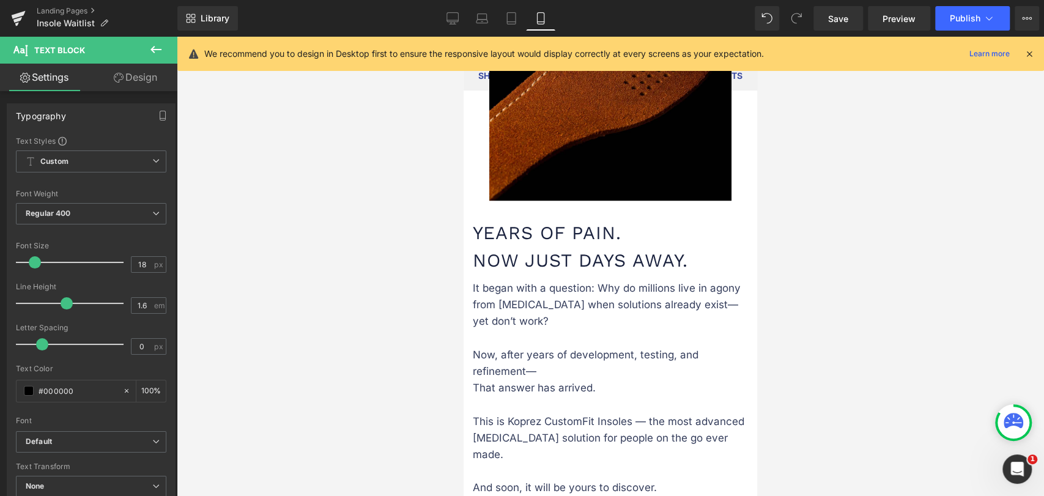
scroll to position [679, 0]
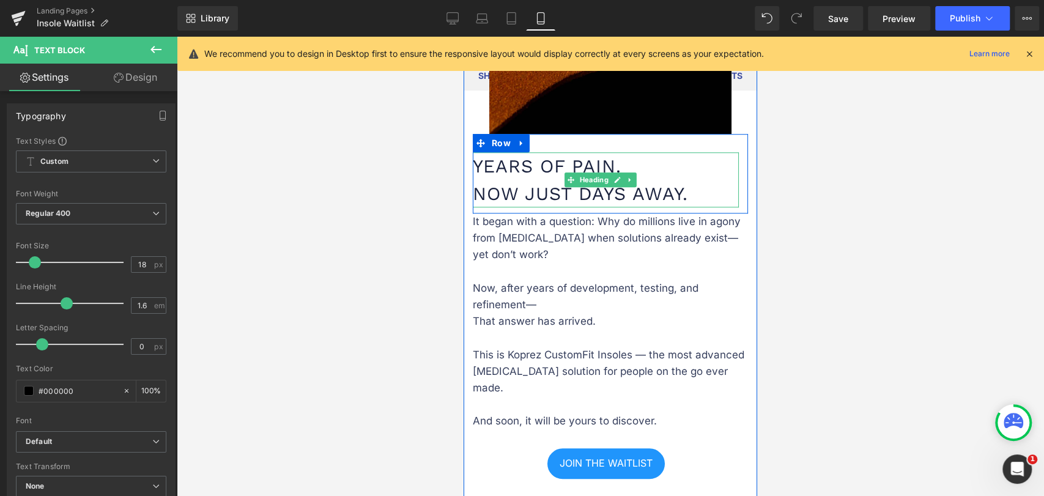
click at [512, 193] on h1 "Years of Pain. Now Just Days Away." at bounding box center [606, 179] width 266 height 55
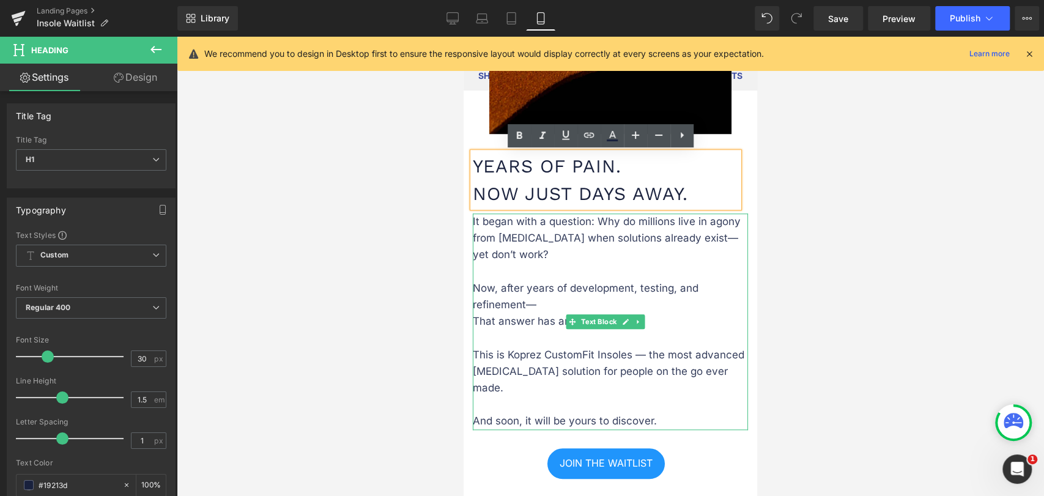
click at [563, 254] on p "It began with a question: Why do millions live in agony from foot pain when sol…" at bounding box center [610, 271] width 275 height 116
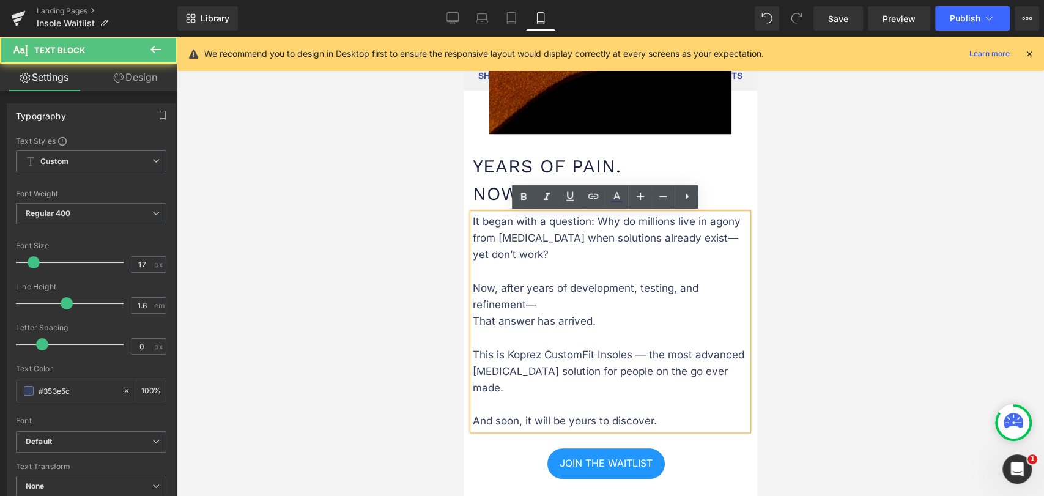
click at [554, 252] on p "It began with a question: Why do millions live in agony from foot pain when sol…" at bounding box center [610, 271] width 275 height 116
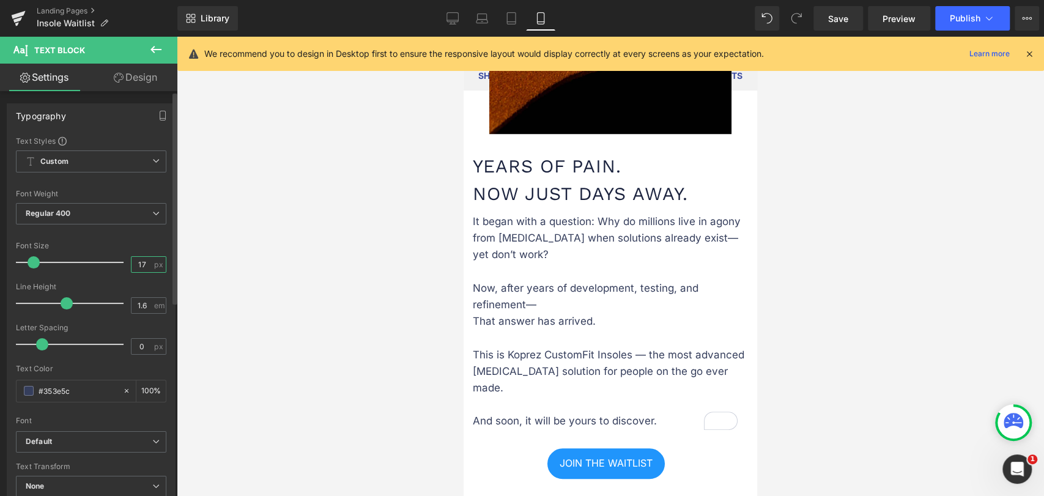
click at [144, 263] on input "17" at bounding box center [141, 264] width 21 height 15
type input "16"
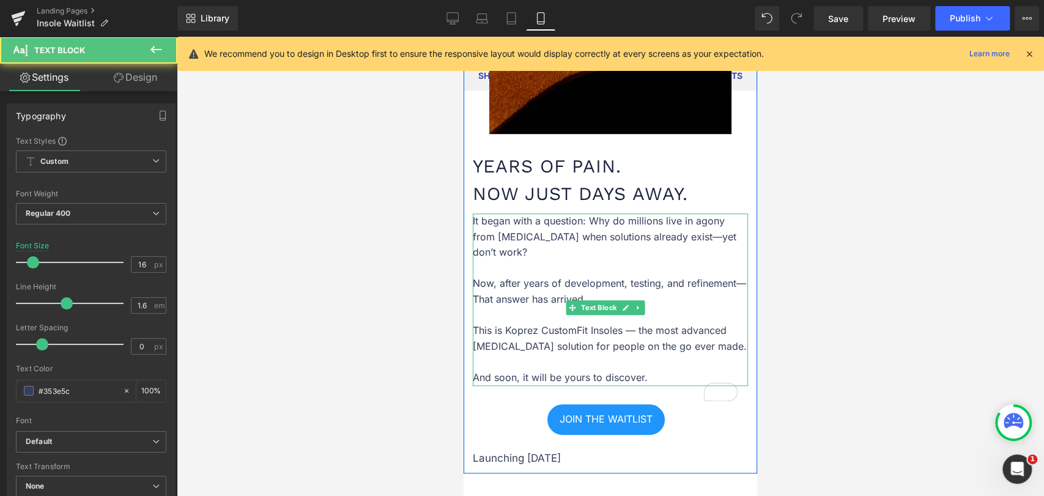
click at [604, 255] on p "It began with a question: Why do millions live in agony from foot pain when sol…" at bounding box center [610, 260] width 275 height 94
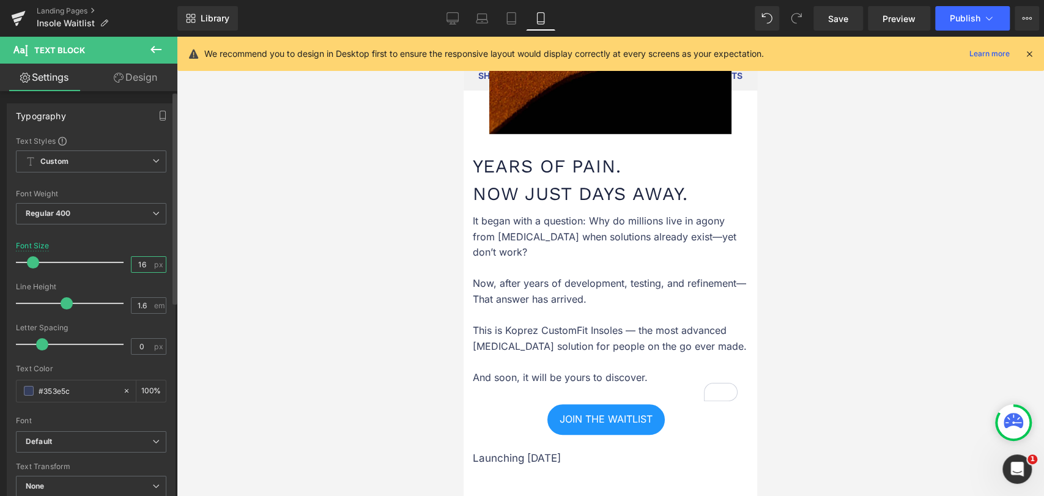
click at [140, 265] on input "16" at bounding box center [141, 264] width 21 height 15
type input "15"
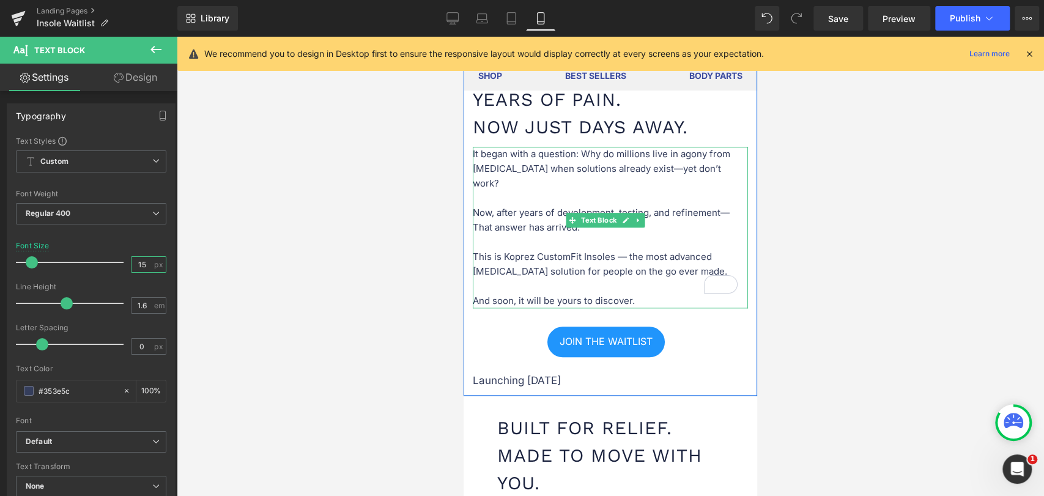
scroll to position [747, 0]
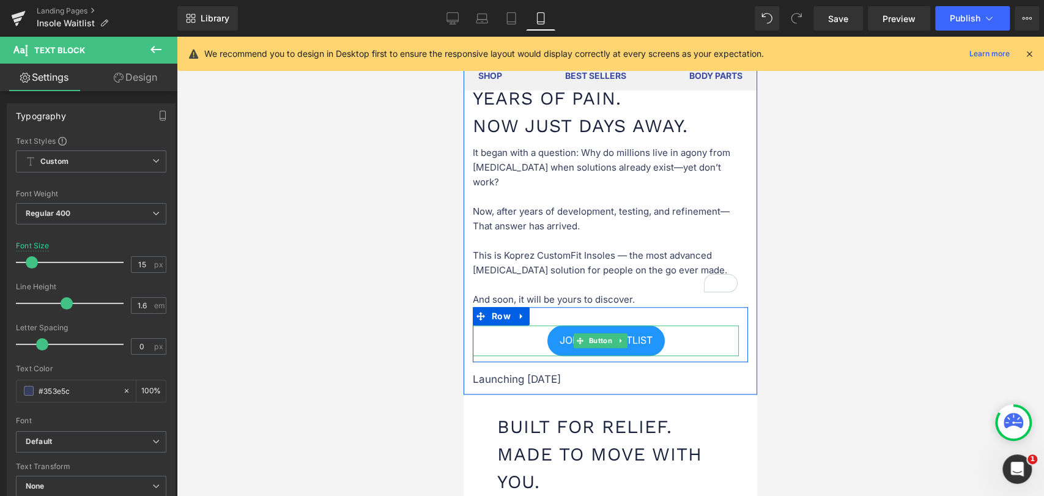
click at [540, 325] on div "JOIN THE WAITLIST" at bounding box center [606, 340] width 266 height 31
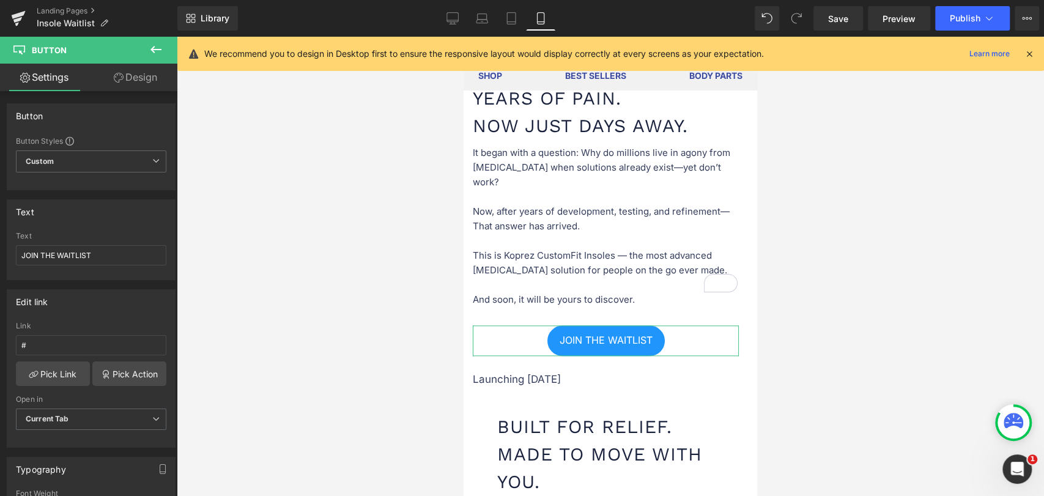
click at [139, 76] on link "Design" at bounding box center [135, 78] width 89 height 28
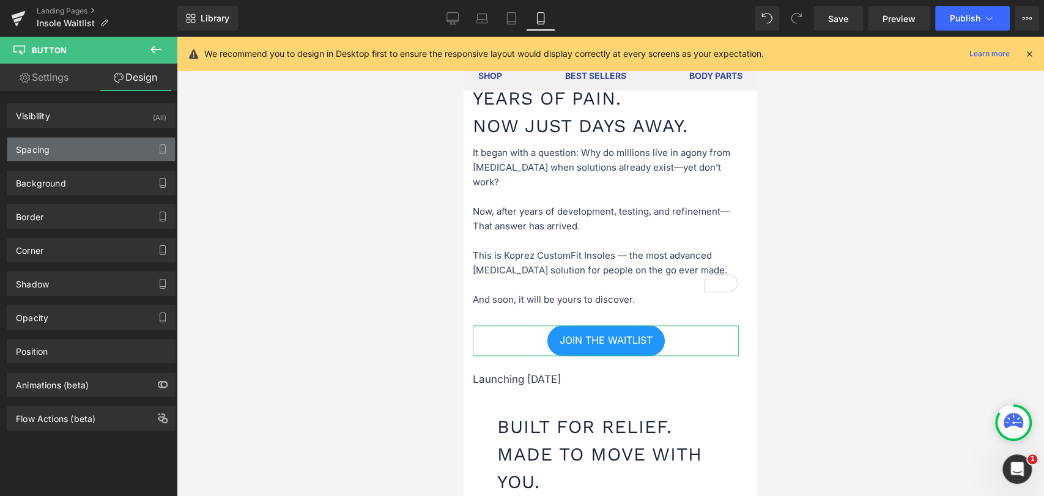
type input "0"
type input "-15"
type input "5"
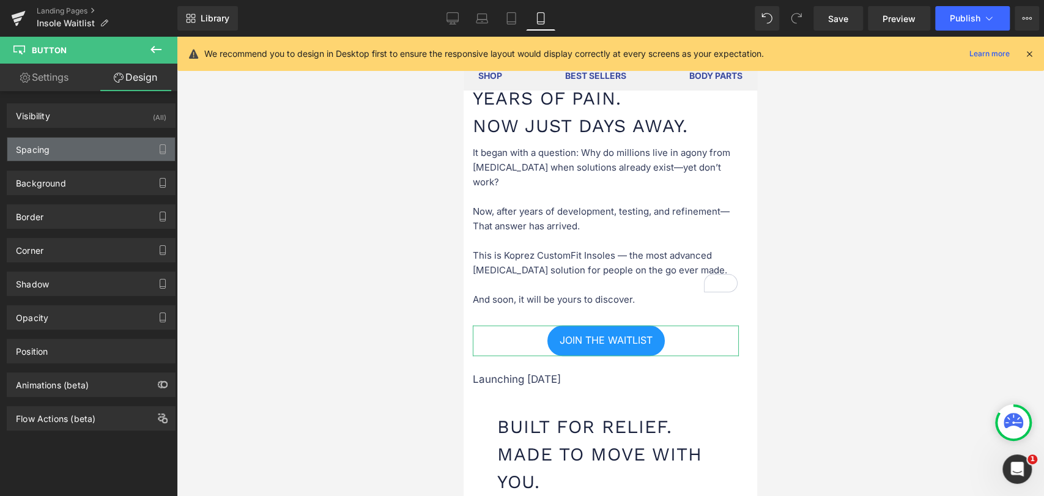
type input "0"
type input "5"
type input "0"
click at [79, 153] on div "Spacing" at bounding box center [91, 149] width 168 height 23
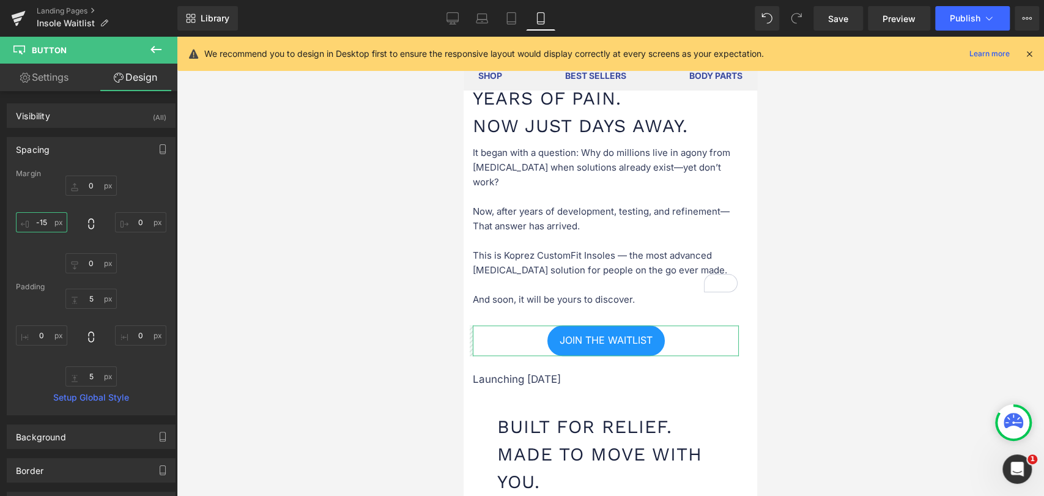
click at [45, 222] on input "-15" at bounding box center [41, 222] width 51 height 20
type input "0"
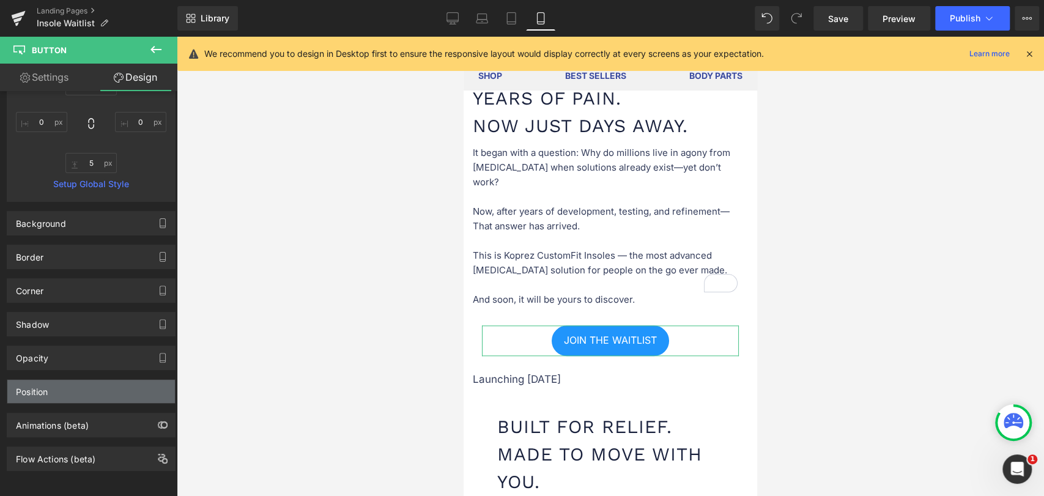
scroll to position [222, 0]
click at [51, 75] on link "Settings" at bounding box center [44, 78] width 89 height 28
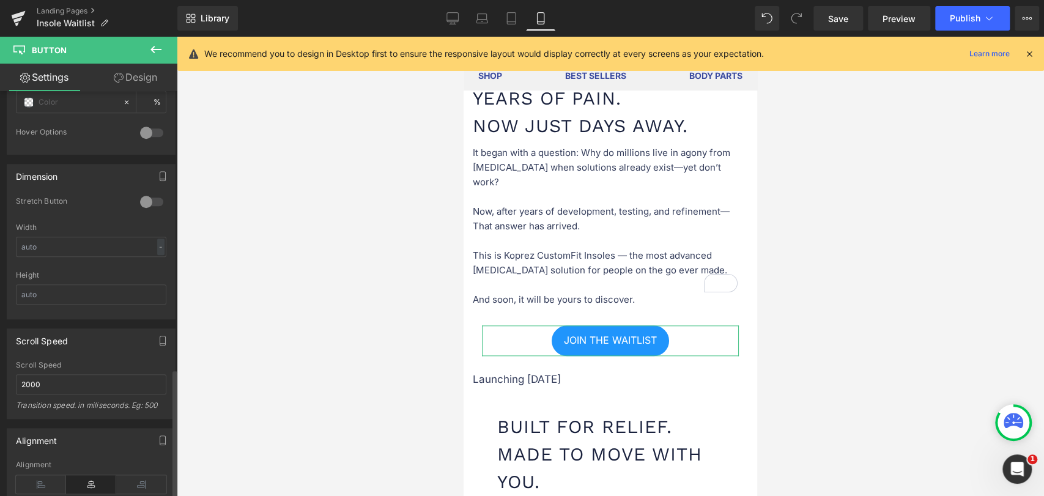
scroll to position [869, 0]
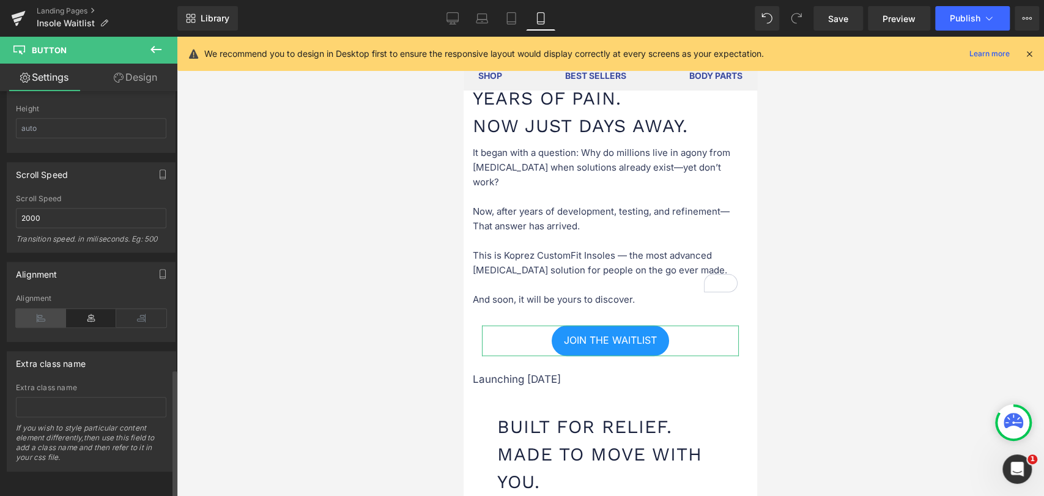
click at [40, 317] on icon at bounding box center [41, 318] width 50 height 18
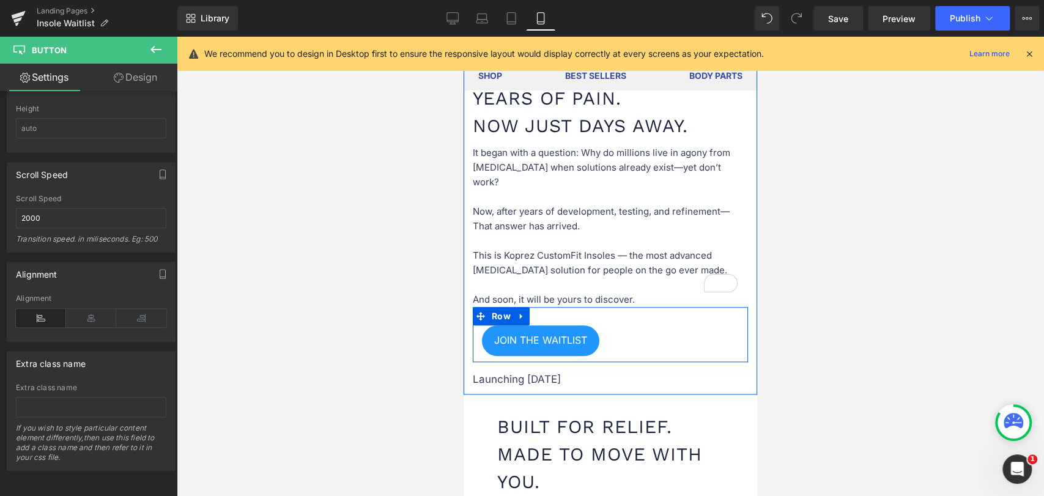
click at [480, 325] on div "JOIN THE WAITLIST Button" at bounding box center [610, 340] width 275 height 31
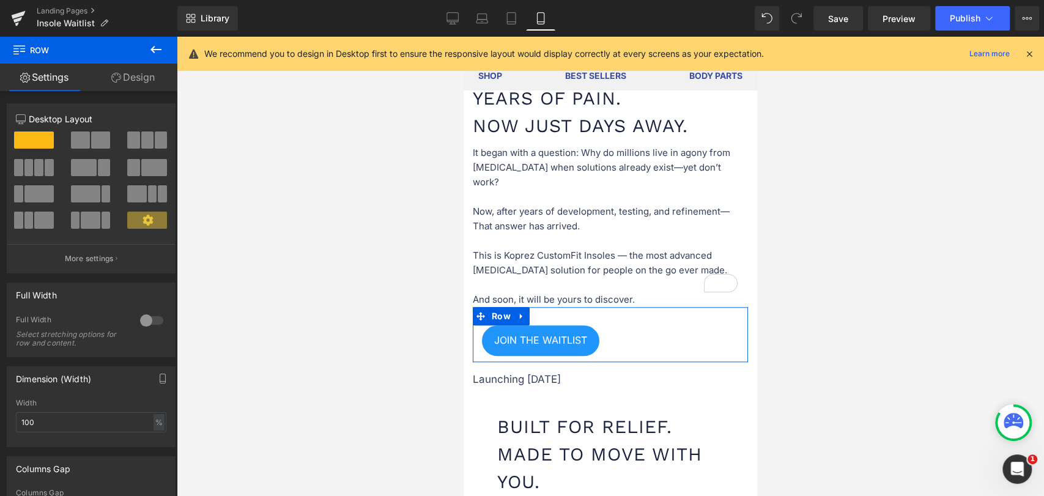
click at [137, 68] on link "Design" at bounding box center [133, 78] width 89 height 28
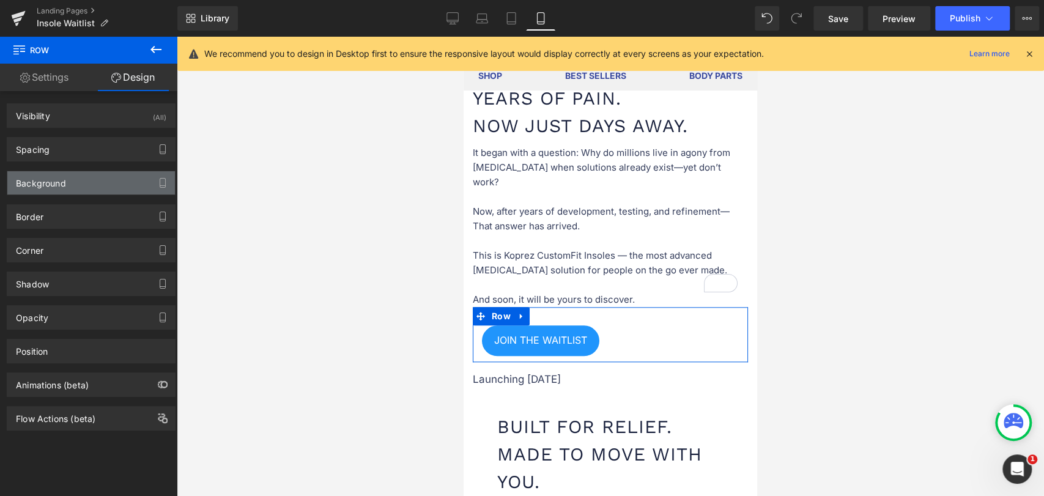
type input "0"
type input "30"
type input "0"
type input "10"
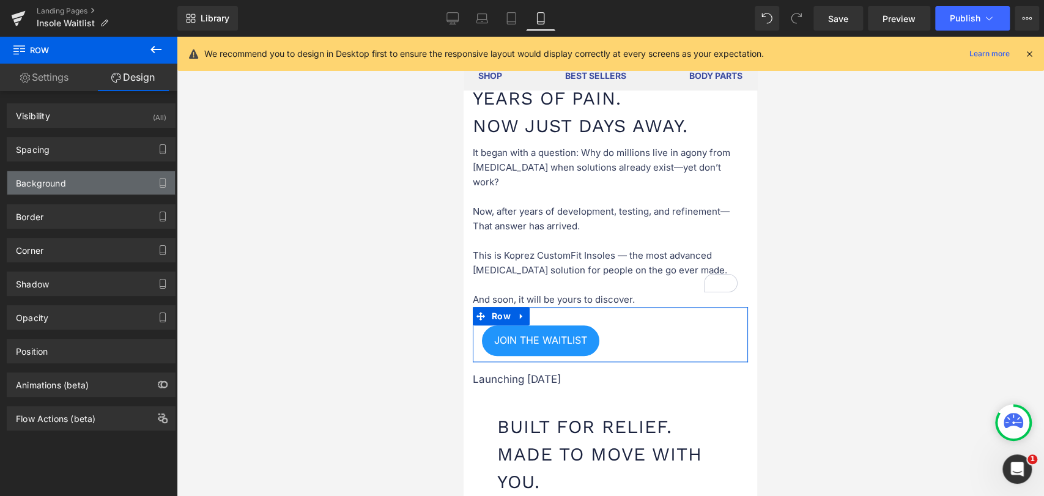
type input "0"
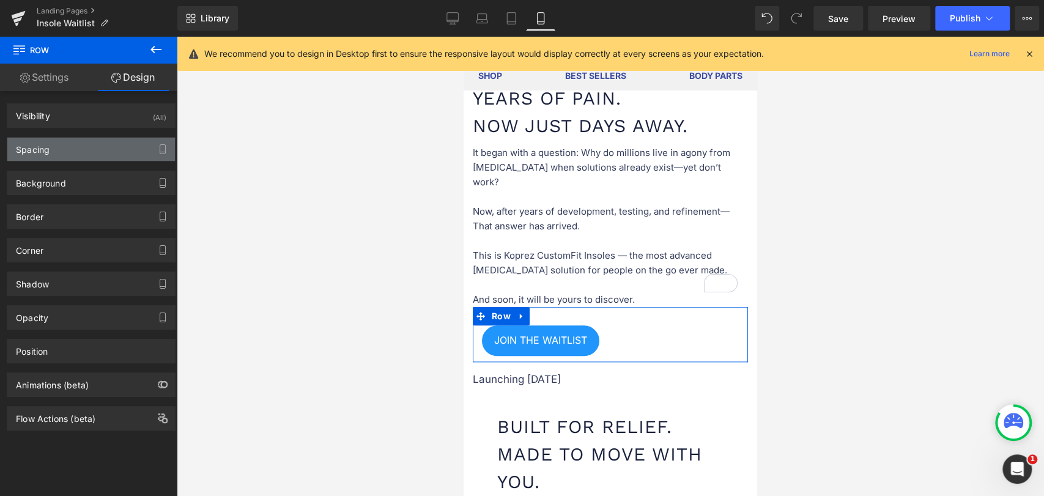
click at [58, 152] on div "Spacing" at bounding box center [91, 149] width 168 height 23
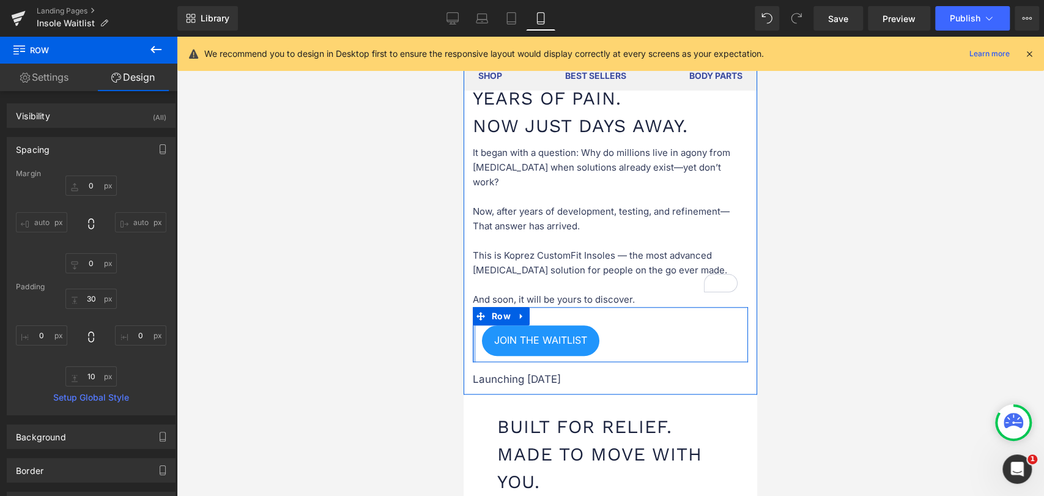
click at [474, 323] on div at bounding box center [474, 334] width 3 height 55
click at [485, 325] on link "JOIN THE WAITLIST" at bounding box center [540, 340] width 117 height 31
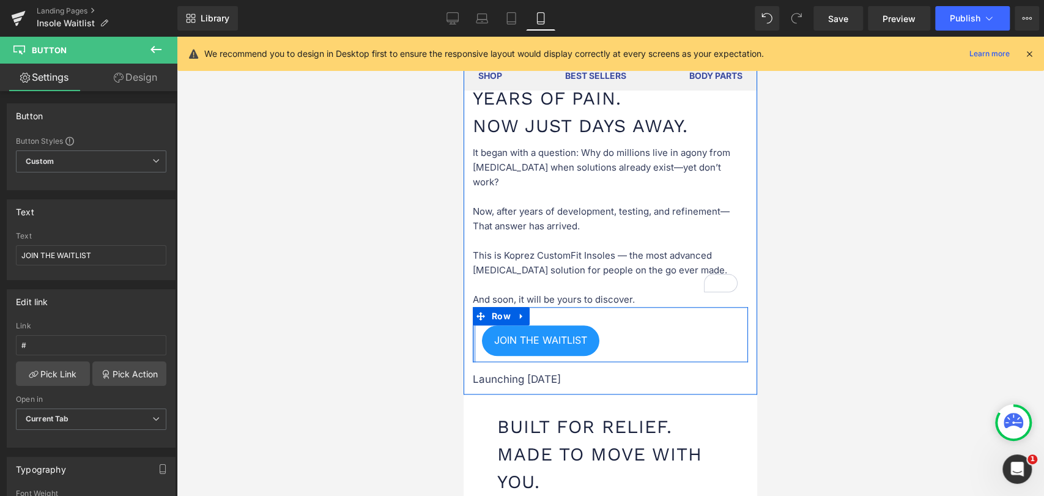
click at [473, 320] on div at bounding box center [474, 334] width 3 height 55
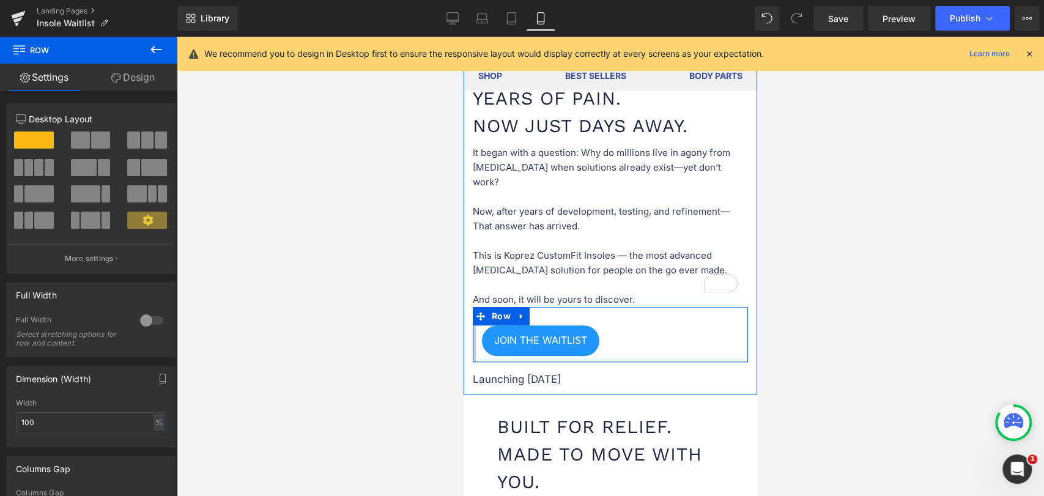
drag, startPoint x: 474, startPoint y: 319, endPoint x: 456, endPoint y: 317, distance: 17.8
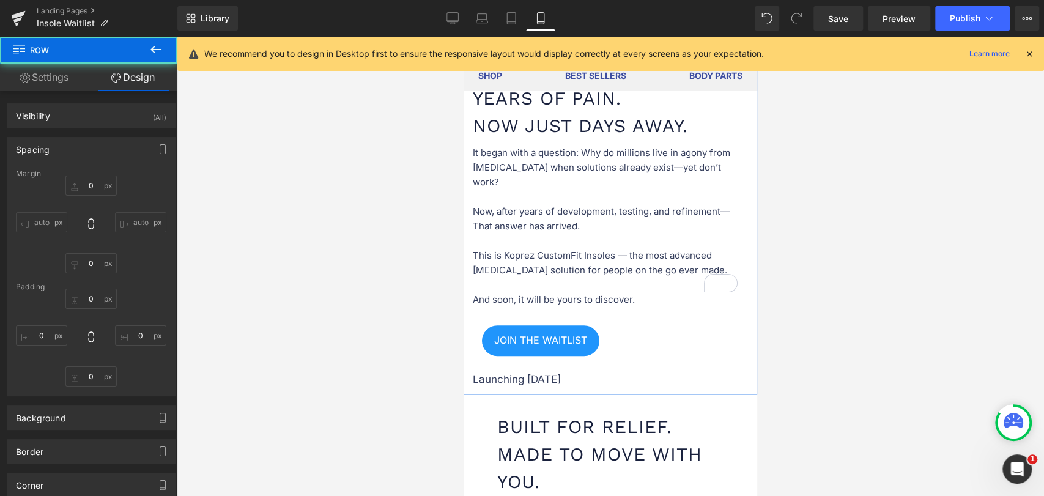
type input "0"
type input "30"
type input "0"
type input "10"
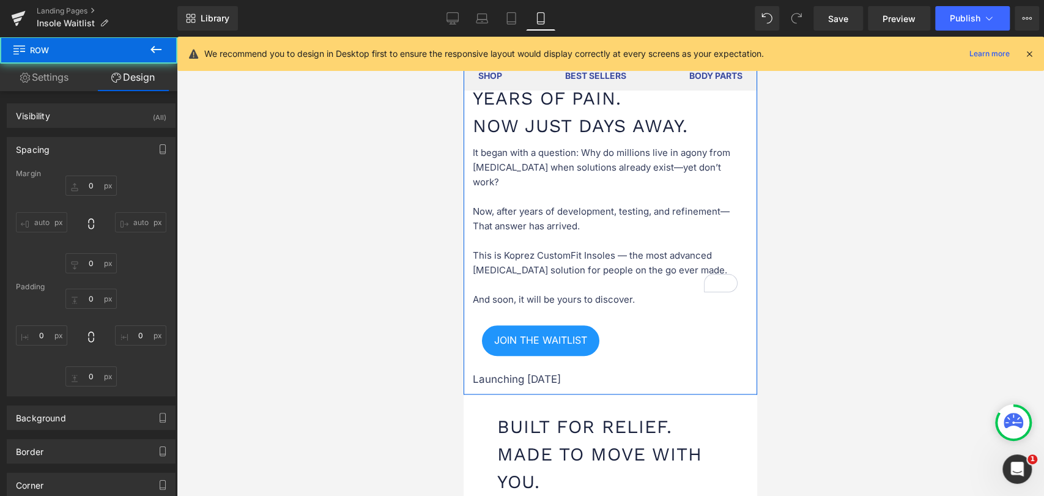
type input "0"
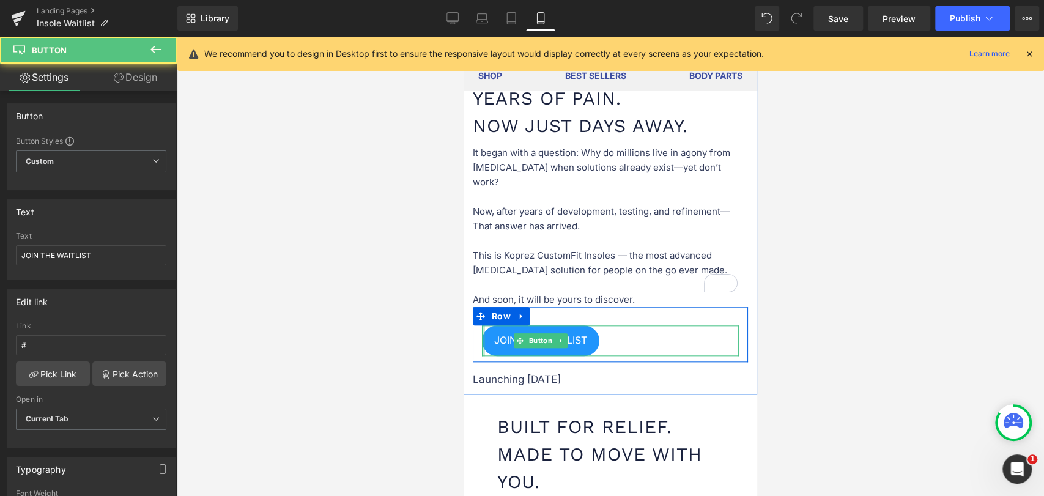
drag, startPoint x: 482, startPoint y: 327, endPoint x: 796, endPoint y: 322, distance: 313.7
click at [475, 327] on div "JOIN THE WAITLIST Button Row" at bounding box center [610, 334] width 275 height 55
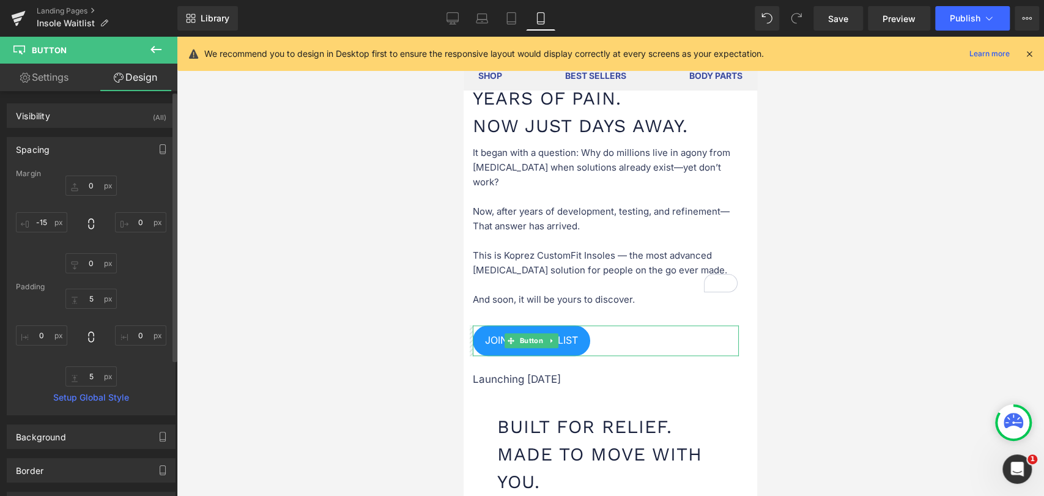
type input "-16"
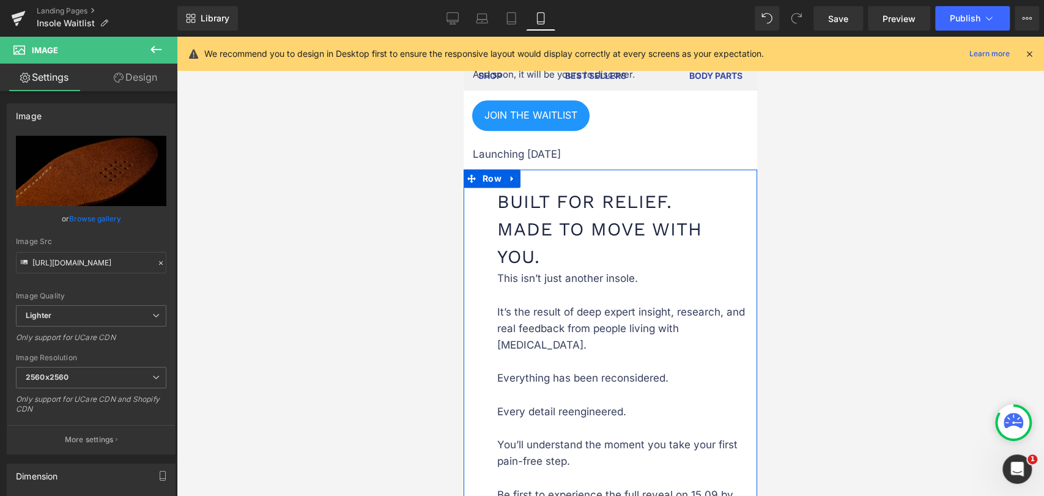
scroll to position [951, 0]
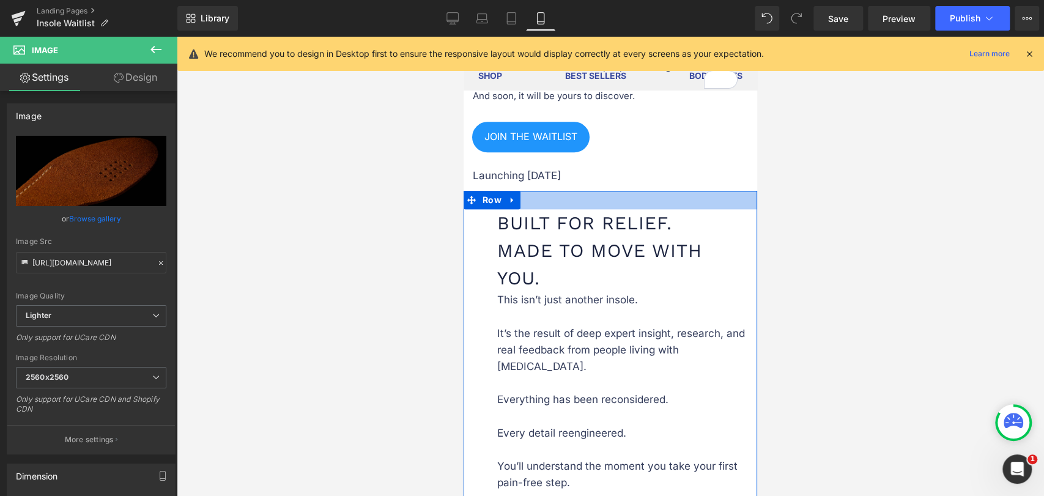
click at [676, 191] on div at bounding box center [609, 200] width 293 height 18
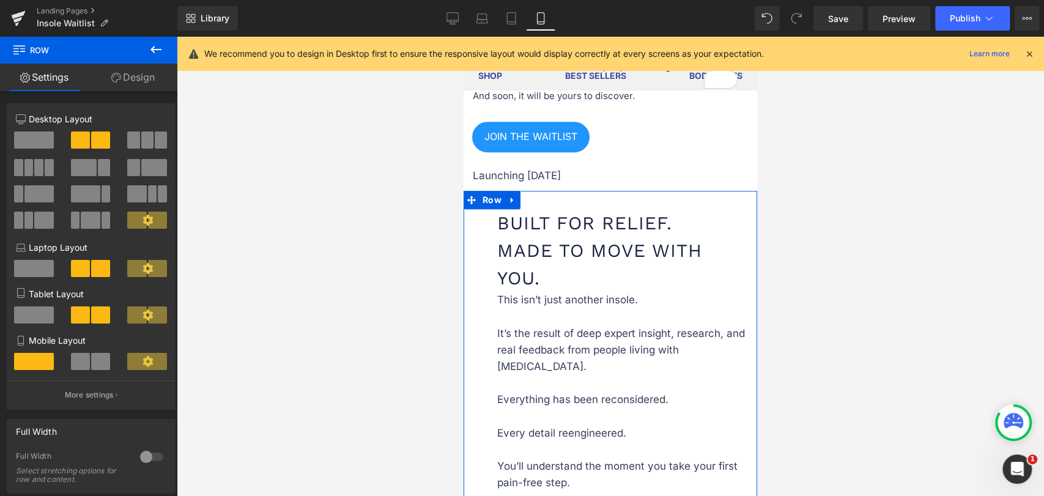
click at [91, 367] on span at bounding box center [100, 361] width 19 height 17
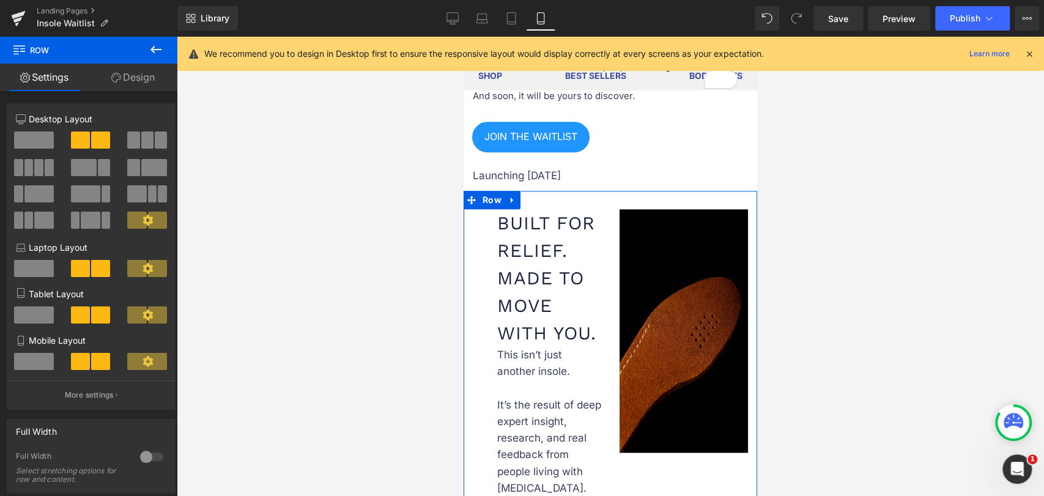
click at [91, 367] on span at bounding box center [100, 361] width 19 height 17
click at [32, 367] on span at bounding box center [34, 361] width 40 height 17
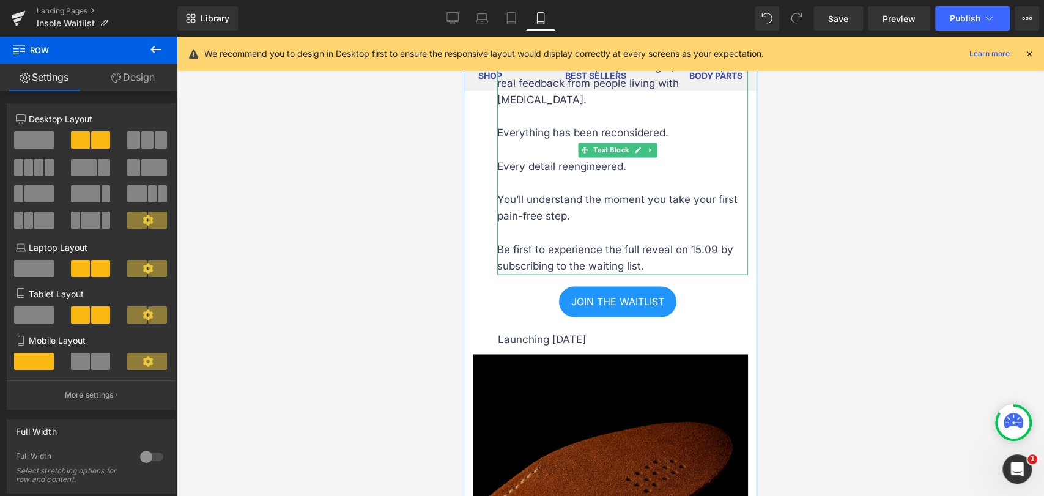
scroll to position [1223, 0]
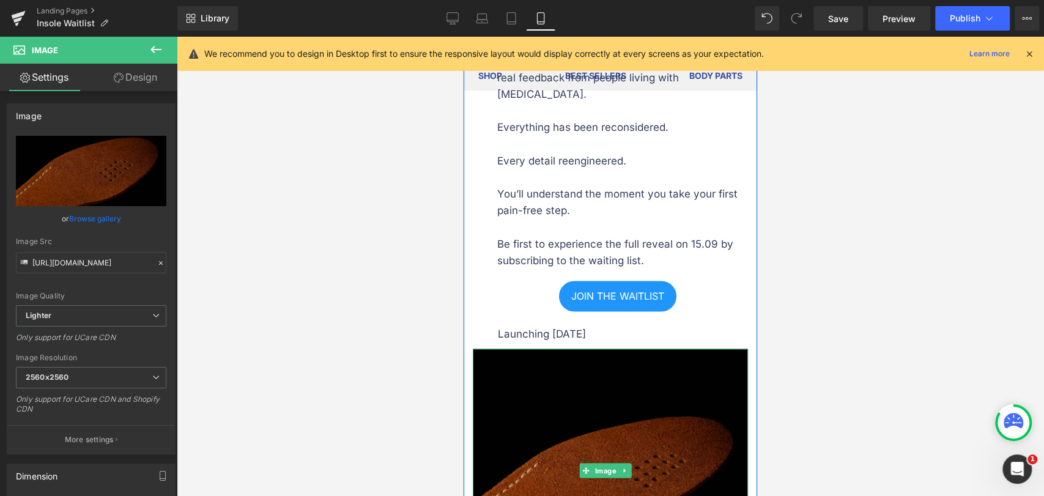
click at [586, 355] on img at bounding box center [610, 470] width 275 height 243
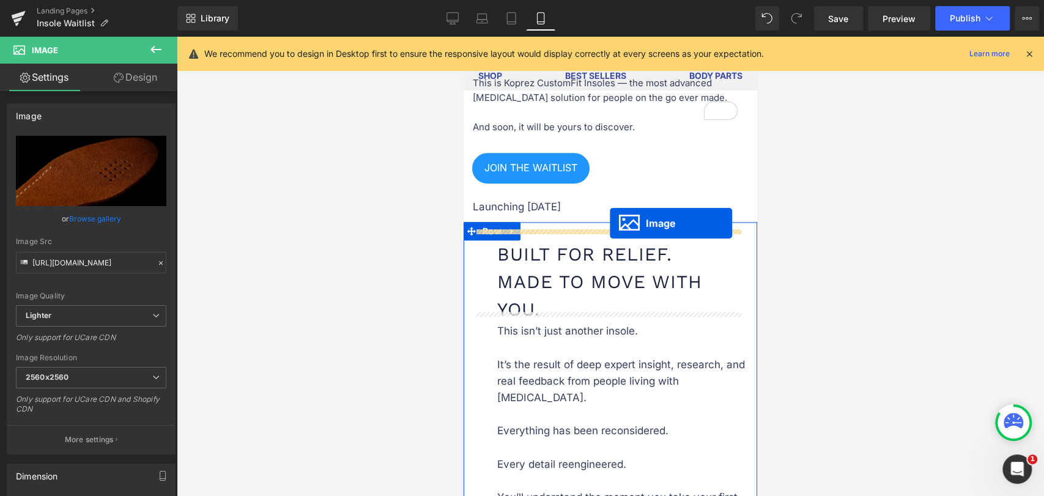
scroll to position [915, 0]
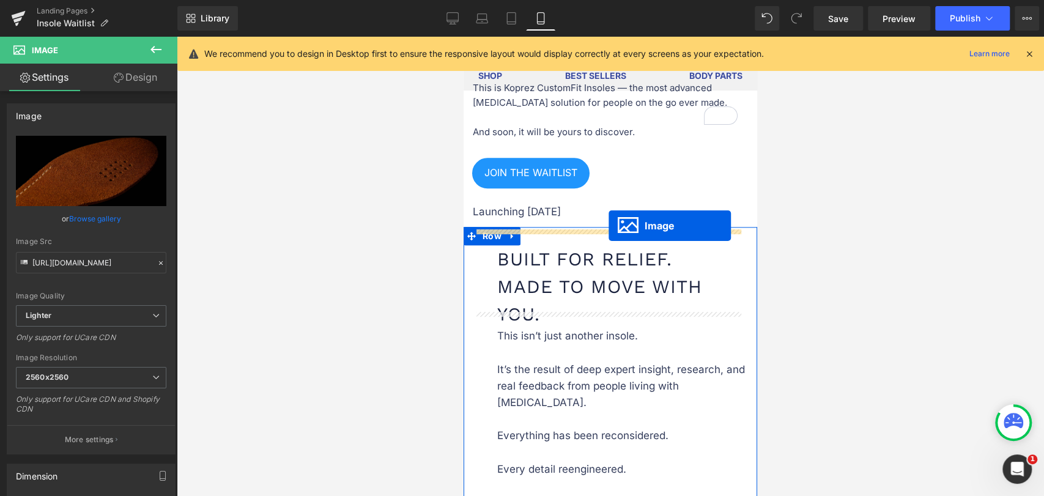
drag, startPoint x: 581, startPoint y: 451, endPoint x: 608, endPoint y: 232, distance: 221.1
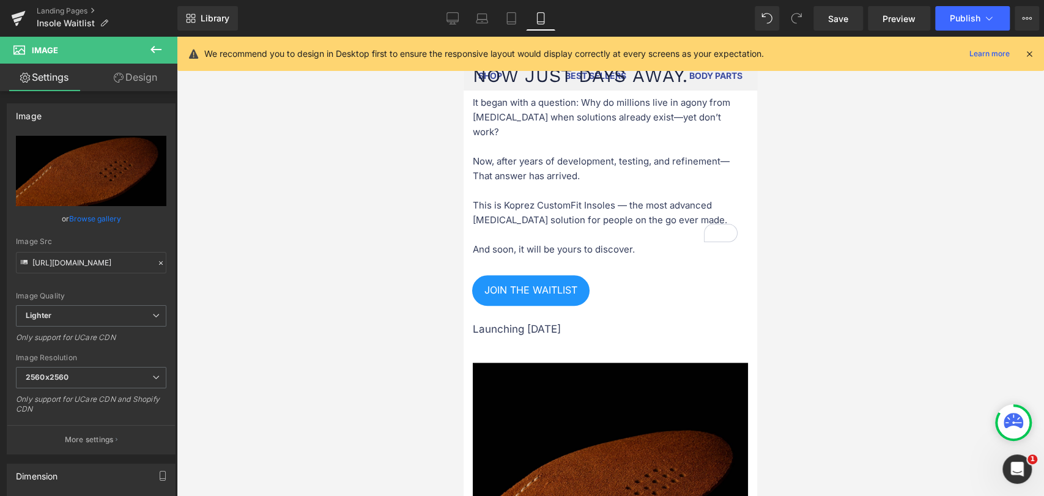
scroll to position [847, 0]
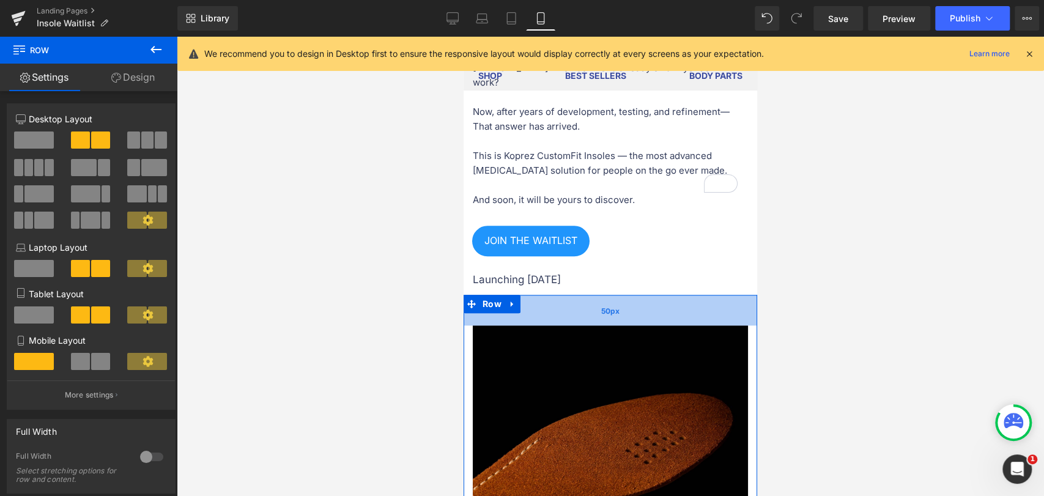
drag, startPoint x: 584, startPoint y: 293, endPoint x: 583, endPoint y: 305, distance: 12.2
click at [583, 305] on div "50px" at bounding box center [609, 310] width 293 height 31
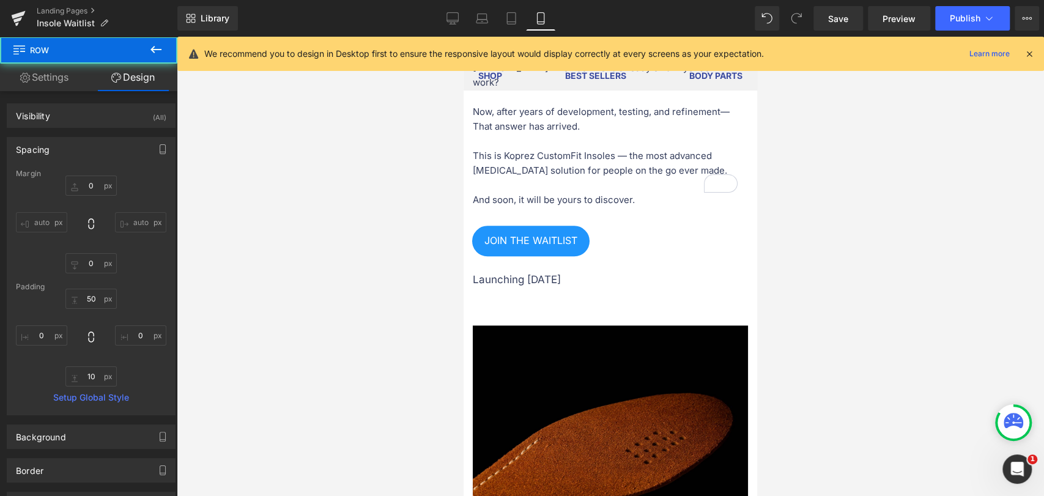
click at [828, 306] on div at bounding box center [610, 266] width 867 height 459
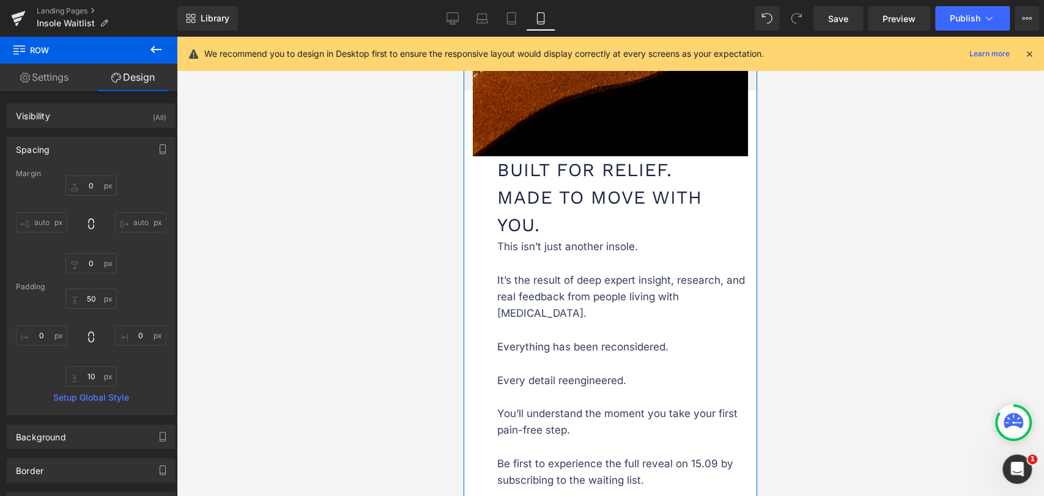
scroll to position [1255, 0]
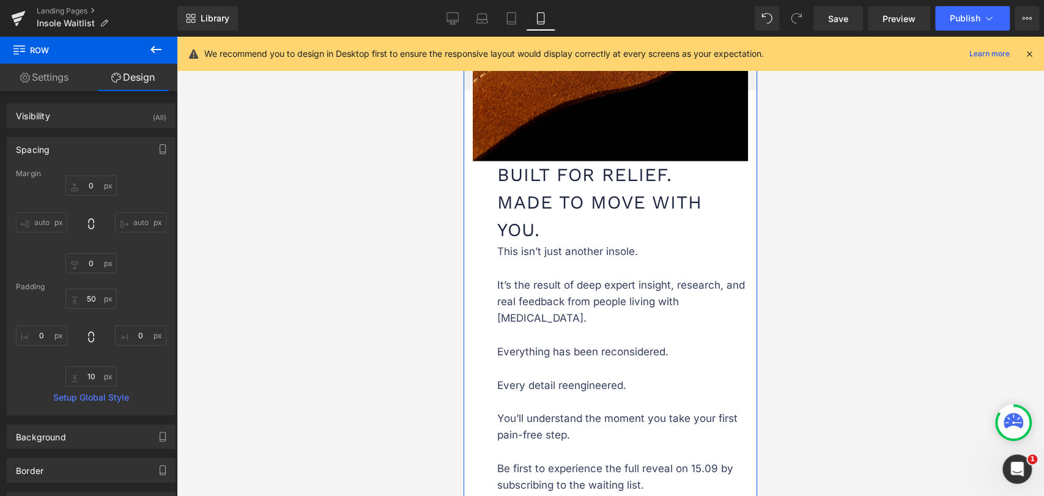
click at [633, 161] on h1 "Built for Relief. Made to Move With You." at bounding box center [623, 202] width 253 height 83
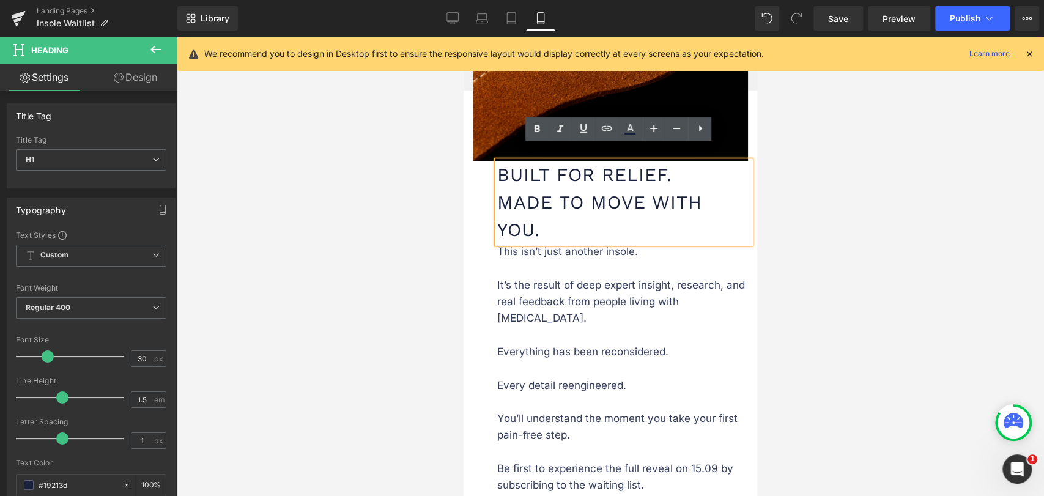
click at [486, 152] on div "Image Built for Relief. Made to Move With You. Heading This isn’t just another …" at bounding box center [609, 244] width 293 height 655
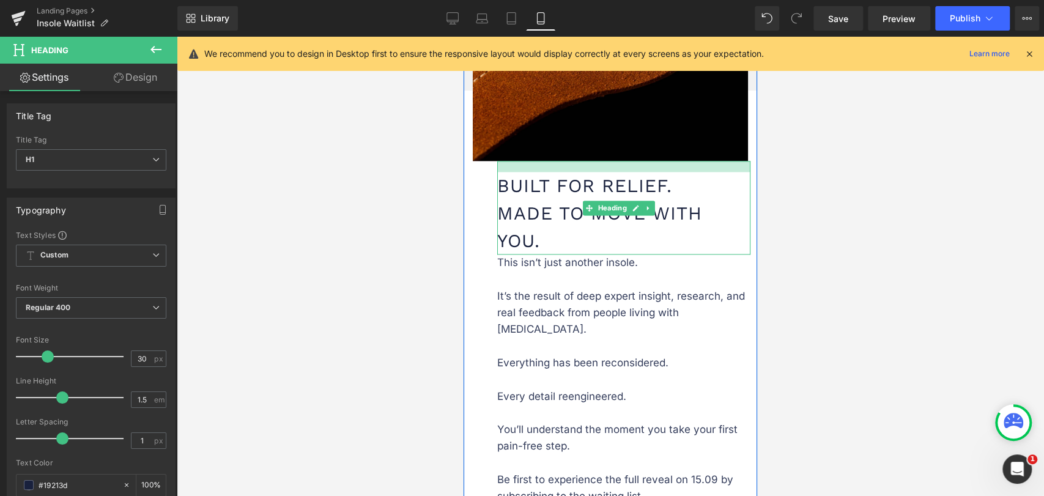
drag, startPoint x: 502, startPoint y: 146, endPoint x: 502, endPoint y: 157, distance: 10.4
click at [502, 161] on div "Built for Relief. Made to Move With You. Heading" at bounding box center [623, 208] width 253 height 94
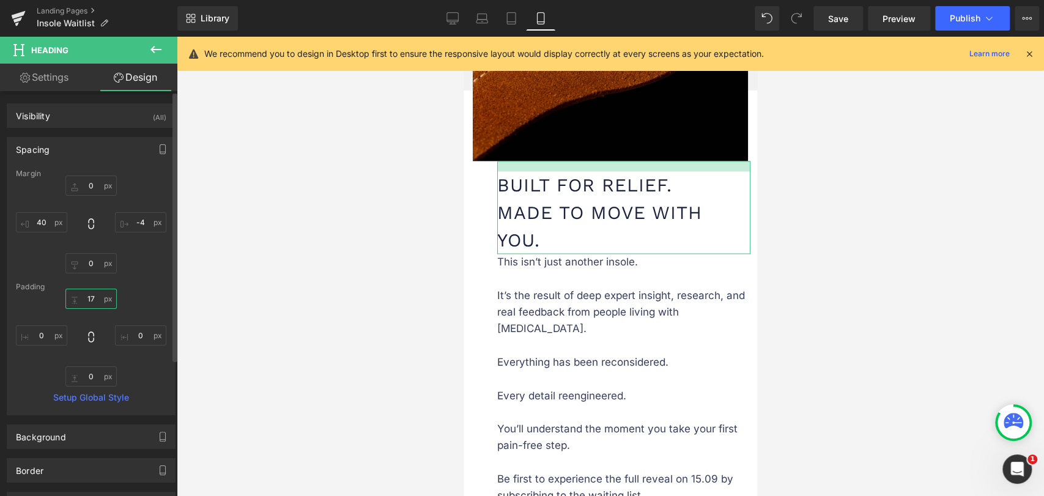
click at [88, 298] on input "17" at bounding box center [90, 299] width 51 height 20
type input "20"
click at [90, 375] on input "0" at bounding box center [90, 376] width 51 height 20
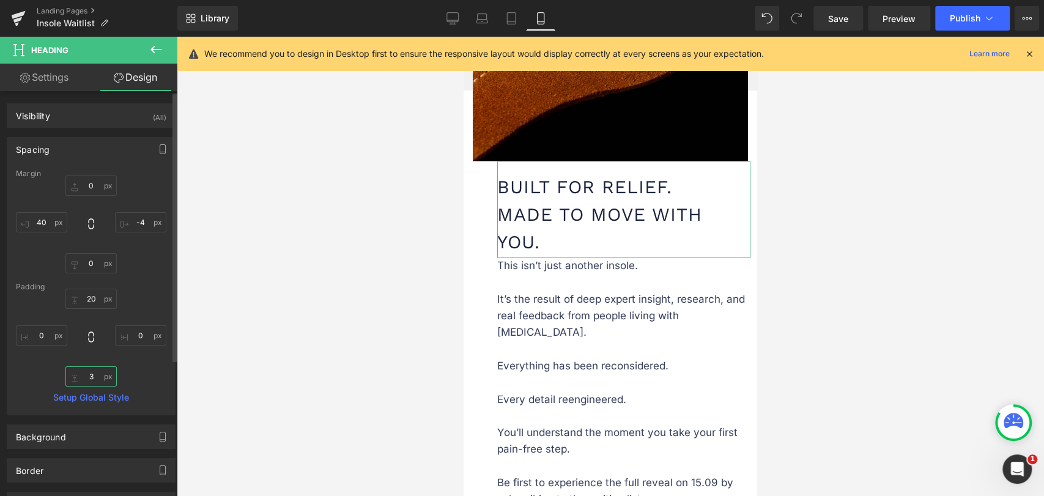
click at [91, 375] on input "3" at bounding box center [90, 376] width 51 height 20
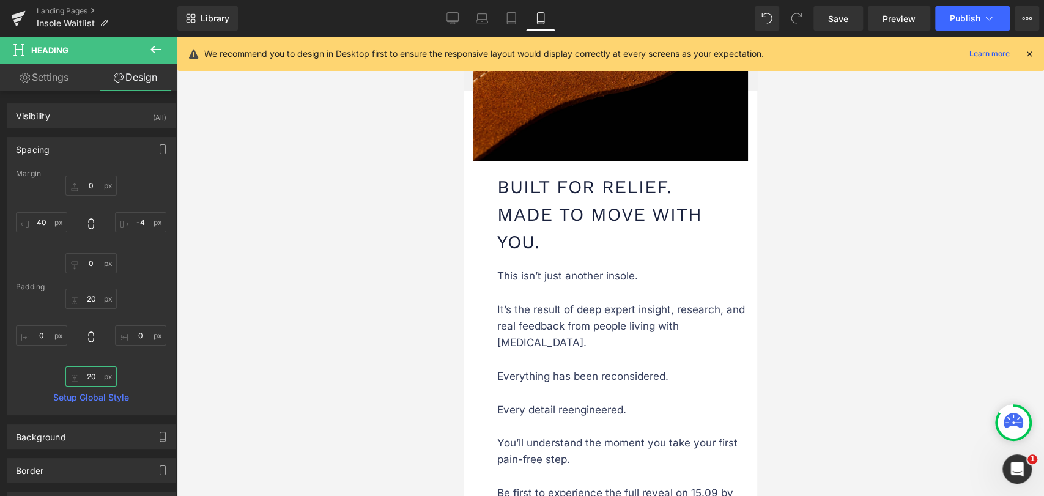
type input "20"
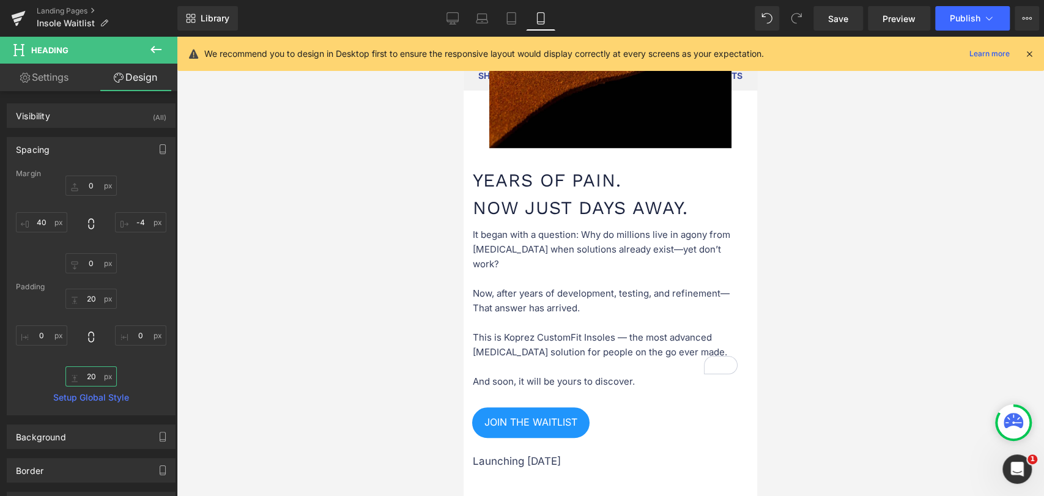
scroll to position [643, 0]
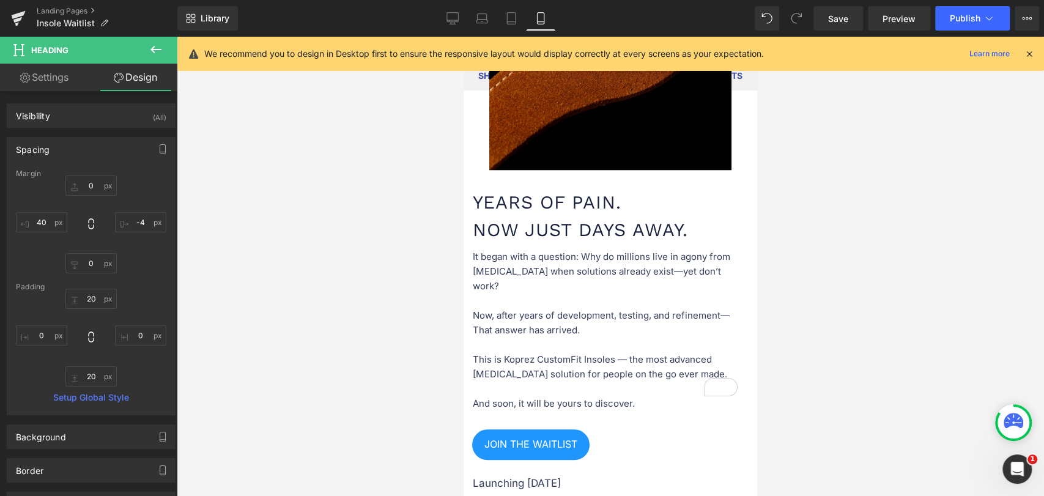
click at [580, 304] on p "It began with a question: Why do millions live in agony from [MEDICAL_DATA] whe…" at bounding box center [610, 293] width 275 height 88
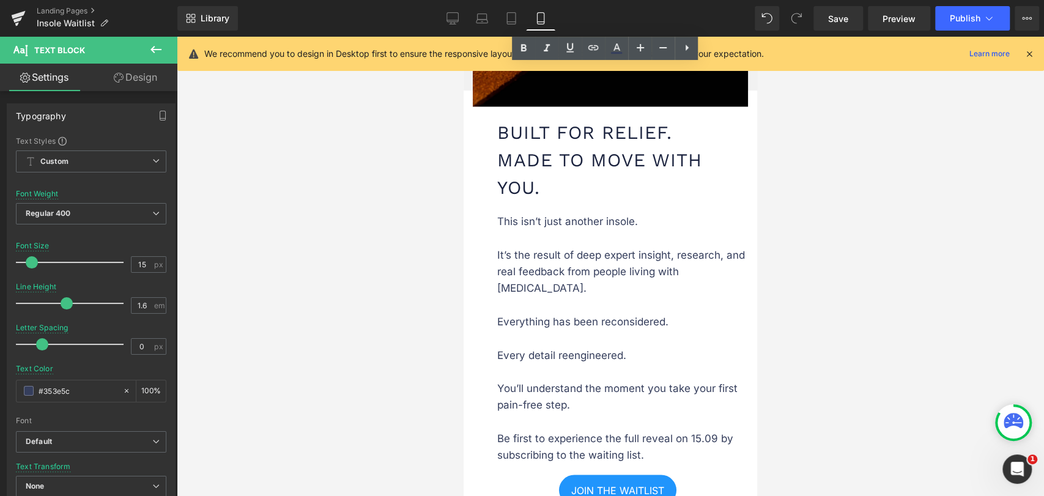
scroll to position [1323, 0]
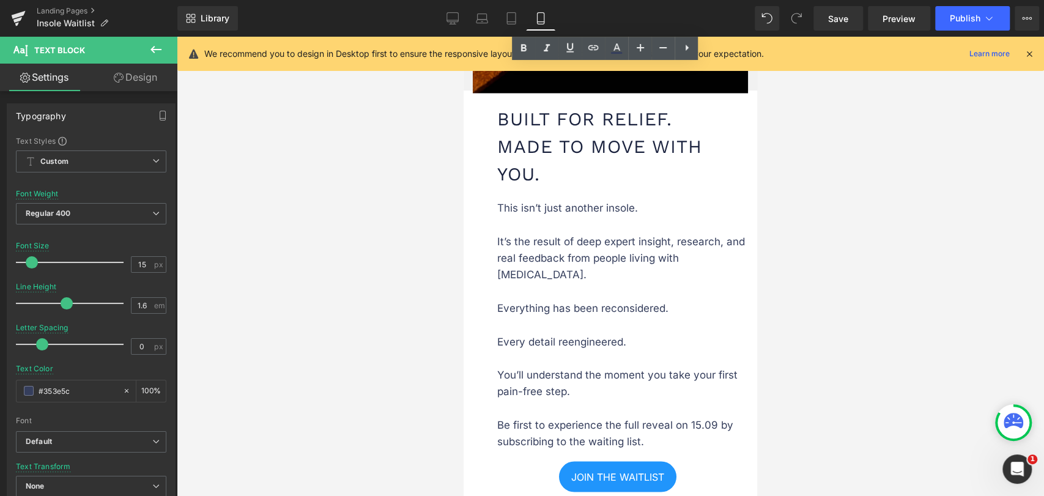
click at [561, 236] on p "This isn’t just another insole. It’s the result of deep expert insight, researc…" at bounding box center [622, 324] width 251 height 249
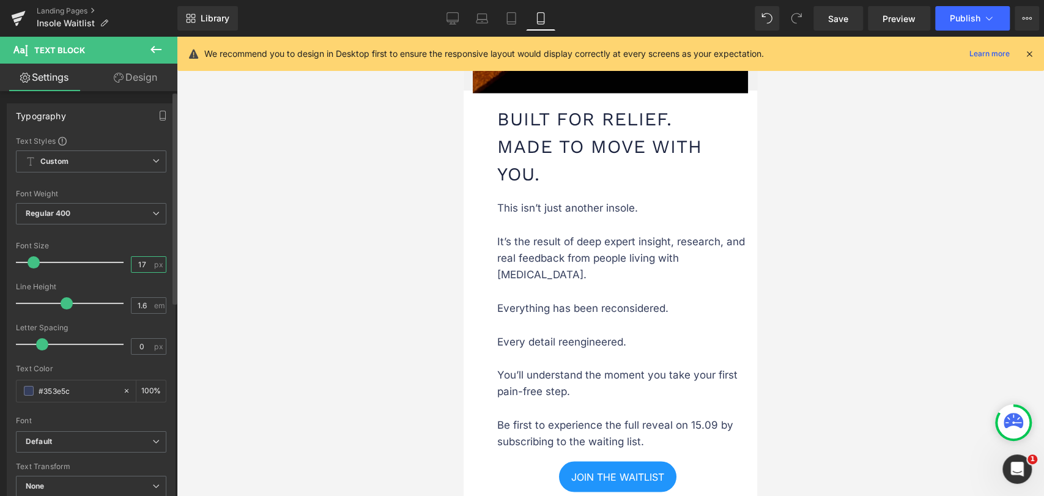
click at [140, 265] on input "17" at bounding box center [141, 264] width 21 height 15
type input "15"
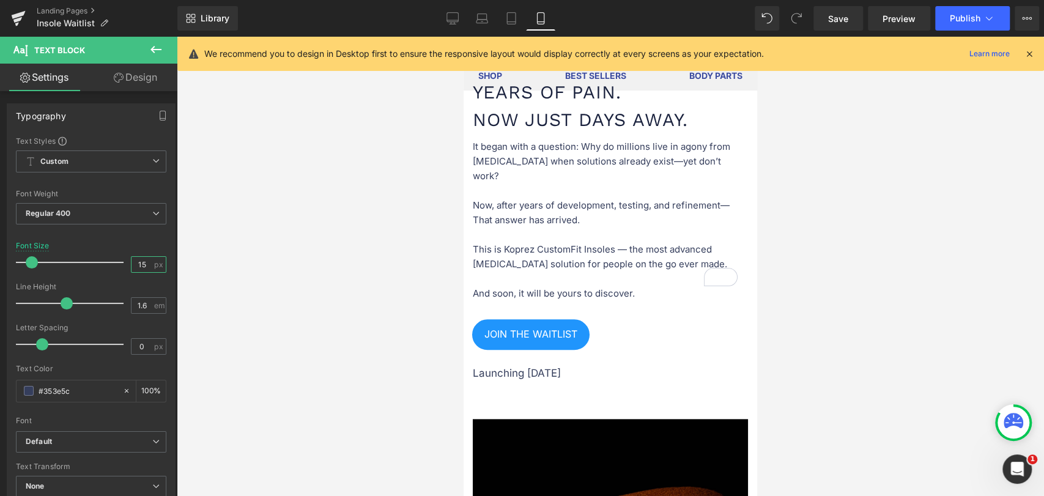
scroll to position [711, 0]
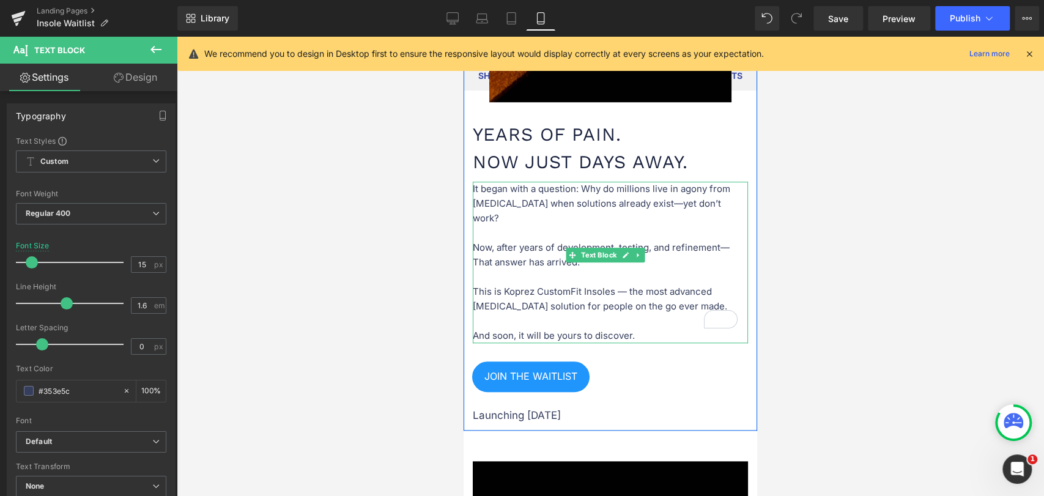
click at [517, 270] on p "This is Koprez CustomFit Insoles — the most advanced foot pain solution for peo…" at bounding box center [610, 306] width 275 height 73
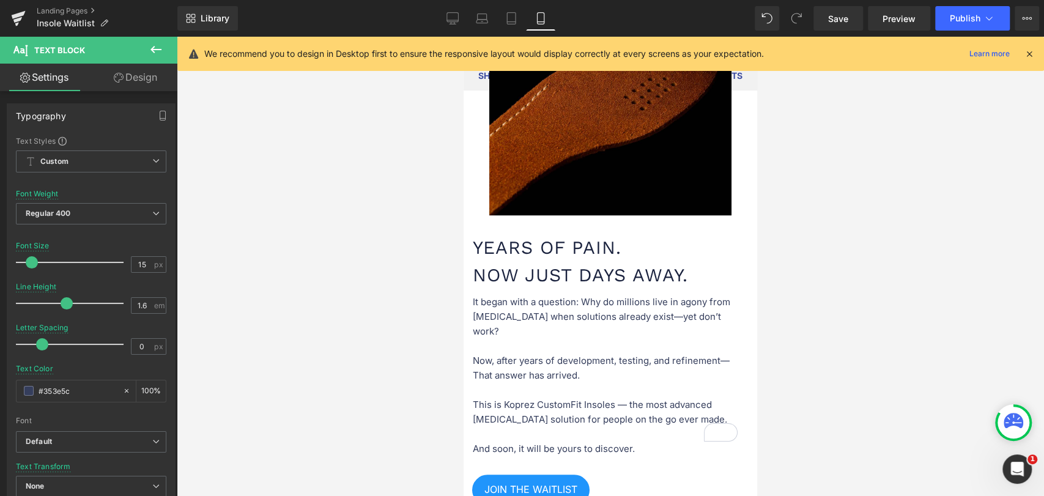
scroll to position [575, 0]
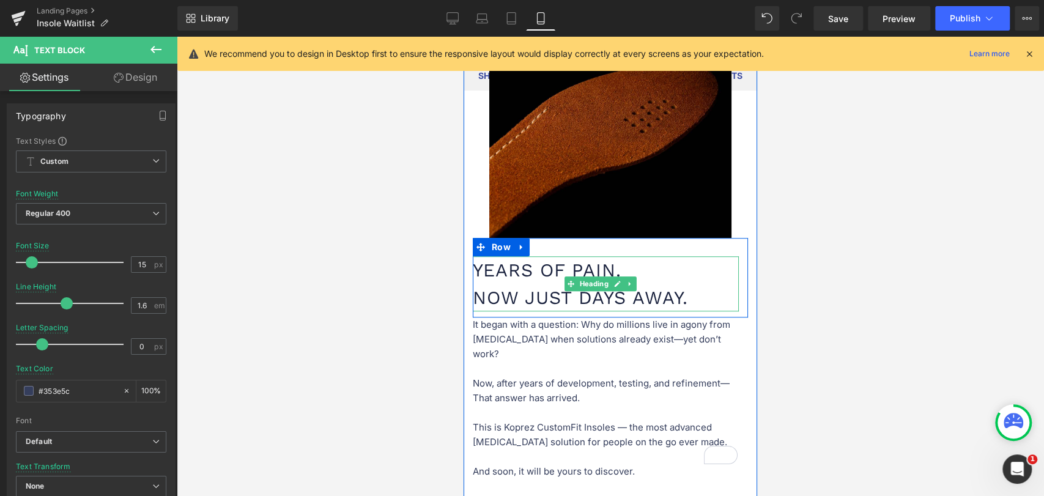
click at [511, 289] on h1 "Years of Pain. Now Just Days Away." at bounding box center [606, 283] width 266 height 55
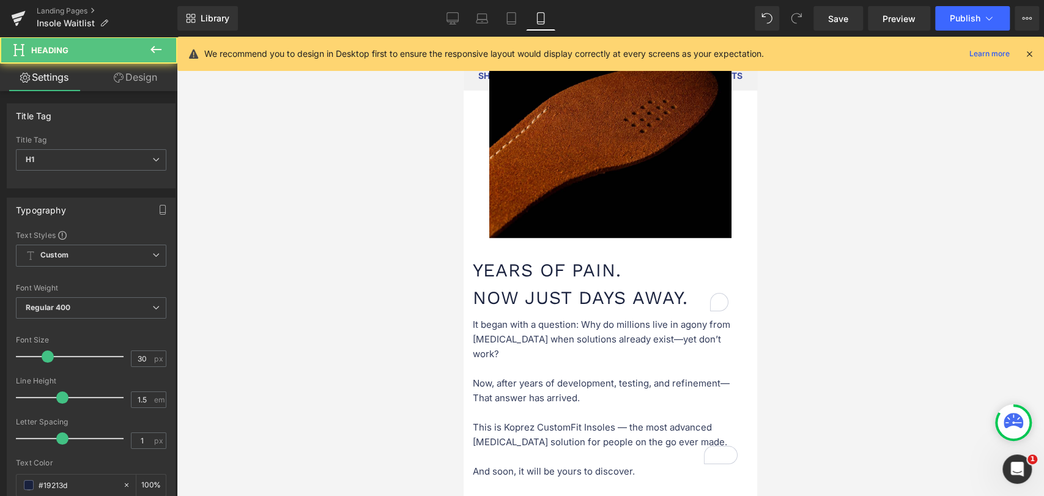
click at [124, 67] on link "Design" at bounding box center [135, 78] width 89 height 28
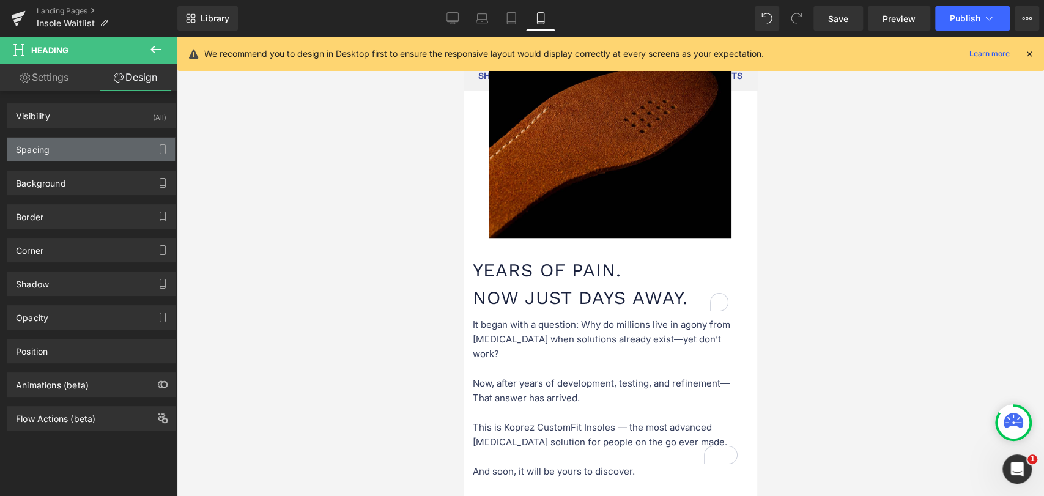
click at [64, 148] on div "Spacing" at bounding box center [91, 149] width 168 height 23
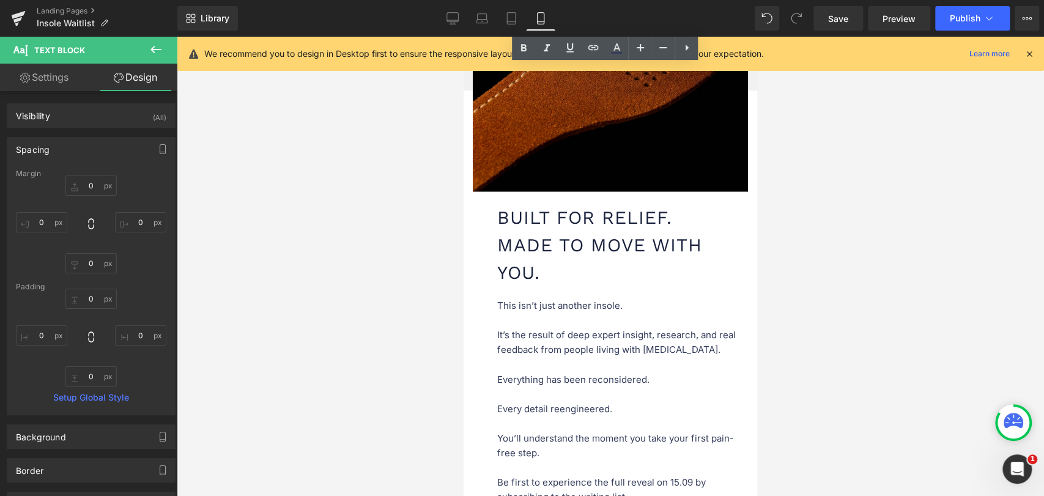
scroll to position [1255, 0]
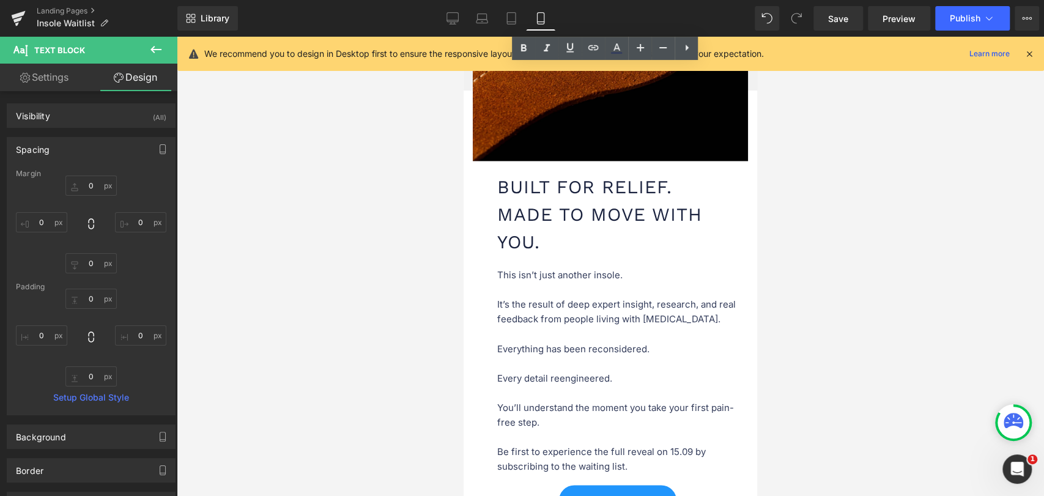
click at [515, 294] on p "This isn’t just another insole. It’s the result of deep expert insight, researc…" at bounding box center [622, 370] width 251 height 205
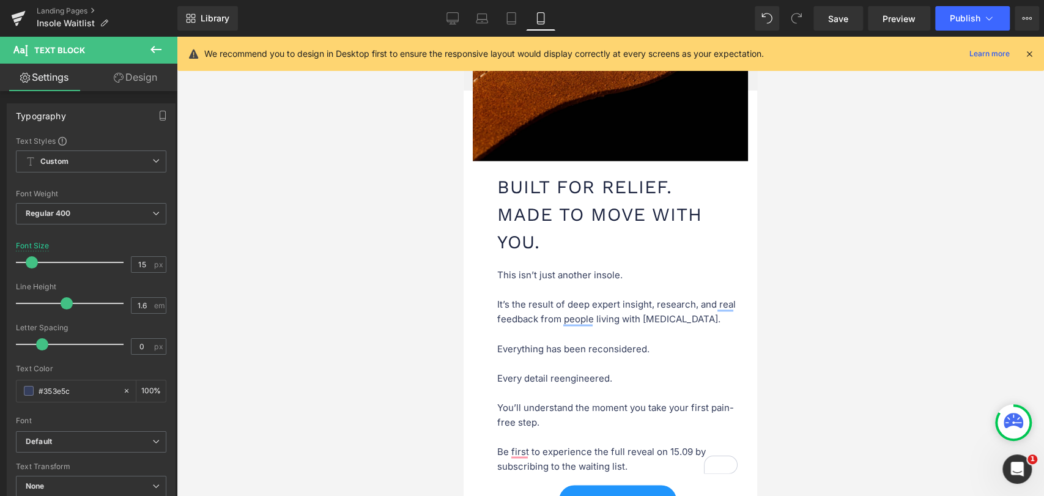
drag, startPoint x: 127, startPoint y: 73, endPoint x: 112, endPoint y: 127, distance: 55.3
click at [127, 73] on link "Design" at bounding box center [135, 78] width 89 height 28
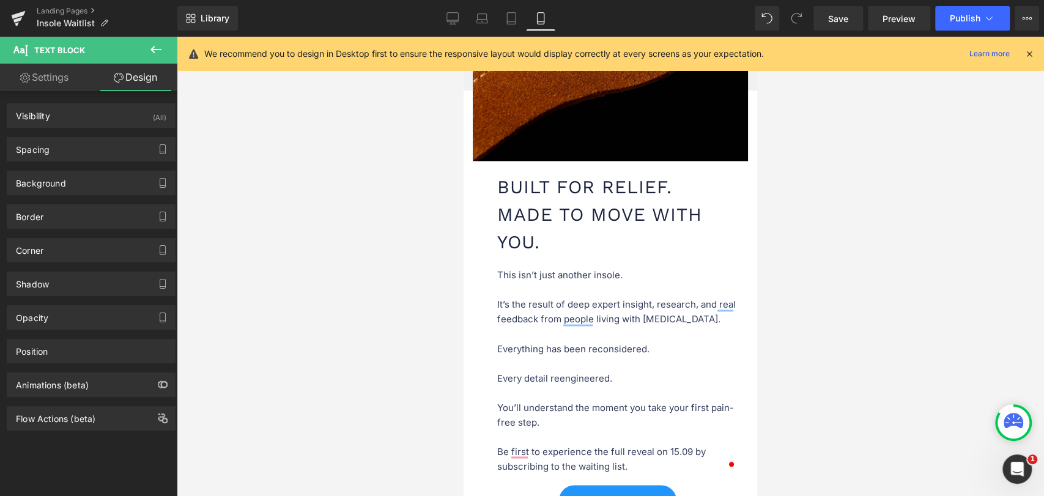
click at [73, 133] on div "Spacing [GEOGRAPHIC_DATA] 0px 0 0px 0 0px 0 40px 40 [GEOGRAPHIC_DATA] 0px 0 0px…" at bounding box center [91, 145] width 183 height 34
click at [73, 152] on div "Spacing" at bounding box center [91, 149] width 168 height 23
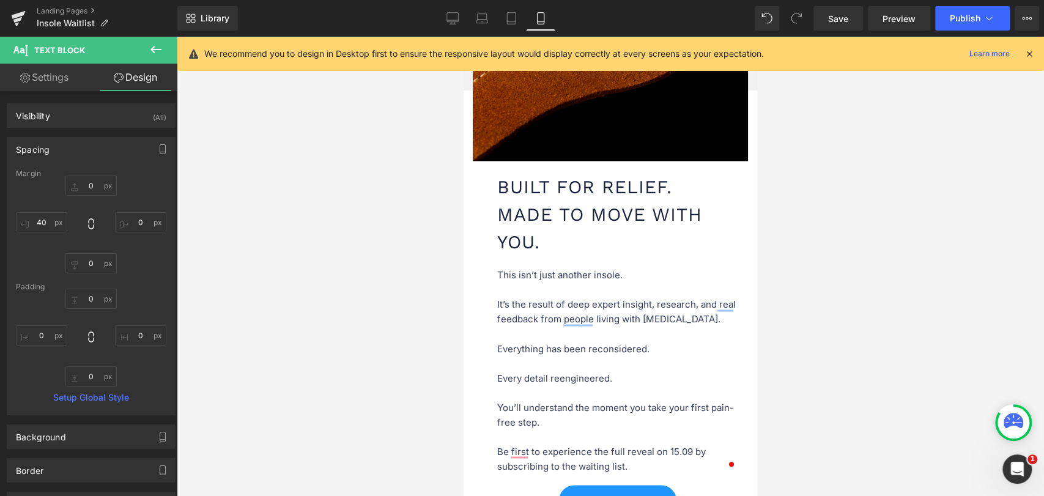
click at [347, 231] on div at bounding box center [610, 266] width 867 height 459
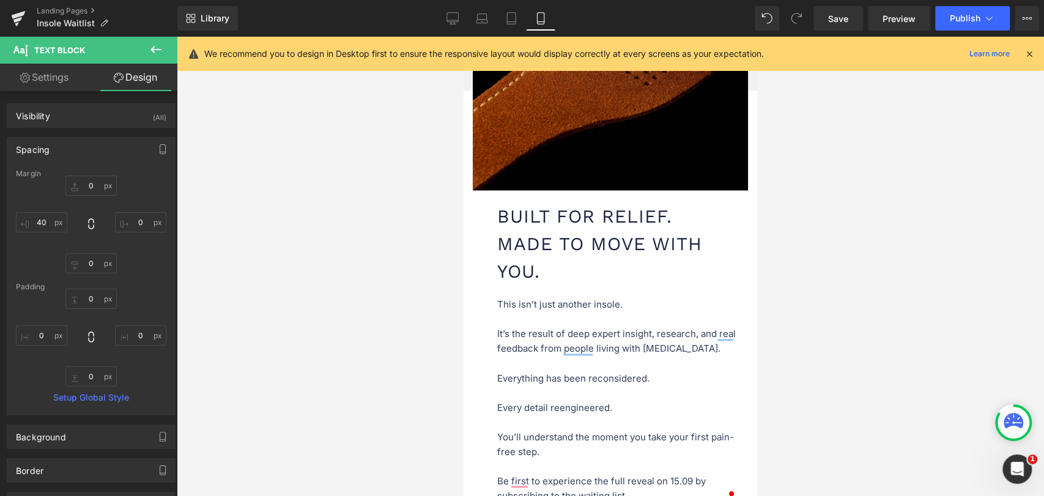
scroll to position [1119, 0]
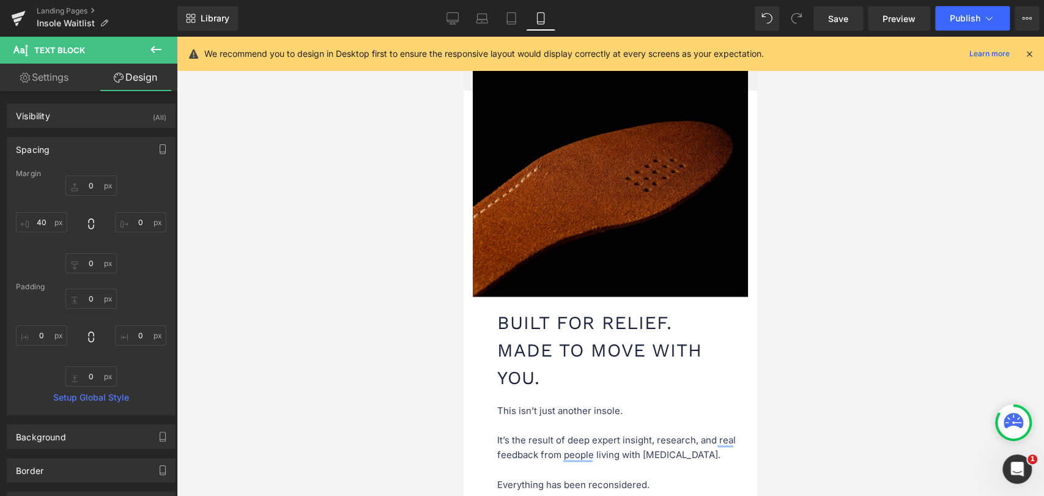
click at [525, 314] on h1 "Built for Relief. Made to Move With You." at bounding box center [623, 350] width 253 height 83
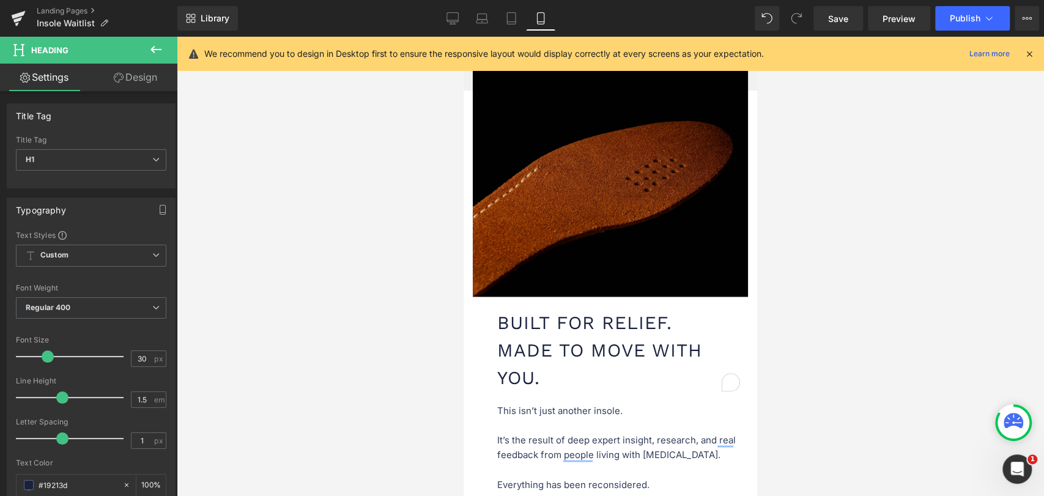
click at [142, 78] on link "Design" at bounding box center [135, 78] width 89 height 28
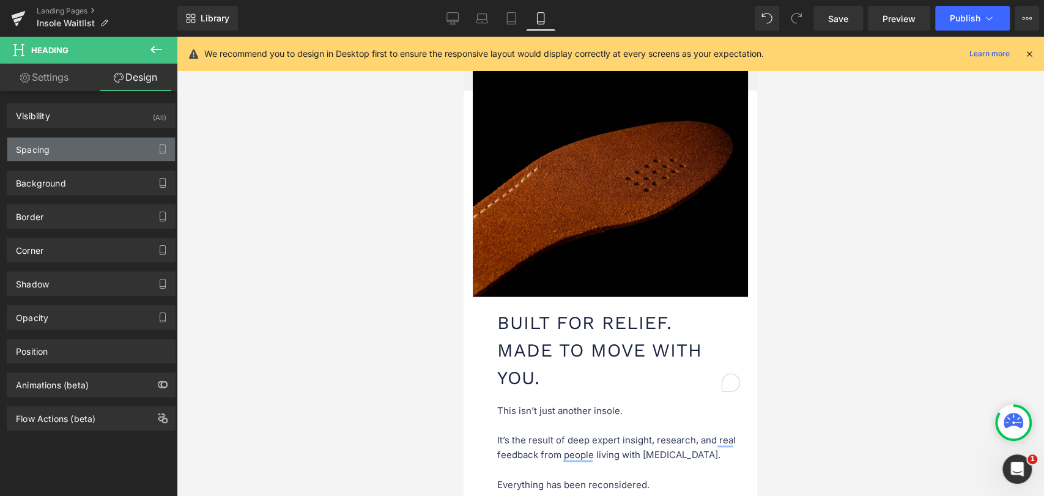
click at [64, 153] on div "Spacing" at bounding box center [91, 149] width 168 height 23
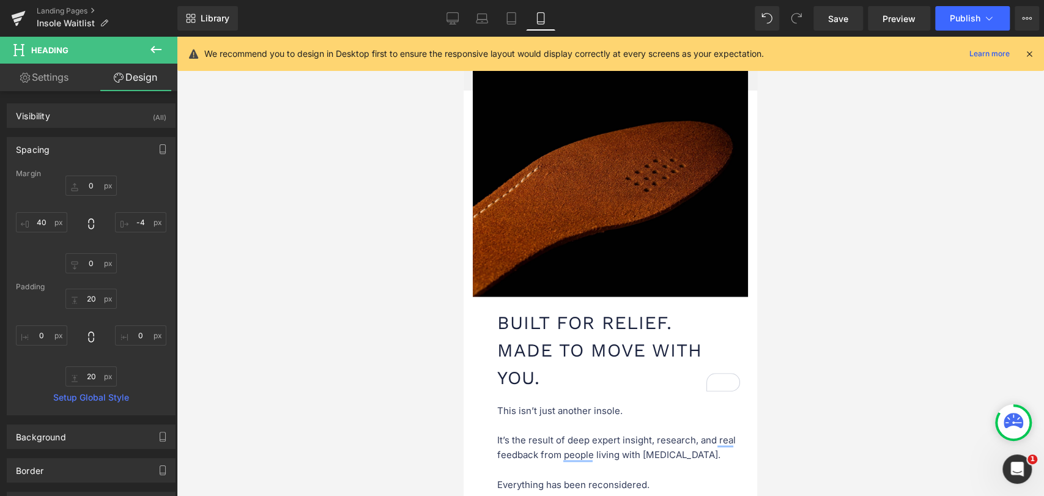
click at [260, 253] on div at bounding box center [610, 266] width 867 height 459
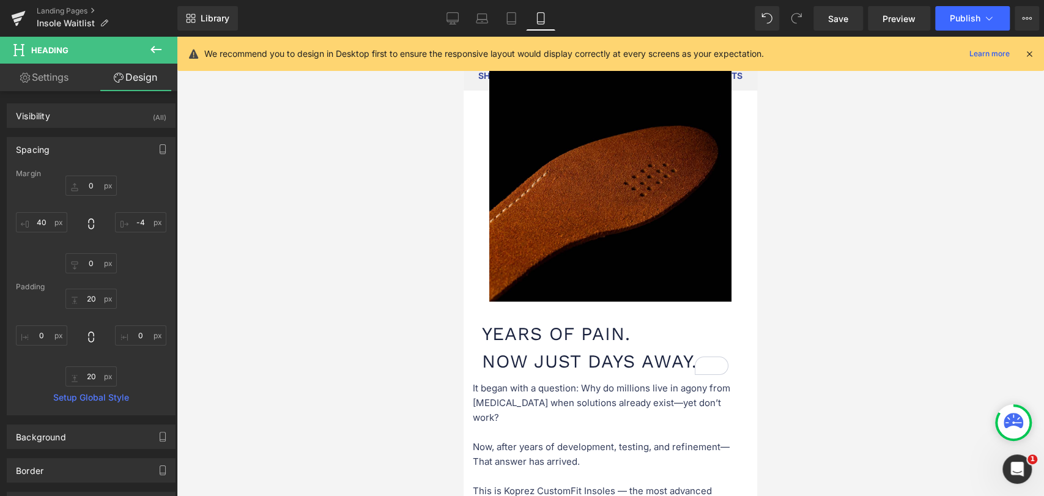
scroll to position [507, 0]
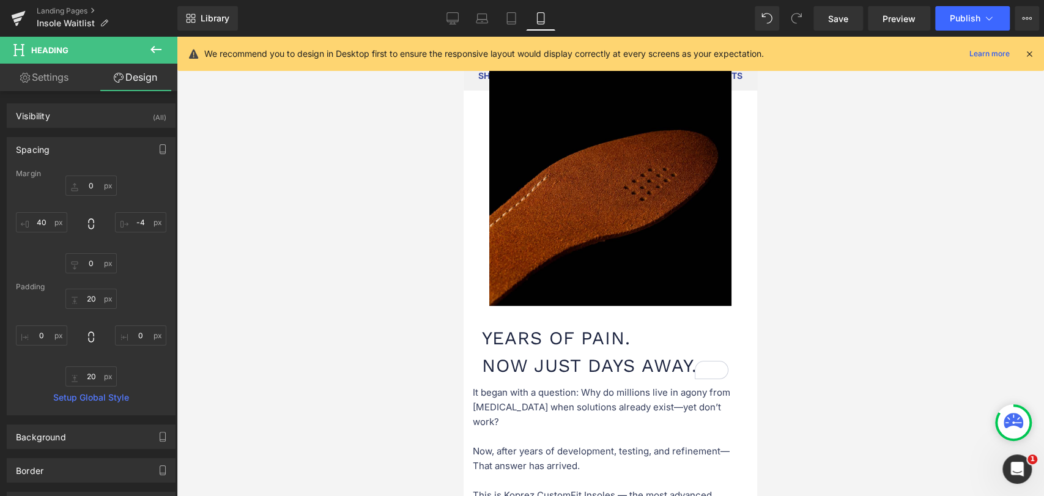
click at [503, 345] on h1 "Years of Pain. Now Just Days Away." at bounding box center [610, 351] width 257 height 55
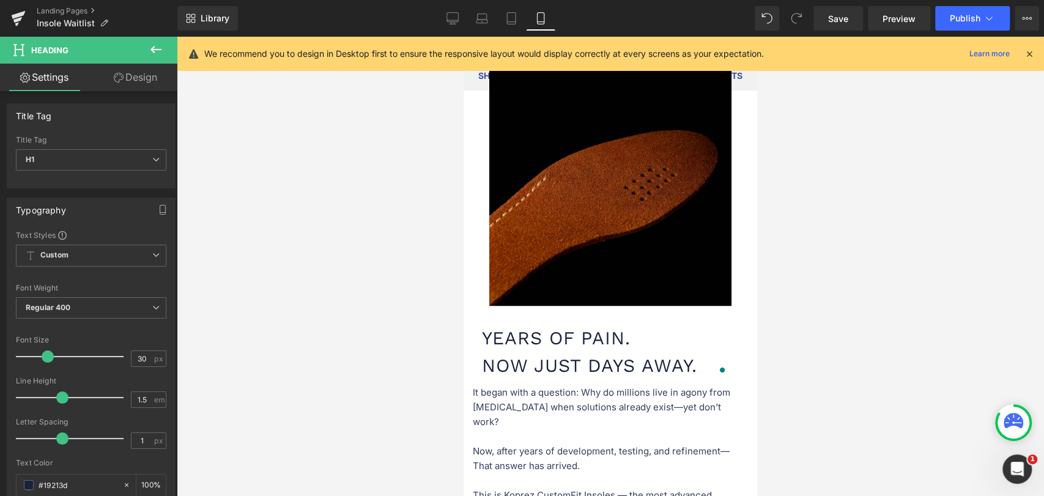
click at [138, 79] on link "Design" at bounding box center [135, 78] width 89 height 28
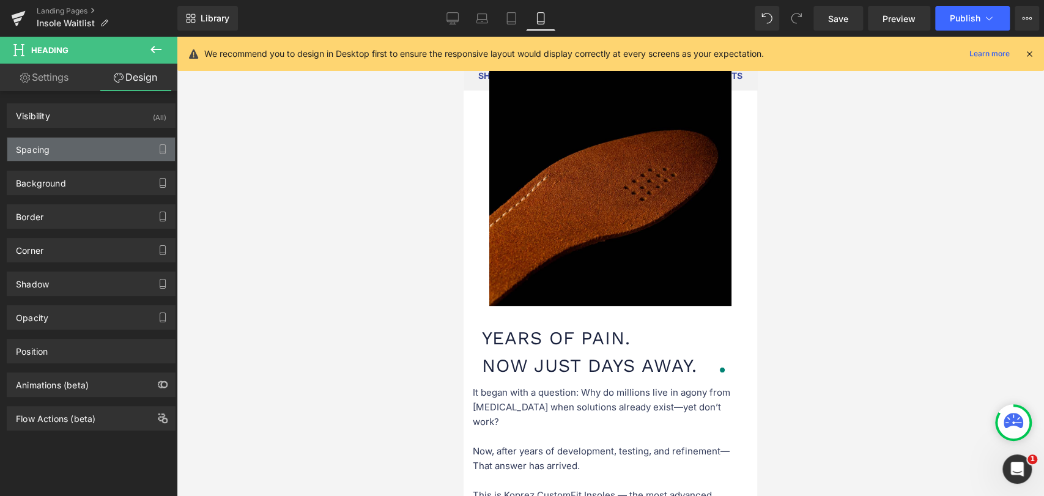
click at [68, 146] on div "Spacing" at bounding box center [91, 149] width 168 height 23
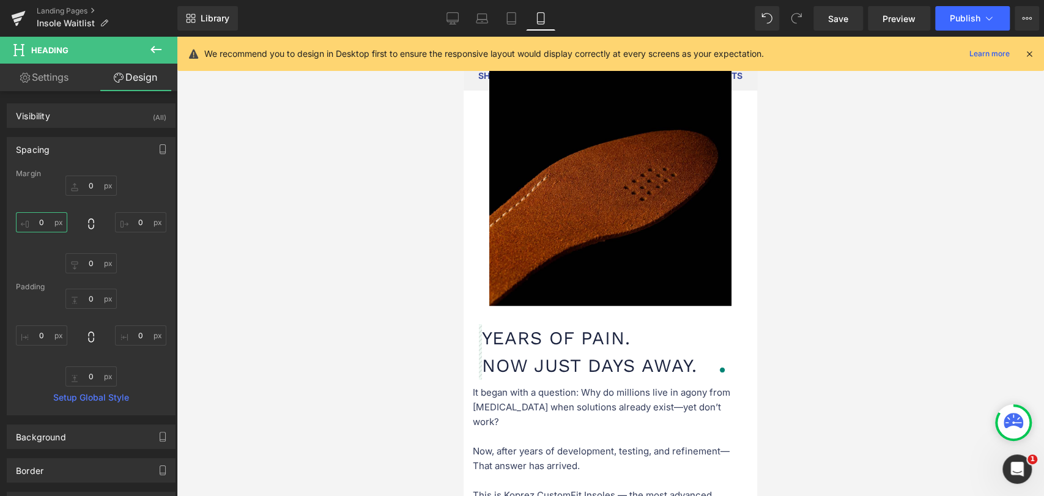
click at [49, 221] on input "0" at bounding box center [41, 222] width 51 height 20
click at [44, 221] on input "2" at bounding box center [41, 222] width 51 height 20
type input "40"
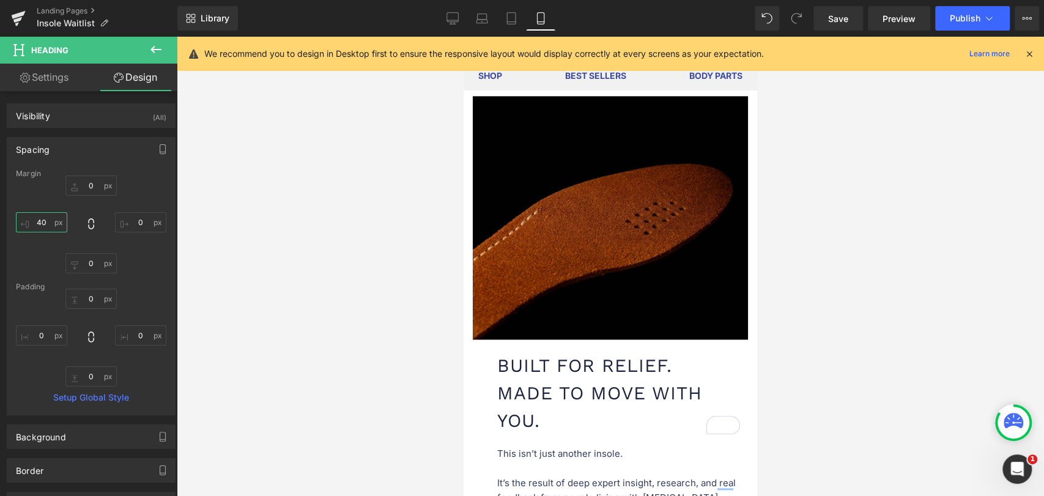
scroll to position [1119, 0]
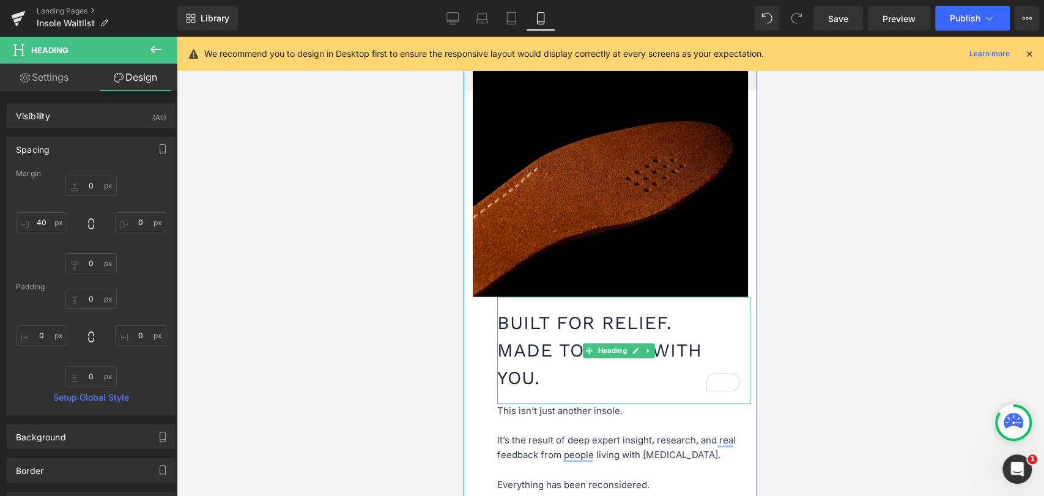
click at [514, 329] on h1 "Built for Relief. Made to Move With You." at bounding box center [623, 350] width 253 height 83
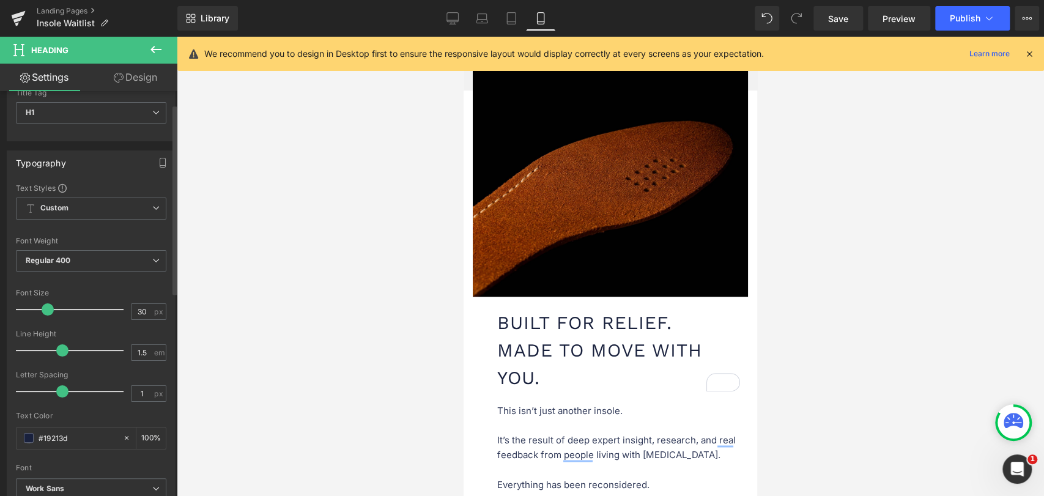
scroll to position [0, 0]
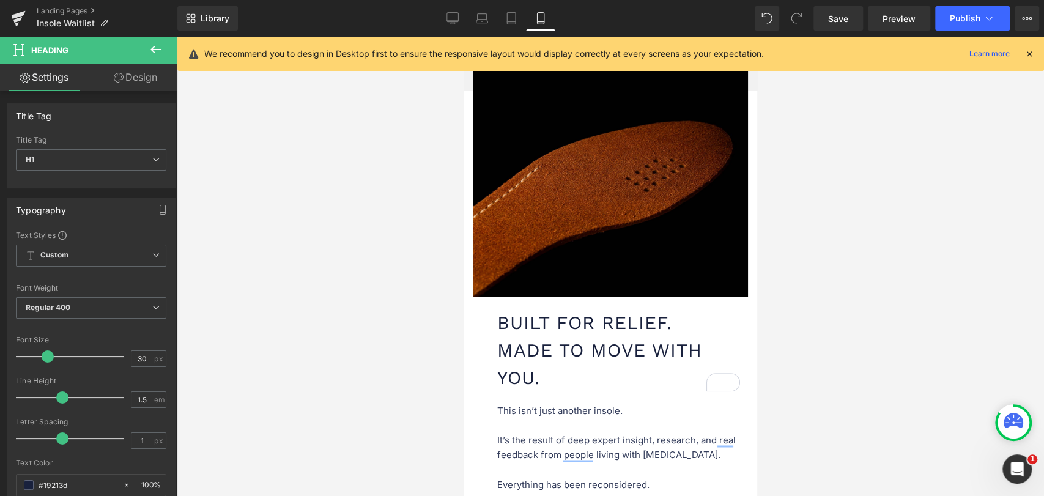
click at [136, 80] on link "Design" at bounding box center [135, 78] width 89 height 28
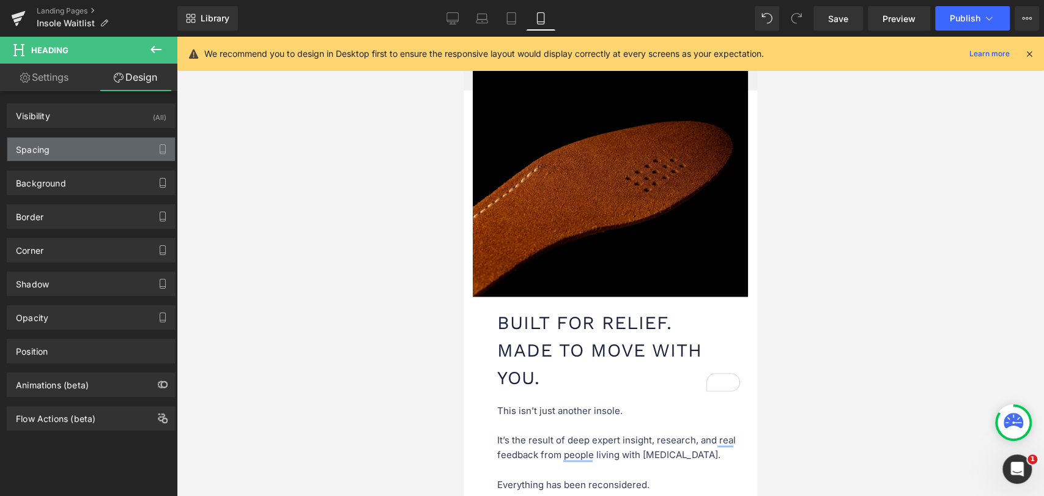
click at [70, 149] on div "Spacing" at bounding box center [91, 149] width 168 height 23
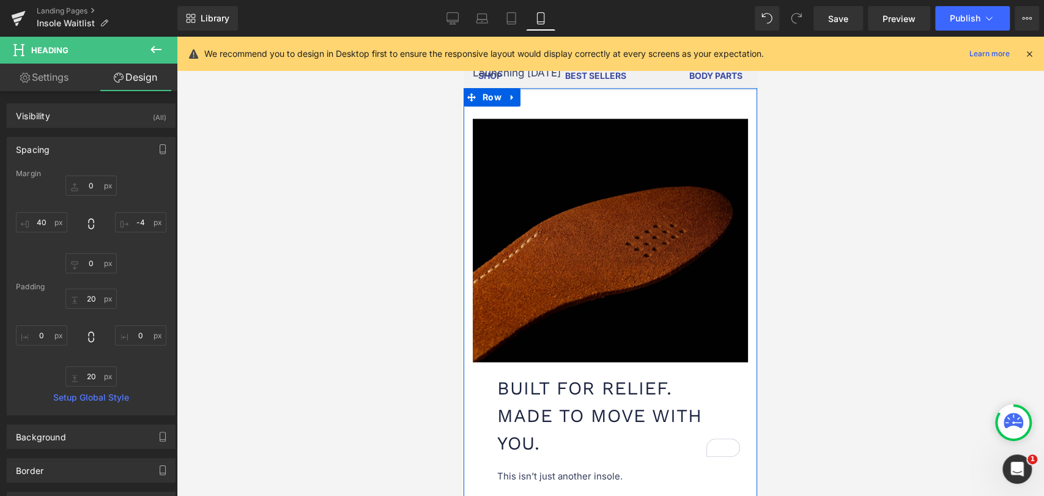
scroll to position [1051, 0]
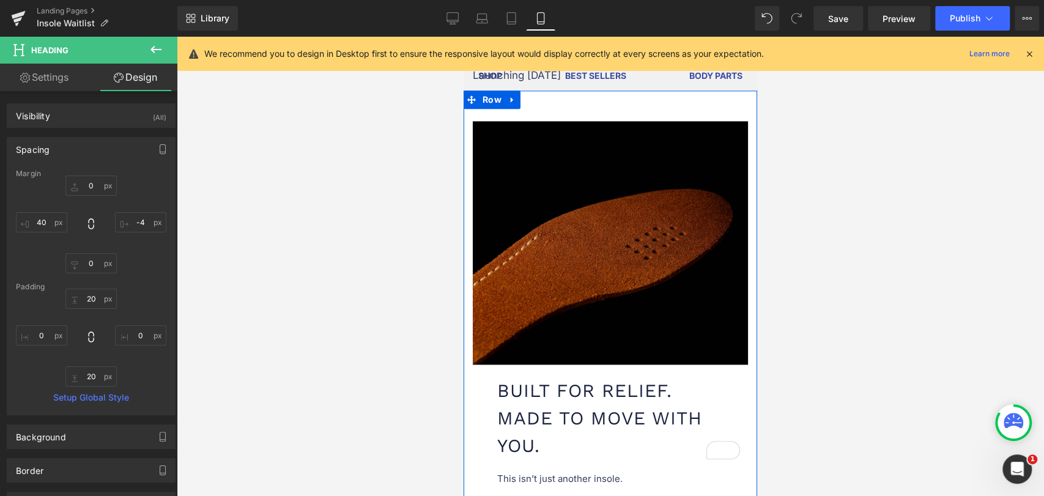
click at [581, 383] on h1 "Built for Relief. Made to Move With You." at bounding box center [623, 418] width 253 height 83
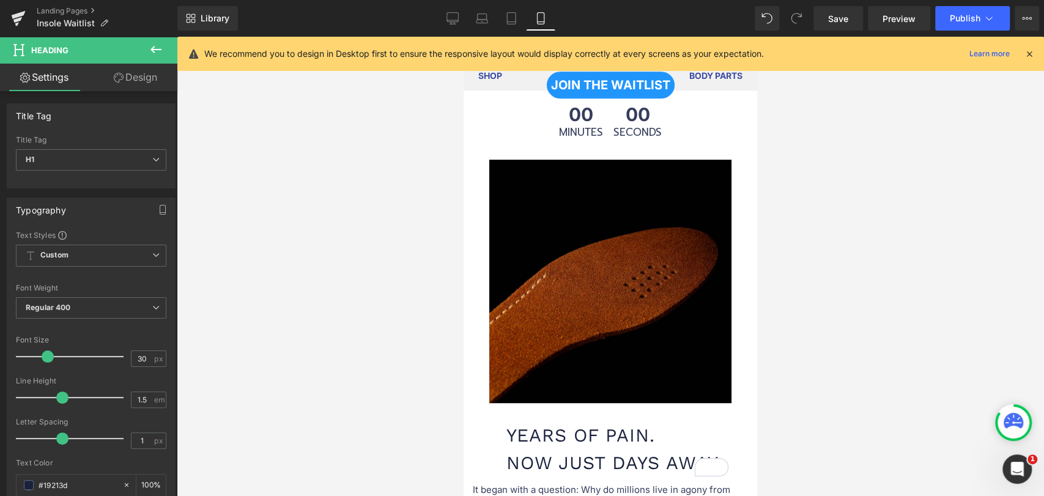
scroll to position [575, 0]
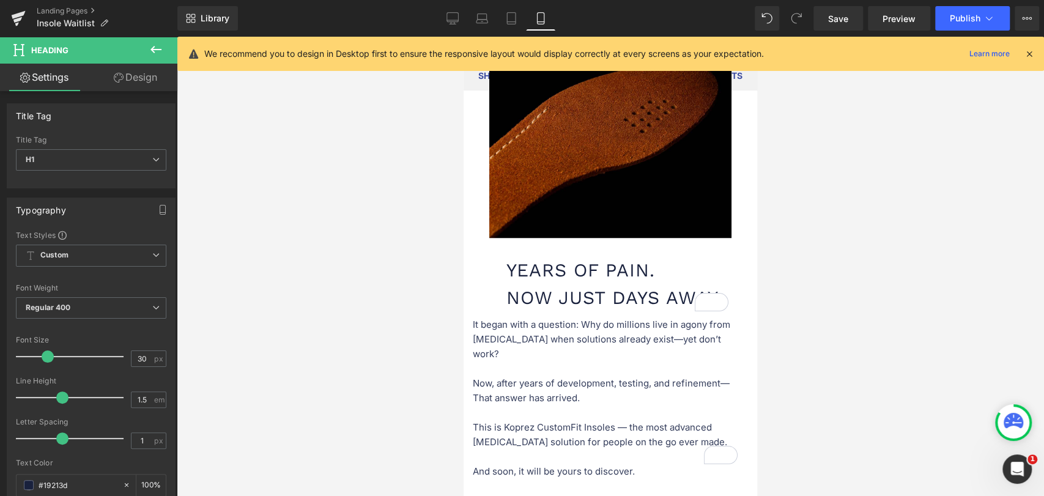
click at [539, 270] on h1 "Years of Pain. Now Just Days Away." at bounding box center [622, 283] width 232 height 55
click at [127, 77] on link "Design" at bounding box center [135, 78] width 89 height 28
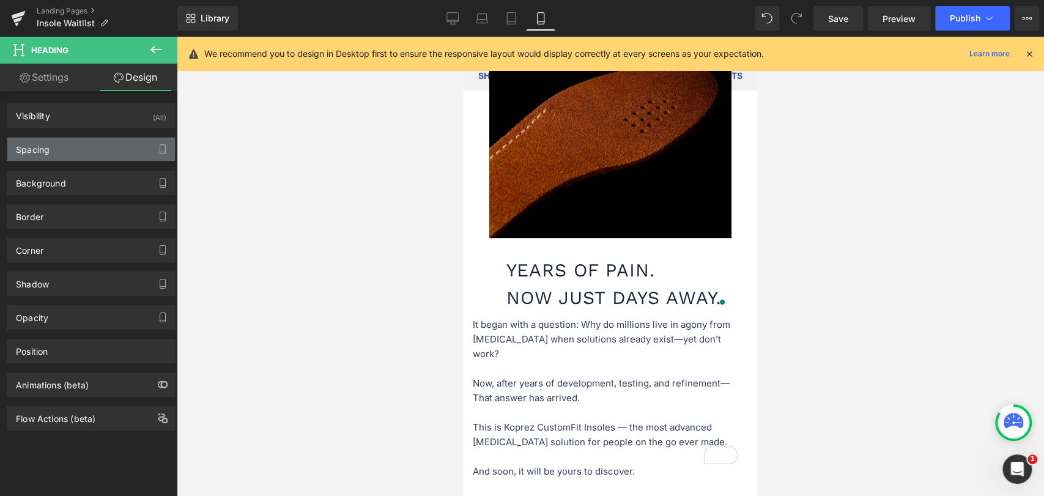
click at [64, 146] on div "Spacing" at bounding box center [91, 149] width 168 height 23
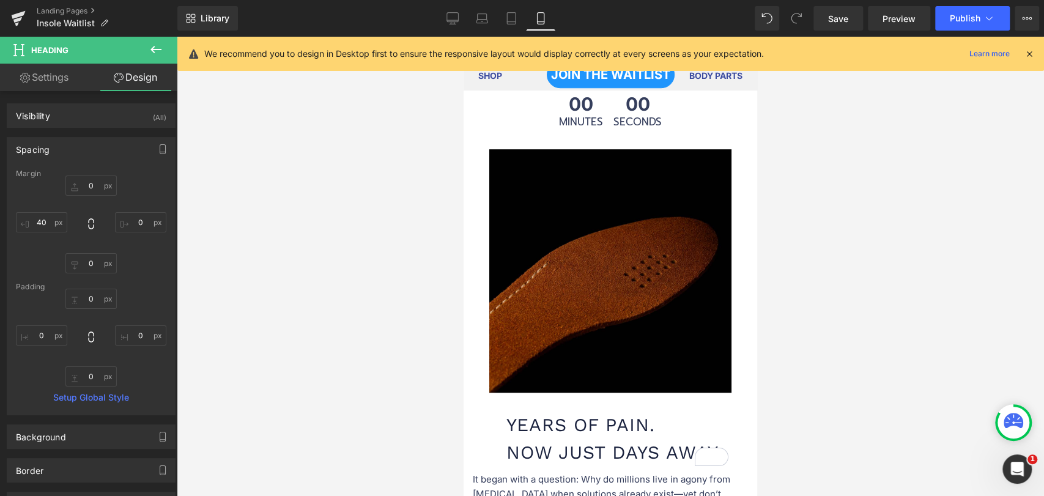
scroll to position [611, 0]
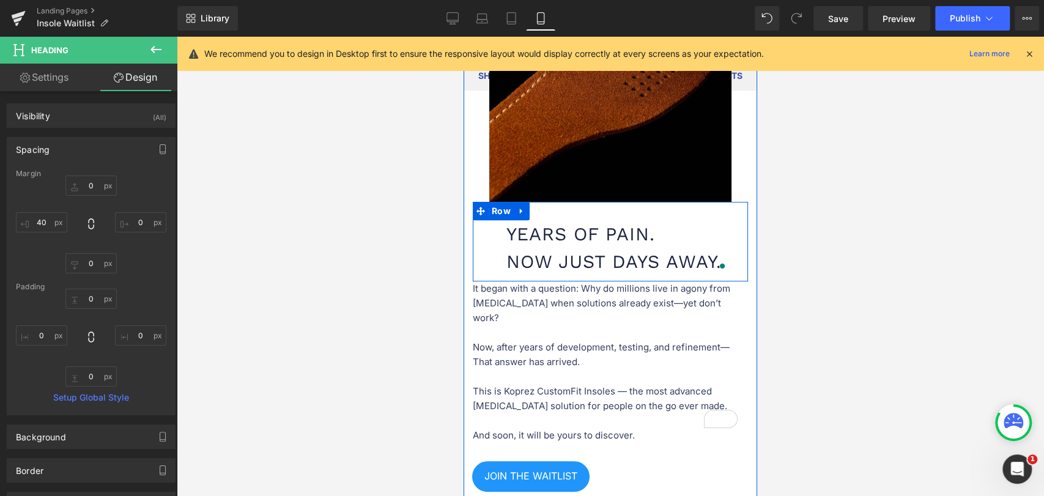
click at [483, 240] on div "Years of Pain. Now Just Days Away. Heading" at bounding box center [610, 247] width 275 height 55
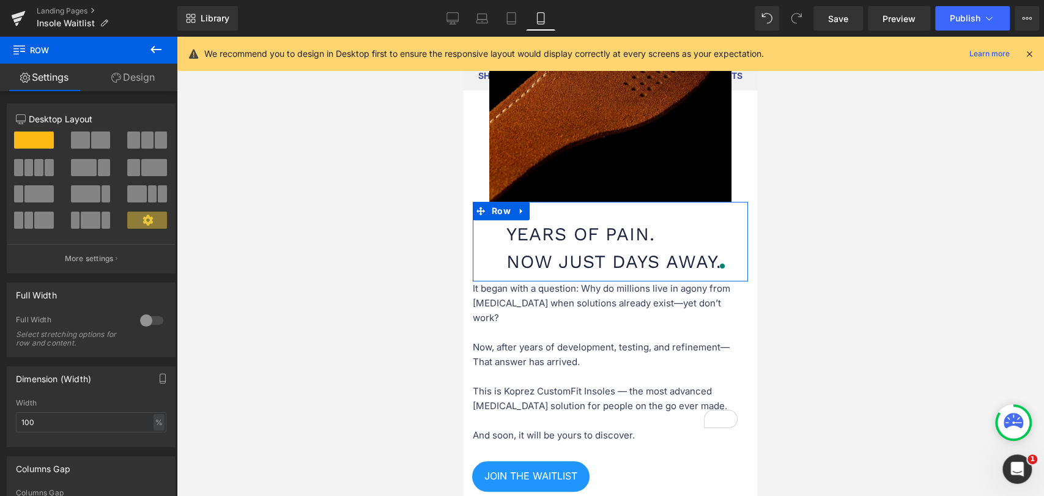
click at [139, 77] on link "Design" at bounding box center [133, 78] width 89 height 28
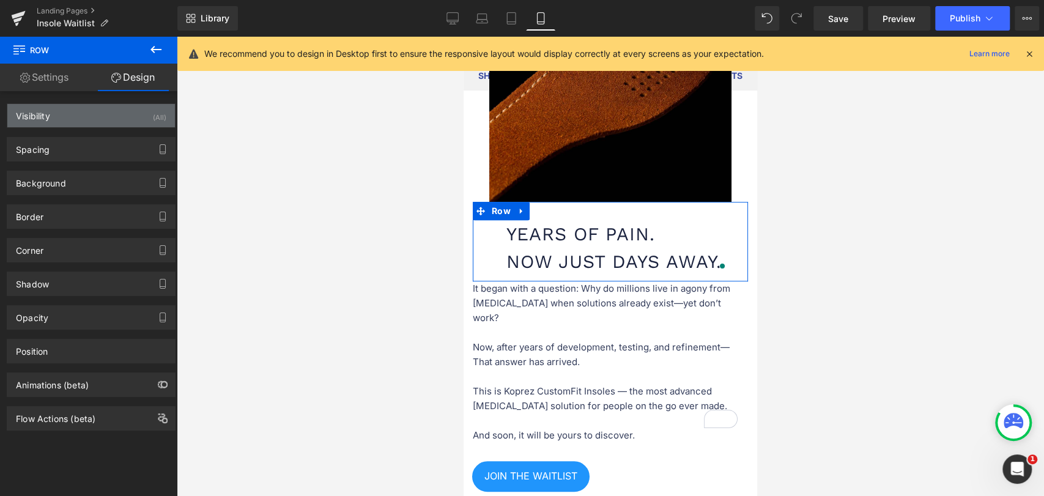
click at [93, 114] on div "Visibility (All)" at bounding box center [91, 115] width 168 height 23
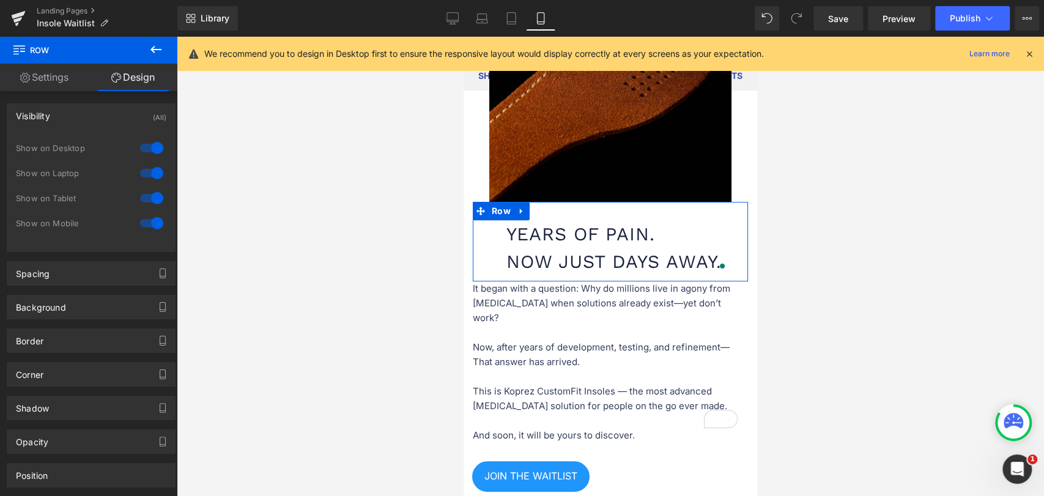
click at [93, 114] on div "Visibility (All)" at bounding box center [91, 115] width 168 height 23
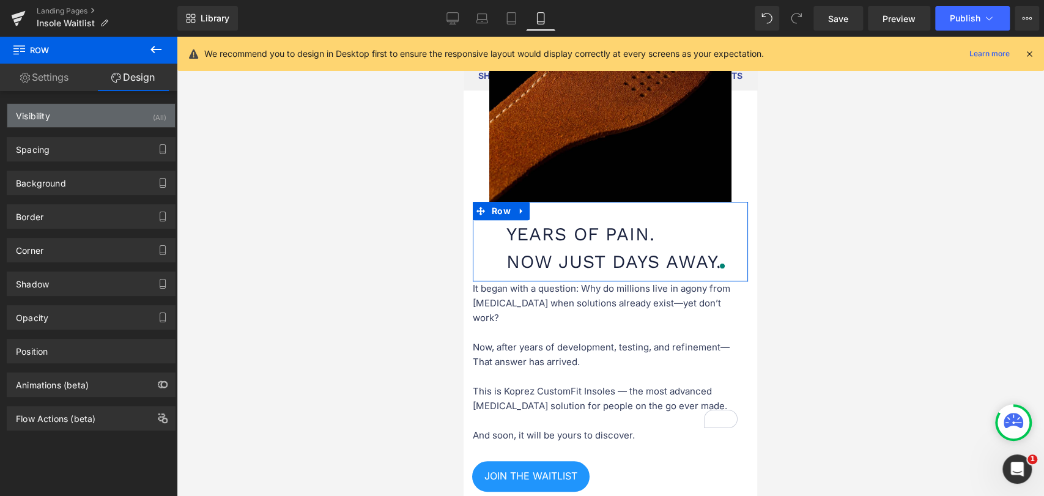
click at [87, 120] on div "Visibility (All)" at bounding box center [91, 115] width 168 height 23
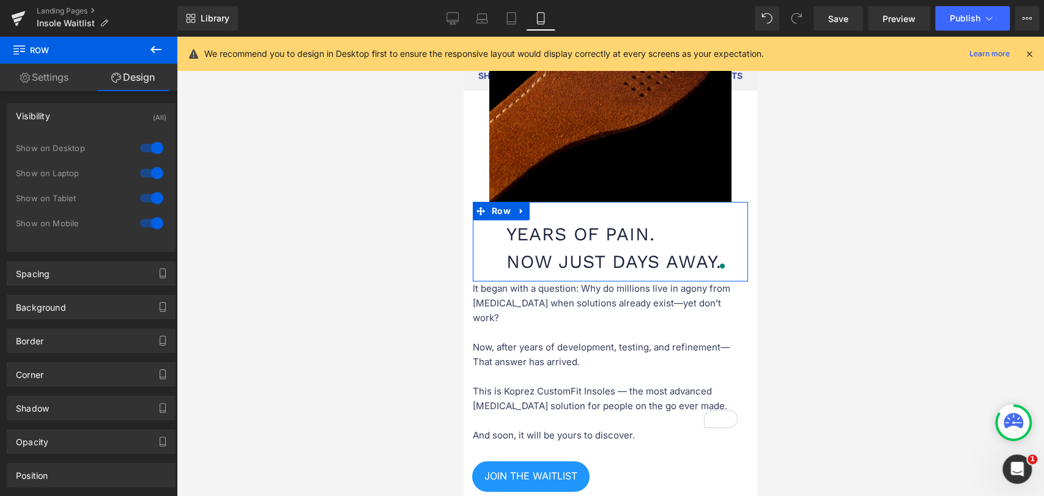
click at [87, 120] on div "Visibility (All)" at bounding box center [91, 115] width 168 height 23
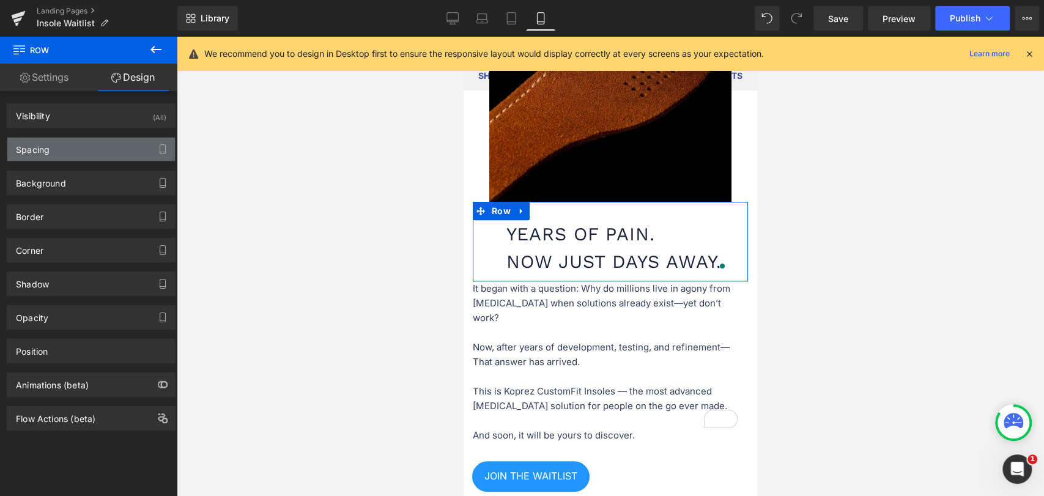
click at [88, 143] on div "Spacing" at bounding box center [91, 149] width 168 height 23
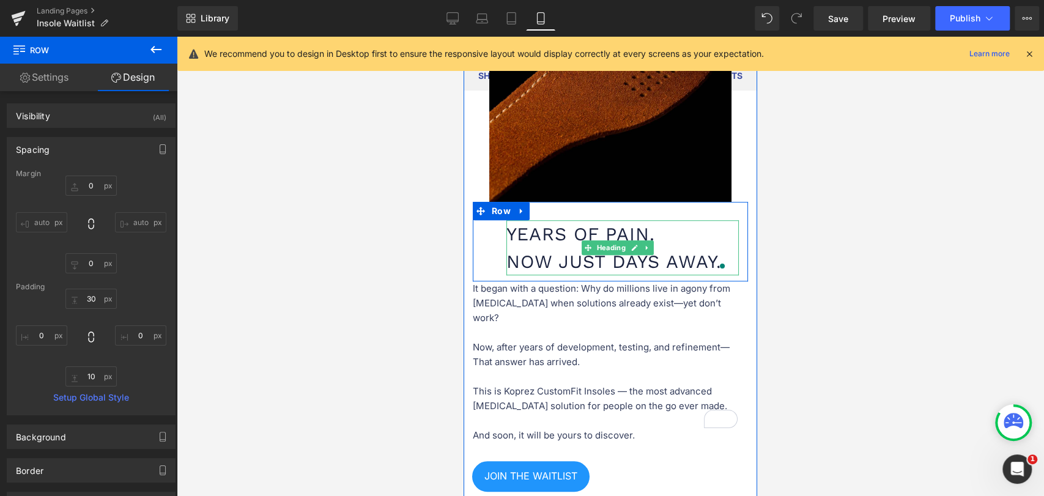
click at [553, 259] on h1 "Years of Pain. Now Just Days Away." at bounding box center [622, 247] width 232 height 55
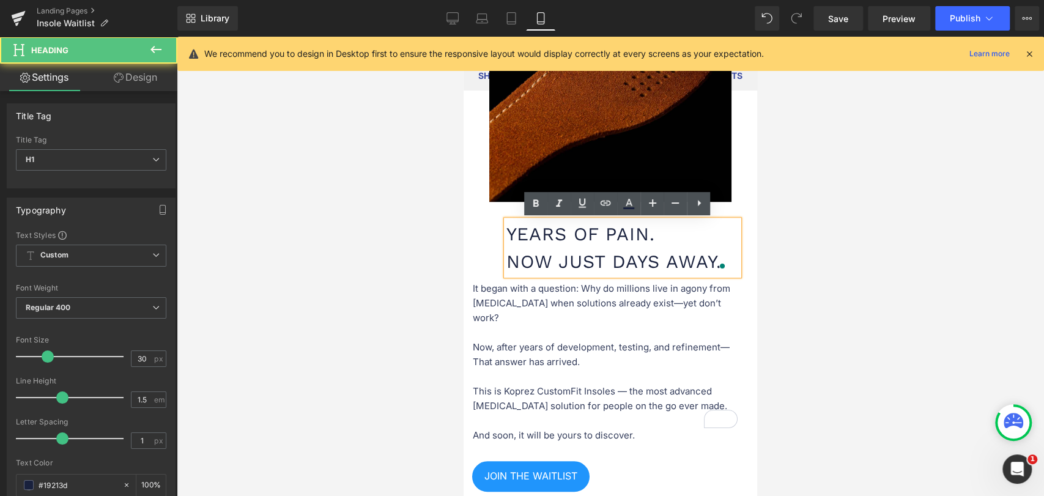
click at [495, 243] on div "Years of Pain. Now Just Days Away. Heading" at bounding box center [610, 247] width 275 height 55
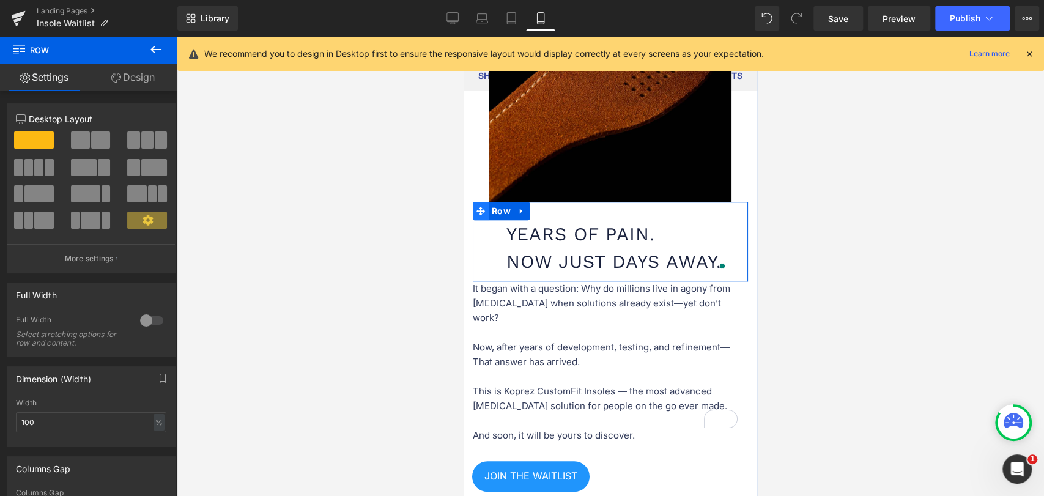
click at [480, 208] on icon at bounding box center [480, 211] width 9 height 9
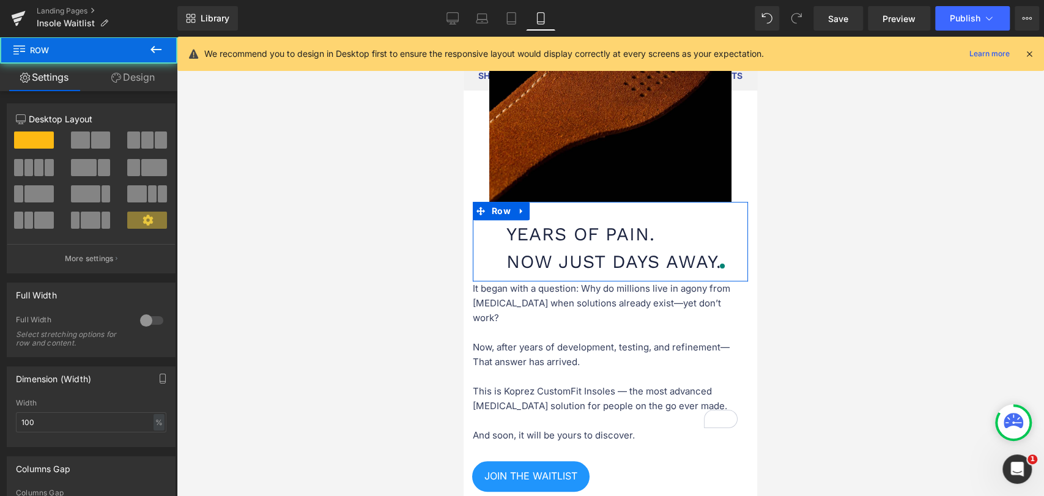
click at [139, 78] on link "Design" at bounding box center [133, 78] width 89 height 28
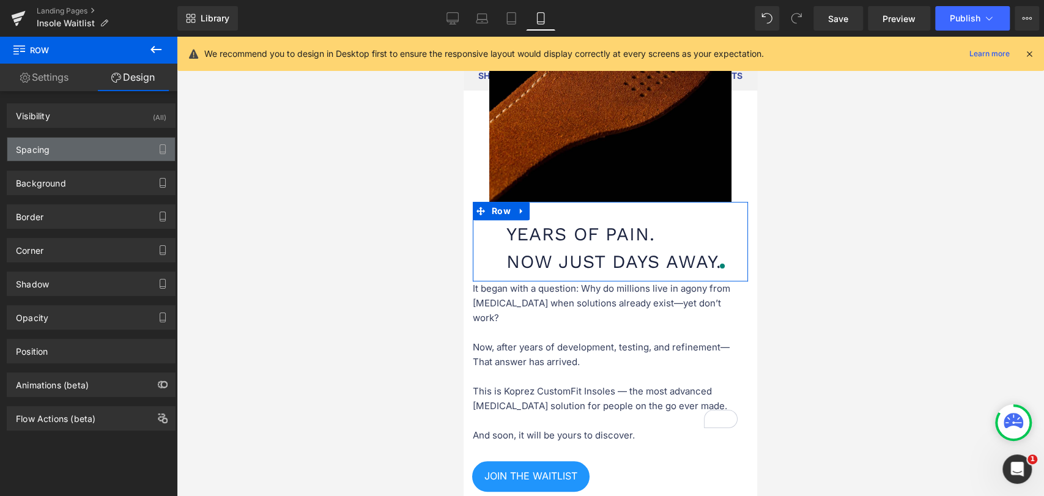
click at [68, 150] on div "Spacing" at bounding box center [91, 149] width 168 height 23
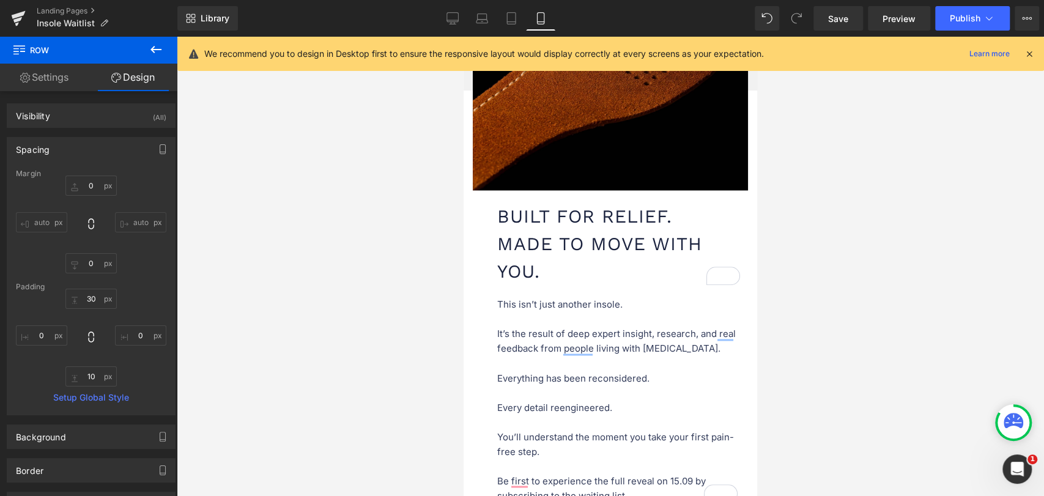
scroll to position [1223, 0]
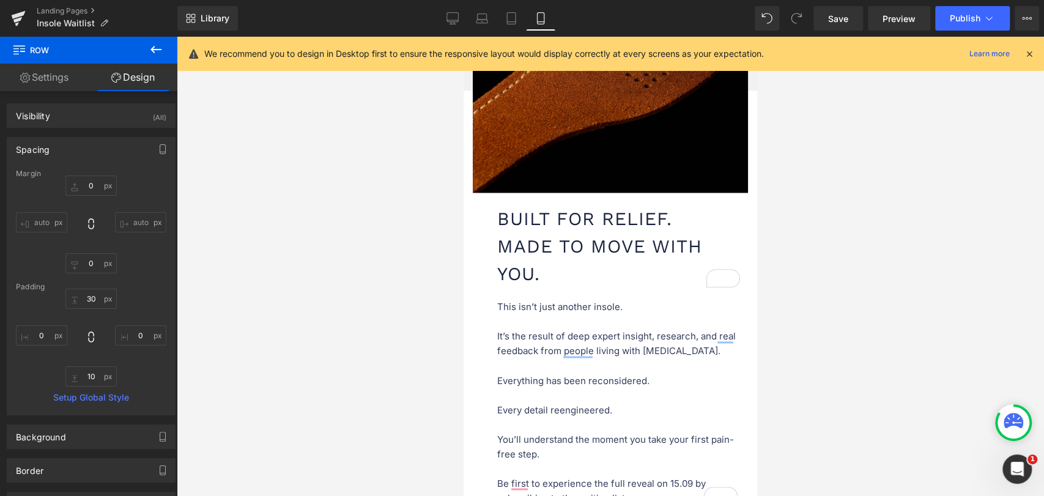
click at [526, 237] on h1 "Built for Relief. Made to Move With You." at bounding box center [623, 246] width 253 height 83
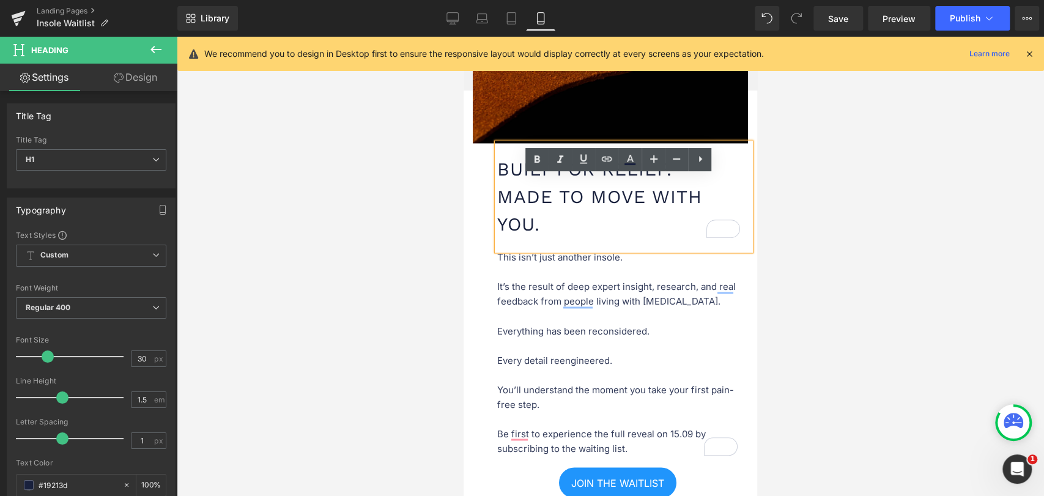
scroll to position [1291, 0]
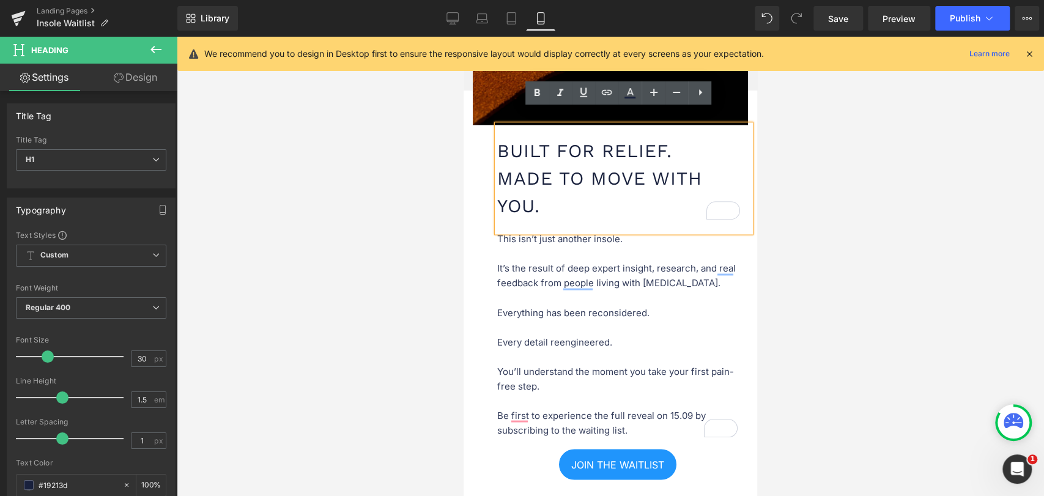
click at [567, 211] on div "Built for Relief. Made to Move With You." at bounding box center [623, 178] width 253 height 107
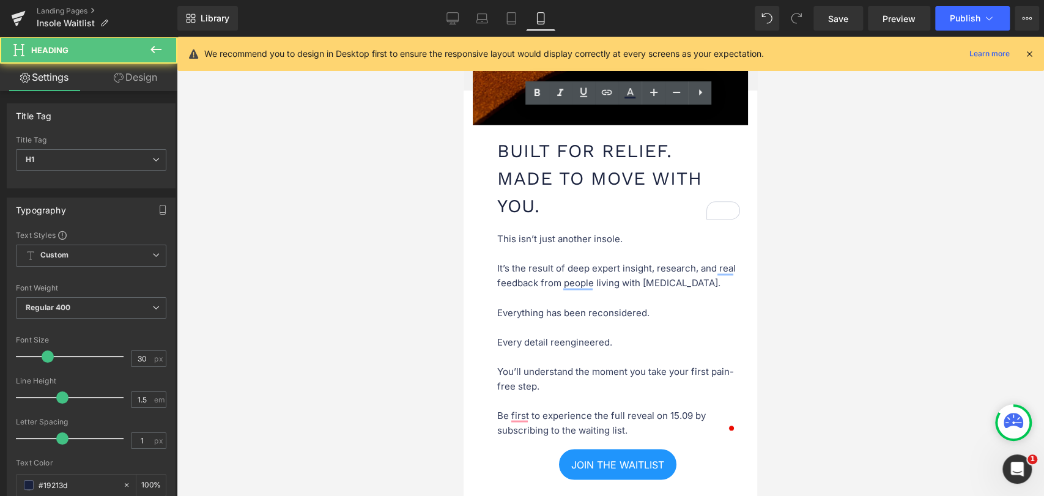
drag, startPoint x: 846, startPoint y: 202, endPoint x: 764, endPoint y: 192, distance: 83.1
click at [846, 202] on div at bounding box center [610, 266] width 867 height 459
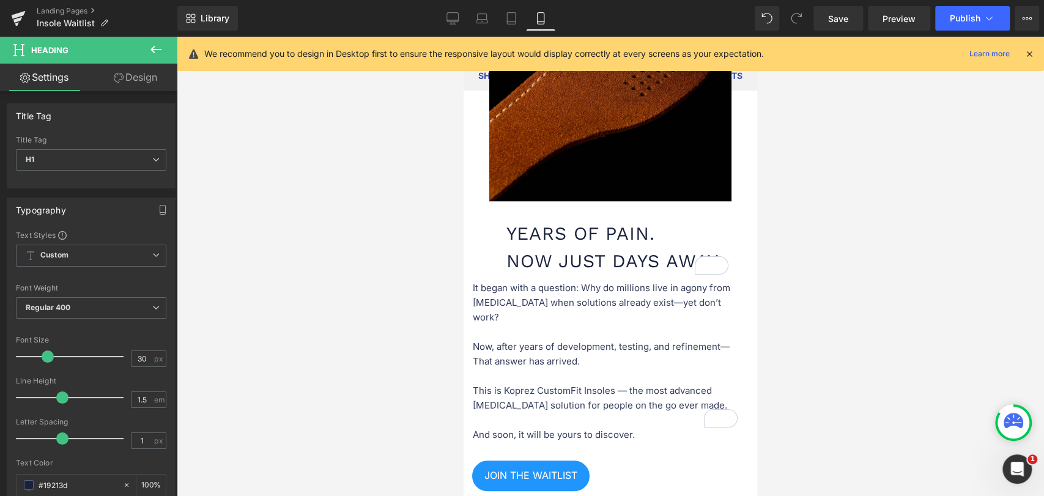
scroll to position [611, 0]
click at [132, 76] on link "Design" at bounding box center [135, 78] width 89 height 28
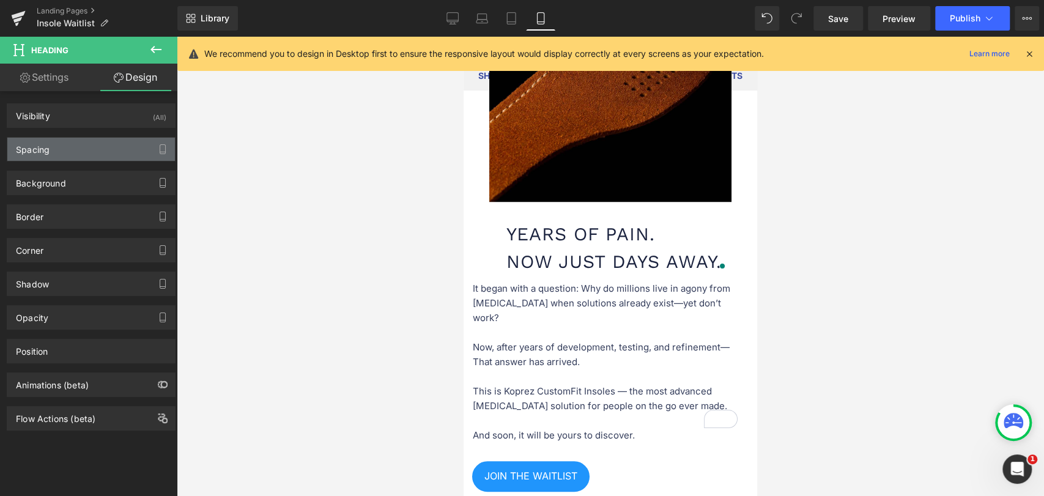
click at [59, 146] on div "Spacing" at bounding box center [91, 149] width 168 height 23
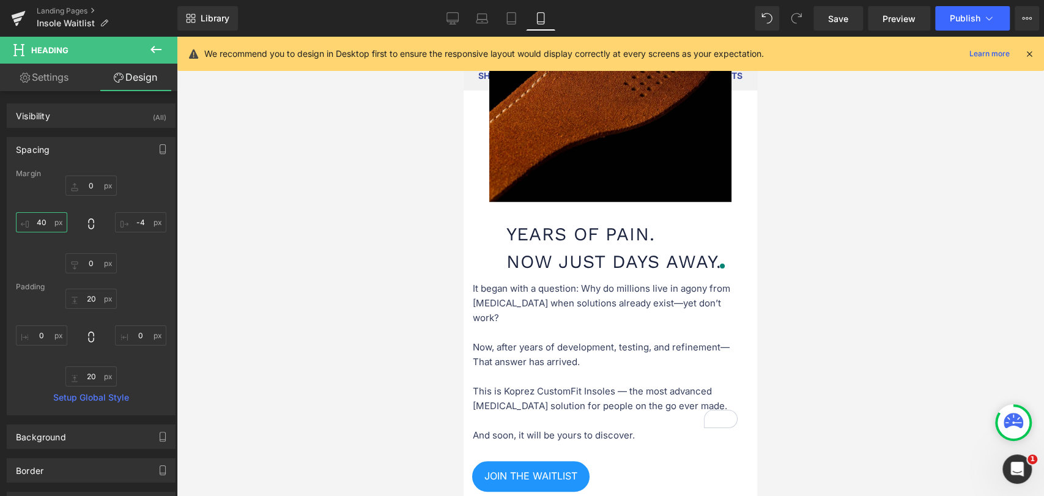
click at [50, 219] on input "40" at bounding box center [41, 222] width 51 height 20
click at [49, 221] on input "30" at bounding box center [41, 222] width 51 height 20
type input "26"
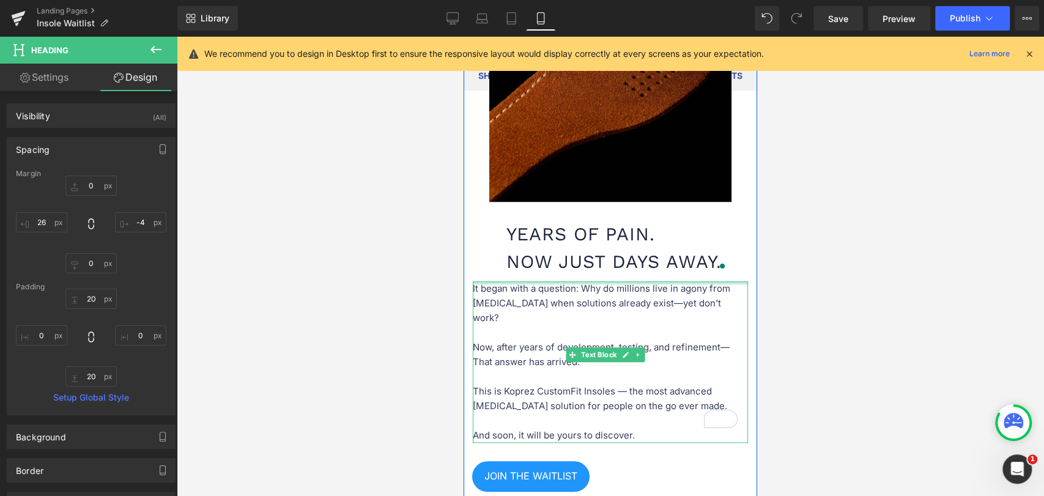
click at [580, 254] on h1 "Years of Pain. Now Just Days Away." at bounding box center [622, 247] width 232 height 55
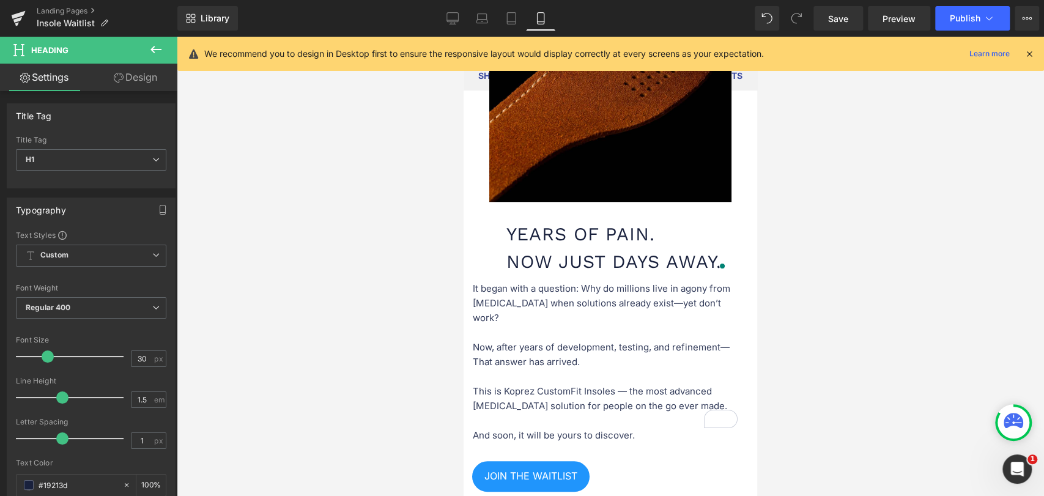
click at [147, 83] on link "Design" at bounding box center [135, 78] width 89 height 28
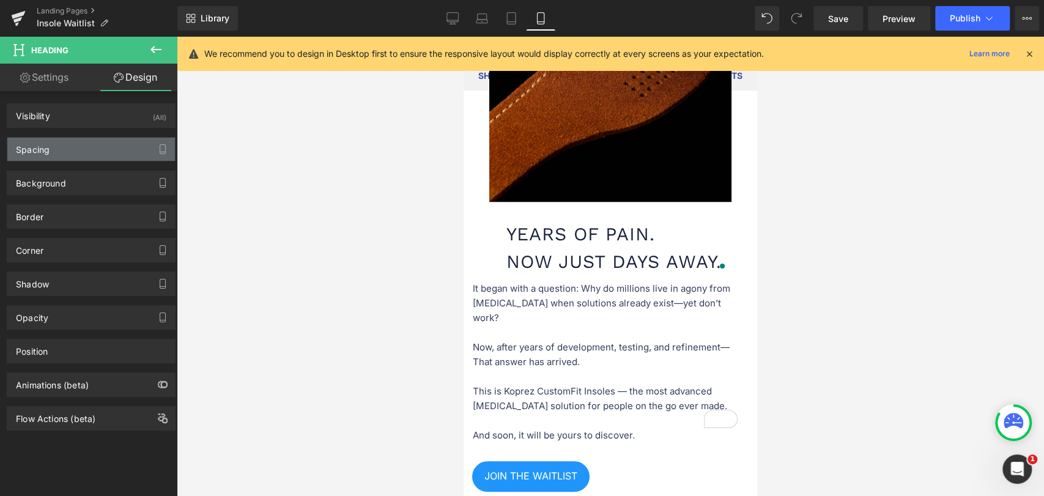
click at [73, 148] on div "Spacing" at bounding box center [91, 149] width 168 height 23
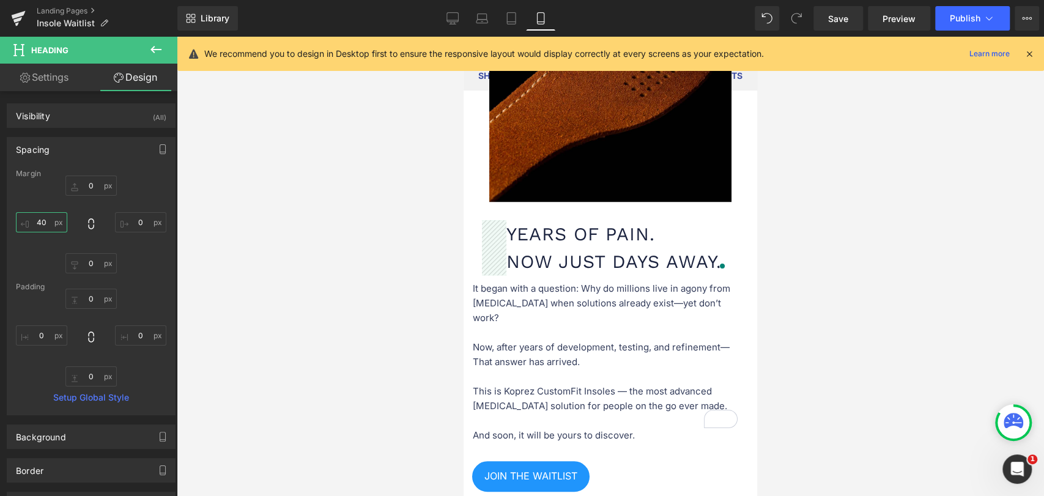
click at [40, 222] on input "40" at bounding box center [41, 222] width 51 height 20
click at [43, 221] on input "40" at bounding box center [41, 222] width 51 height 20
type input "30"
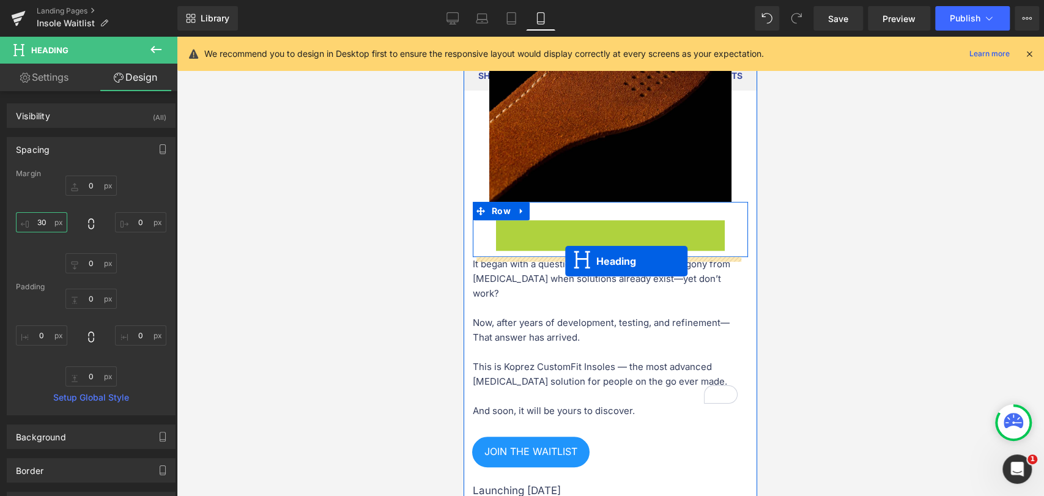
drag, startPoint x: 582, startPoint y: 248, endPoint x: 565, endPoint y: 261, distance: 21.8
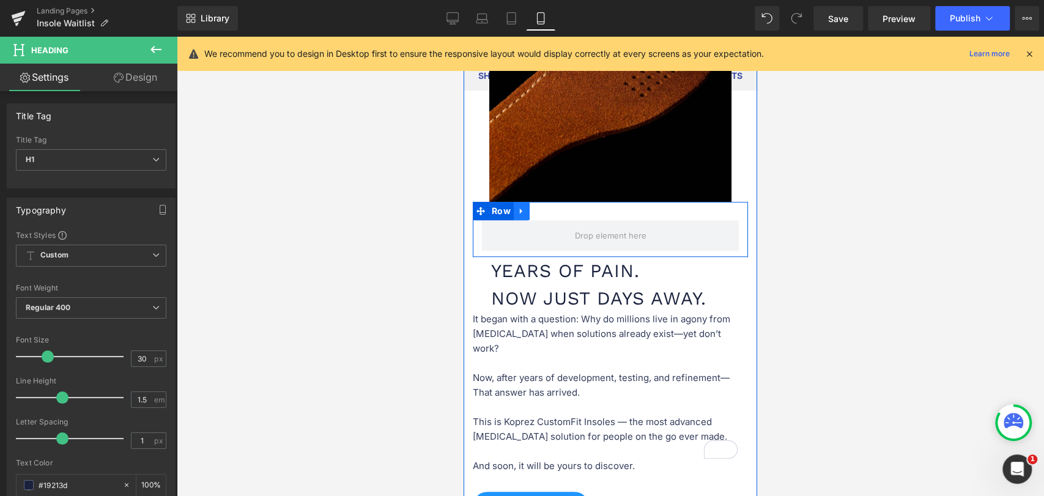
click at [517, 210] on icon at bounding box center [521, 210] width 9 height 9
click at [547, 212] on link at bounding box center [553, 211] width 16 height 18
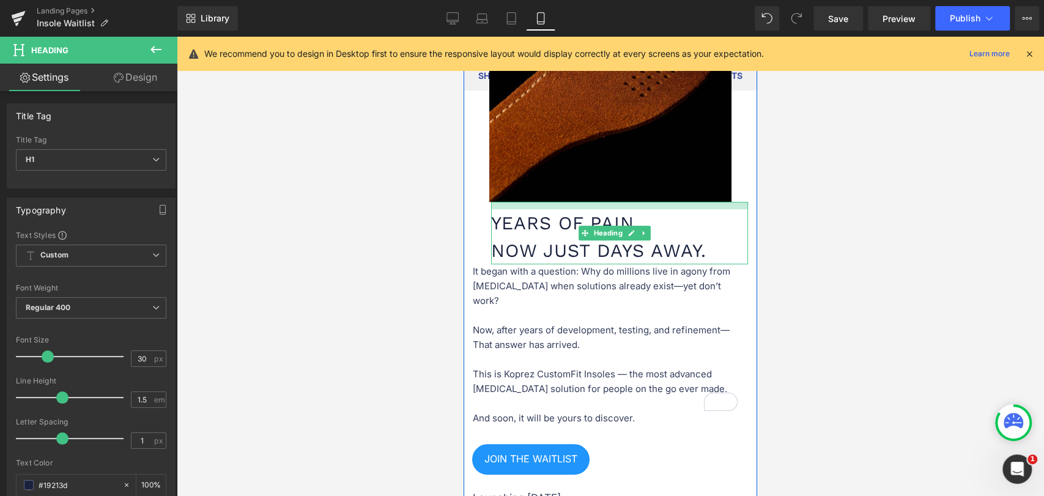
drag, startPoint x: 610, startPoint y: 204, endPoint x: 610, endPoint y: 211, distance: 7.3
click at [610, 211] on div "Years of Pain. Now Just Days Away. Heading" at bounding box center [619, 233] width 257 height 62
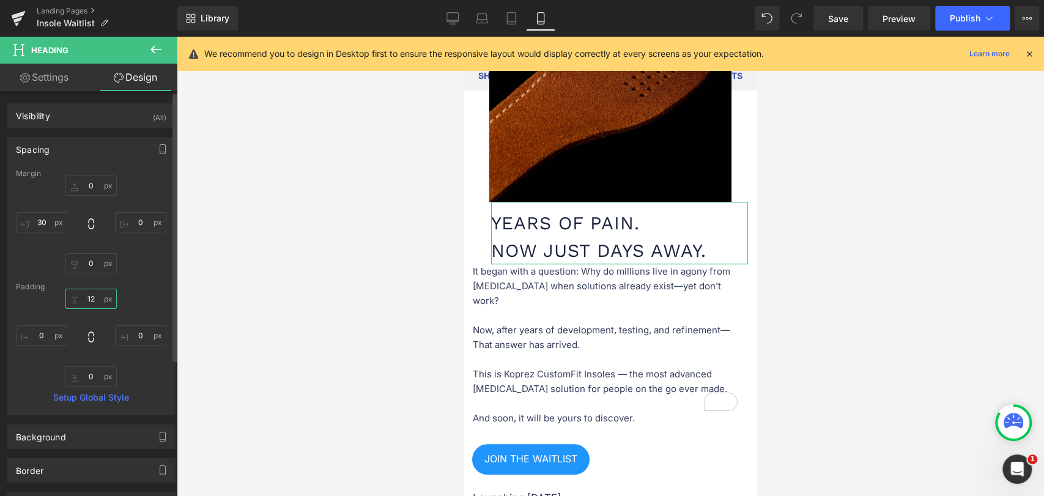
click at [93, 298] on input "12" at bounding box center [90, 299] width 51 height 20
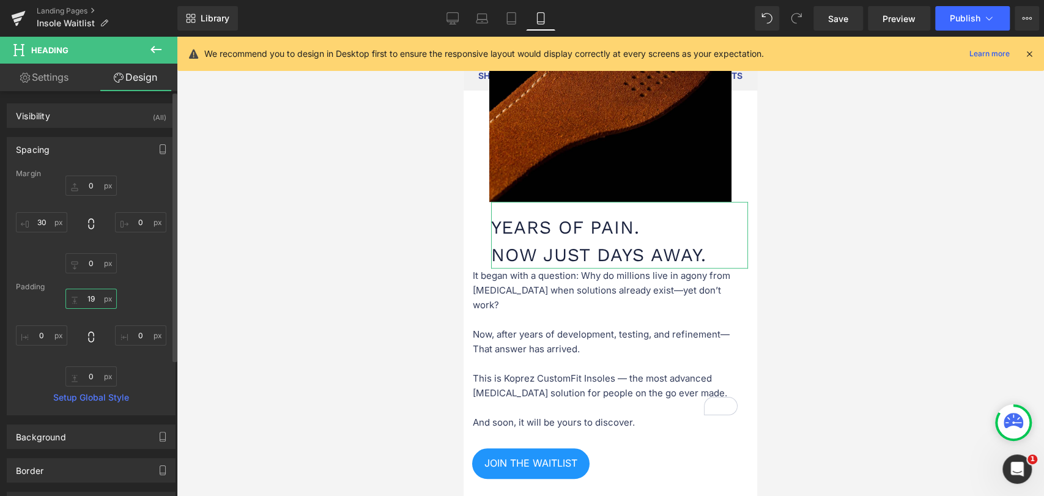
type input "20"
click at [93, 387] on div "Margin 0px 0 0px 0 0px 0 30px 30 [GEOGRAPHIC_DATA] 20 20 0px 0 0px 0 0px 0 Setu…" at bounding box center [91, 291] width 168 height 245
click at [93, 375] on input "0" at bounding box center [90, 376] width 51 height 20
click at [93, 375] on input "2" at bounding box center [90, 376] width 51 height 20
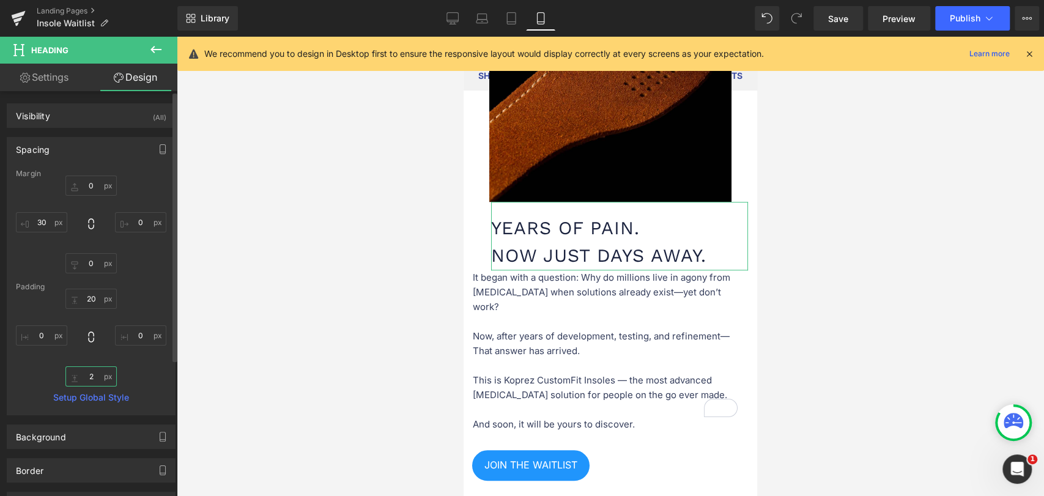
type input "20"
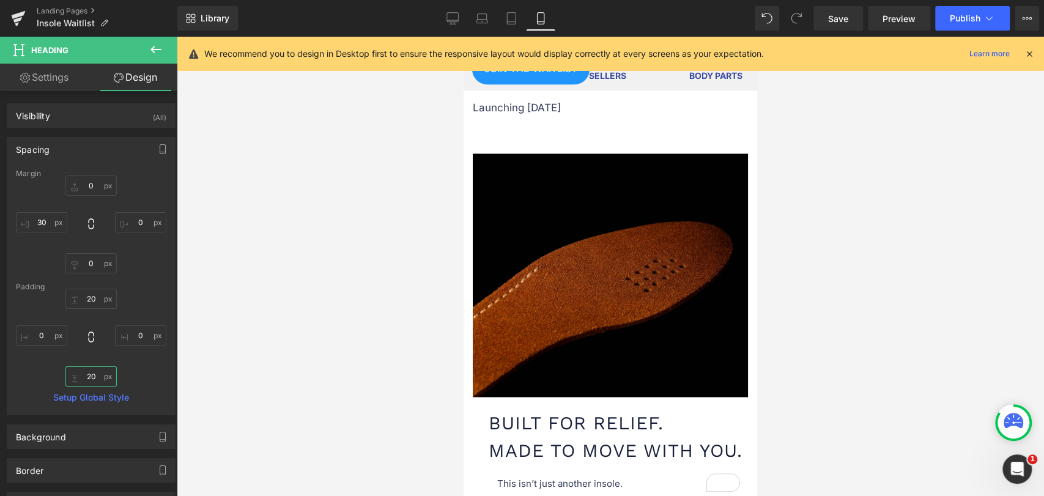
scroll to position [1291, 0]
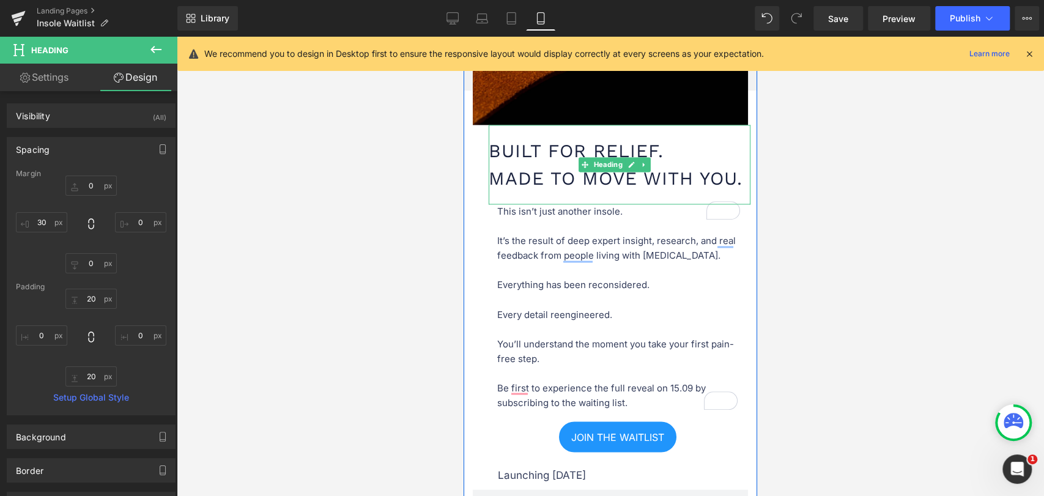
click at [569, 172] on h1 "Built for Relief. Made to Move With You." at bounding box center [620, 164] width 262 height 55
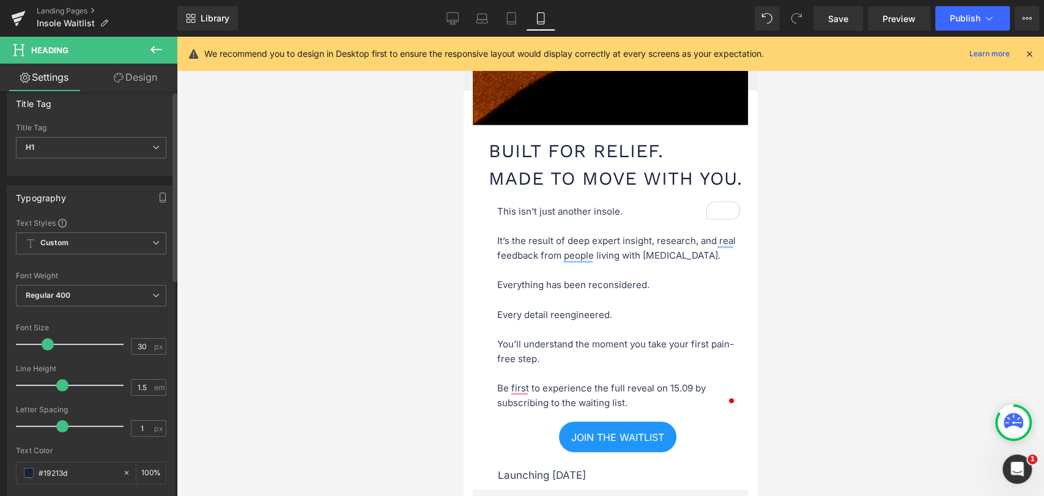
scroll to position [0, 0]
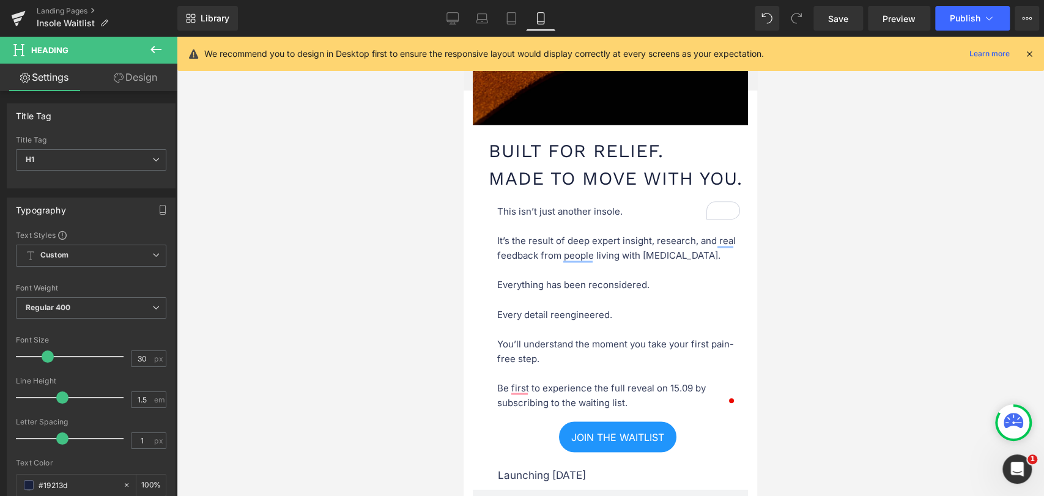
drag, startPoint x: 127, startPoint y: 75, endPoint x: 84, endPoint y: 132, distance: 71.7
click at [127, 75] on link "Design" at bounding box center [135, 78] width 89 height 28
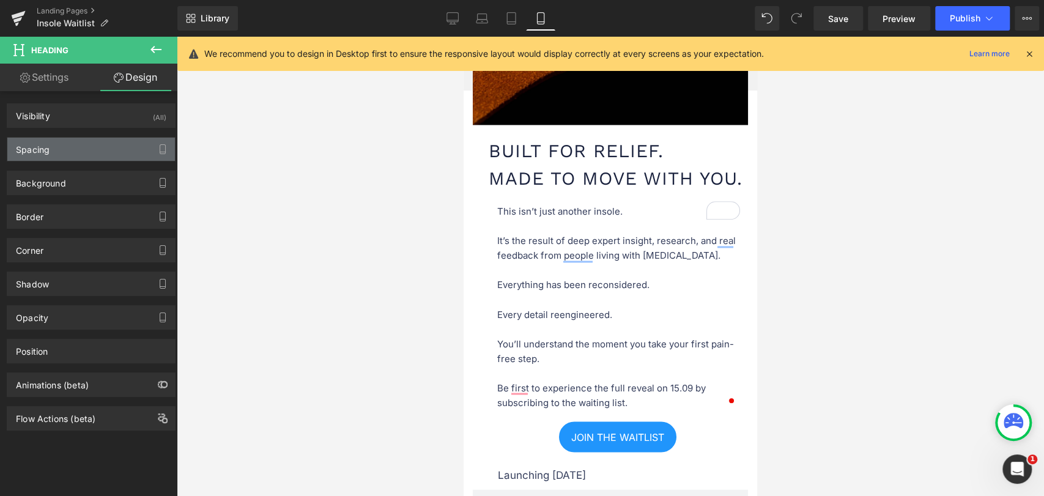
click at [68, 153] on div "Spacing" at bounding box center [91, 149] width 168 height 23
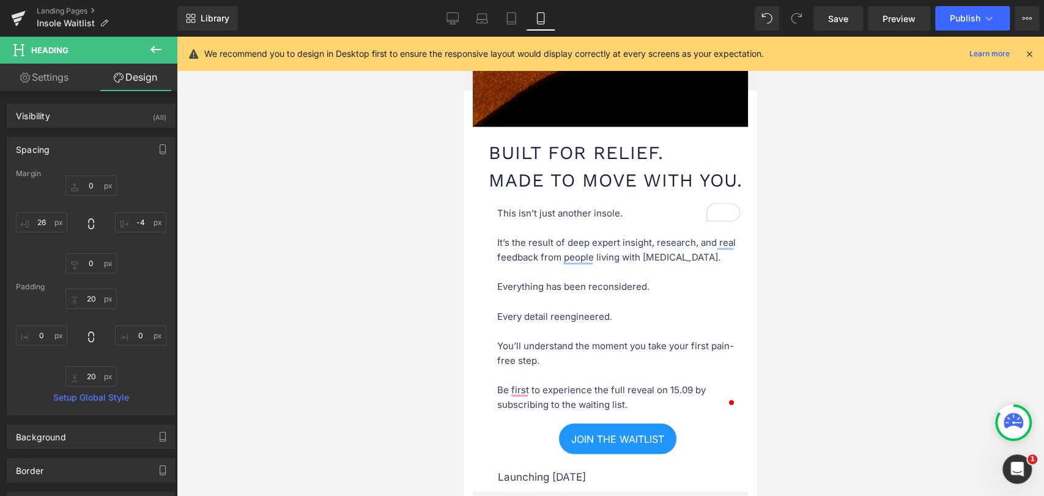
scroll to position [1087, 0]
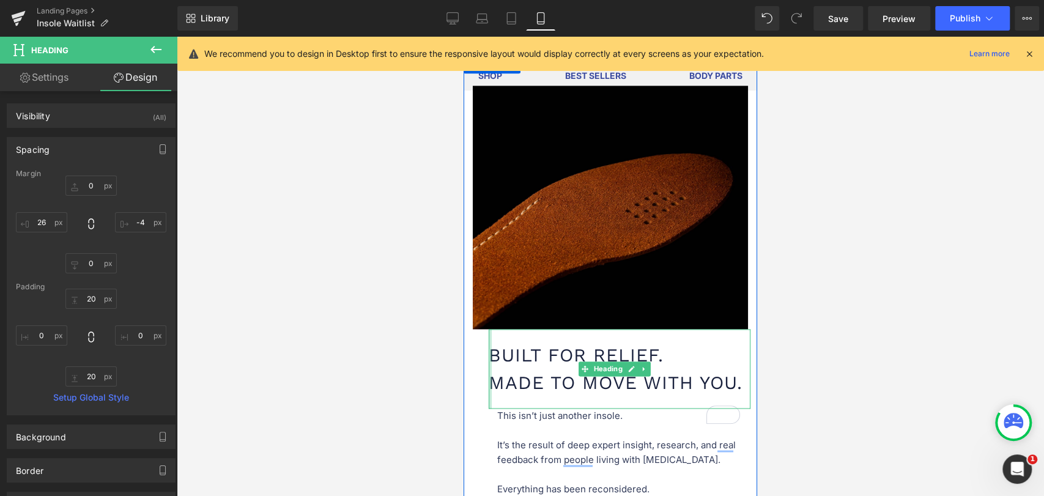
click at [489, 339] on div "Built for Relief. Made to Move With You. Heading" at bounding box center [620, 368] width 262 height 79
type input "1px"
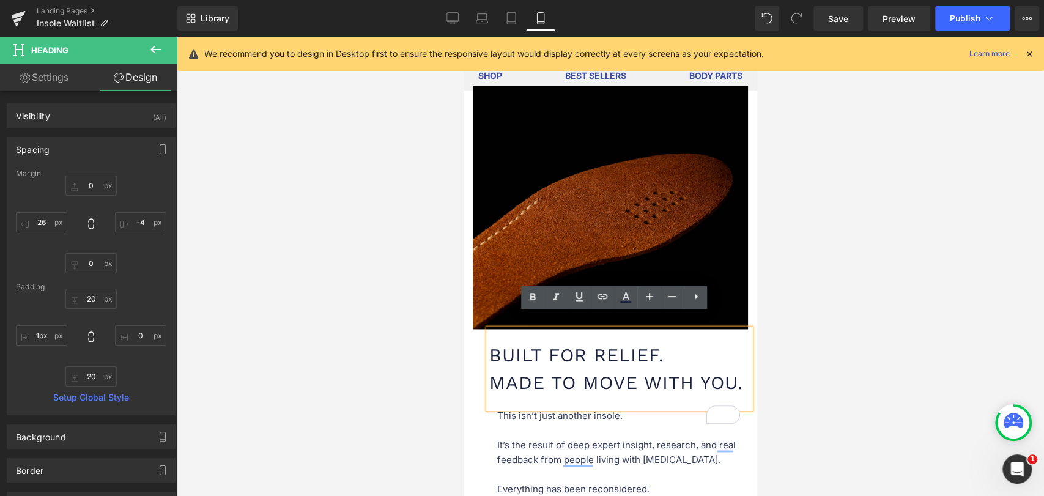
click at [500, 341] on h1 "Built for Relief. Made to Move With You." at bounding box center [619, 368] width 261 height 55
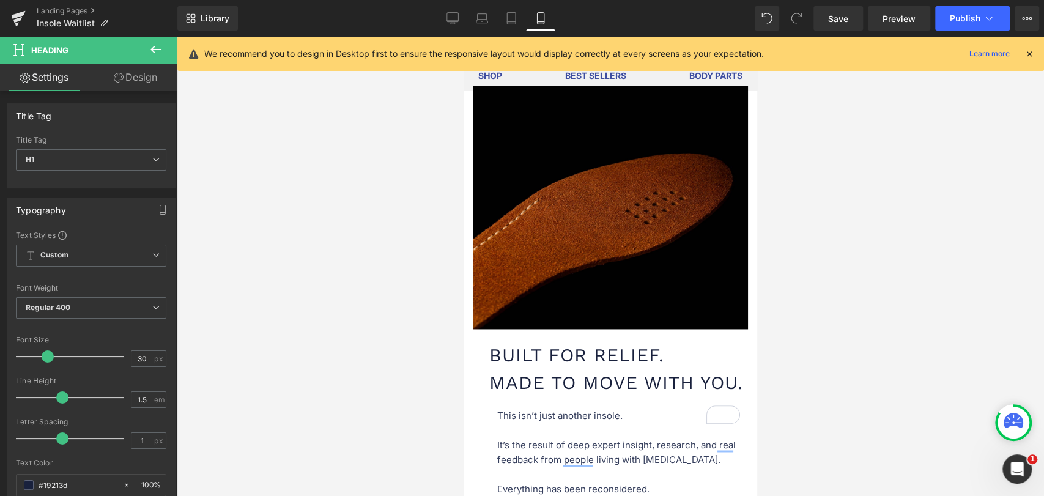
click at [136, 70] on link "Design" at bounding box center [135, 78] width 89 height 28
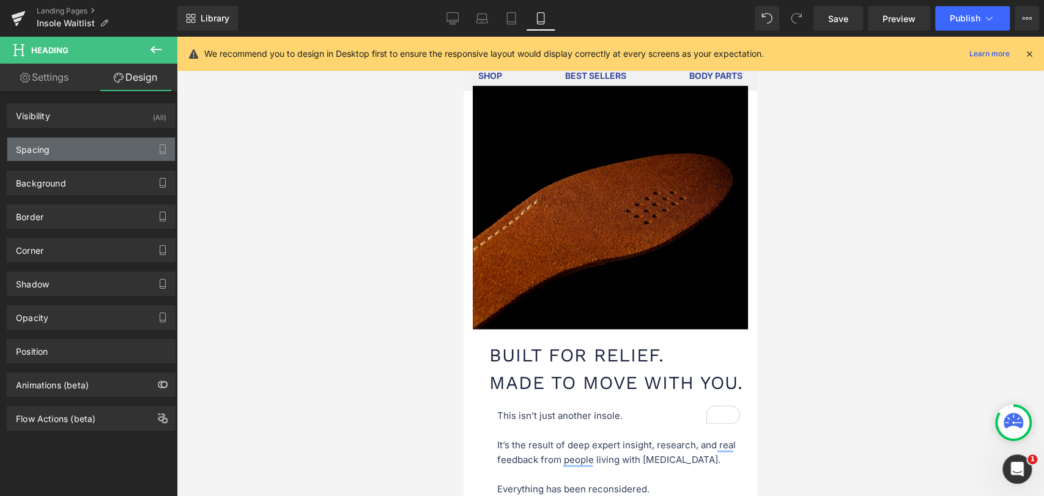
click at [71, 144] on div "Spacing" at bounding box center [91, 149] width 168 height 23
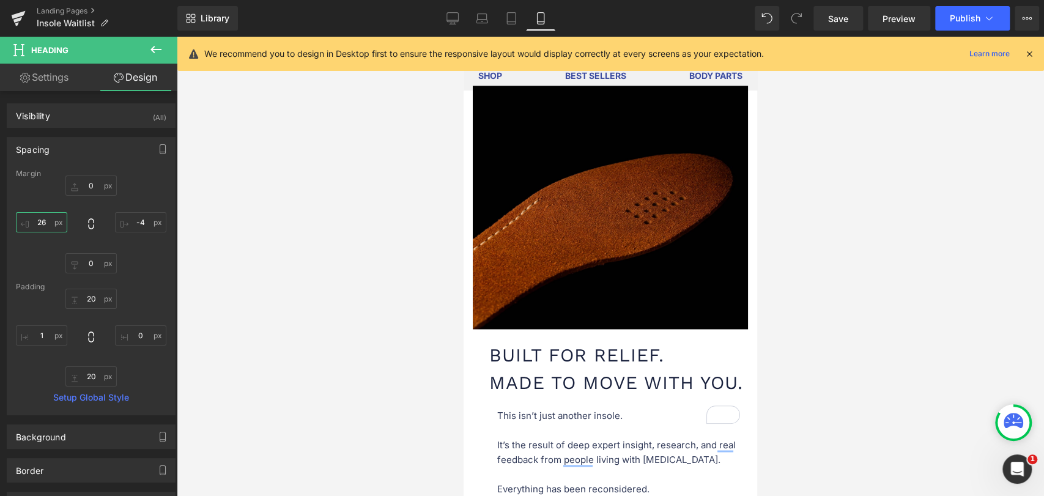
click at [51, 224] on input "26" at bounding box center [41, 222] width 51 height 20
type input "30"
click at [416, 257] on div at bounding box center [610, 266] width 867 height 459
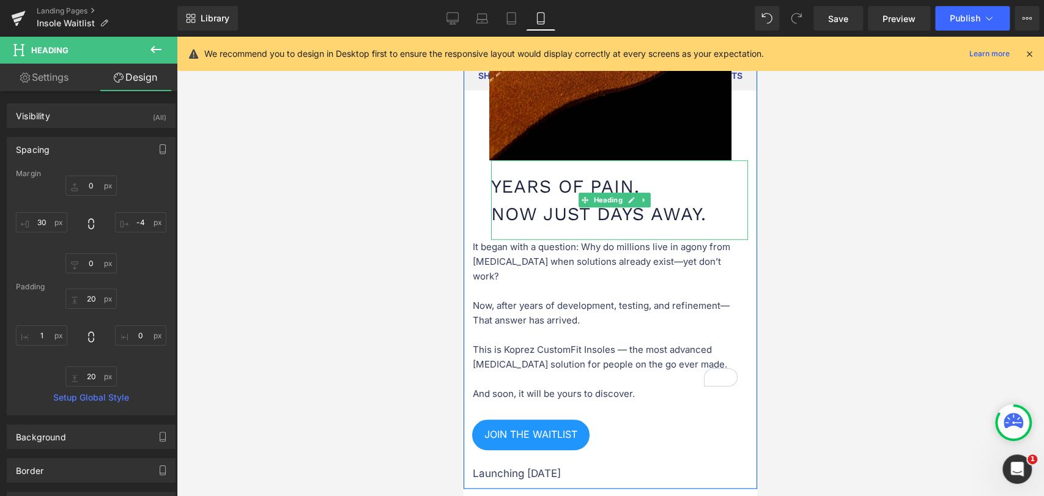
scroll to position [611, 0]
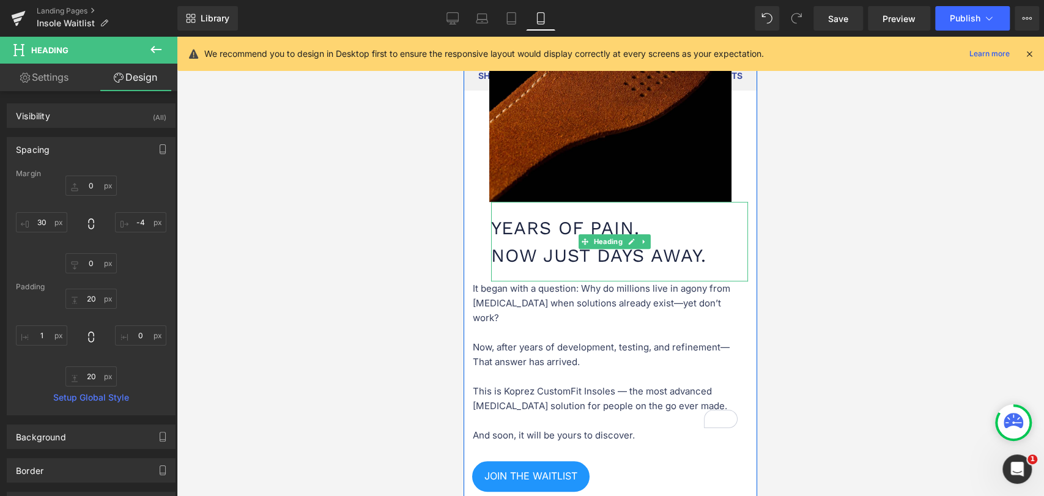
click at [496, 221] on h1 "Years of Pain. Now Just Days Away." at bounding box center [619, 241] width 257 height 55
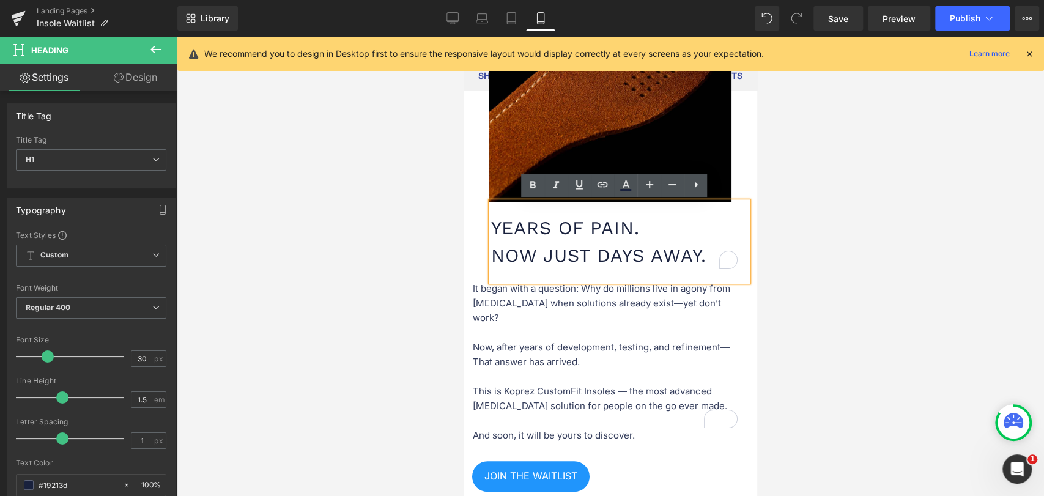
drag, startPoint x: 127, startPoint y: 77, endPoint x: 160, endPoint y: 119, distance: 52.7
click at [127, 76] on link "Design" at bounding box center [135, 78] width 89 height 28
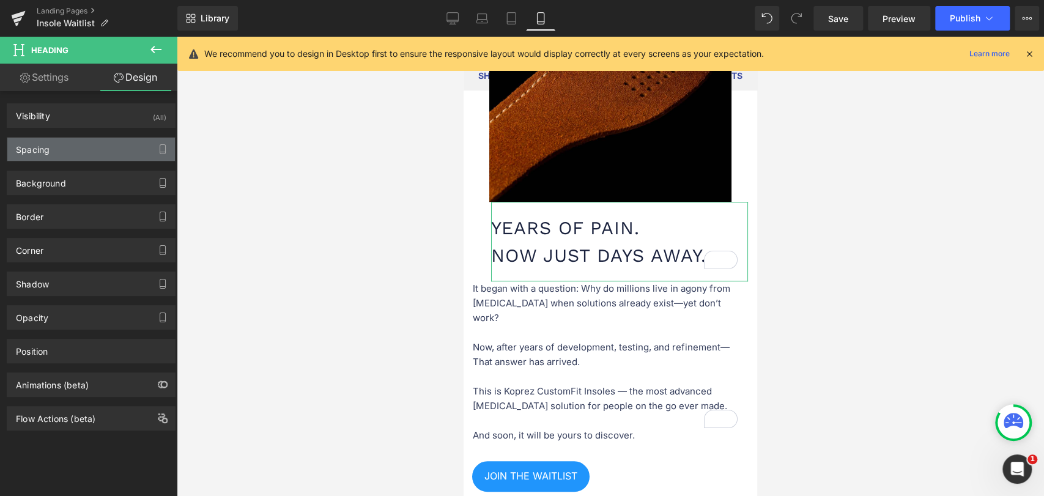
click at [78, 151] on div "Spacing" at bounding box center [91, 149] width 168 height 23
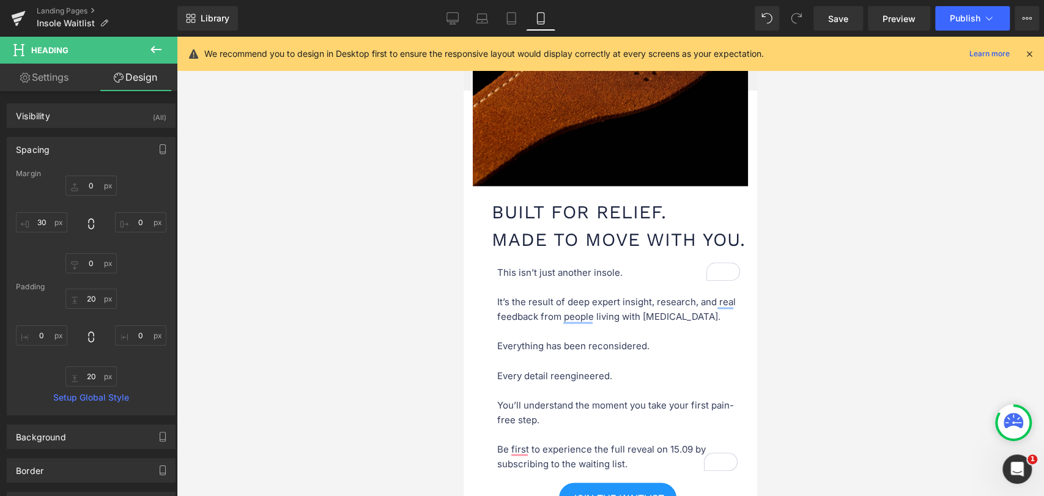
scroll to position [1223, 0]
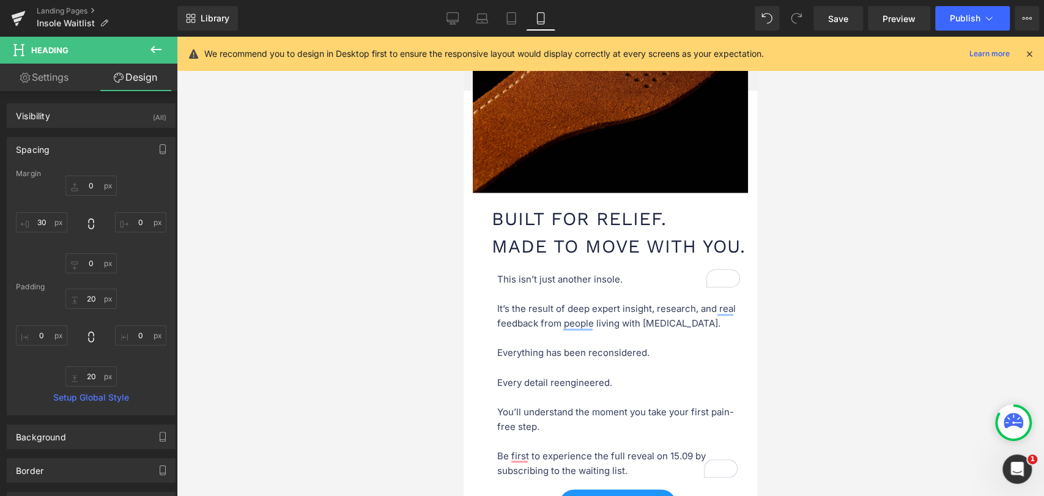
click at [542, 205] on h1 "Built for Relief. Made to Move With You." at bounding box center [621, 232] width 259 height 55
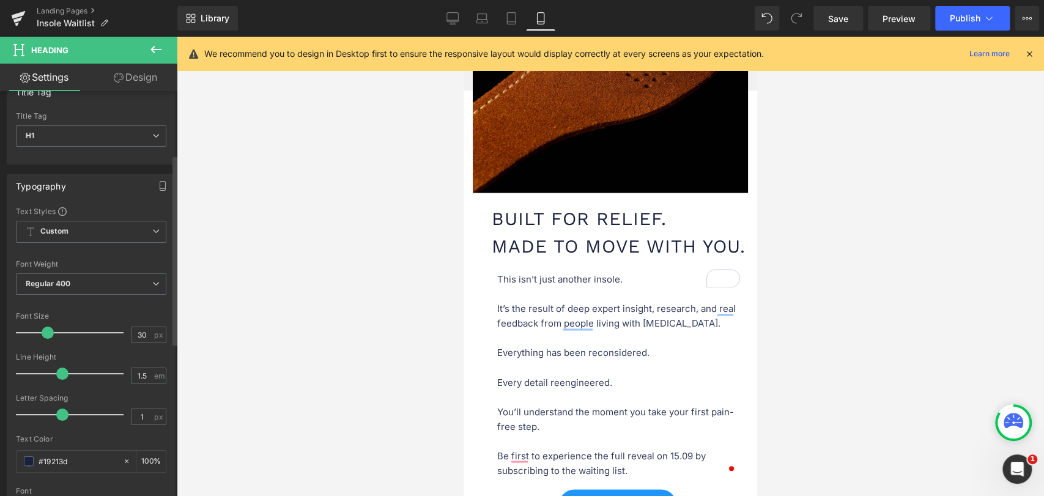
scroll to position [0, 0]
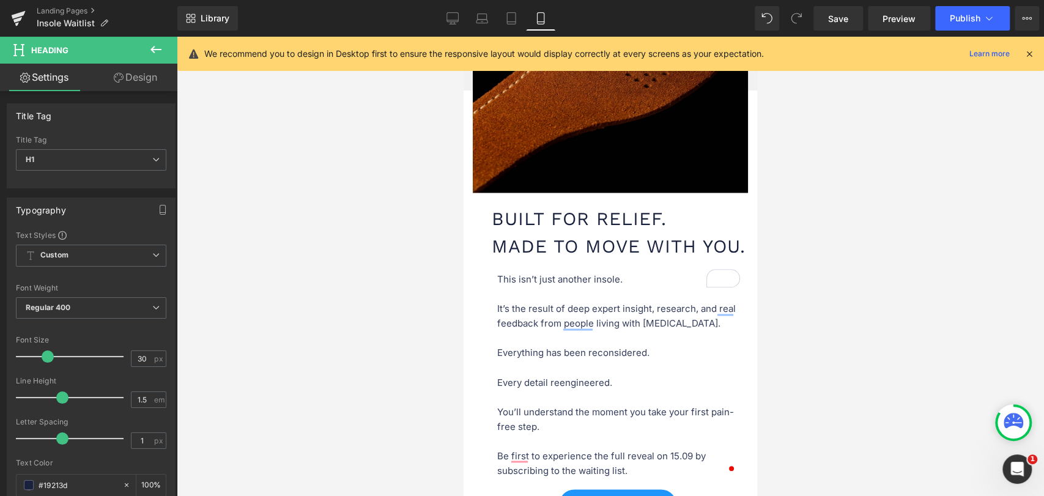
click at [135, 81] on link "Design" at bounding box center [135, 78] width 89 height 28
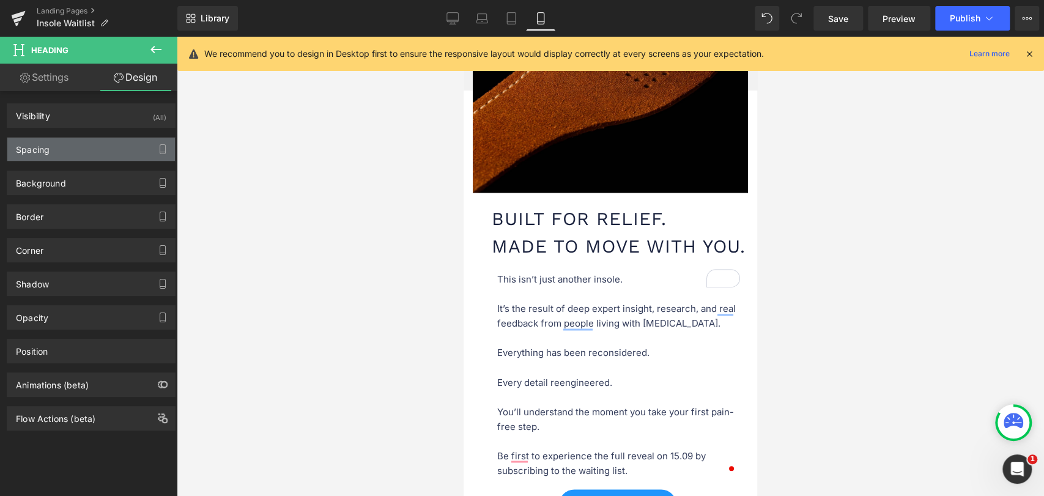
click at [88, 155] on div "Spacing" at bounding box center [91, 149] width 168 height 23
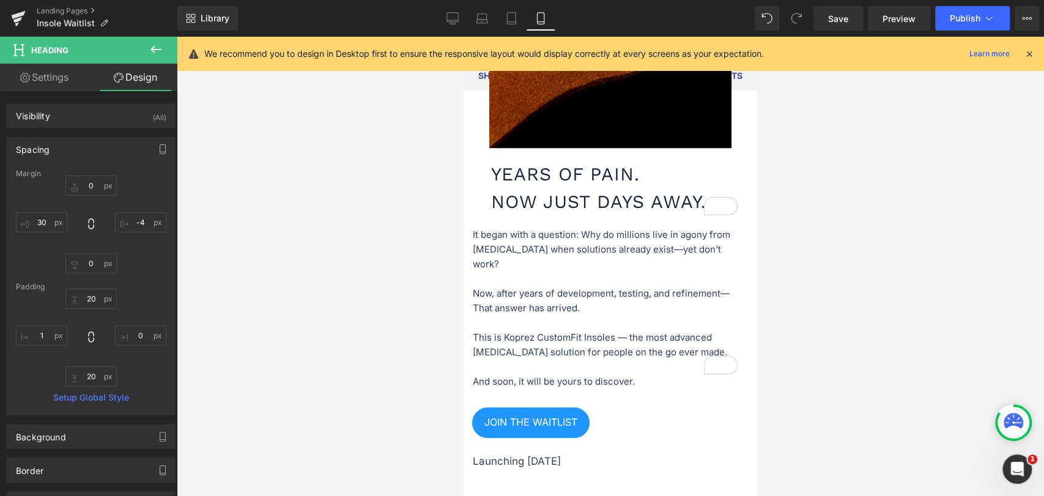
scroll to position [679, 0]
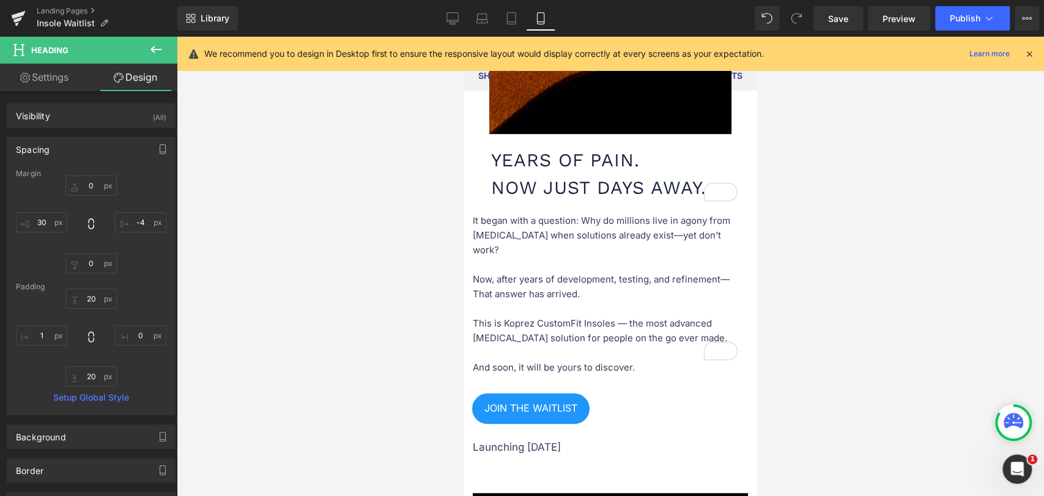
click at [503, 231] on p "It began with a question: Why do millions live in agony from [MEDICAL_DATA] whe…" at bounding box center [610, 257] width 275 height 88
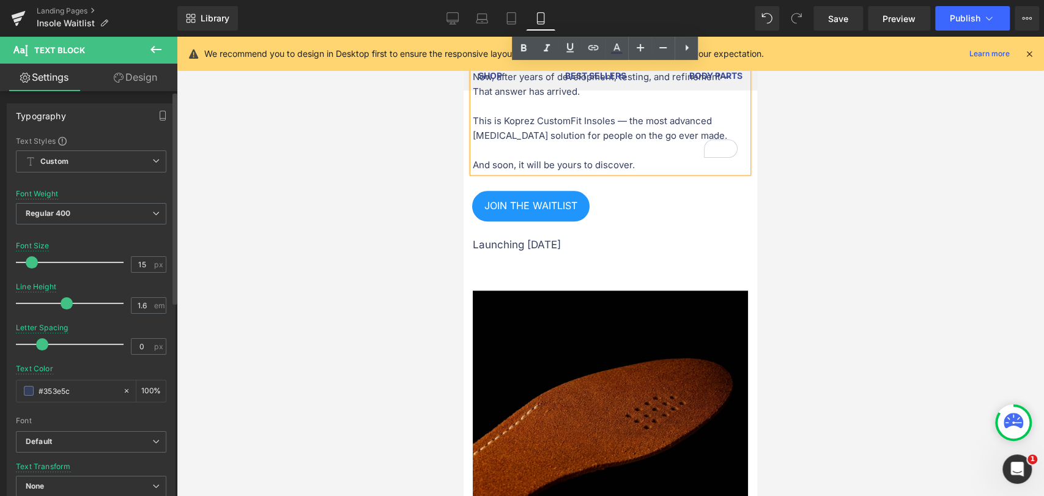
scroll to position [883, 0]
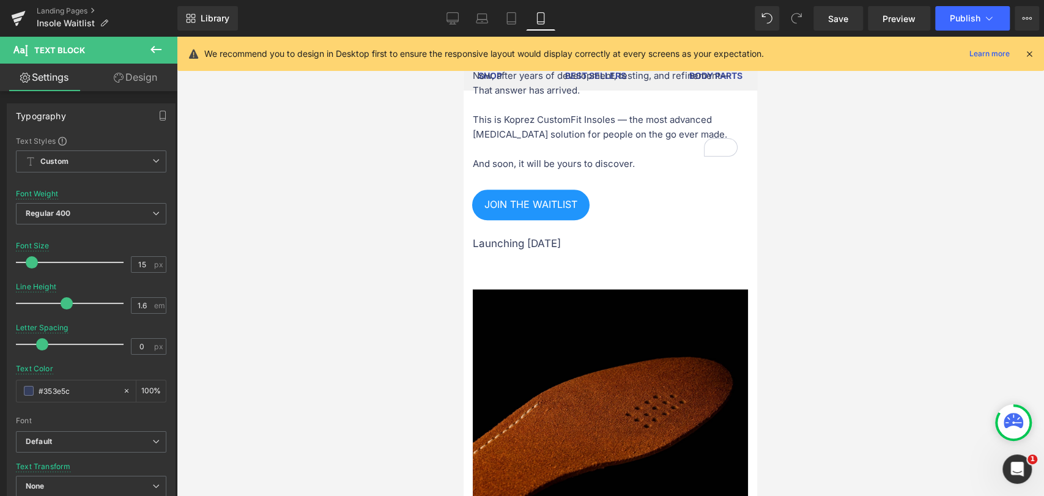
click at [140, 69] on link "Design" at bounding box center [135, 78] width 89 height 28
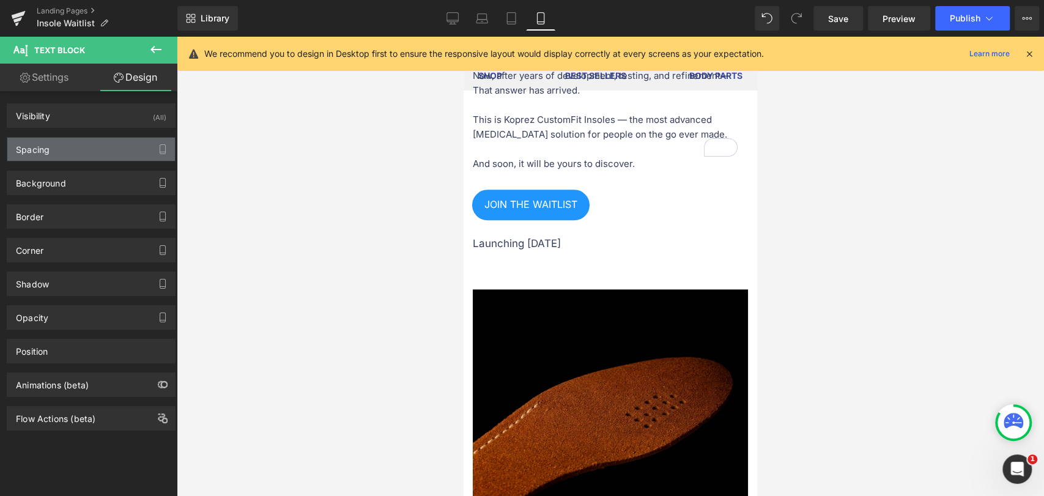
click at [63, 151] on div "Spacing" at bounding box center [91, 149] width 168 height 23
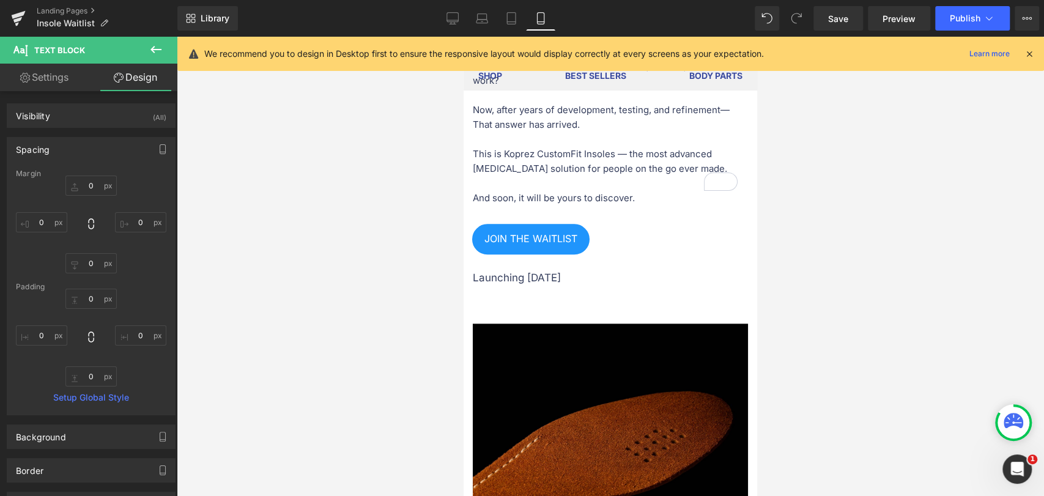
scroll to position [747, 0]
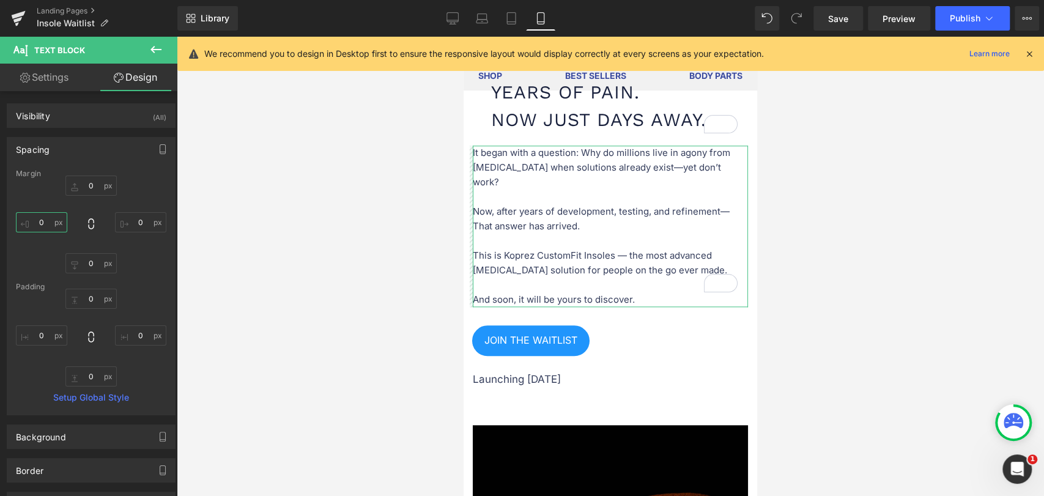
click at [36, 221] on input "0" at bounding box center [41, 222] width 51 height 20
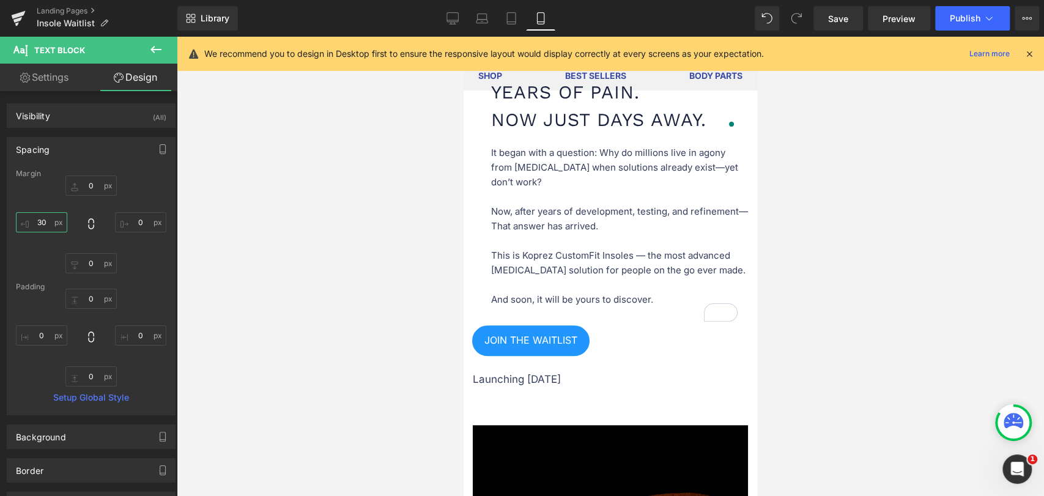
type input "30"
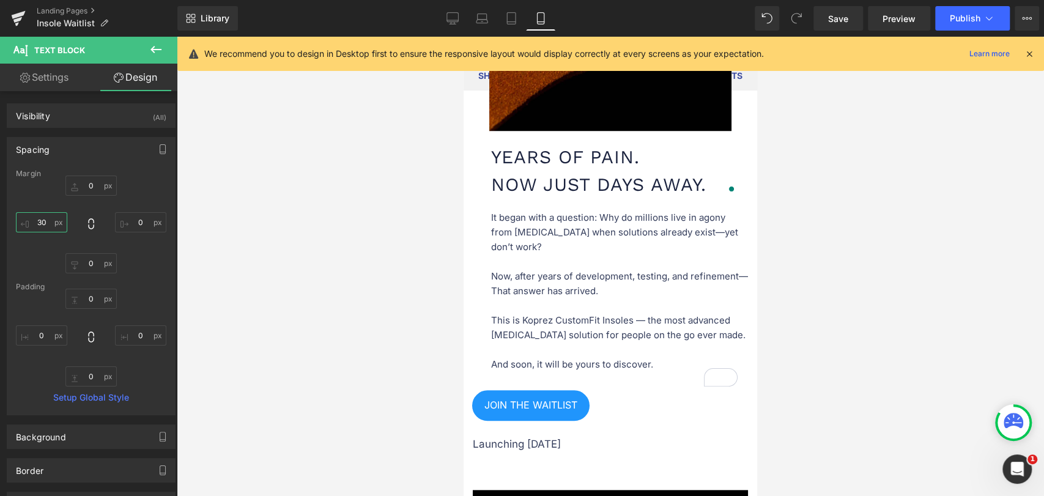
scroll to position [679, 0]
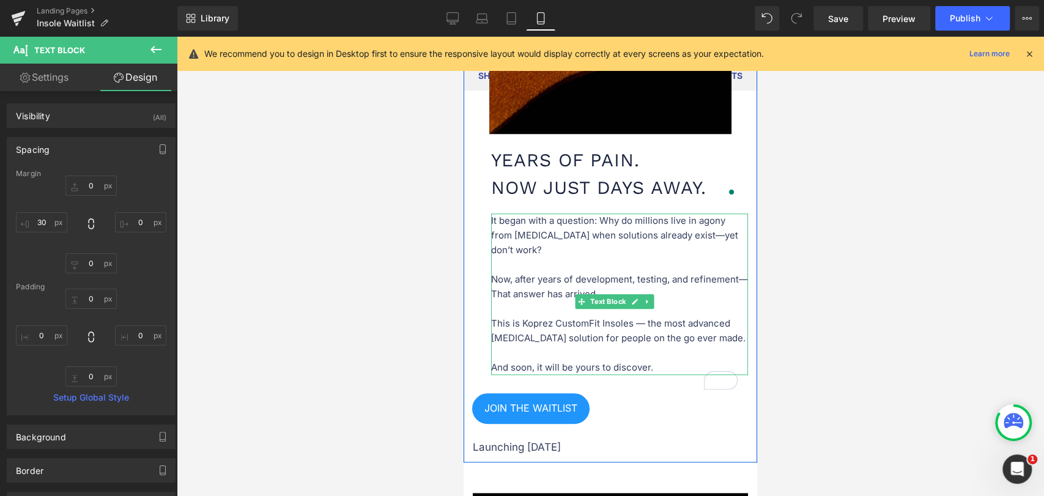
click at [670, 284] on p "It began with a question: Why do millions live in agony from [MEDICAL_DATA] whe…" at bounding box center [619, 257] width 257 height 88
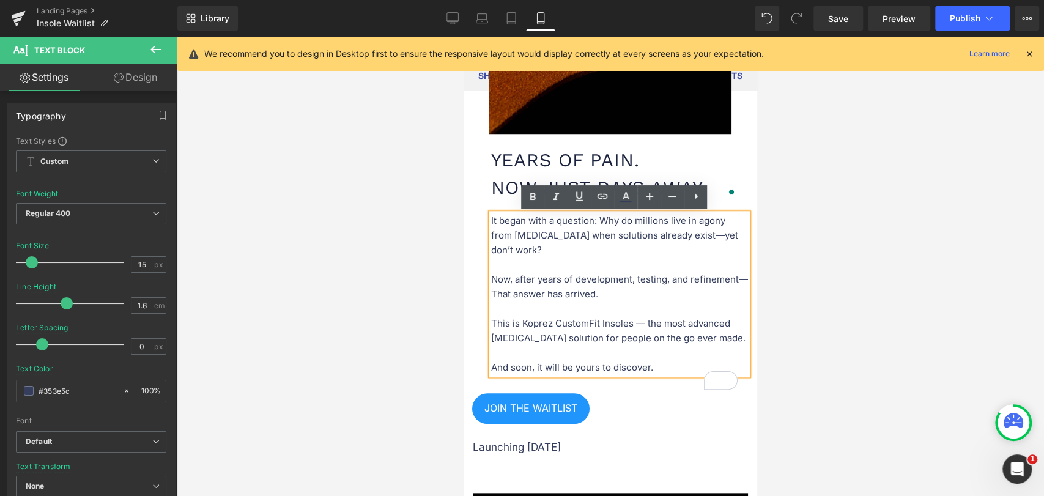
click at [690, 278] on p "It began with a question: Why do millions live in agony from [MEDICAL_DATA] whe…" at bounding box center [619, 257] width 257 height 88
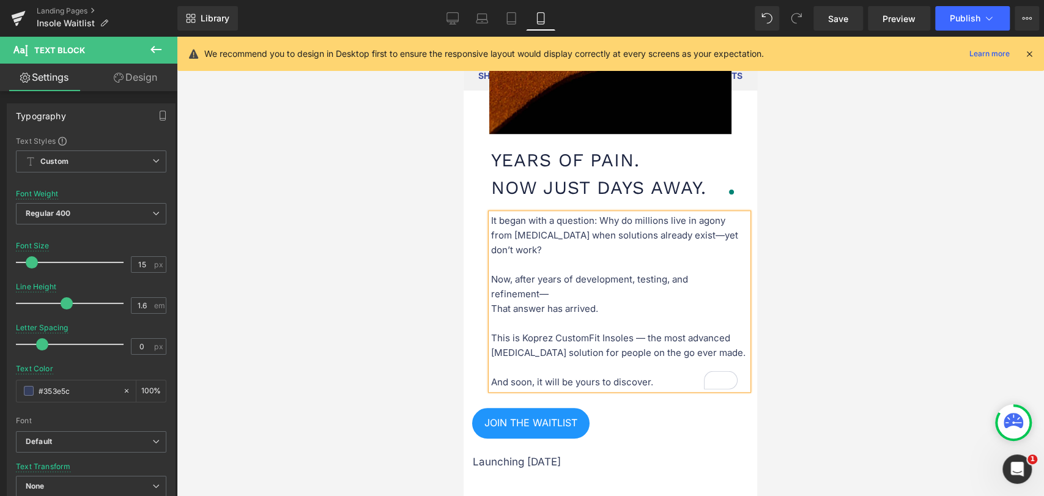
click at [491, 309] on span "That answer has arrived." at bounding box center [544, 309] width 107 height 12
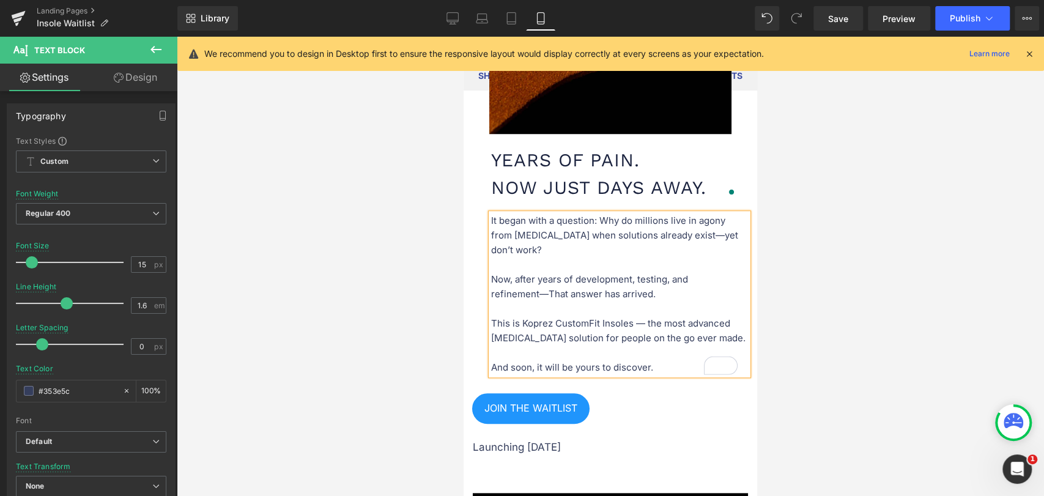
drag, startPoint x: 830, startPoint y: 286, endPoint x: 822, endPoint y: 301, distance: 17.2
click at [831, 286] on div at bounding box center [610, 266] width 867 height 459
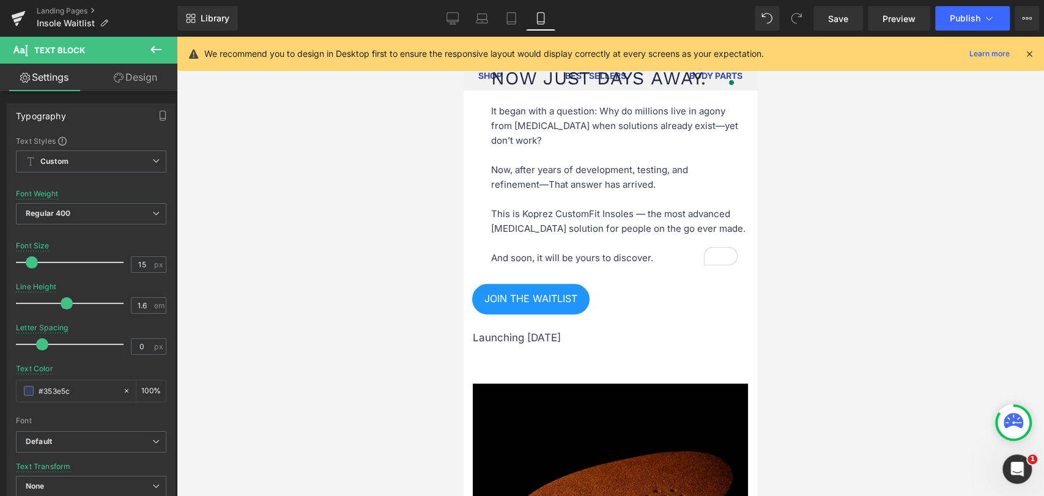
scroll to position [747, 0]
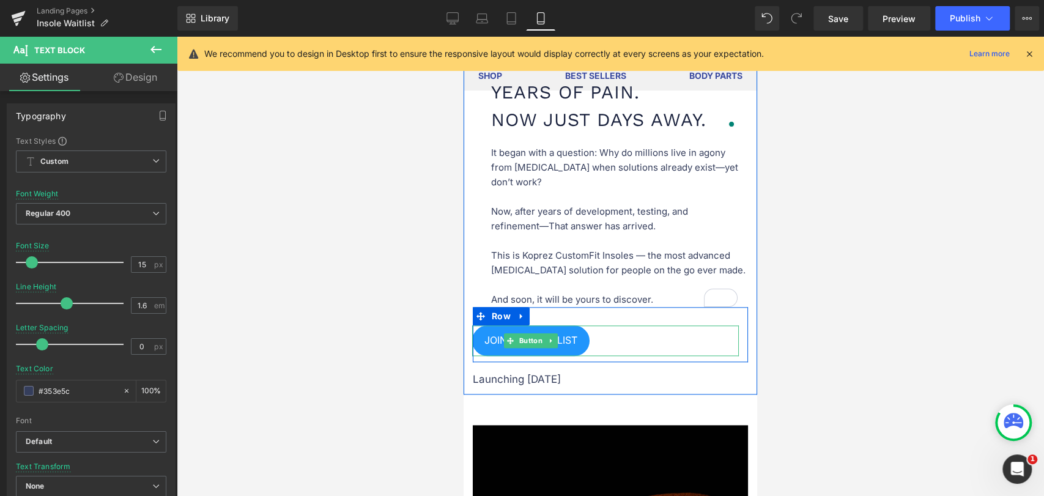
click at [608, 330] on div "JOIN THE WAITLIST" at bounding box center [605, 340] width 267 height 31
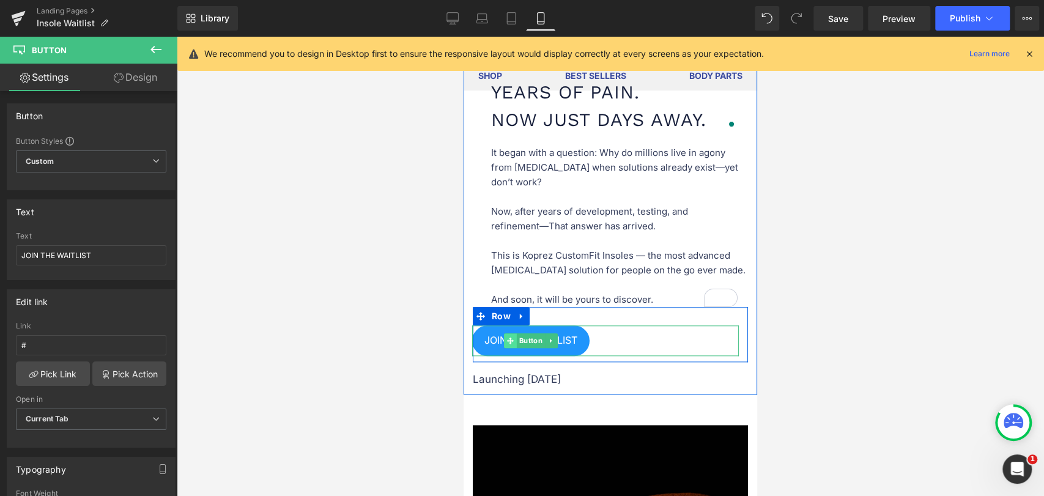
click at [508, 341] on icon at bounding box center [510, 340] width 7 height 7
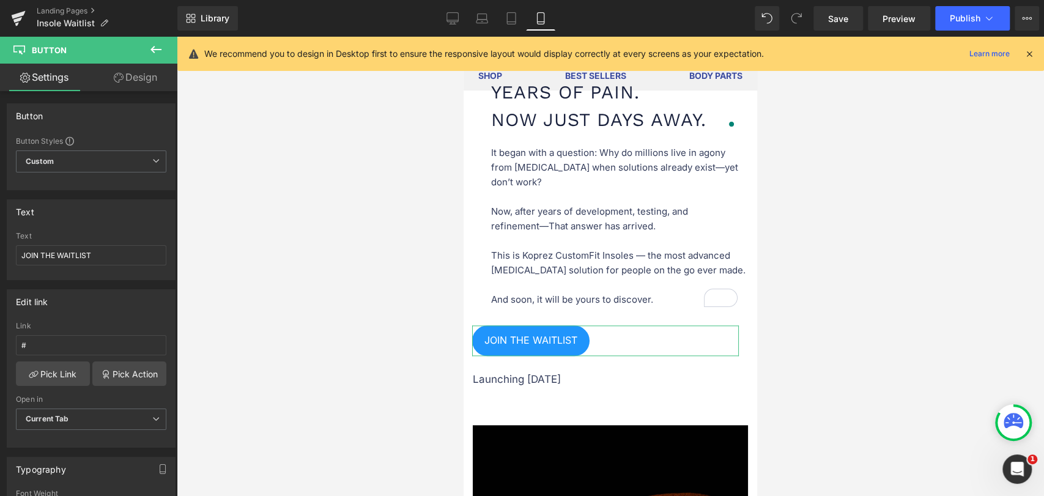
click at [125, 66] on link "Design" at bounding box center [135, 78] width 89 height 28
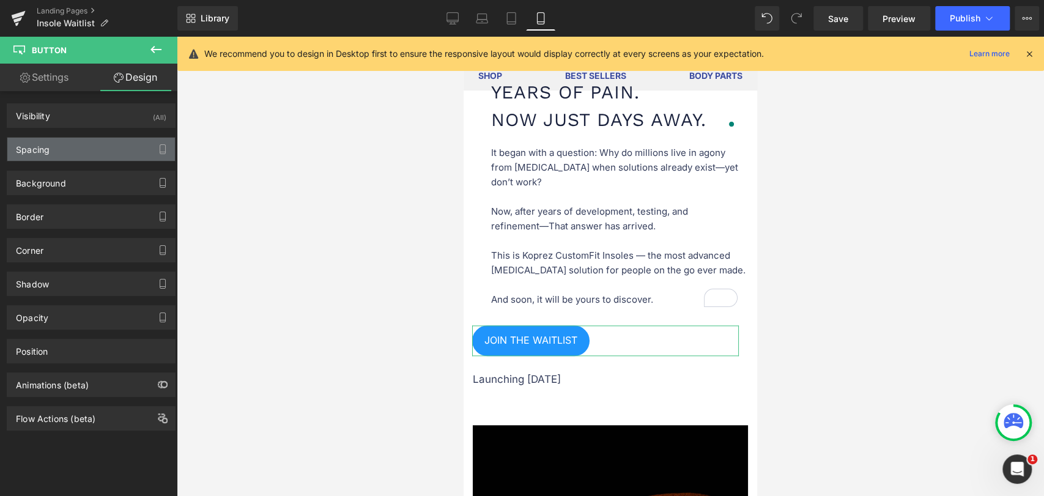
click at [99, 145] on div "Spacing" at bounding box center [91, 149] width 168 height 23
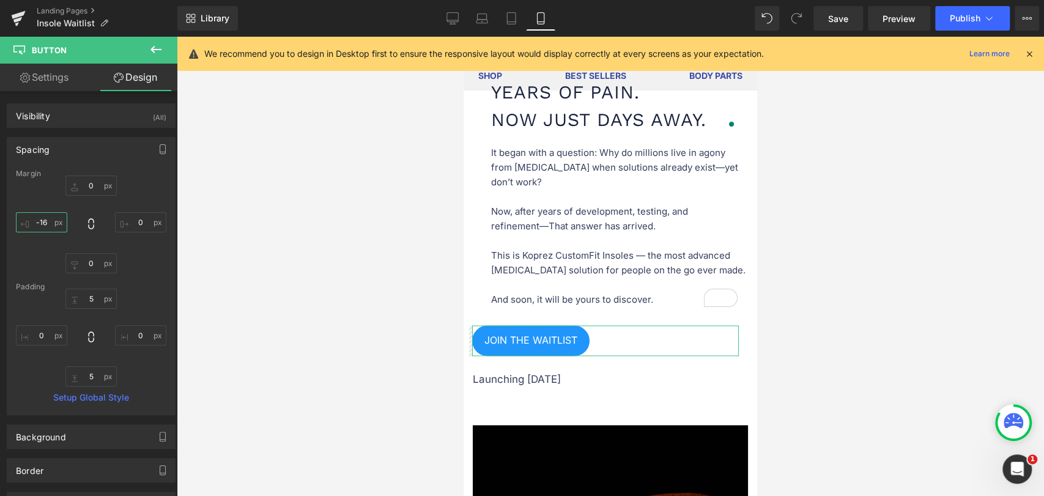
click at [51, 221] on input "-16" at bounding box center [41, 222] width 51 height 20
click at [41, 221] on input "-16" at bounding box center [41, 222] width 51 height 20
click at [53, 223] on input "-16" at bounding box center [41, 222] width 51 height 20
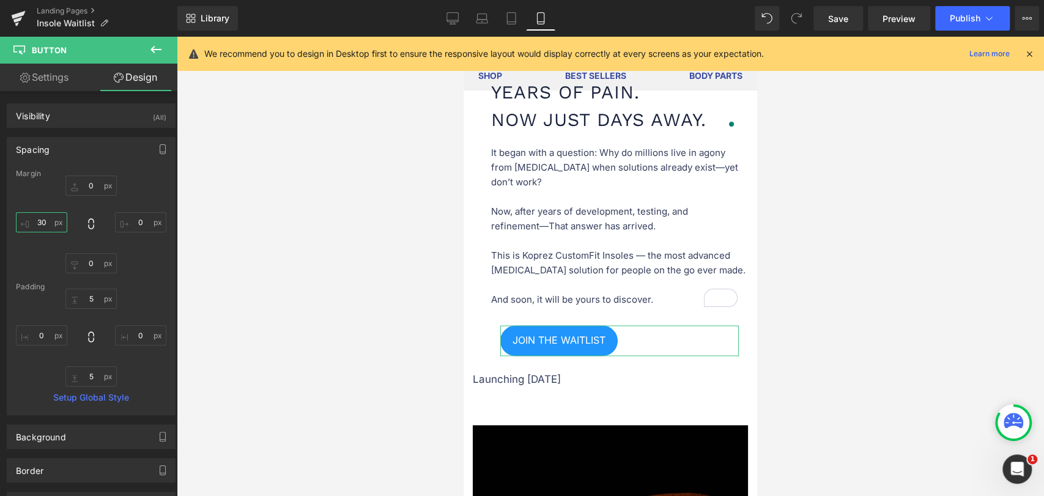
click at [53, 224] on input "30" at bounding box center [41, 222] width 51 height 20
type input "15"
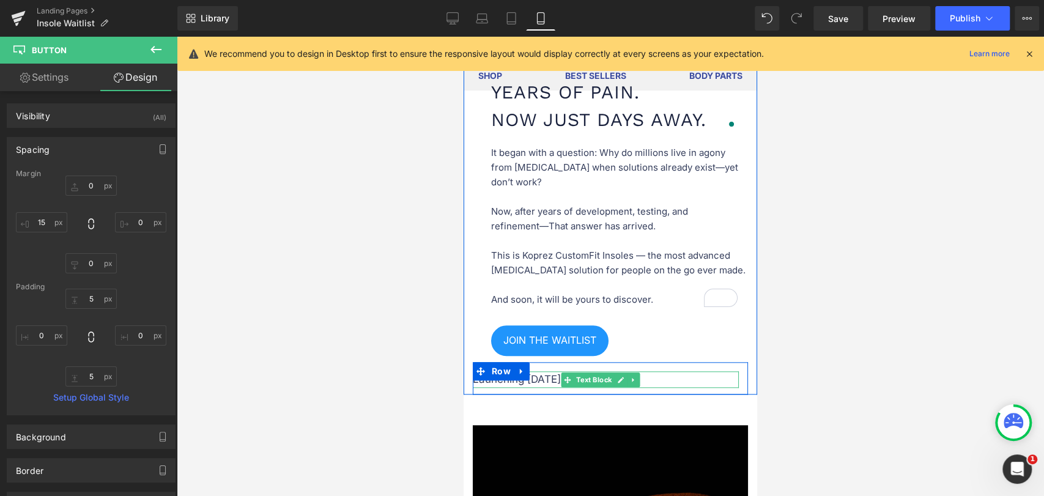
click at [539, 381] on p "Launching [DATE]" at bounding box center [606, 379] width 266 height 17
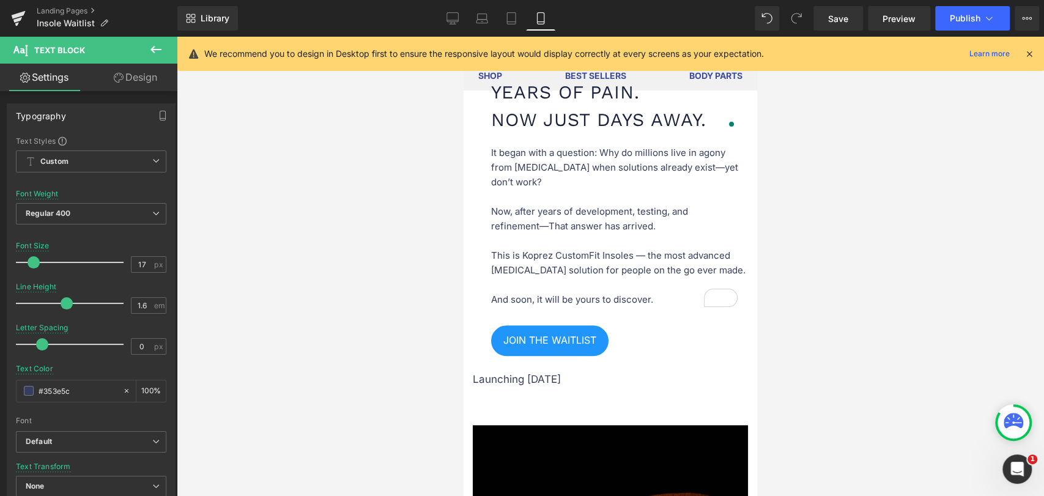
click at [147, 72] on link "Design" at bounding box center [135, 78] width 89 height 28
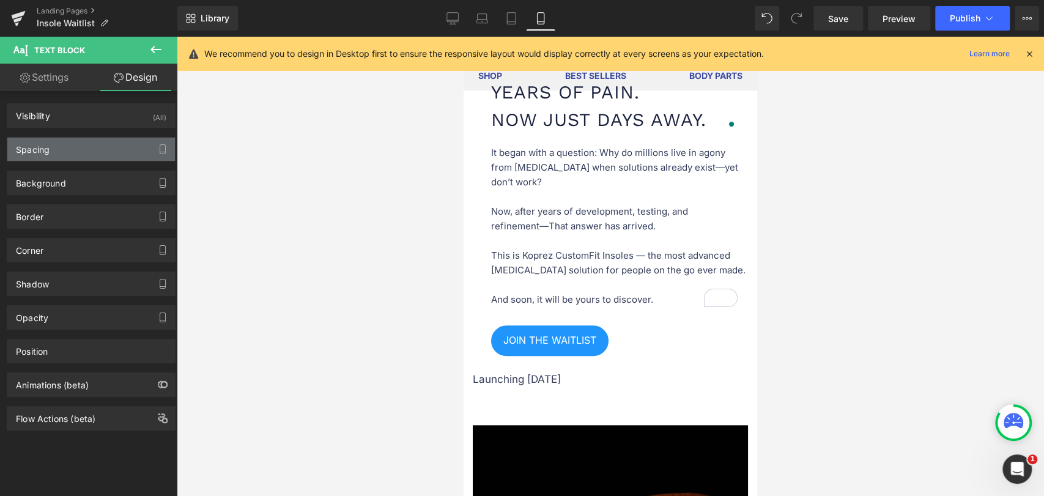
click at [70, 146] on div "Spacing" at bounding box center [91, 149] width 168 height 23
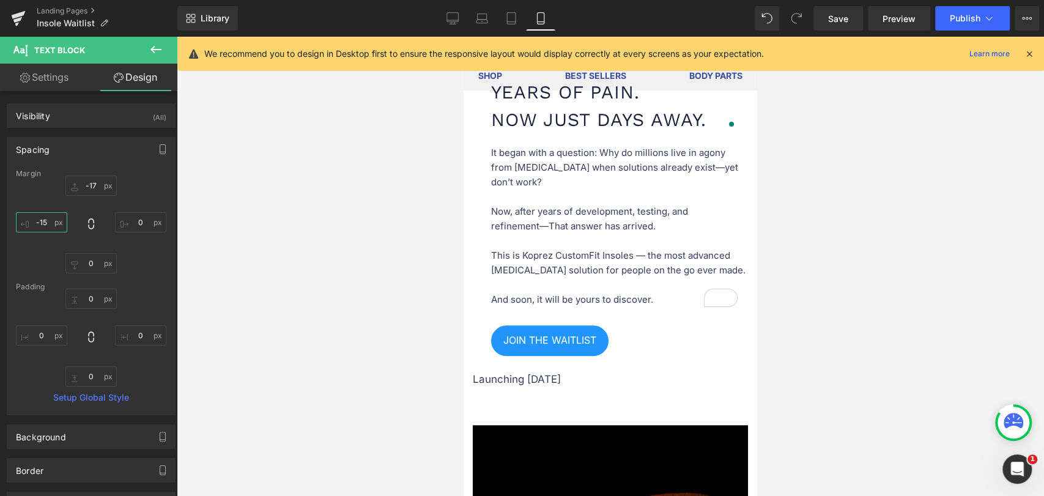
click at [43, 224] on input "-15" at bounding box center [41, 222] width 51 height 20
click at [46, 223] on input "30" at bounding box center [41, 222] width 51 height 20
type input "15"
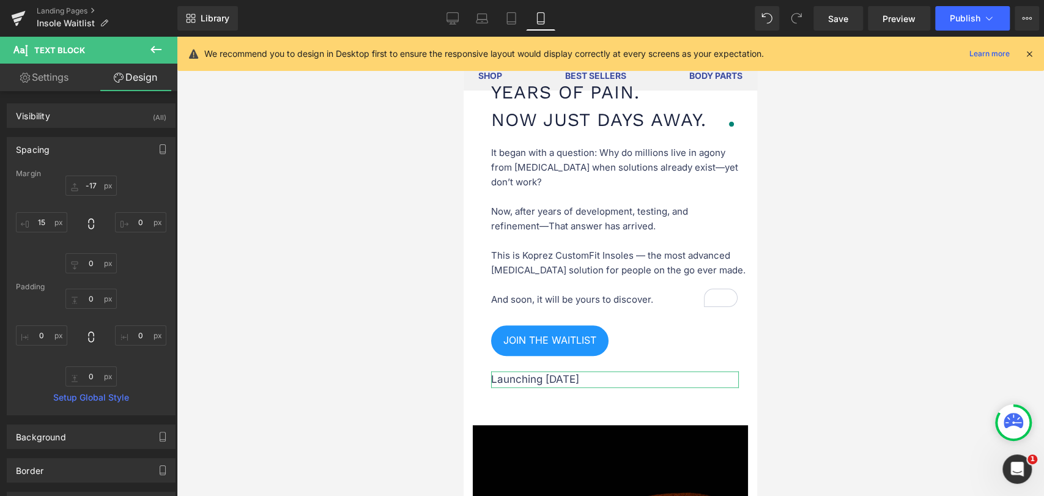
click at [72, 78] on link "Settings" at bounding box center [44, 78] width 89 height 28
type input "100"
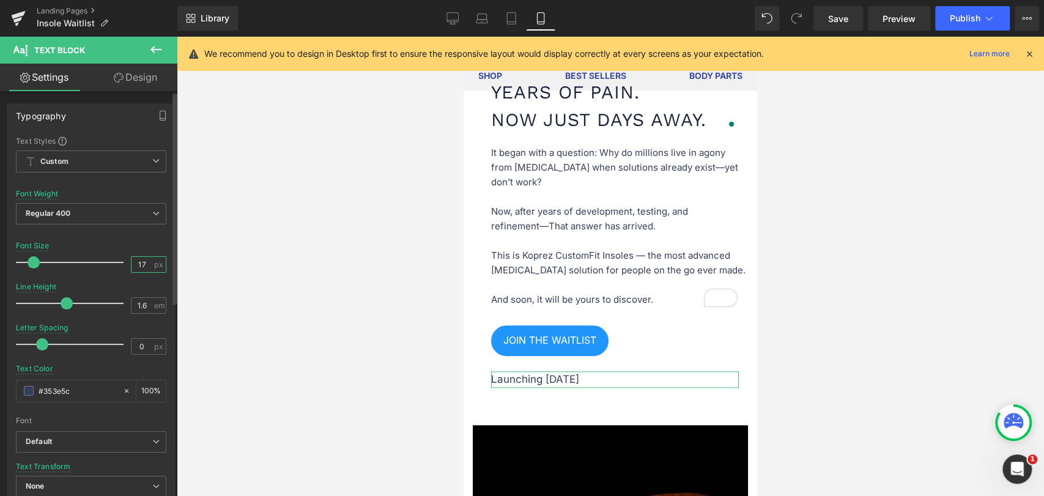
click at [147, 265] on input "17" at bounding box center [141, 264] width 21 height 15
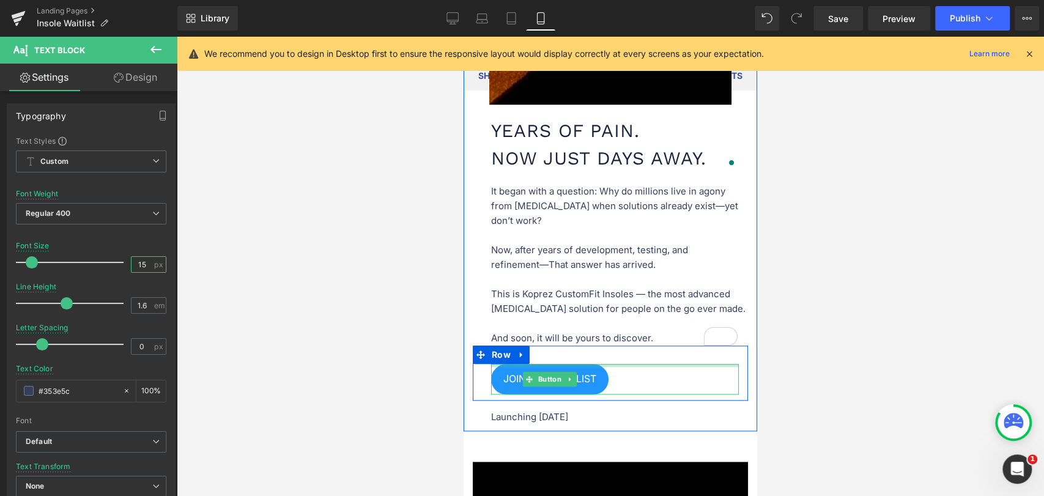
scroll to position [815, 0]
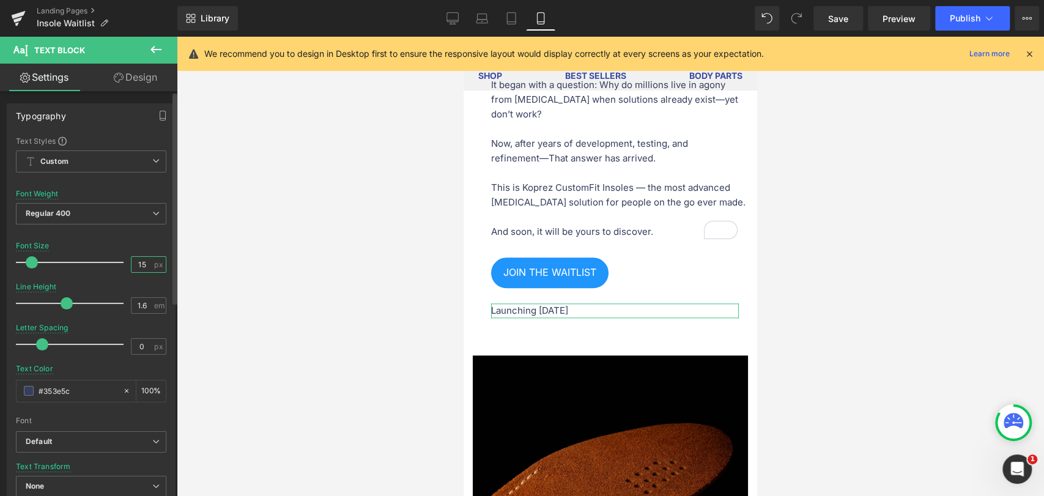
type input "16"
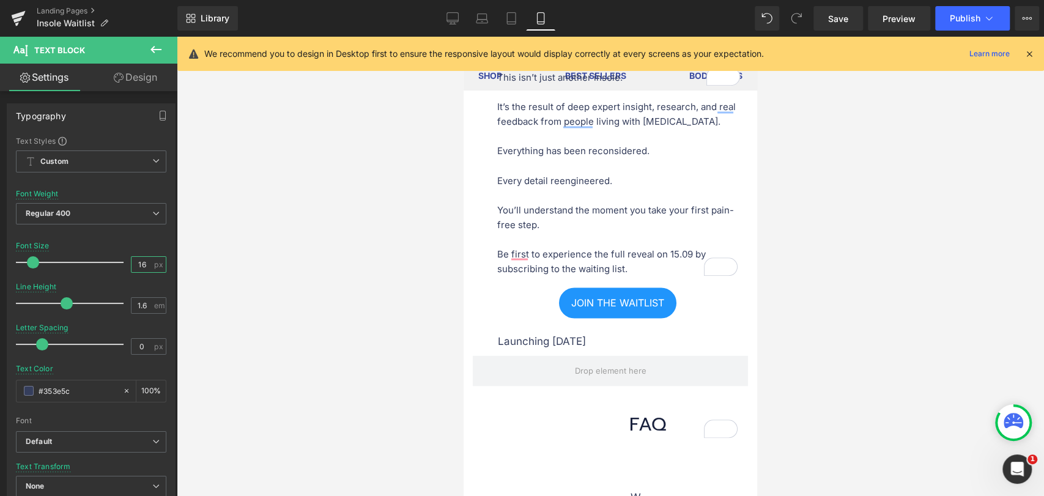
scroll to position [1426, 0]
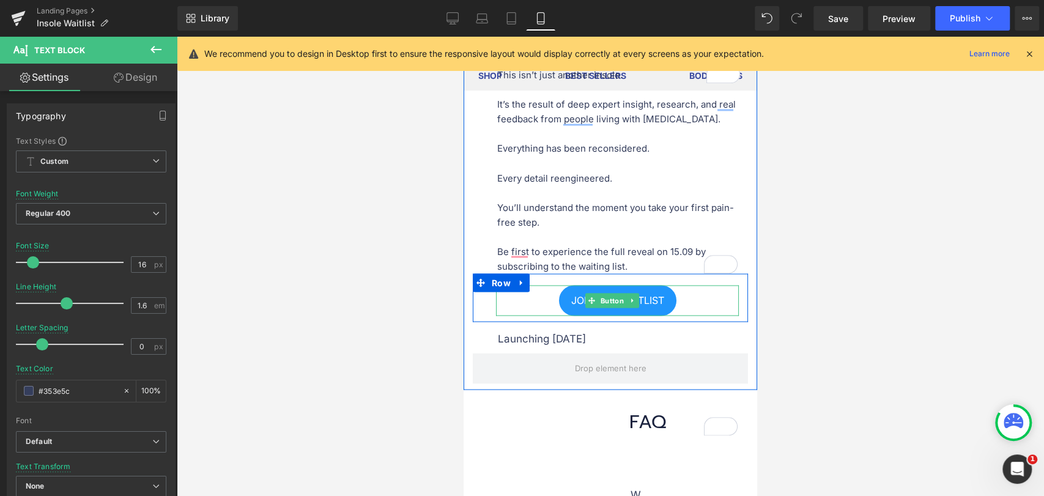
click at [548, 315] on div "JOIN THE WAITLIST" at bounding box center [617, 300] width 243 height 31
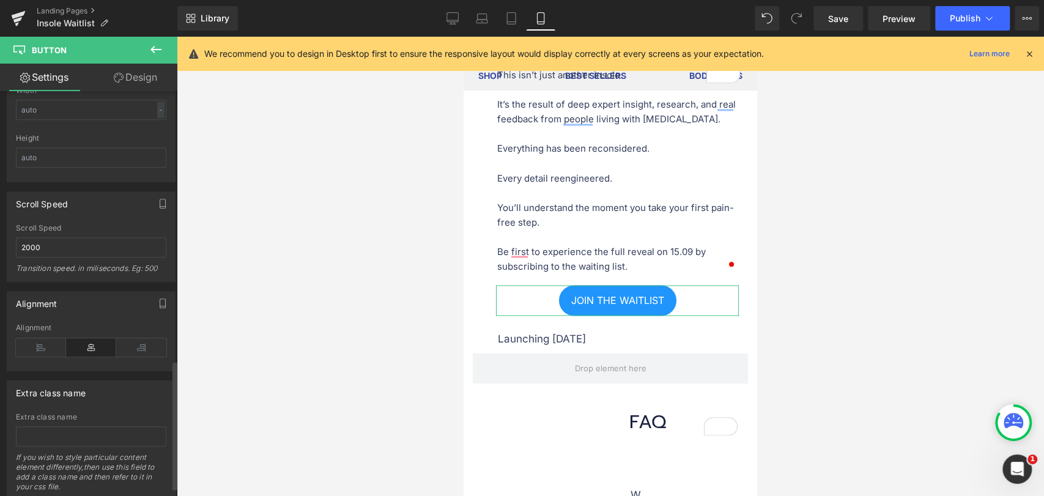
scroll to position [869, 0]
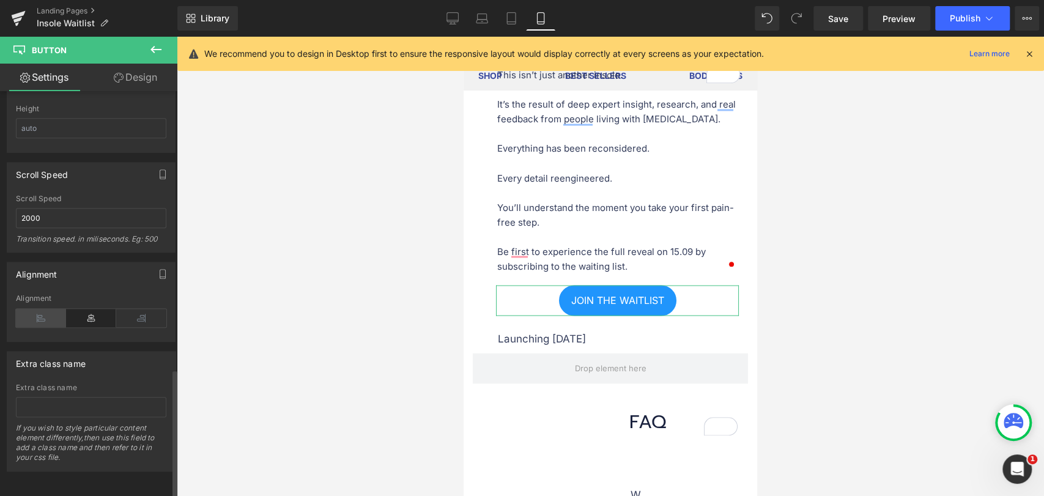
click at [37, 315] on icon at bounding box center [41, 318] width 50 height 18
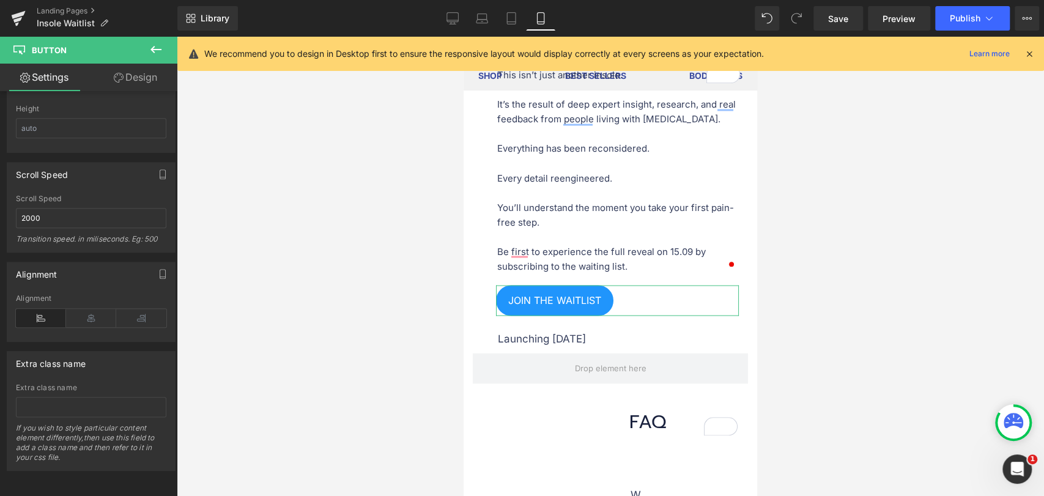
click at [140, 71] on link "Design" at bounding box center [135, 78] width 89 height 28
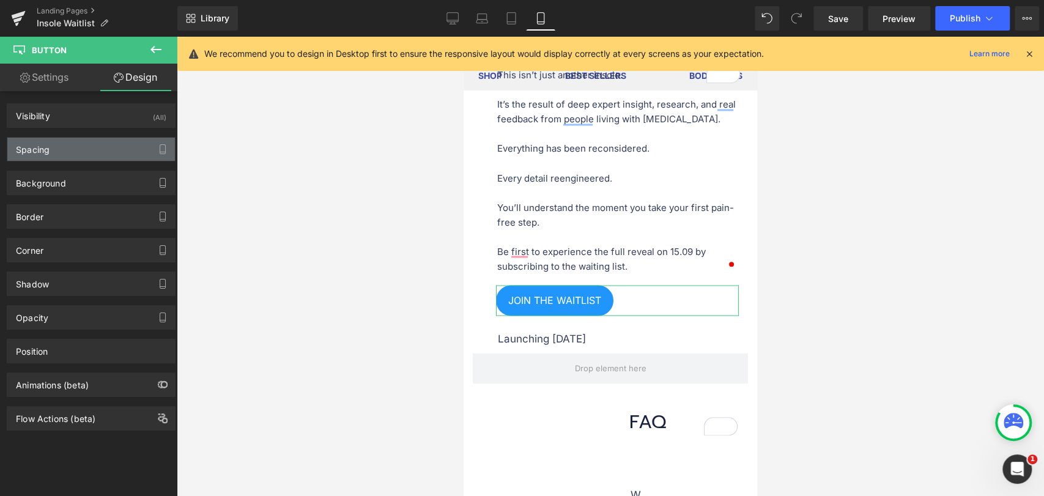
click at [59, 147] on div "Spacing" at bounding box center [91, 149] width 168 height 23
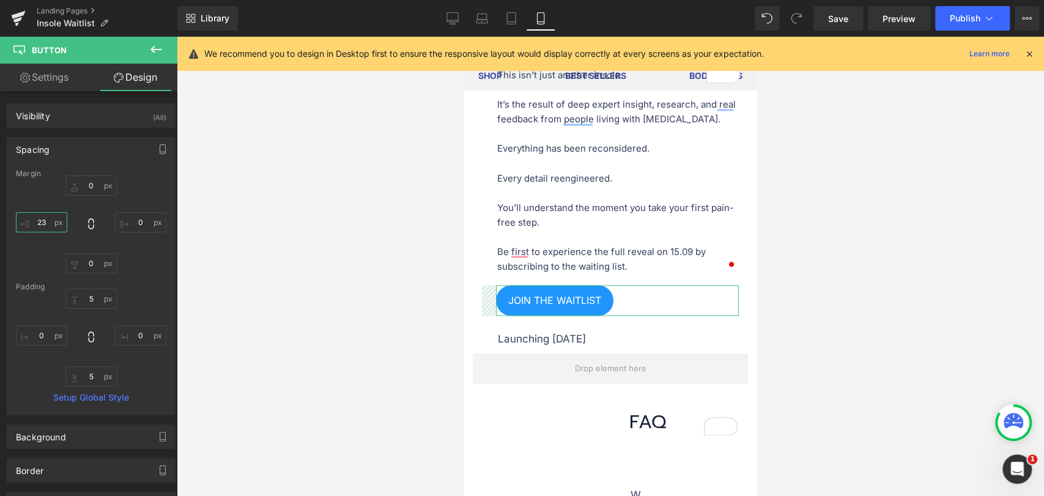
click at [46, 226] on input "23" at bounding box center [41, 222] width 51 height 20
type input "7"
type input "15"
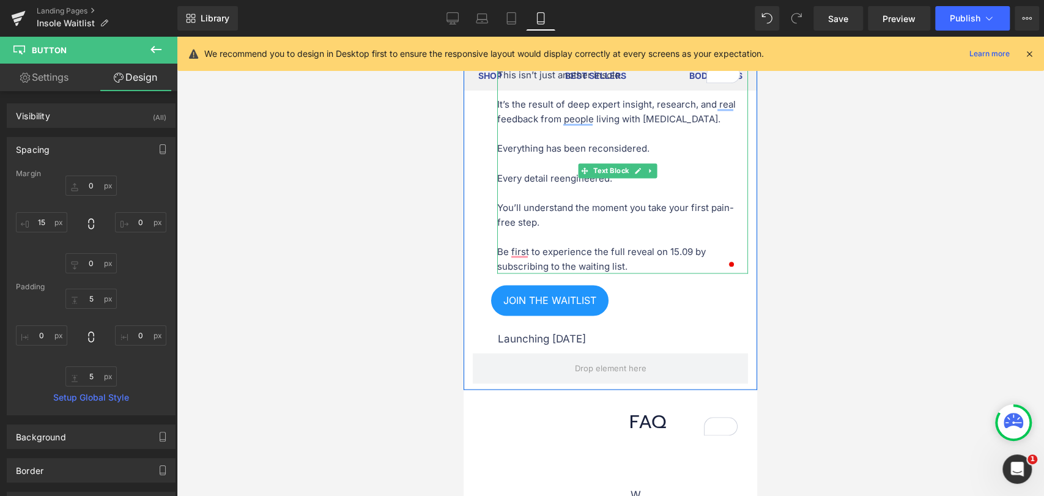
click at [540, 273] on p "This isn’t just another insole. It’s the result of deep expert insight, researc…" at bounding box center [622, 170] width 251 height 205
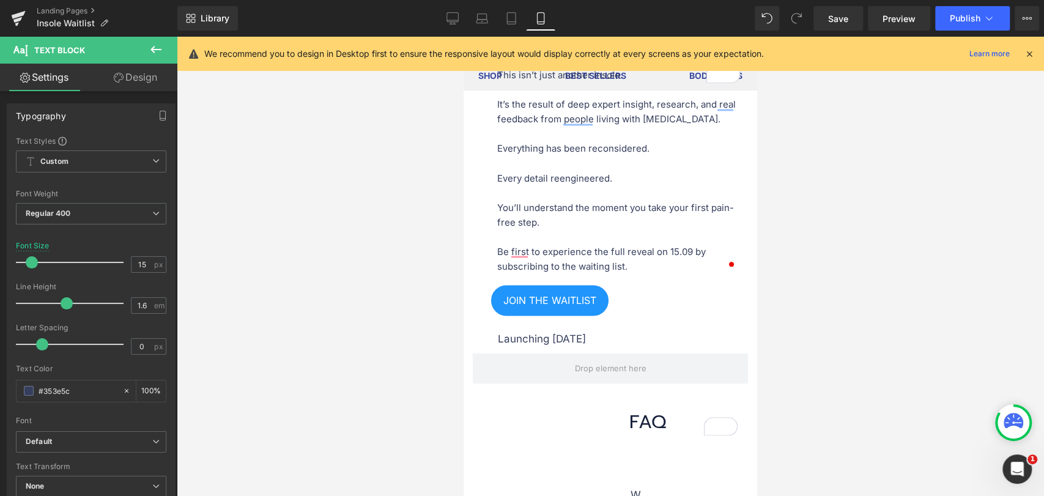
click at [147, 70] on link "Design" at bounding box center [135, 78] width 89 height 28
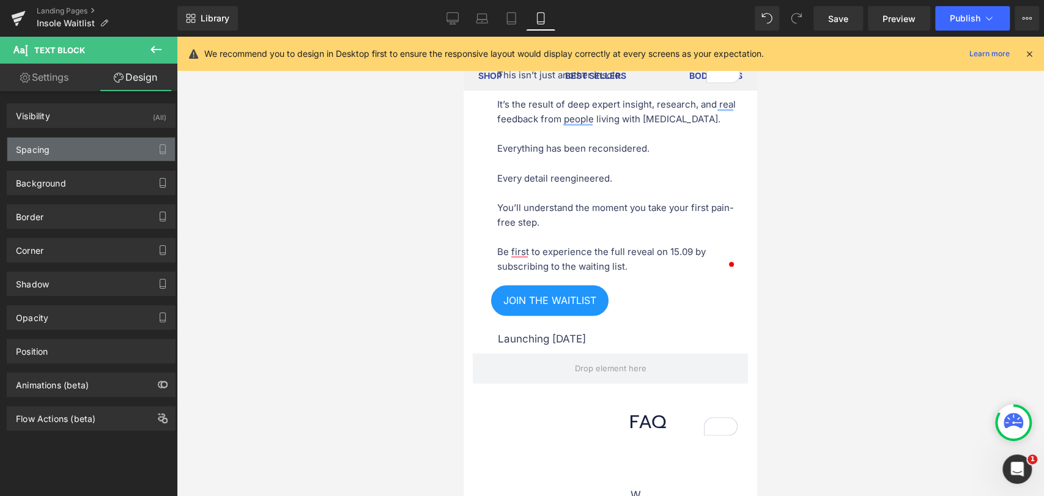
click at [64, 146] on div "Spacing" at bounding box center [91, 149] width 168 height 23
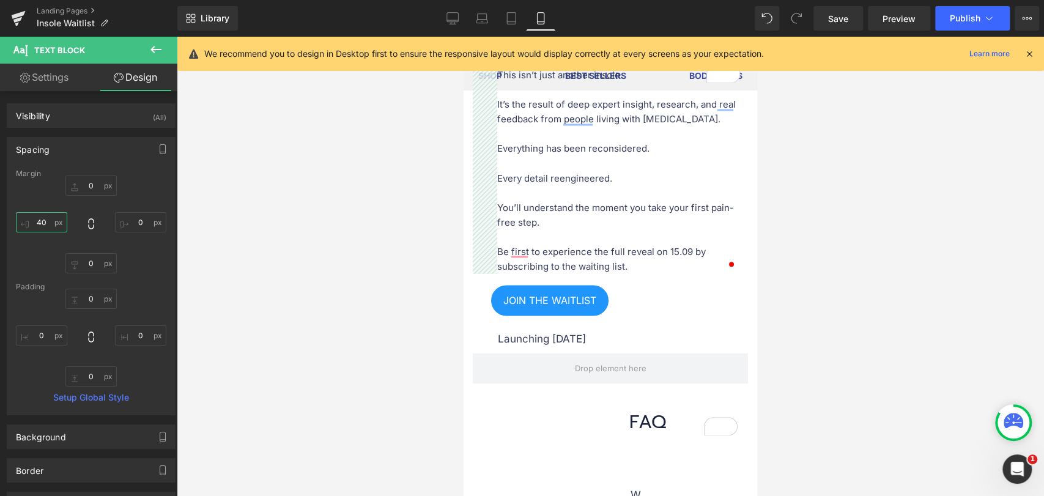
click at [37, 227] on input "40" at bounding box center [41, 222] width 51 height 20
click at [48, 225] on input "40" at bounding box center [41, 222] width 51 height 20
type input "30"
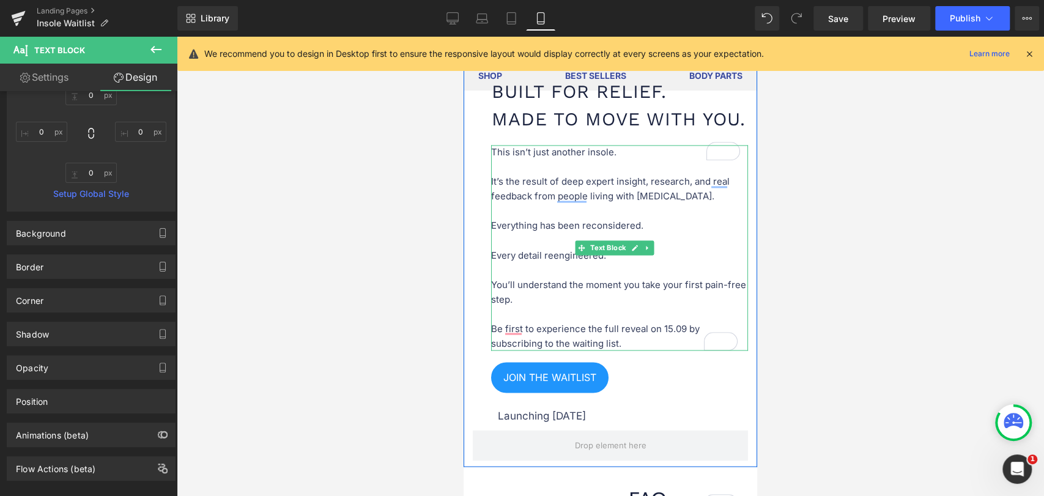
scroll to position [1359, 0]
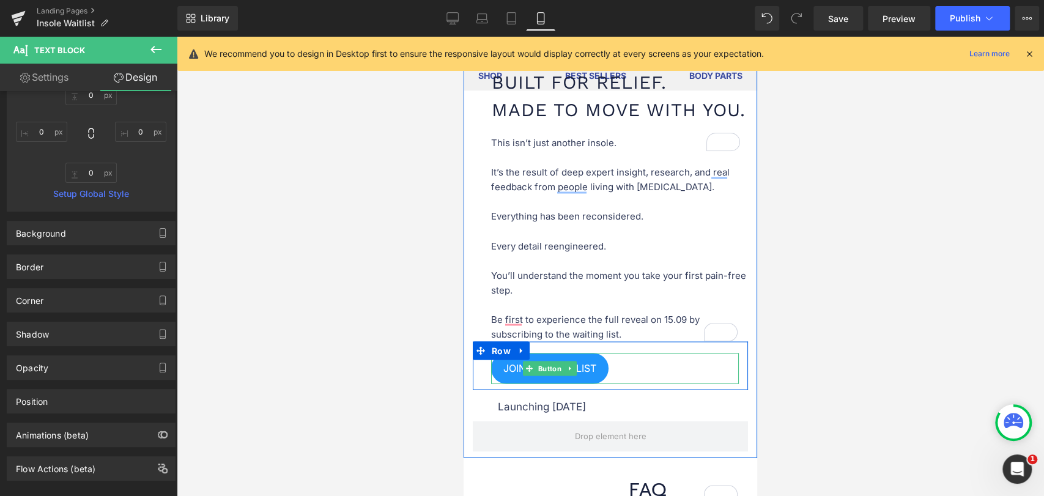
click at [494, 383] on link "JOIN THE WAITLIST" at bounding box center [549, 368] width 117 height 31
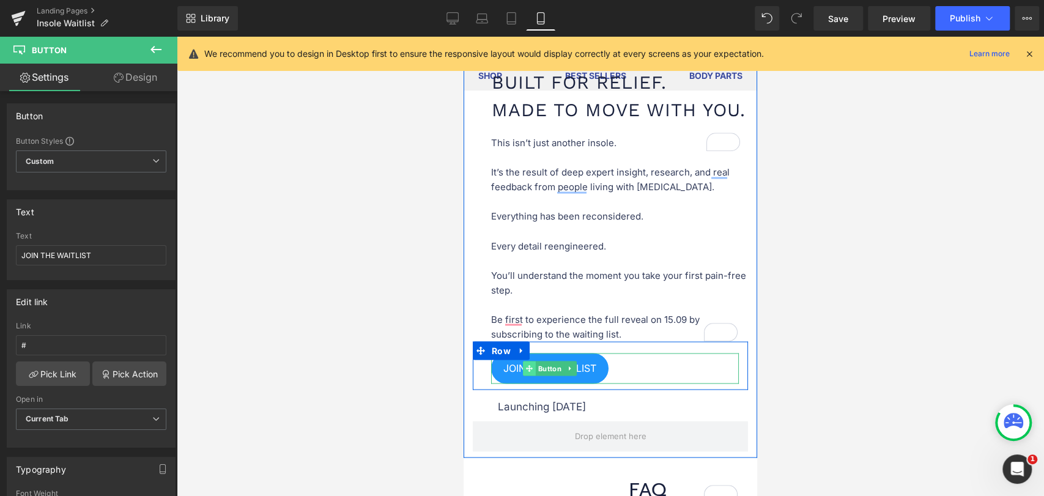
click at [526, 372] on icon at bounding box center [529, 367] width 7 height 7
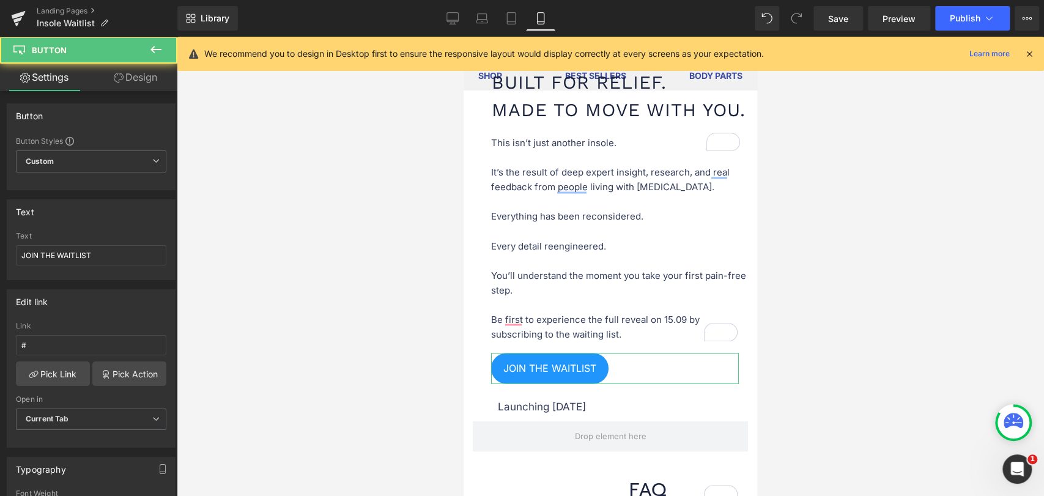
click at [135, 77] on link "Design" at bounding box center [135, 78] width 89 height 28
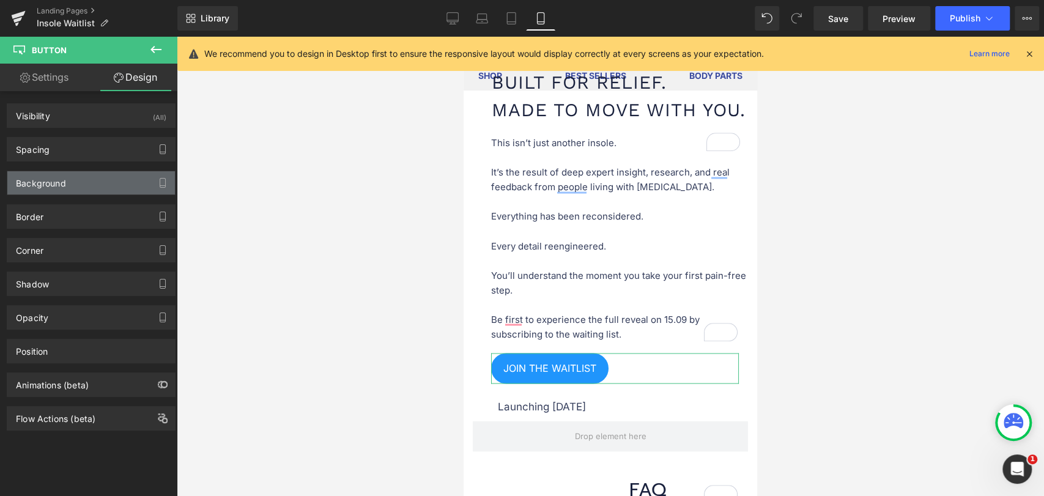
type input "0"
type input "15"
type input "5"
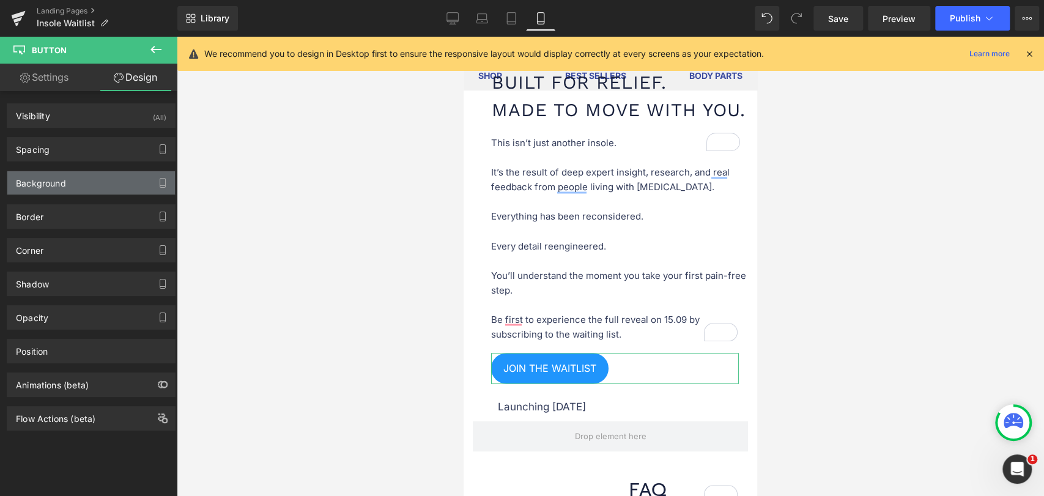
type input "0"
type input "5"
type input "0"
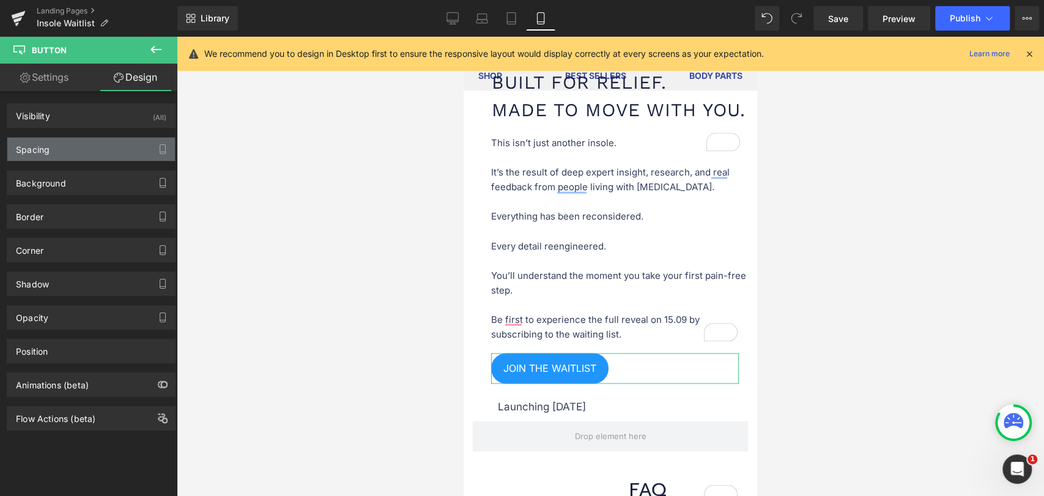
click at [58, 153] on div "Spacing" at bounding box center [91, 149] width 168 height 23
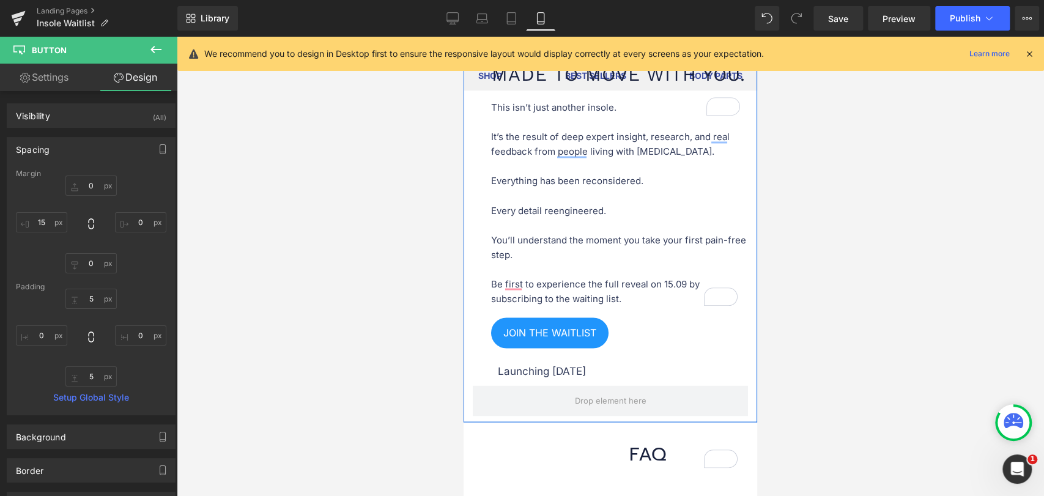
scroll to position [1426, 0]
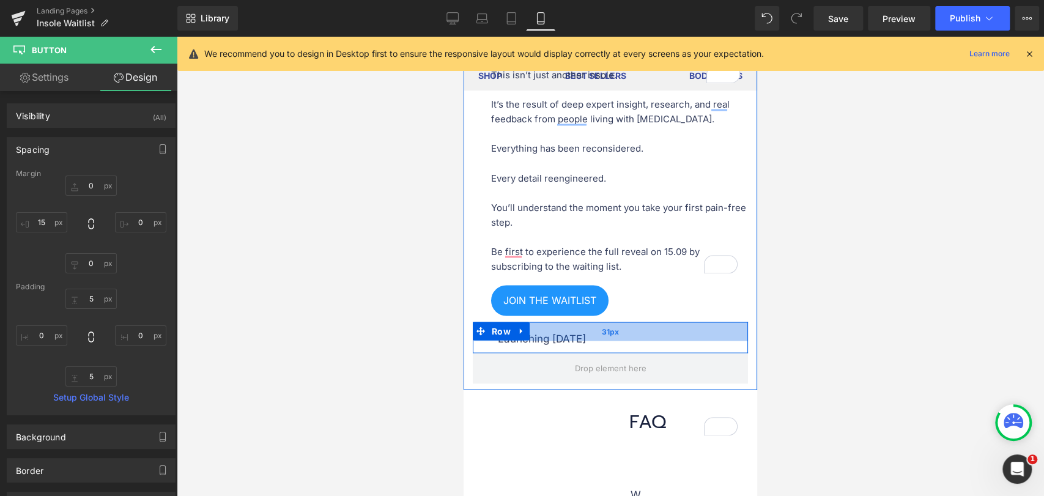
click at [554, 341] on div "31px" at bounding box center [610, 331] width 275 height 19
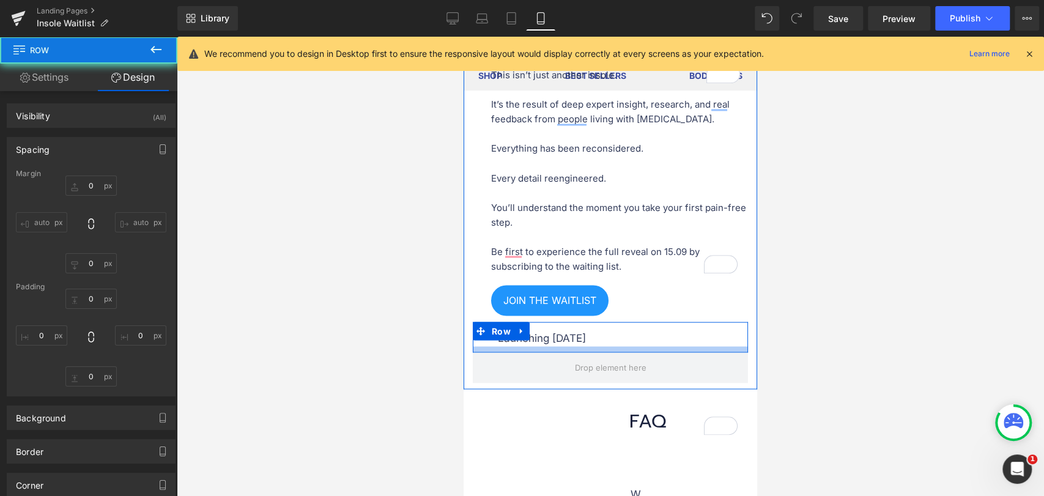
type input "0"
type input "30"
type input "0"
type input "10"
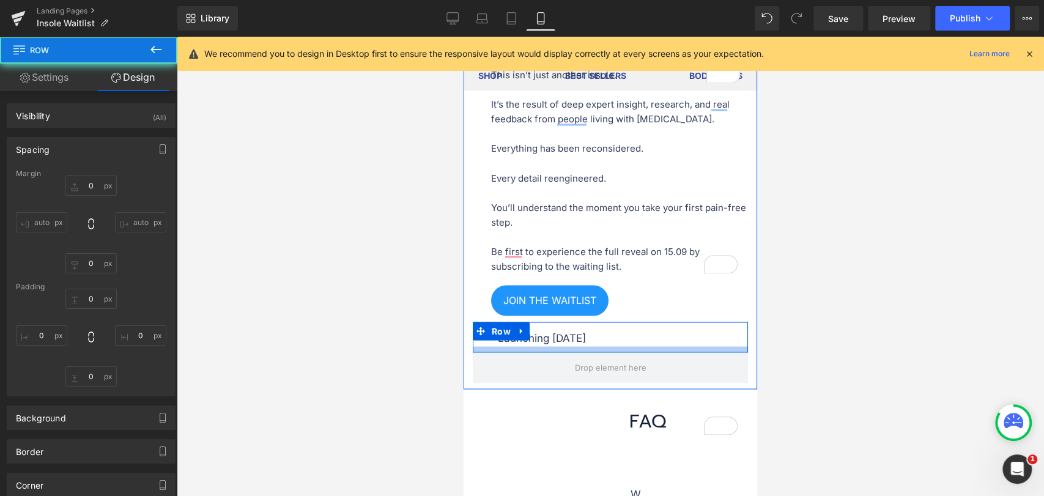
type input "0"
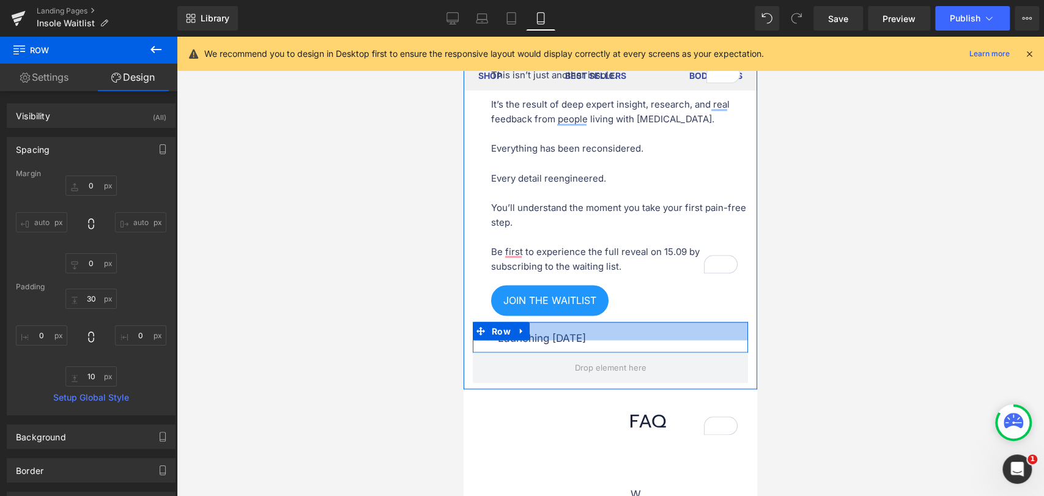
click at [569, 340] on div at bounding box center [610, 331] width 275 height 18
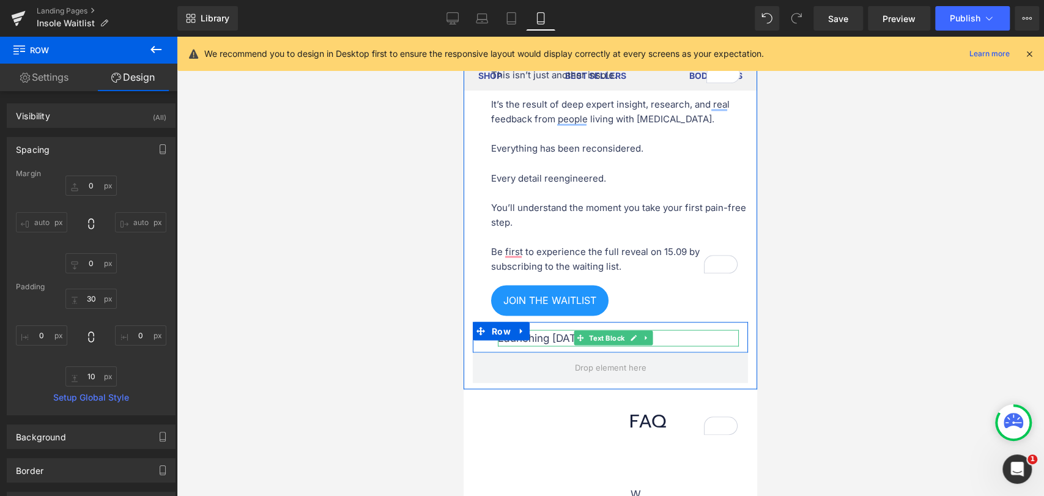
click at [541, 346] on p "Launching [DATE]" at bounding box center [618, 338] width 241 height 17
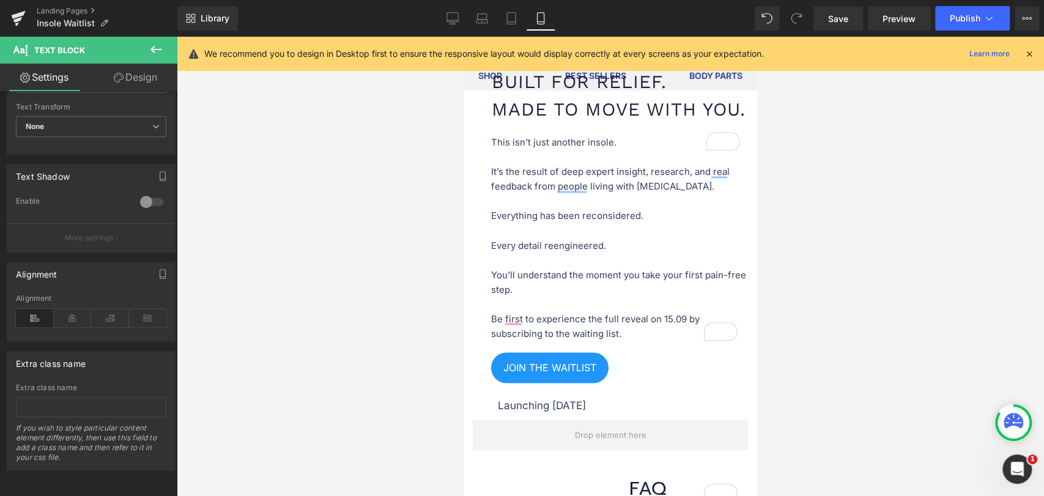
scroll to position [1359, 0]
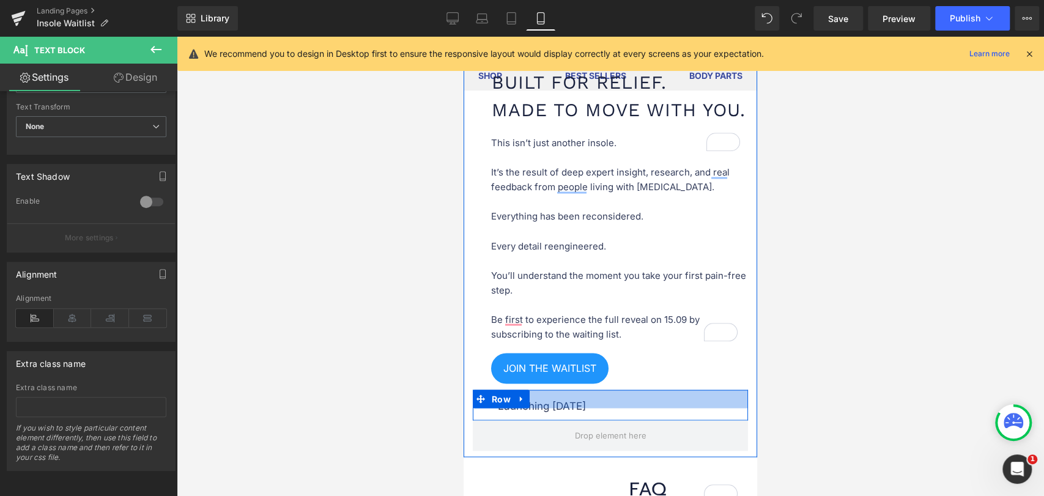
click at [544, 420] on div "Launching September 15 Text Block Row" at bounding box center [610, 404] width 275 height 31
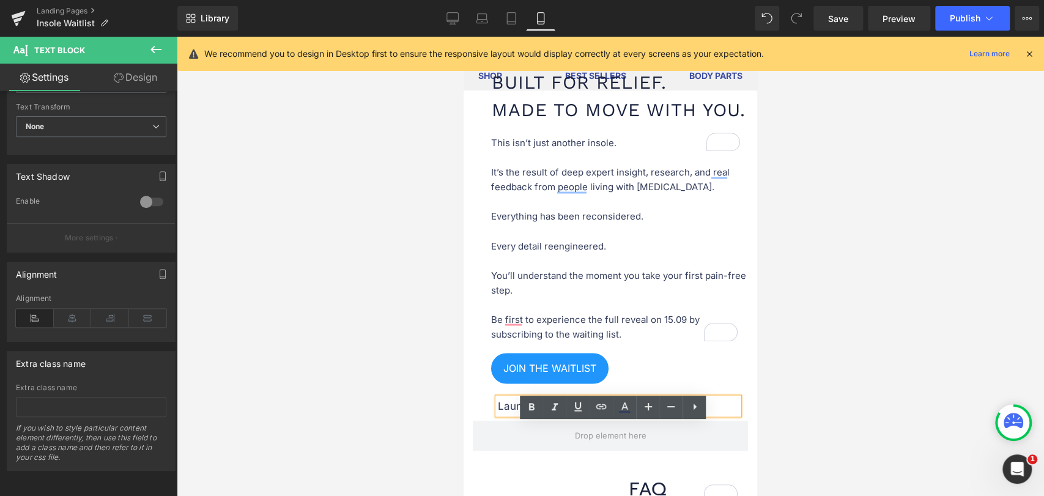
click at [489, 414] on div "Launching September 15 Text Block" at bounding box center [610, 411] width 275 height 6
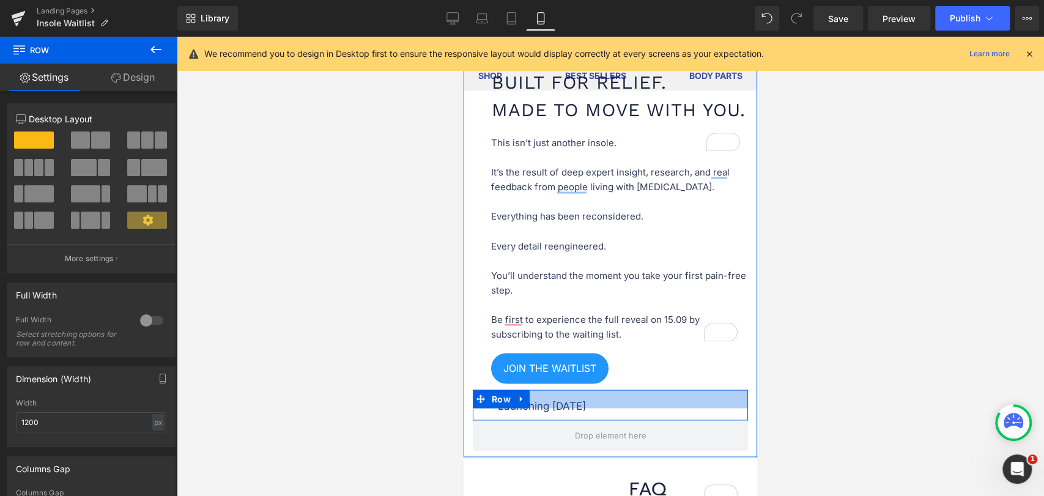
click at [578, 408] on div at bounding box center [610, 398] width 275 height 18
click at [583, 408] on div at bounding box center [610, 398] width 275 height 18
click at [583, 413] on span at bounding box center [580, 405] width 13 height 15
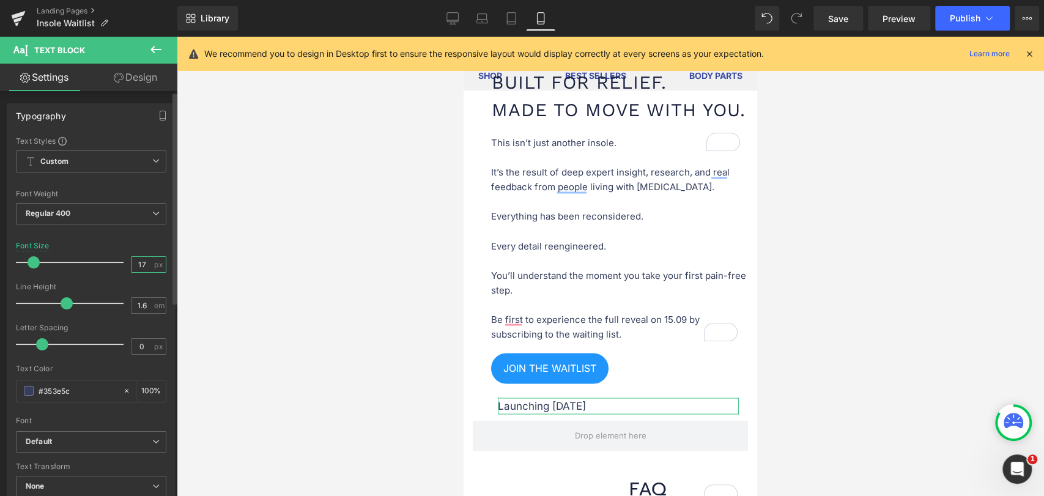
click at [137, 268] on input "17" at bounding box center [141, 264] width 21 height 15
type input "16"
click at [153, 81] on link "Design" at bounding box center [135, 78] width 89 height 28
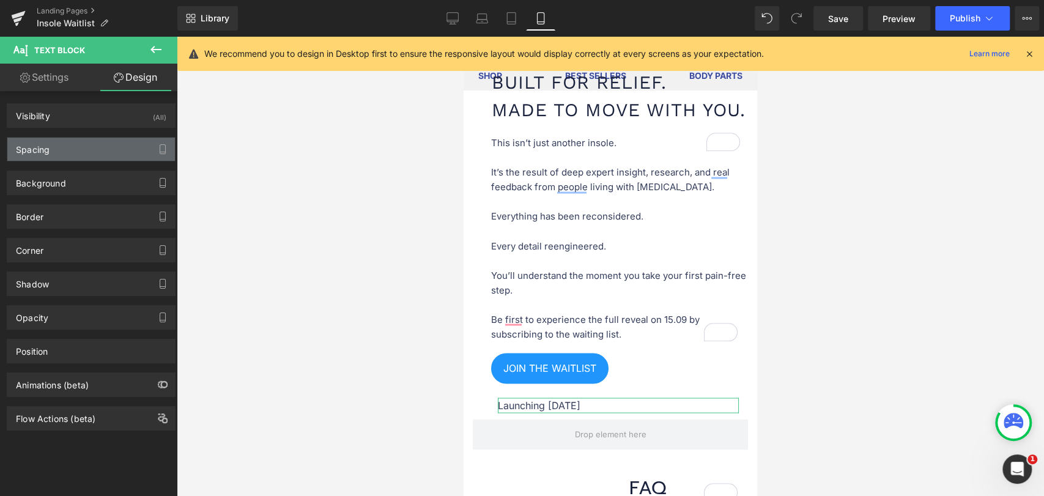
click at [68, 154] on div "Spacing" at bounding box center [91, 149] width 168 height 23
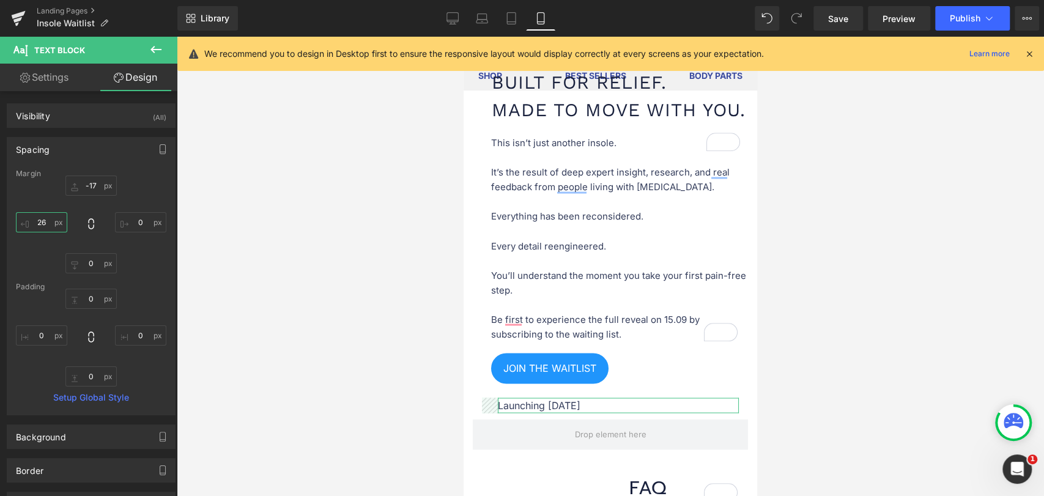
click at [46, 226] on input "26" at bounding box center [41, 222] width 51 height 20
click at [47, 223] on input "20" at bounding box center [41, 222] width 51 height 20
type input "15"
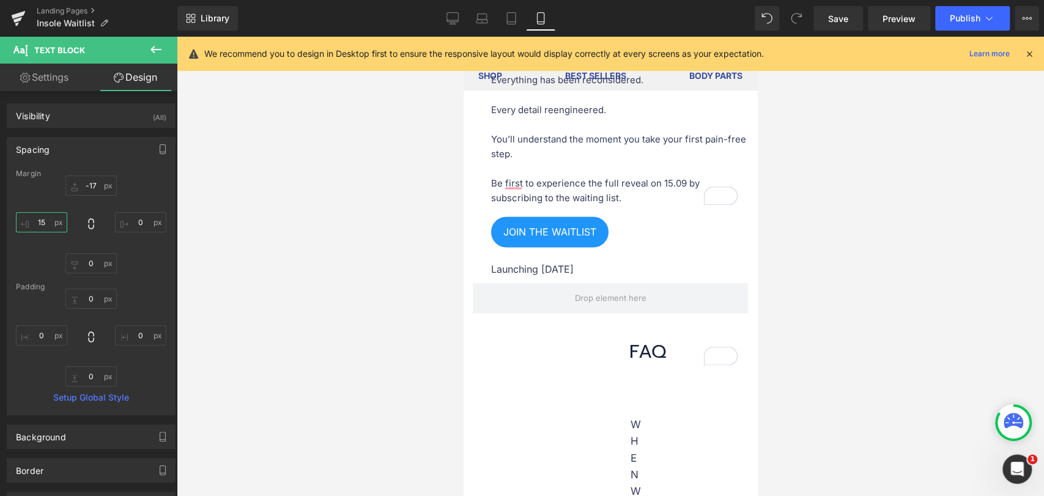
scroll to position [1494, 0]
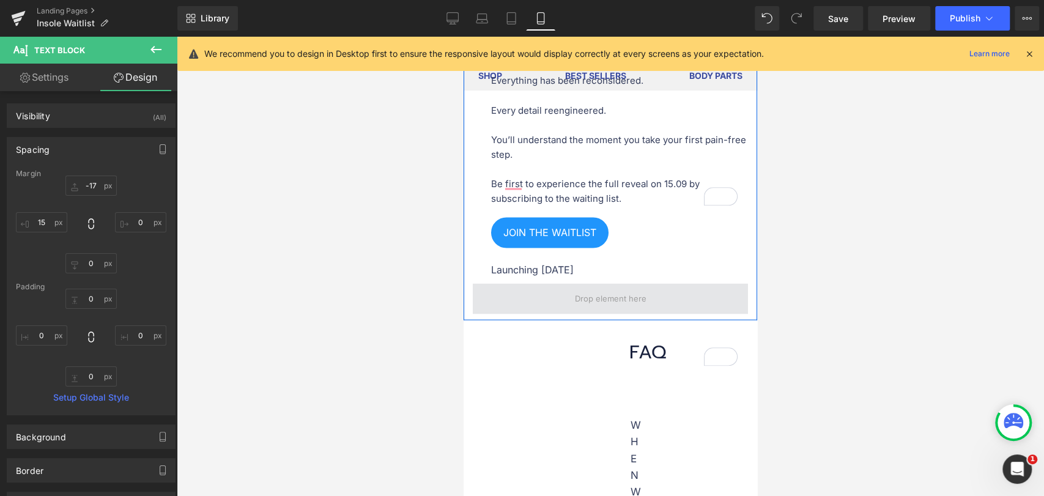
click at [655, 314] on span at bounding box center [610, 298] width 275 height 31
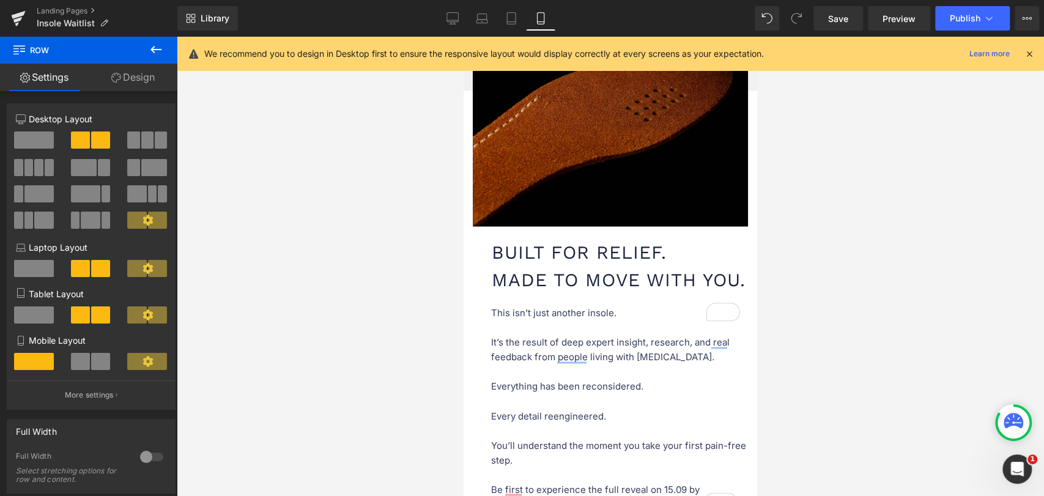
scroll to position [1426, 0]
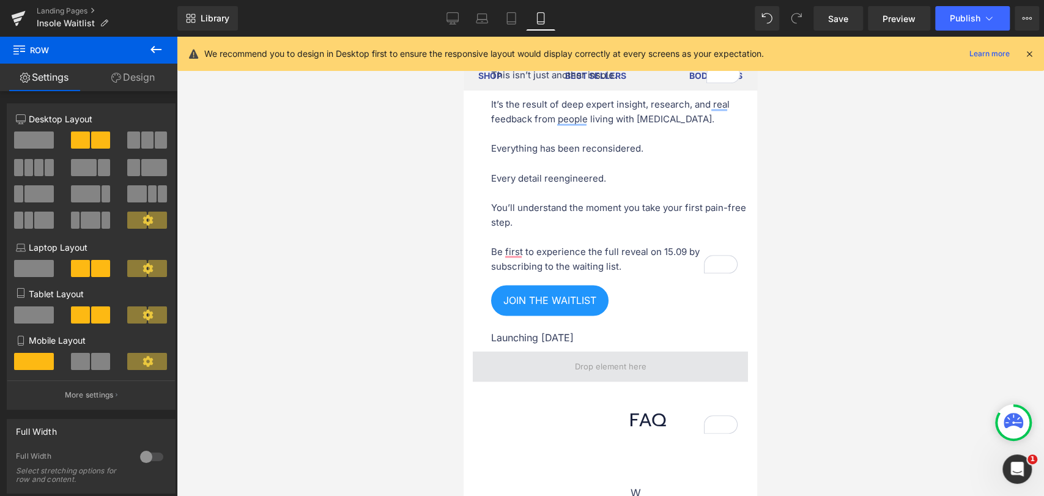
click at [623, 378] on span at bounding box center [610, 366] width 80 height 23
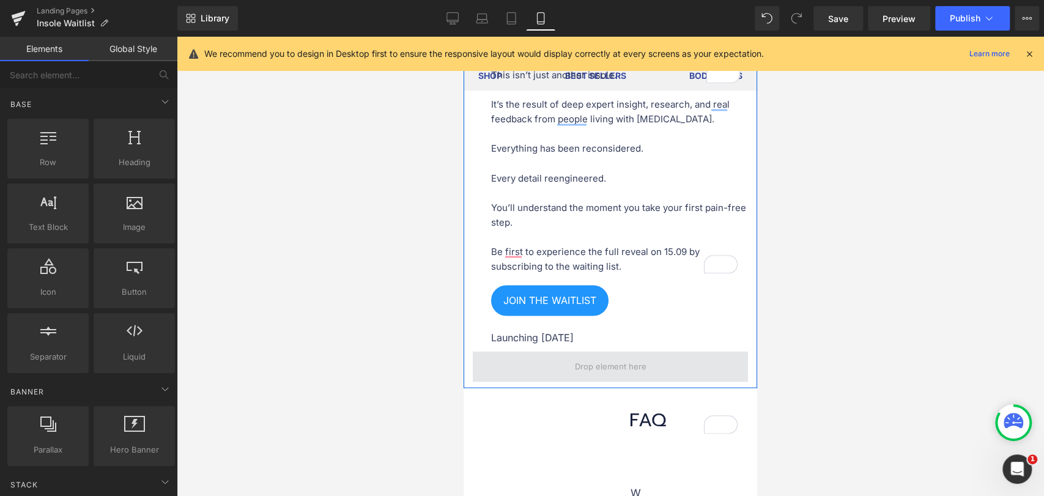
click at [638, 378] on span at bounding box center [610, 366] width 80 height 23
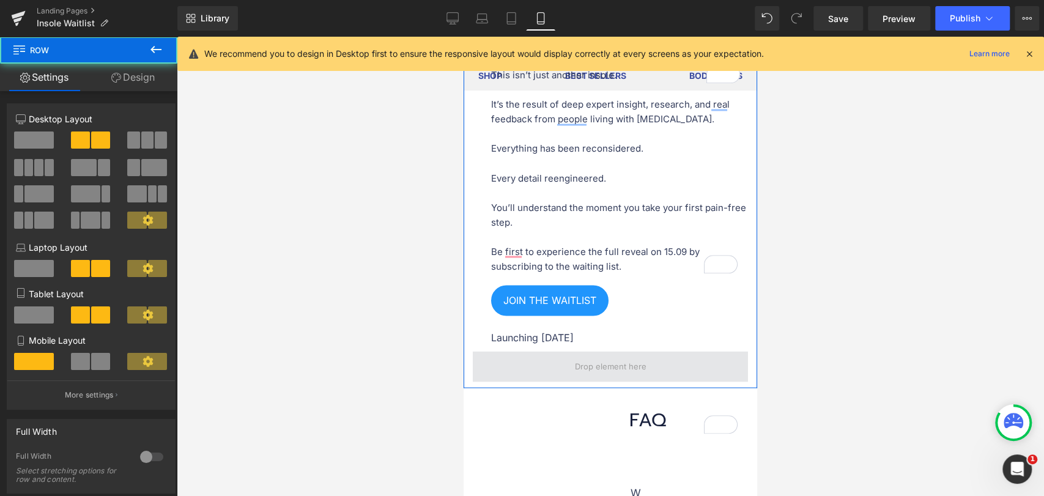
drag, startPoint x: 646, startPoint y: 393, endPoint x: 635, endPoint y: 392, distance: 11.1
click at [635, 382] on span at bounding box center [610, 366] width 275 height 31
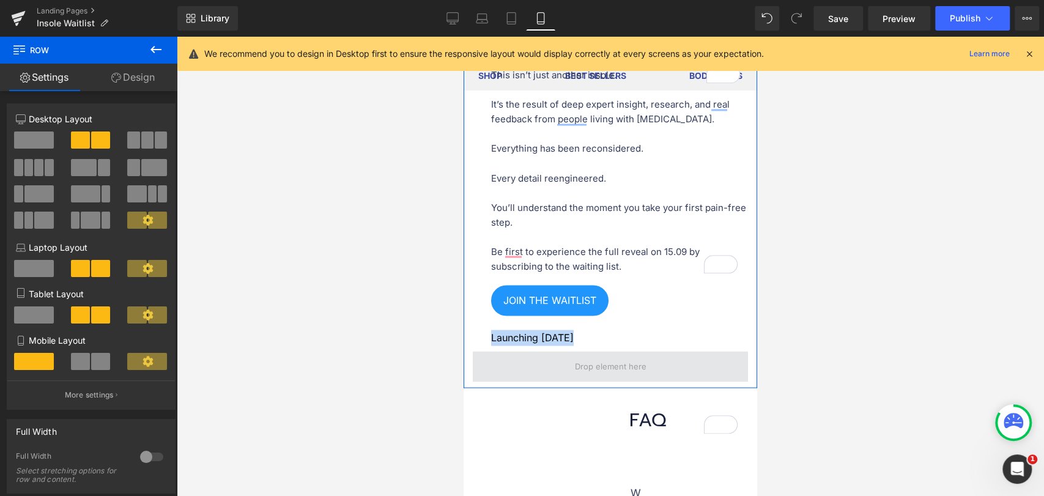
drag, startPoint x: 664, startPoint y: 388, endPoint x: 692, endPoint y: 378, distance: 29.2
click at [696, 374] on div "Image Built for Relief. Made to Move With You. Heading This isn’t just another …" at bounding box center [609, 51] width 293 height 674
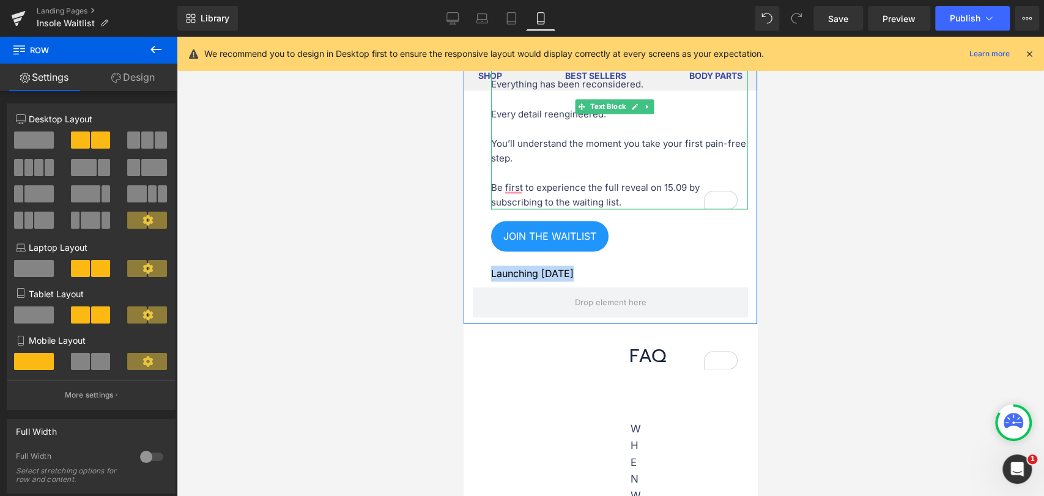
scroll to position [1494, 0]
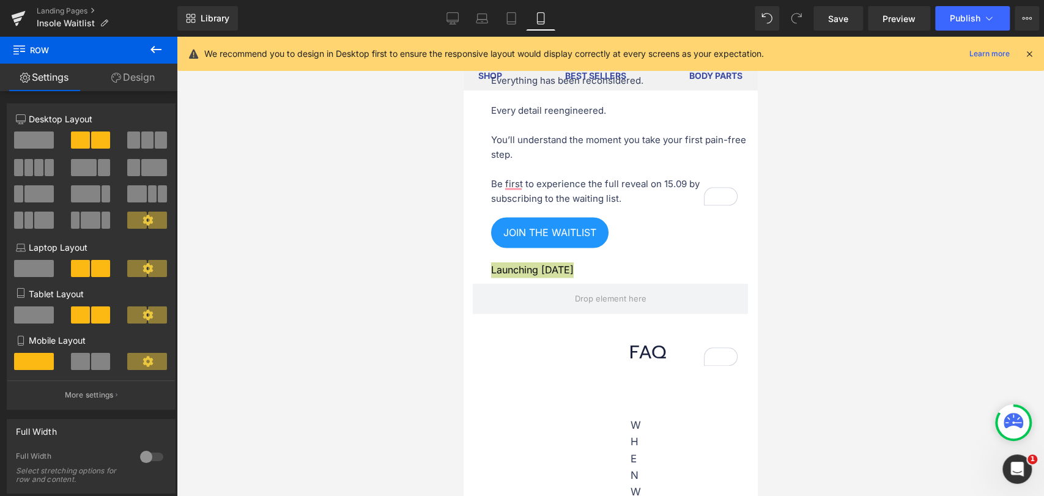
click at [844, 4] on div "Library Mobile Desktop Laptop Tablet Mobile Save Preview Publish Scheduled View…" at bounding box center [610, 18] width 866 height 37
click at [844, 14] on span "Save" at bounding box center [838, 18] width 20 height 13
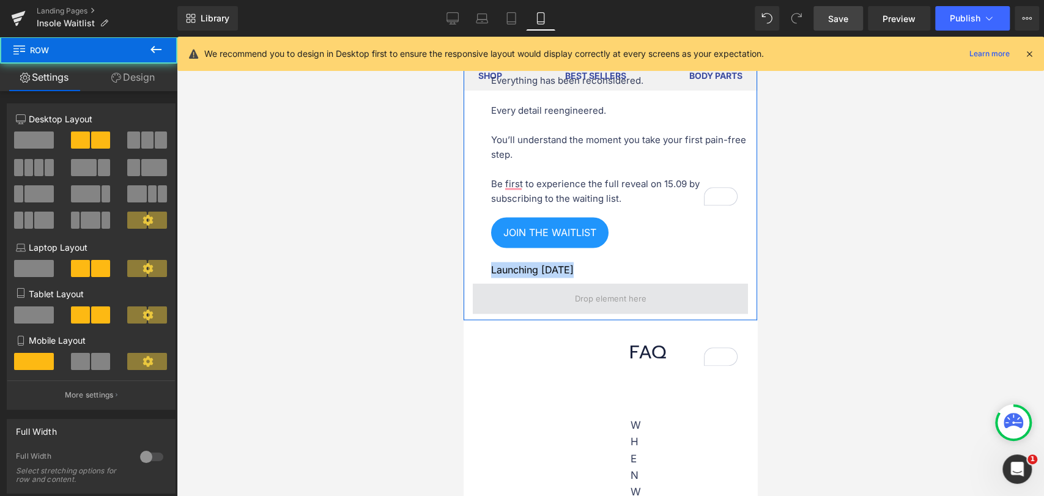
click at [659, 314] on span at bounding box center [610, 298] width 275 height 31
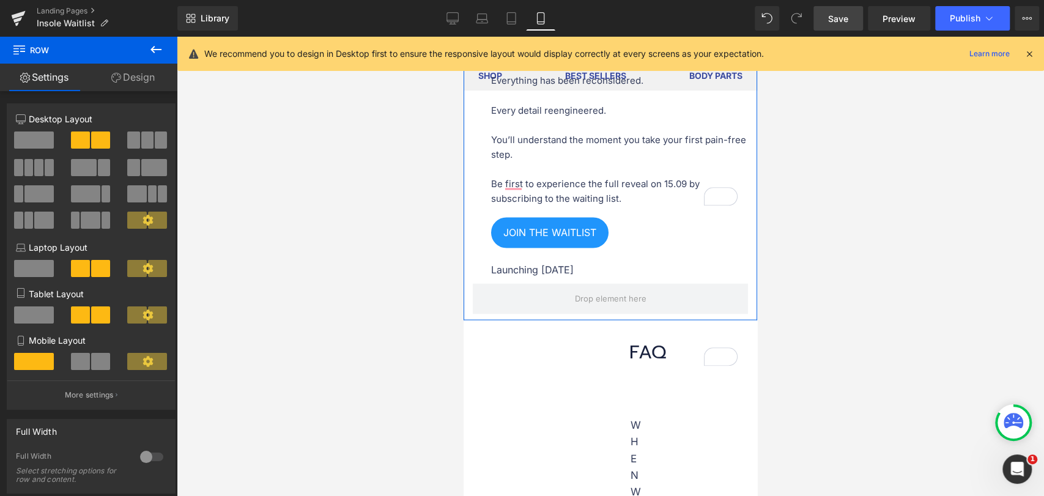
click at [146, 75] on link "Design" at bounding box center [133, 78] width 89 height 28
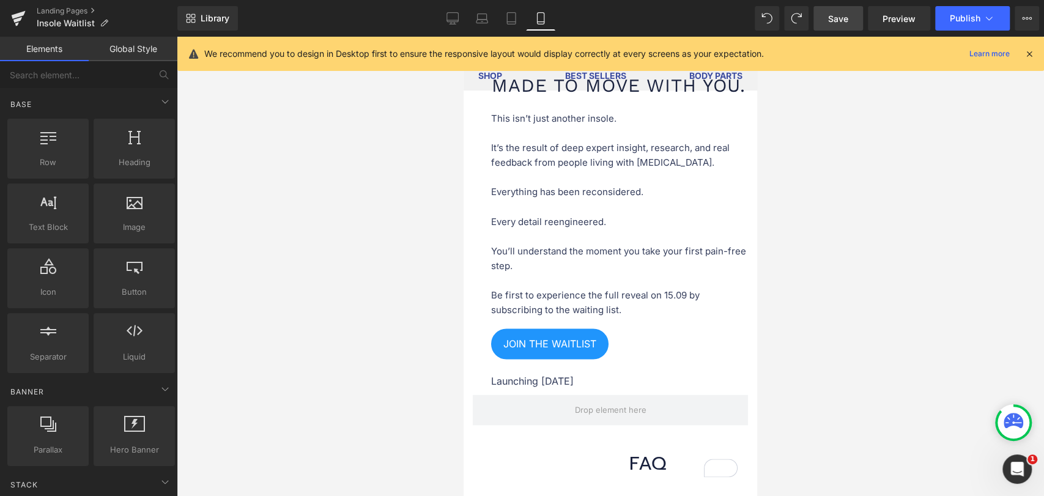
scroll to position [1507, 0]
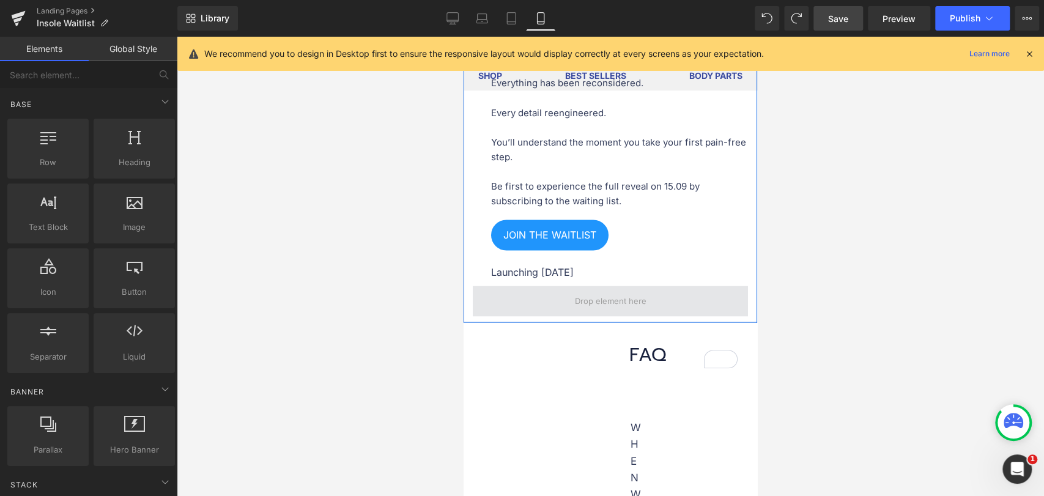
click at [645, 316] on span at bounding box center [610, 301] width 275 height 31
click at [616, 312] on span at bounding box center [610, 301] width 80 height 23
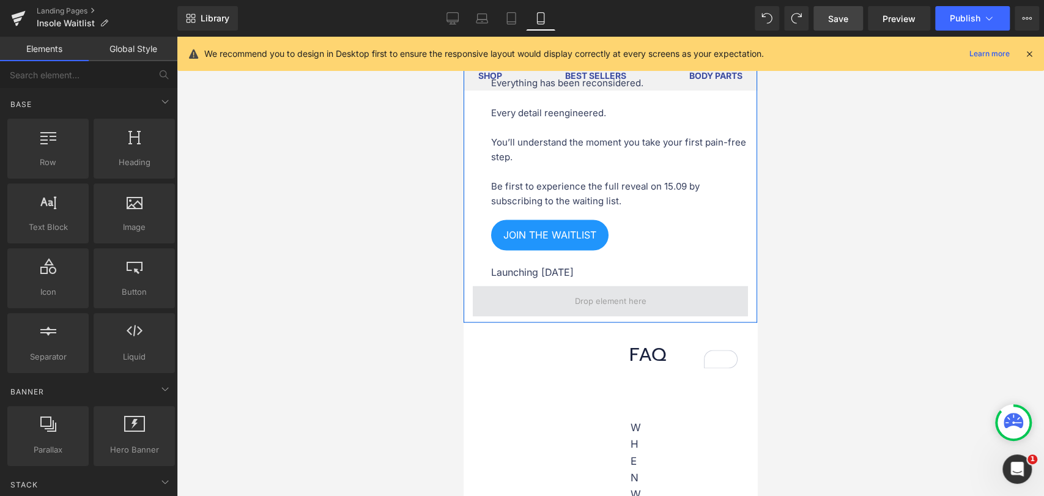
click at [616, 312] on span at bounding box center [610, 301] width 80 height 23
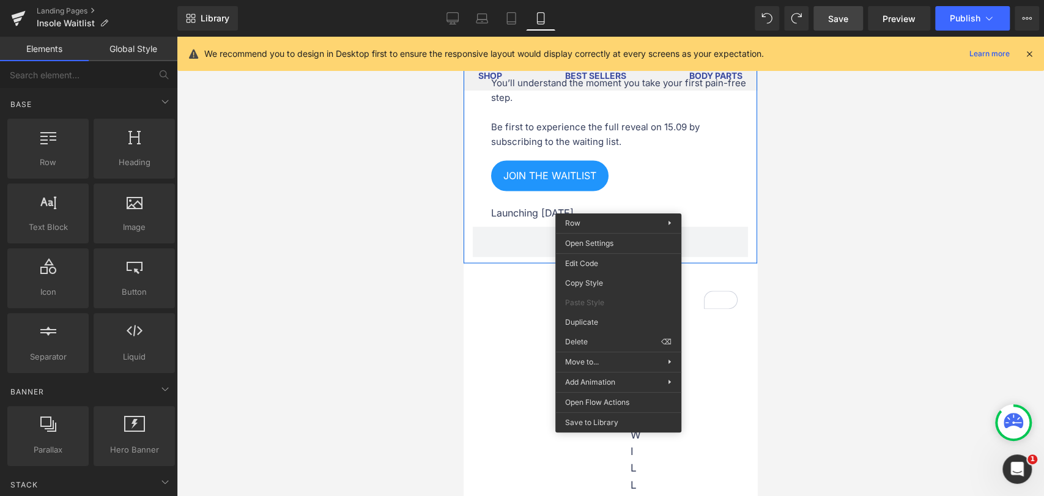
scroll to position [1574, 0]
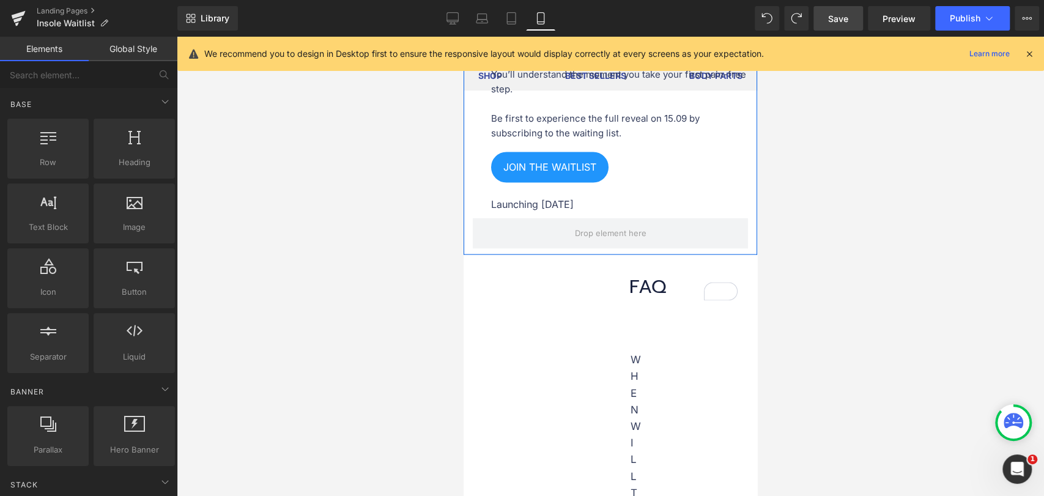
click at [871, 262] on div at bounding box center [610, 266] width 867 height 459
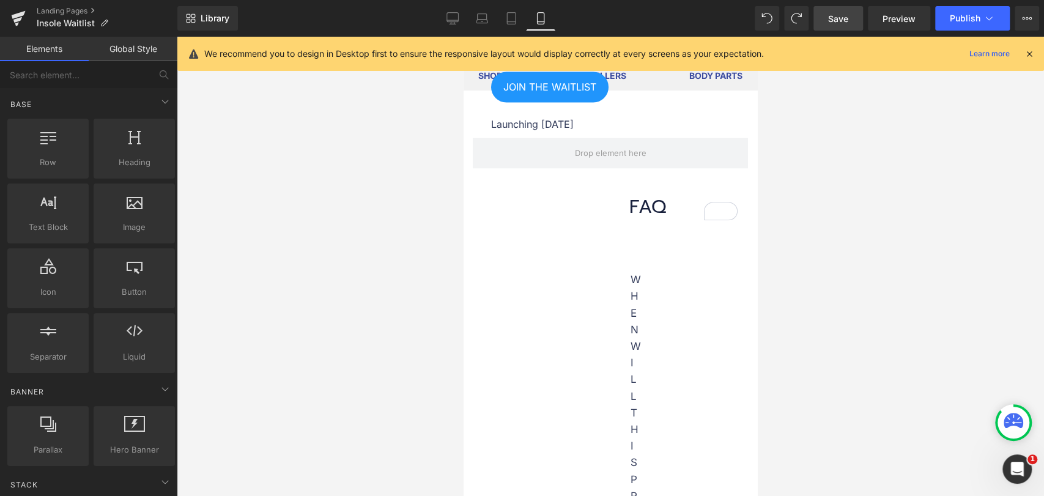
scroll to position [1710, 0]
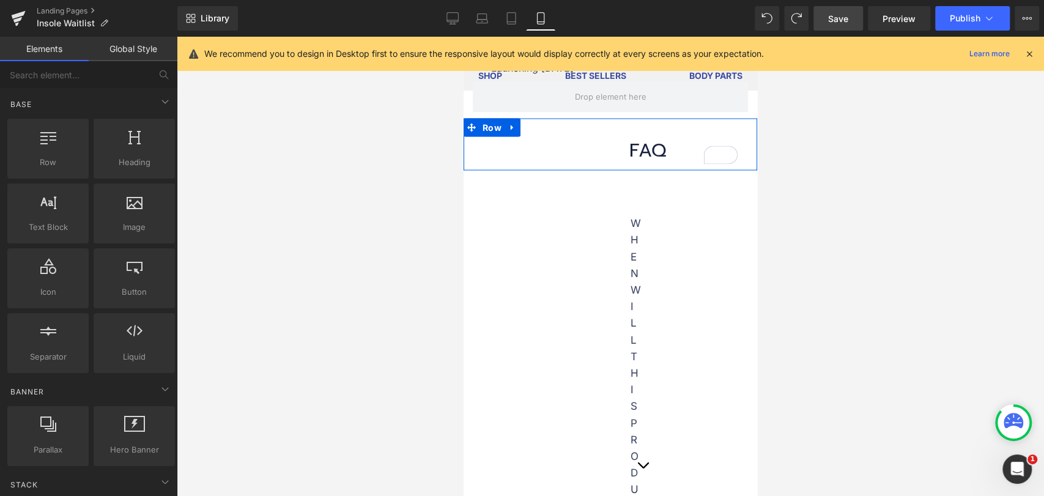
click at [628, 164] on div "FAQ Heading" at bounding box center [609, 151] width 293 height 28
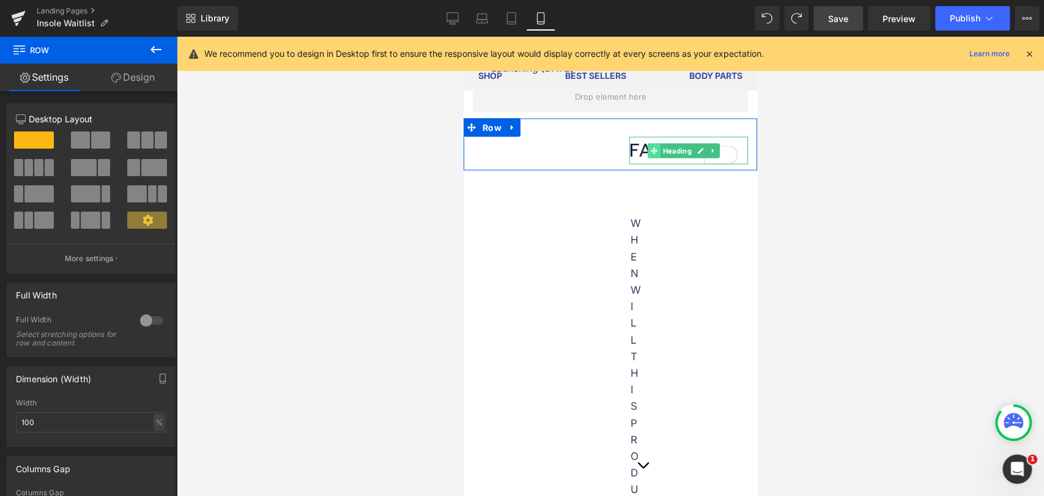
click at [652, 154] on icon at bounding box center [654, 150] width 7 height 7
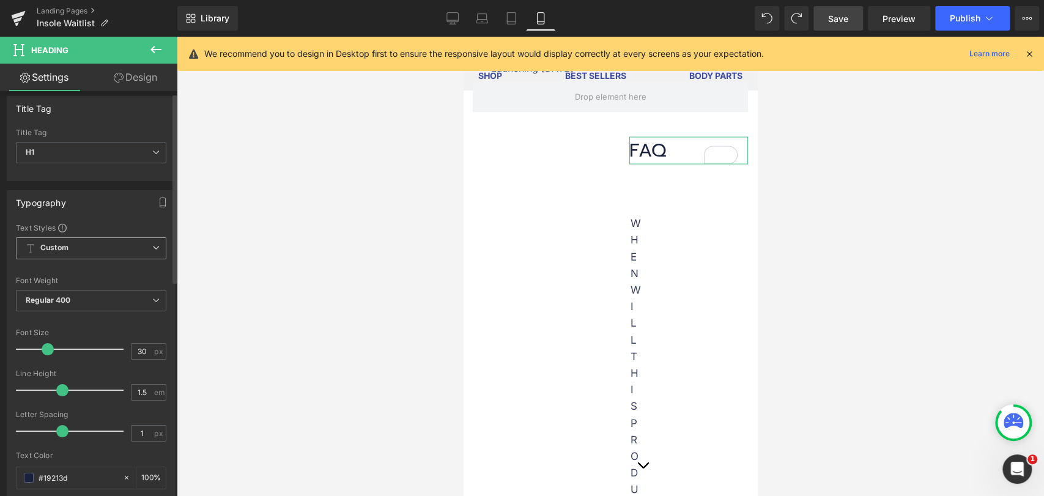
scroll to position [0, 0]
click at [130, 83] on link "Design" at bounding box center [135, 78] width 89 height 28
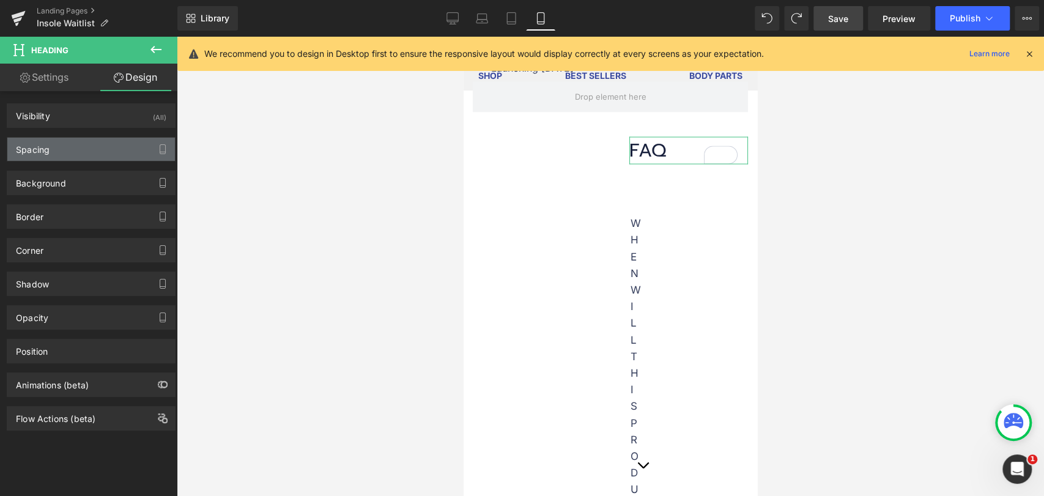
click at [65, 152] on div "Spacing" at bounding box center [91, 149] width 168 height 23
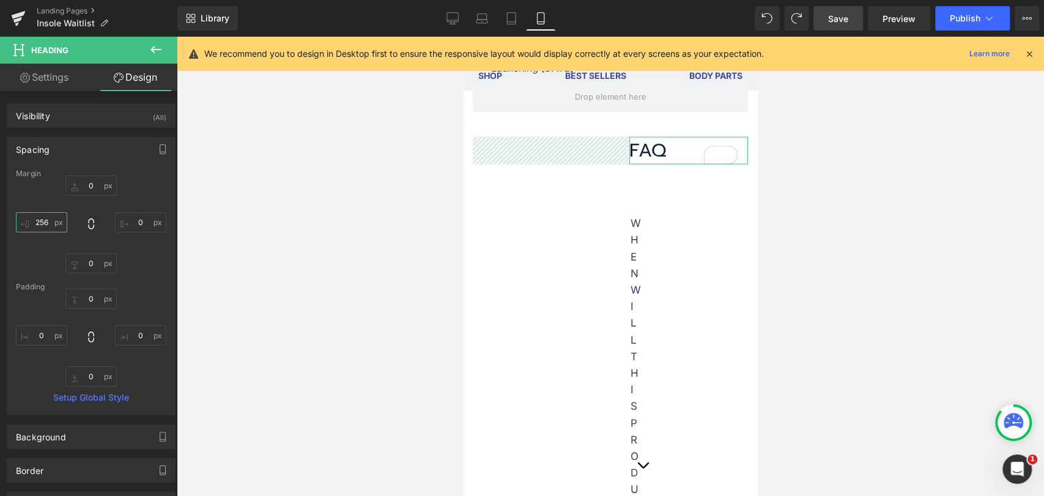
click at [50, 220] on input "256" at bounding box center [41, 222] width 51 height 20
type input "0"
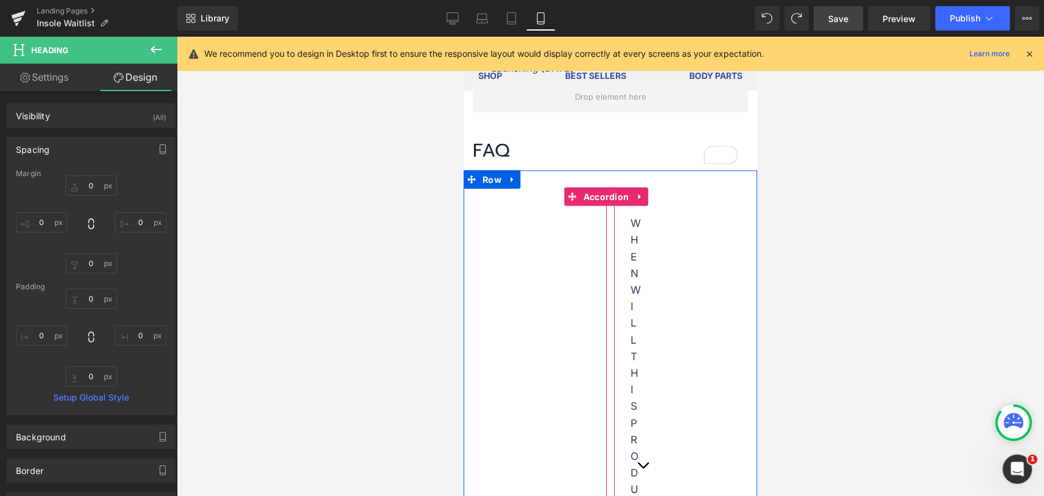
click at [616, 253] on div "When will this product be released? Text Block" at bounding box center [630, 465] width 49 height 518
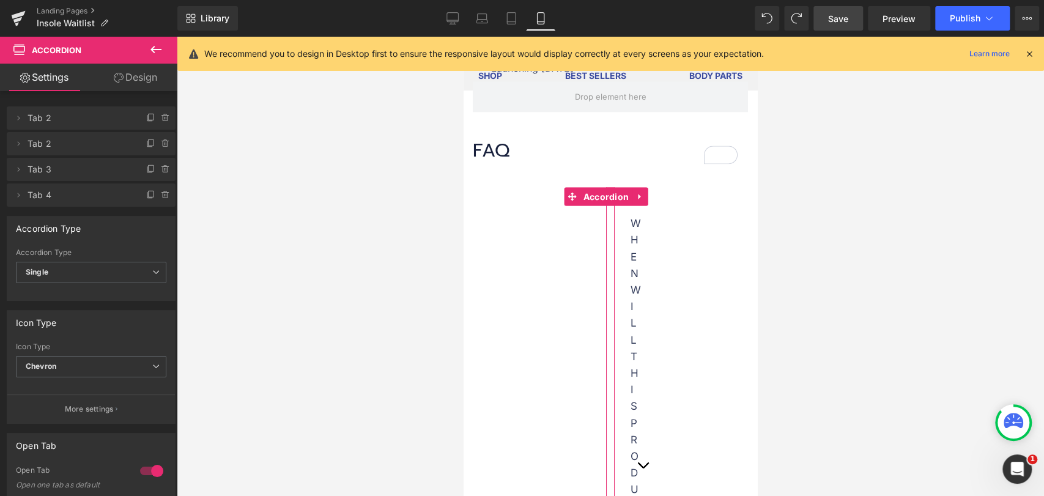
click at [141, 73] on link "Design" at bounding box center [135, 78] width 89 height 28
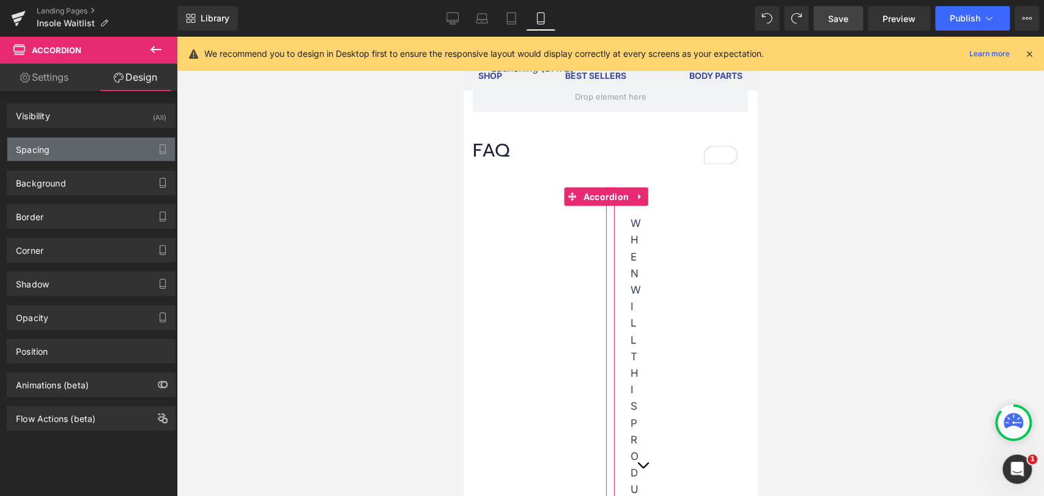
click at [59, 143] on div "Spacing" at bounding box center [91, 149] width 168 height 23
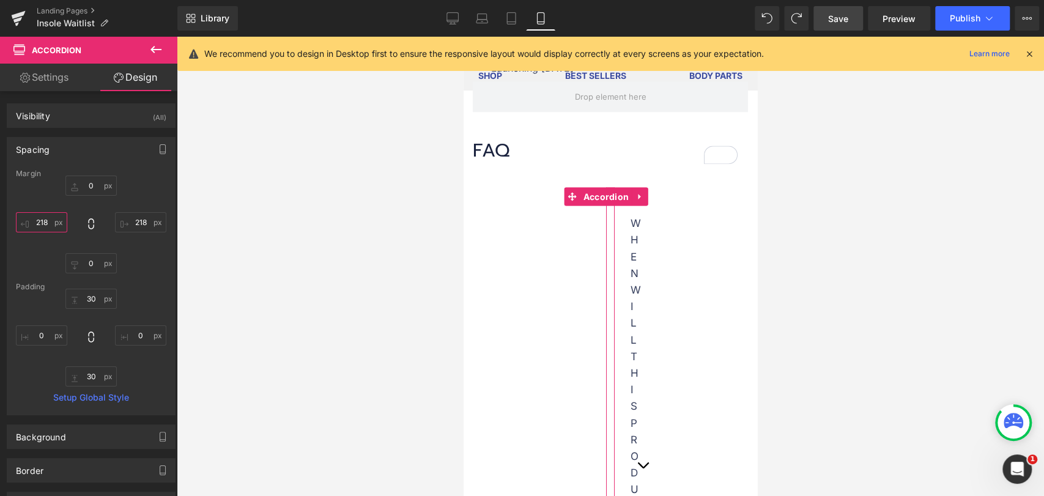
click at [44, 223] on input "218" at bounding box center [41, 222] width 51 height 20
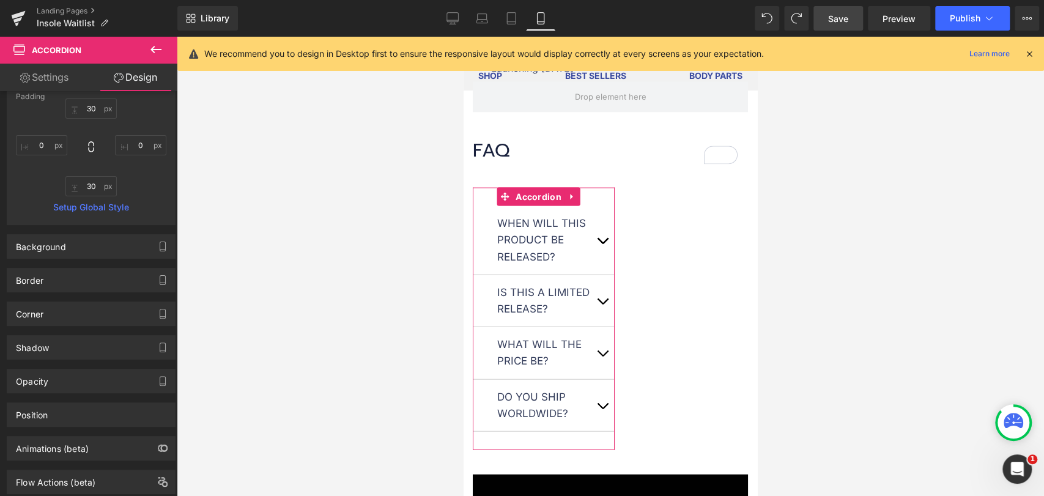
scroll to position [222, 0]
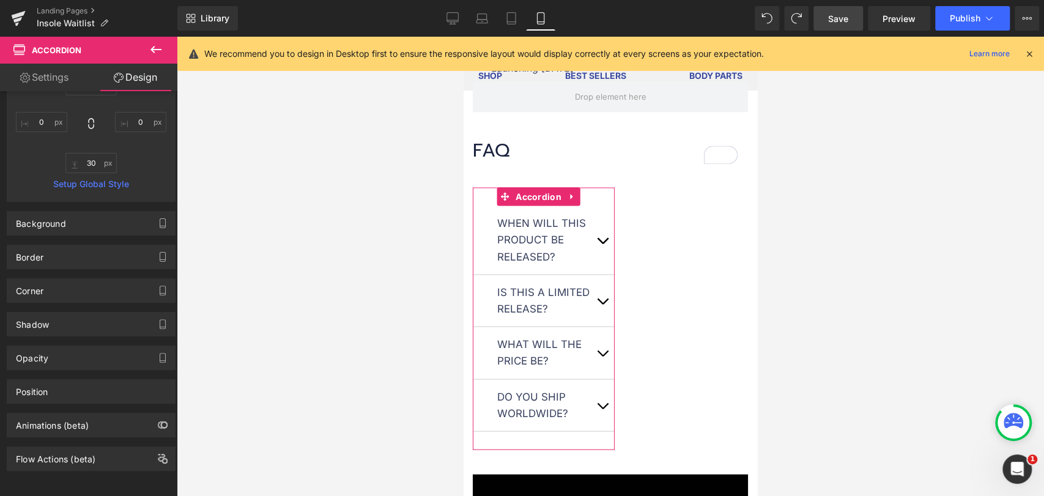
type input "0"
click at [52, 85] on link "Settings" at bounding box center [44, 78] width 89 height 28
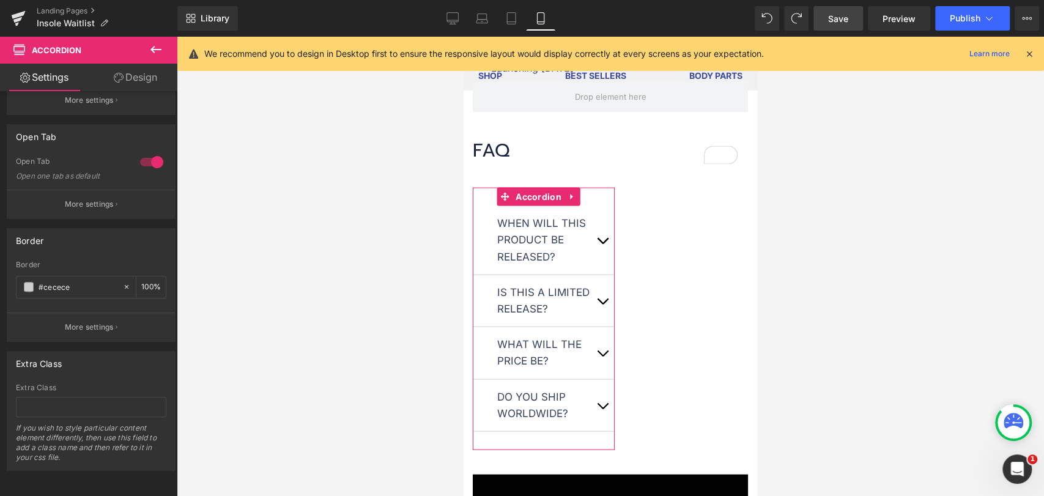
scroll to position [317, 0]
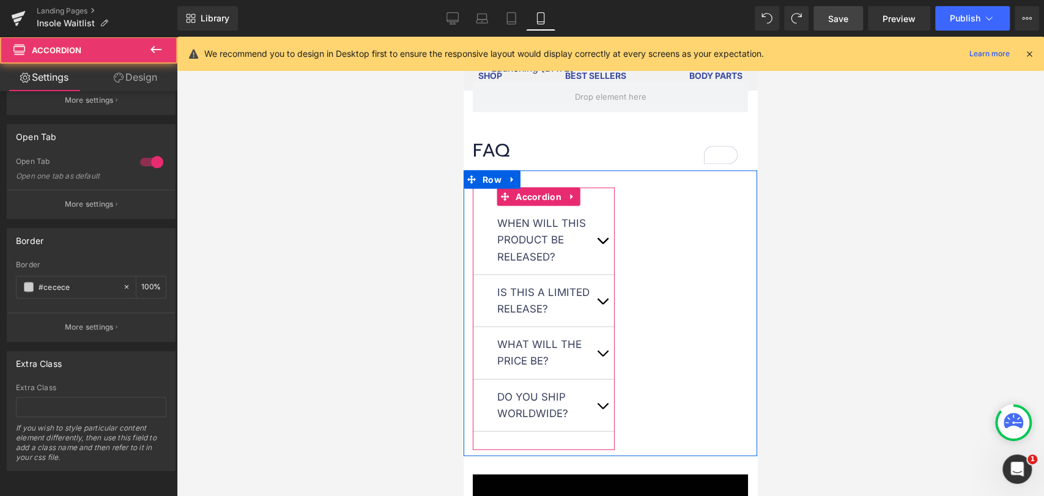
click at [487, 223] on div "When will this product be released? Text Block The launch date is 15.09.2025 at…" at bounding box center [544, 319] width 142 height 262
click at [488, 223] on div "When will this product be released? Text Block The launch date is 15.09.2025 at…" at bounding box center [544, 319] width 142 height 262
click at [501, 201] on icon at bounding box center [504, 197] width 9 height 9
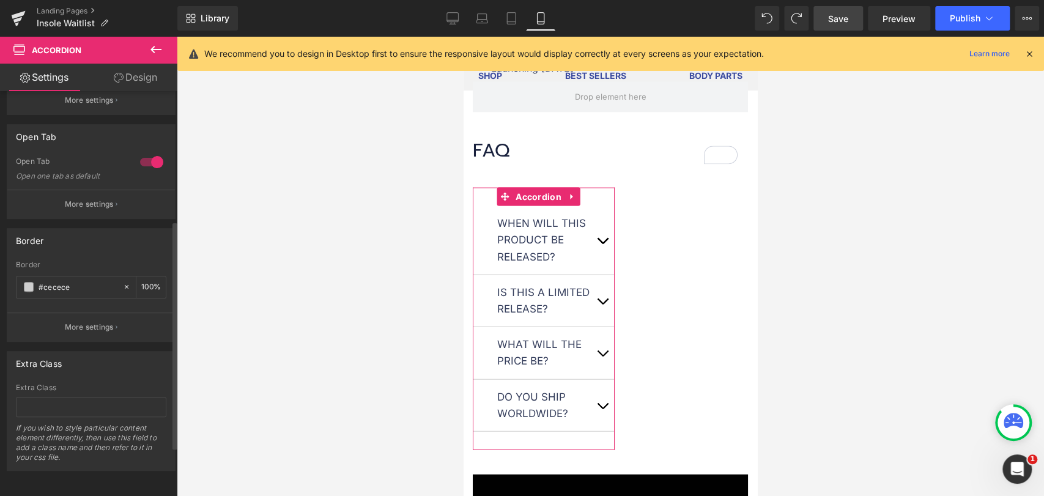
scroll to position [0, 0]
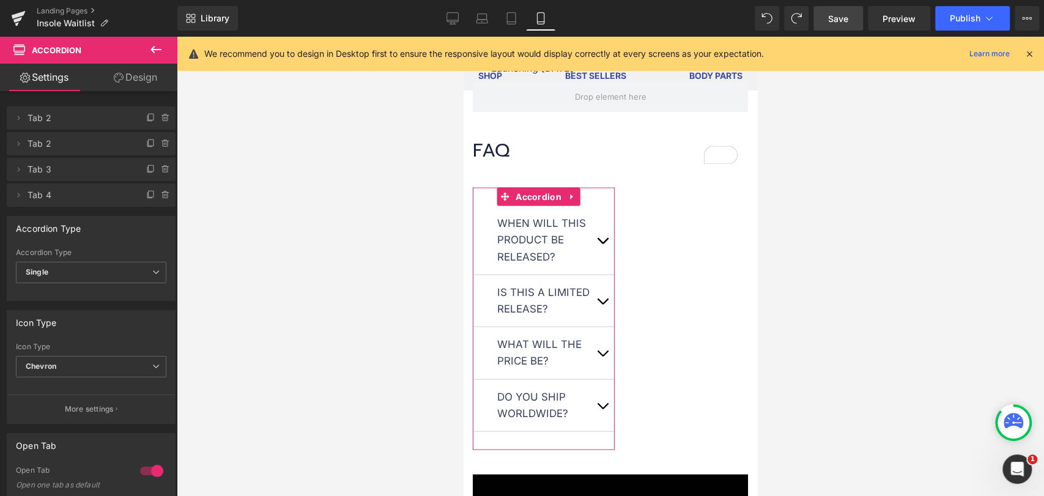
click at [134, 75] on link "Design" at bounding box center [135, 78] width 89 height 28
type input "0"
type input "218"
type input "0"
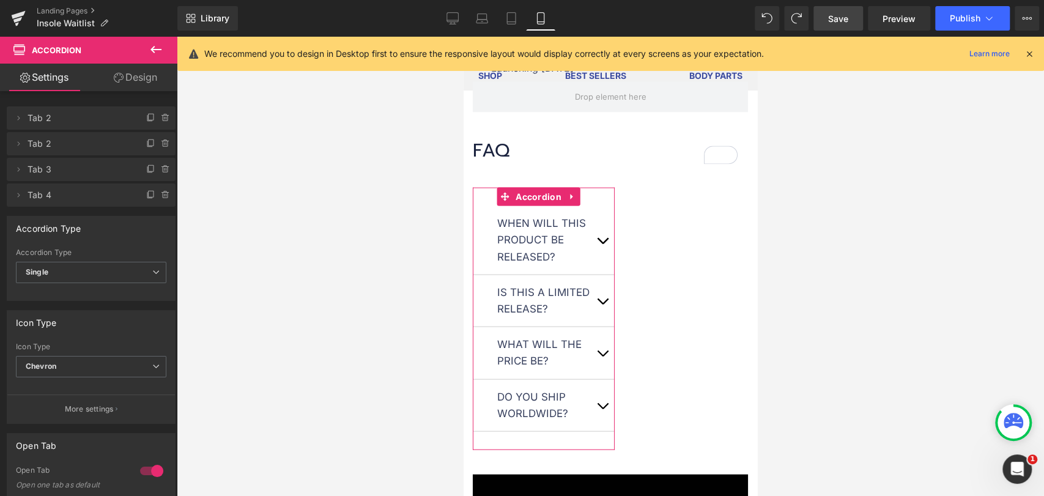
type input "30"
type input "0"
type input "30"
type input "0"
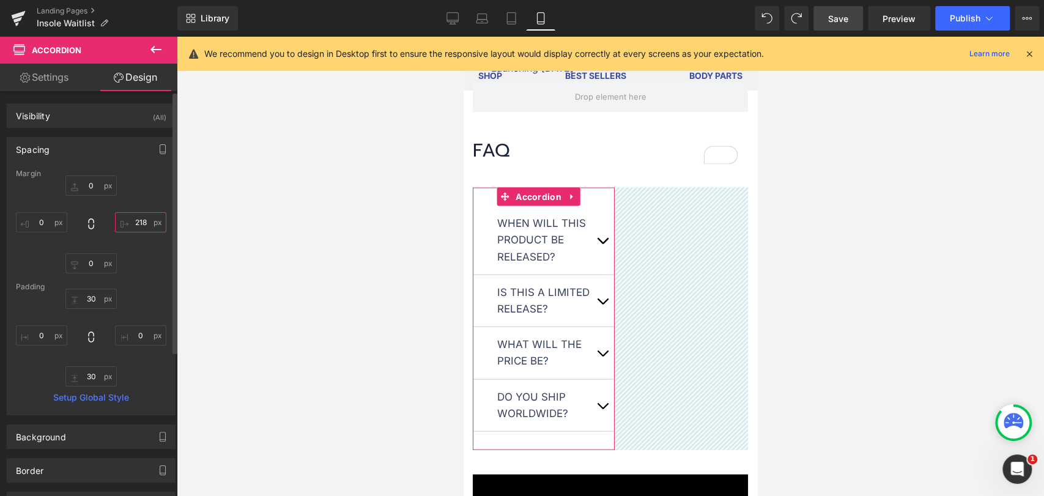
click at [129, 220] on input "218" at bounding box center [140, 222] width 51 height 20
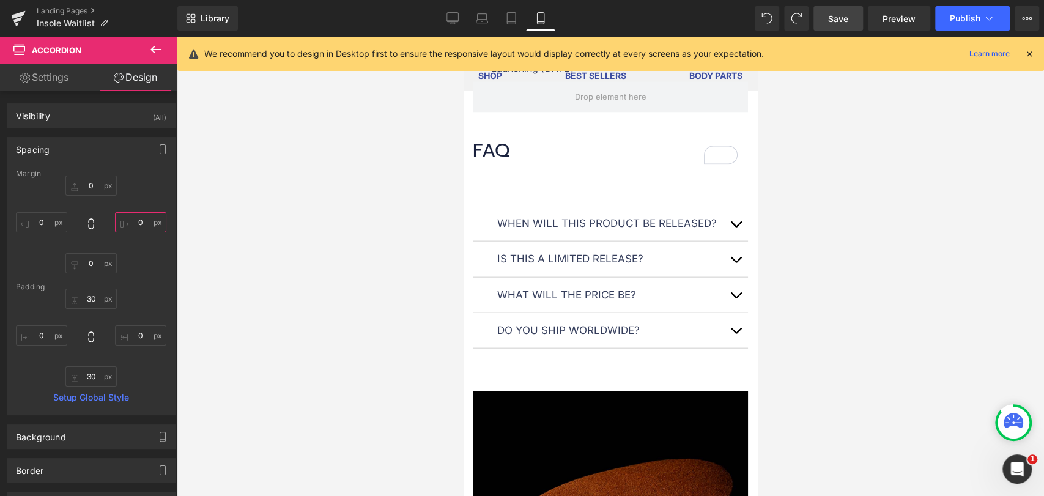
type input "0"
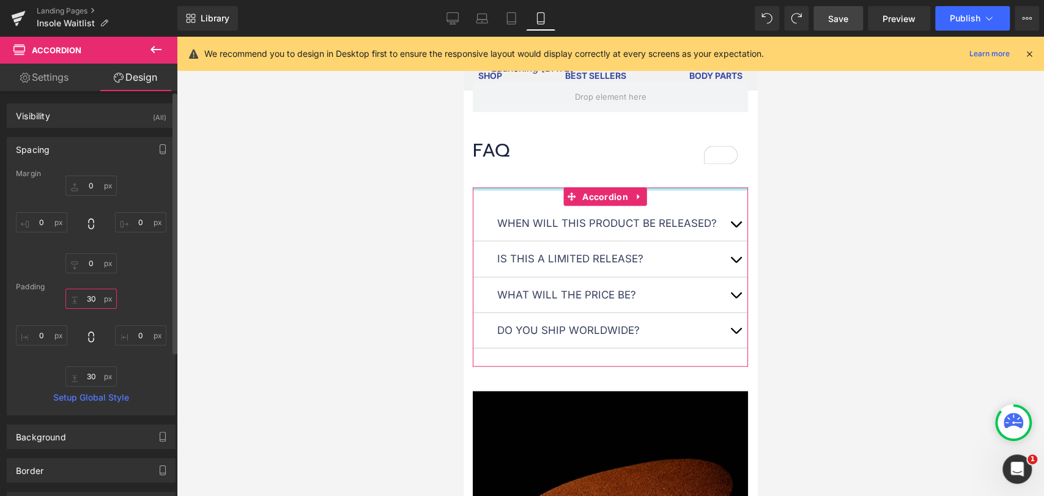
click at [92, 305] on input "30" at bounding box center [90, 299] width 51 height 20
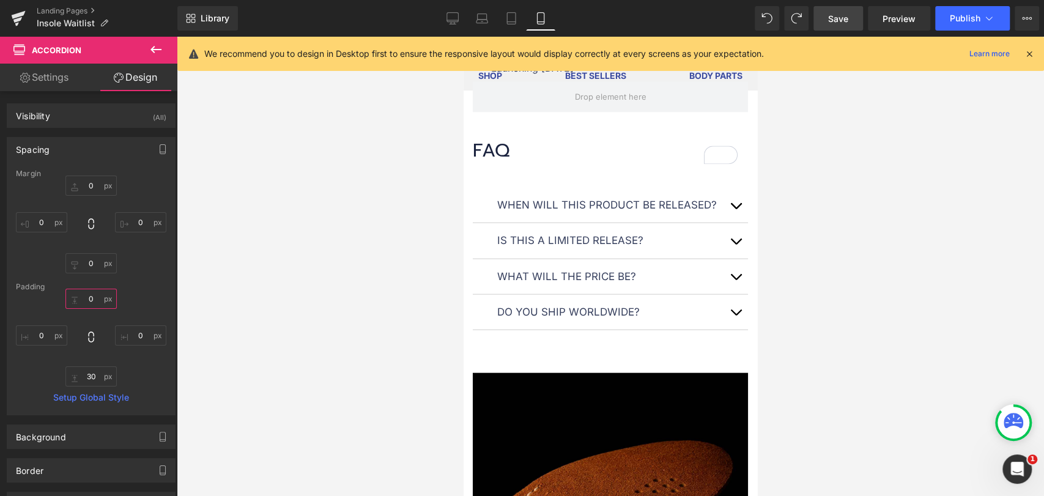
type input "0"
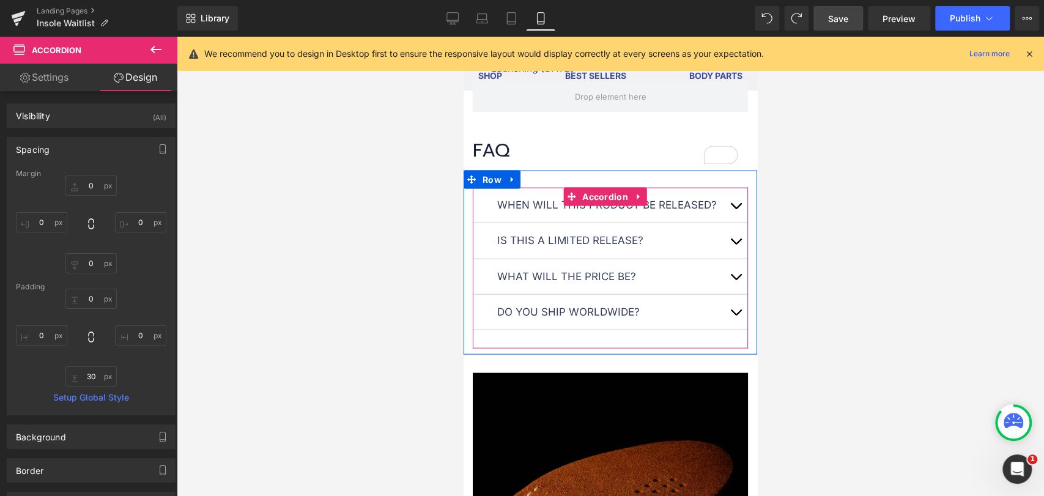
click at [723, 223] on button "button" at bounding box center [735, 205] width 24 height 35
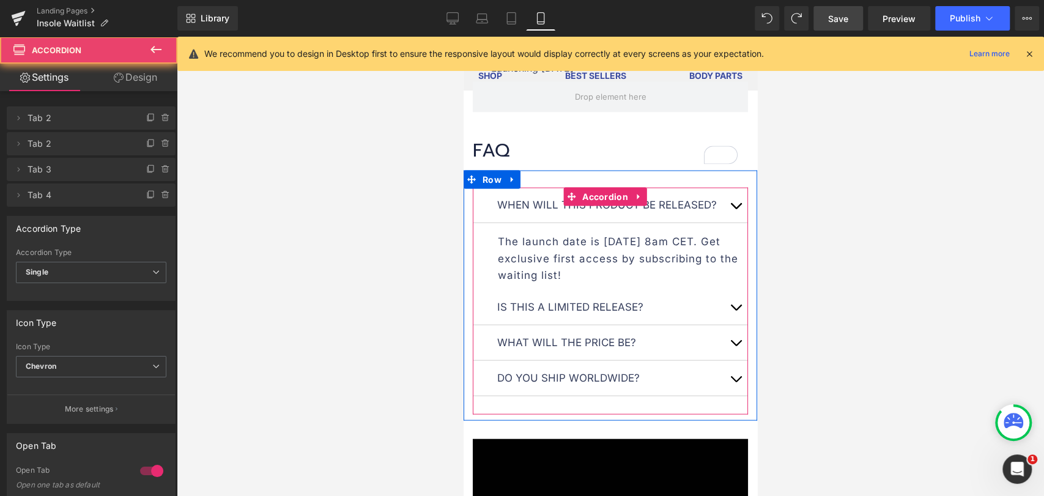
click at [723, 223] on button "button" at bounding box center [735, 205] width 24 height 35
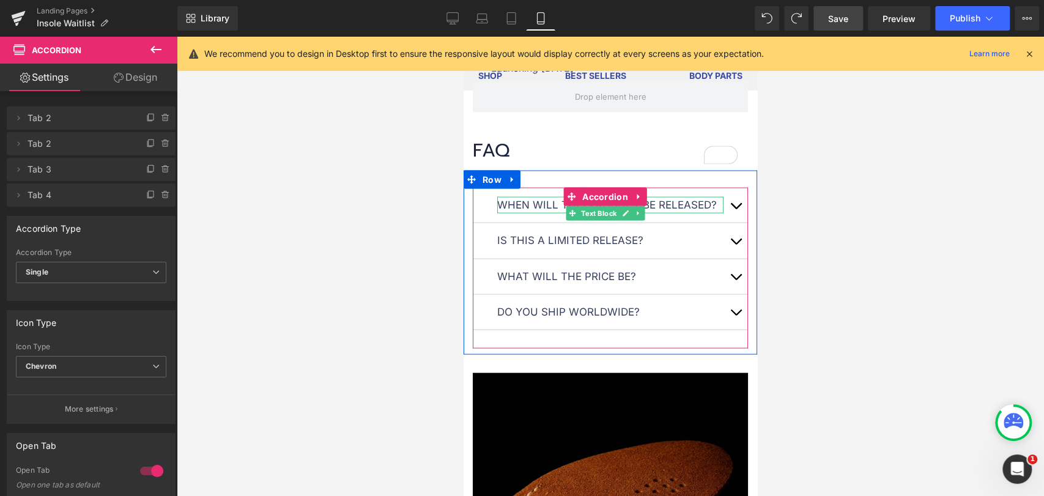
click at [541, 213] on p "When will this product be released?" at bounding box center [610, 205] width 226 height 17
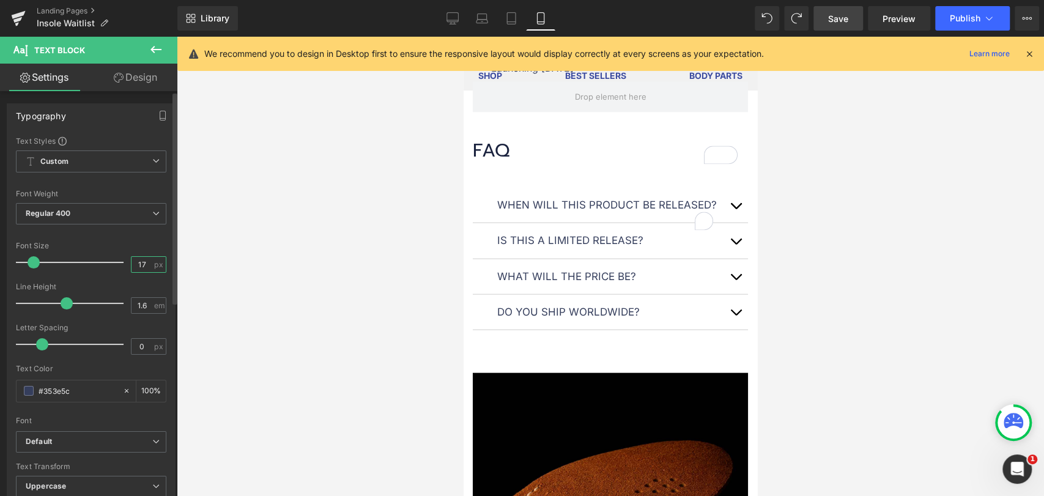
click at [136, 265] on input "17" at bounding box center [141, 264] width 21 height 15
type input "16"
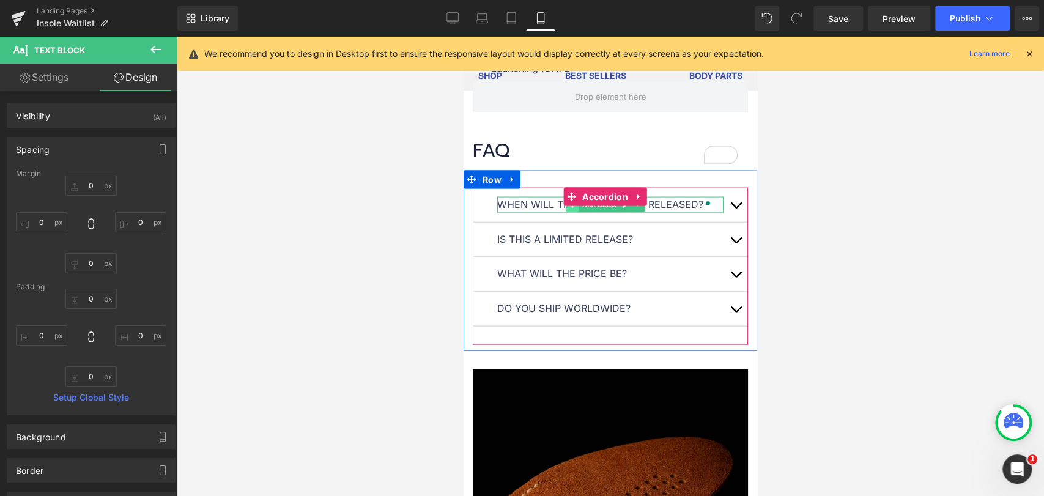
click at [569, 208] on icon at bounding box center [572, 204] width 7 height 7
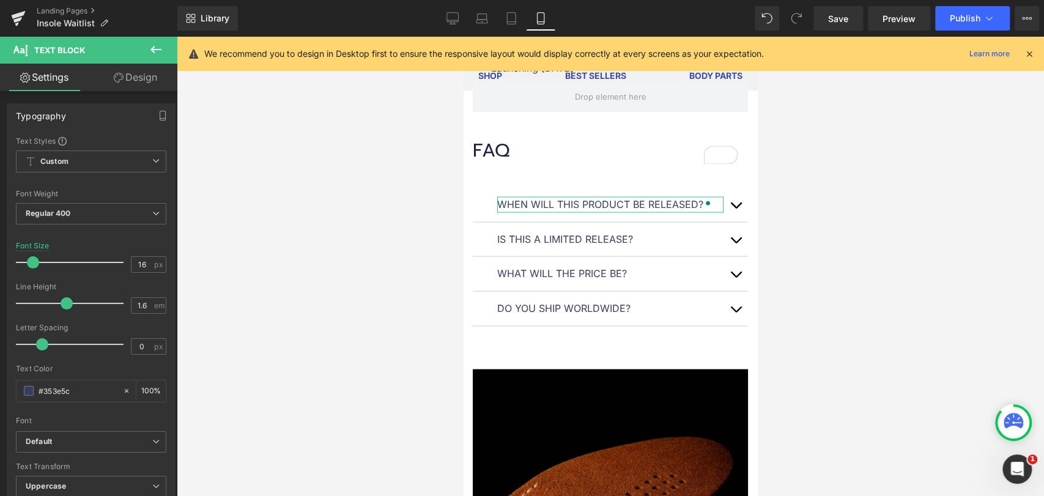
click at [145, 82] on link "Design" at bounding box center [135, 78] width 89 height 28
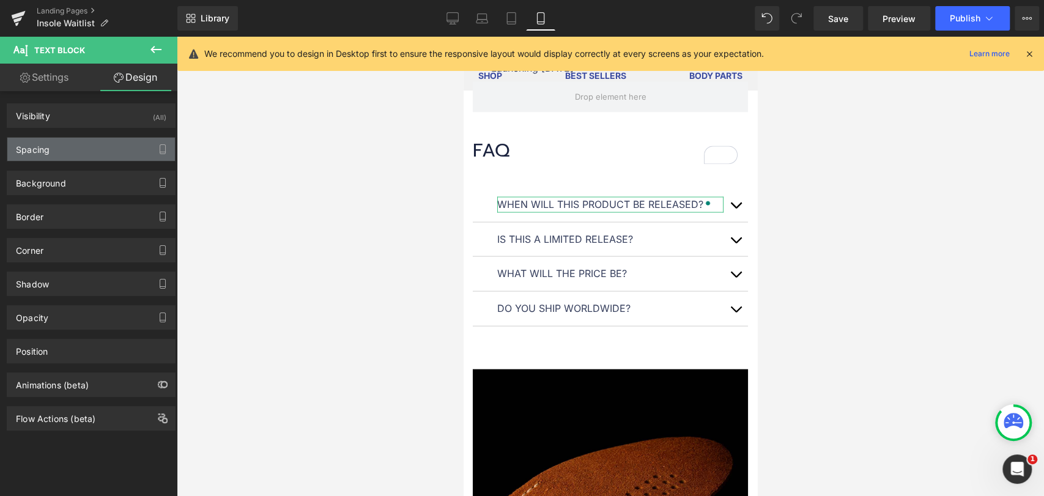
click at [88, 149] on div "Spacing" at bounding box center [91, 149] width 168 height 23
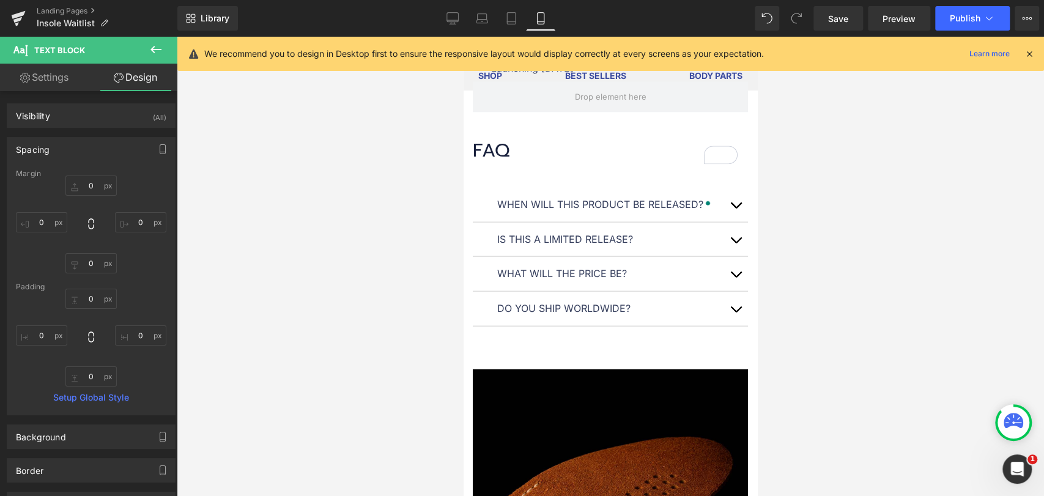
click at [955, 232] on div at bounding box center [610, 266] width 867 height 459
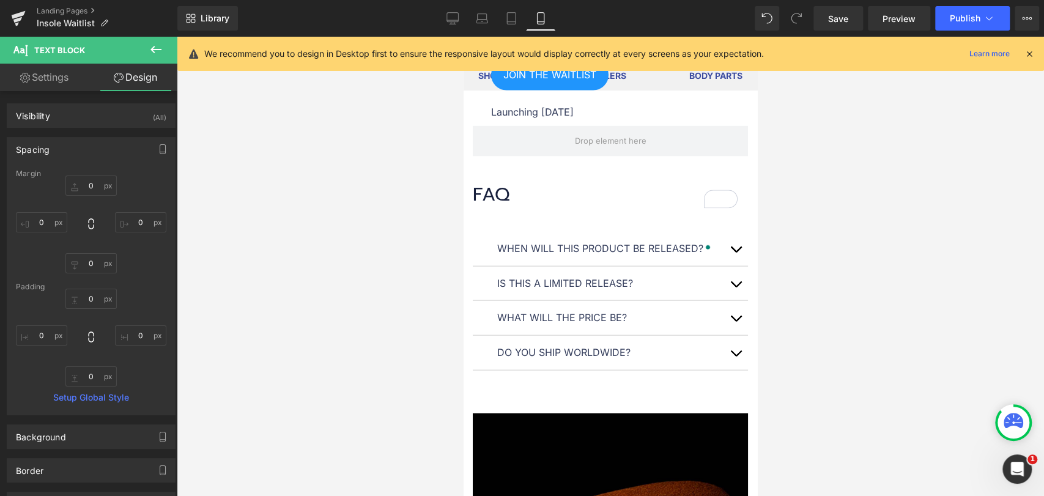
scroll to position [1710, 0]
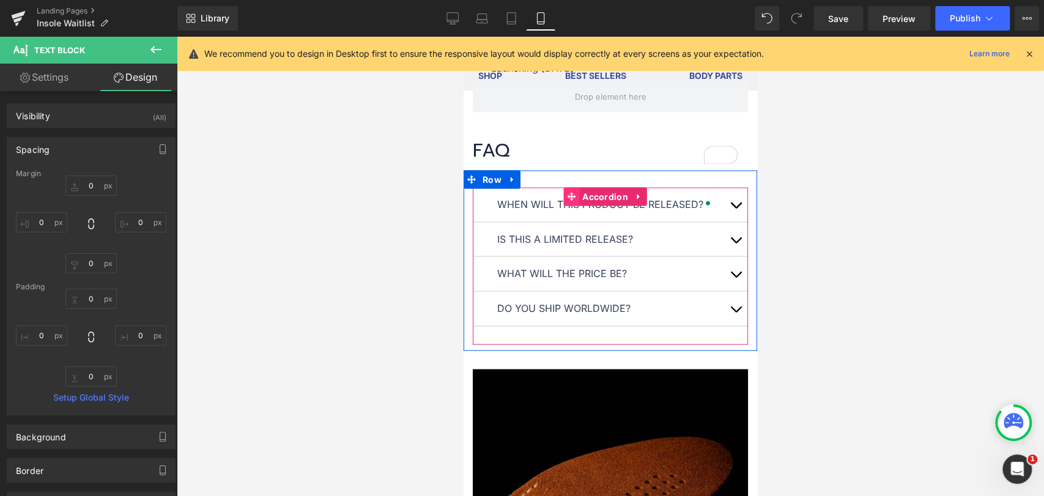
click at [567, 202] on icon at bounding box center [571, 197] width 9 height 9
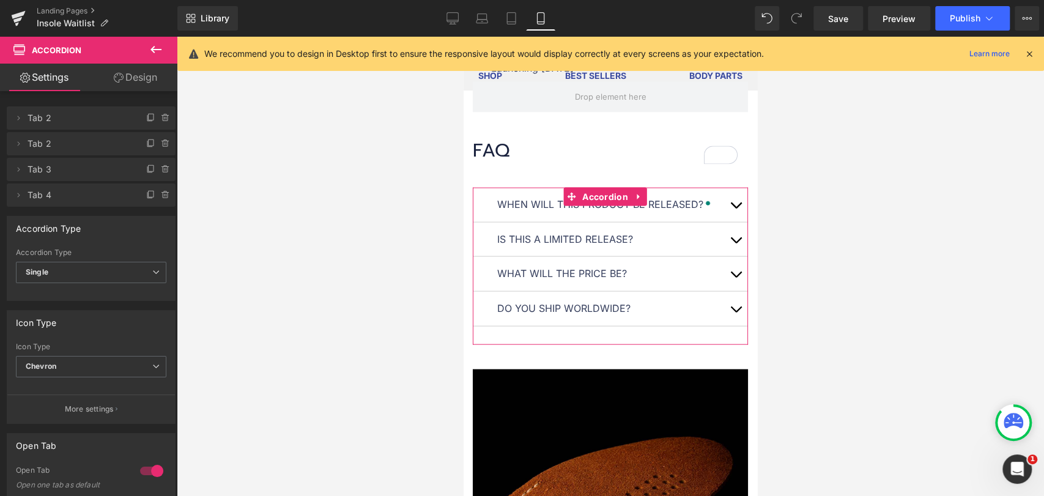
click at [147, 69] on link "Design" at bounding box center [135, 78] width 89 height 28
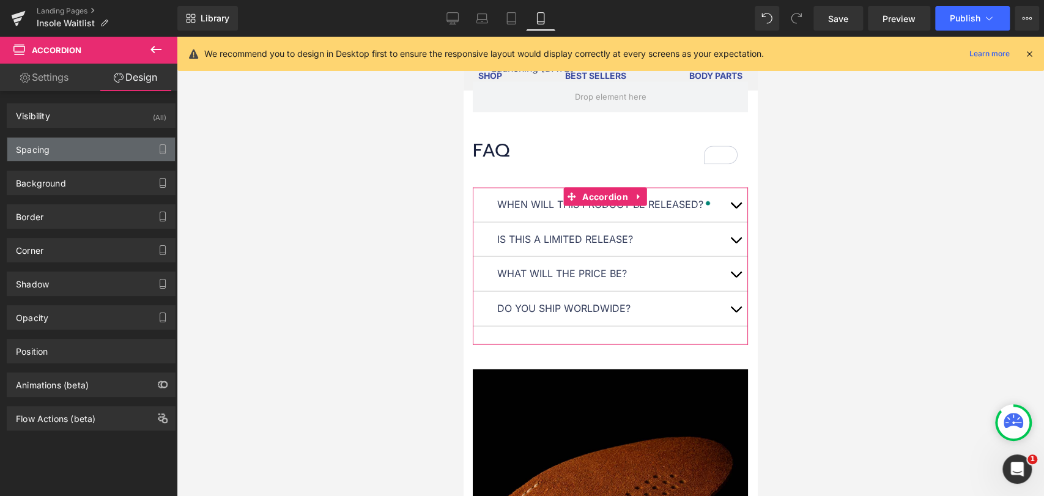
click at [87, 140] on div "Spacing" at bounding box center [91, 149] width 168 height 23
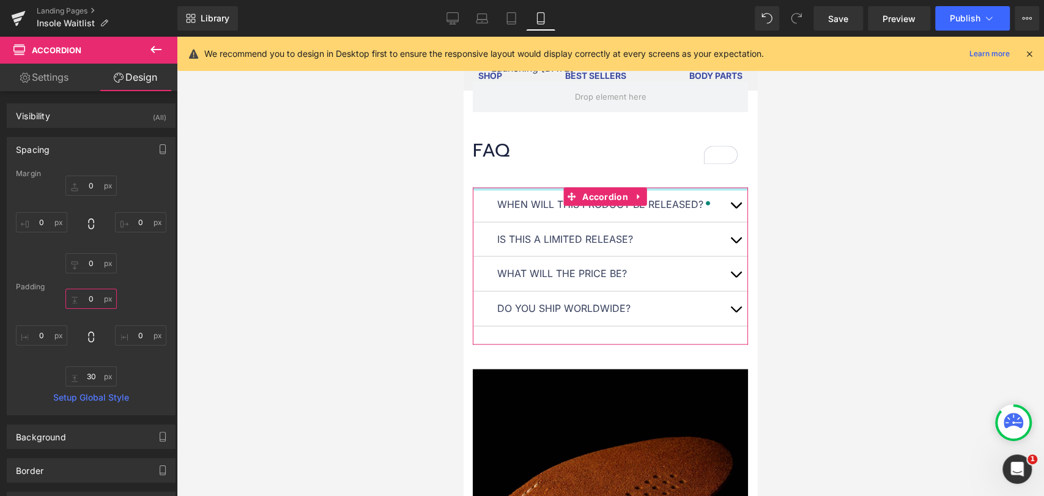
click at [92, 301] on input "0" at bounding box center [90, 299] width 51 height 20
type input "0"
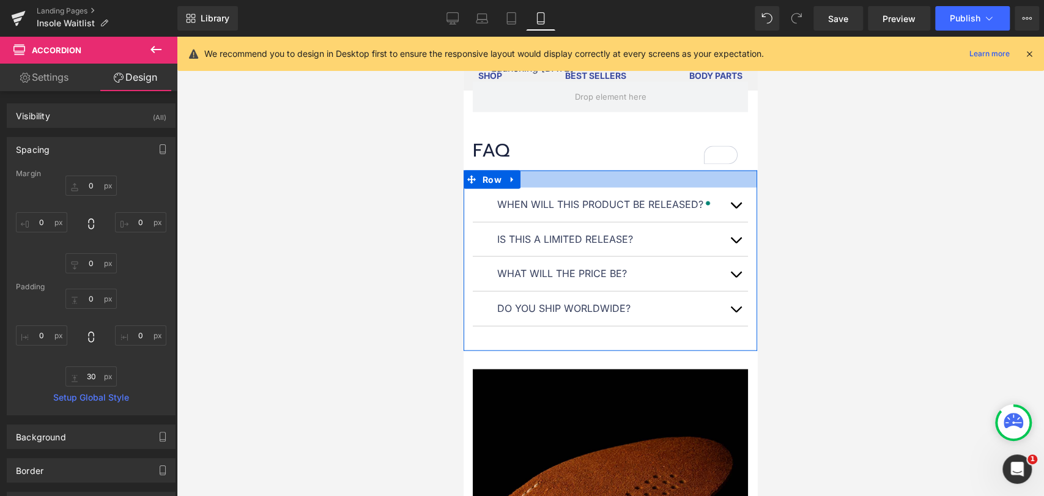
click at [544, 188] on div at bounding box center [609, 179] width 293 height 17
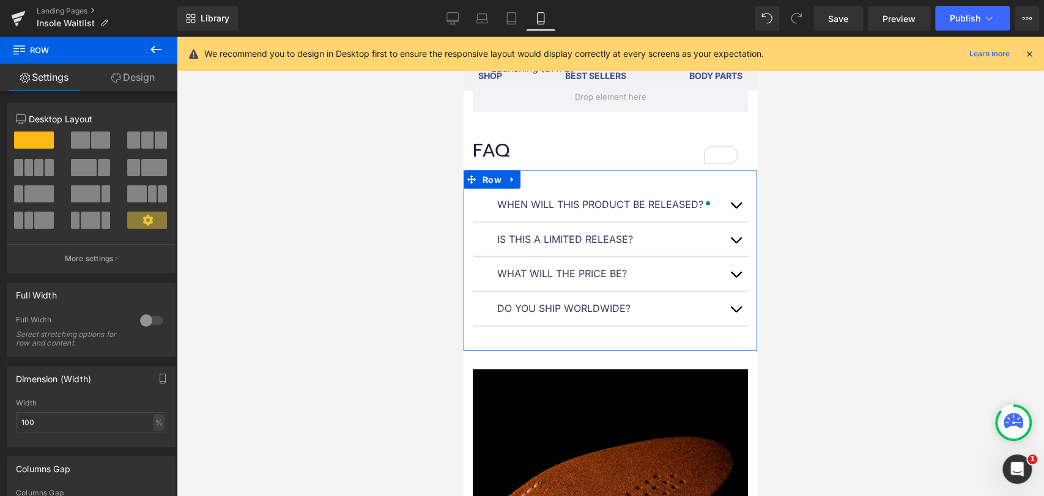
click at [142, 78] on link "Design" at bounding box center [133, 78] width 89 height 28
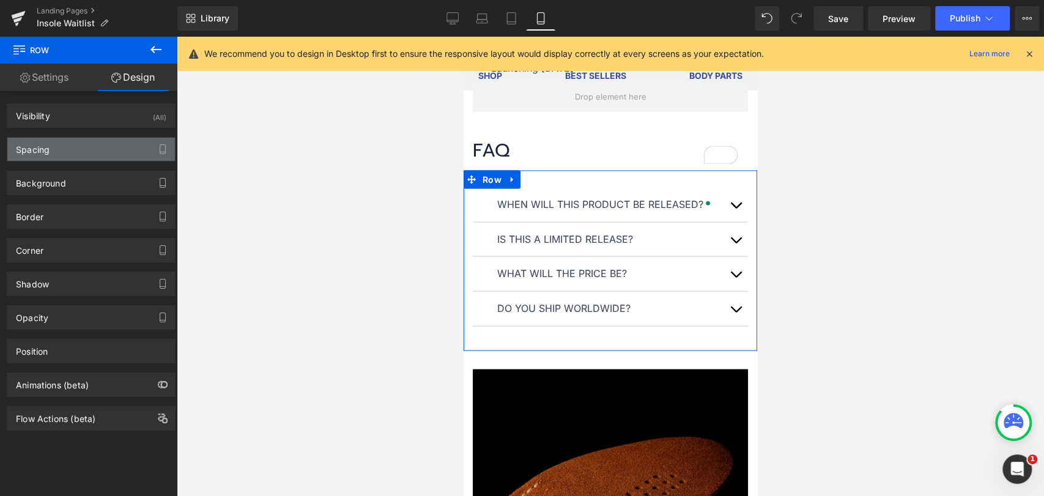
click at [92, 139] on div "Spacing" at bounding box center [91, 149] width 168 height 23
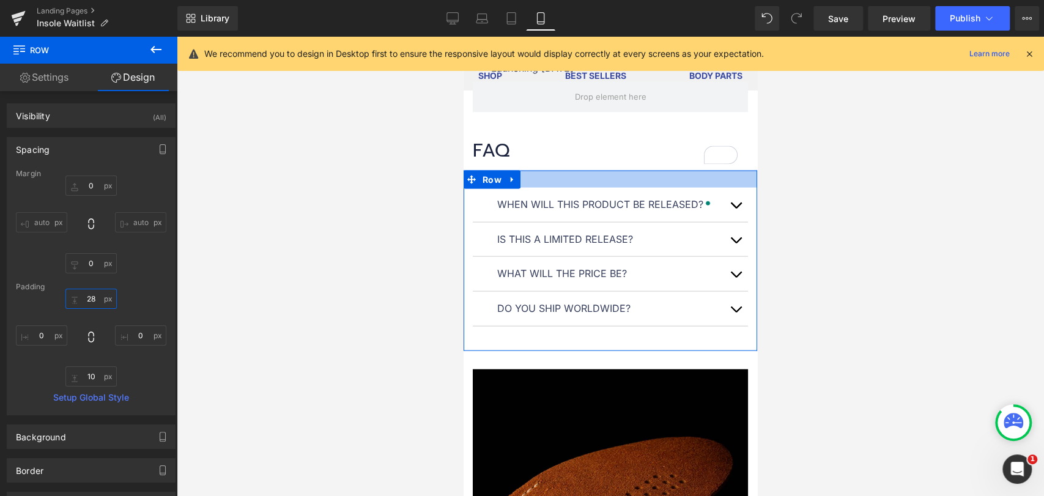
click at [89, 300] on input "28" at bounding box center [90, 299] width 51 height 20
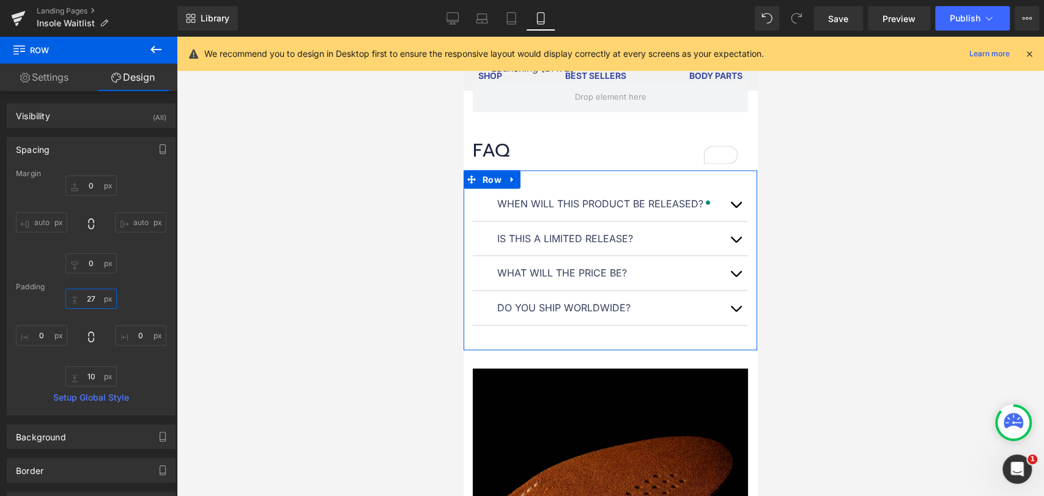
click at [95, 298] on input "27" at bounding box center [90, 299] width 51 height 20
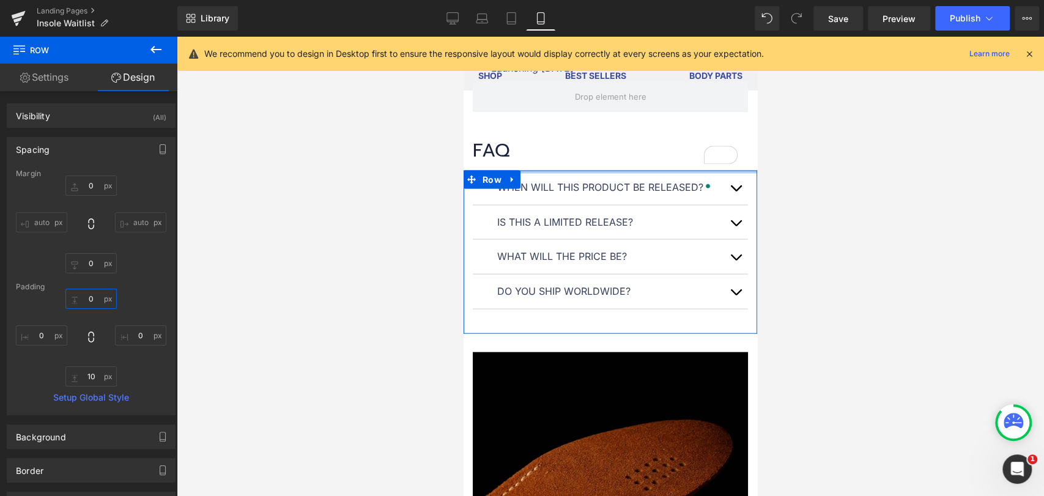
click at [92, 295] on input "0" at bounding box center [90, 299] width 51 height 20
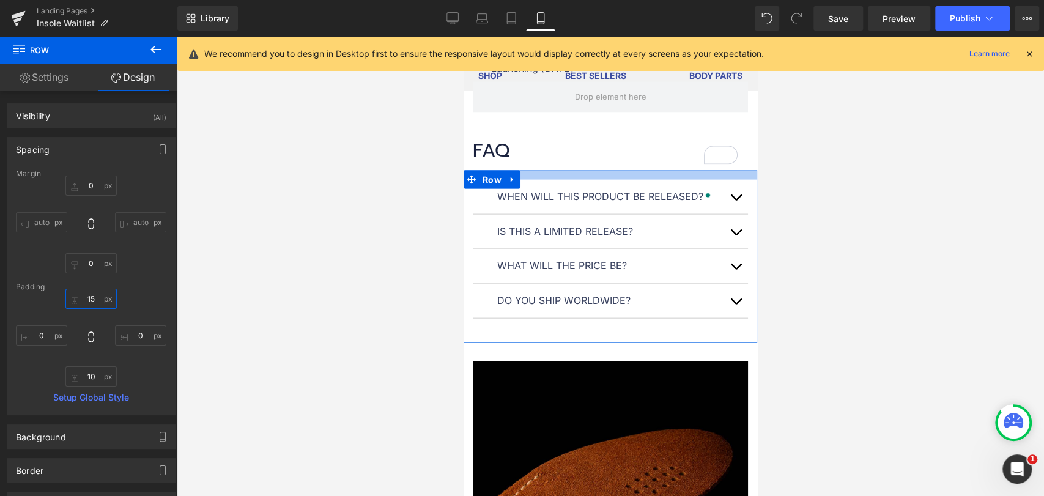
click at [92, 301] on input "15" at bounding box center [90, 299] width 51 height 20
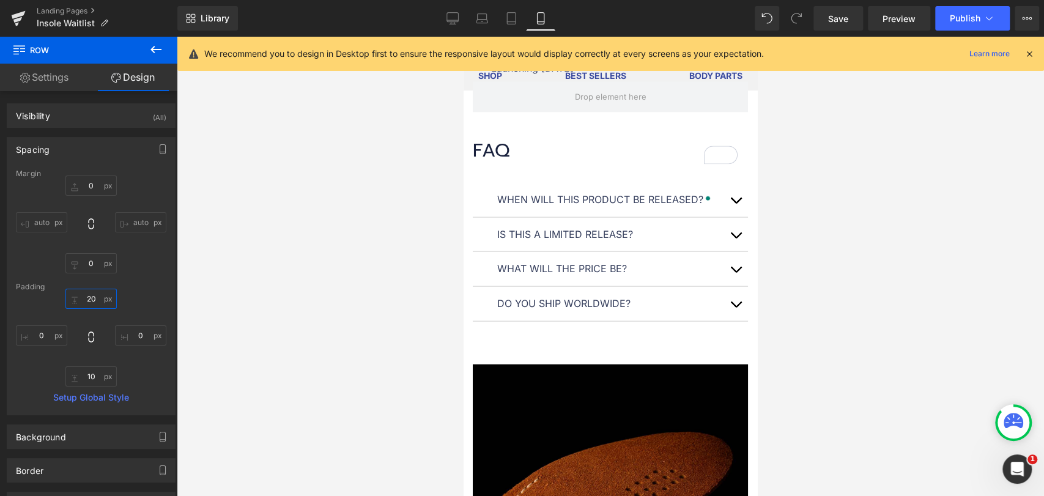
type input "20"
click at [847, 226] on div at bounding box center [610, 266] width 867 height 459
click at [843, 7] on link "Save" at bounding box center [838, 18] width 50 height 24
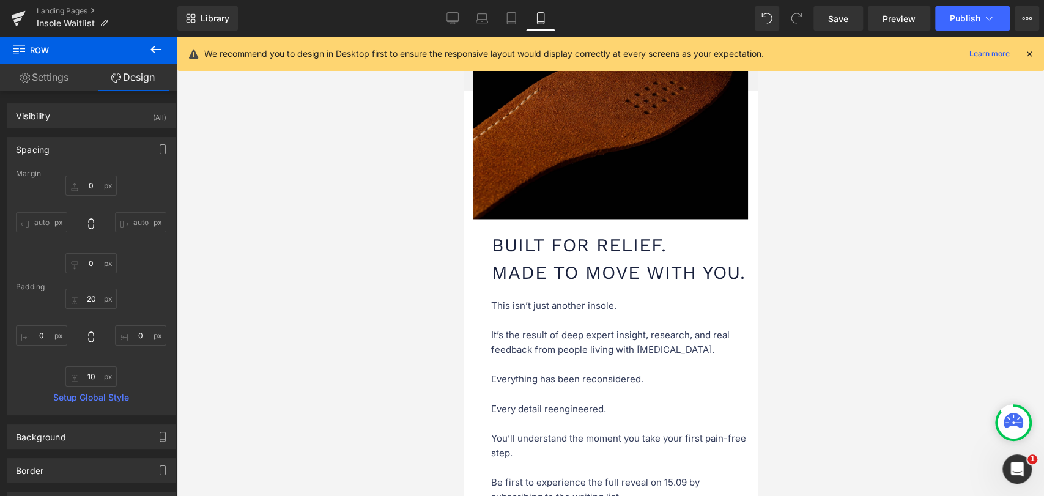
scroll to position [1169, 0]
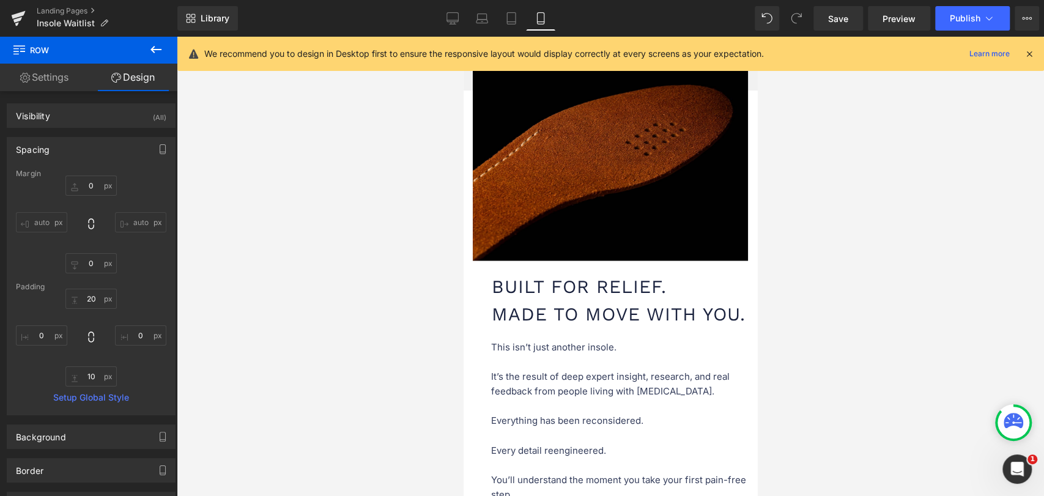
click at [543, 290] on h1 "Built for Relief. Made to Move With You." at bounding box center [621, 300] width 259 height 55
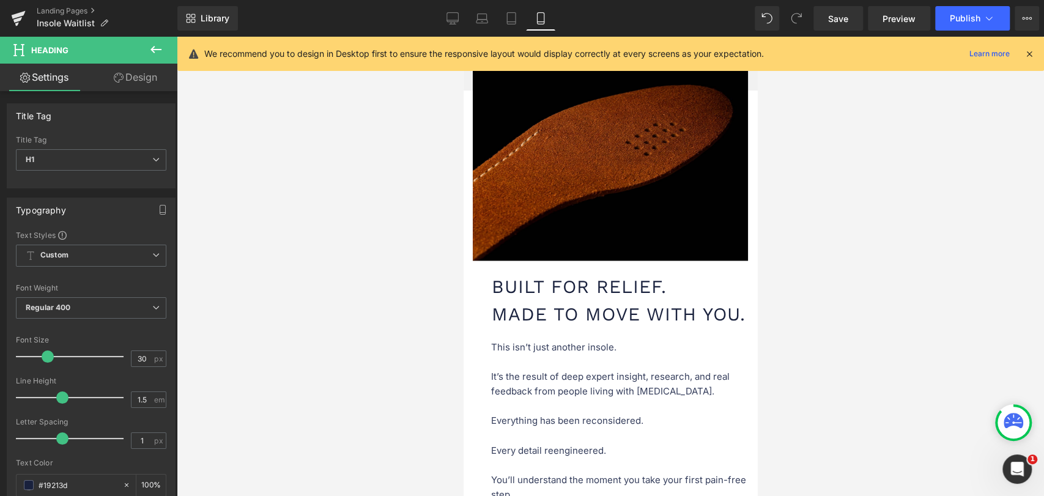
click at [131, 82] on link "Design" at bounding box center [135, 78] width 89 height 28
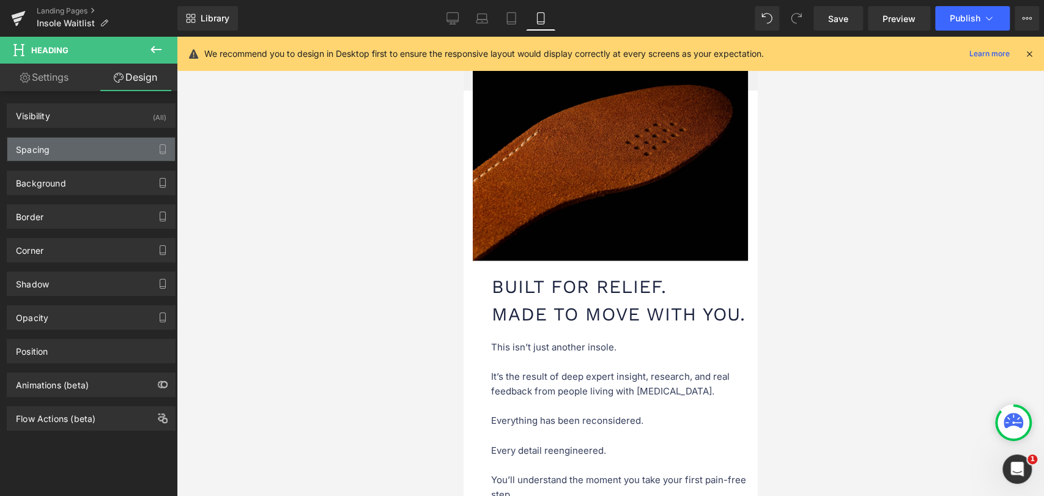
click at [72, 147] on div "Spacing" at bounding box center [91, 149] width 168 height 23
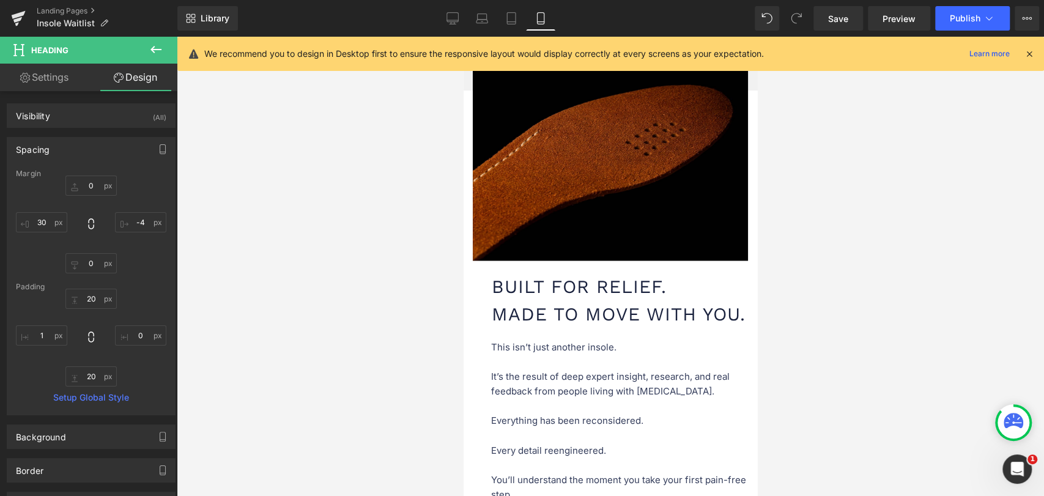
click at [270, 231] on div at bounding box center [610, 266] width 867 height 459
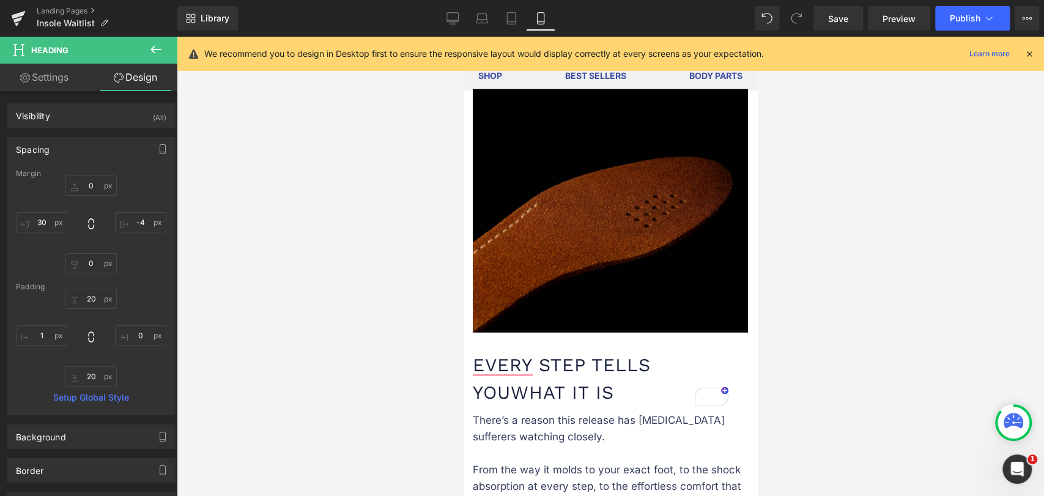
scroll to position [2188, 0]
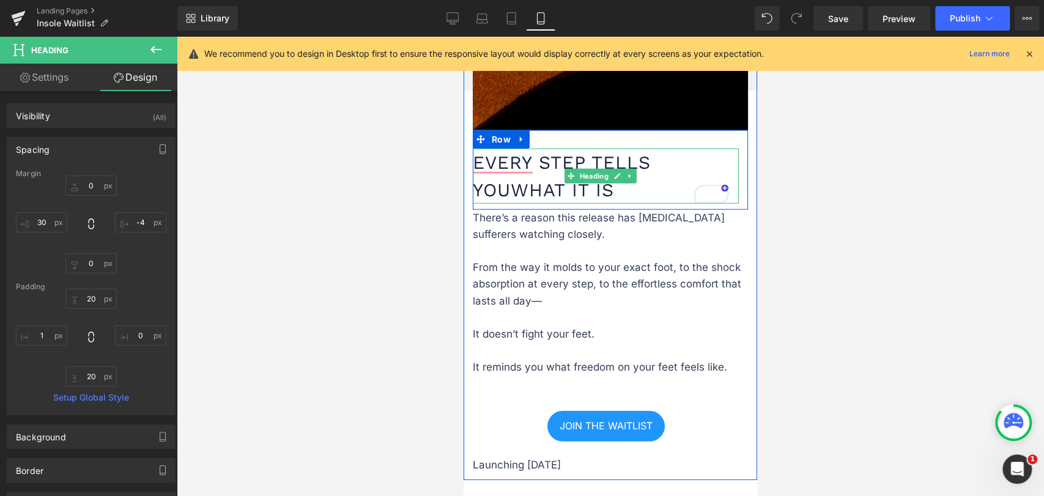
click at [523, 204] on h1 "every step tells you what it is" at bounding box center [606, 176] width 266 height 55
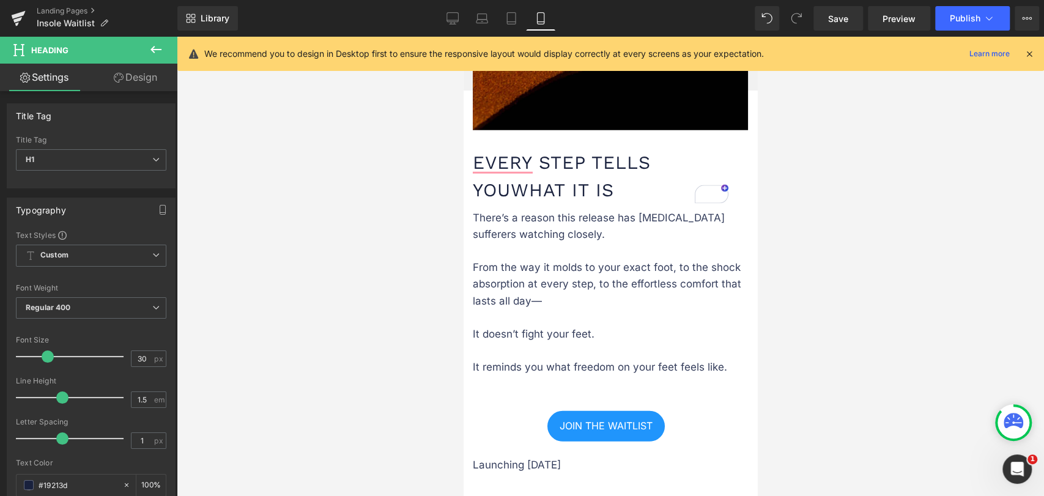
click at [120, 71] on link "Design" at bounding box center [135, 78] width 89 height 28
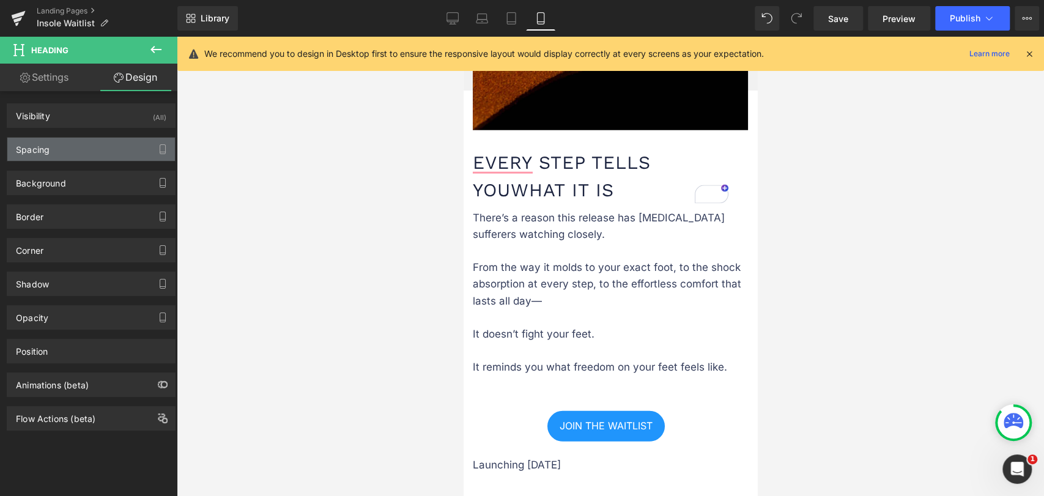
click at [59, 152] on div "Spacing" at bounding box center [91, 149] width 168 height 23
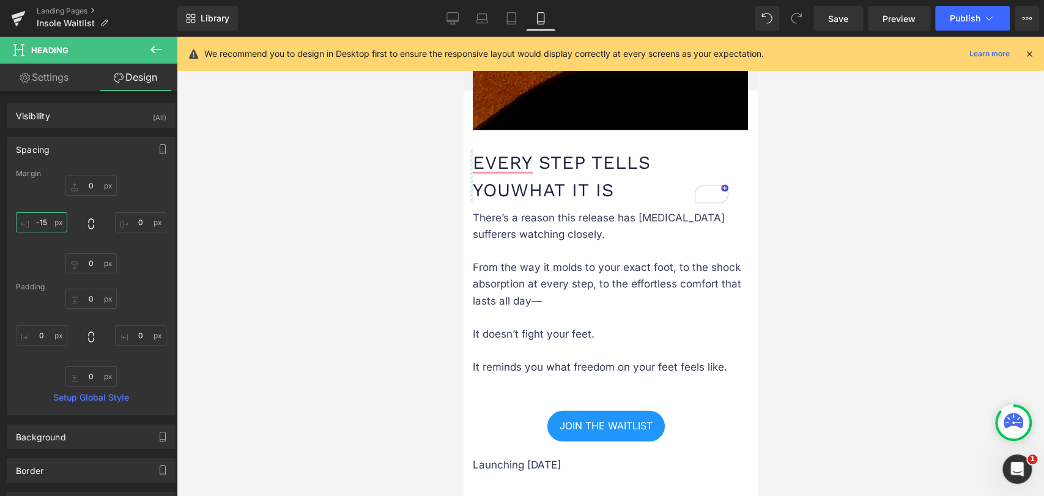
click at [45, 223] on input "-15" at bounding box center [41, 222] width 51 height 20
type input "30"
click at [73, 75] on link "Settings" at bounding box center [44, 78] width 89 height 28
type input "100"
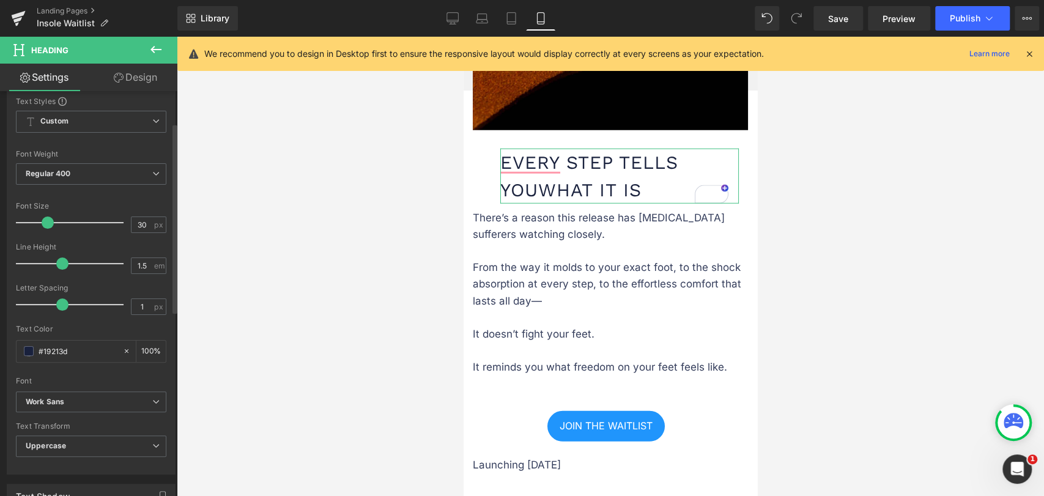
scroll to position [0, 0]
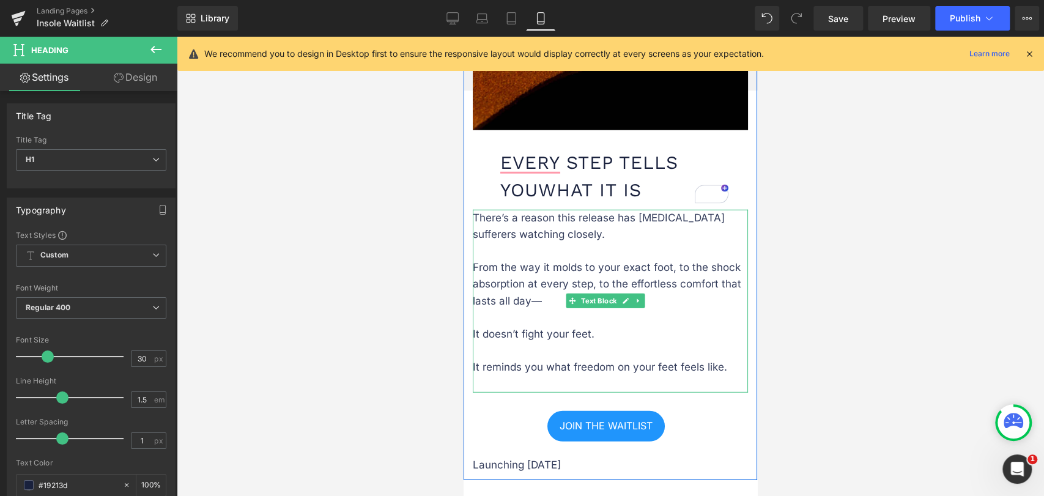
click at [520, 251] on p "There’s a reason this release has [MEDICAL_DATA] sufferers watching closely." at bounding box center [610, 235] width 275 height 50
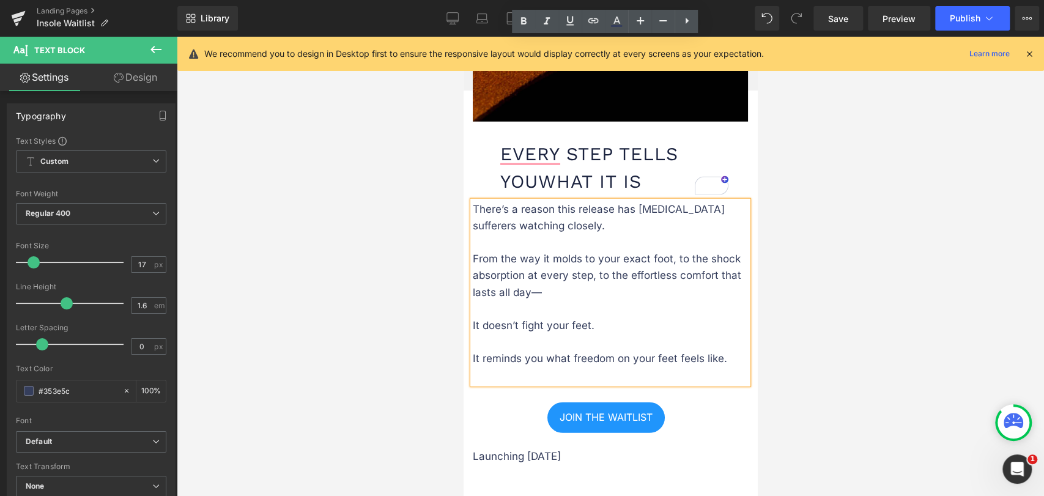
scroll to position [2188, 0]
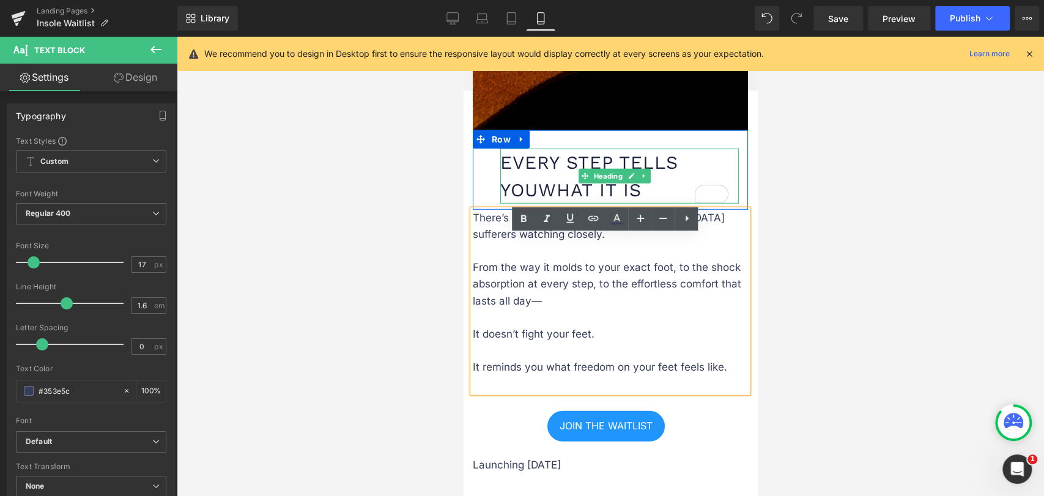
click at [523, 184] on h1 "every step tells you what it is" at bounding box center [619, 176] width 238 height 55
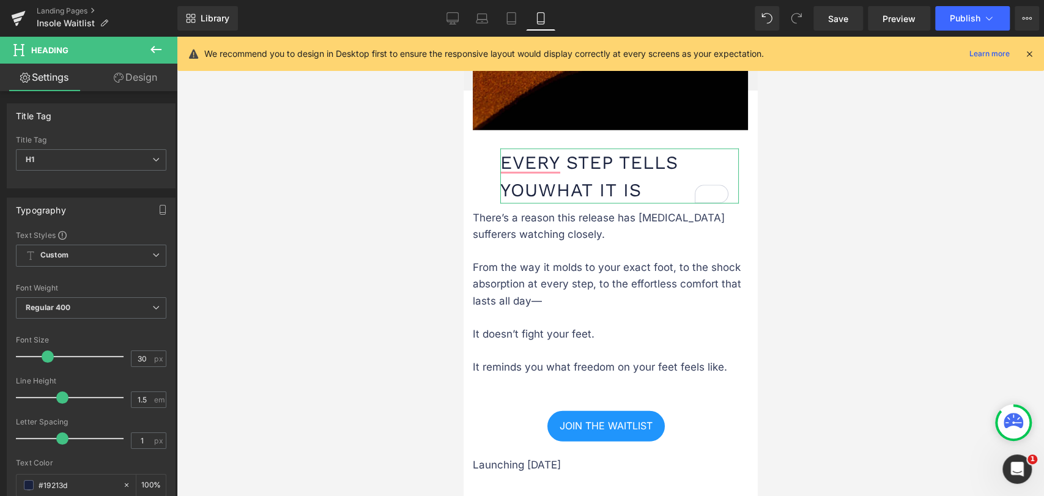
click at [149, 74] on link "Design" at bounding box center [135, 78] width 89 height 28
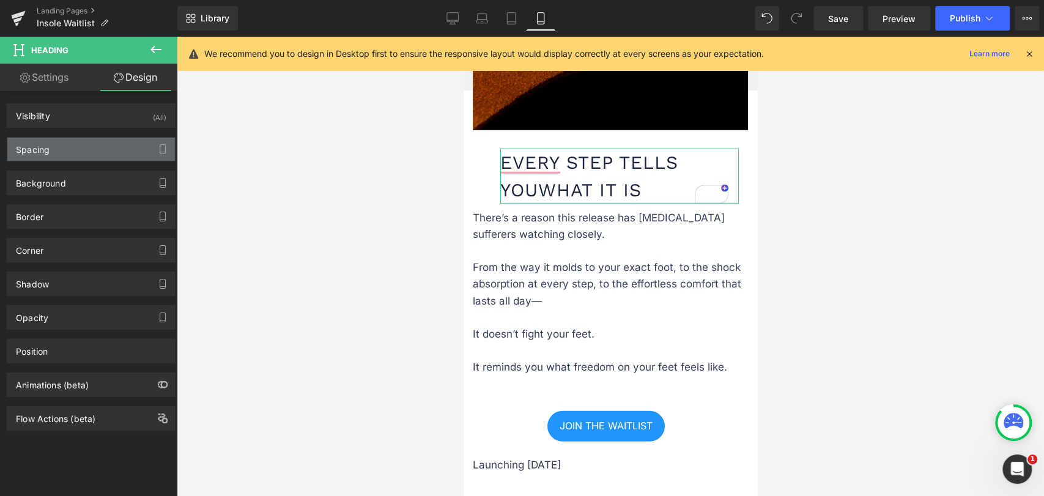
click at [92, 149] on div "Spacing" at bounding box center [91, 149] width 168 height 23
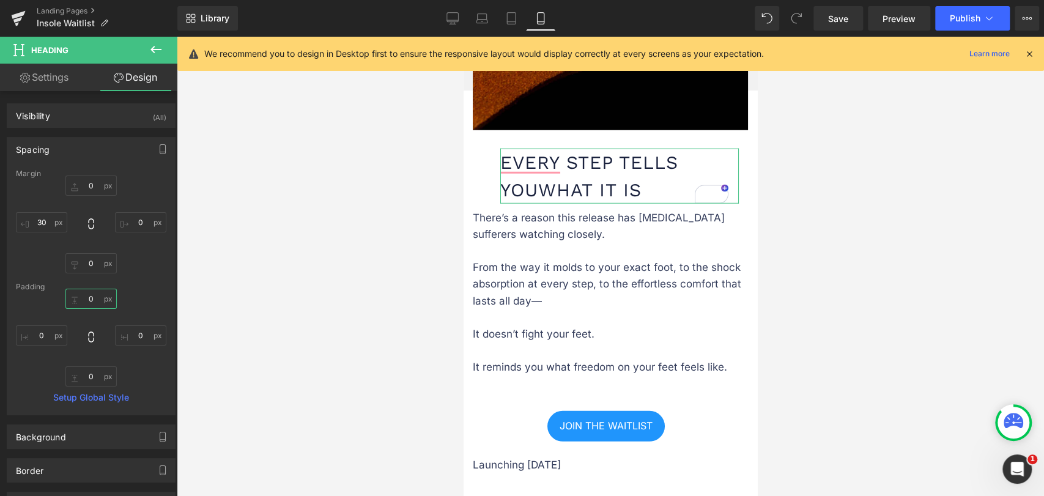
click at [89, 298] on input "0" at bounding box center [90, 299] width 51 height 20
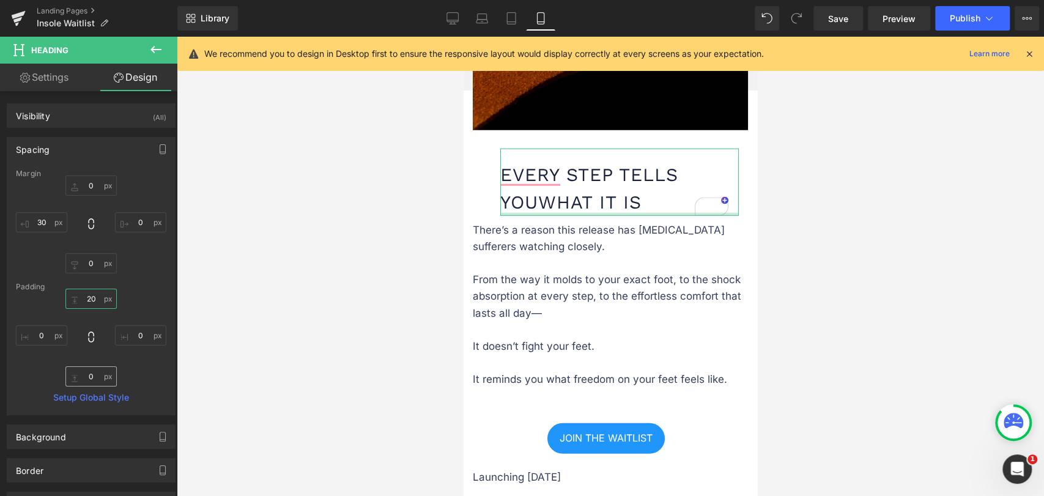
type input "20"
click at [88, 373] on input "0" at bounding box center [90, 376] width 51 height 20
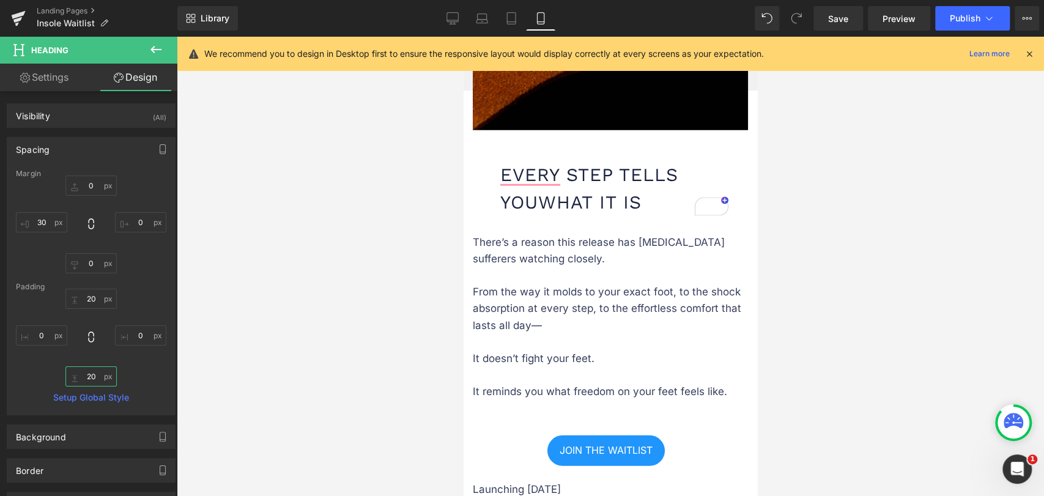
type input "20"
click at [811, 260] on div at bounding box center [610, 266] width 867 height 459
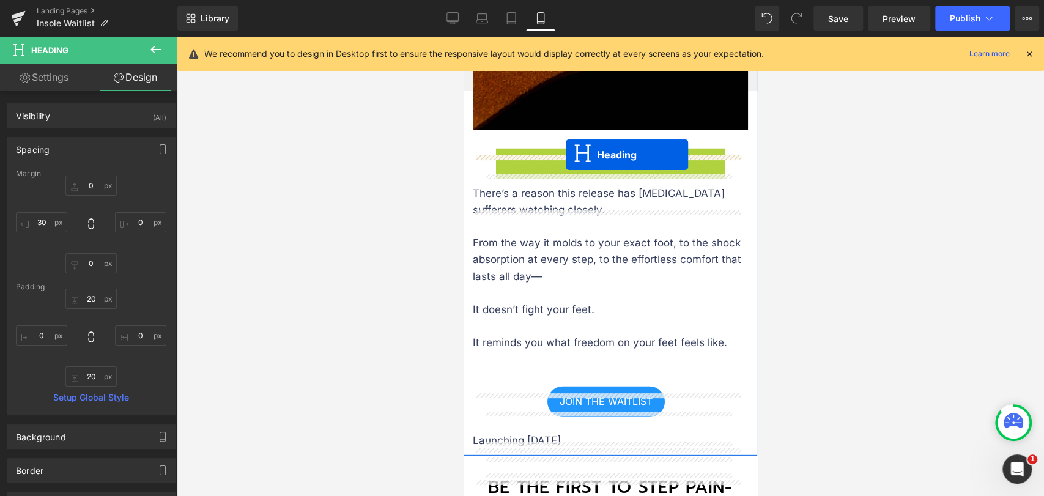
drag, startPoint x: 583, startPoint y: 218, endPoint x: 566, endPoint y: 155, distance: 65.4
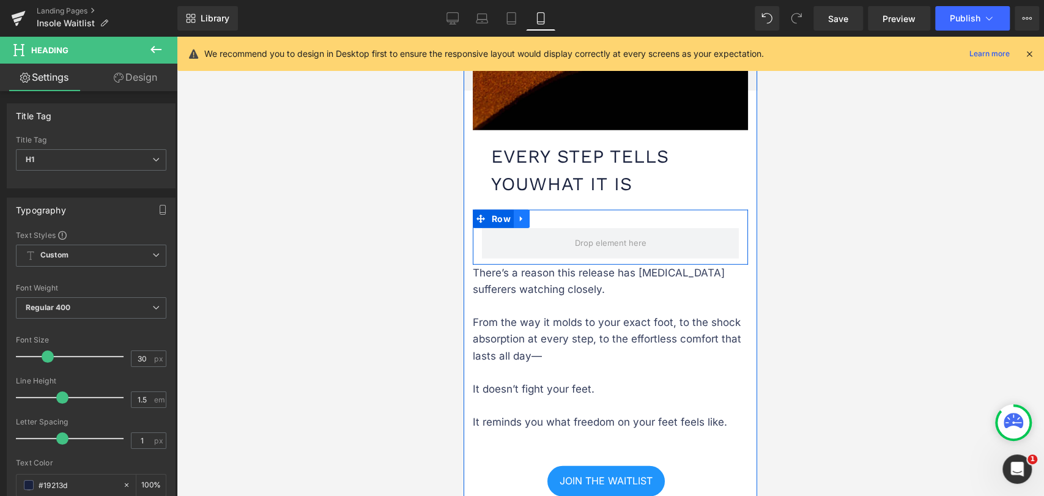
click at [520, 221] on icon at bounding box center [521, 219] width 2 height 6
click at [549, 223] on icon at bounding box center [553, 219] width 9 height 9
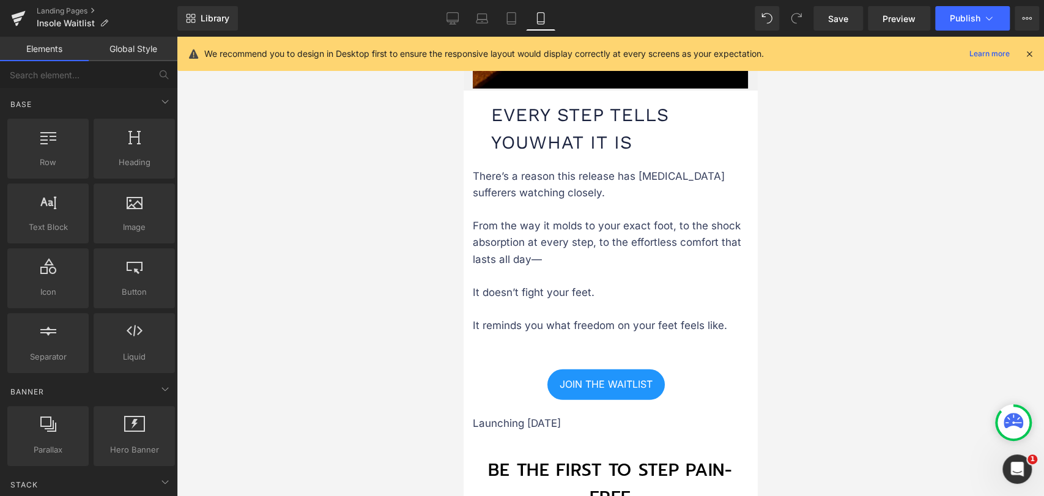
scroll to position [2256, 0]
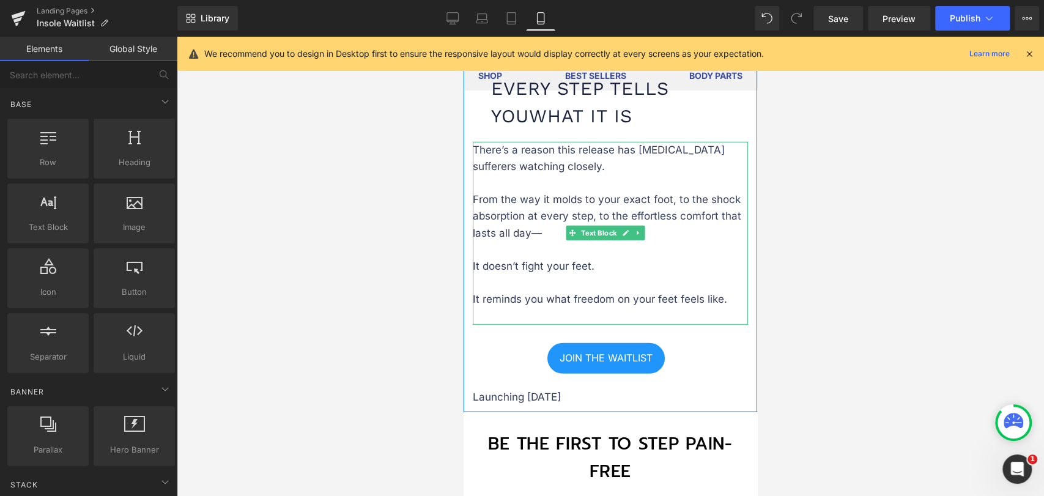
click at [496, 191] on p "There’s a reason this release has [MEDICAL_DATA] sufferers watching closely." at bounding box center [610, 167] width 275 height 50
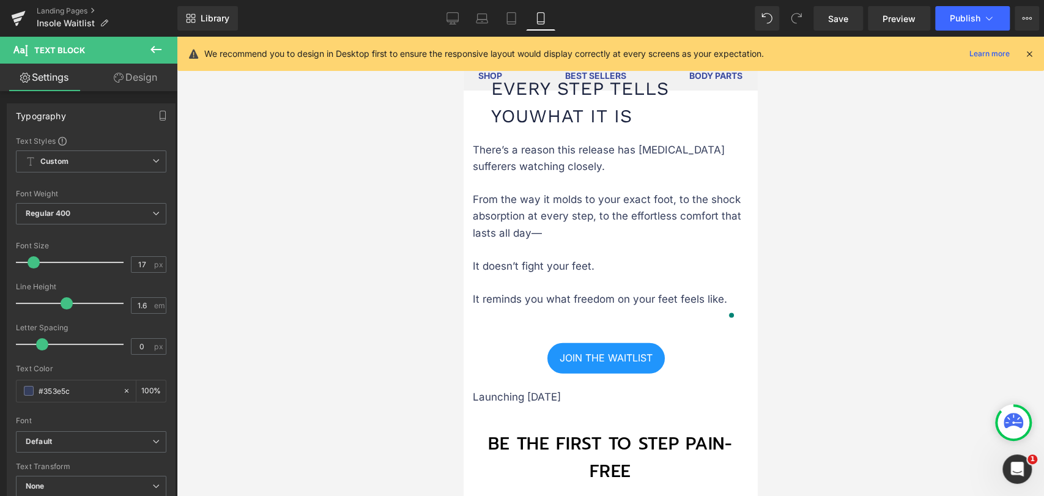
click at [131, 67] on link "Design" at bounding box center [135, 78] width 89 height 28
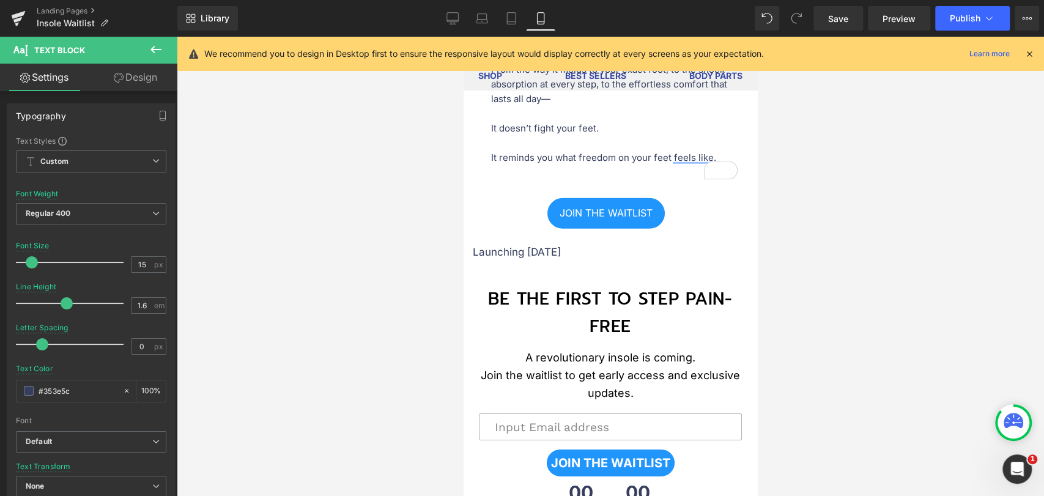
scroll to position [2392, 0]
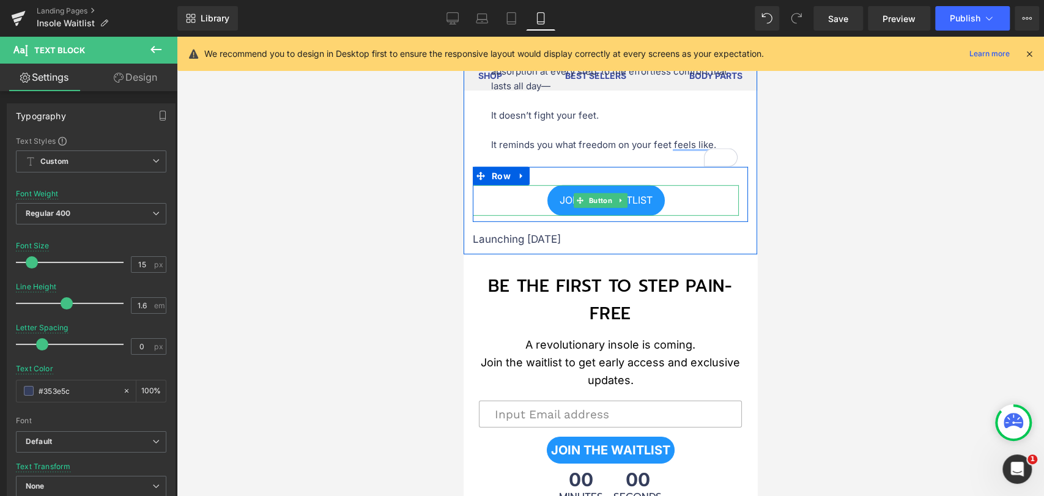
click at [541, 216] on div "JOIN THE WAITLIST" at bounding box center [606, 200] width 266 height 31
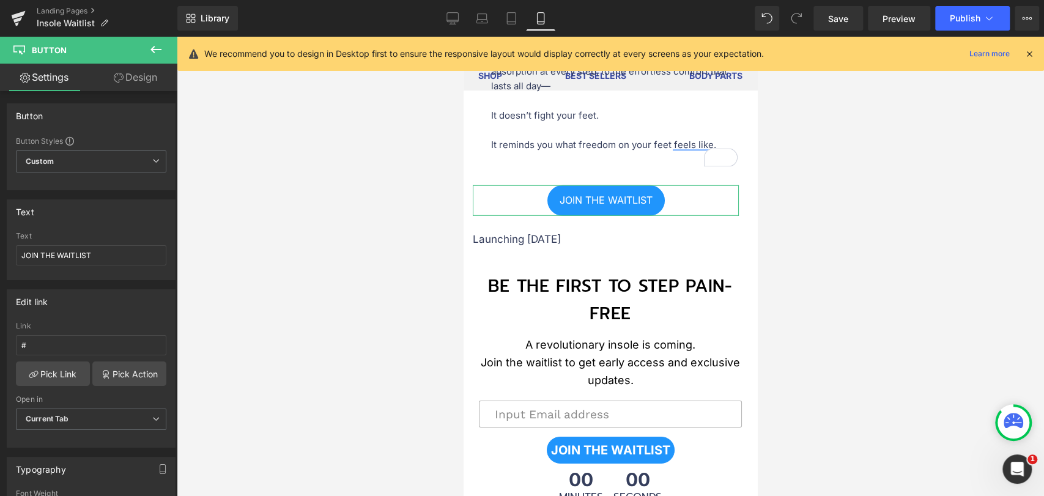
click at [150, 77] on link "Design" at bounding box center [135, 78] width 89 height 28
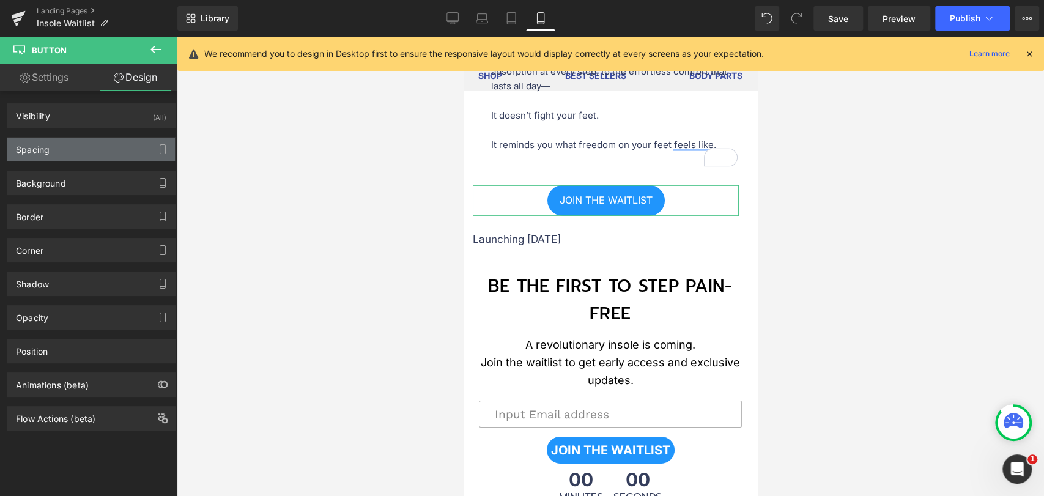
click at [76, 153] on div "Spacing" at bounding box center [91, 149] width 168 height 23
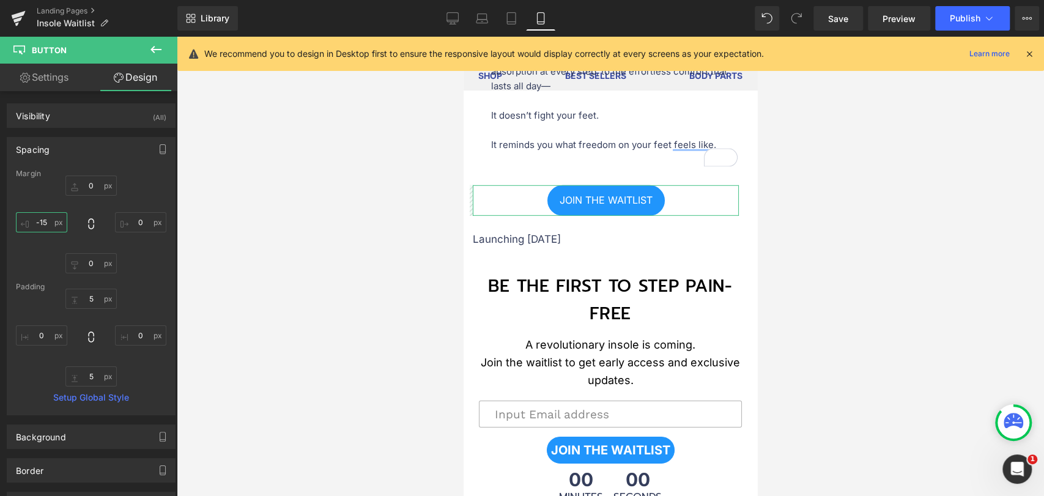
click at [46, 220] on input "-15" at bounding box center [41, 222] width 51 height 20
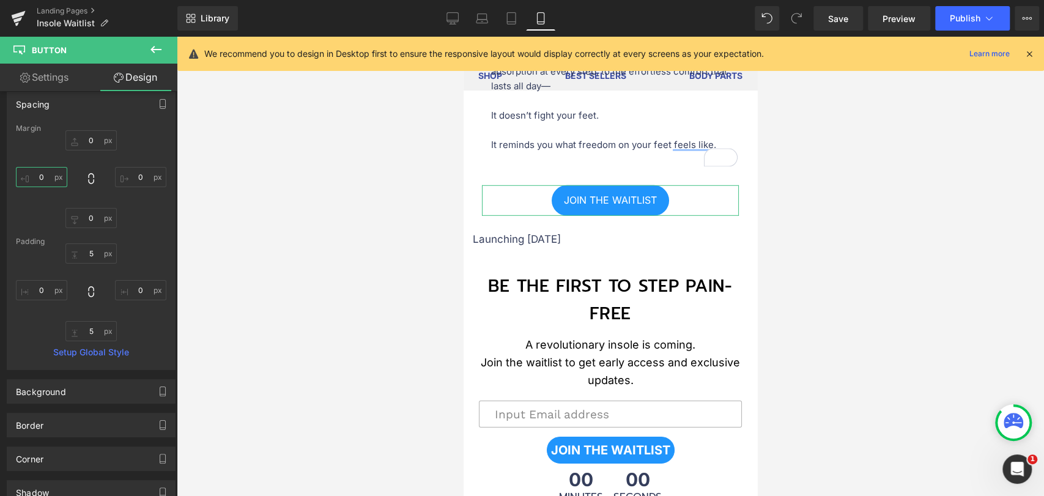
scroll to position [222, 0]
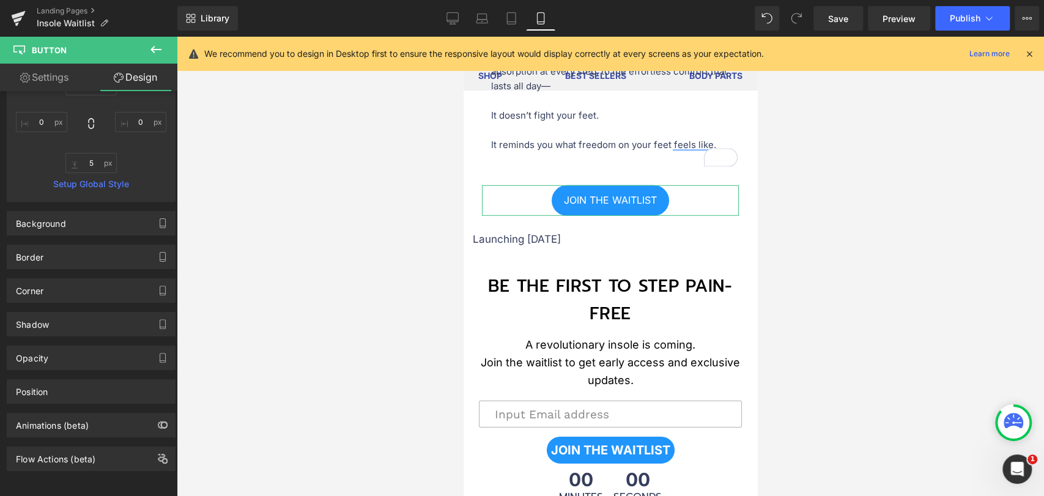
type input "0"
click at [53, 80] on link "Settings" at bounding box center [44, 78] width 89 height 28
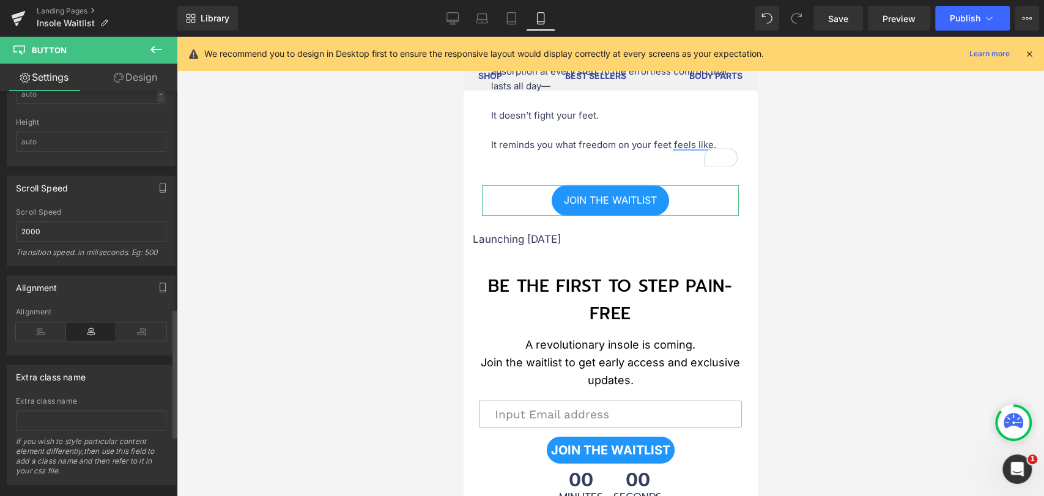
scroll to position [869, 0]
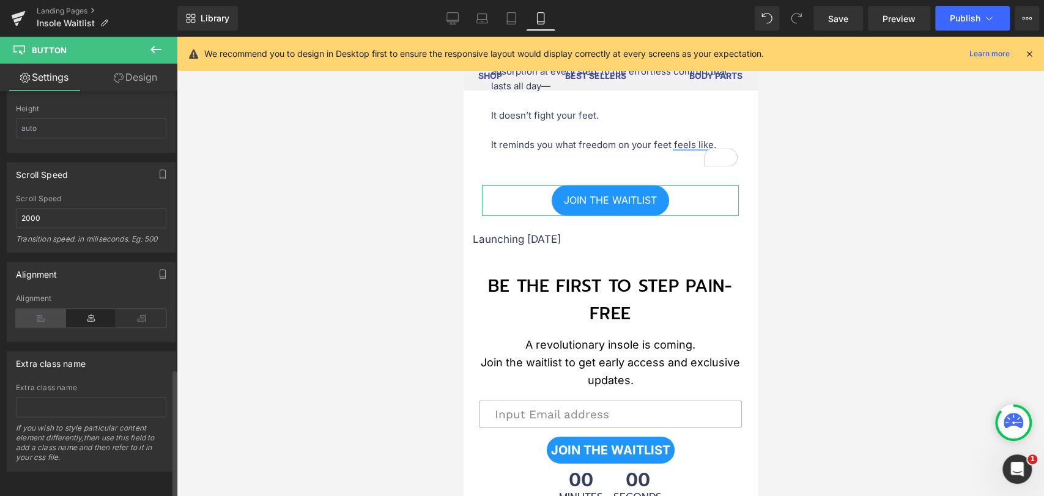
click at [46, 309] on icon at bounding box center [41, 318] width 50 height 18
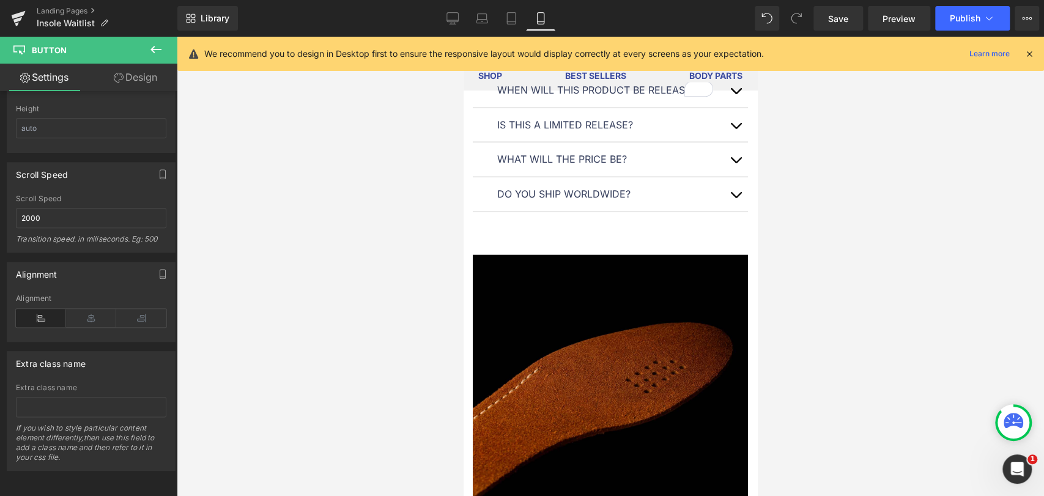
scroll to position [1644, 0]
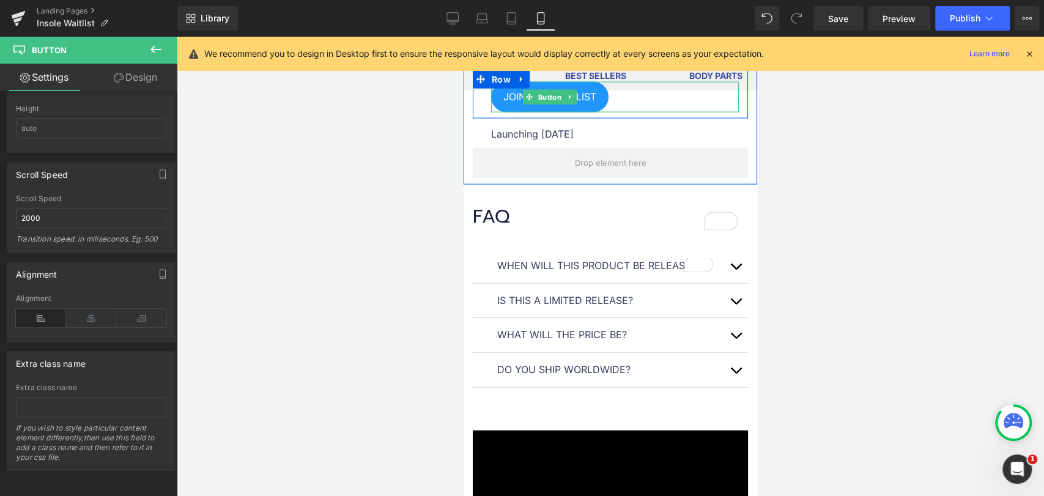
click at [532, 113] on link "JOIN THE WAITLIST" at bounding box center [549, 97] width 117 height 31
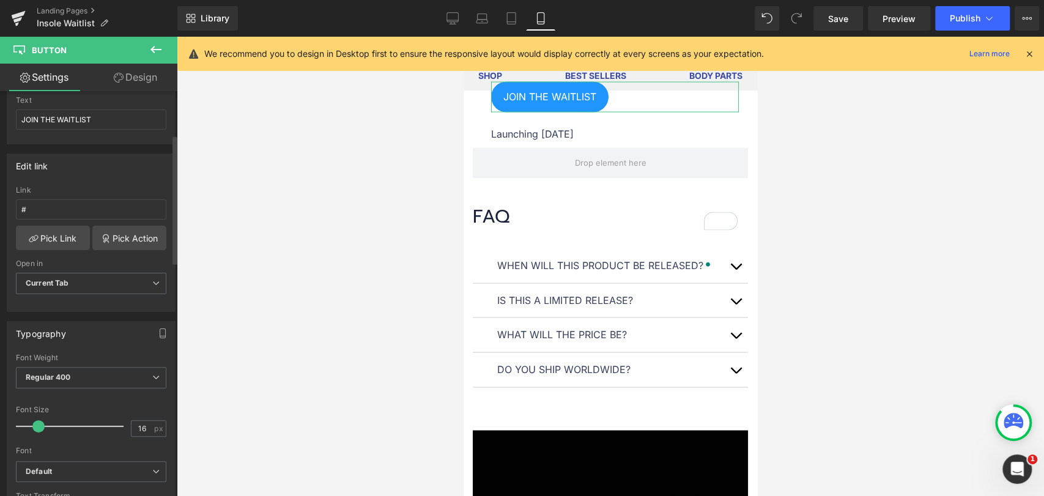
scroll to position [0, 0]
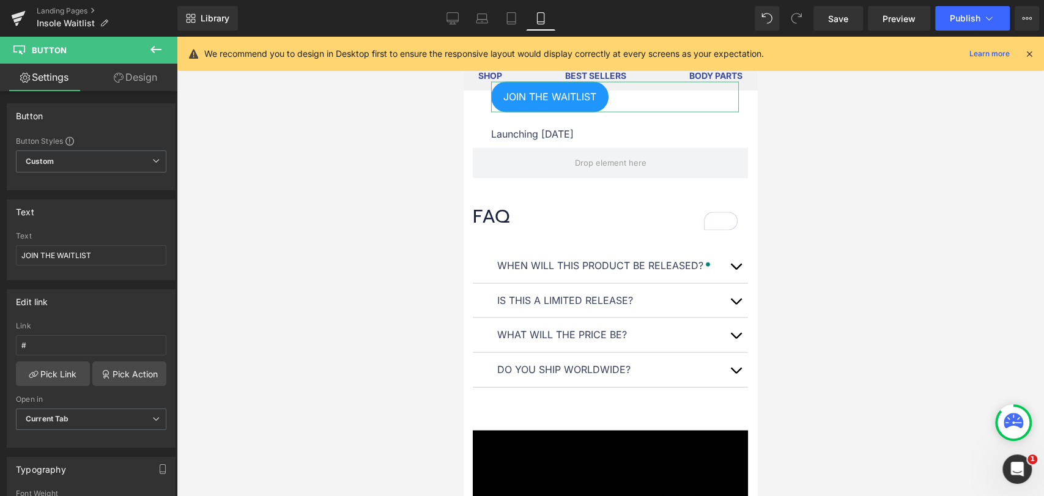
click at [129, 78] on link "Design" at bounding box center [135, 78] width 89 height 28
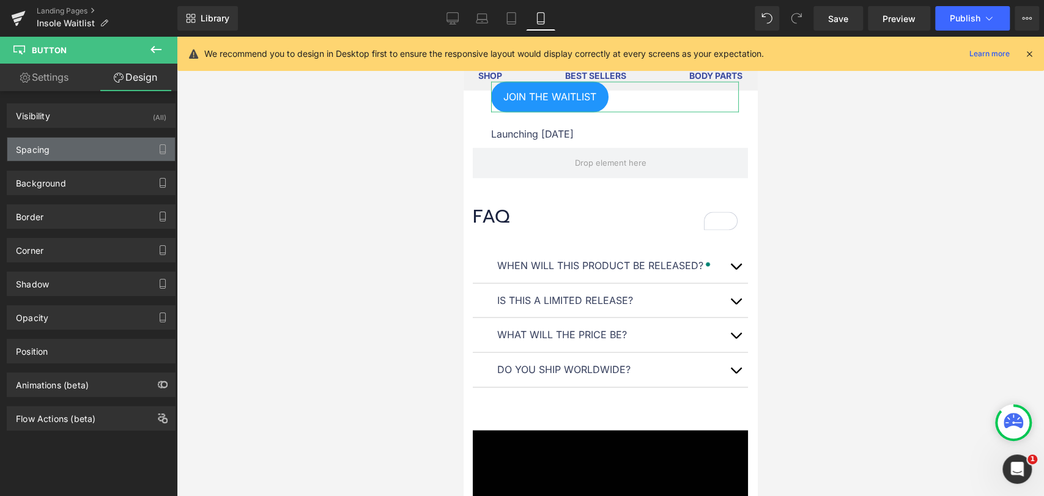
click at [92, 144] on div "Spacing" at bounding box center [91, 149] width 168 height 23
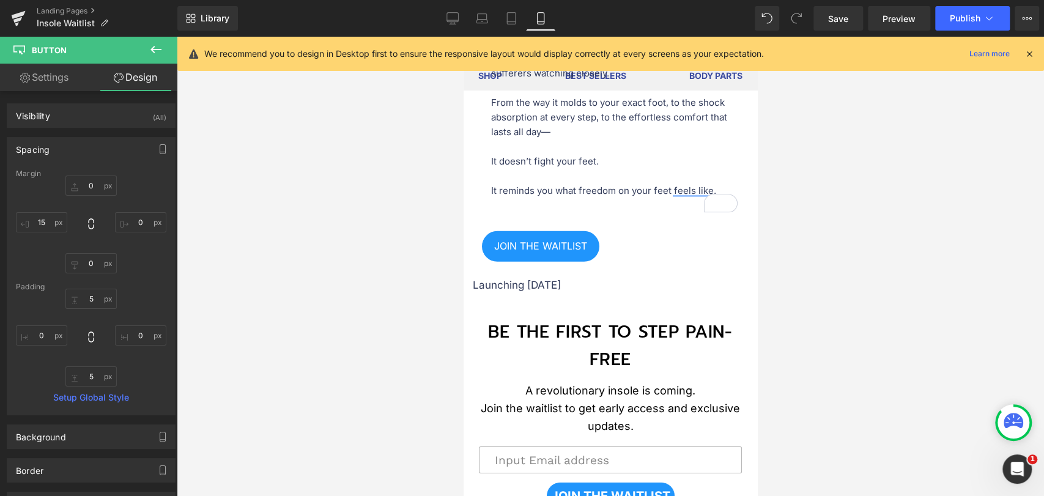
scroll to position [2460, 0]
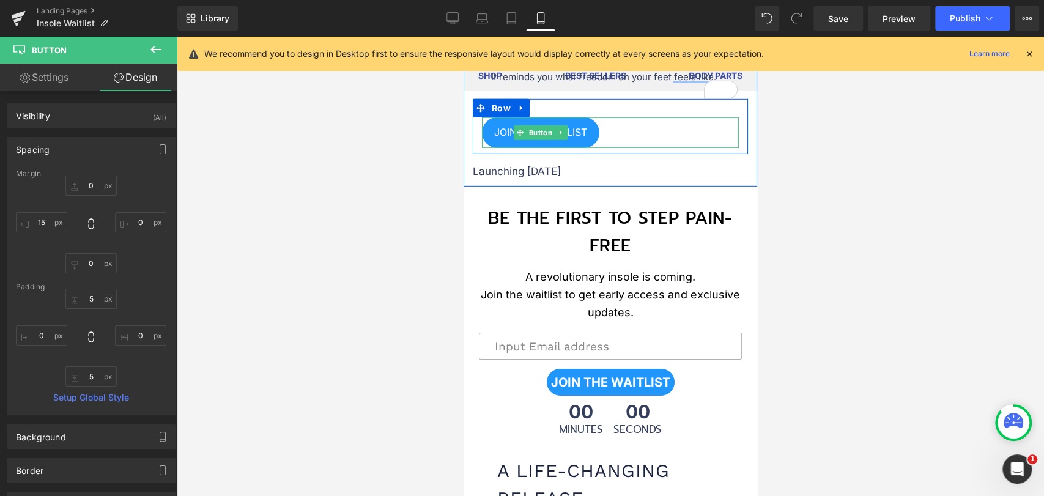
click at [512, 138] on span "JOIN THE WAITLIST" at bounding box center [540, 133] width 93 height 12
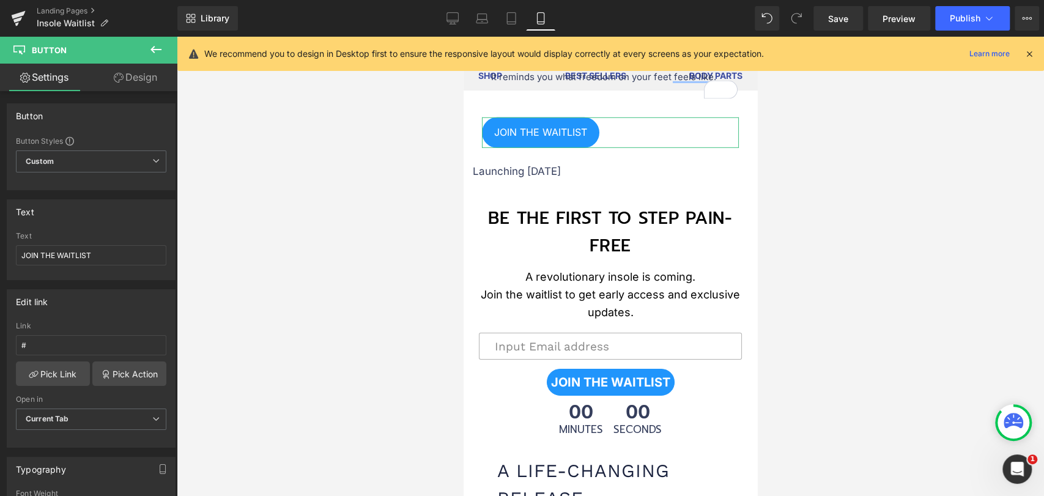
click at [132, 84] on link "Design" at bounding box center [135, 78] width 89 height 28
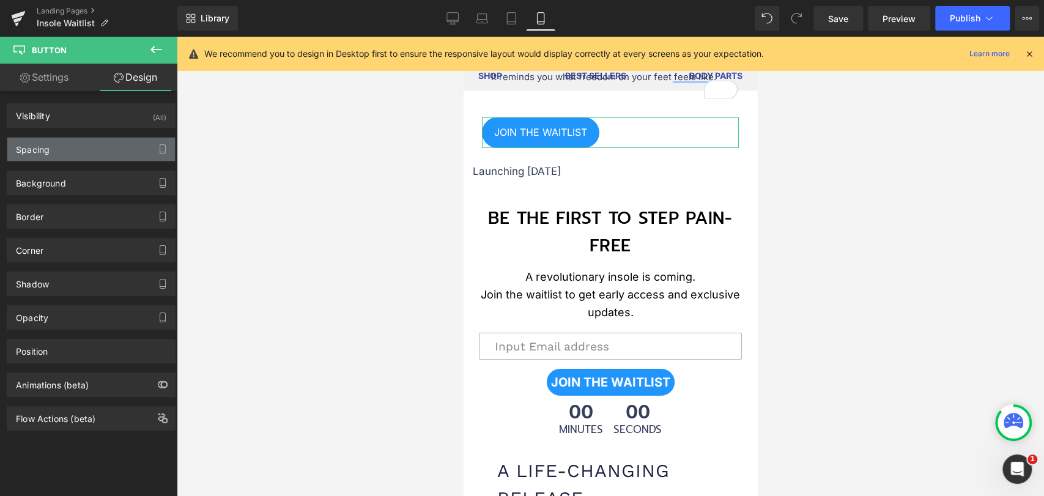
click at [74, 148] on div "Spacing" at bounding box center [91, 149] width 168 height 23
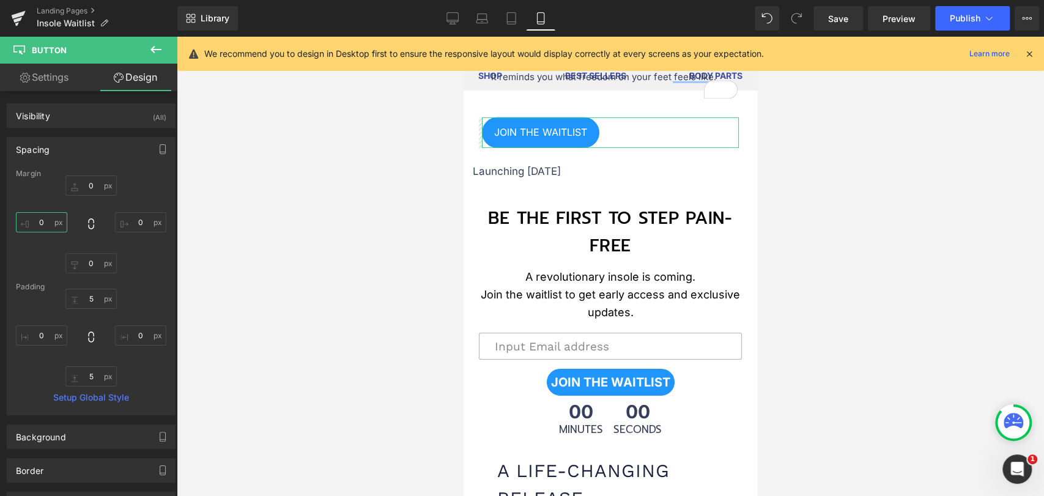
click at [44, 226] on input "0" at bounding box center [41, 222] width 51 height 20
type input "15"
click at [428, 244] on div at bounding box center [610, 266] width 867 height 459
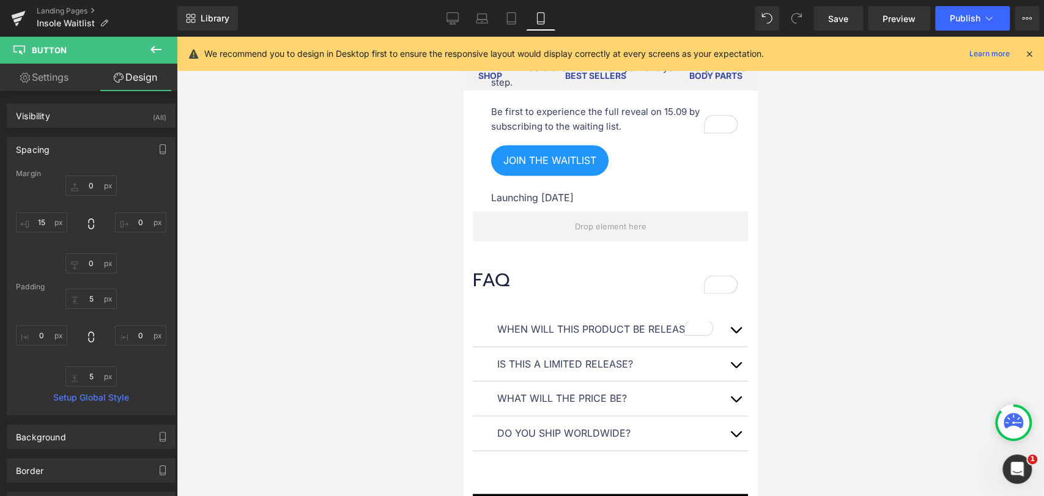
scroll to position [1576, 0]
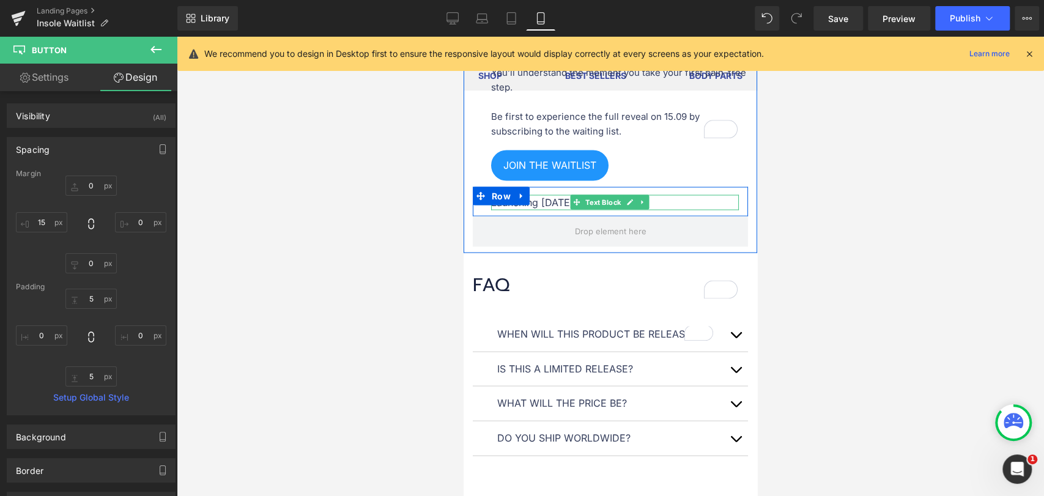
click at [539, 210] on p "Launching [DATE]" at bounding box center [615, 202] width 248 height 16
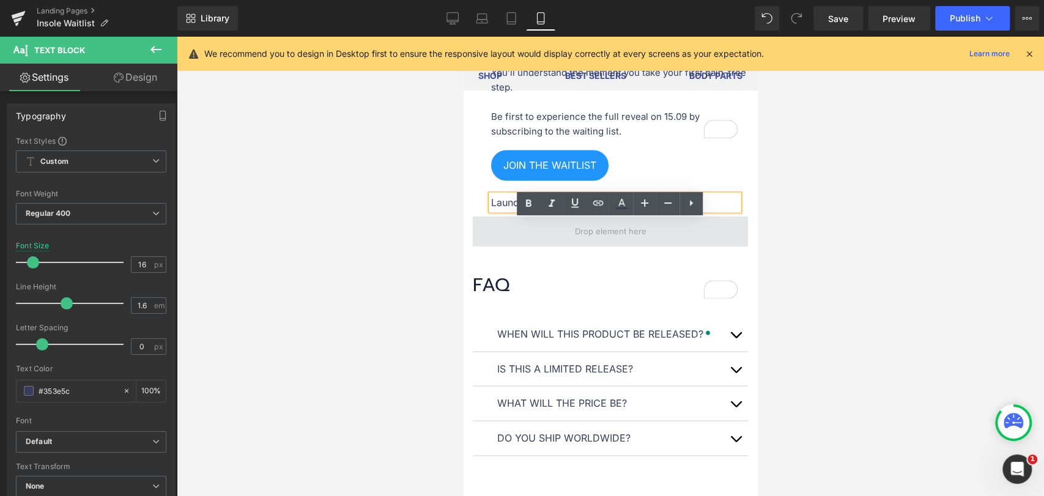
click at [571, 243] on span at bounding box center [610, 231] width 80 height 23
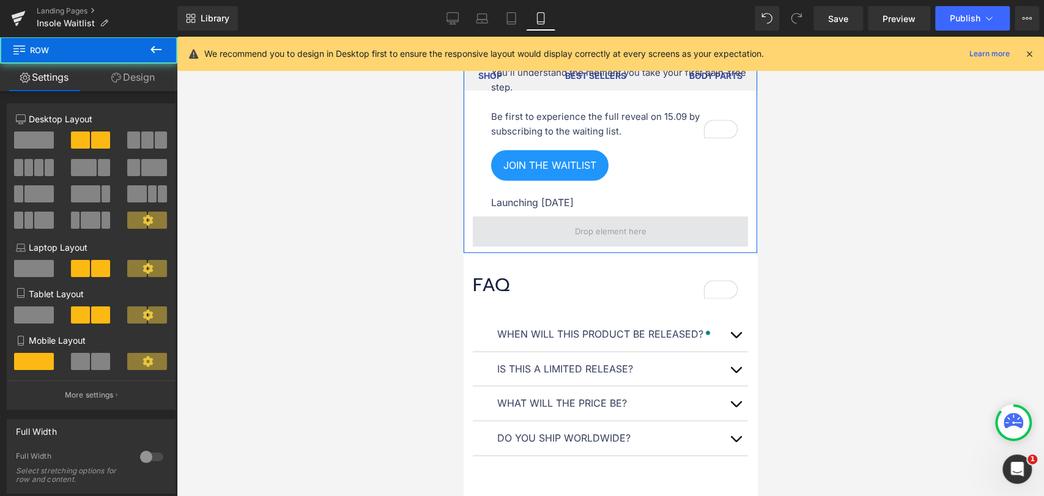
click at [563, 246] on span at bounding box center [610, 231] width 275 height 31
drag, startPoint x: 564, startPoint y: 258, endPoint x: 574, endPoint y: 264, distance: 11.2
click at [574, 246] on span at bounding box center [610, 231] width 275 height 31
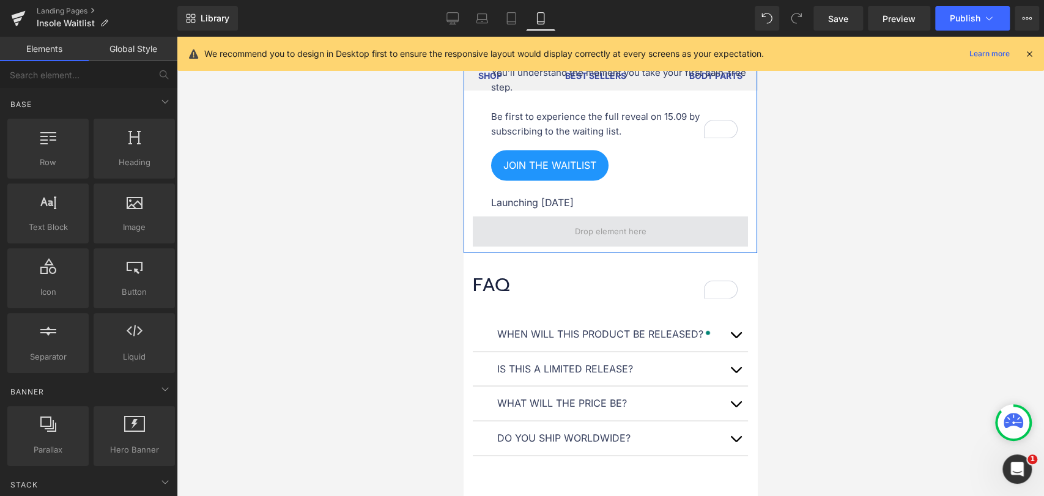
click at [570, 243] on span at bounding box center [610, 231] width 80 height 23
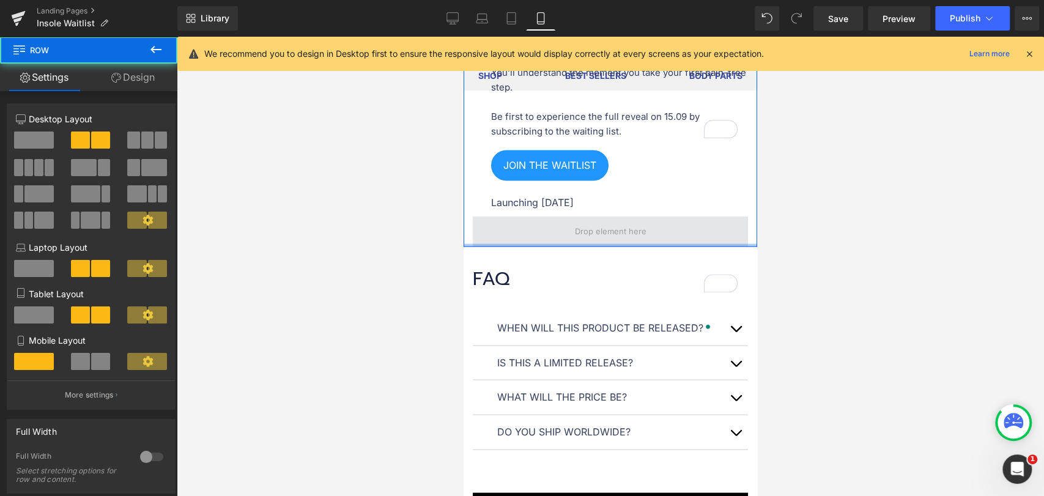
drag, startPoint x: 584, startPoint y: 274, endPoint x: 586, endPoint y: 250, distance: 24.0
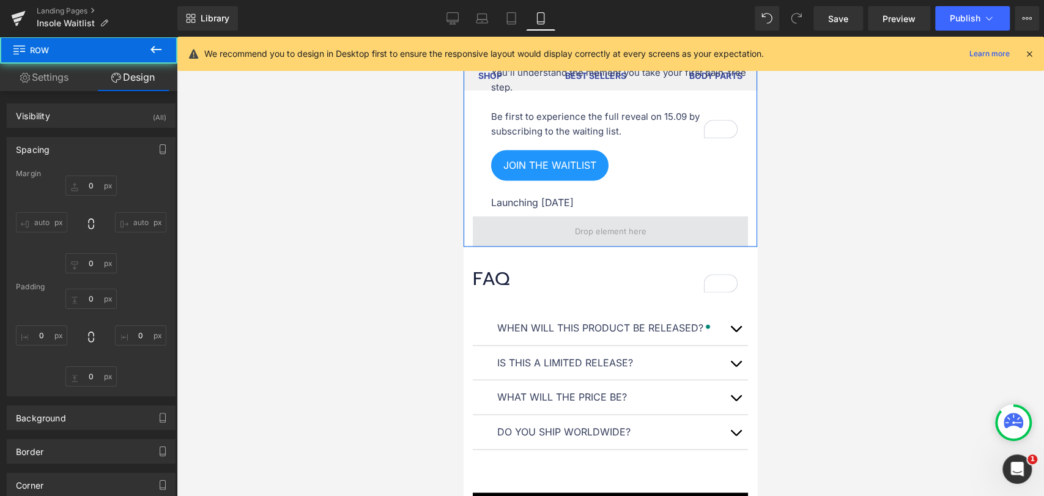
type input "0"
type input "50"
type input "0"
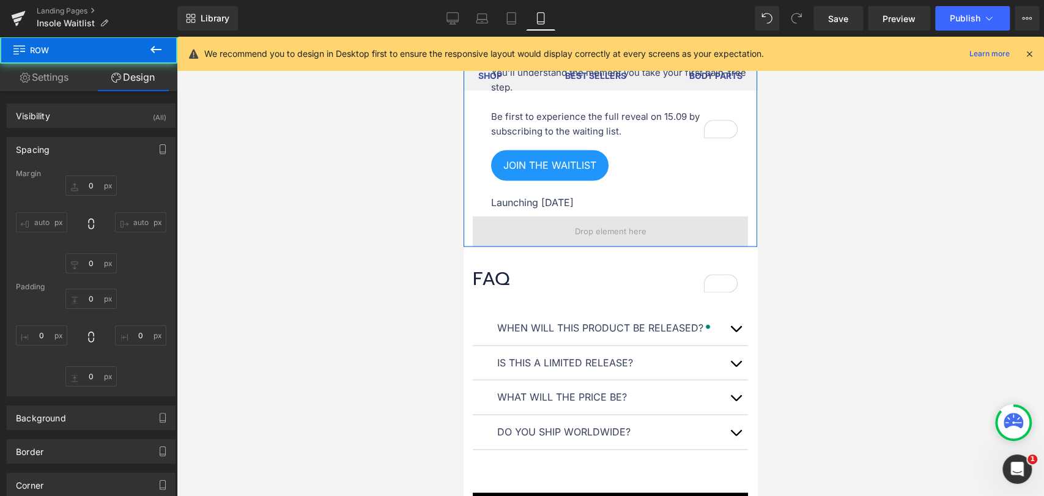
type input "0"
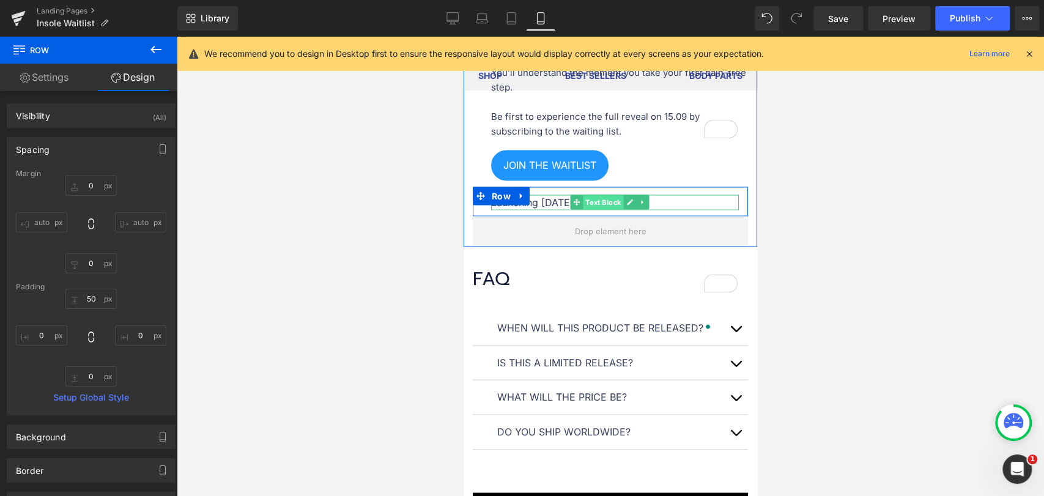
click at [583, 210] on span "Text Block" at bounding box center [603, 202] width 40 height 15
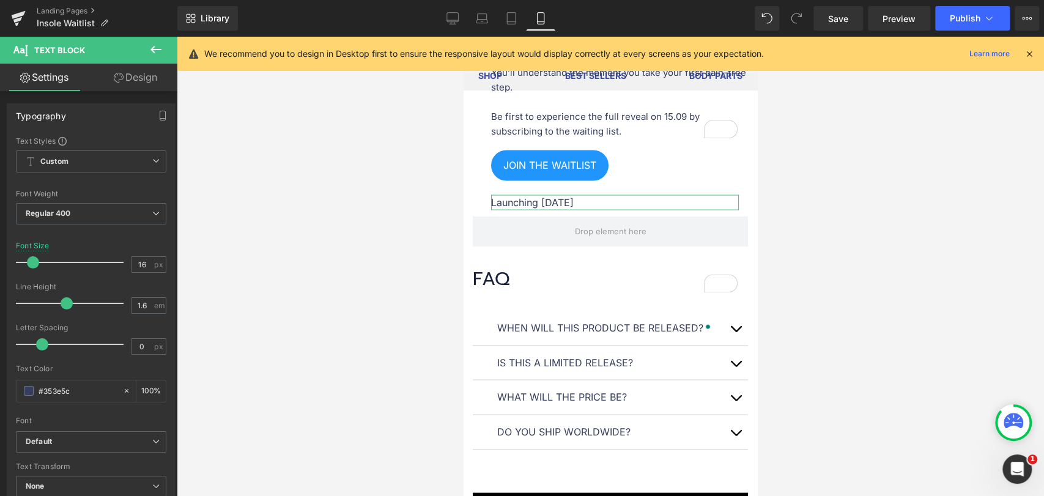
click at [117, 73] on icon at bounding box center [119, 78] width 10 height 10
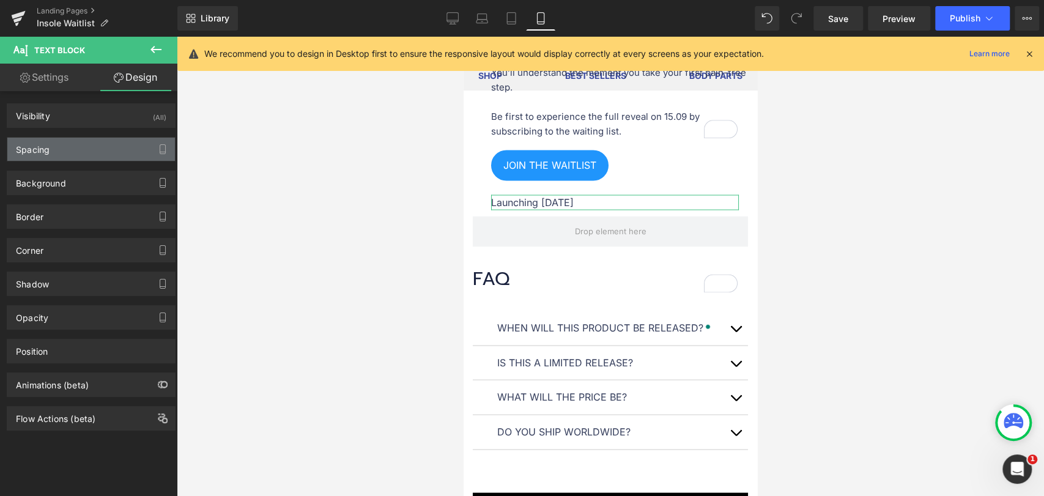
click at [42, 152] on div "Spacing" at bounding box center [33, 146] width 34 height 17
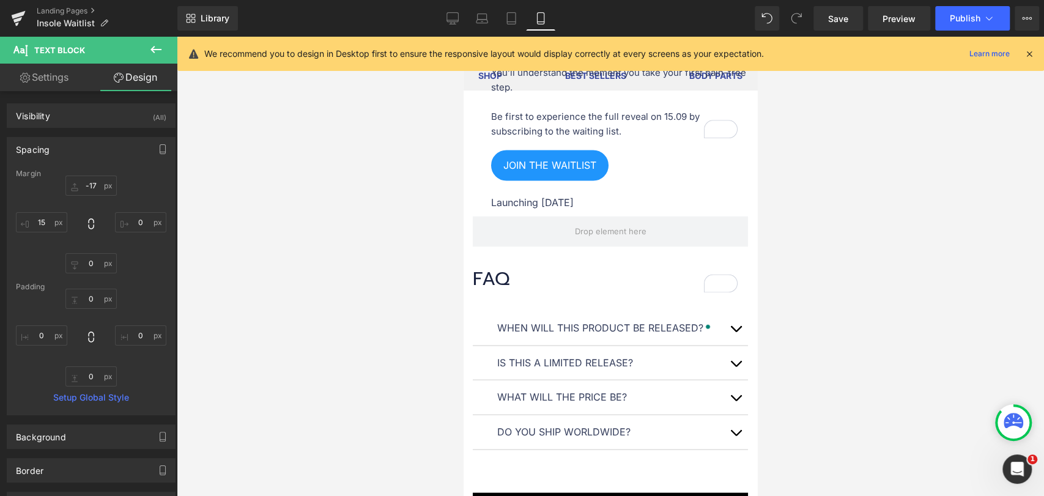
click at [365, 241] on div at bounding box center [610, 266] width 867 height 459
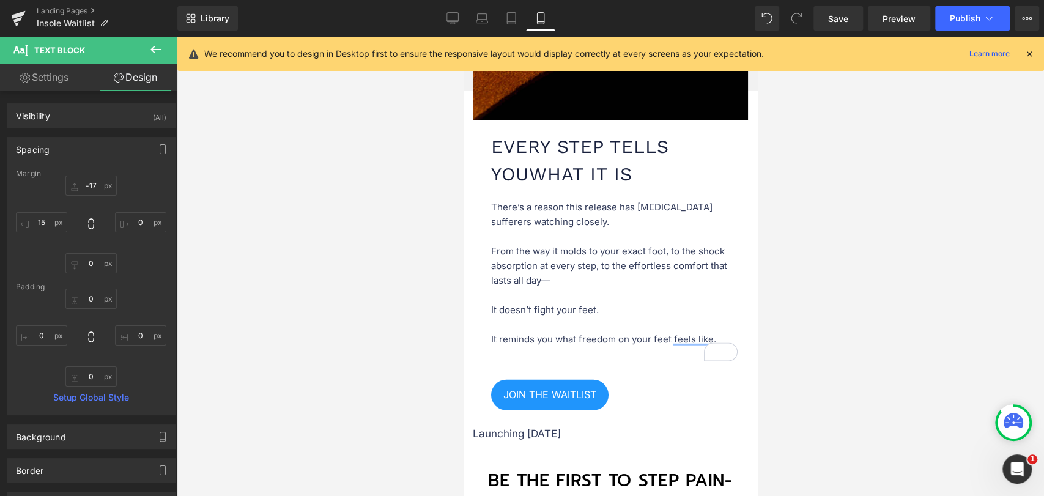
scroll to position [2188, 0]
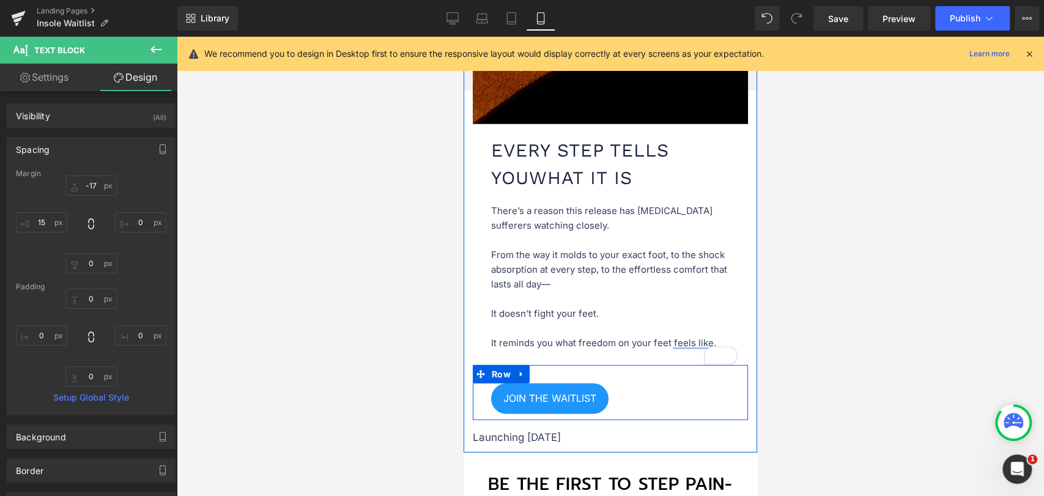
click at [553, 402] on div "JOIN THE WAITLIST Button Row" at bounding box center [610, 392] width 275 height 55
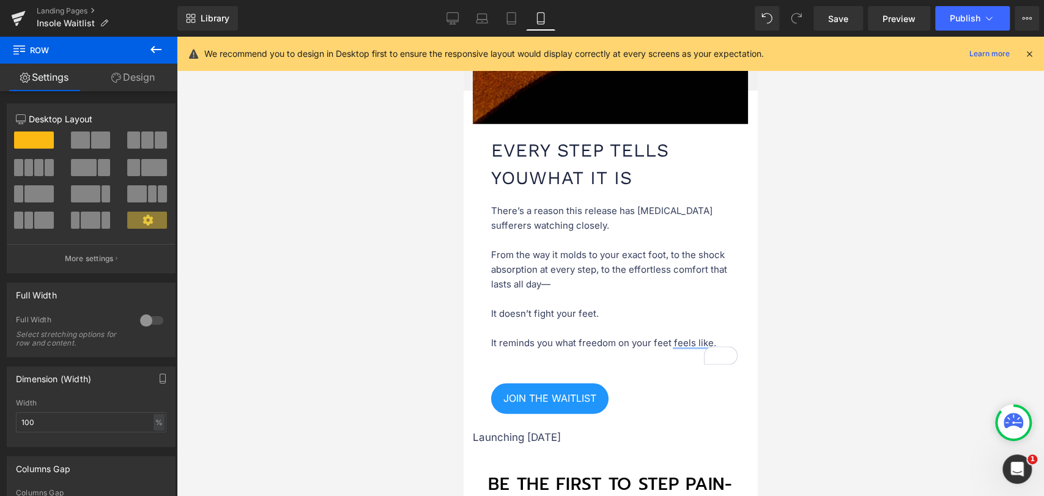
scroll to position [2392, 0]
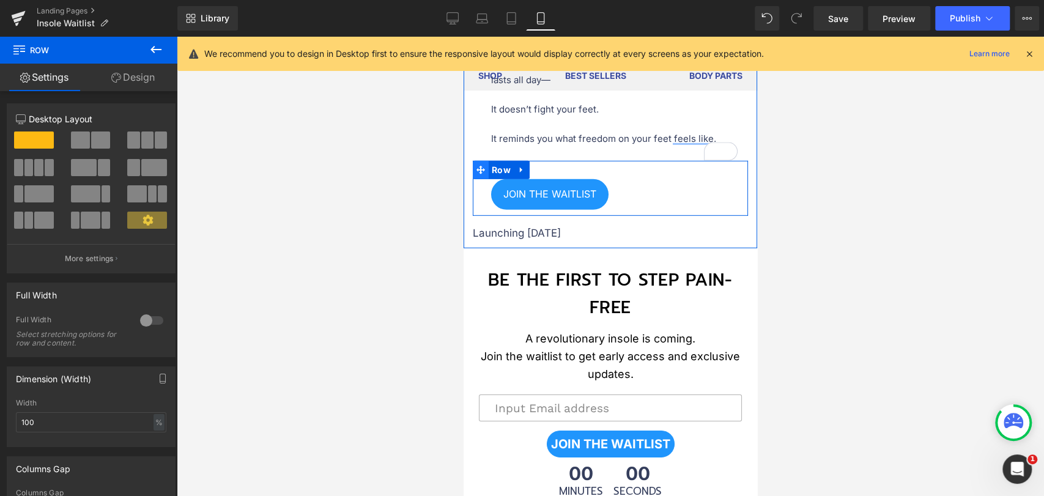
click at [485, 179] on span at bounding box center [481, 170] width 16 height 18
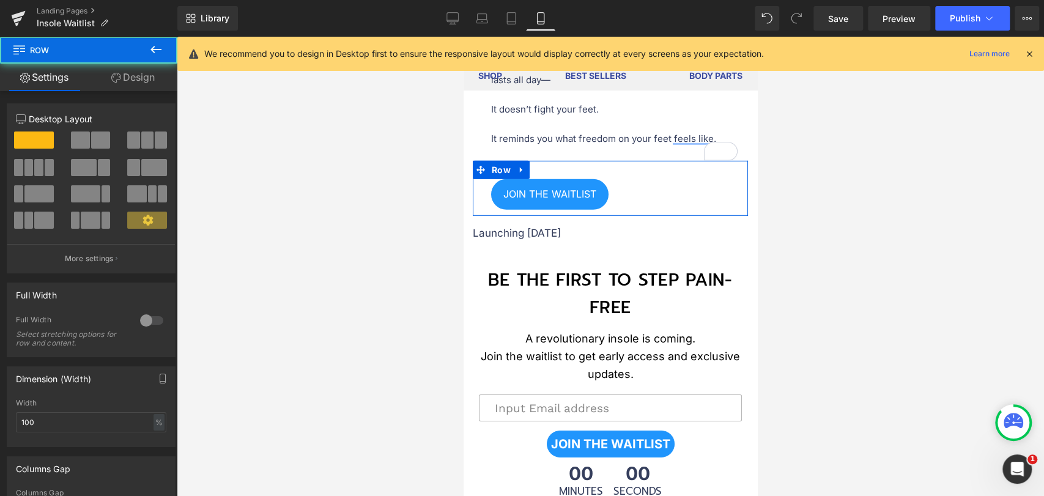
click at [115, 73] on icon at bounding box center [116, 78] width 10 height 10
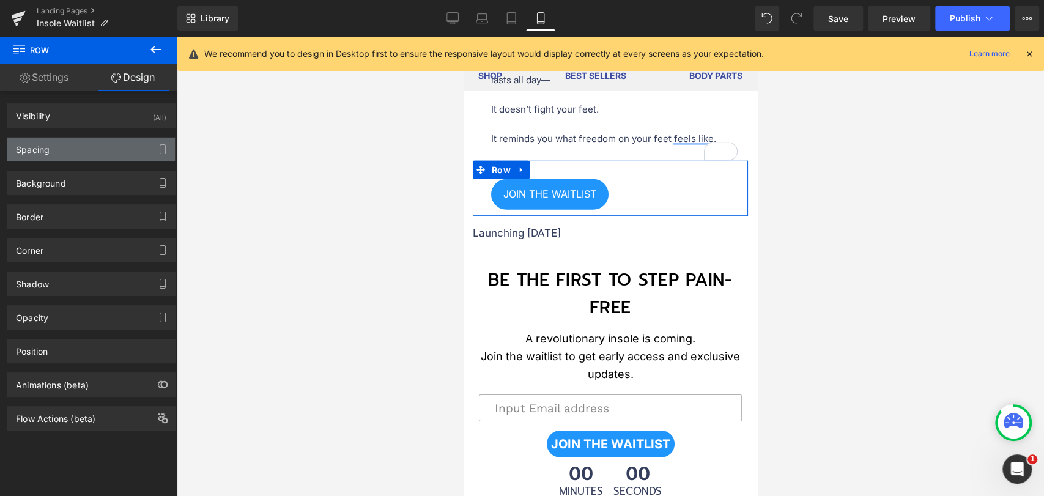
click at [76, 146] on div "Spacing" at bounding box center [91, 149] width 168 height 23
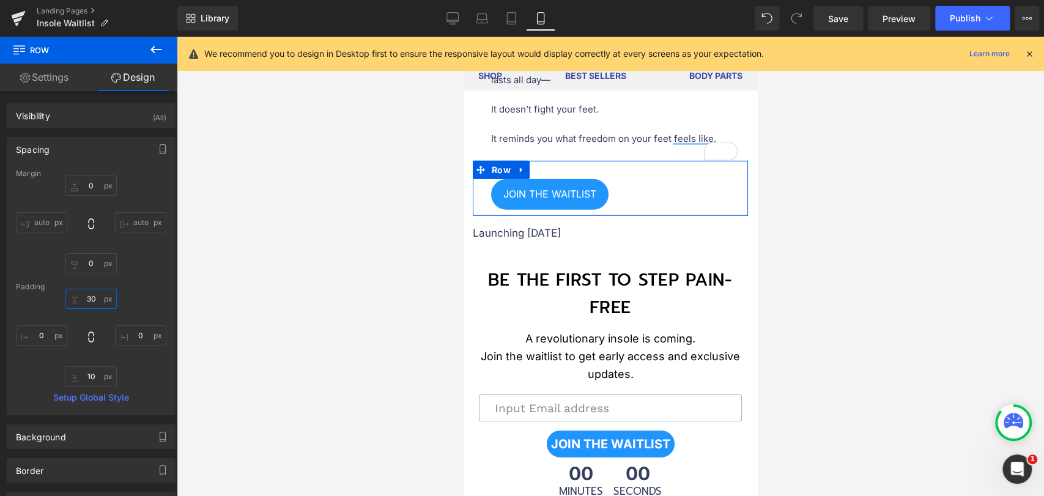
click at [92, 295] on input "30" at bounding box center [90, 299] width 51 height 20
type input "0"
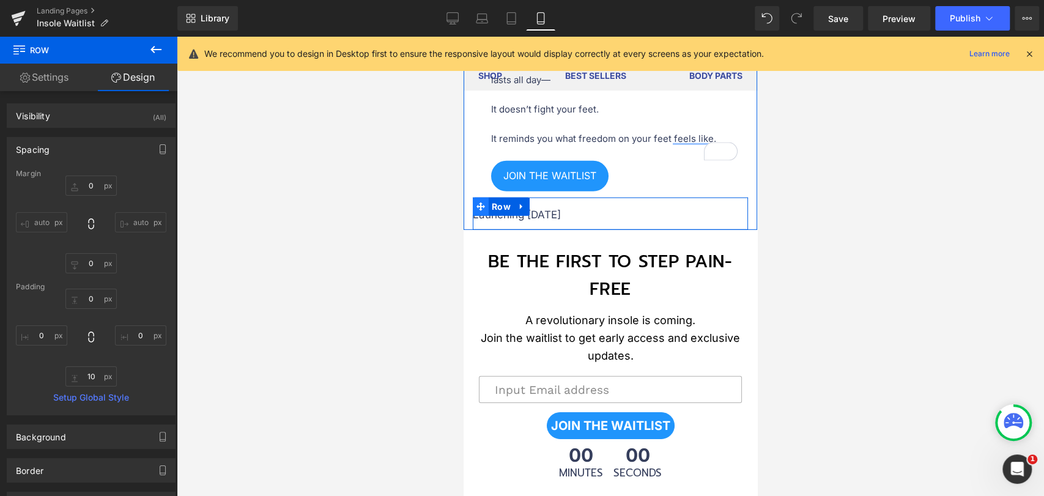
click at [481, 211] on icon at bounding box center [480, 206] width 9 height 9
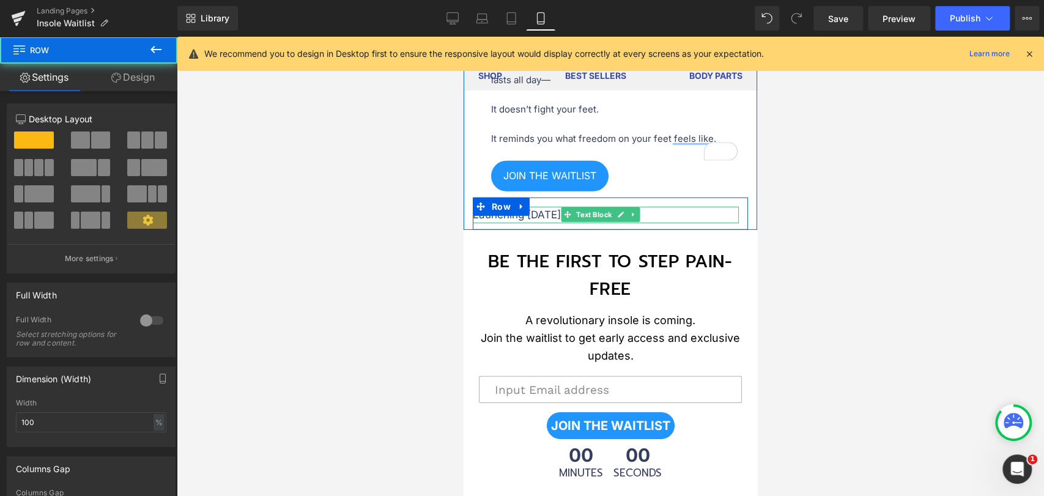
click at [545, 223] on p "Launching [DATE]" at bounding box center [606, 215] width 266 height 17
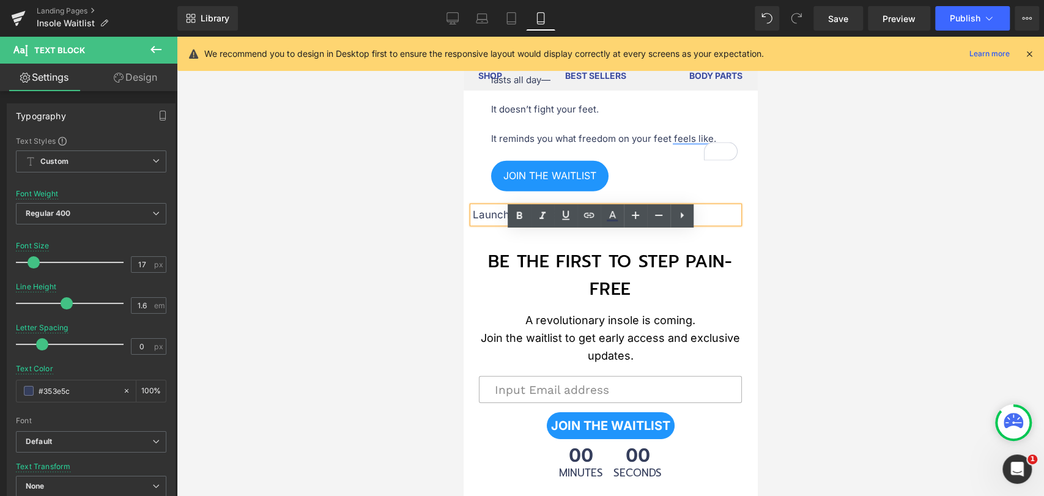
click at [141, 85] on link "Design" at bounding box center [135, 78] width 89 height 28
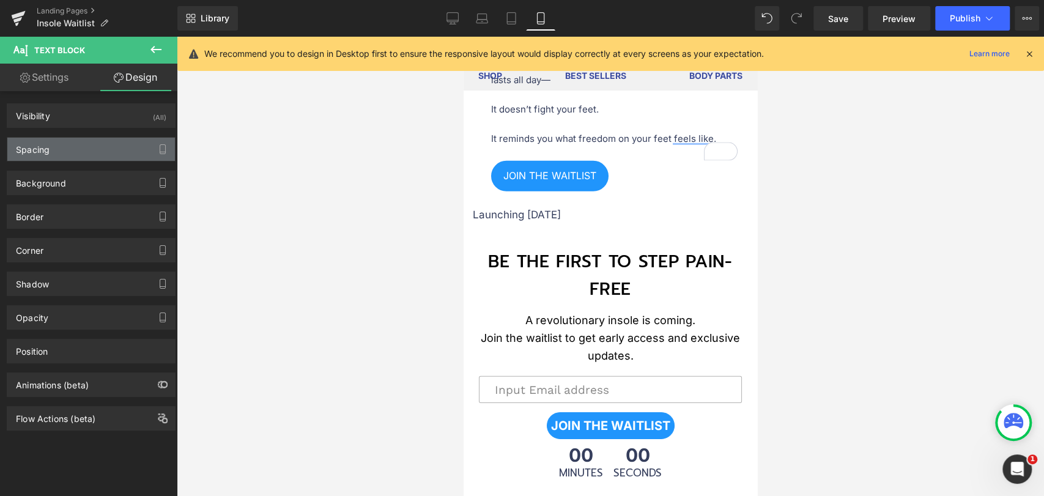
click at [38, 156] on div "Spacing" at bounding box center [91, 149] width 168 height 23
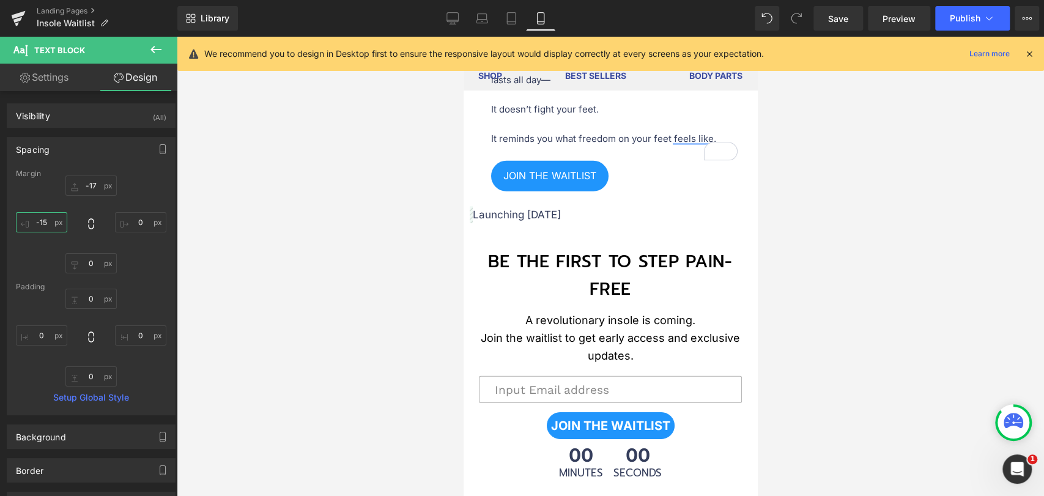
click at [44, 219] on input "-15" at bounding box center [41, 222] width 51 height 20
type input "15"
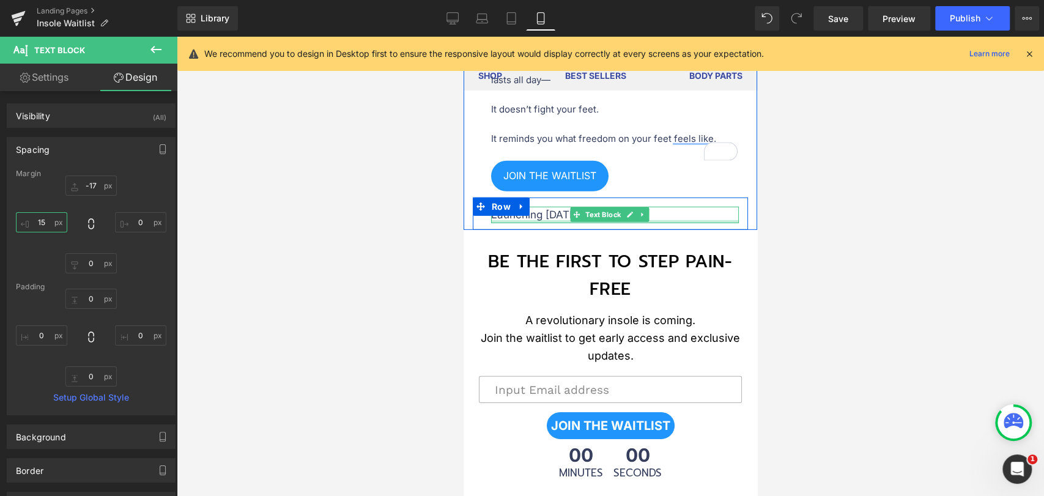
click at [541, 223] on div at bounding box center [615, 221] width 248 height 3
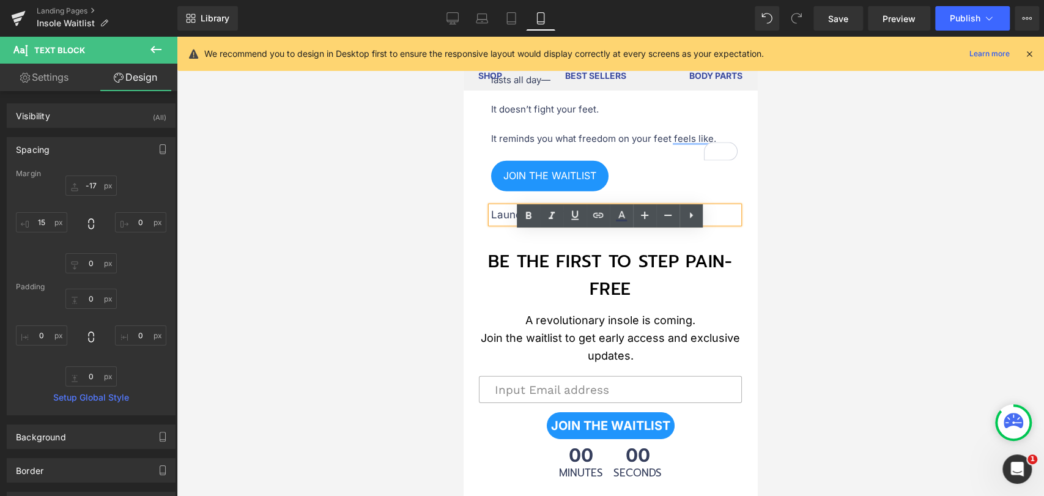
click at [541, 223] on p "Launching [DATE]" at bounding box center [615, 215] width 248 height 17
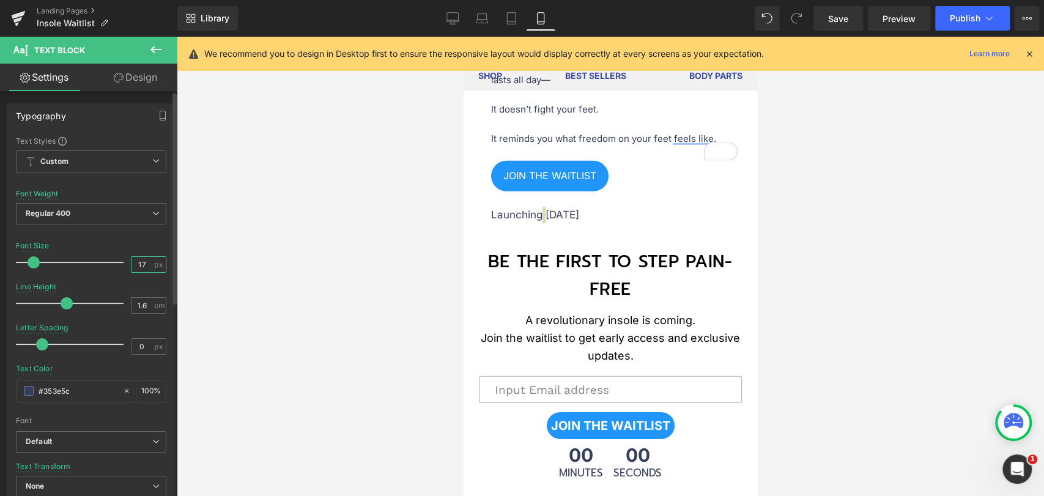
click at [137, 262] on input "17" at bounding box center [141, 264] width 21 height 15
type input "16"
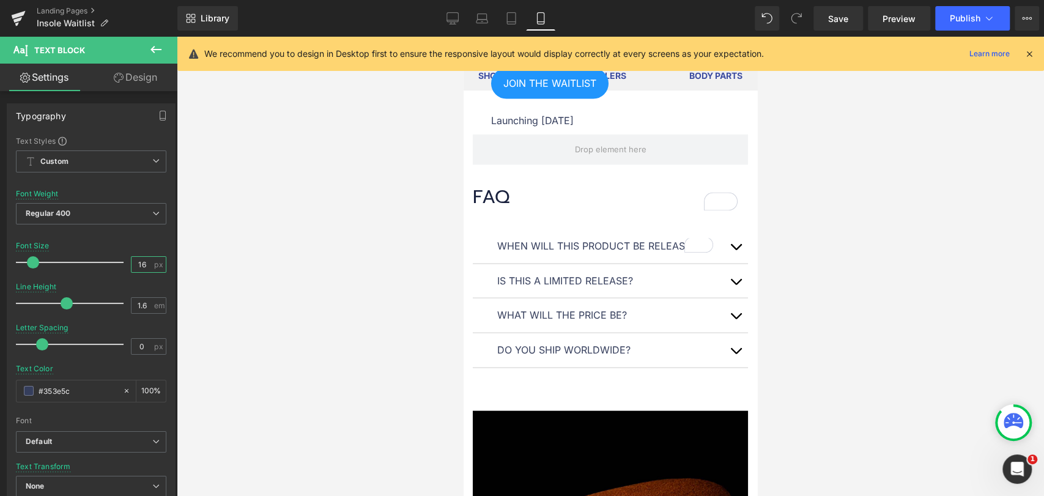
scroll to position [1644, 0]
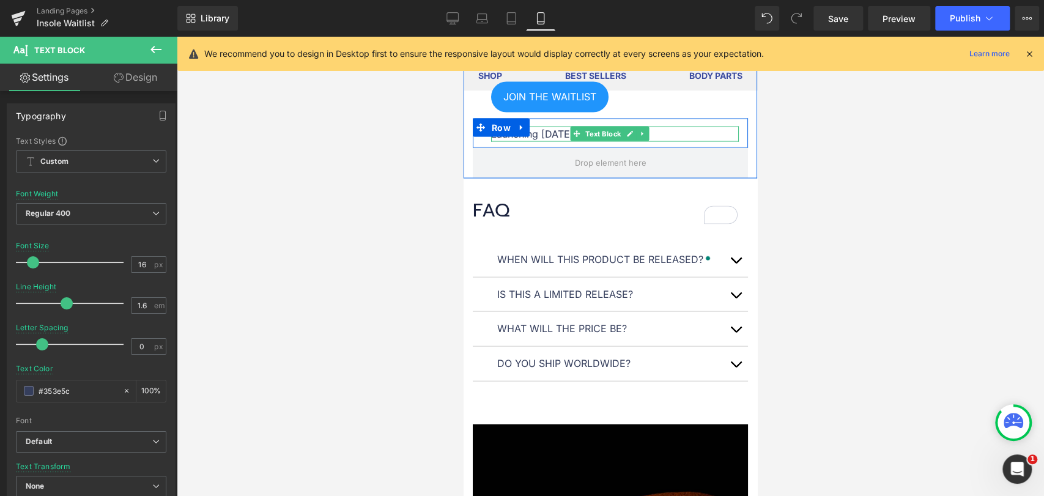
click at [559, 142] on p "Launching [DATE]" at bounding box center [615, 135] width 248 height 16
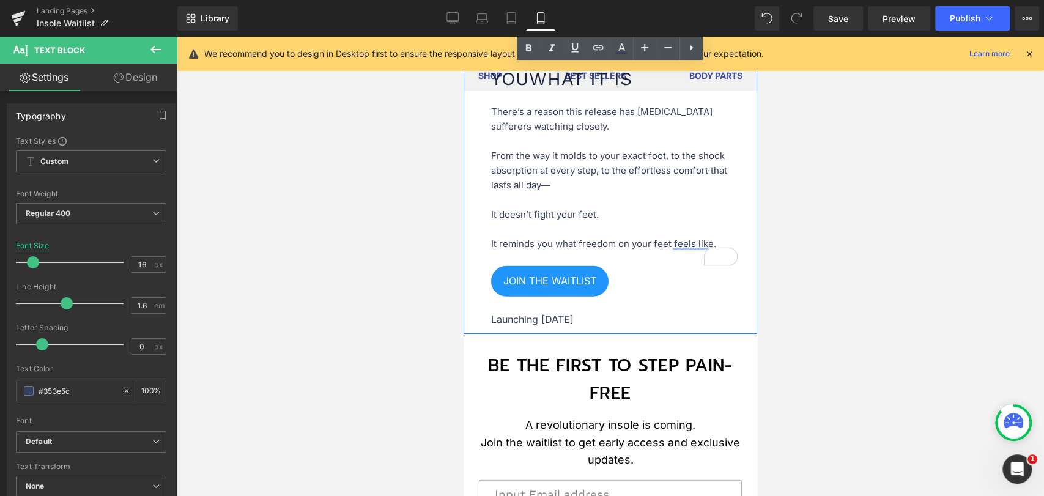
scroll to position [2323, 0]
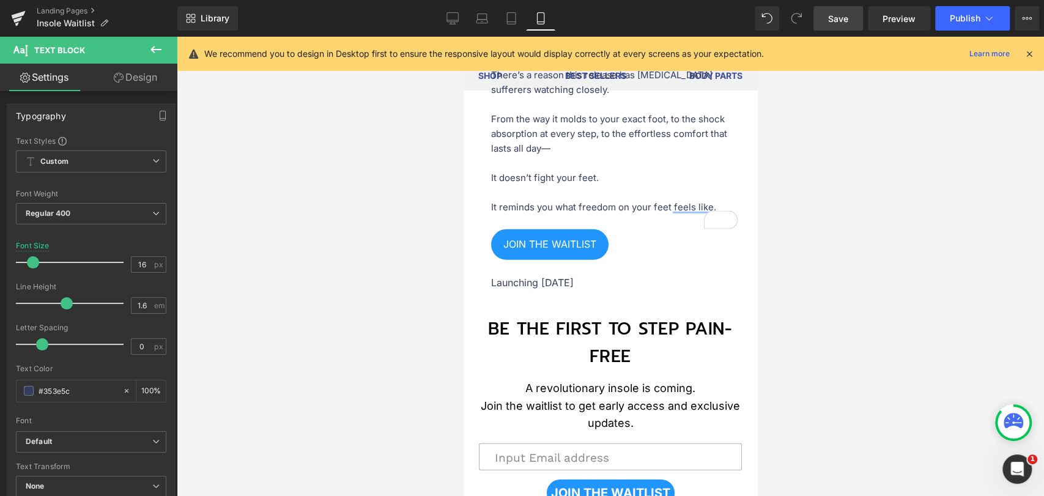
click at [840, 25] on link "Save" at bounding box center [838, 18] width 50 height 24
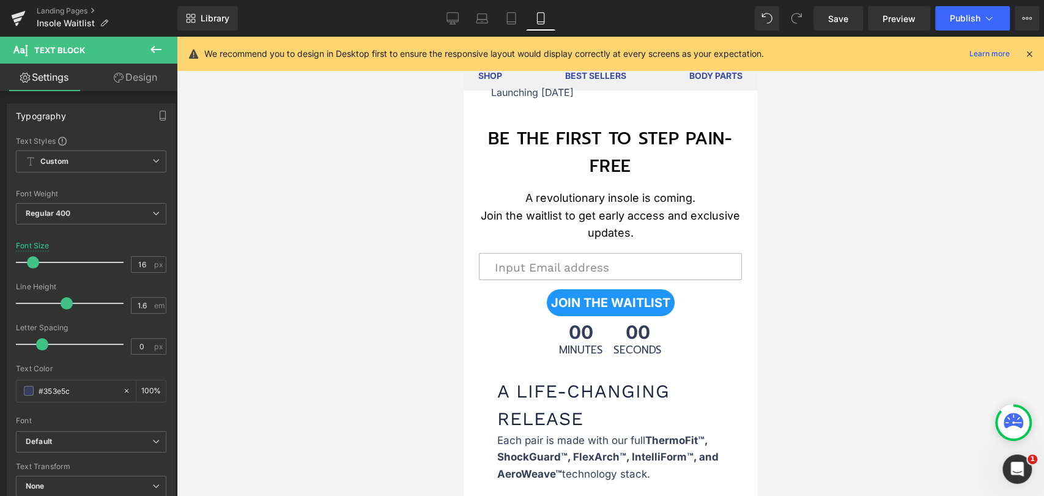
scroll to position [2528, 0]
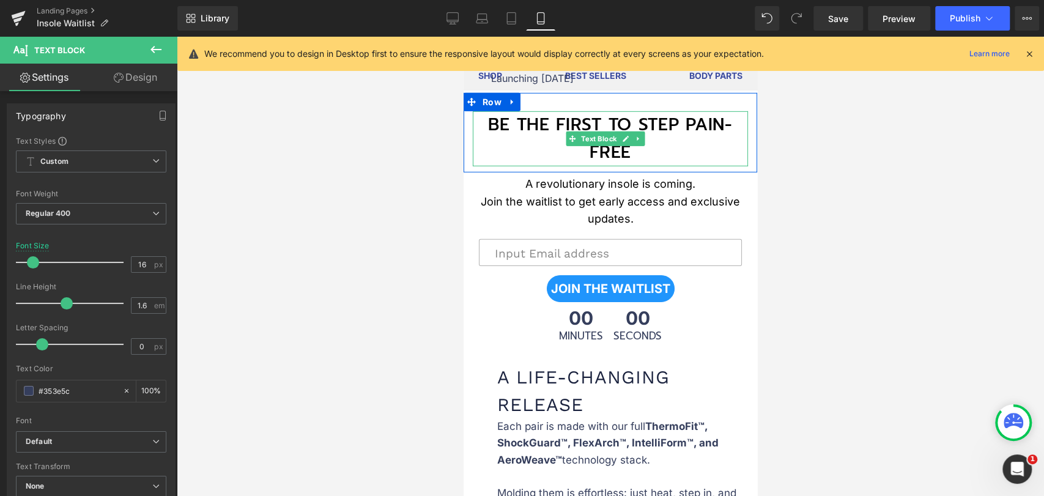
click at [681, 148] on p "BE THE FIRST TO STEP PAIN-FREE" at bounding box center [610, 138] width 275 height 55
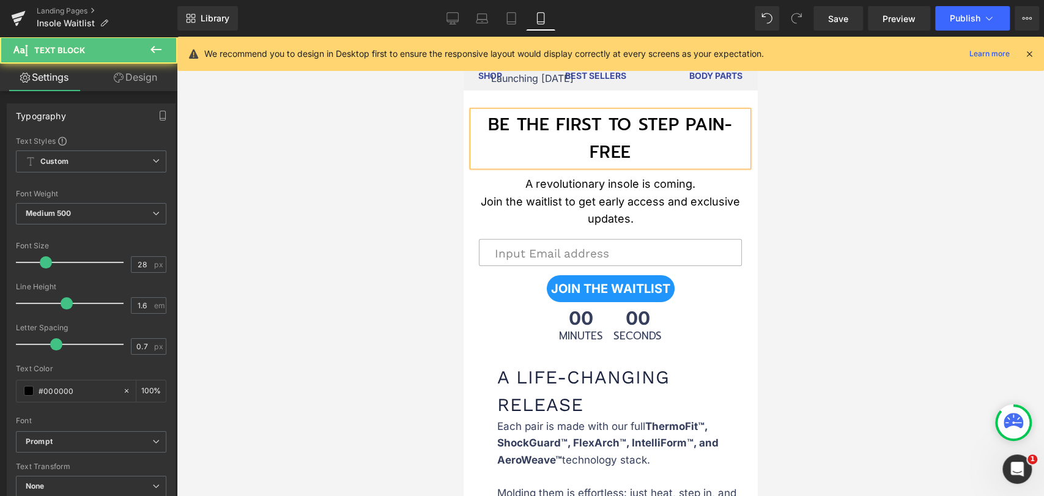
click at [677, 148] on p "BE THE FIRST TO STEP PAIN-FREE" at bounding box center [610, 138] width 275 height 55
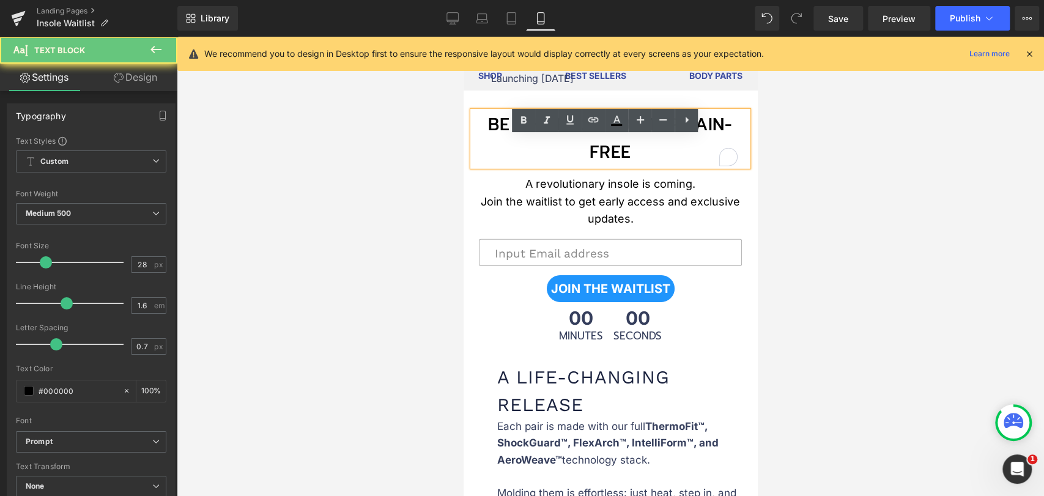
click at [682, 147] on p "BE THE FIRST TO STEP PAIN-FREE" at bounding box center [610, 138] width 275 height 55
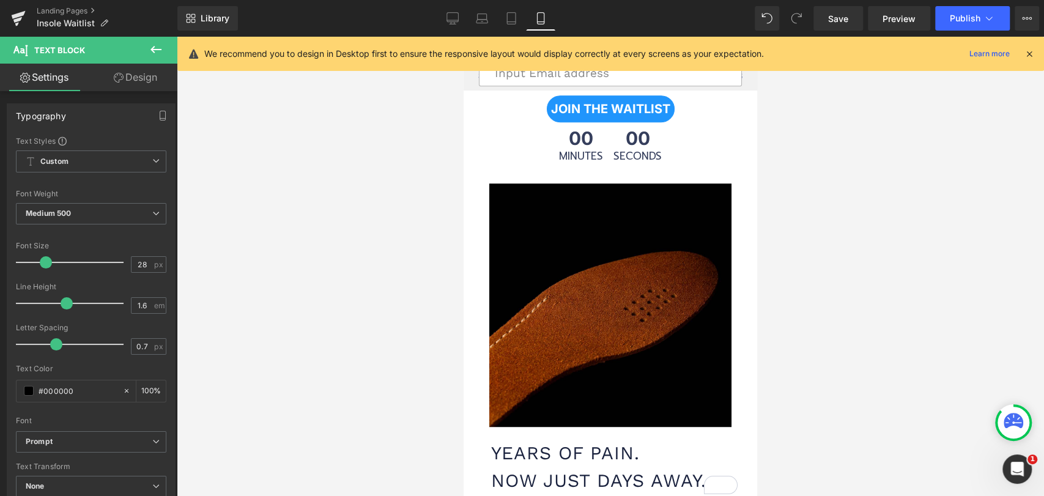
scroll to position [218, 0]
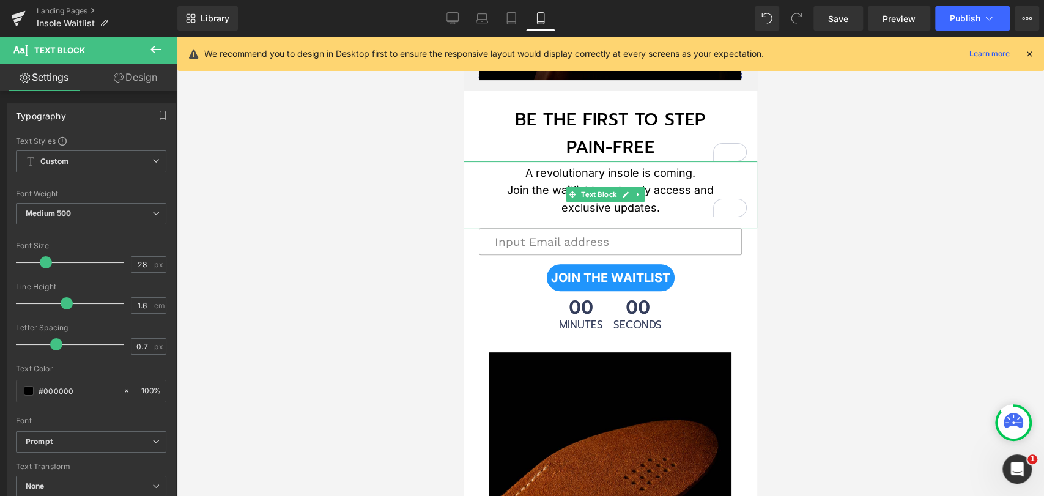
click at [666, 171] on p "A revolutionary insole is coming. Join the waitlist to get early access and exc…" at bounding box center [609, 190] width 293 height 53
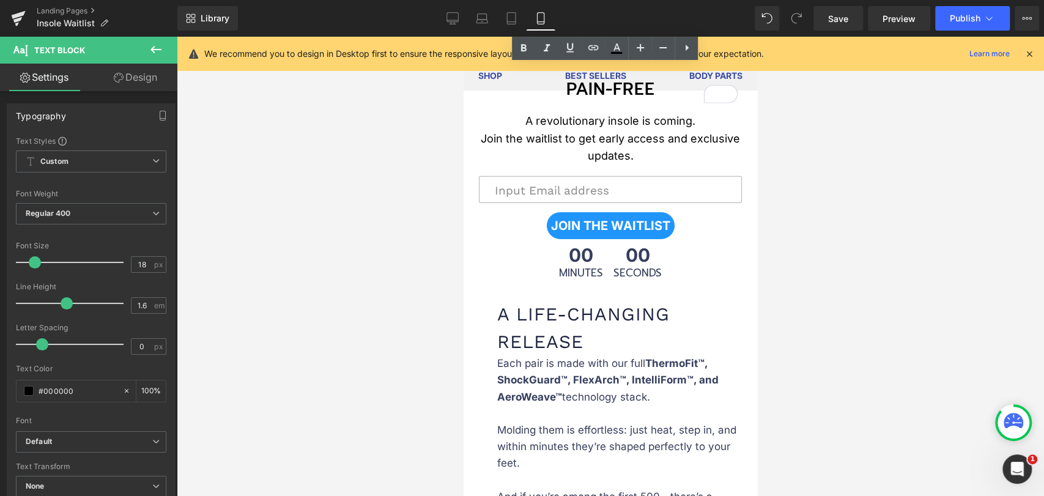
scroll to position [2596, 0]
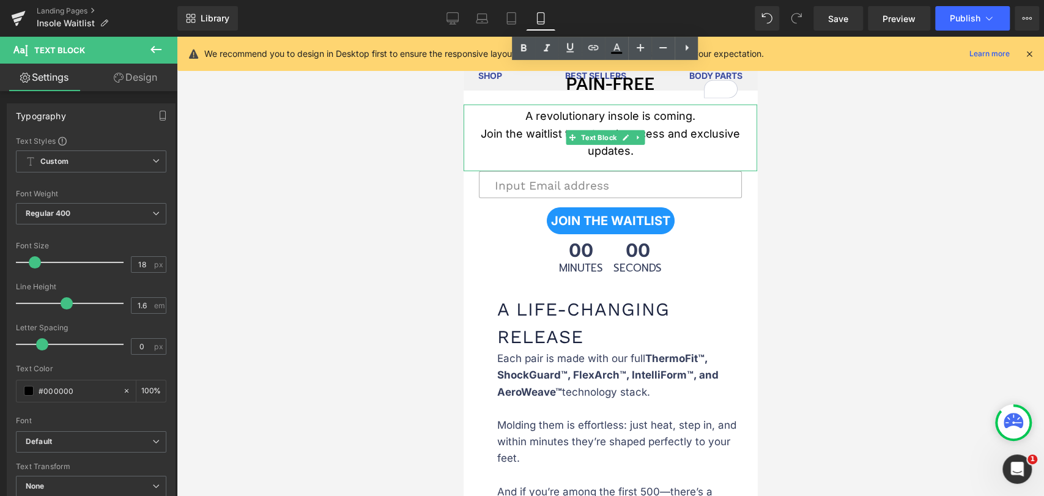
click at [660, 156] on p "A revolutionary insole is coming. Join the waitlist to get early access and exc…" at bounding box center [609, 134] width 293 height 53
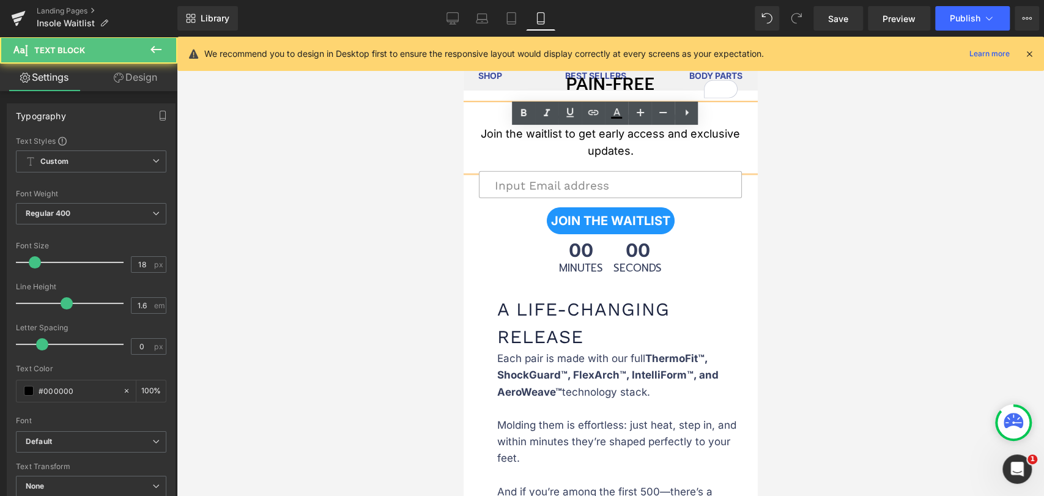
click at [686, 160] on p "A revolutionary insole is coming. Join the waitlist to get early access and exc…" at bounding box center [609, 134] width 293 height 53
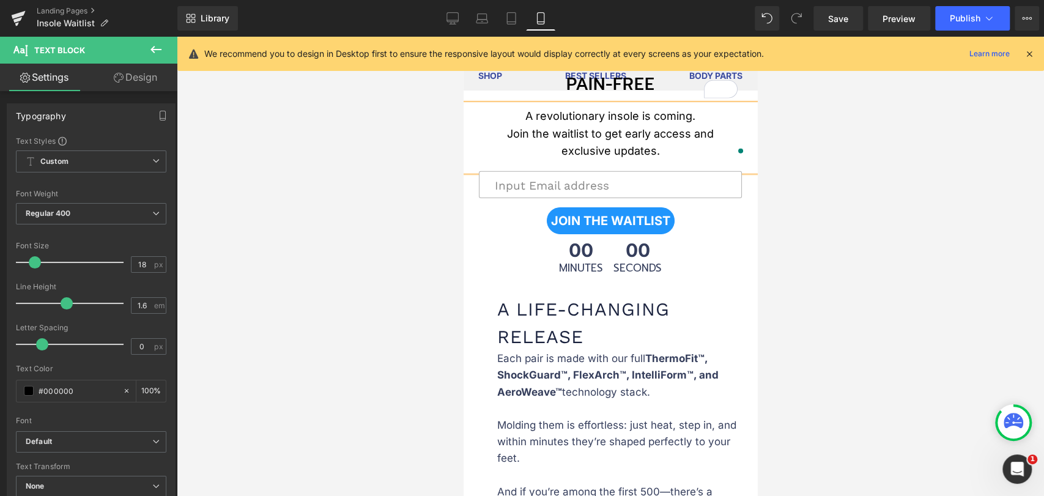
click at [819, 172] on div at bounding box center [610, 266] width 867 height 459
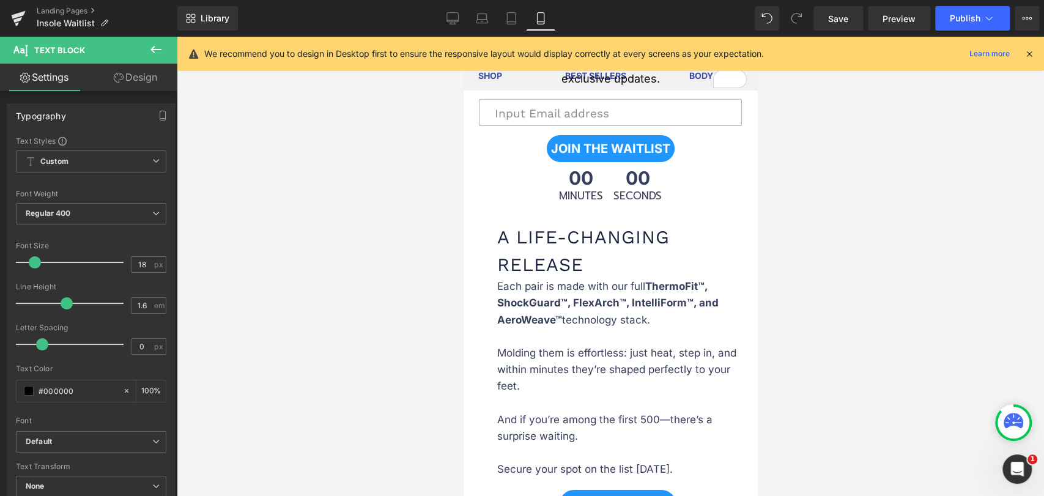
scroll to position [2663, 0]
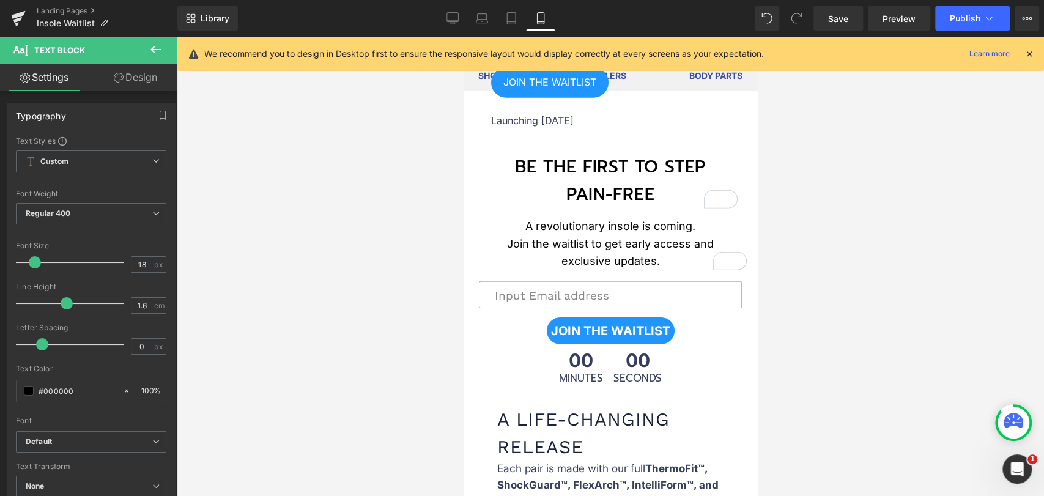
scroll to position [2392, 0]
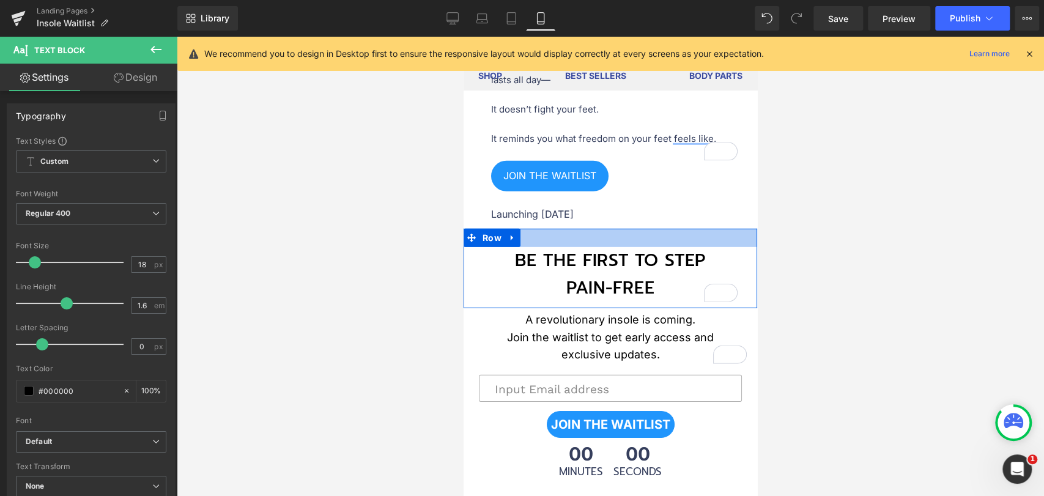
click at [624, 247] on div at bounding box center [609, 238] width 293 height 18
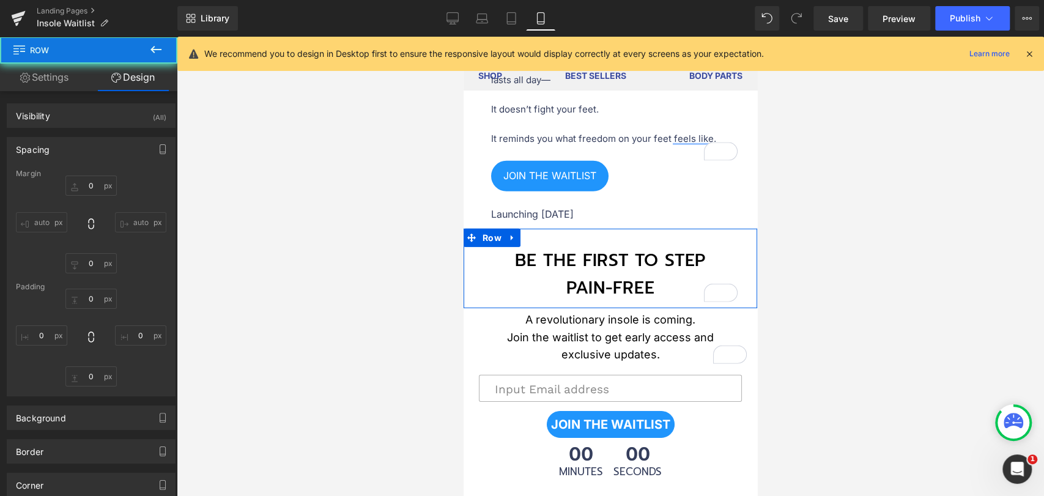
type input "0"
type input "30"
type input "0"
type input "10"
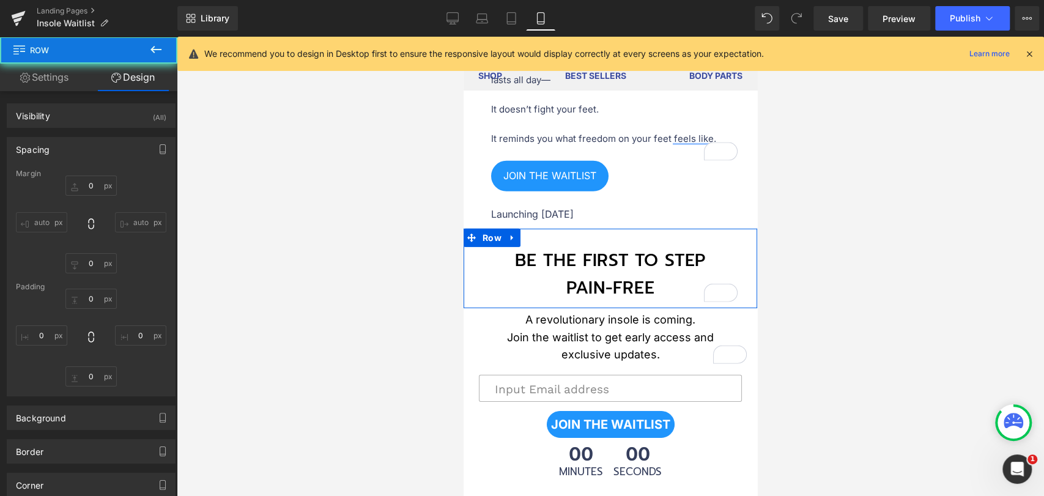
type input "0"
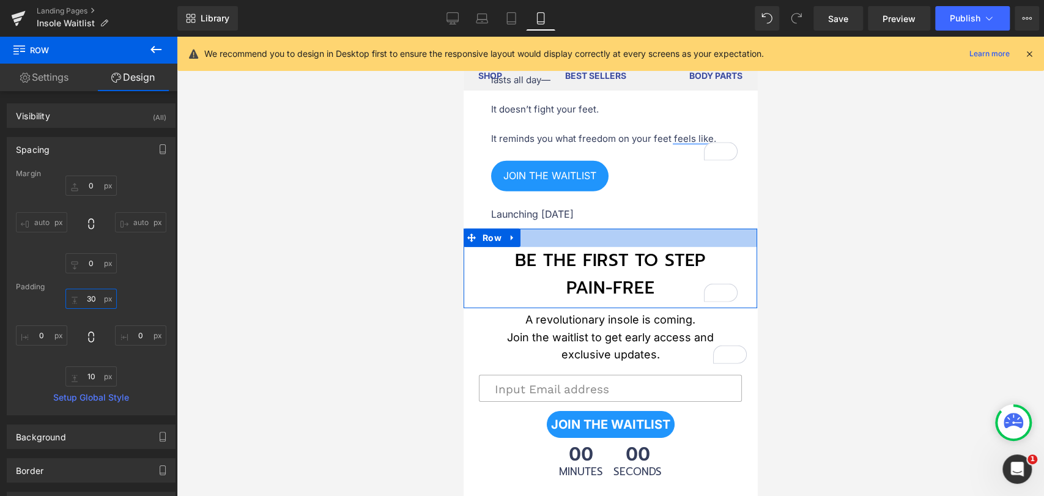
click at [92, 295] on input "30" at bounding box center [90, 299] width 51 height 20
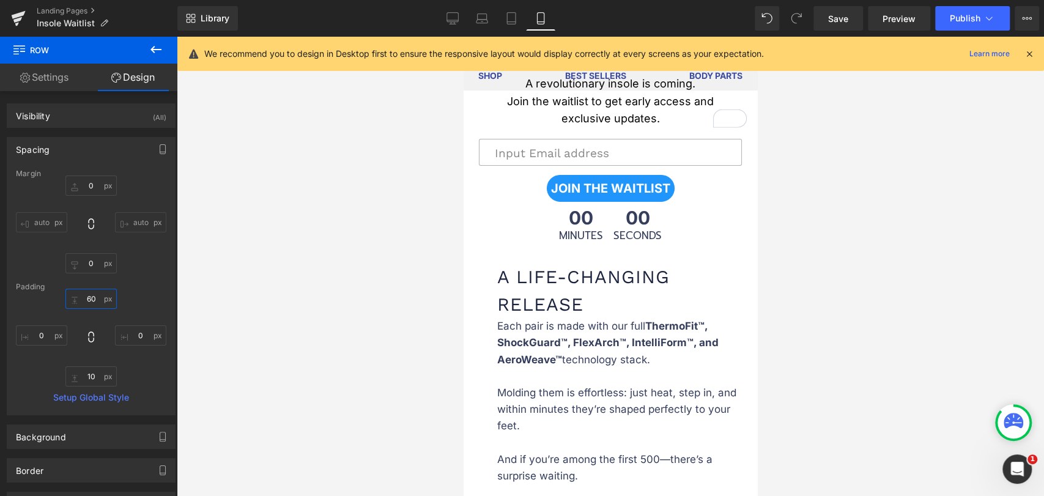
scroll to position [2663, 0]
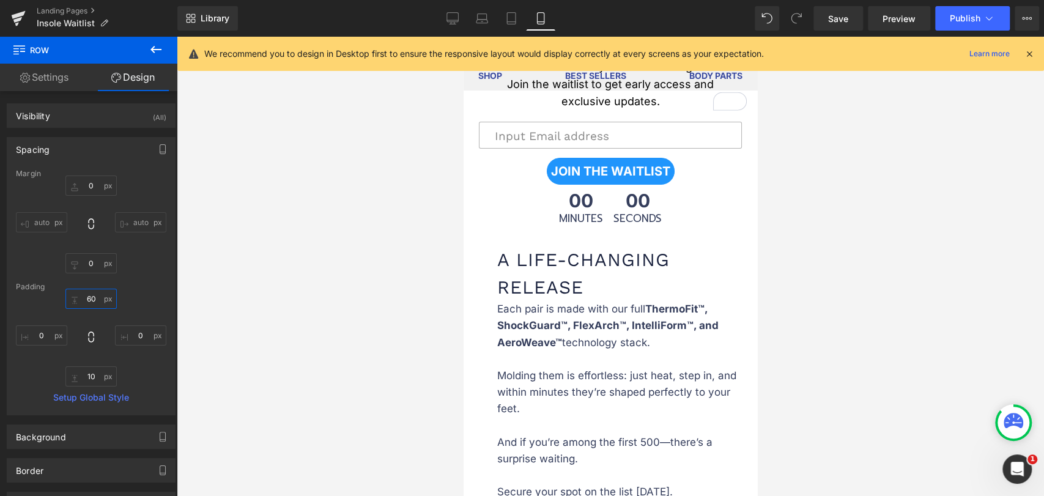
type input "60"
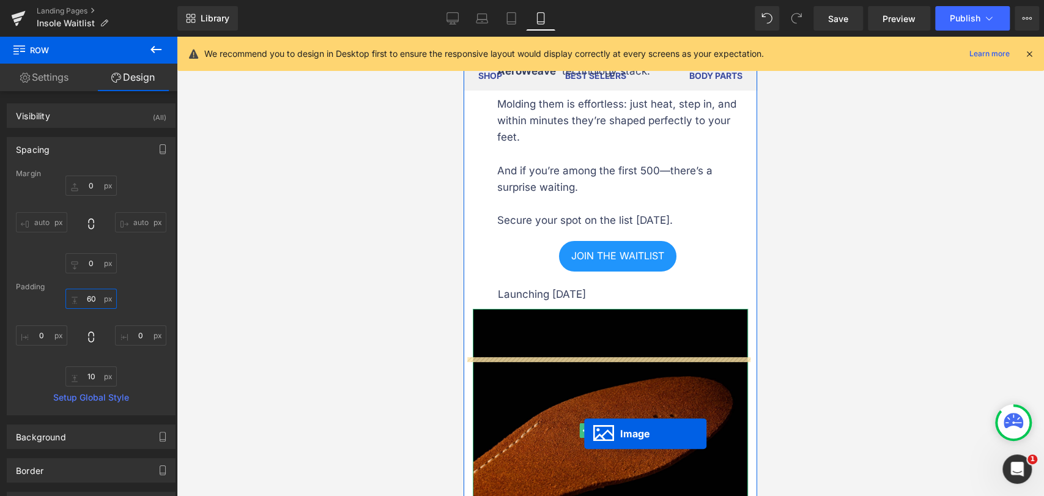
scroll to position [2948, 0]
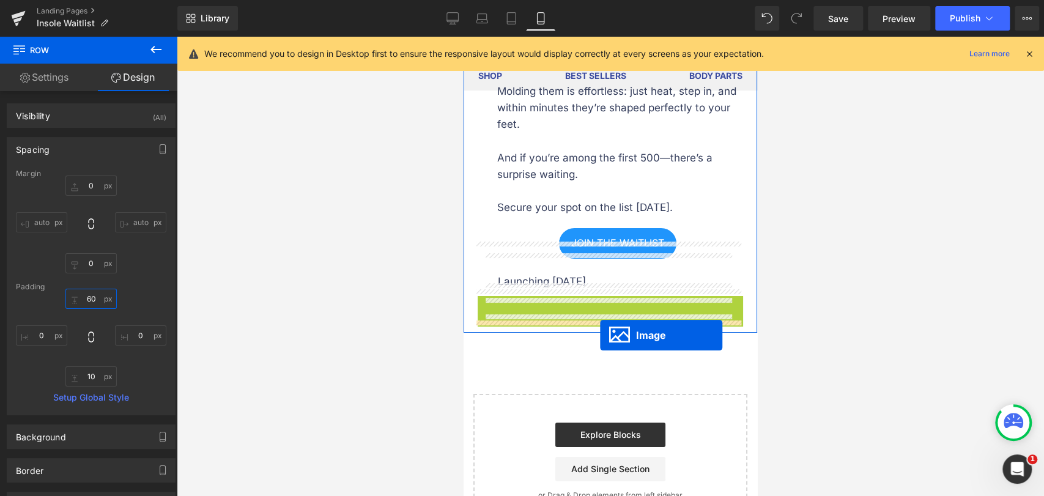
drag, startPoint x: 585, startPoint y: 456, endPoint x: 600, endPoint y: 334, distance: 122.6
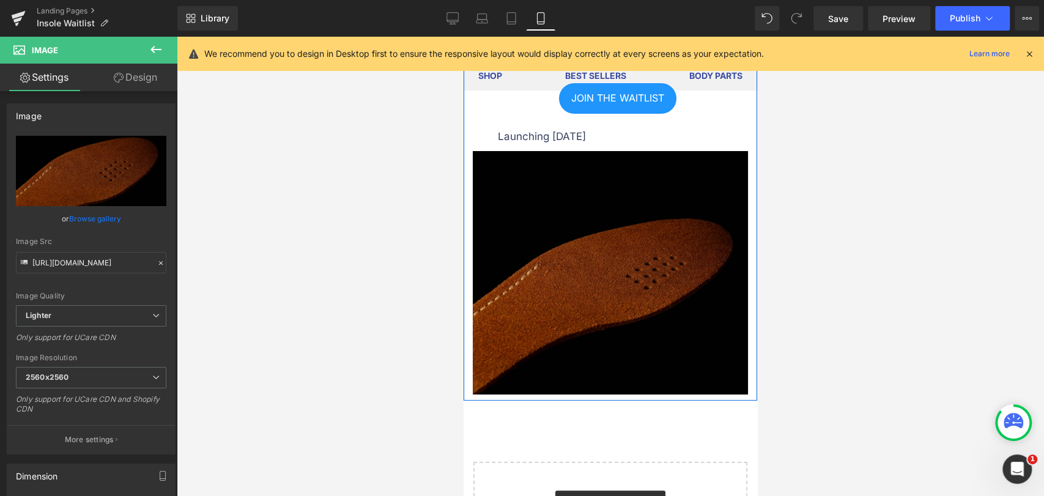
scroll to position [3083, 0]
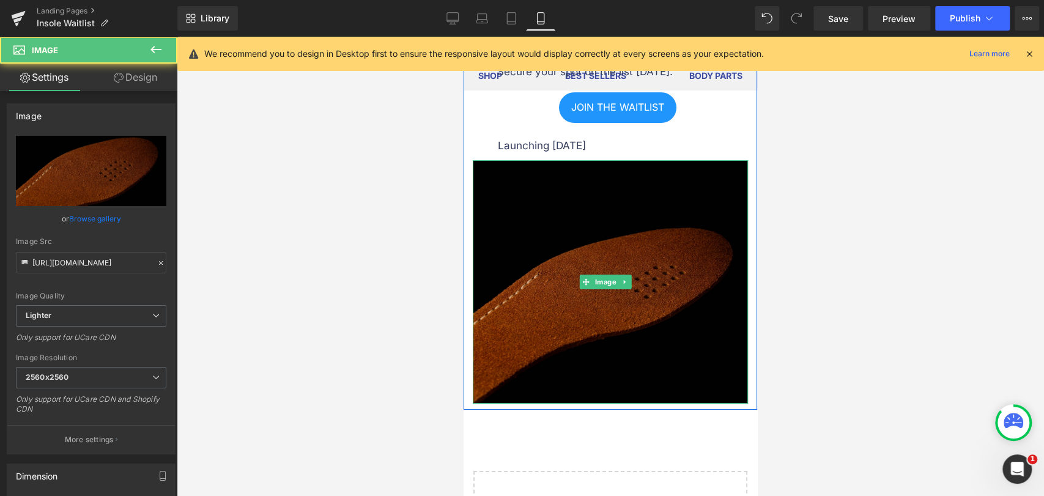
click at [522, 215] on img at bounding box center [610, 281] width 275 height 243
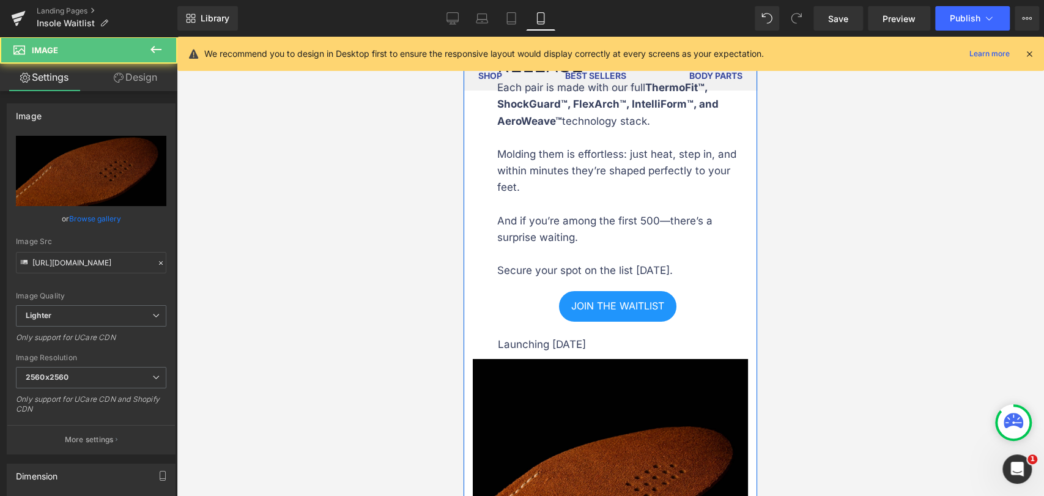
scroll to position [2880, 0]
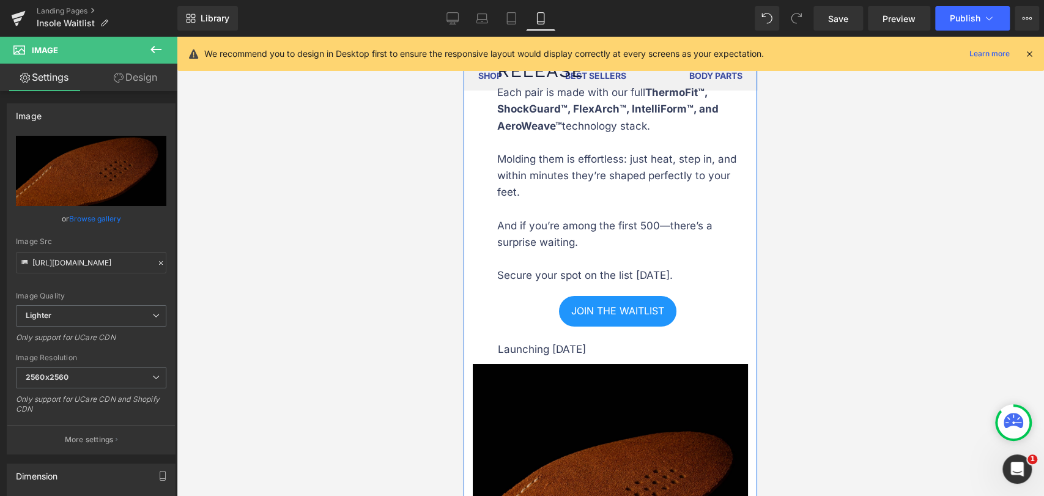
click at [474, 408] on div "Image" at bounding box center [610, 485] width 275 height 243
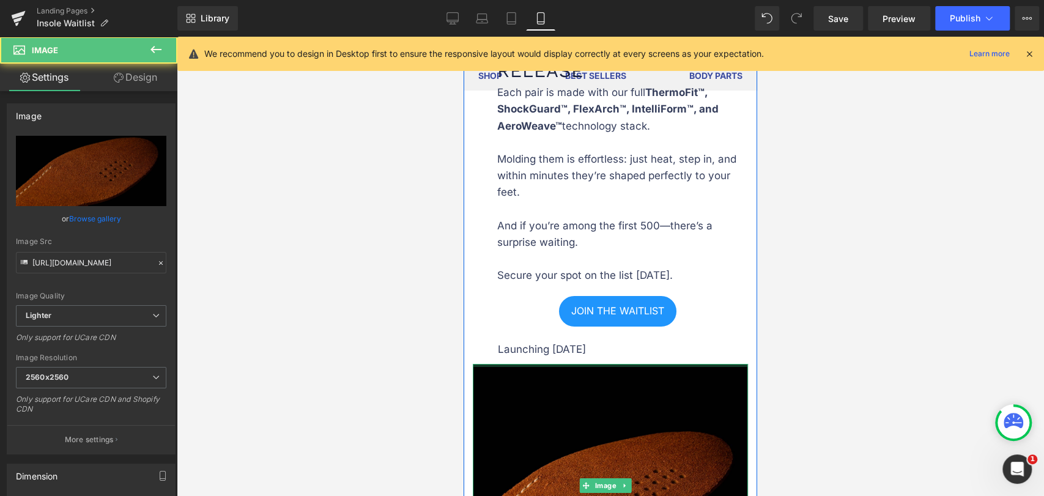
click at [485, 367] on div at bounding box center [610, 365] width 275 height 3
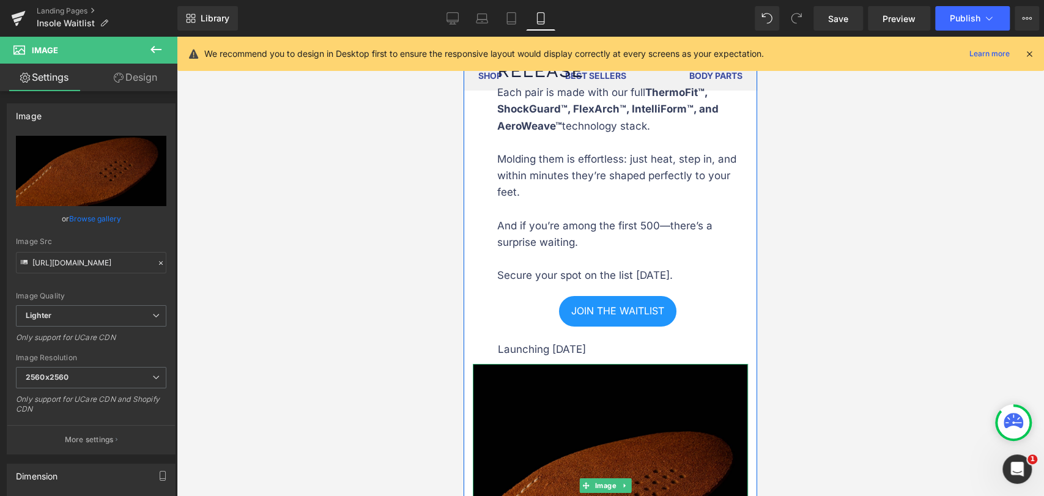
click at [490, 395] on img at bounding box center [610, 485] width 275 height 243
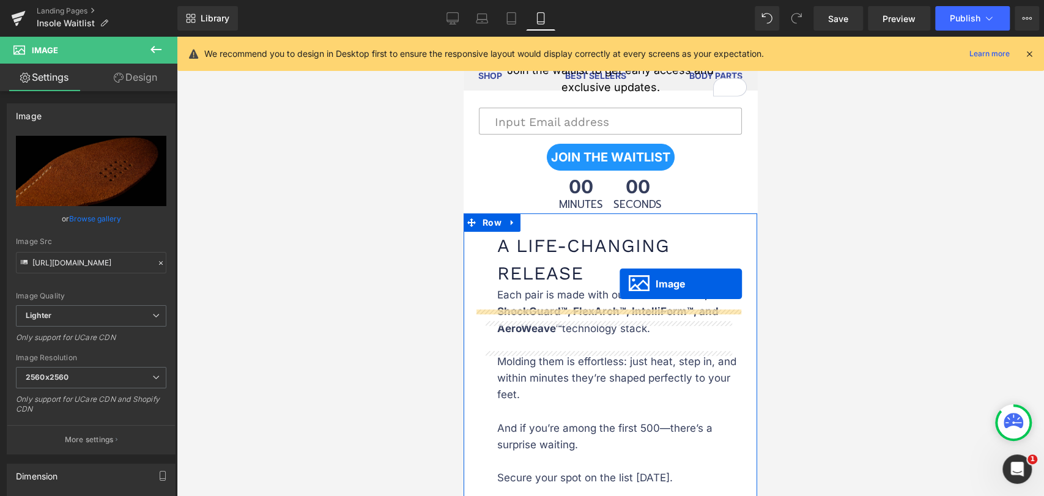
scroll to position [2676, 0]
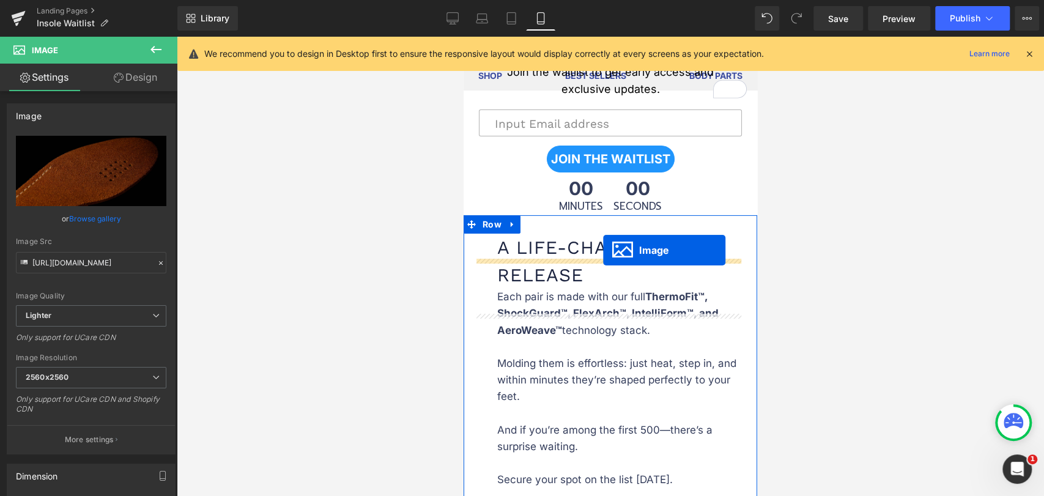
drag, startPoint x: 580, startPoint y: 237, endPoint x: 603, endPoint y: 251, distance: 27.2
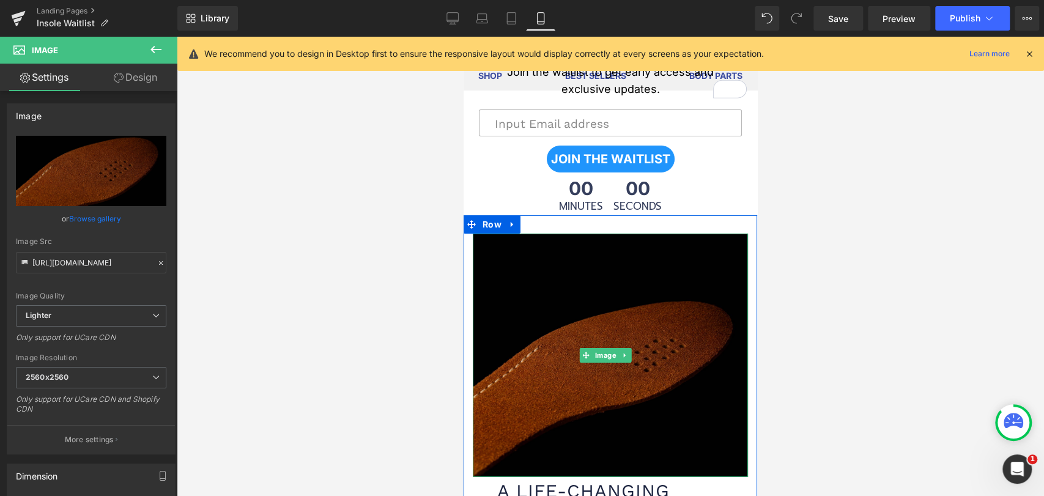
click at [709, 294] on img at bounding box center [610, 355] width 275 height 243
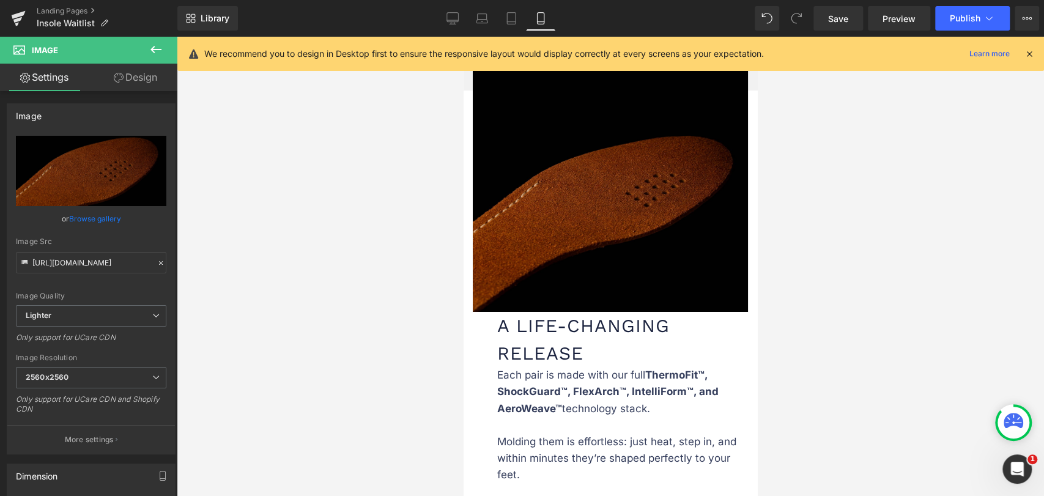
scroll to position [2948, 0]
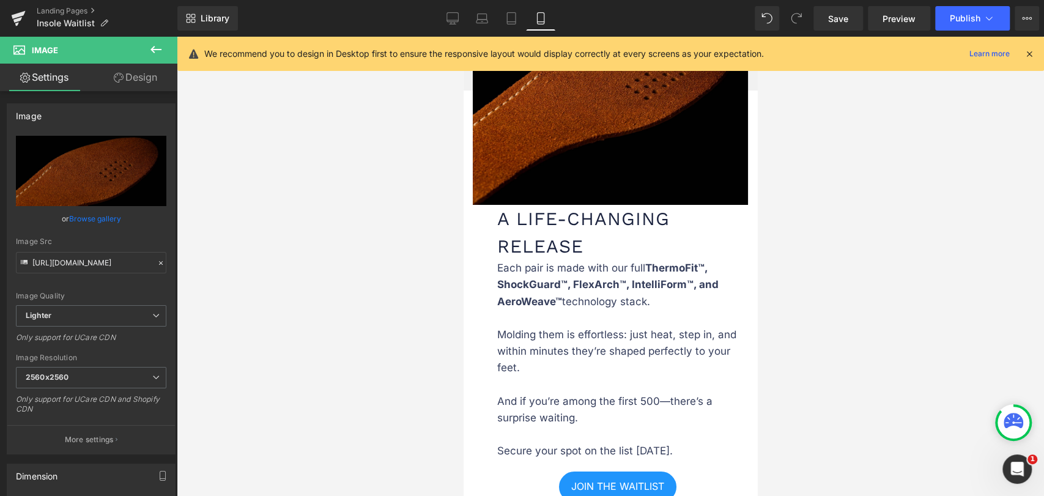
click at [536, 259] on h1 "A Life-Changing Release" at bounding box center [623, 232] width 253 height 55
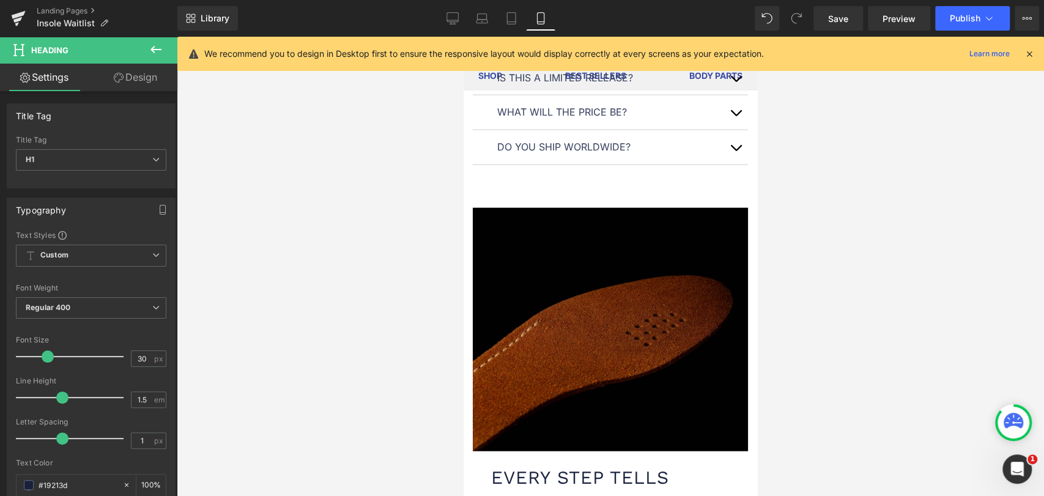
scroll to position [2064, 0]
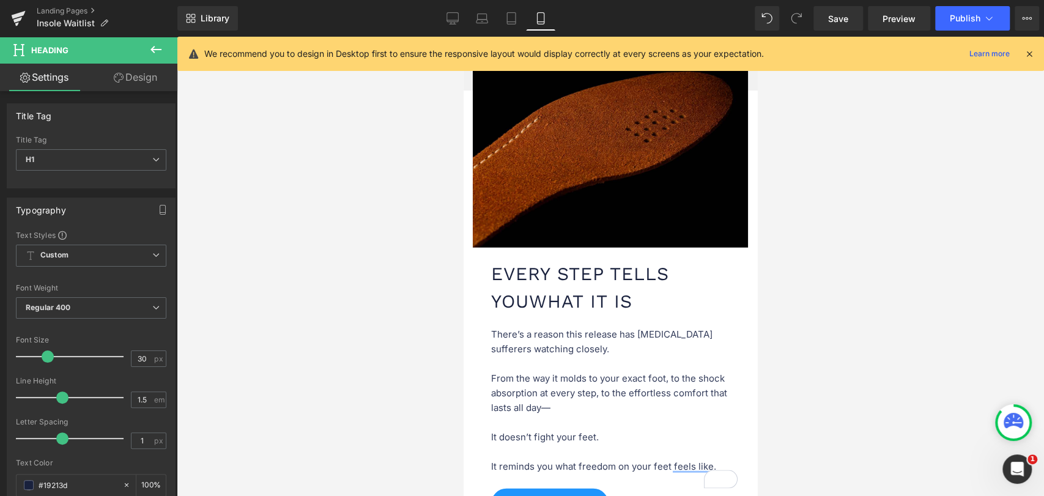
click at [564, 299] on h1 "every step tells you what it is" at bounding box center [619, 287] width 257 height 55
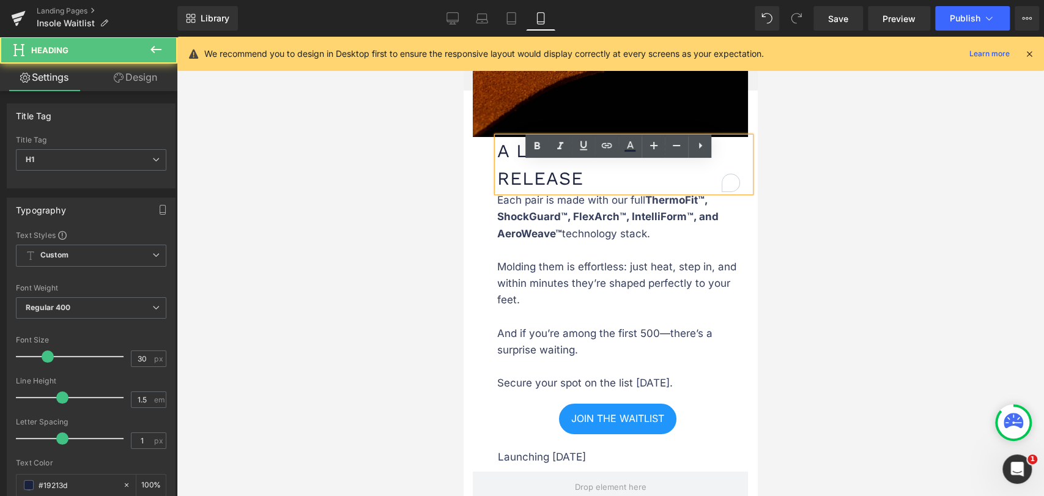
scroll to position [3016, 0]
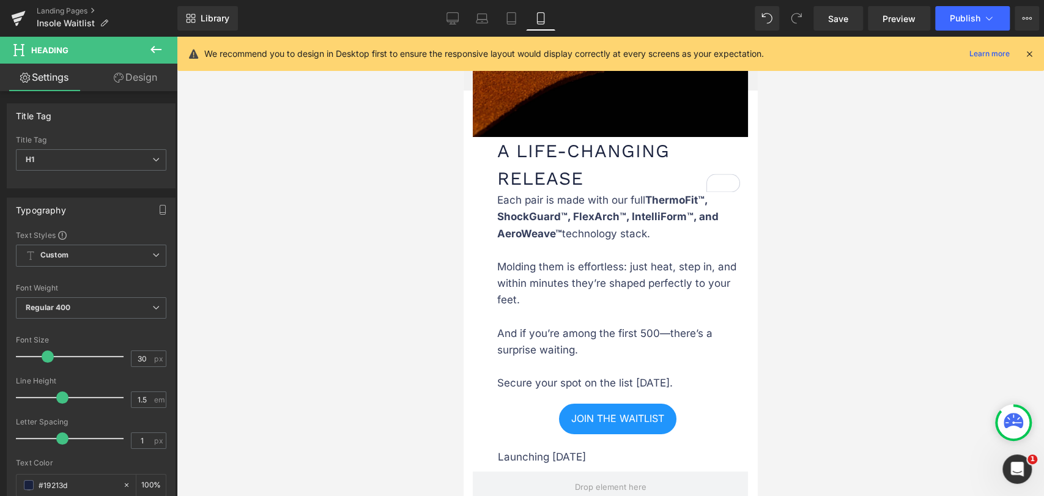
click at [122, 84] on link "Design" at bounding box center [135, 78] width 89 height 28
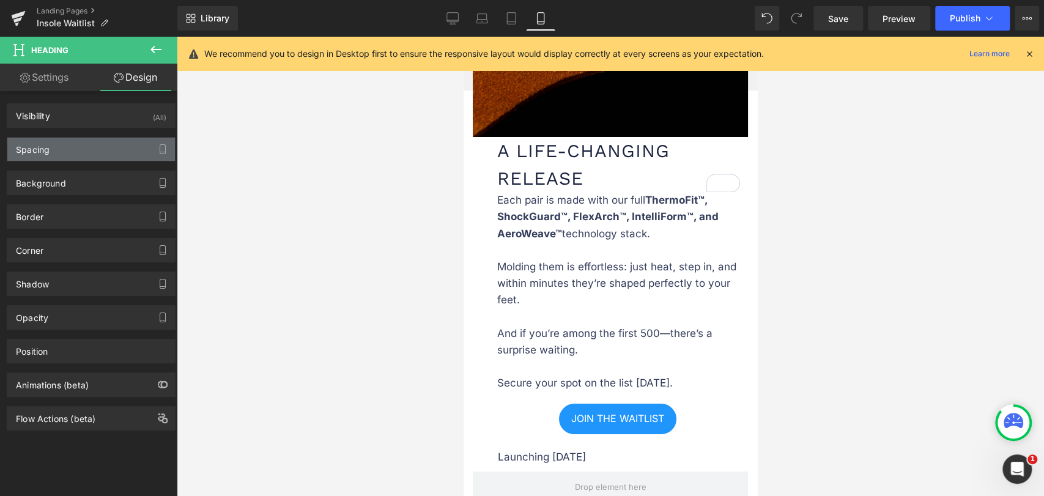
click at [76, 148] on div "Spacing" at bounding box center [91, 149] width 168 height 23
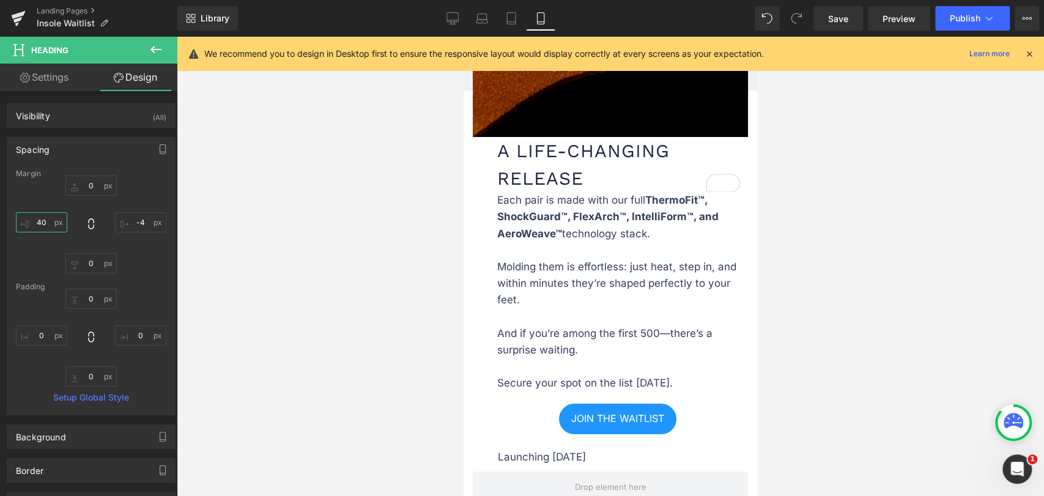
click at [48, 225] on input "40" at bounding box center [41, 222] width 51 height 20
type input "30"
click at [96, 293] on input "0" at bounding box center [90, 299] width 51 height 20
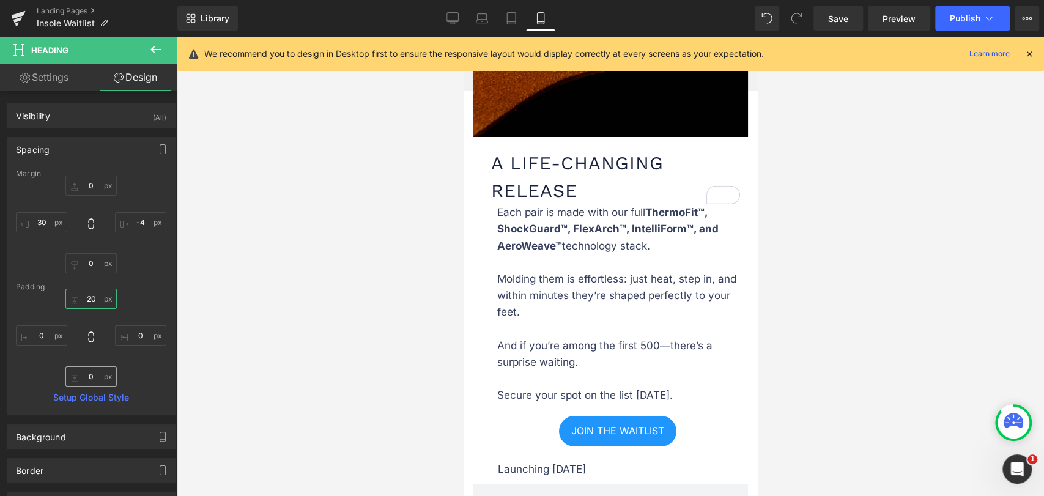
type input "20"
click at [98, 377] on input "0" at bounding box center [90, 376] width 51 height 20
click at [97, 377] on input "0" at bounding box center [90, 376] width 51 height 20
type input "20"
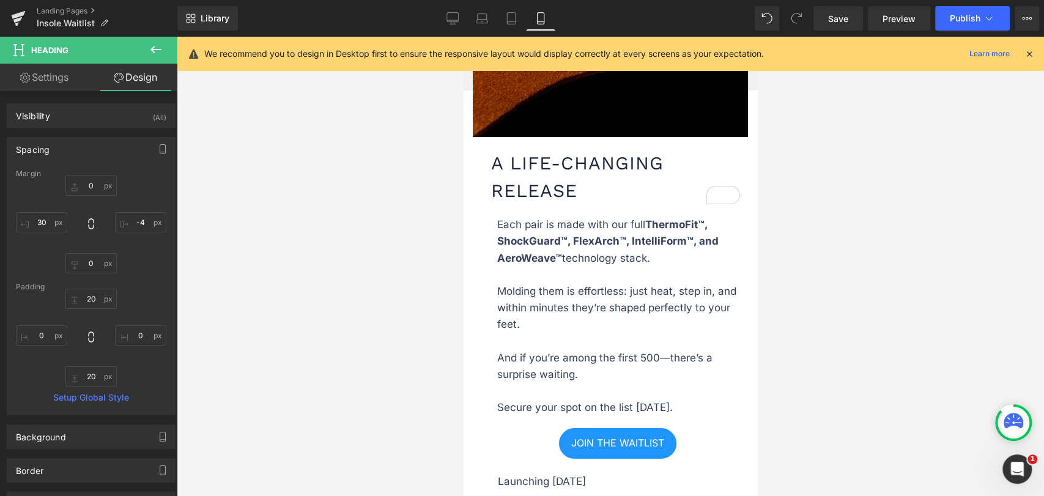
click at [525, 249] on p "Each pair is made with our full ThermoFit™, ShockGuard™, FlexArch™, IntelliForm…" at bounding box center [622, 249] width 251 height 67
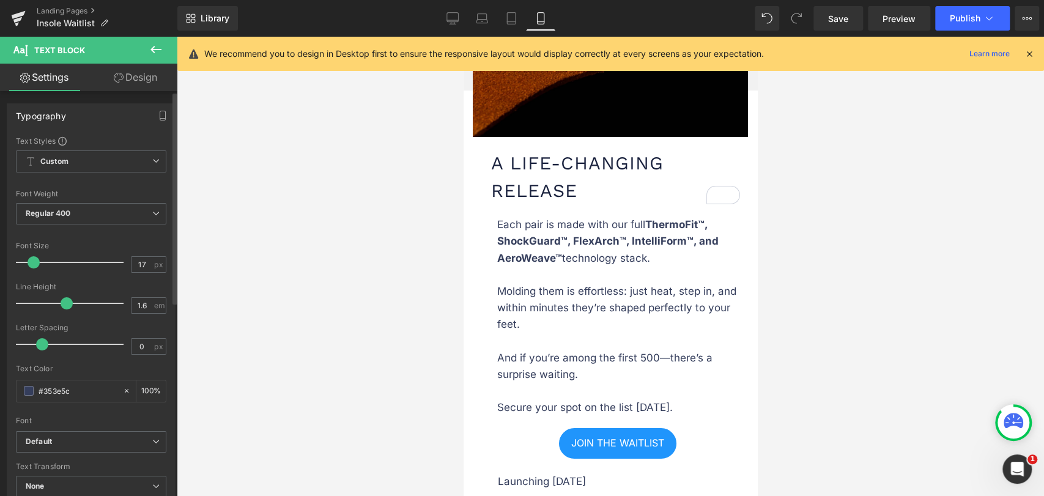
click at [136, 91] on div "Typography Text Styles Custom Custom Setup Global Style Custom Setup Global Sty…" at bounding box center [91, 460] width 183 height 739
click at [136, 83] on link "Design" at bounding box center [135, 78] width 89 height 28
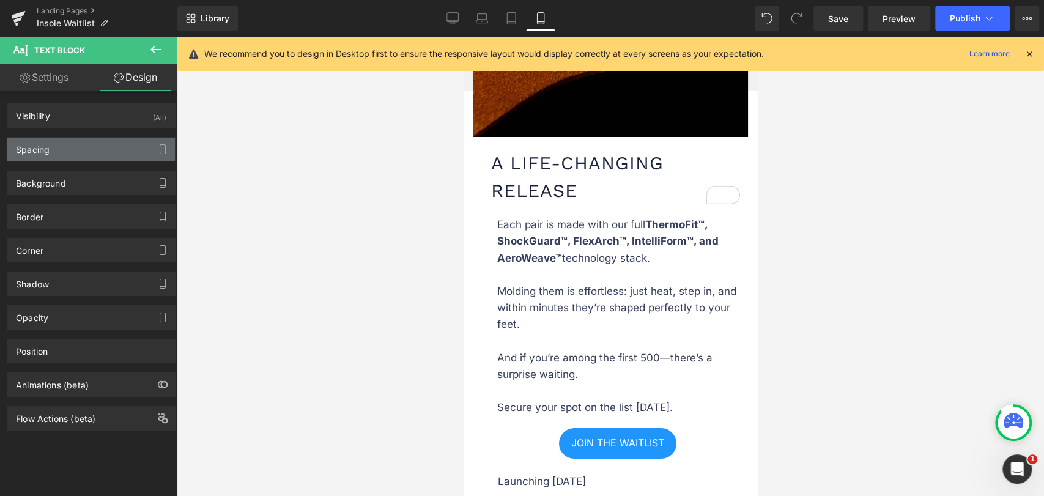
click at [56, 146] on div "Spacing" at bounding box center [91, 149] width 168 height 23
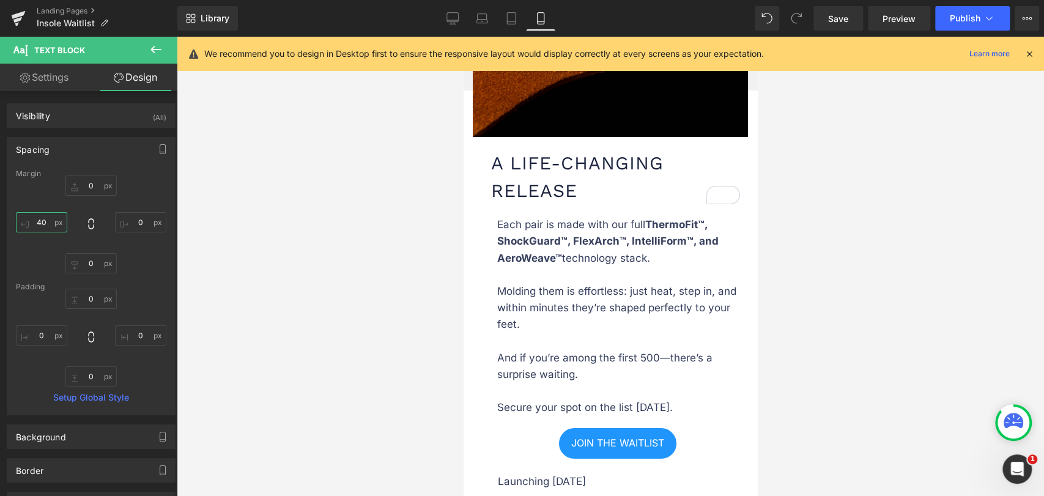
click at [46, 219] on input "40" at bounding box center [41, 222] width 51 height 20
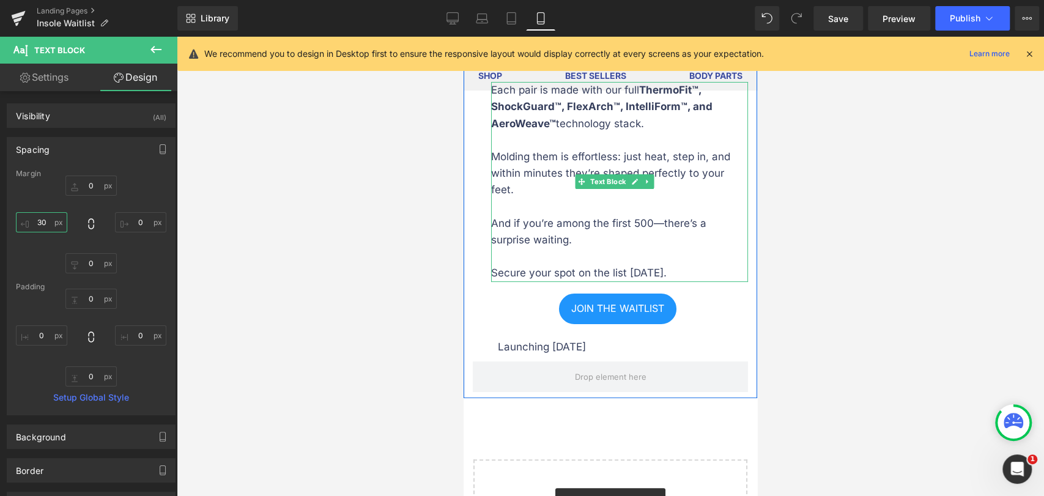
scroll to position [3151, 0]
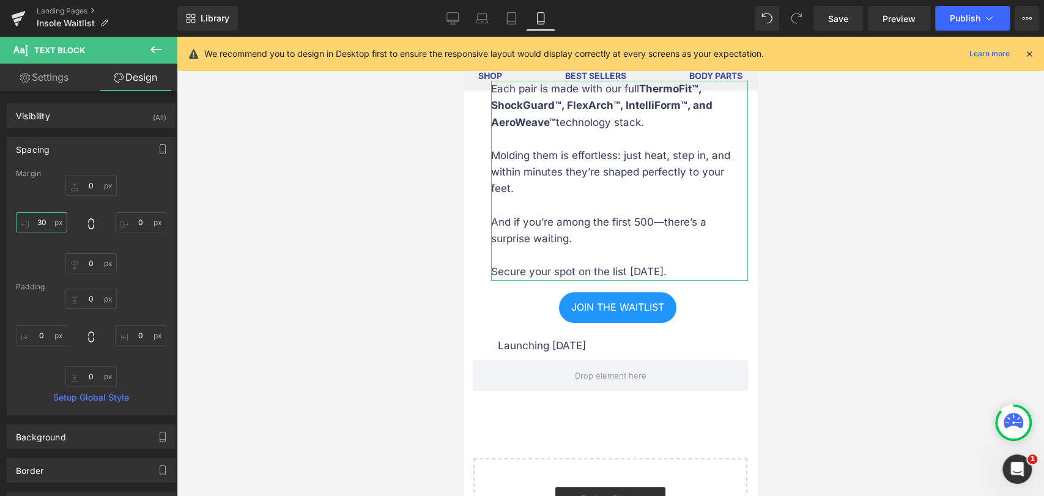
type input "30"
click at [58, 86] on link "Settings" at bounding box center [44, 78] width 89 height 28
type input "100"
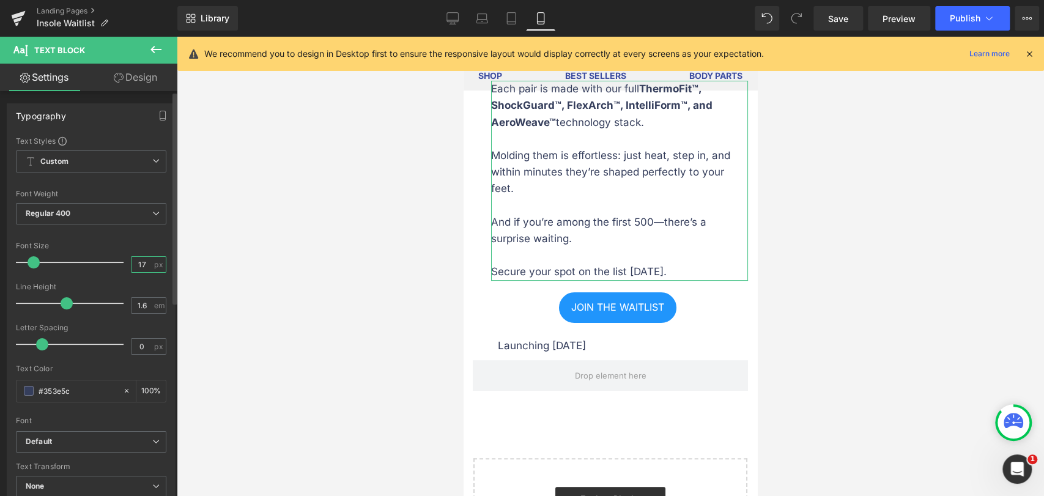
click at [137, 266] on input "17" at bounding box center [141, 264] width 21 height 15
type input "15"
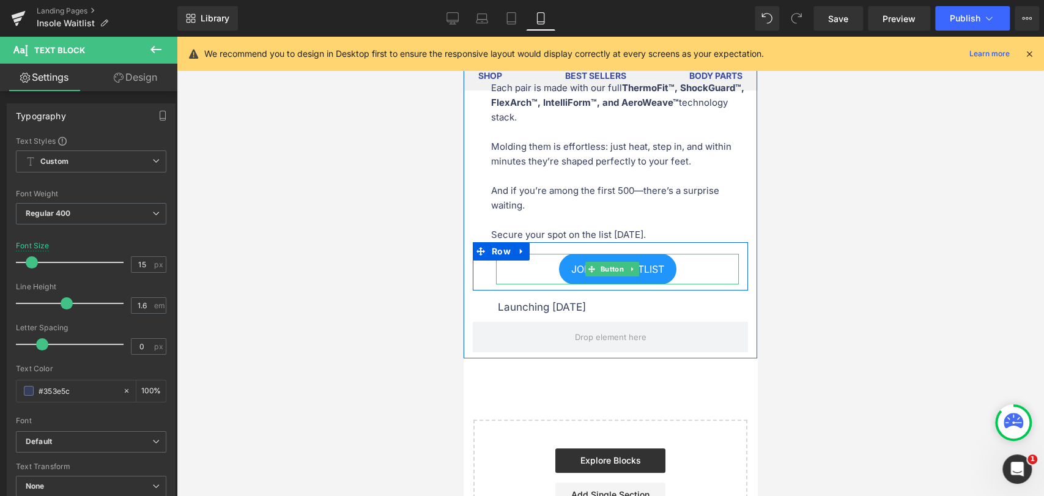
click at [550, 284] on div "JOIN THE WAITLIST" at bounding box center [617, 269] width 243 height 31
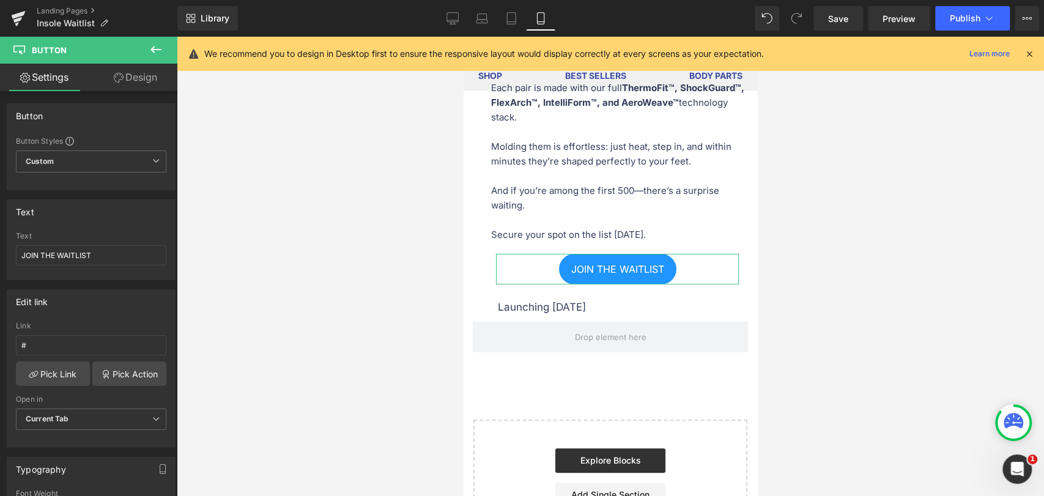
drag, startPoint x: 120, startPoint y: 78, endPoint x: 100, endPoint y: 213, distance: 137.1
click at [120, 77] on icon at bounding box center [119, 78] width 10 height 10
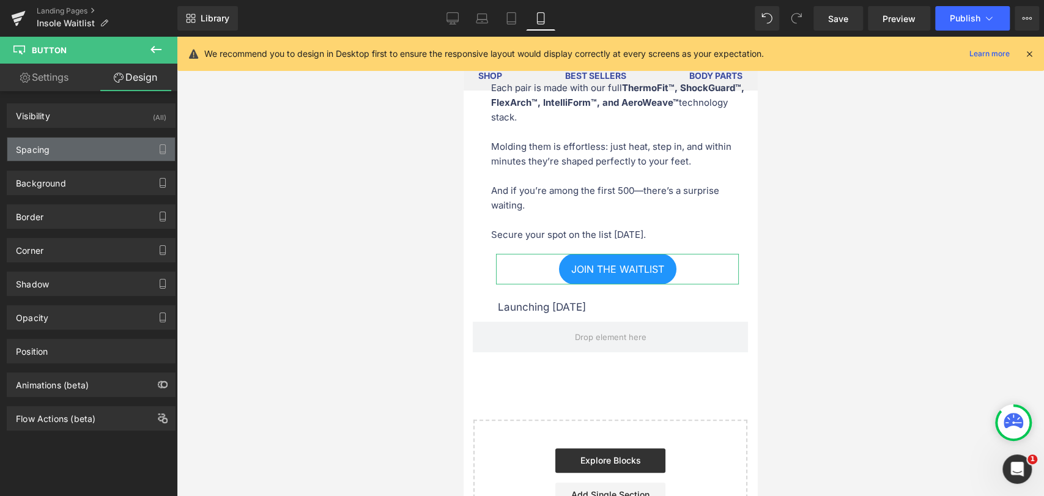
click at [90, 143] on div "Spacing" at bounding box center [91, 149] width 168 height 23
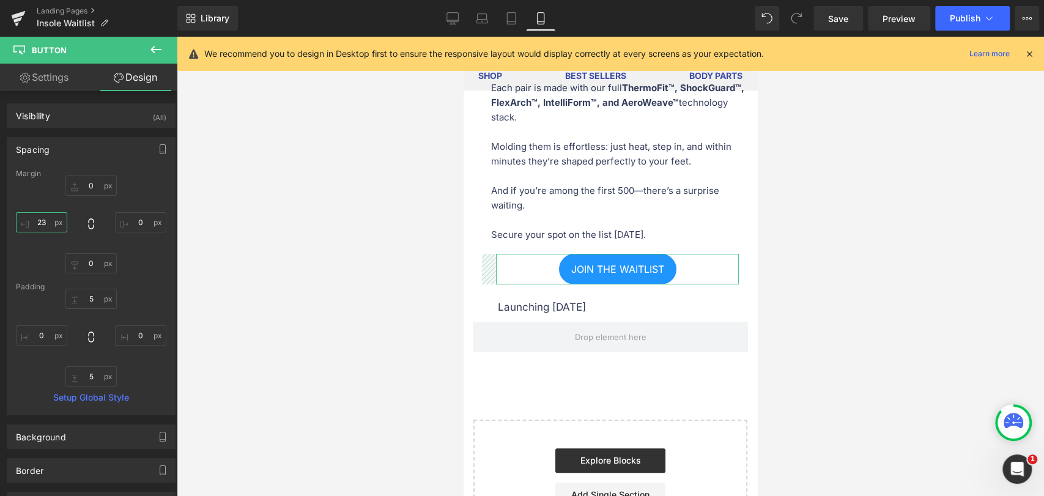
click at [42, 216] on input "23" at bounding box center [41, 222] width 51 height 20
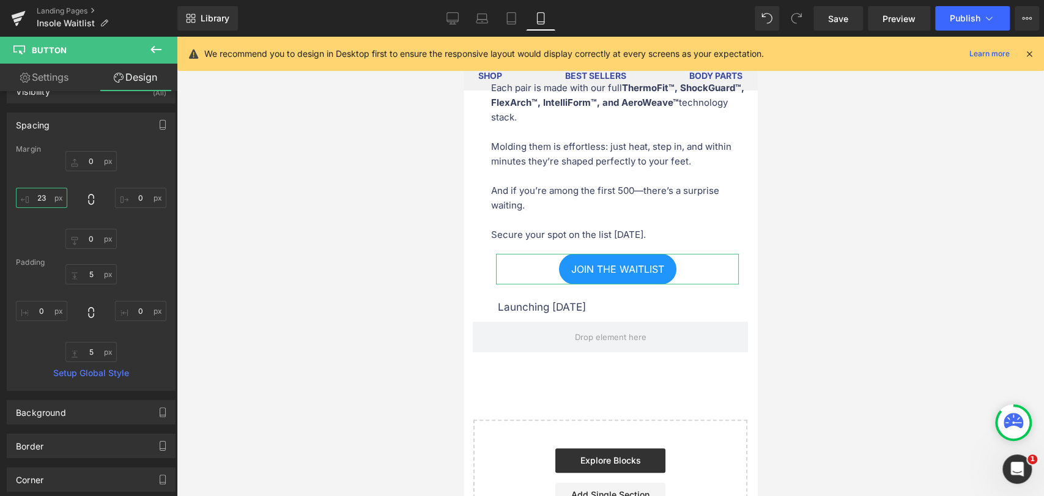
scroll to position [18, 0]
click at [49, 80] on link "Settings" at bounding box center [44, 78] width 89 height 28
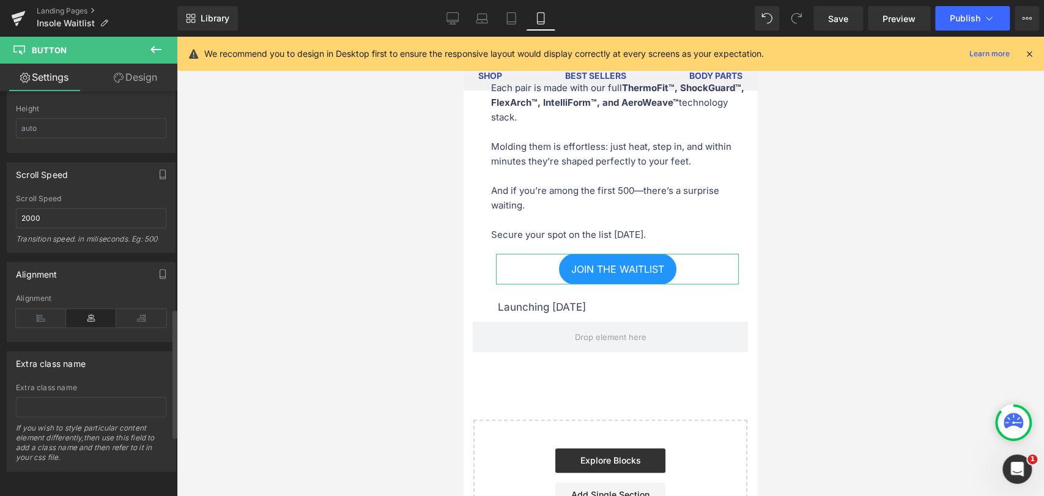
scroll to position [869, 0]
click at [36, 309] on icon at bounding box center [41, 318] width 50 height 18
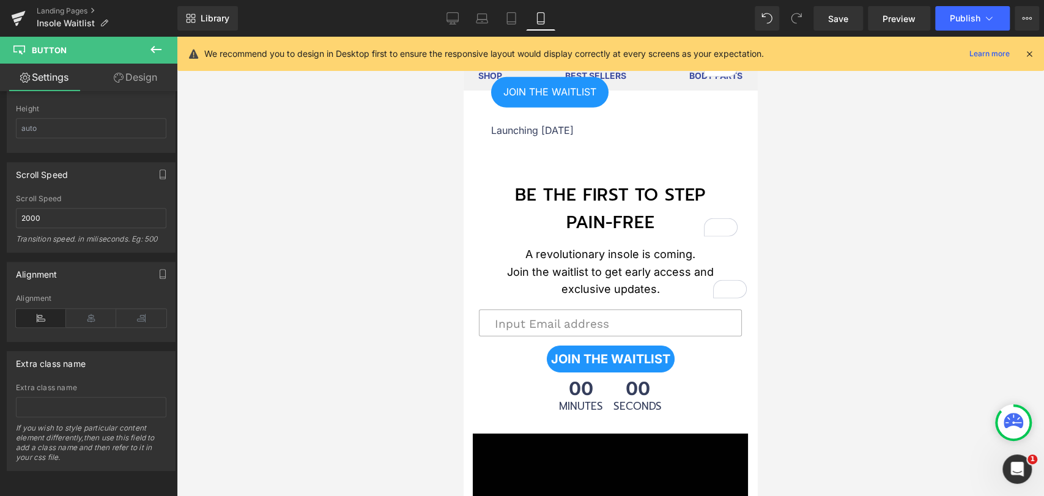
scroll to position [2472, 0]
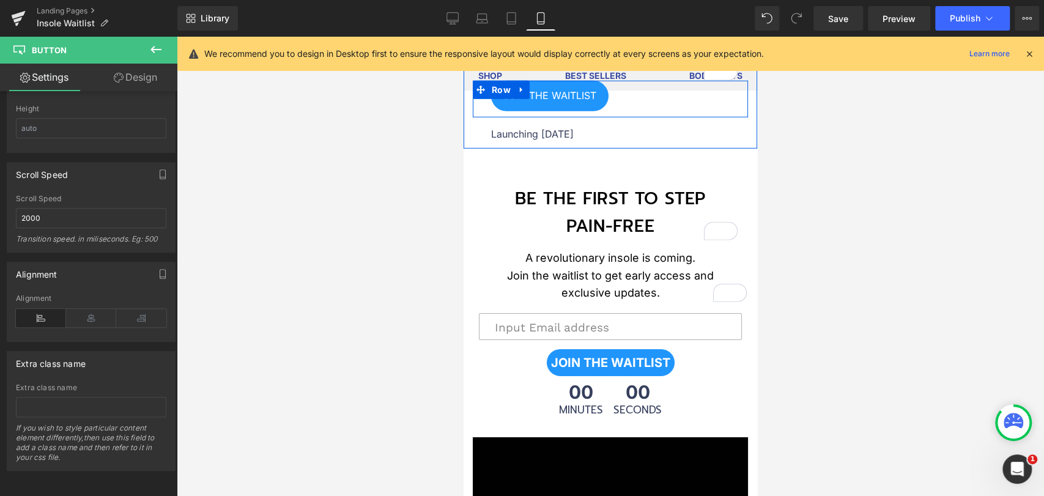
click at [505, 111] on link "JOIN THE WAITLIST" at bounding box center [549, 96] width 117 height 31
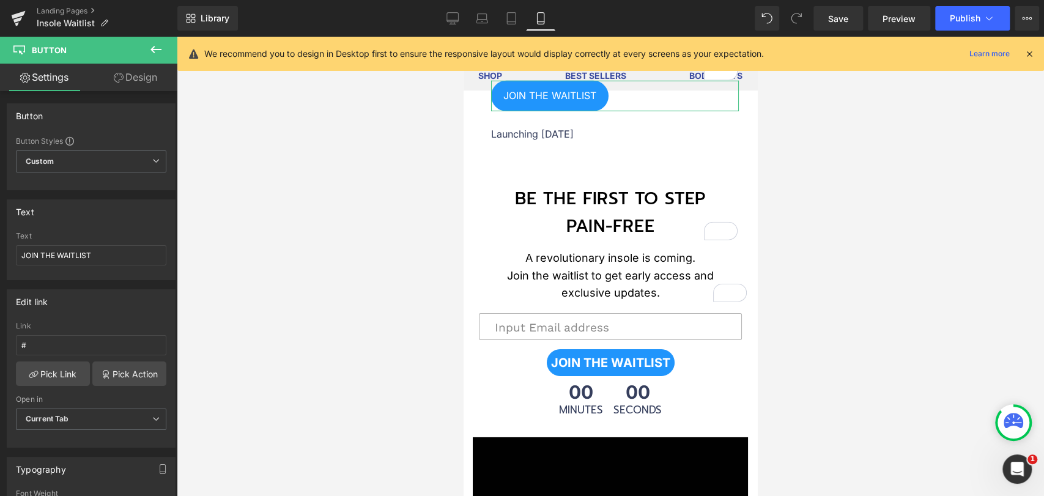
click at [141, 70] on link "Design" at bounding box center [135, 78] width 89 height 28
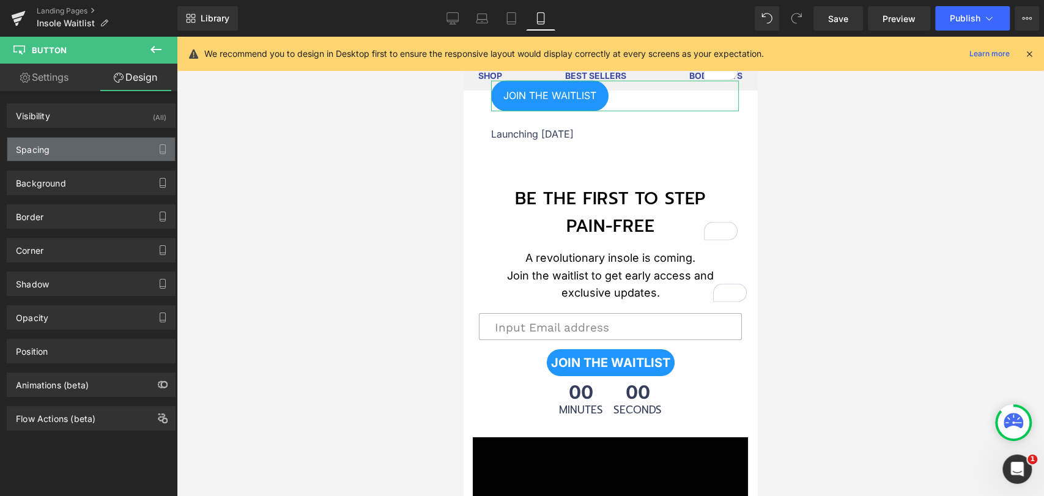
click at [86, 153] on div "Spacing" at bounding box center [91, 149] width 168 height 23
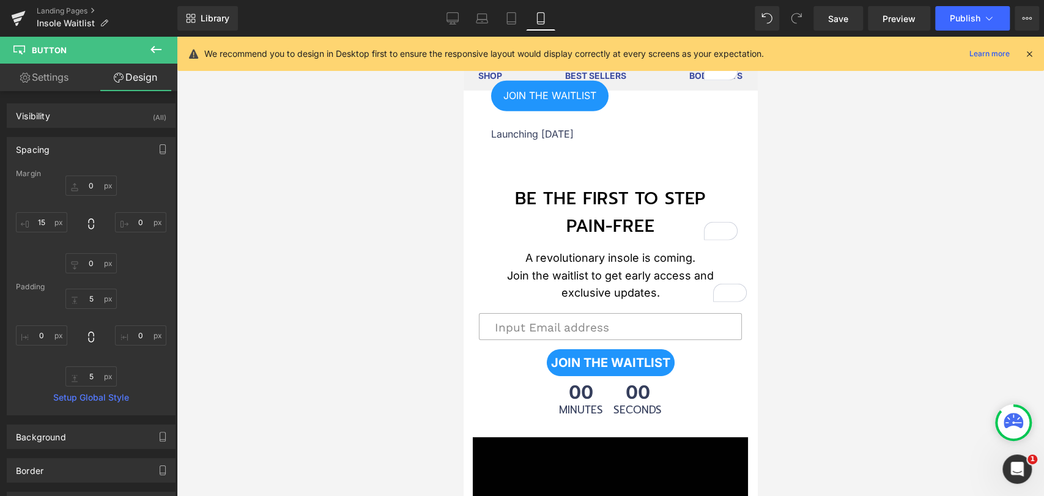
click at [255, 270] on div at bounding box center [610, 266] width 867 height 459
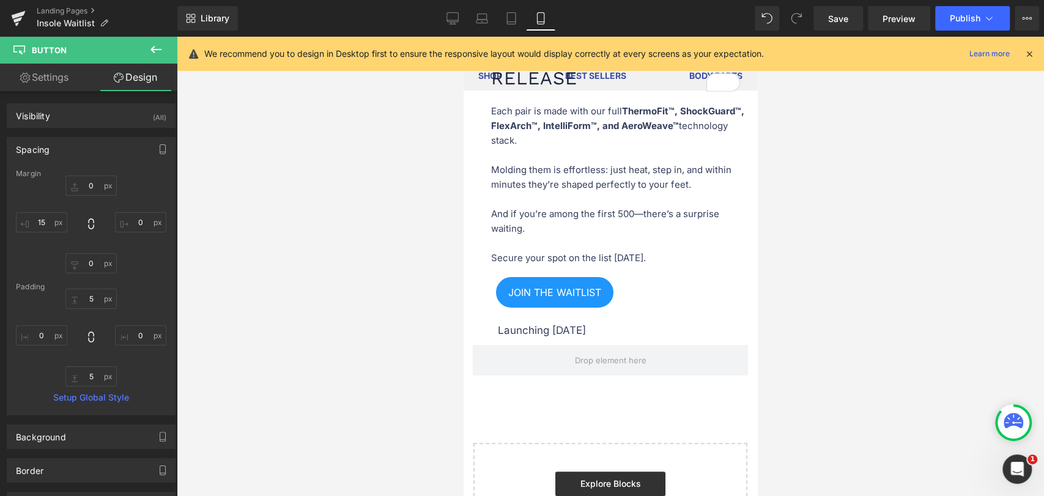
scroll to position [3287, 0]
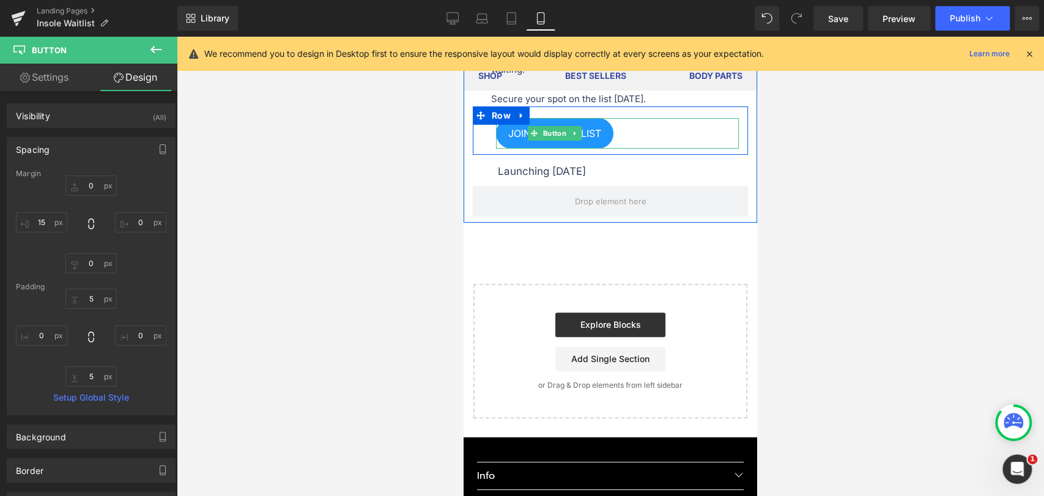
click at [511, 149] on link "JOIN THE WAITLIST" at bounding box center [554, 133] width 117 height 31
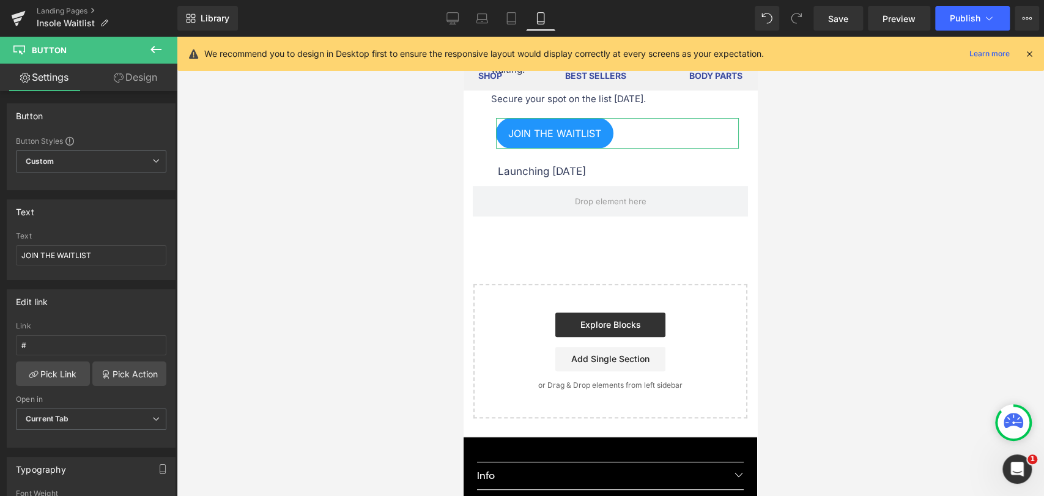
click at [111, 84] on link "Design" at bounding box center [135, 78] width 89 height 28
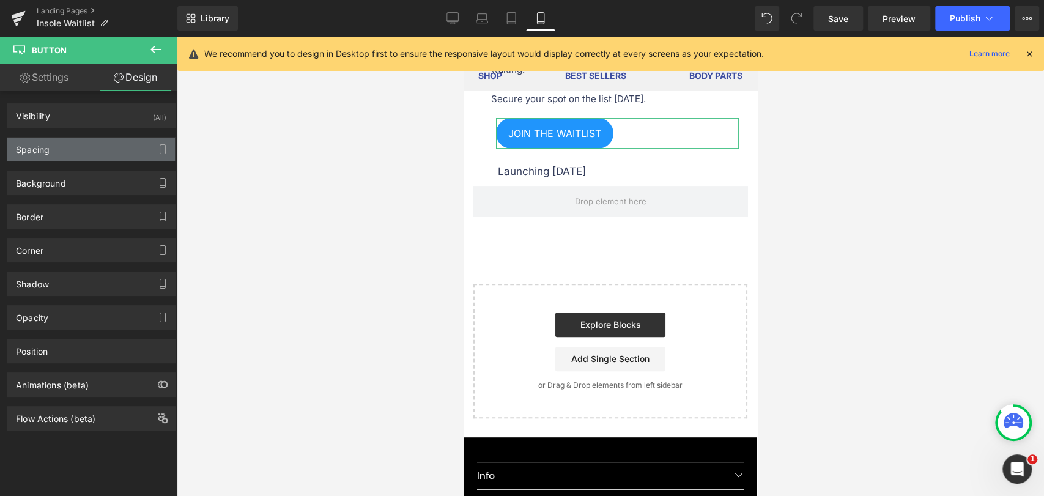
click at [69, 154] on div "Spacing" at bounding box center [91, 149] width 168 height 23
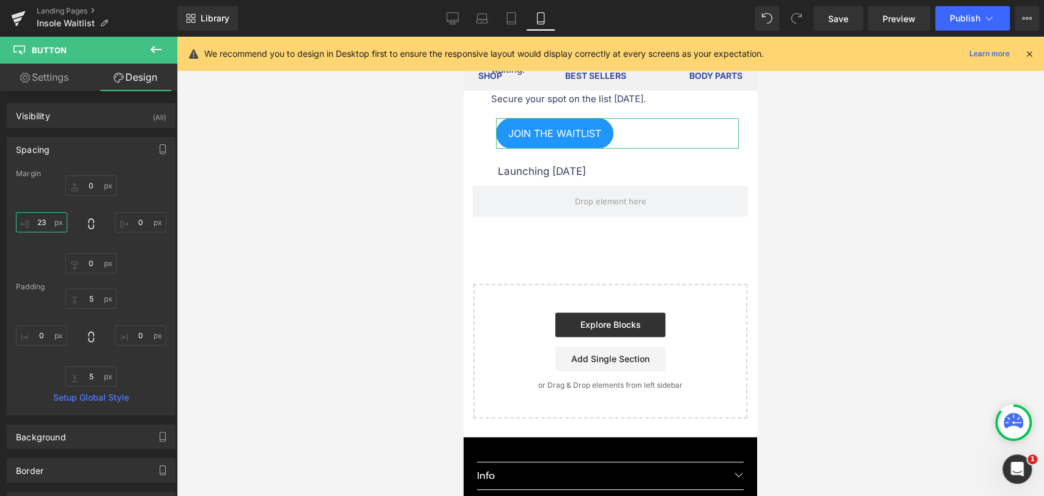
click at [43, 213] on input "23" at bounding box center [41, 222] width 51 height 20
type input "15"
click at [353, 279] on div at bounding box center [610, 266] width 867 height 459
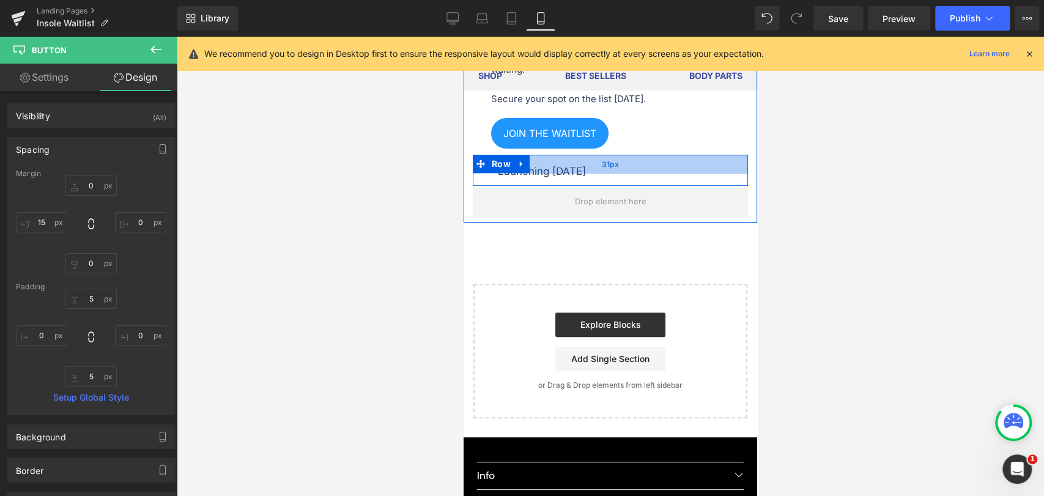
click at [545, 174] on div "31px" at bounding box center [610, 164] width 275 height 19
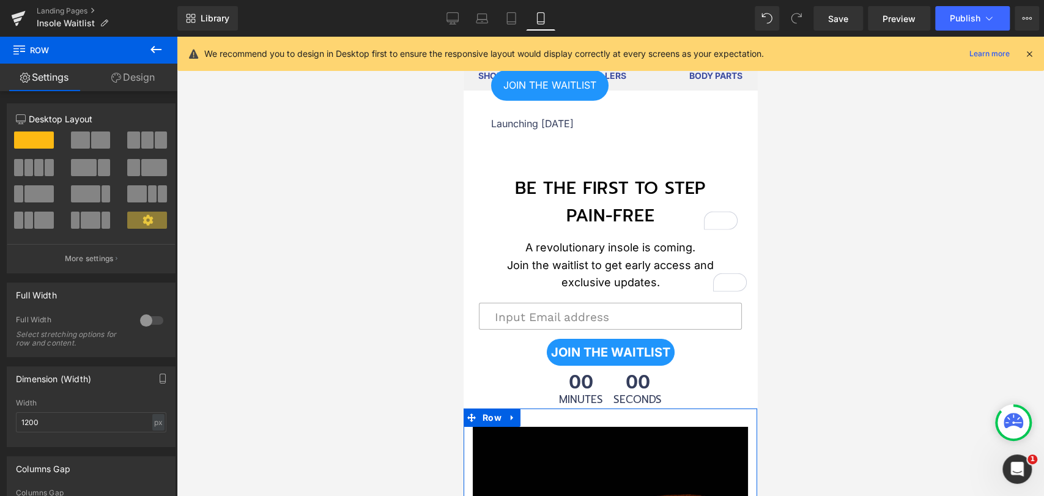
scroll to position [2472, 0]
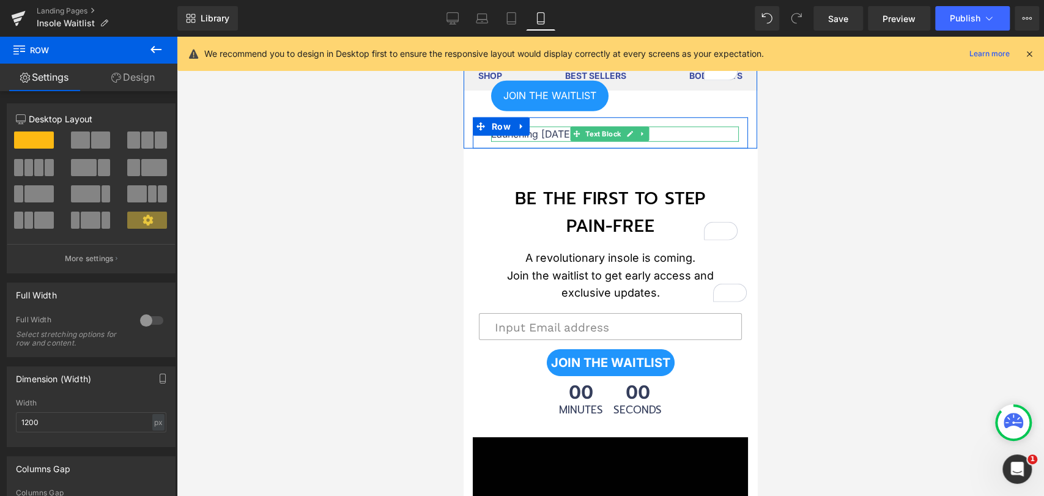
click at [512, 142] on p "Launching [DATE]" at bounding box center [615, 135] width 248 height 16
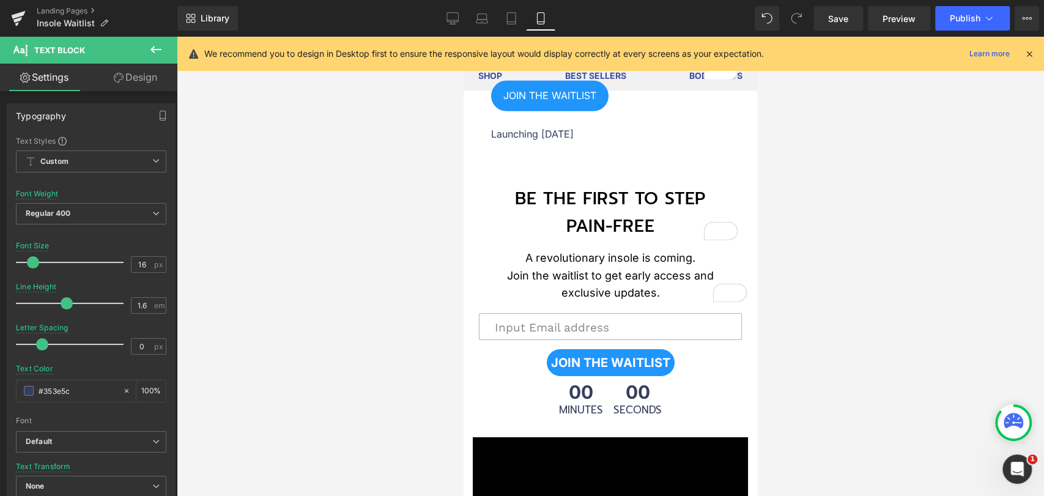
click at [127, 78] on link "Design" at bounding box center [135, 78] width 89 height 28
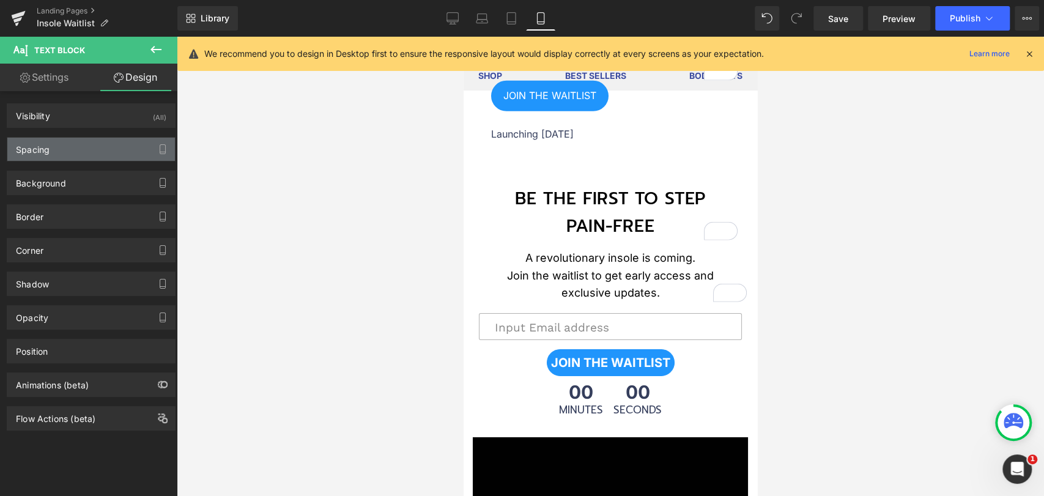
click at [76, 153] on div "Spacing" at bounding box center [91, 149] width 168 height 23
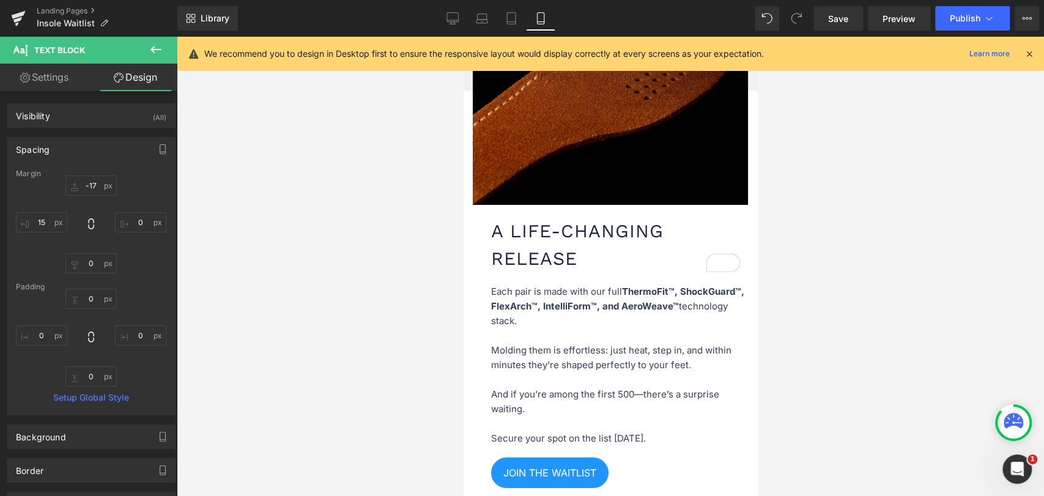
scroll to position [3151, 0]
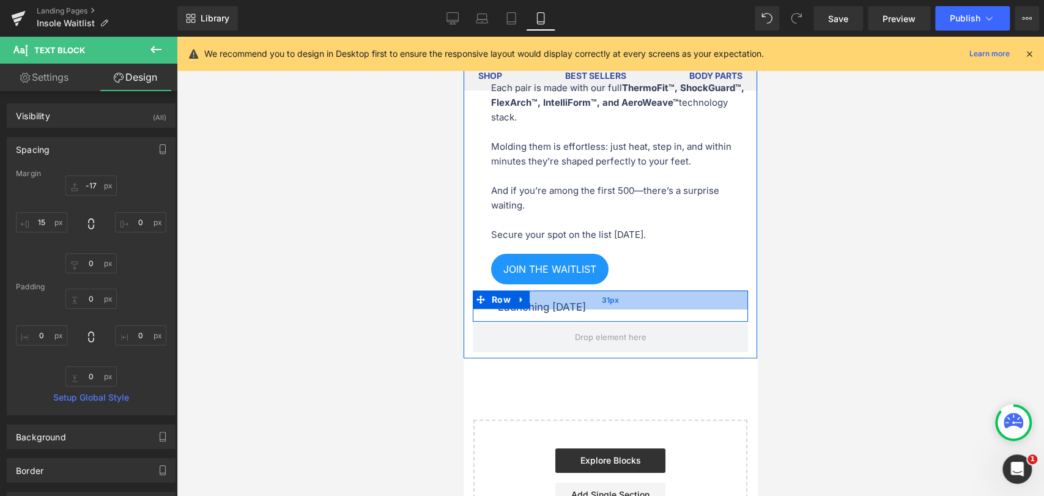
click at [559, 309] on div "31px" at bounding box center [610, 299] width 275 height 19
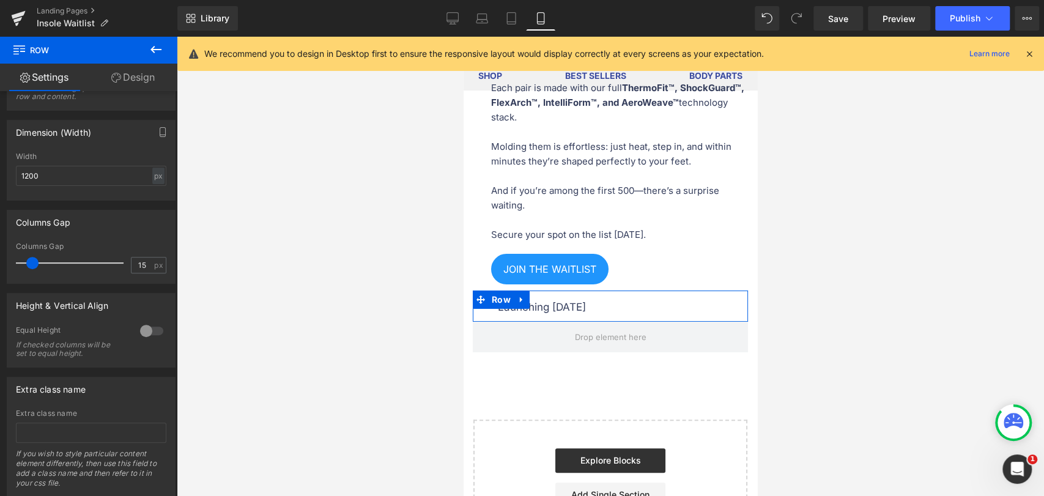
scroll to position [271, 0]
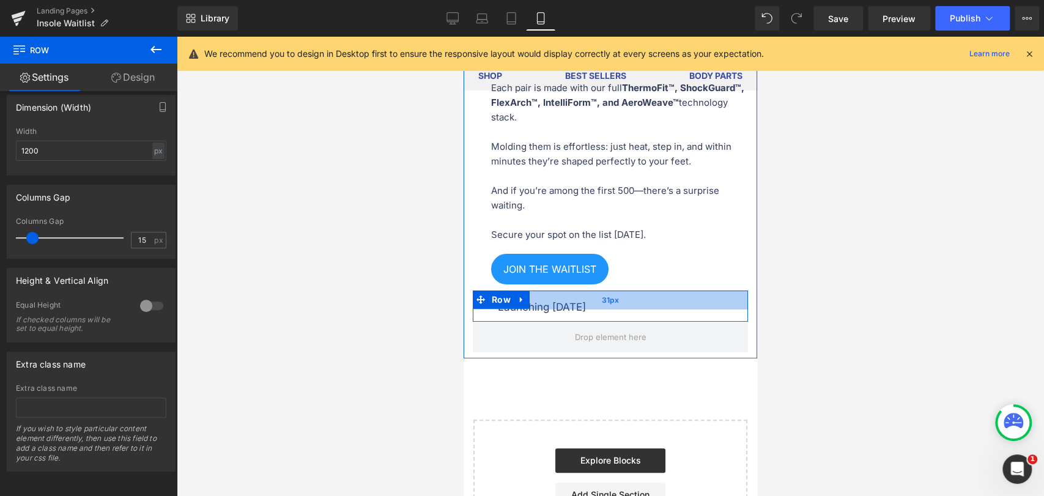
click at [568, 309] on div "31px" at bounding box center [610, 299] width 275 height 19
click at [555, 309] on div "31px" at bounding box center [610, 299] width 275 height 19
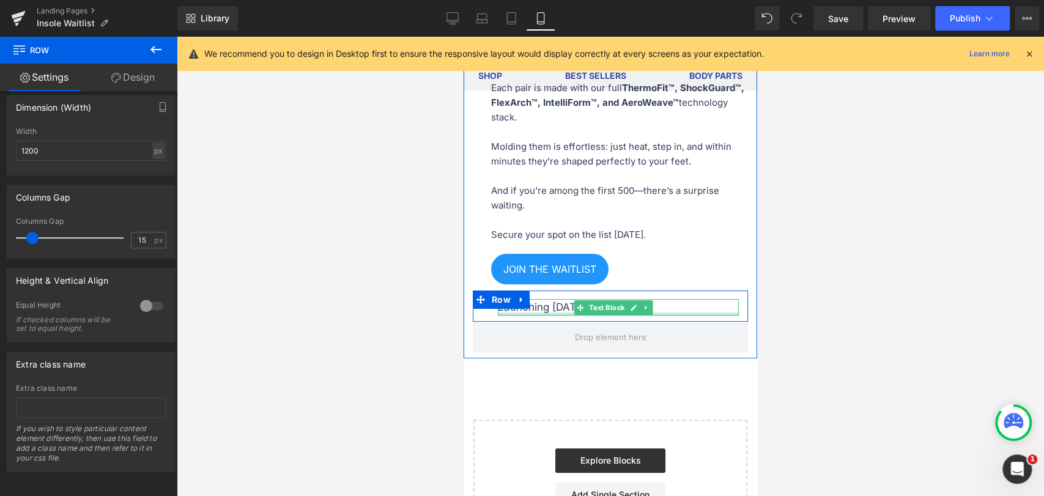
click at [558, 315] on div at bounding box center [618, 313] width 241 height 3
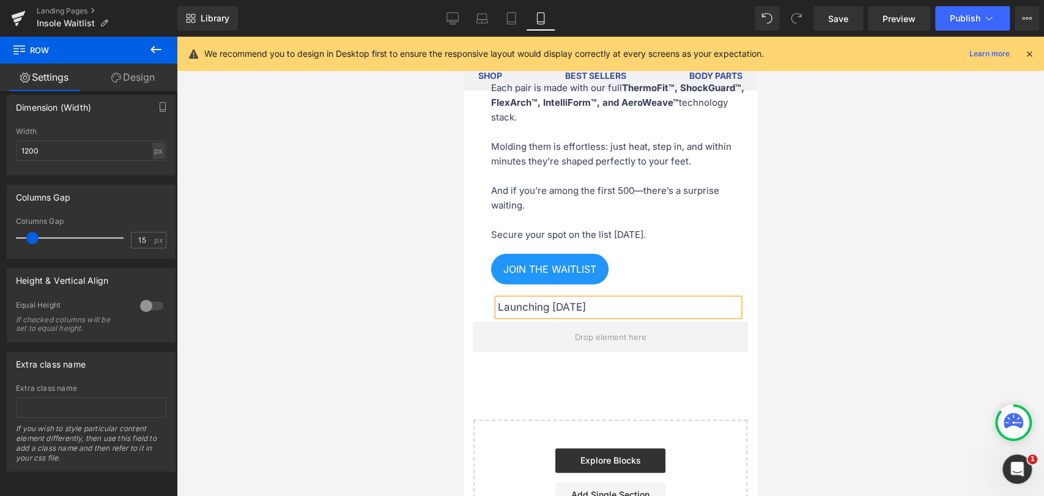
click at [558, 315] on p "Launching [DATE]" at bounding box center [618, 307] width 241 height 17
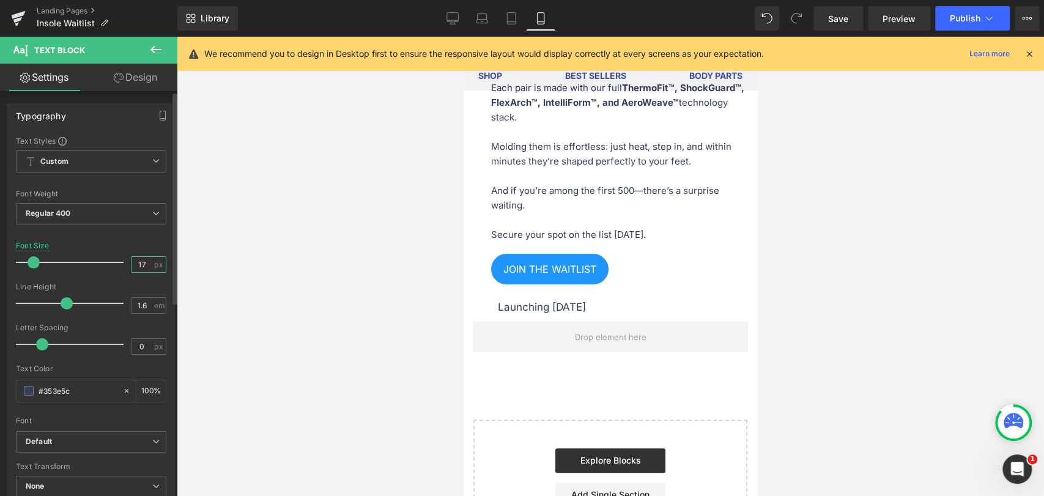
click at [142, 264] on input "17" at bounding box center [141, 264] width 21 height 15
type input "16"
click at [147, 78] on link "Design" at bounding box center [135, 78] width 89 height 28
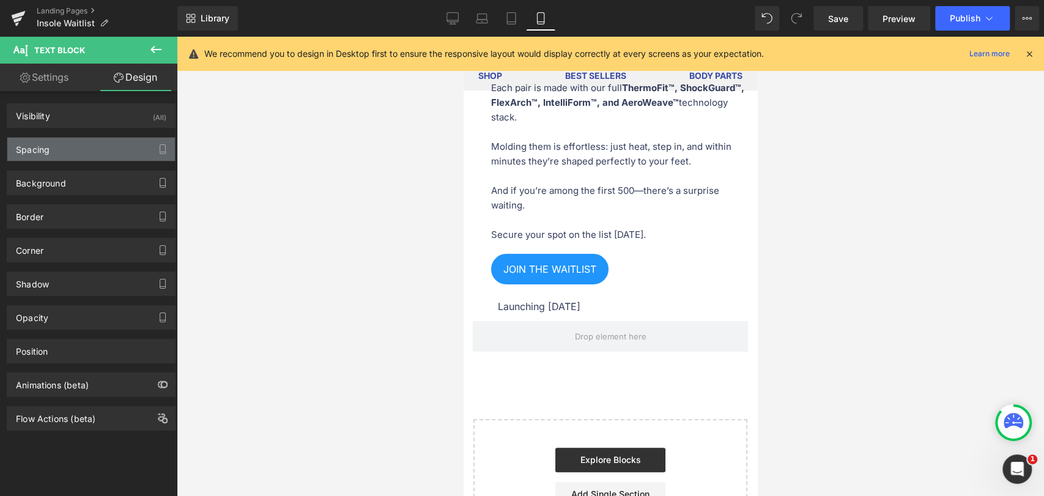
click at [59, 141] on div "Spacing" at bounding box center [91, 149] width 168 height 23
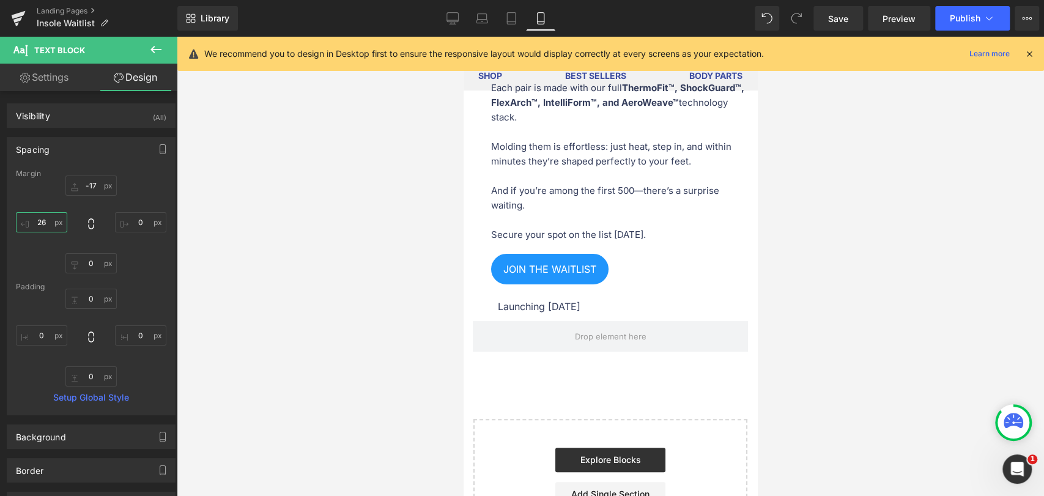
click at [39, 219] on input "26" at bounding box center [41, 222] width 51 height 20
type input "15"
click at [220, 441] on div at bounding box center [610, 266] width 867 height 459
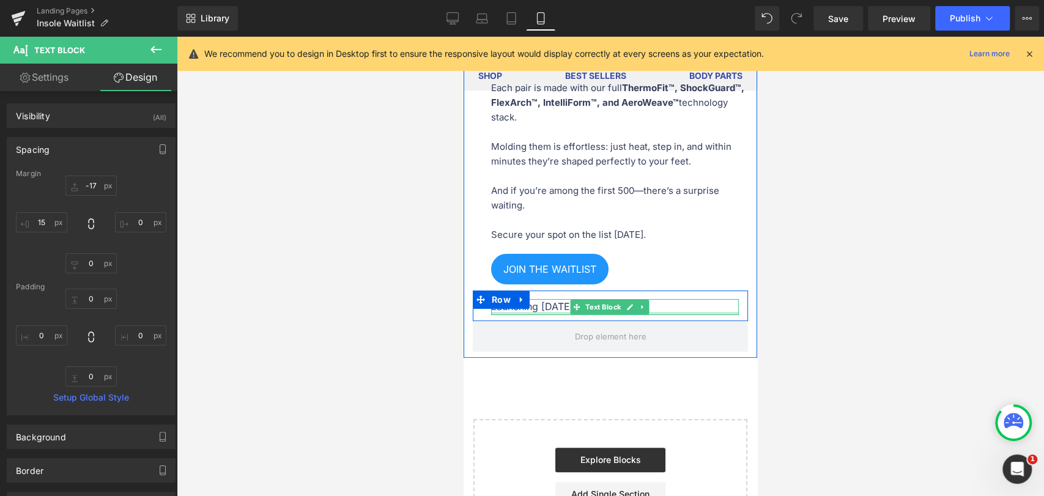
click at [529, 315] on div at bounding box center [615, 313] width 248 height 3
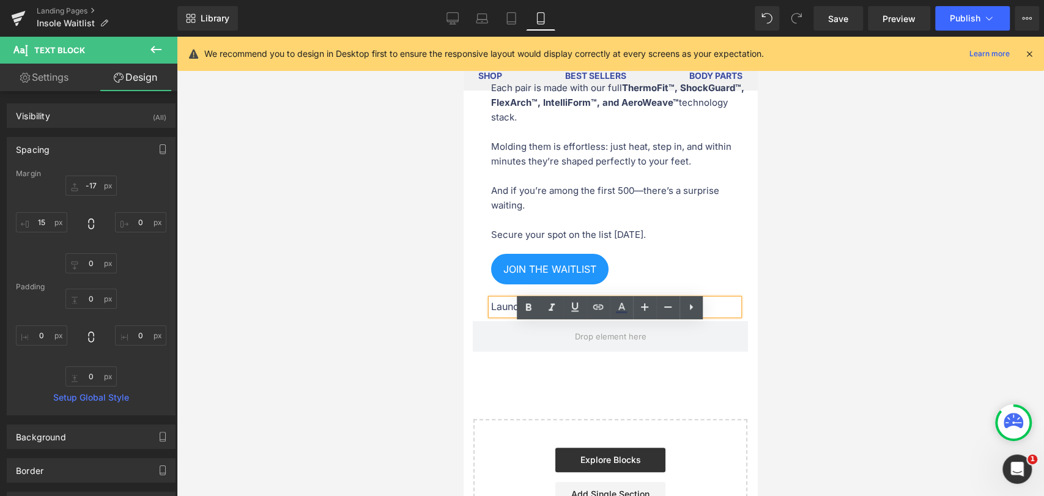
click at [530, 315] on p "Launching [DATE]" at bounding box center [615, 307] width 248 height 16
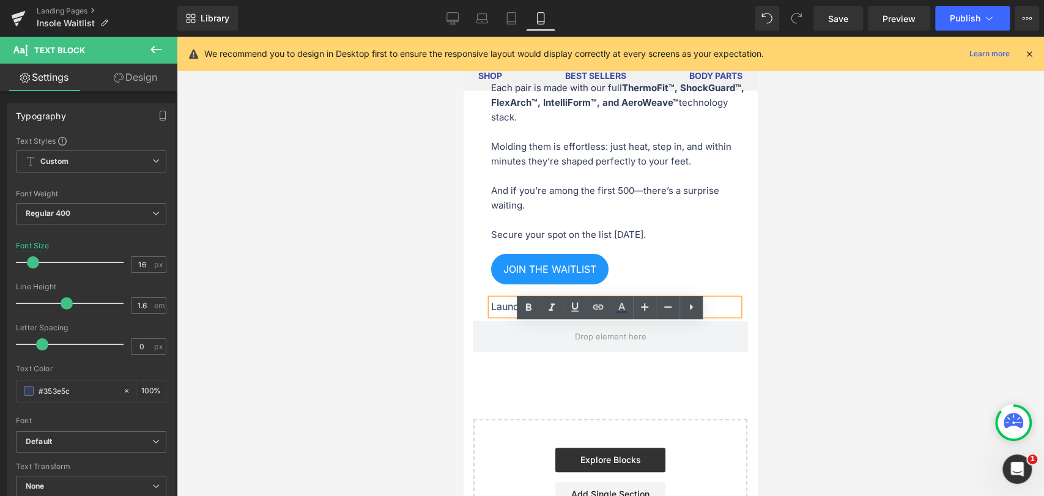
click at [307, 403] on div at bounding box center [610, 266] width 867 height 459
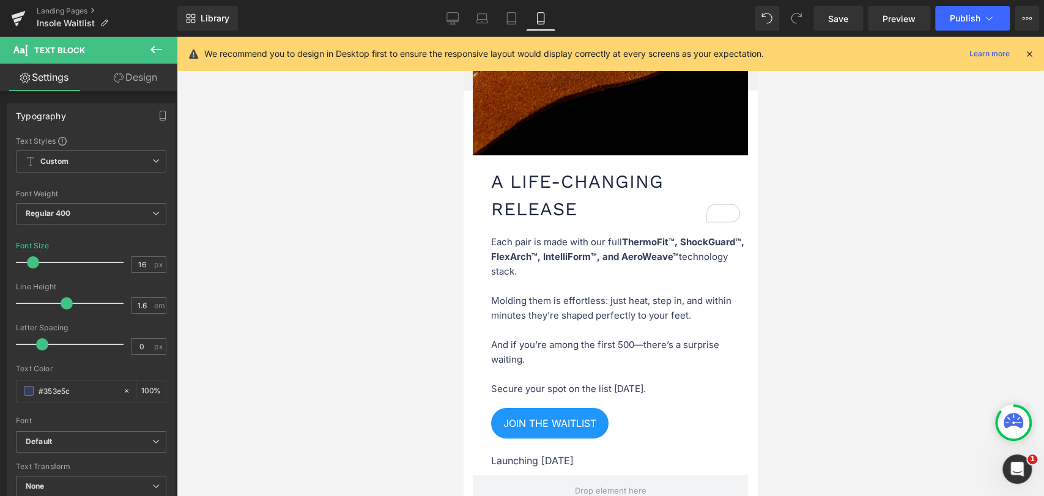
scroll to position [2948, 0]
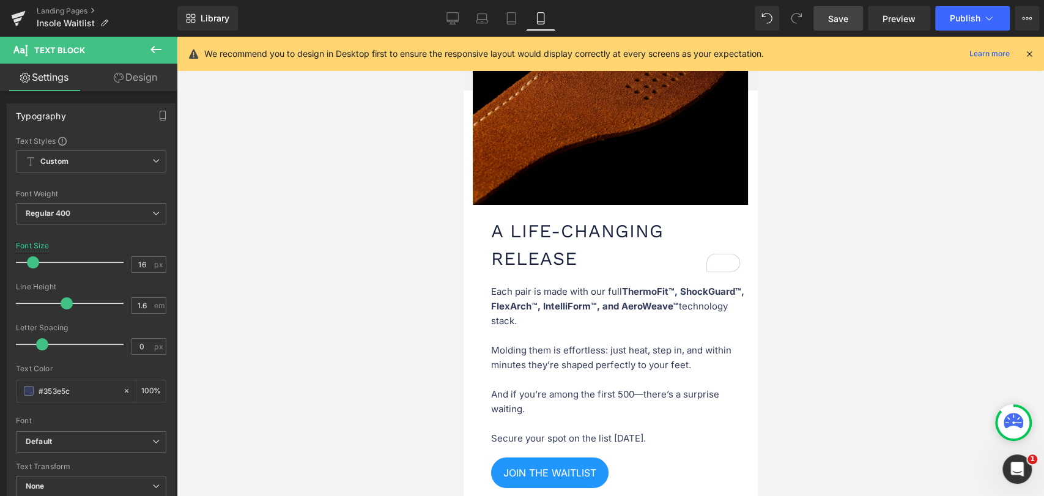
click at [834, 21] on span "Save" at bounding box center [838, 18] width 20 height 13
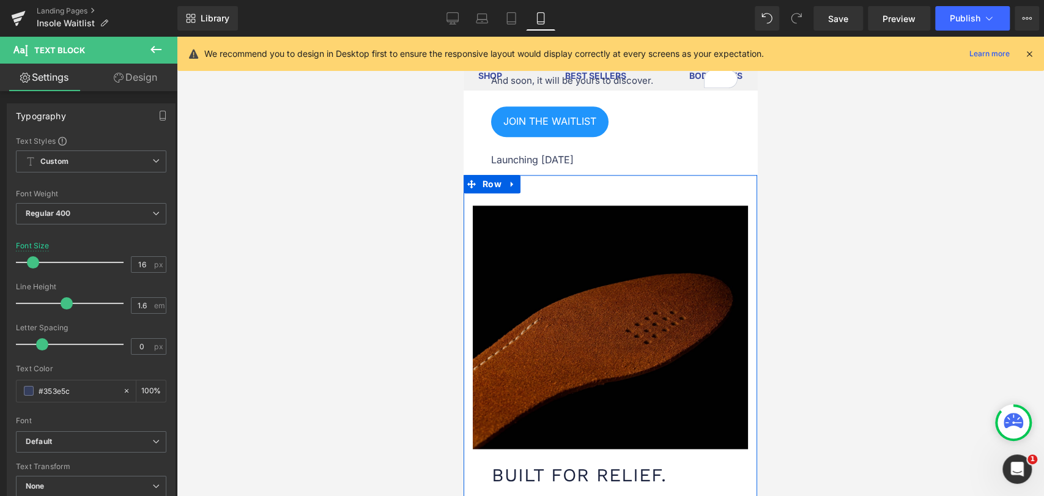
scroll to position [978, 0]
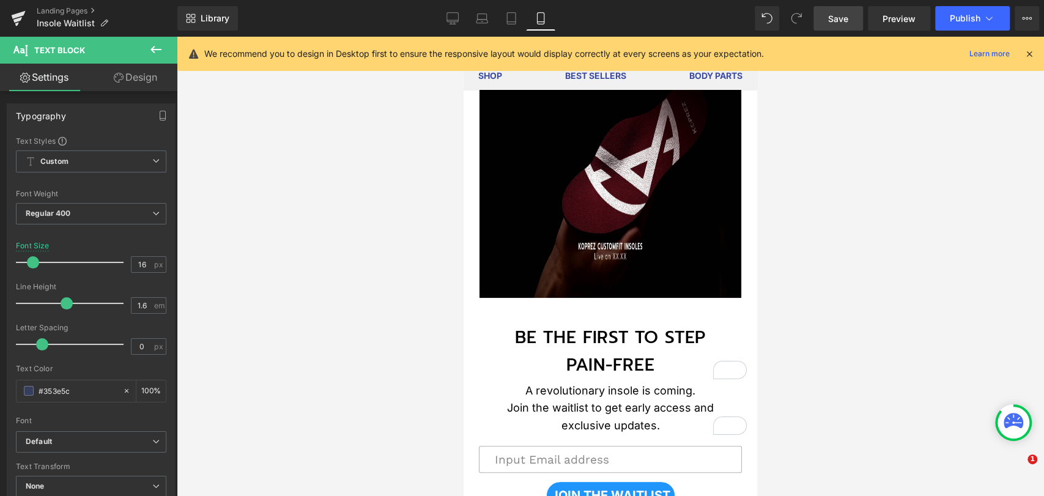
click at [843, 22] on span "Save" at bounding box center [838, 18] width 20 height 13
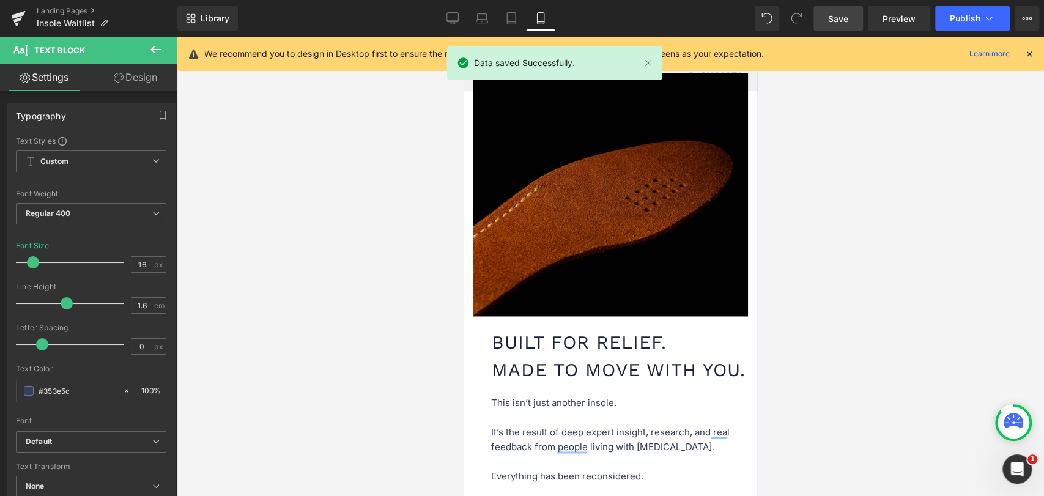
scroll to position [910, 0]
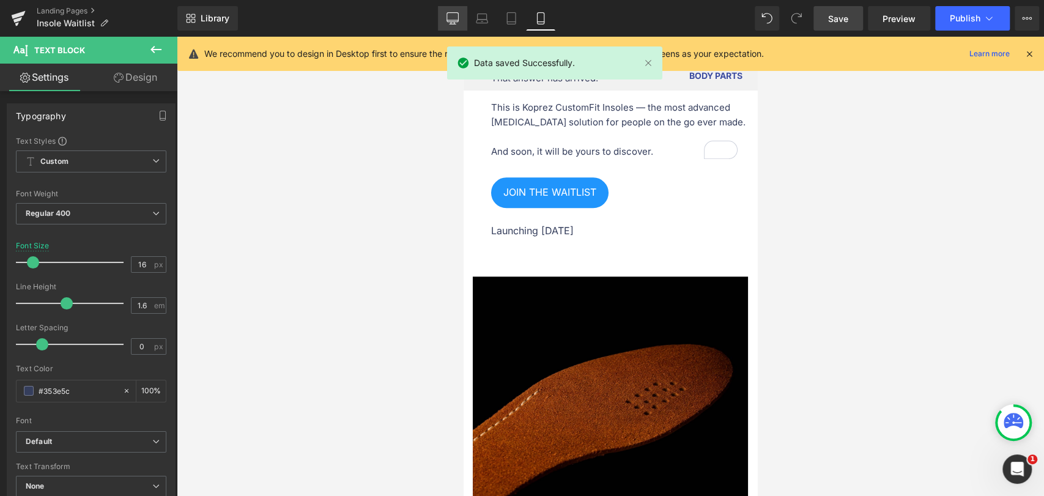
click at [454, 17] on icon at bounding box center [452, 18] width 12 height 12
type input "17"
type input "100"
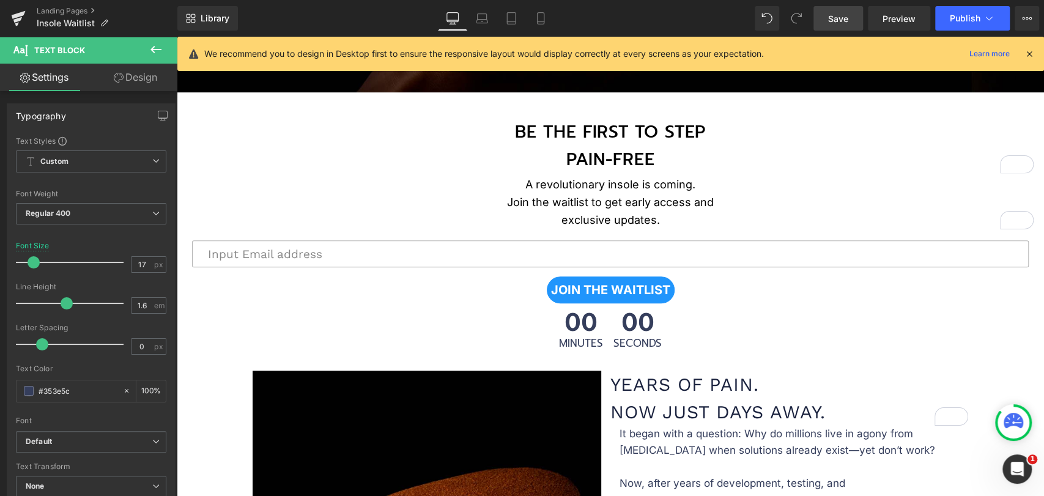
scroll to position [339, 0]
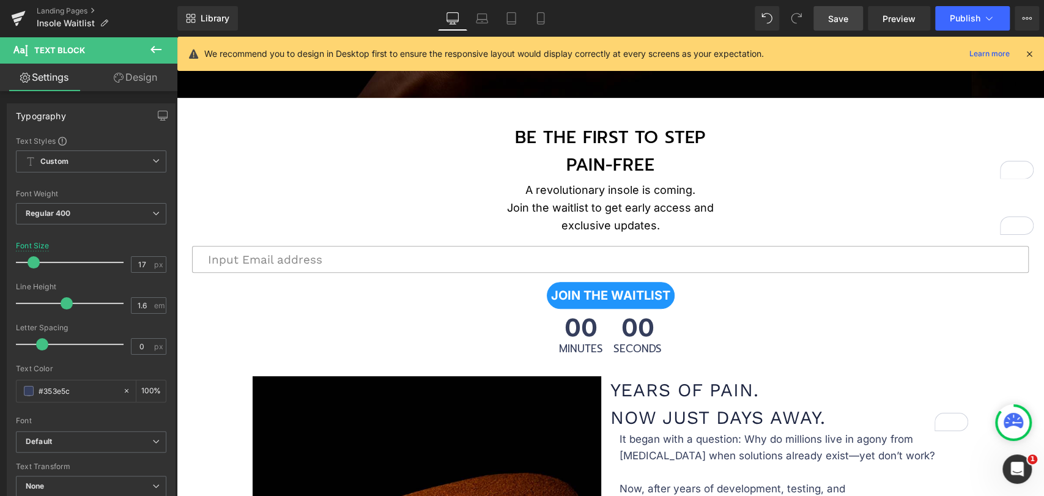
click at [155, 50] on icon at bounding box center [156, 49] width 15 height 15
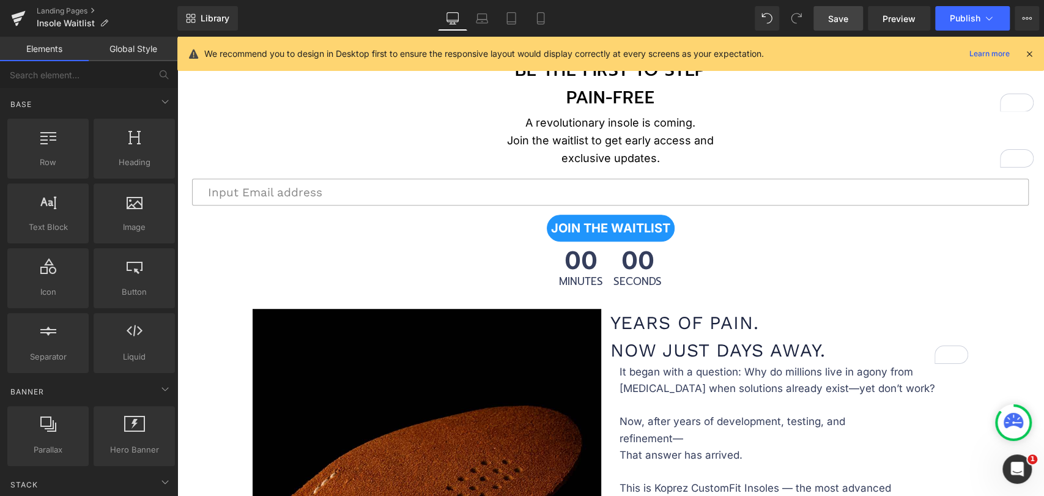
scroll to position [407, 0]
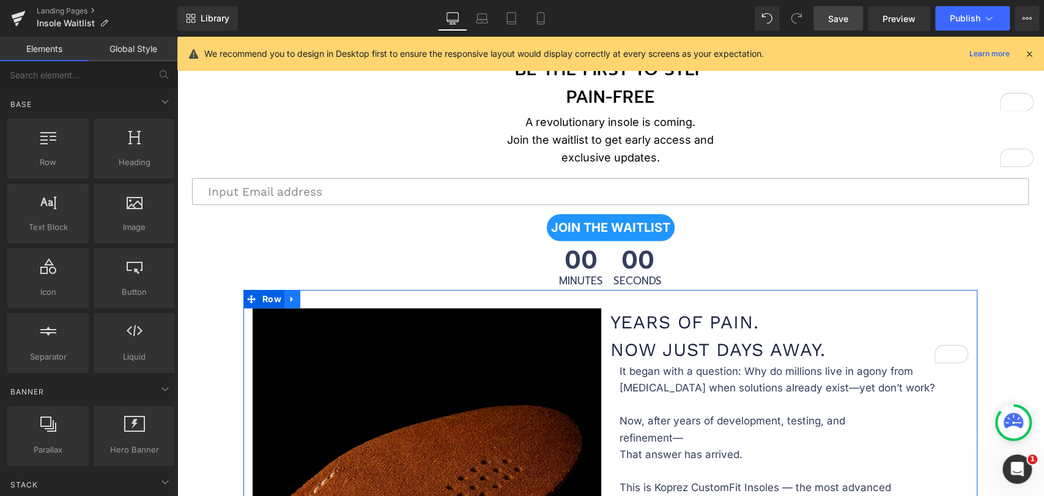
click at [289, 294] on icon at bounding box center [292, 298] width 9 height 9
click at [247, 296] on icon at bounding box center [251, 298] width 9 height 9
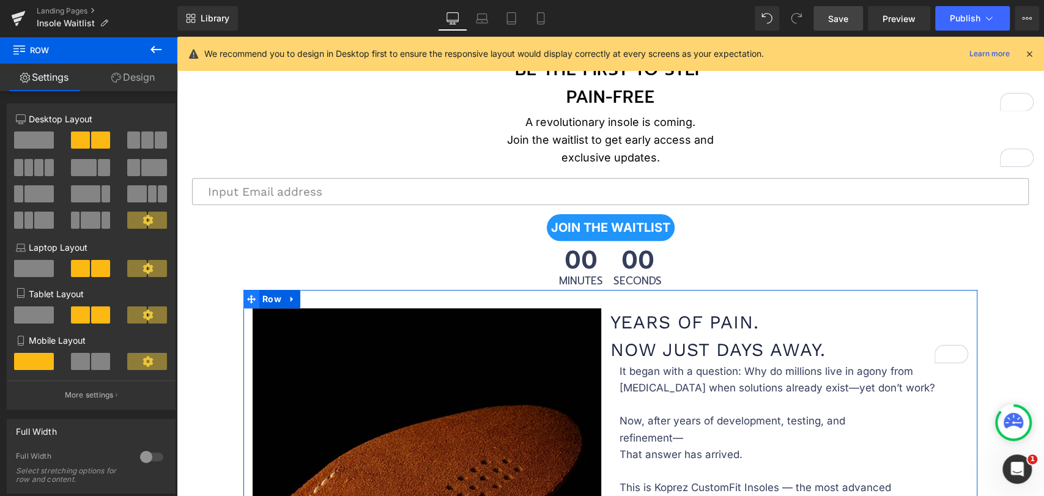
click at [247, 296] on icon at bounding box center [251, 298] width 9 height 9
click at [141, 226] on span at bounding box center [136, 220] width 19 height 17
click at [143, 223] on icon at bounding box center [147, 220] width 10 height 10
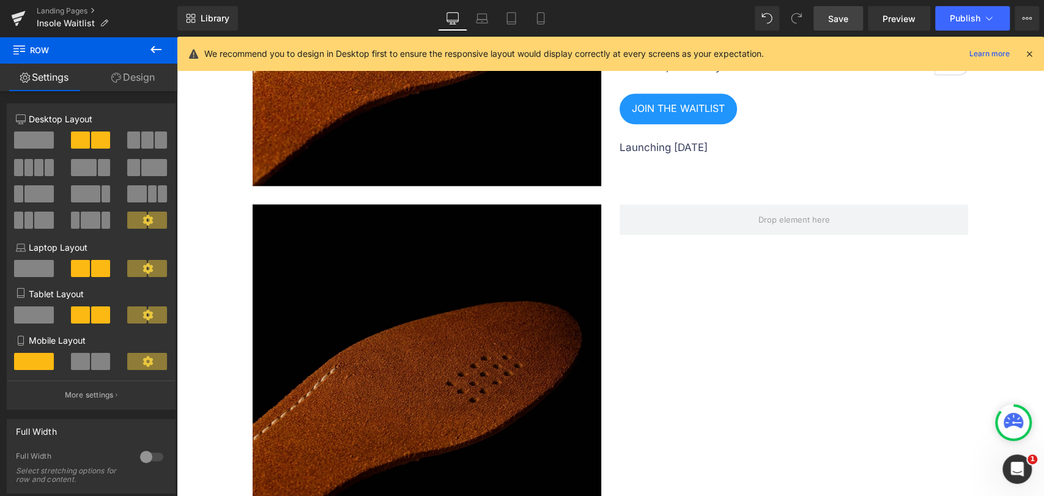
scroll to position [883, 0]
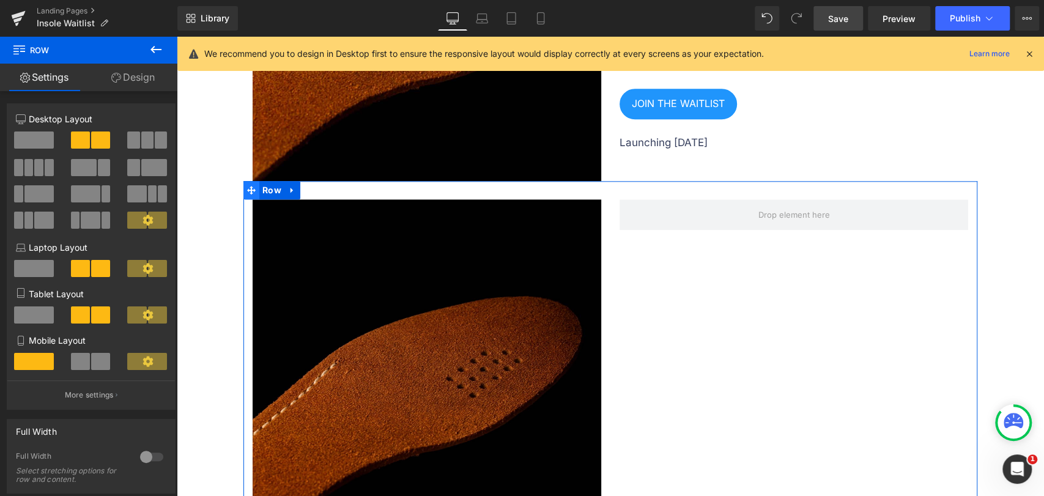
click at [248, 191] on span at bounding box center [251, 190] width 16 height 18
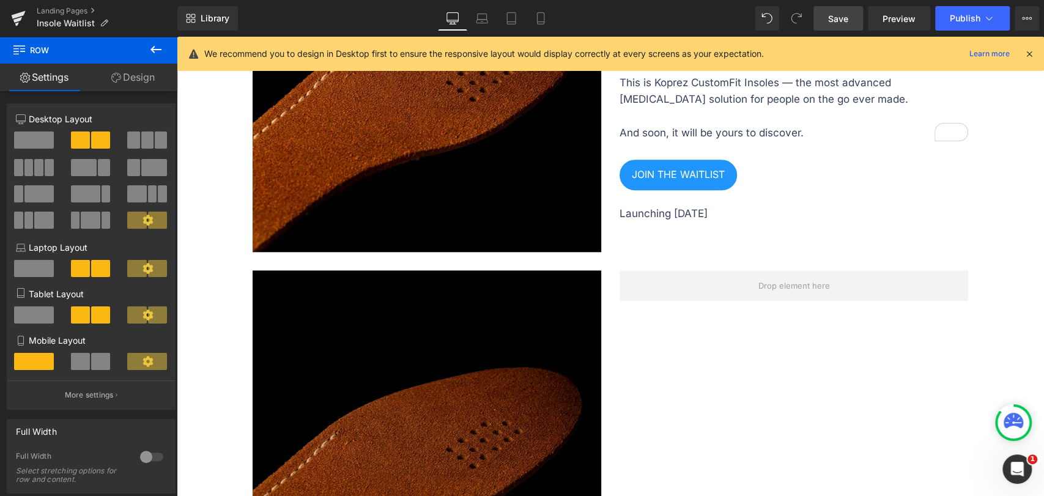
scroll to position [815, 0]
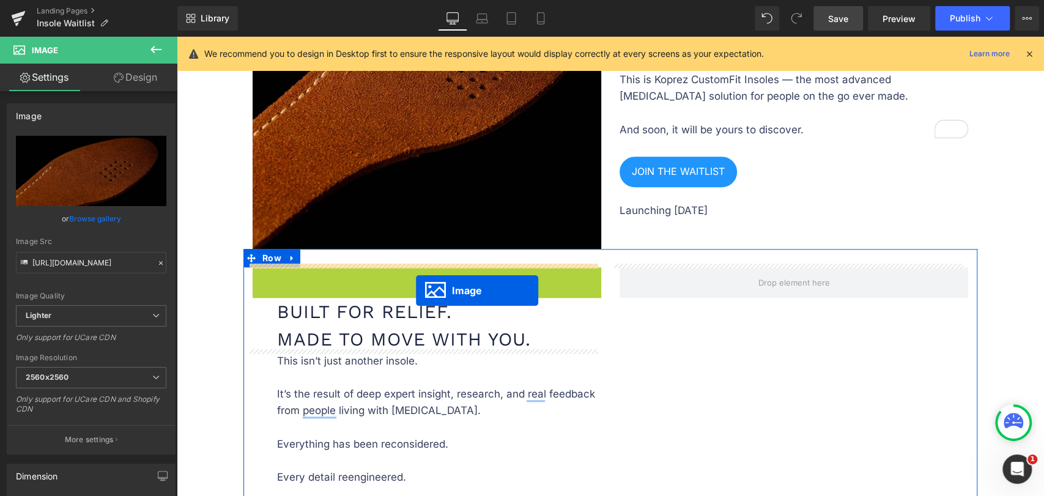
drag, startPoint x: 403, startPoint y: 441, endPoint x: 416, endPoint y: 290, distance: 151.6
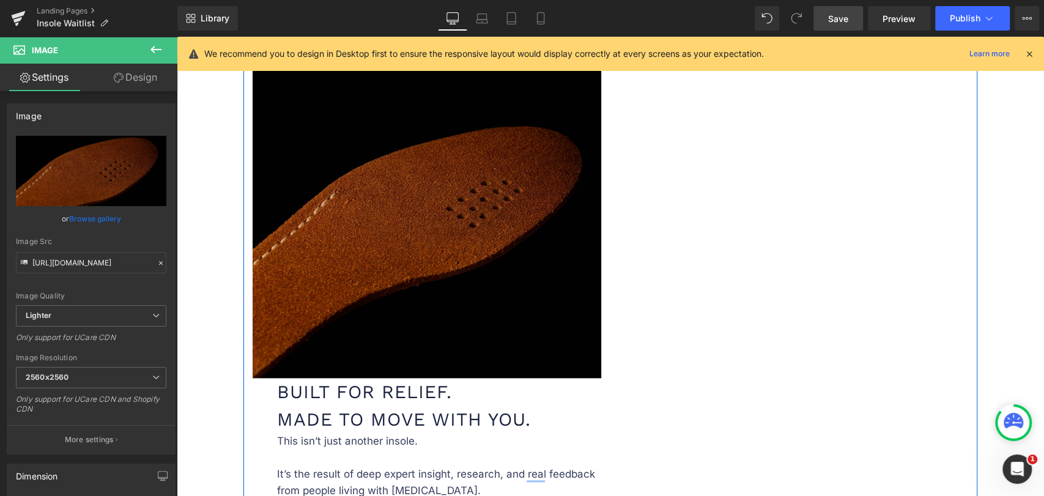
scroll to position [951, 0]
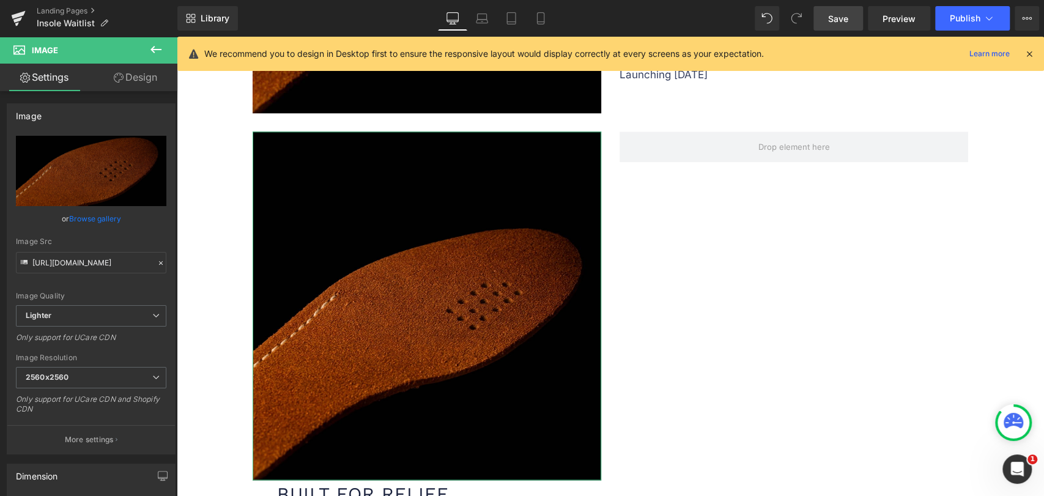
click at [136, 79] on link "Design" at bounding box center [135, 78] width 89 height 28
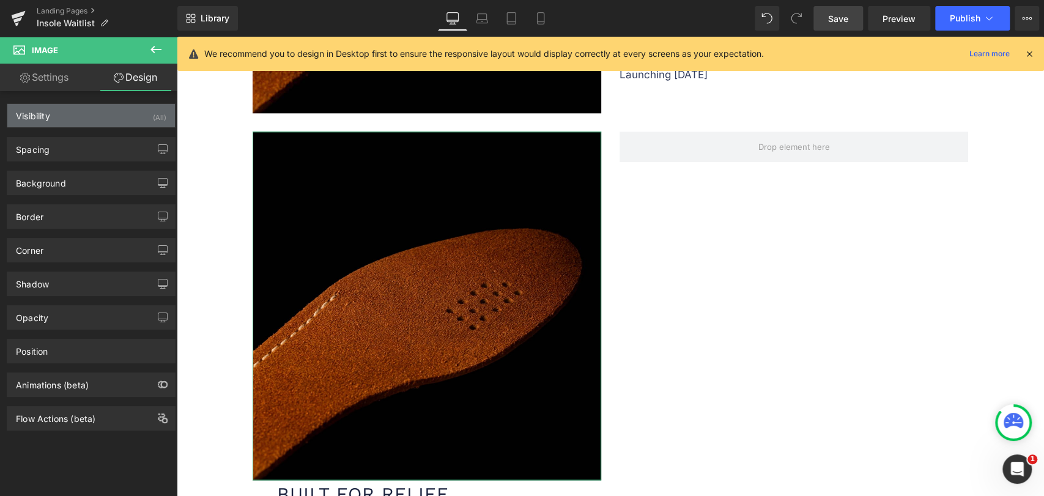
click at [117, 119] on div "Visibility (All)" at bounding box center [91, 115] width 168 height 23
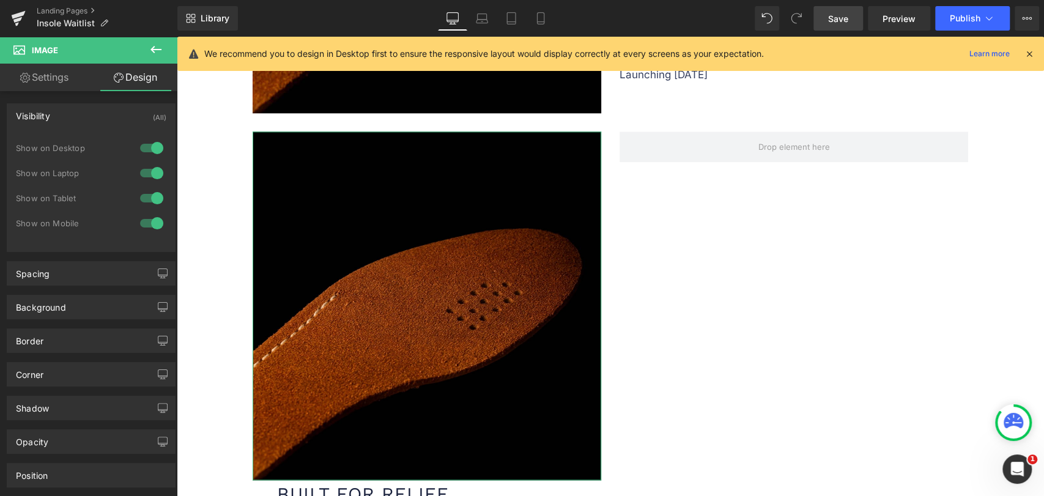
click at [117, 119] on div "Visibility (All)" at bounding box center [91, 115] width 168 height 23
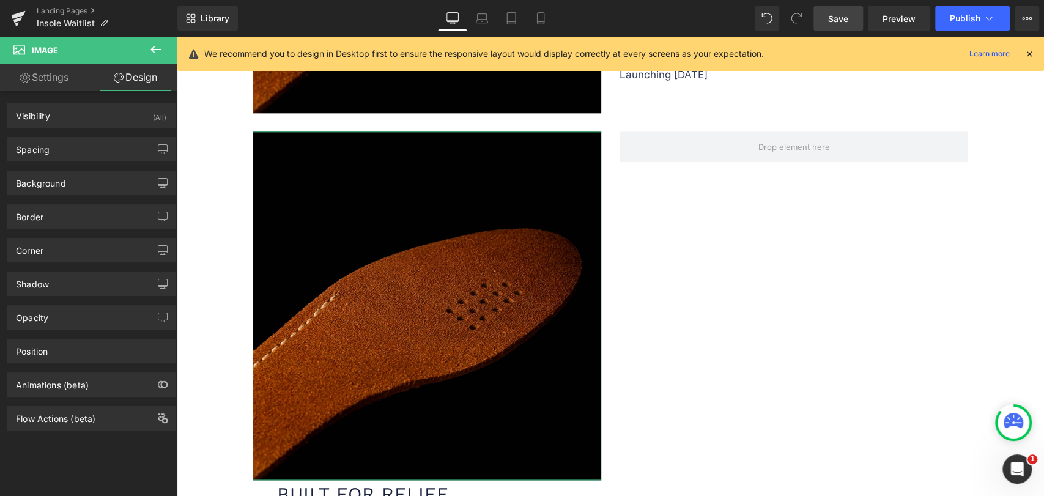
click at [49, 68] on link "Settings" at bounding box center [44, 78] width 89 height 28
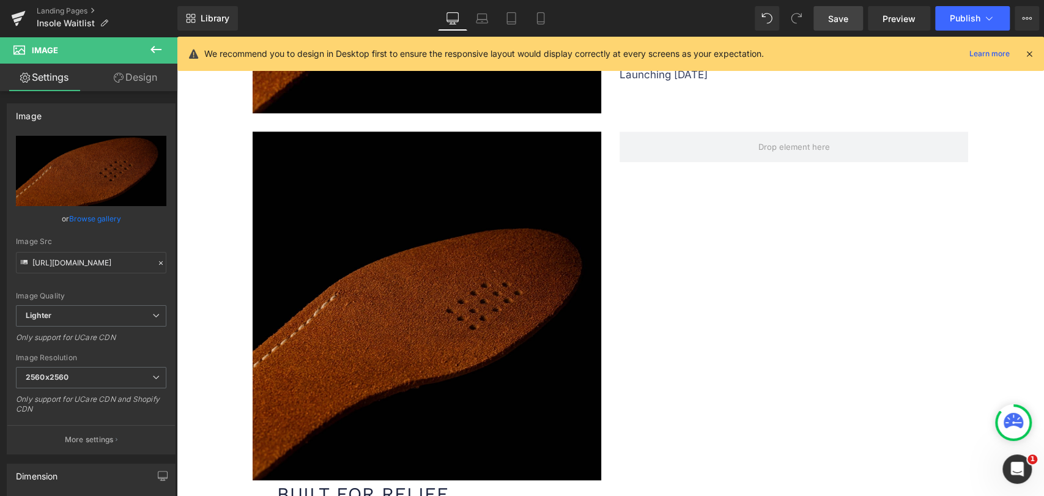
click at [312, 205] on img at bounding box center [427, 305] width 349 height 349
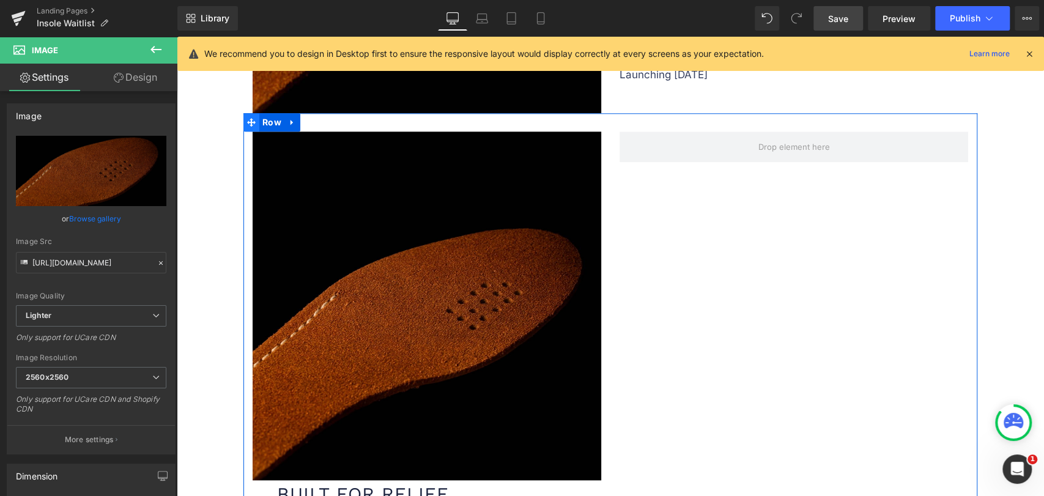
click at [247, 120] on icon at bounding box center [251, 121] width 9 height 9
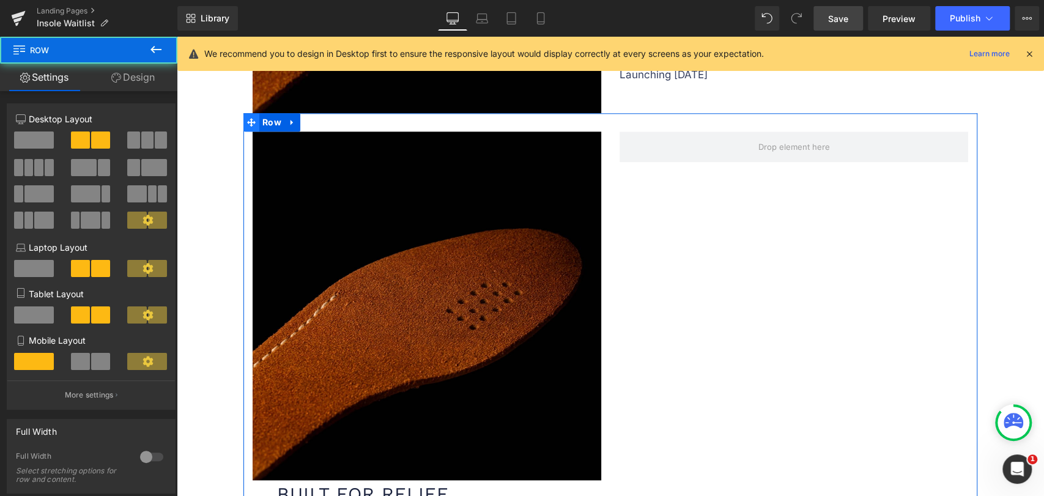
click at [247, 120] on icon at bounding box center [251, 121] width 9 height 9
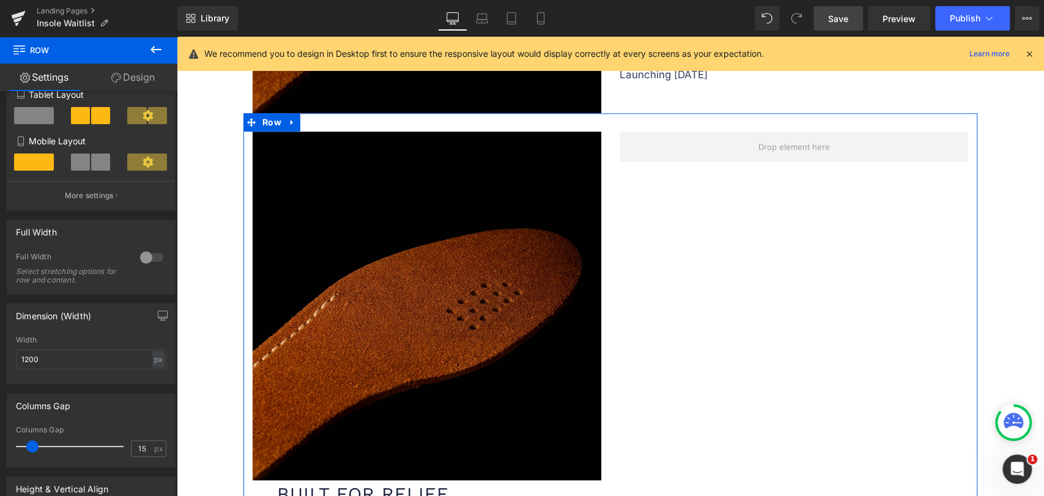
scroll to position [204, 0]
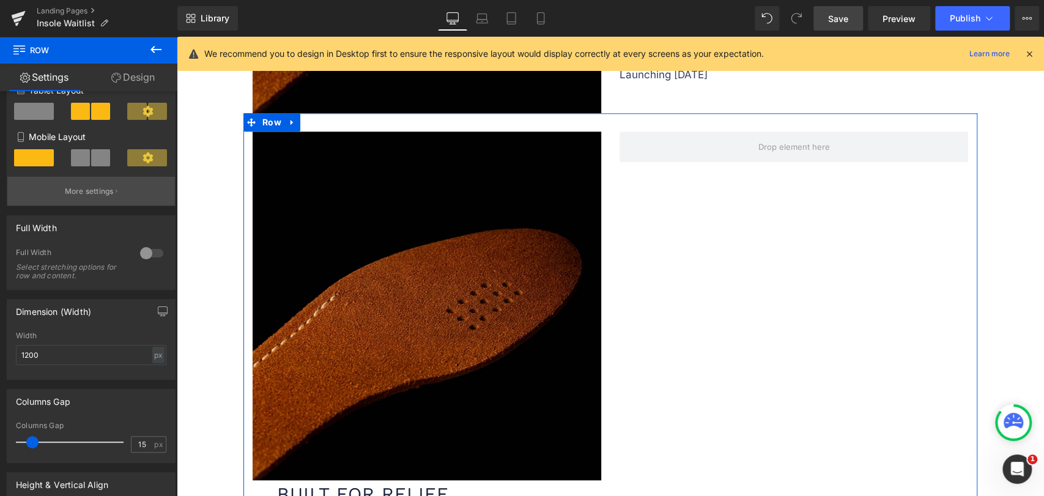
click at [89, 186] on button "More settings" at bounding box center [91, 191] width 168 height 29
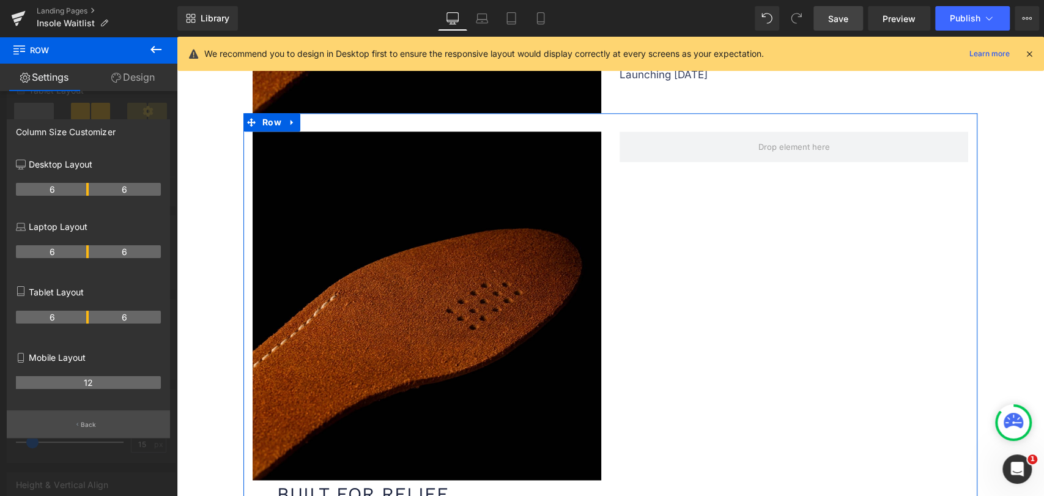
click at [111, 422] on button "Back" at bounding box center [88, 424] width 163 height 28
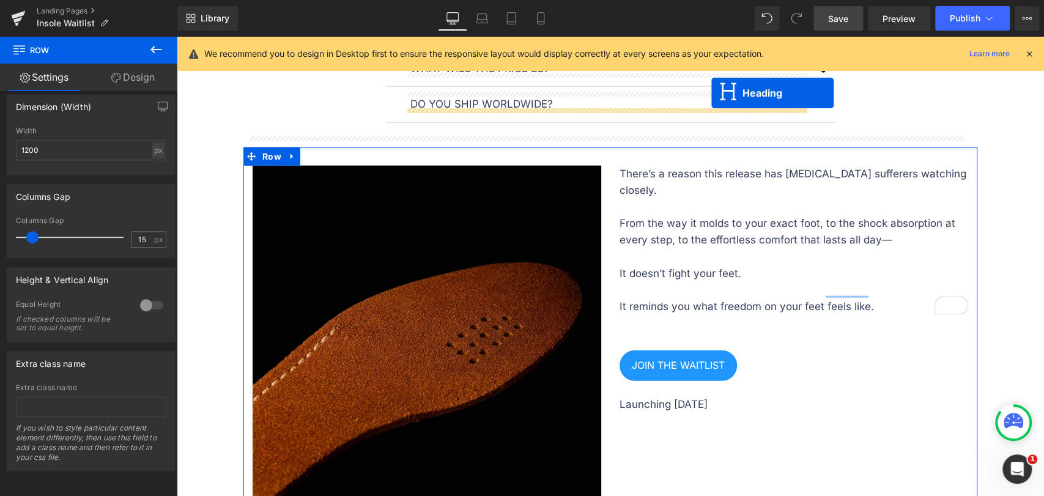
scroll to position [1839, 0]
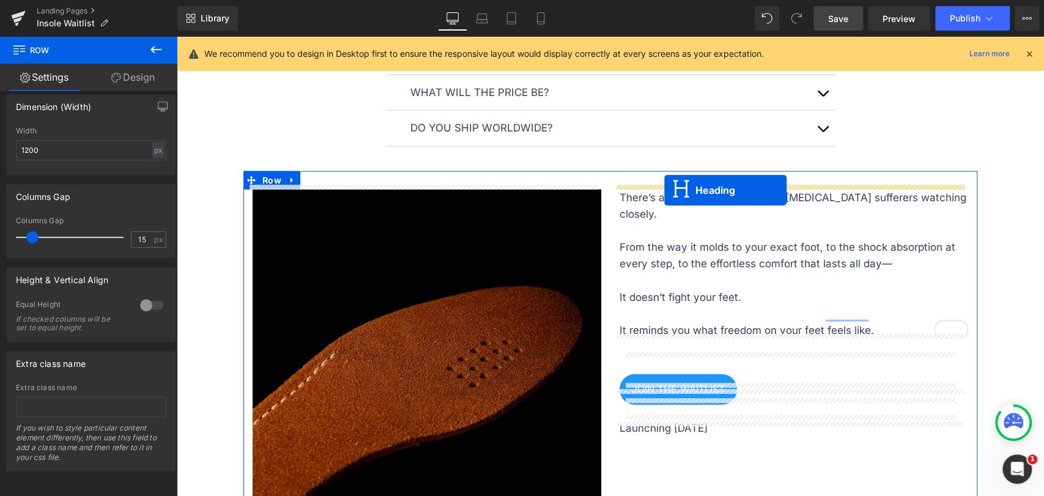
drag, startPoint x: 387, startPoint y: 417, endPoint x: 664, endPoint y: 190, distance: 358.0
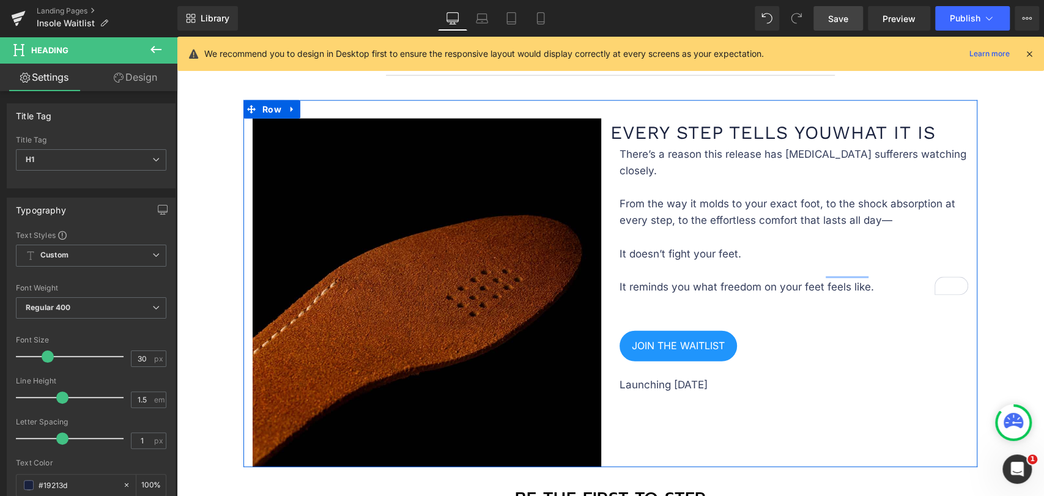
scroll to position [1906, 0]
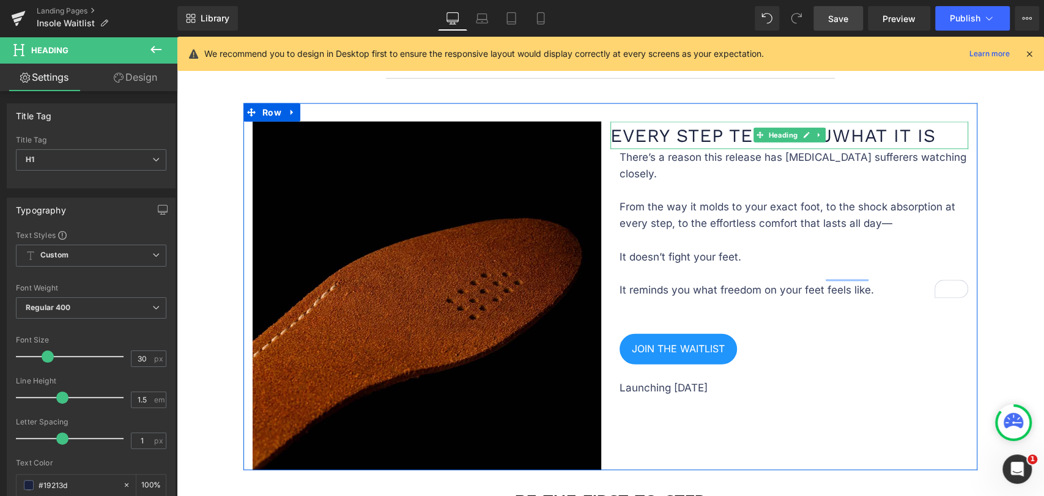
click at [638, 130] on h1 "every step tells you what it is" at bounding box center [789, 136] width 358 height 28
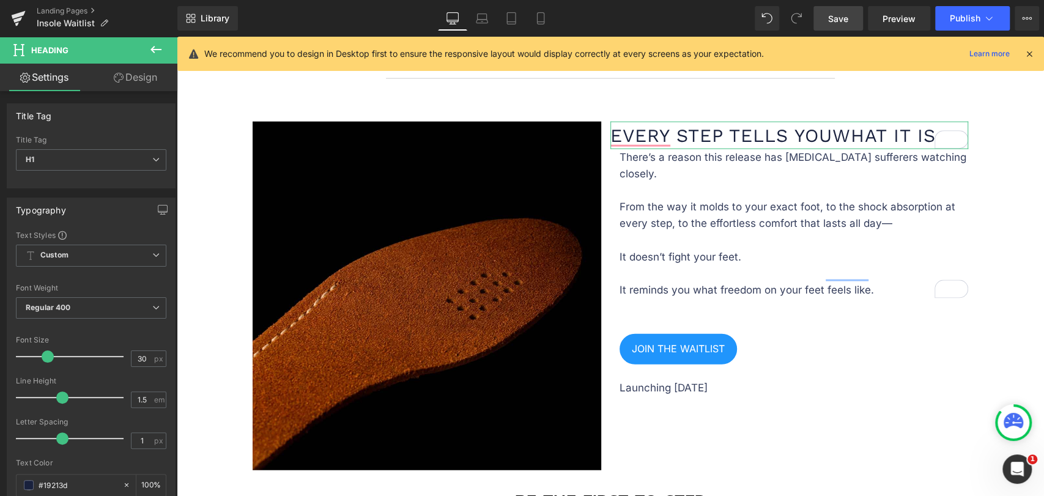
drag, startPoint x: 154, startPoint y: 83, endPoint x: 74, endPoint y: 153, distance: 107.0
click at [153, 81] on link "Design" at bounding box center [135, 78] width 89 height 28
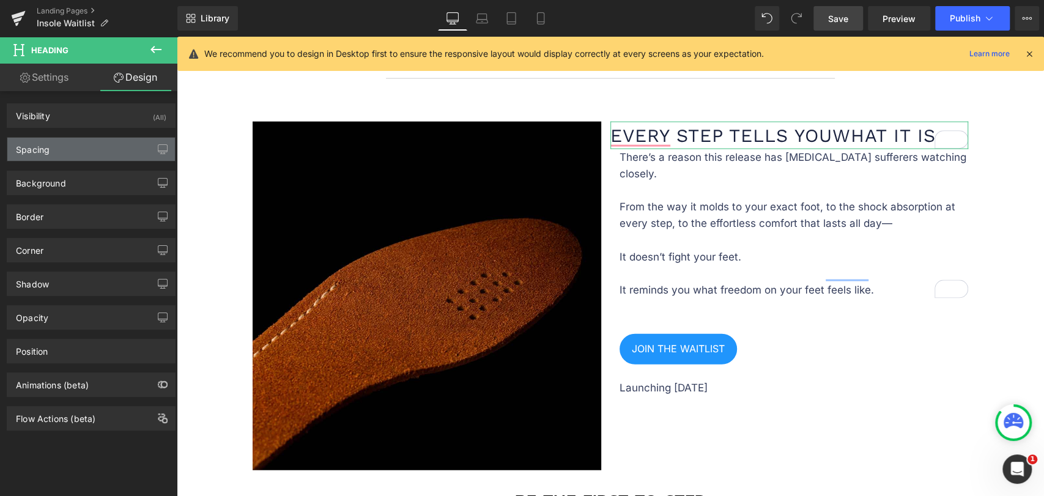
click at [62, 160] on div "Spacing" at bounding box center [91, 149] width 168 height 23
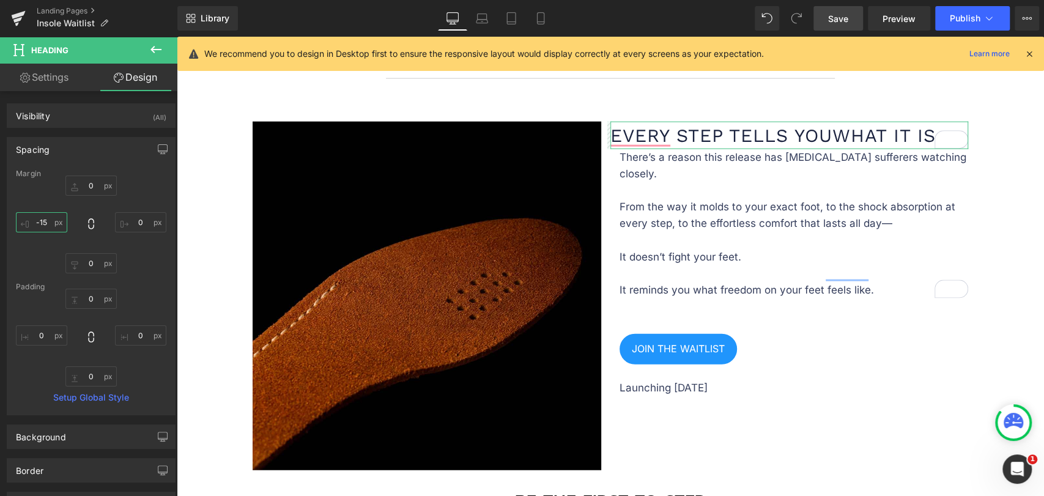
click at [46, 229] on input "-15" at bounding box center [41, 222] width 51 height 20
click at [46, 227] on input "-17" at bounding box center [41, 222] width 51 height 20
type input "-0"
drag, startPoint x: 46, startPoint y: 226, endPoint x: 26, endPoint y: 225, distance: 19.6
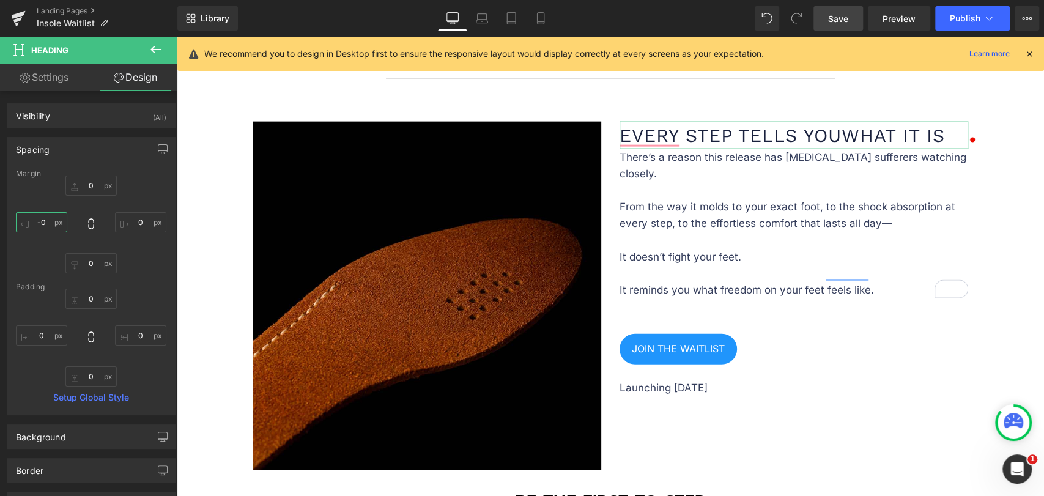
click at [26, 225] on input "-0" at bounding box center [41, 222] width 51 height 20
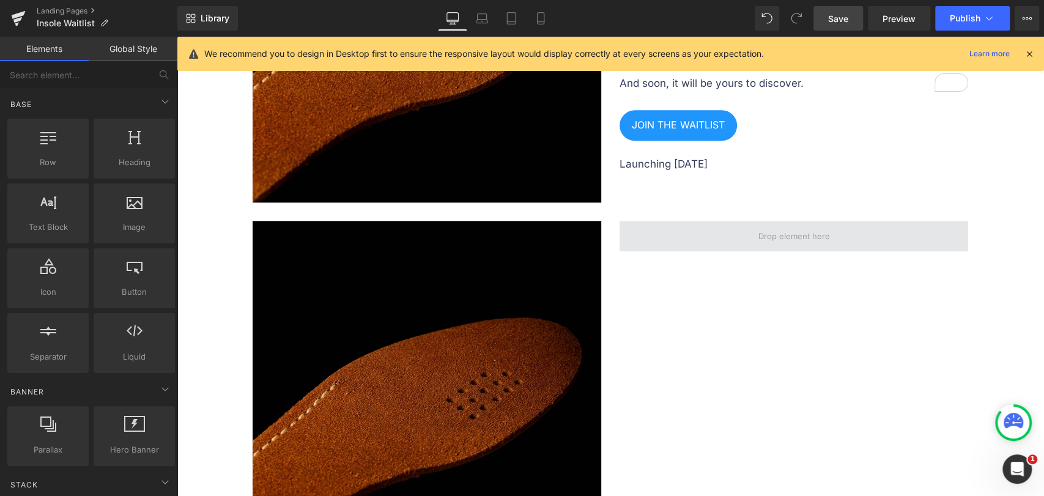
scroll to position [819, 0]
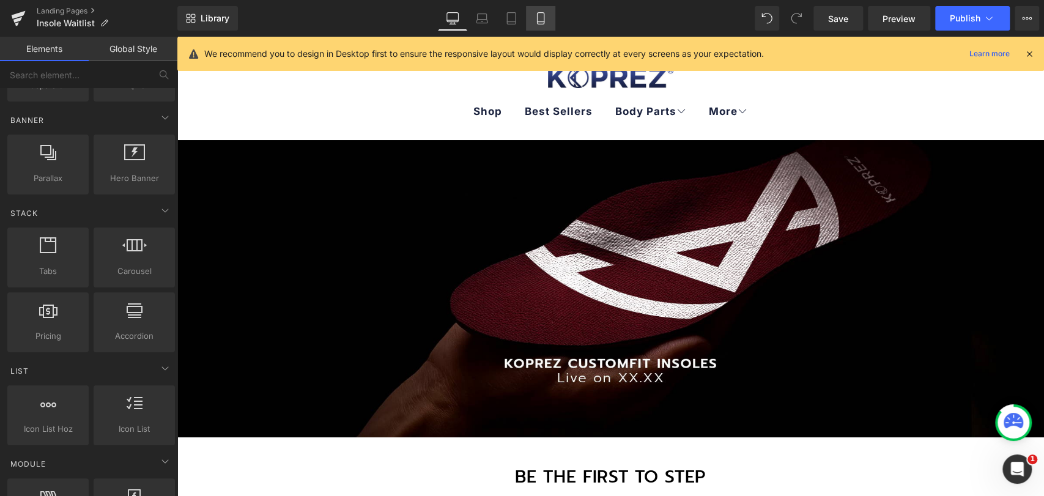
click at [540, 21] on icon at bounding box center [540, 18] width 12 height 12
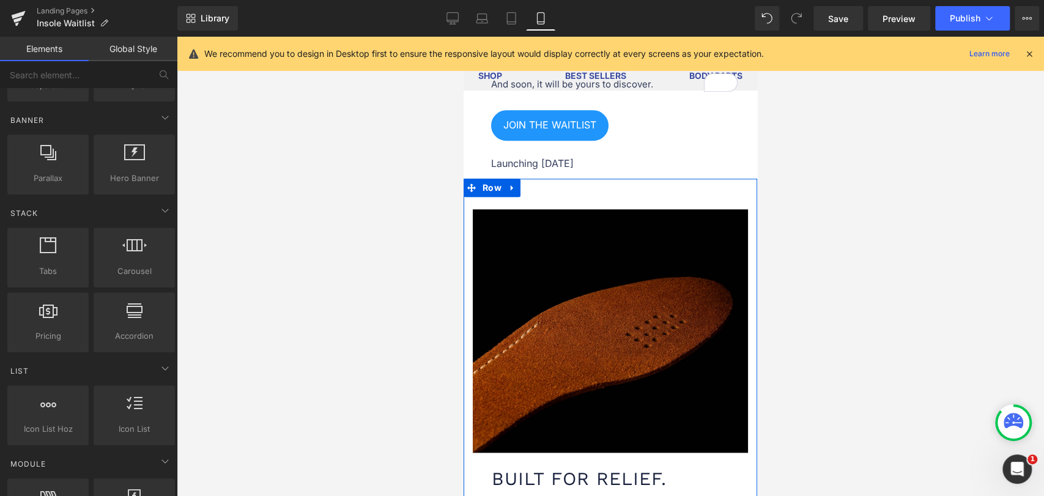
scroll to position [815, 0]
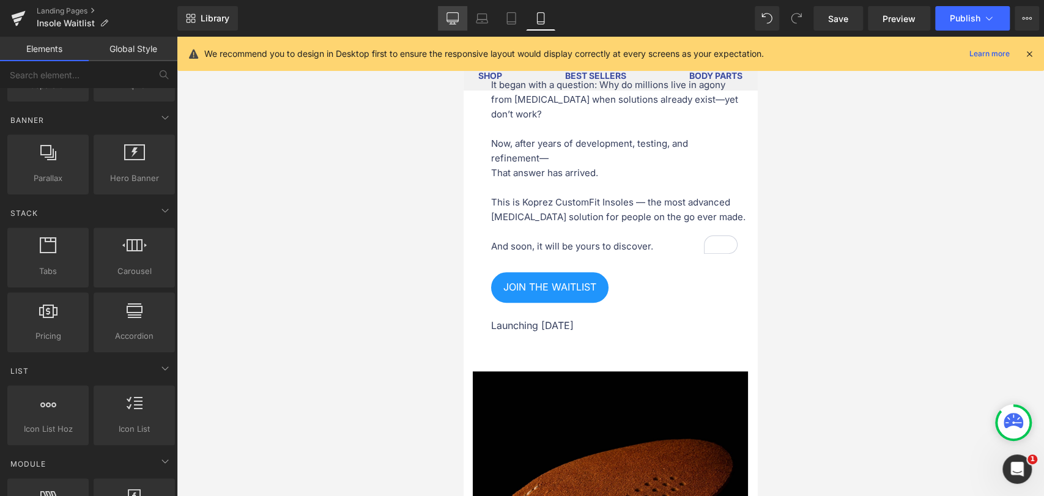
click at [458, 21] on icon at bounding box center [452, 17] width 12 height 9
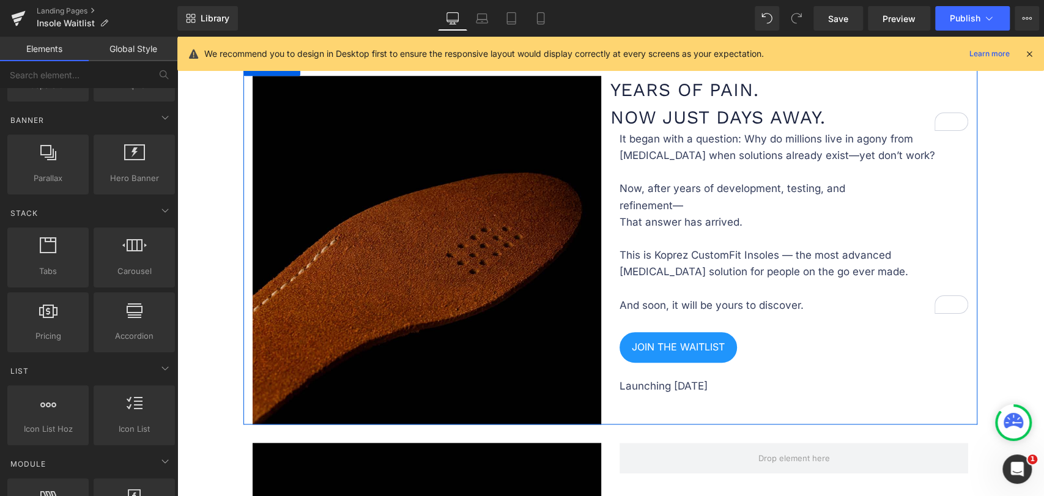
scroll to position [641, 0]
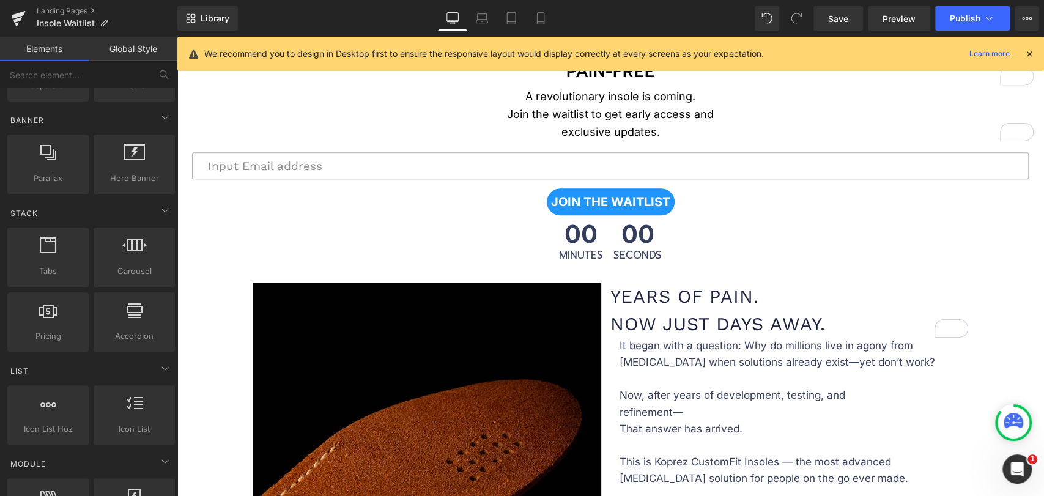
scroll to position [506, 0]
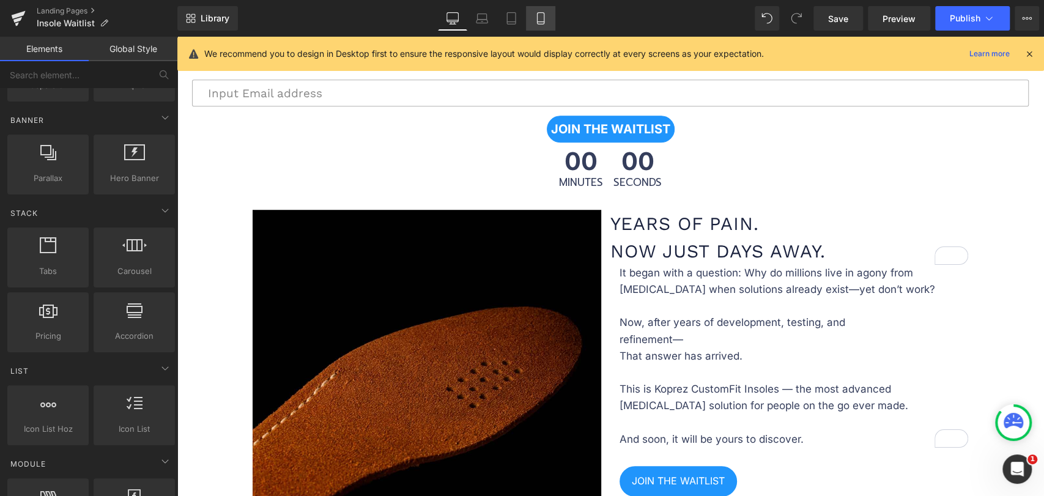
click at [541, 20] on icon at bounding box center [540, 18] width 12 height 12
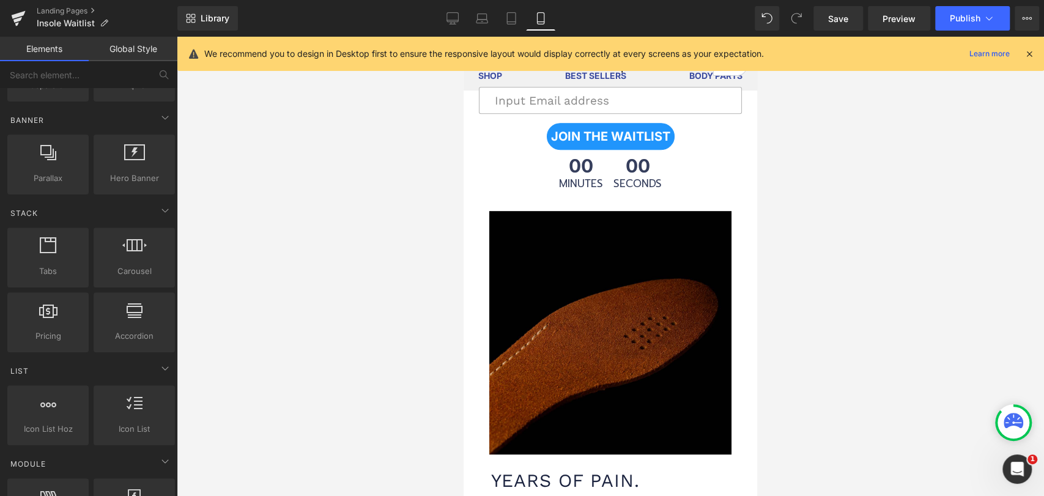
scroll to position [407, 0]
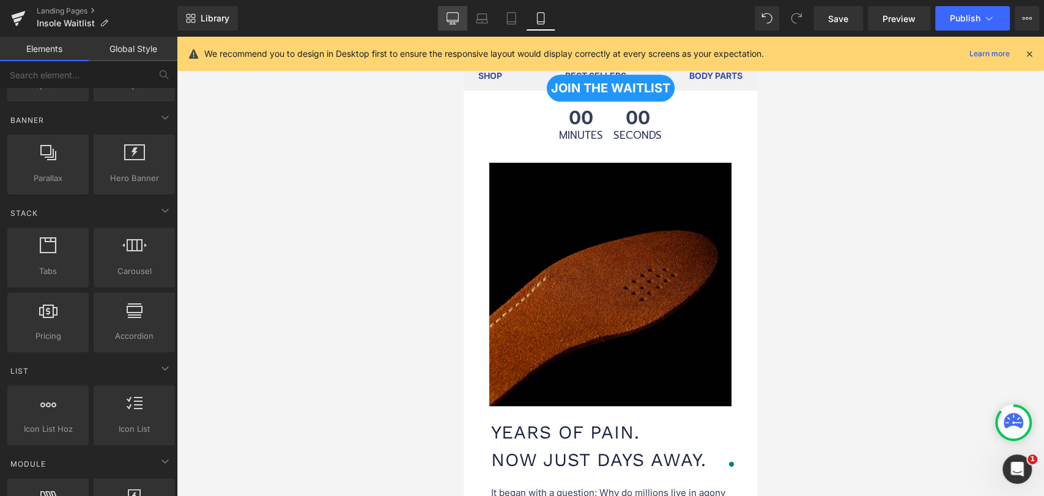
click at [456, 20] on icon at bounding box center [452, 18] width 12 height 12
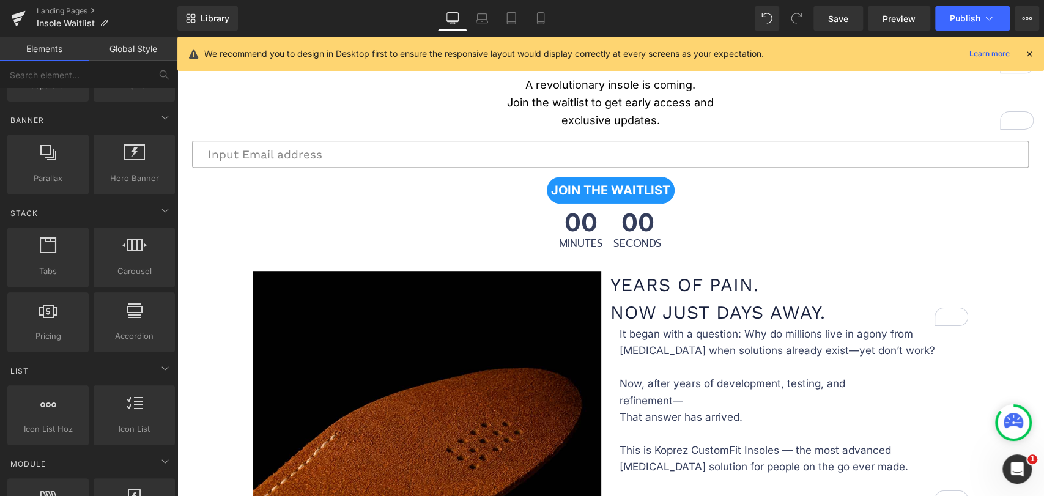
scroll to position [432, 0]
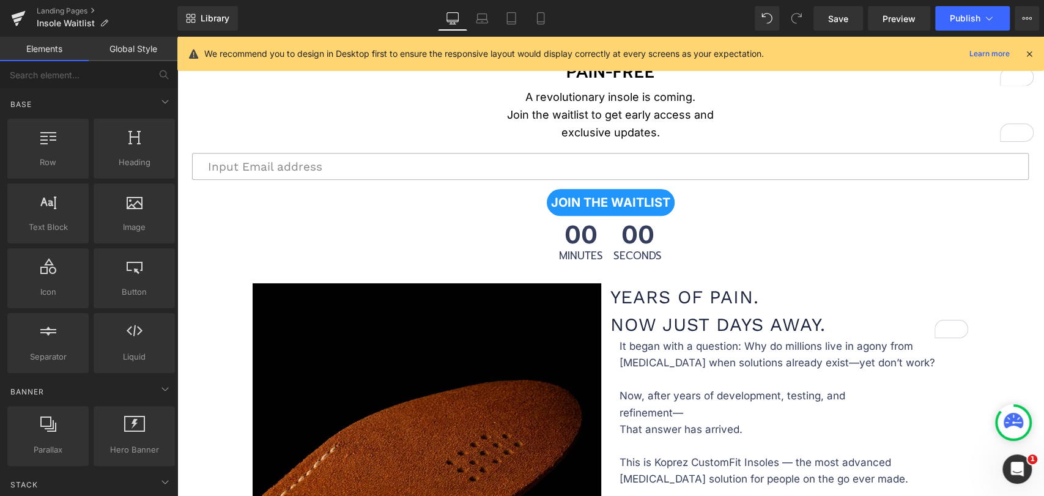
scroll to position [271, 0]
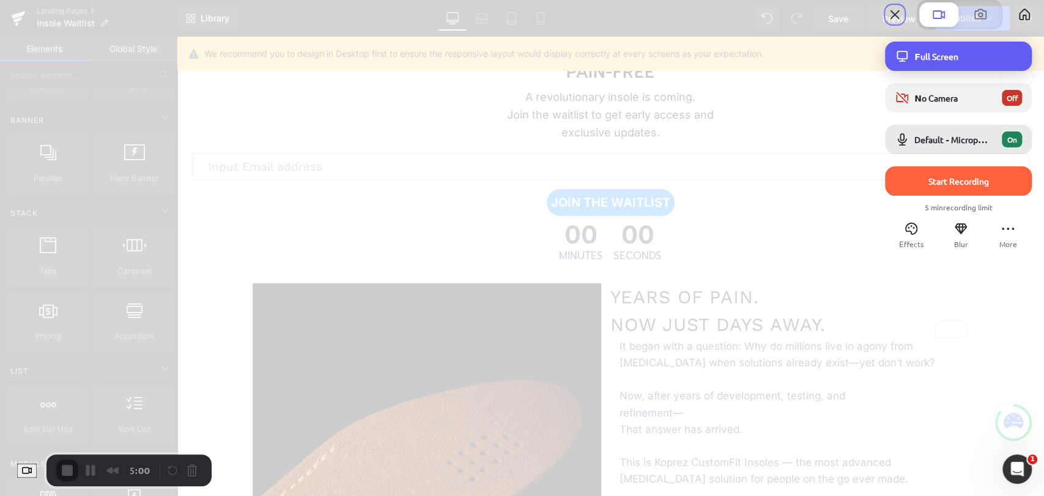
click at [924, 62] on span "Full Screen" at bounding box center [968, 56] width 108 height 11
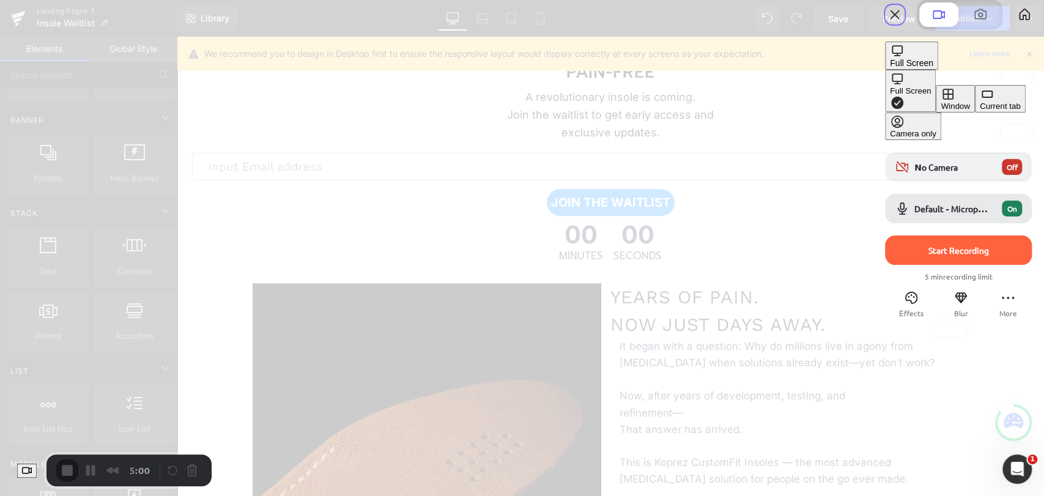
click at [890, 86] on div "Full Screen" at bounding box center [910, 90] width 41 height 9
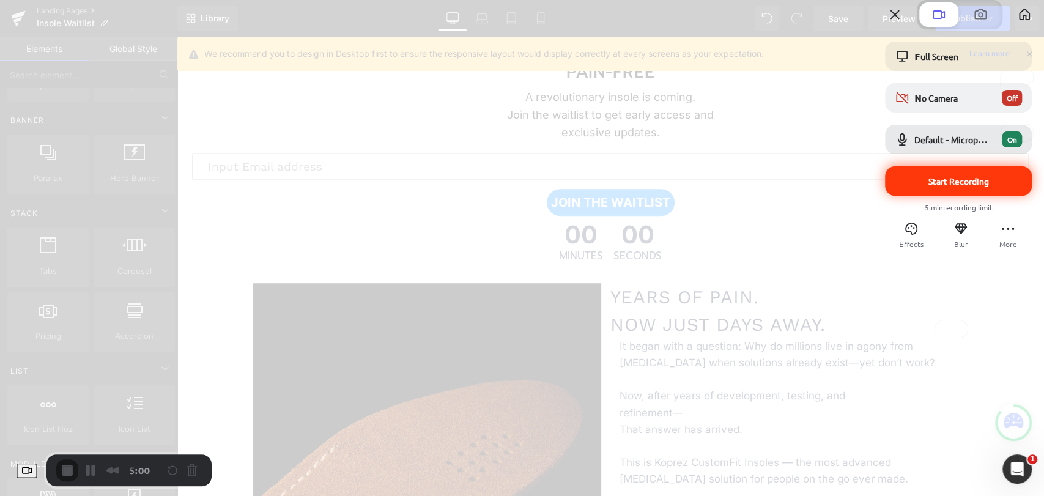
click at [965, 186] on span "Start Recording" at bounding box center [958, 180] width 61 height 11
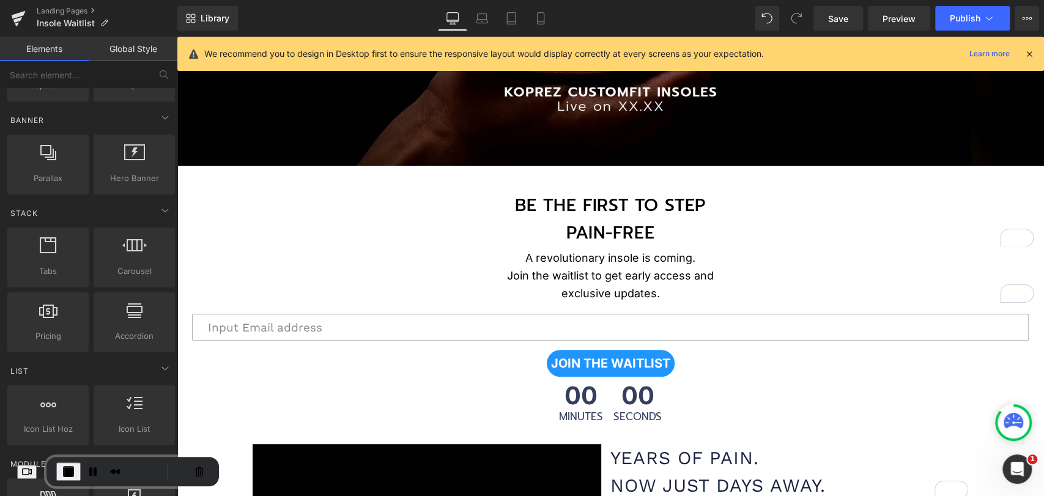
scroll to position [543, 0]
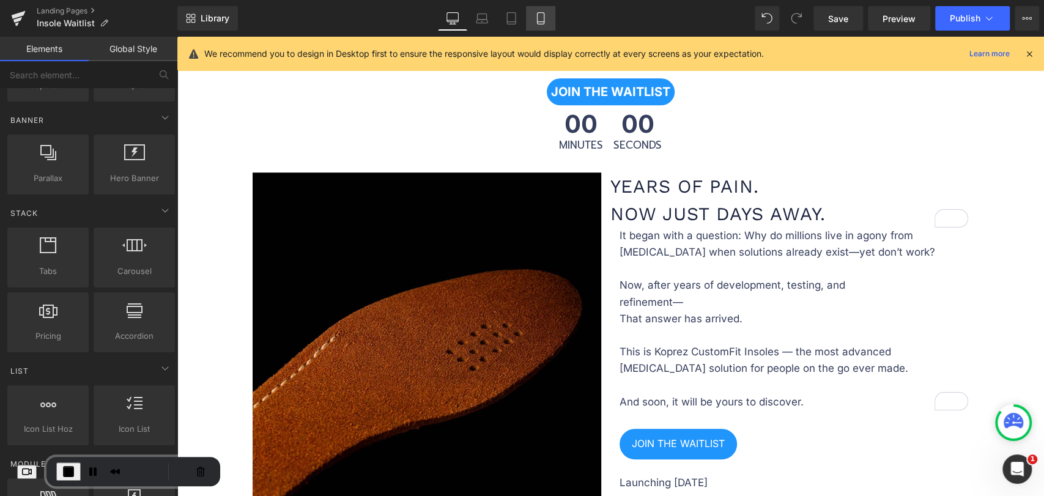
click at [534, 23] on icon at bounding box center [540, 18] width 12 height 12
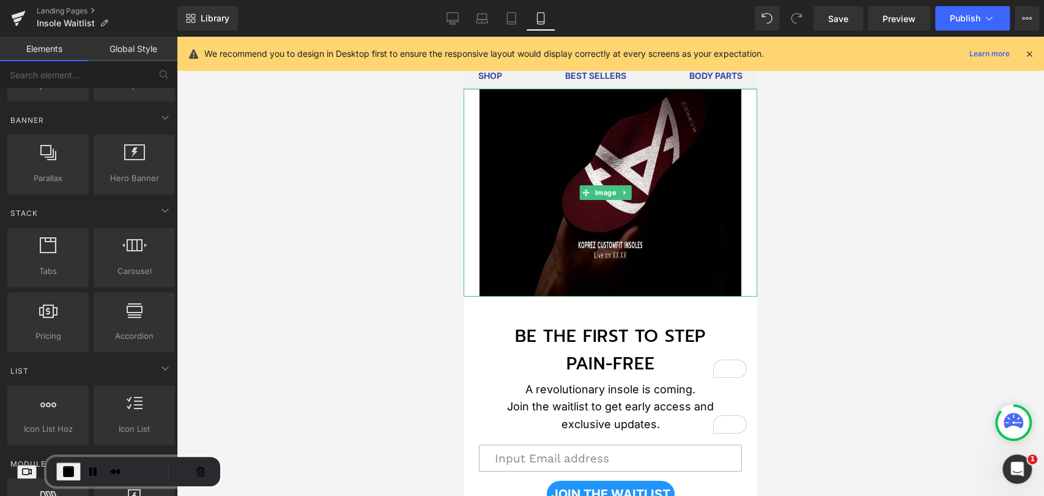
scroll to position [0, 0]
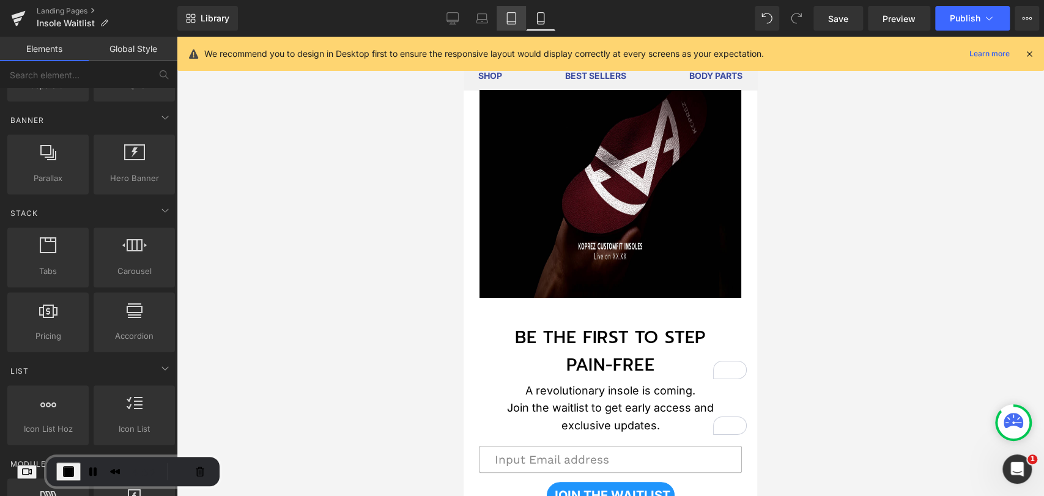
click at [515, 10] on link "Tablet" at bounding box center [510, 18] width 29 height 24
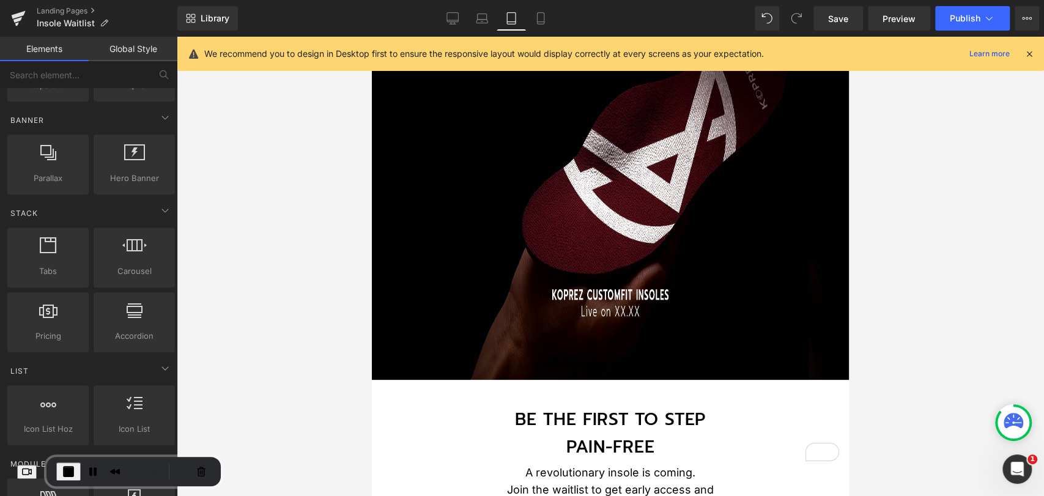
click at [545, 25] on link "Mobile" at bounding box center [540, 18] width 29 height 24
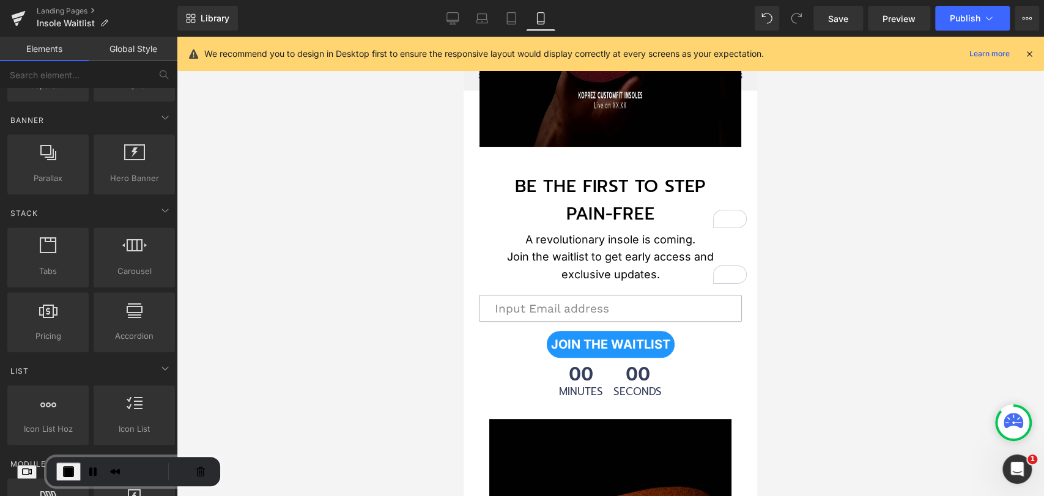
scroll to position [271, 0]
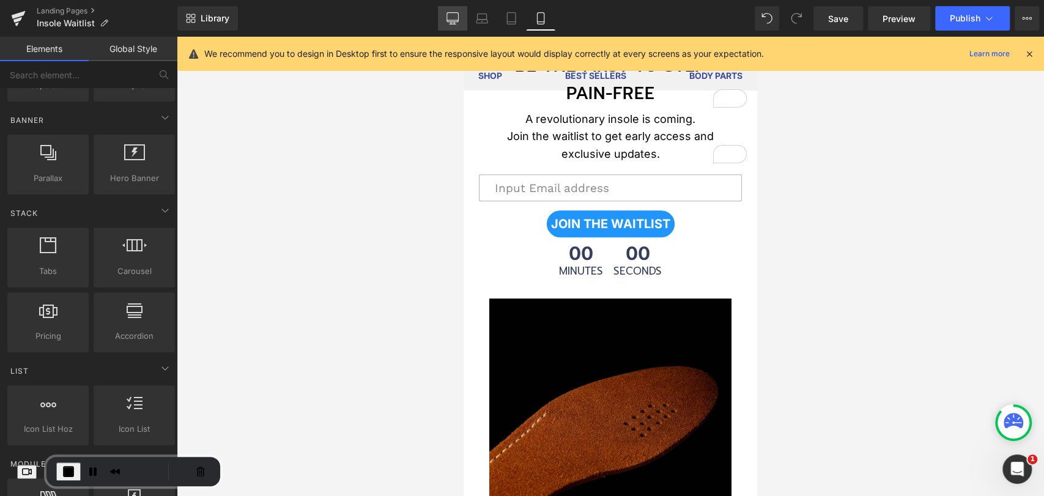
click at [451, 21] on icon at bounding box center [452, 18] width 12 height 12
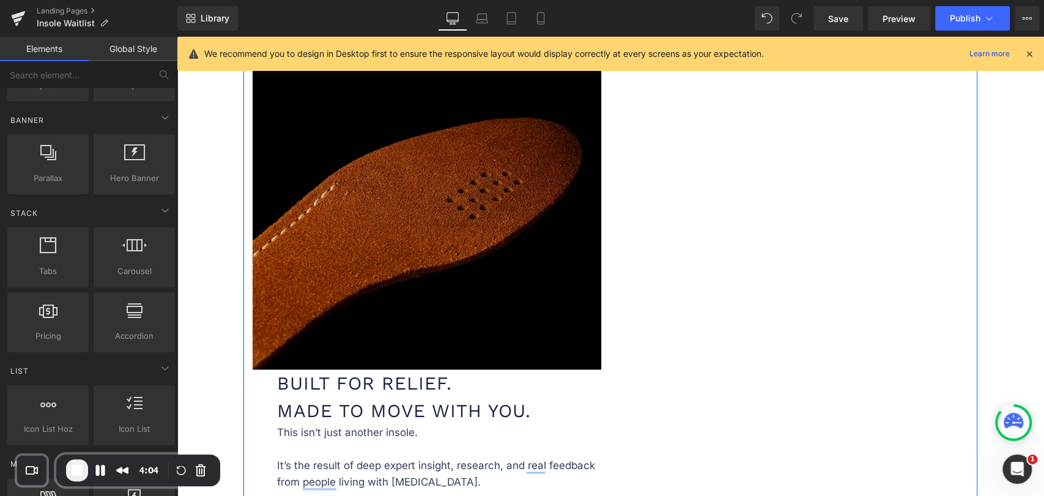
scroll to position [1089, 0]
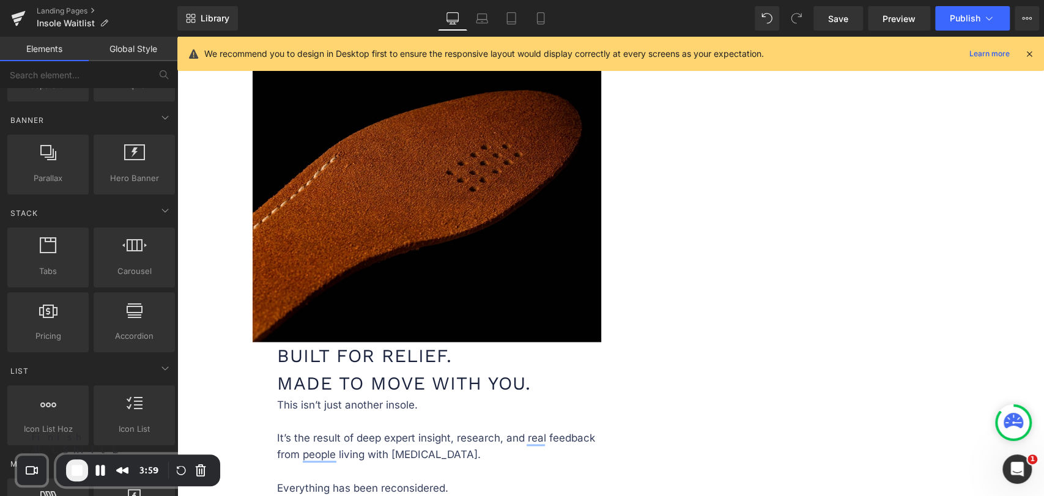
click at [81, 476] on span "End Recording" at bounding box center [77, 470] width 15 height 15
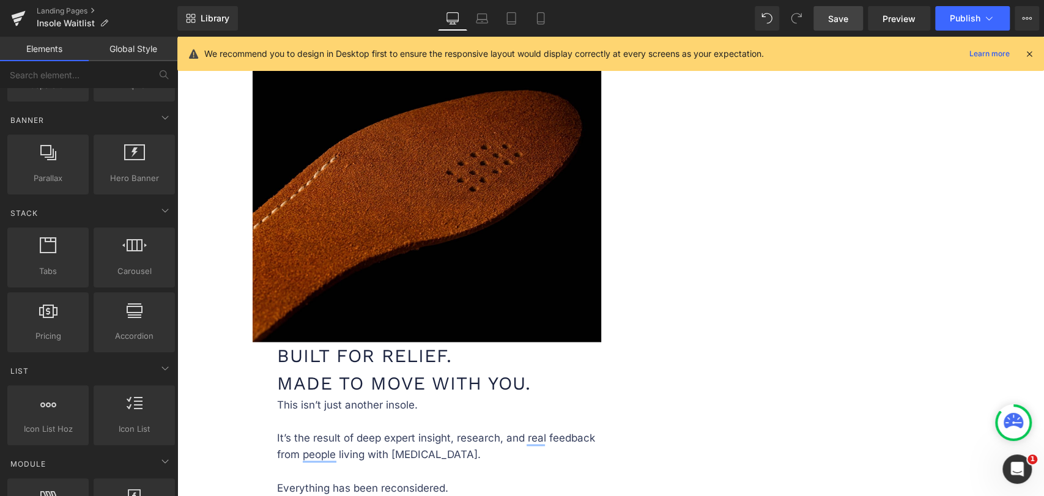
click at [835, 12] on span "Save" at bounding box center [838, 18] width 20 height 13
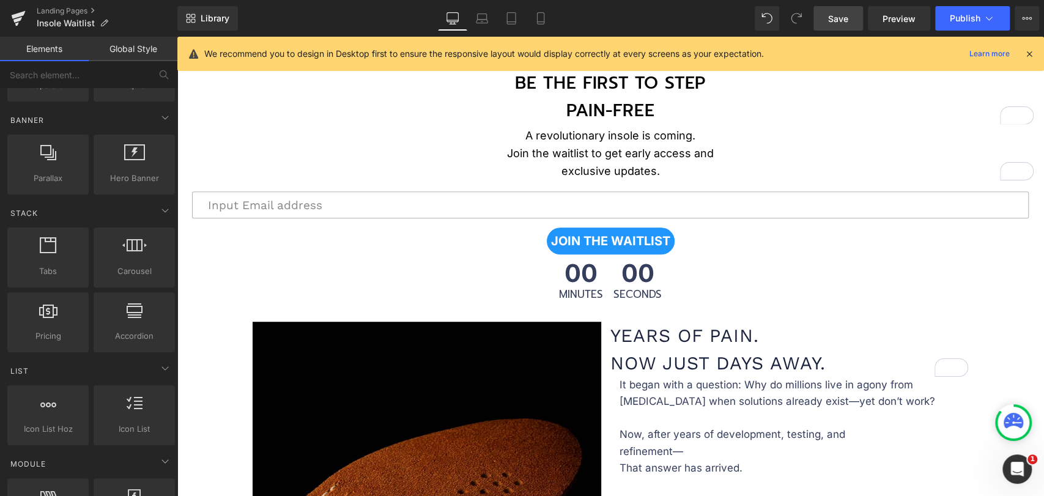
scroll to position [410, 0]
